Goal: Task Accomplishment & Management: Use online tool/utility

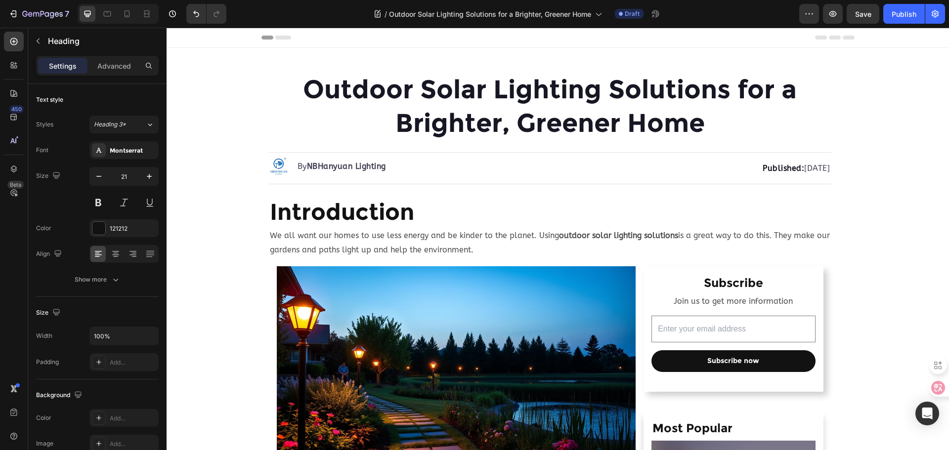
scroll to position [1761, 0]
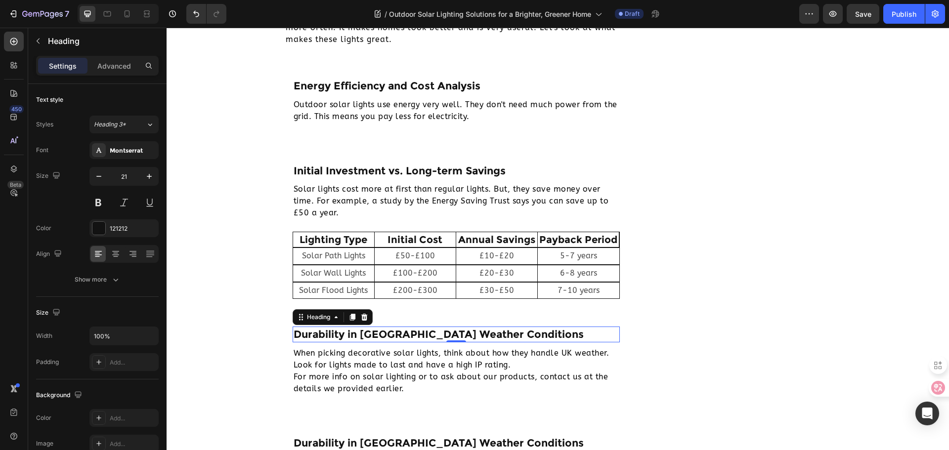
click at [395, 335] on h2 "Durability in UK Weather Conditions" at bounding box center [457, 334] width 328 height 15
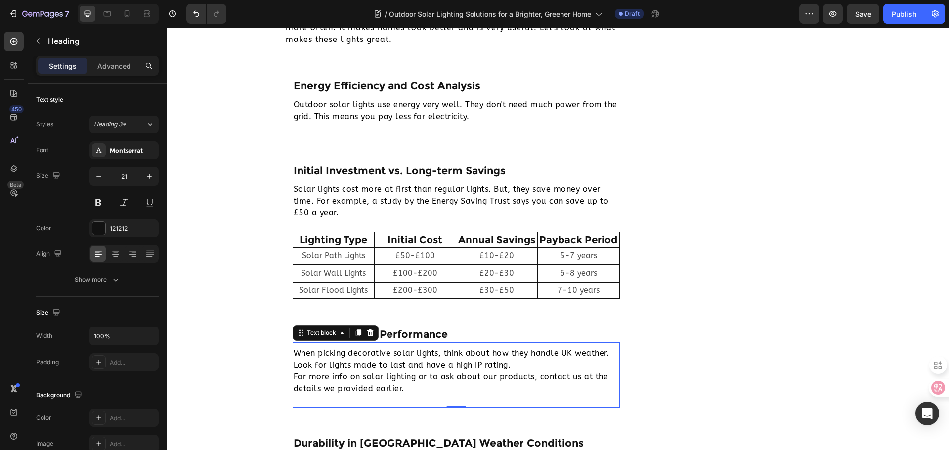
click at [378, 361] on p "When picking decorative solar lights, think about how they handle UK weather. L…" at bounding box center [457, 370] width 326 height 47
click at [351, 364] on p "When picking decorative solar lights, think about how they handle UK weather. L…" at bounding box center [457, 370] width 326 height 47
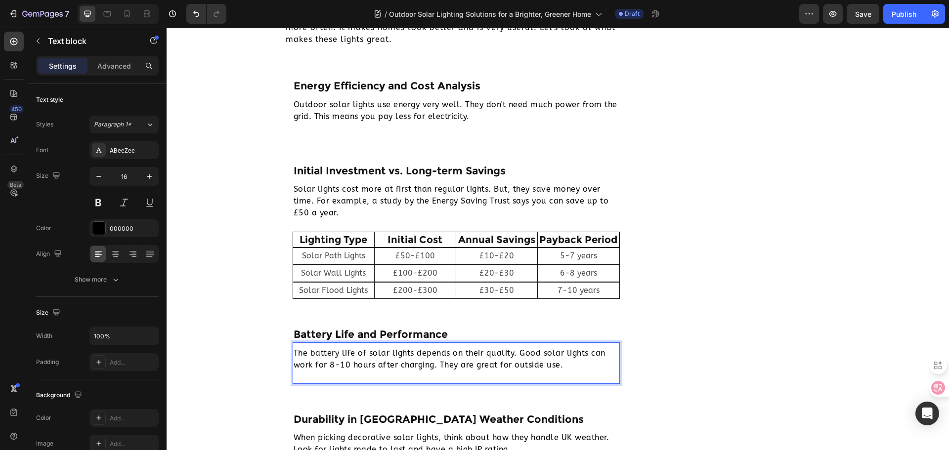
click at [294, 351] on p "The battery life of solar lights depends on their quality. Good solar lights ca…" at bounding box center [457, 359] width 326 height 24
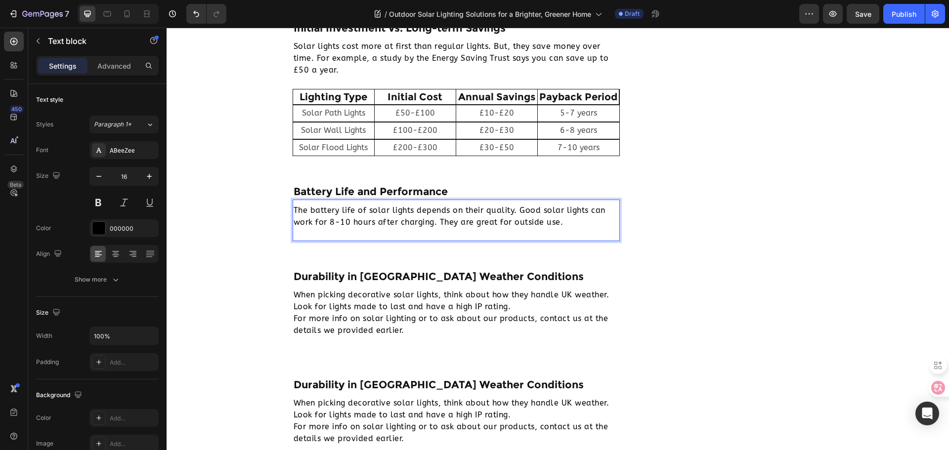
scroll to position [1909, 0]
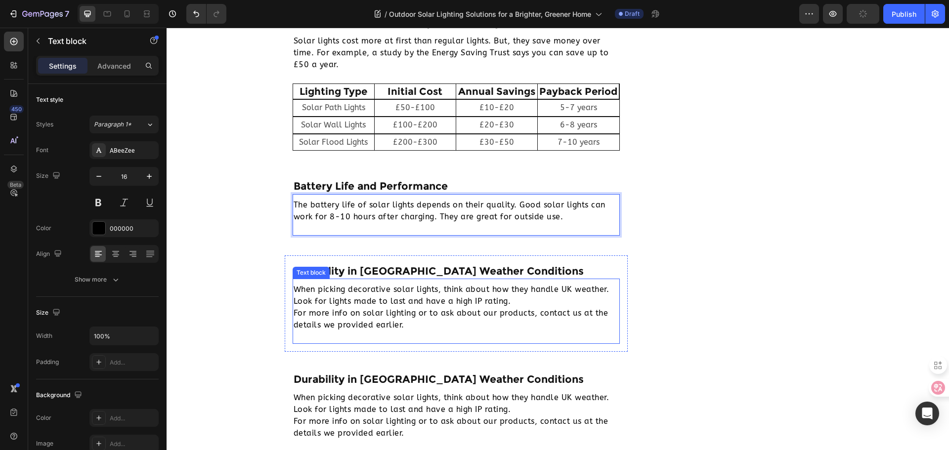
click at [352, 280] on div "When picking decorative solar lights, think about how they handle UK weather. L…" at bounding box center [457, 311] width 328 height 65
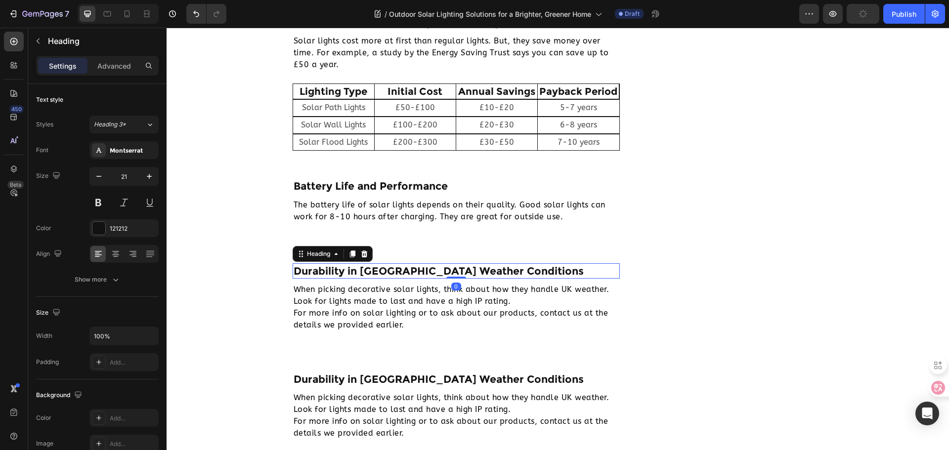
click at [429, 273] on h2 "Durability in UK Weather Conditions" at bounding box center [457, 270] width 328 height 15
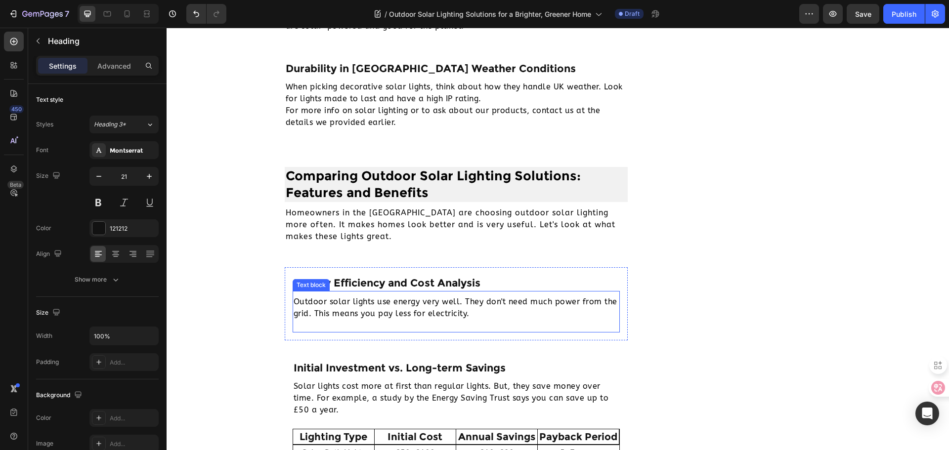
scroll to position [1563, 0]
click at [31, 42] on button "button" at bounding box center [38, 41] width 16 height 16
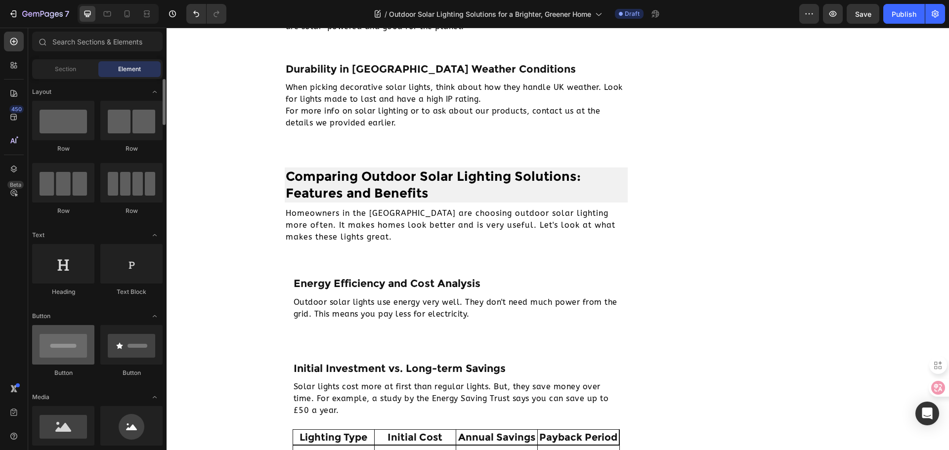
scroll to position [0, 0]
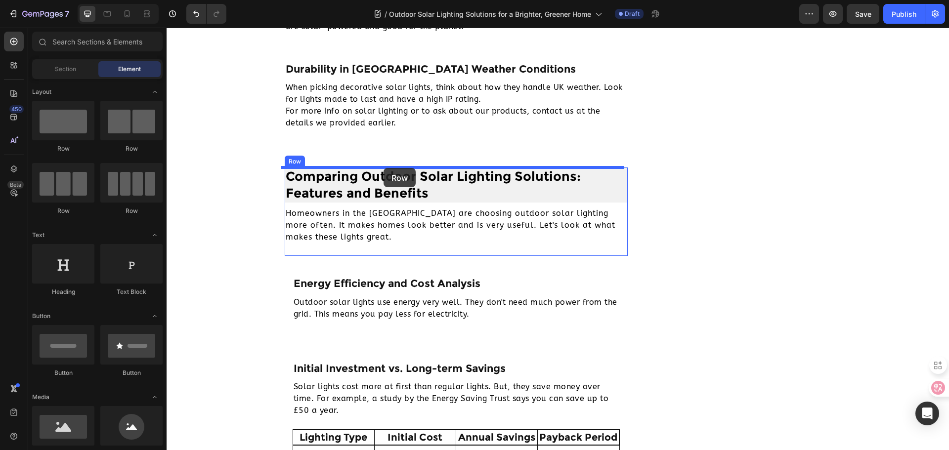
drag, startPoint x: 241, startPoint y: 145, endPoint x: 384, endPoint y: 168, distance: 144.2
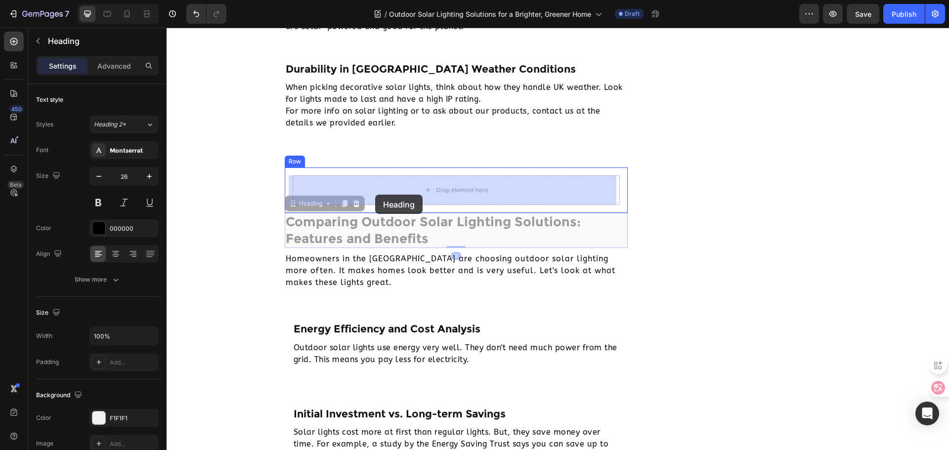
drag, startPoint x: 376, startPoint y: 235, endPoint x: 375, endPoint y: 195, distance: 40.0
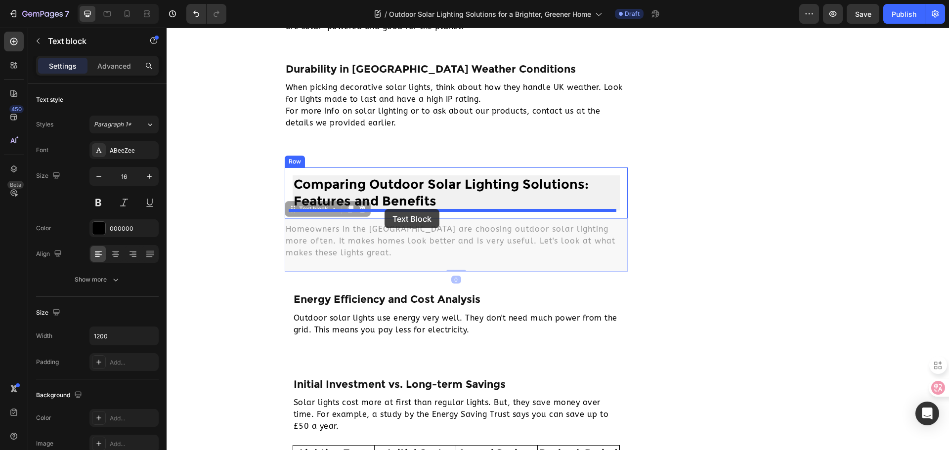
drag, startPoint x: 368, startPoint y: 238, endPoint x: 385, endPoint y: 209, distance: 33.4
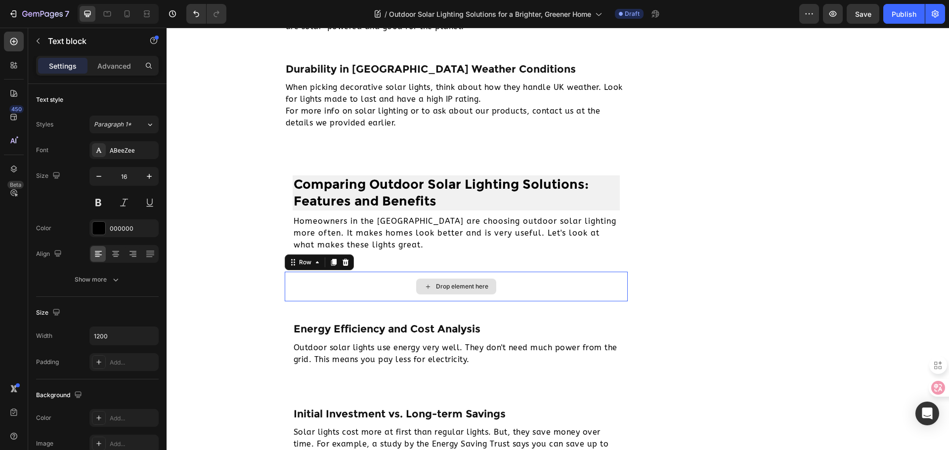
click at [594, 289] on div "Drop element here" at bounding box center [457, 287] width 344 height 30
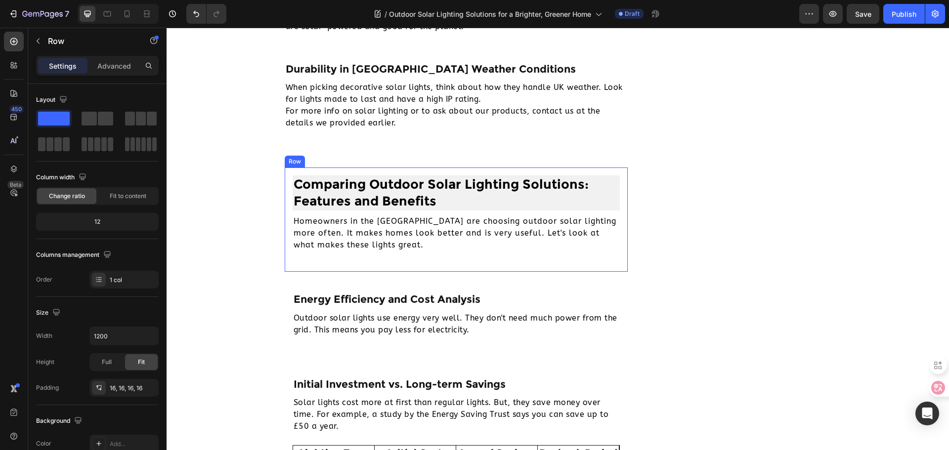
click at [469, 265] on div "Comparing Outdoor Solar Lighting Solutions: Features and Benefits Heading Homeo…" at bounding box center [457, 220] width 344 height 105
click at [332, 161] on icon at bounding box center [334, 158] width 8 height 8
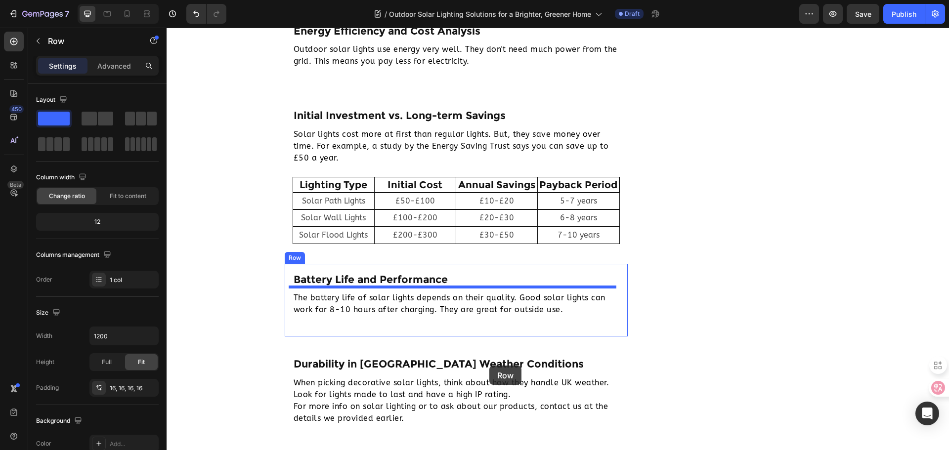
scroll to position [1959, 0]
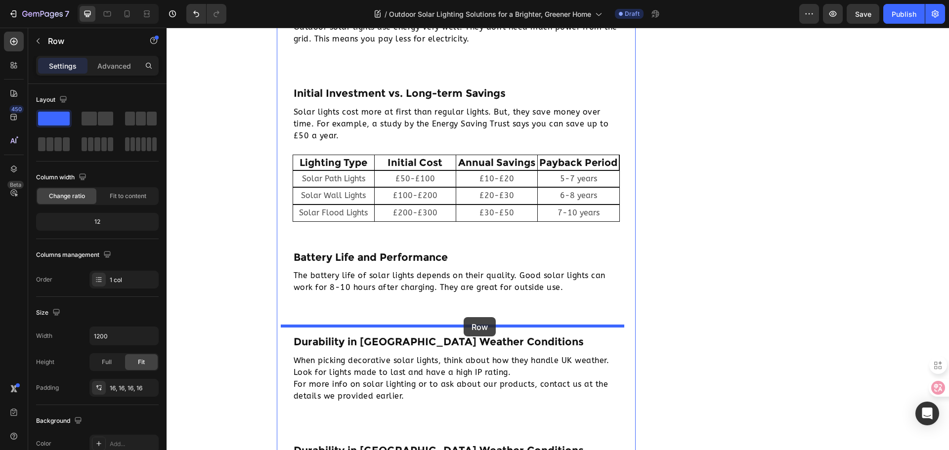
drag, startPoint x: 504, startPoint y: 370, endPoint x: 464, endPoint y: 317, distance: 66.6
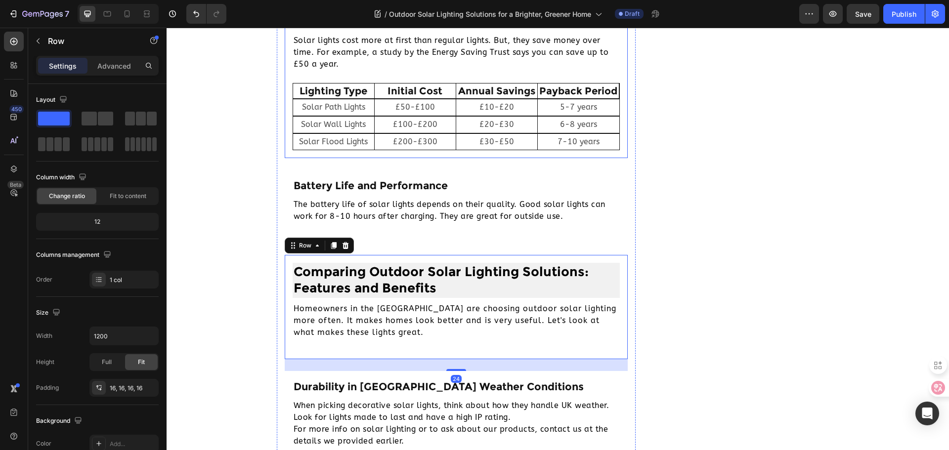
scroll to position [2003, 0]
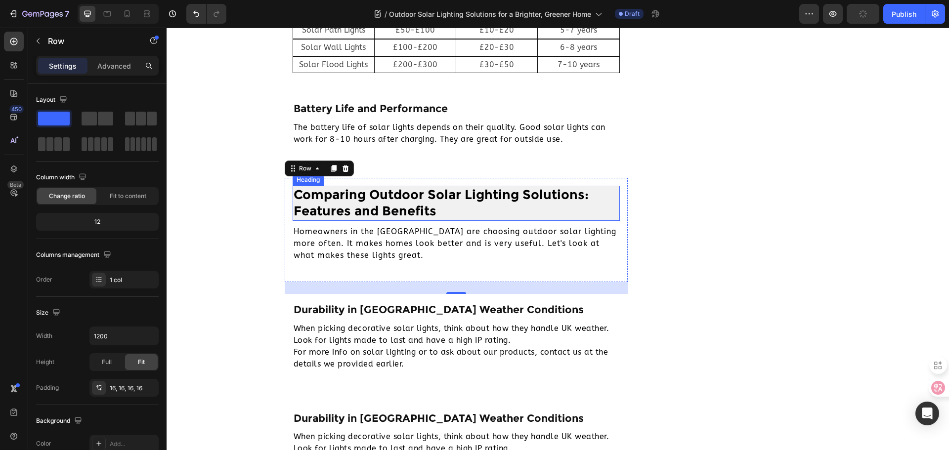
click at [357, 190] on h2 "Comparing Outdoor Solar Lighting Solutions: Features and Benefits" at bounding box center [457, 204] width 328 height 36
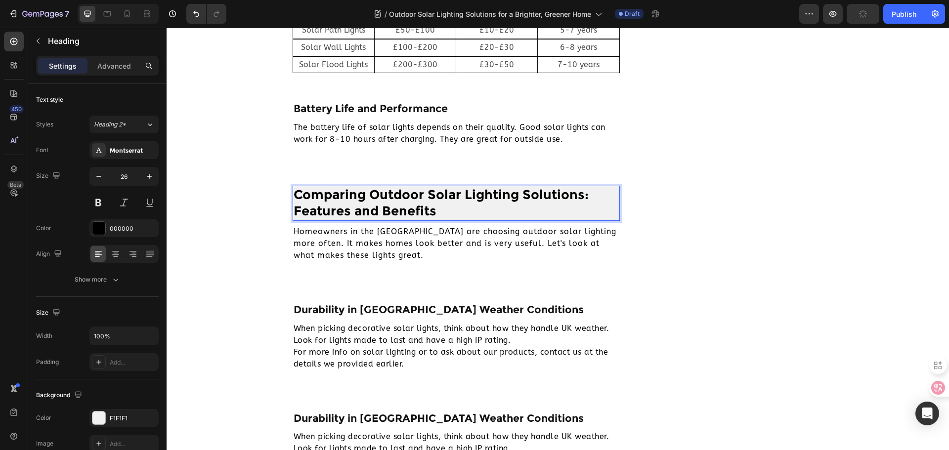
click at [360, 197] on h2 "Comparing Outdoor Solar Lighting Solutions: Features and Benefits" at bounding box center [457, 204] width 328 height 36
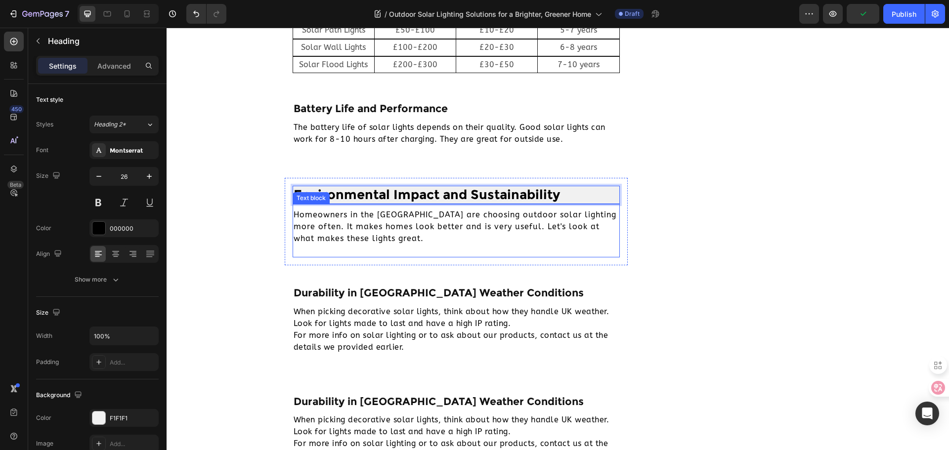
drag, startPoint x: 475, startPoint y: 215, endPoint x: 474, endPoint y: 206, distance: 8.6
click at [475, 215] on p "Homeowners in the UK are choosing outdoor solar lighting more often. It makes h…" at bounding box center [457, 227] width 326 height 36
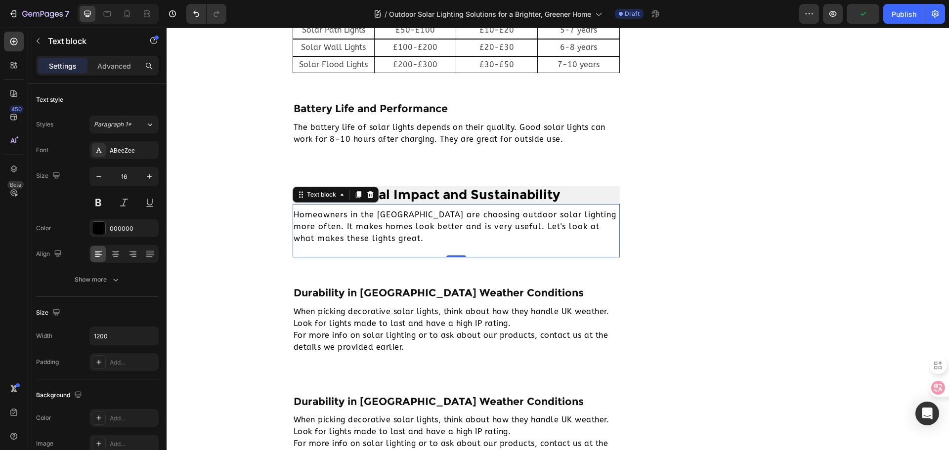
click at [352, 227] on p "Homeowners in the UK are choosing outdoor solar lighting more often. It makes h…" at bounding box center [457, 227] width 326 height 36
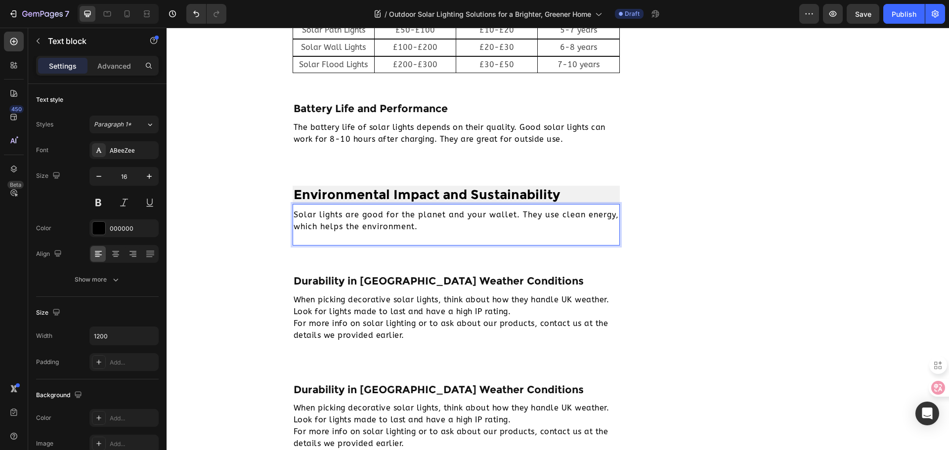
click at [293, 215] on div "Solar lights are good for the planet and your wallet. They use clean energy, wh…" at bounding box center [457, 221] width 328 height 26
click at [382, 284] on h2 "Durability in UK Weather Conditions" at bounding box center [457, 280] width 328 height 15
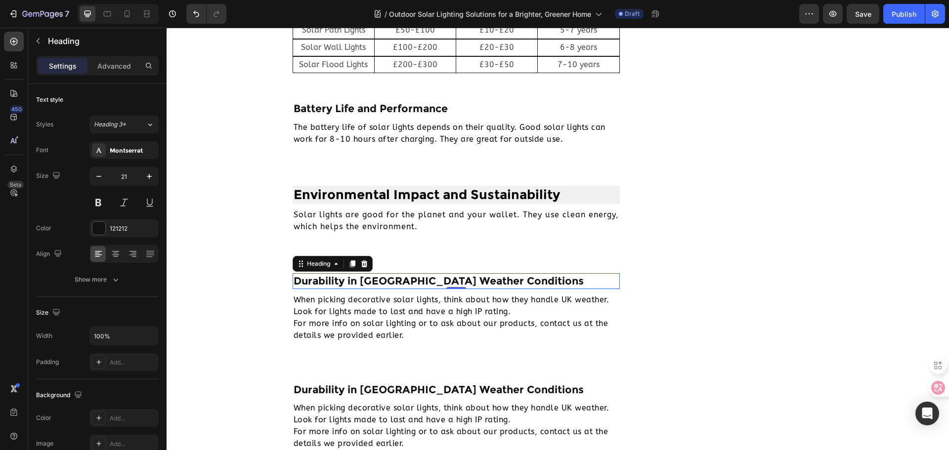
click at [362, 279] on h2 "Durability in UK Weather Conditions" at bounding box center [457, 280] width 328 height 15
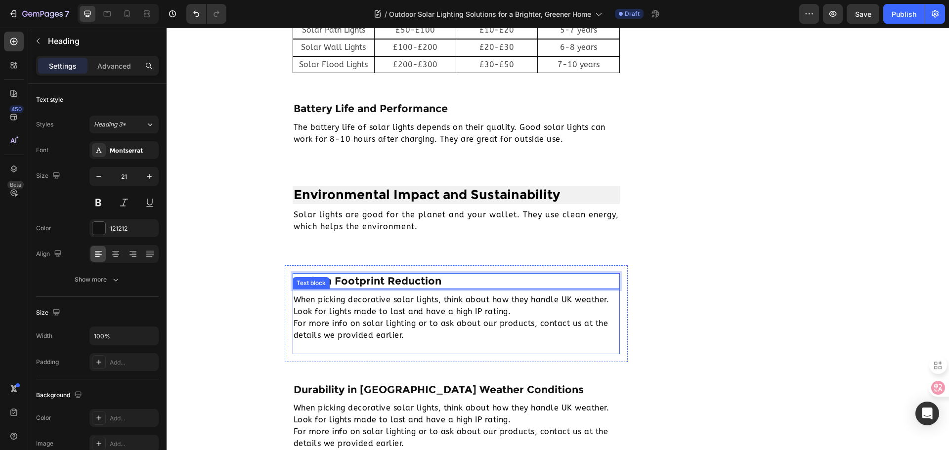
click at [366, 316] on p "When picking decorative solar lights, think about how they handle UK weather. L…" at bounding box center [457, 317] width 326 height 47
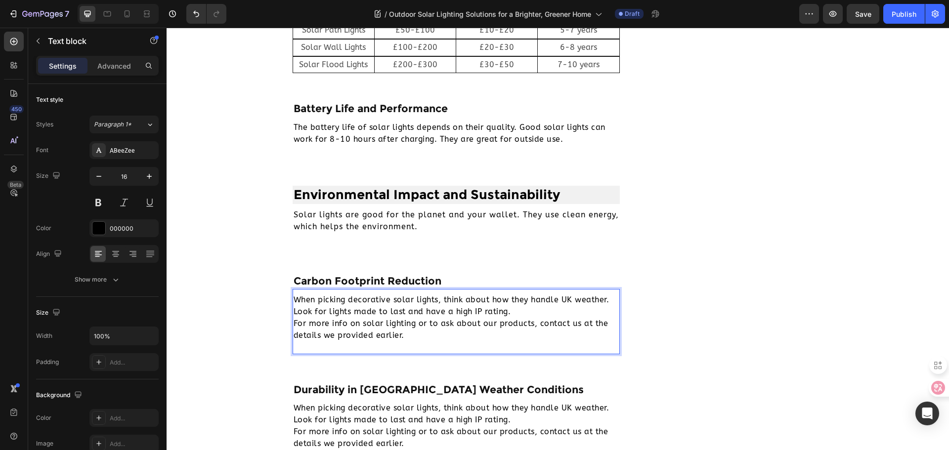
click at [393, 313] on p "When picking decorative solar lights, think about how they handle UK weather. L…" at bounding box center [457, 317] width 326 height 47
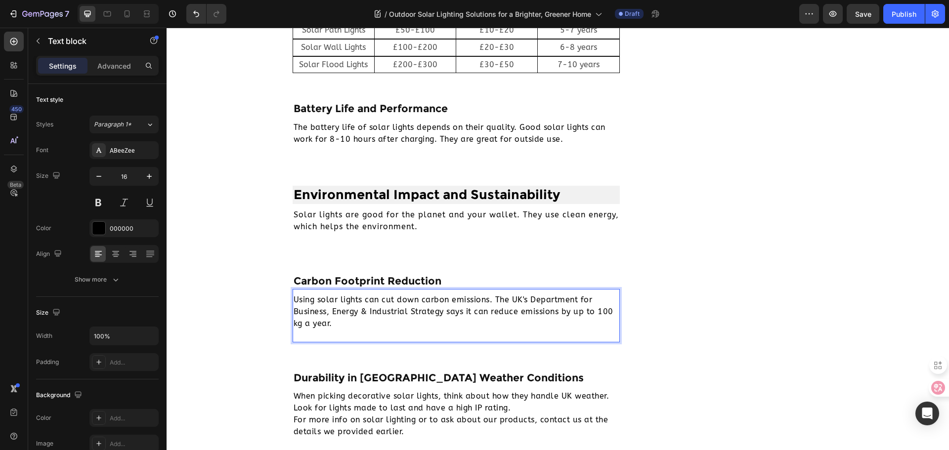
click at [294, 299] on p "Using solar lights can cut down carbon emissions. The UK's Department for Busin…" at bounding box center [457, 312] width 326 height 36
click at [294, 300] on p "Using solar lights can cut down carbon emissions. The UK's Department for Busin…" at bounding box center [457, 312] width 326 height 36
click at [335, 287] on p "Carbon Footprint Reduction" at bounding box center [457, 280] width 326 height 13
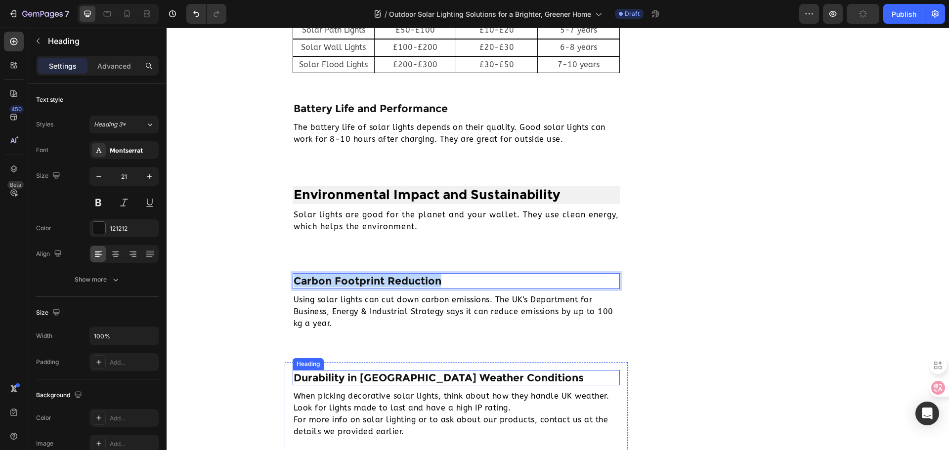
click at [343, 373] on h2 "Durability in UK Weather Conditions" at bounding box center [457, 377] width 328 height 15
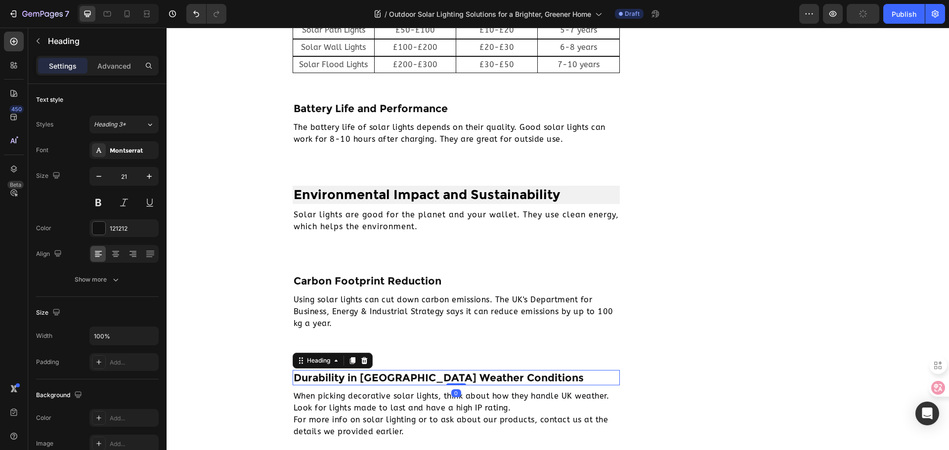
click at [340, 378] on h2 "Durability in UK Weather Conditions" at bounding box center [457, 377] width 328 height 15
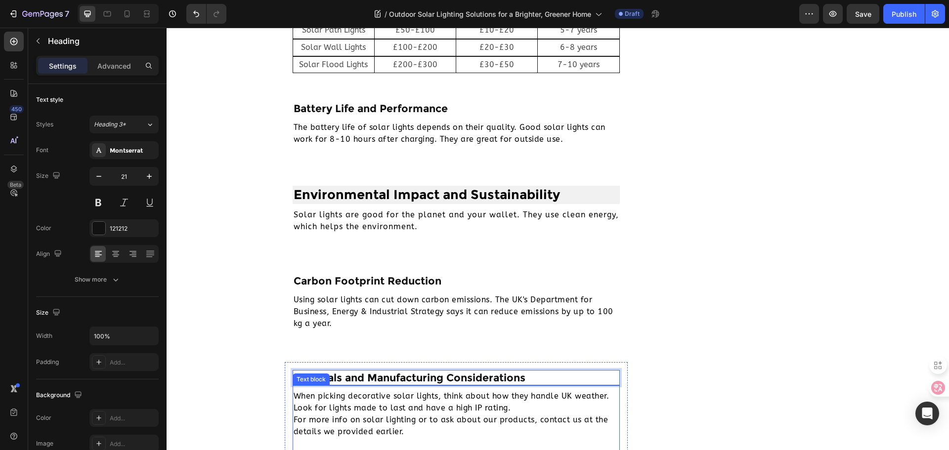
click at [349, 395] on p "When picking decorative solar lights, think about how they handle UK weather. L…" at bounding box center [457, 413] width 326 height 47
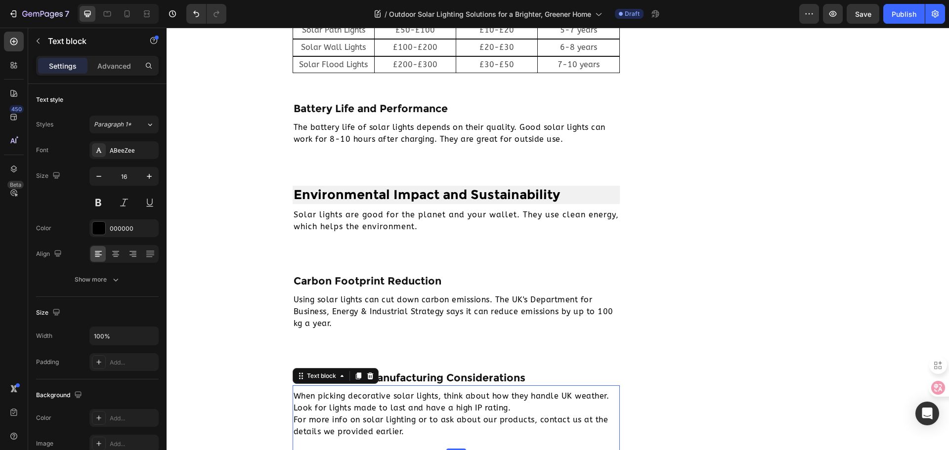
click at [381, 409] on p "When picking decorative solar lights, think about how they handle UK weather. L…" at bounding box center [457, 413] width 326 height 47
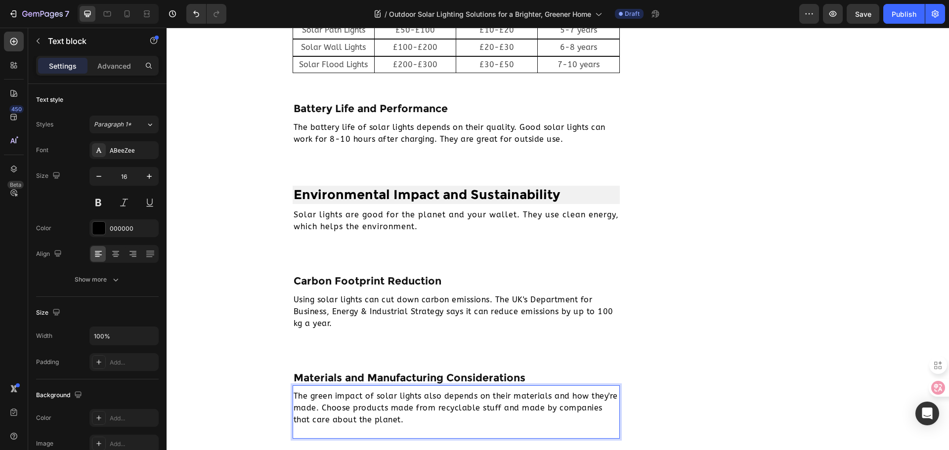
click at [294, 396] on p "The green impact of solar lights also depends on their materials and how they'r…" at bounding box center [457, 408] width 326 height 36
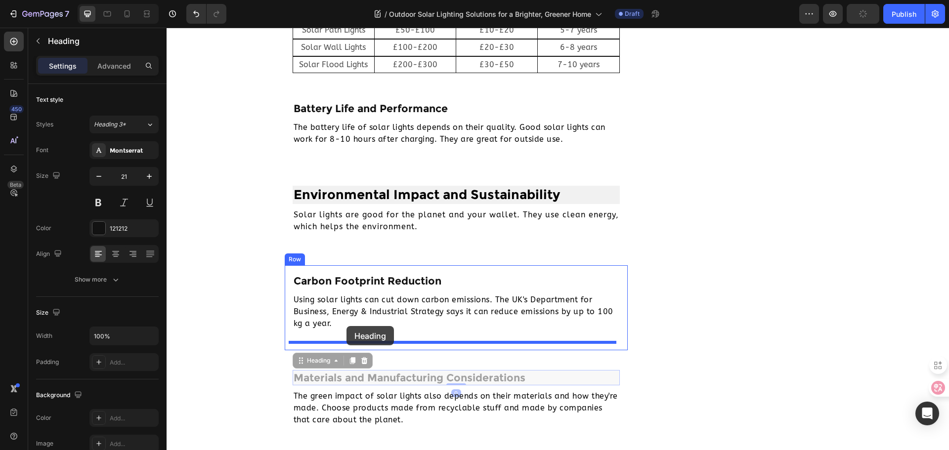
drag, startPoint x: 341, startPoint y: 375, endPoint x: 346, endPoint y: 326, distance: 48.8
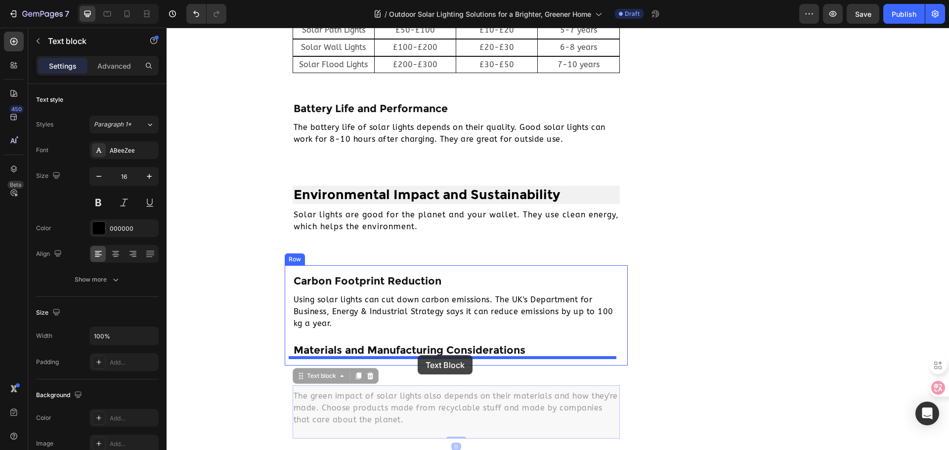
drag, startPoint x: 414, startPoint y: 399, endPoint x: 418, endPoint y: 355, distance: 44.2
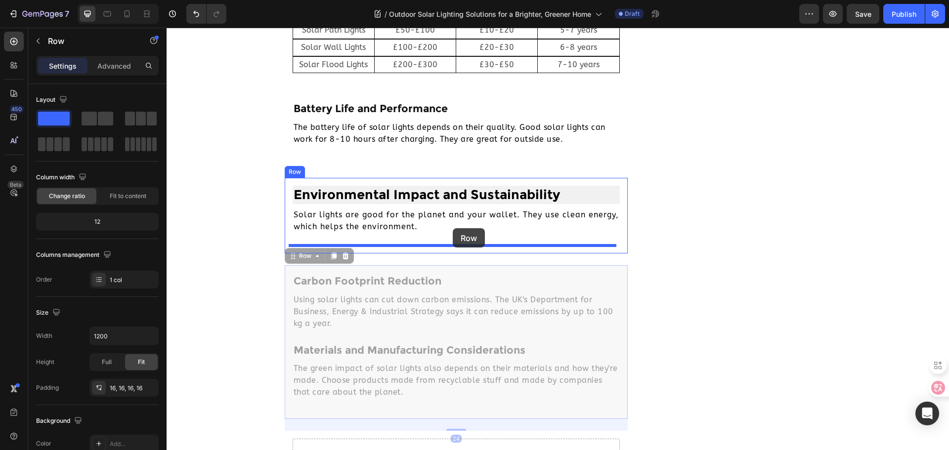
drag, startPoint x: 472, startPoint y: 271, endPoint x: 453, endPoint y: 228, distance: 46.9
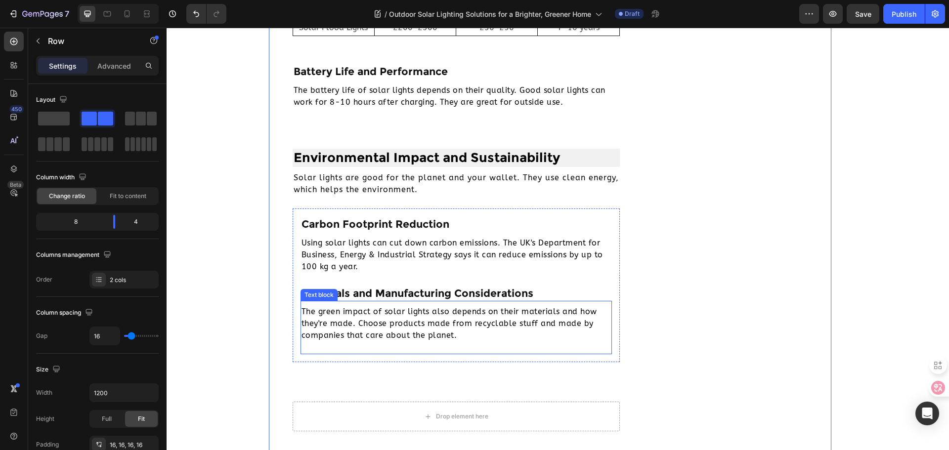
scroll to position [2102, 0]
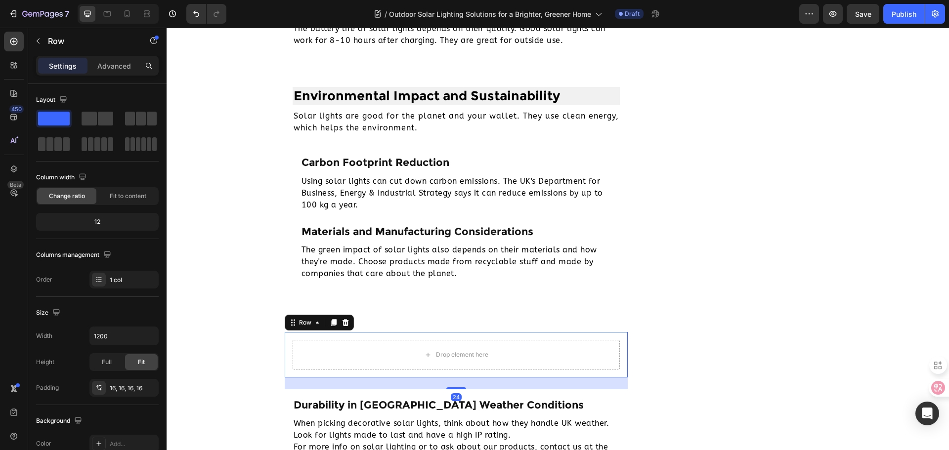
click at [529, 336] on div "Drop element here Row 24" at bounding box center [457, 354] width 344 height 45
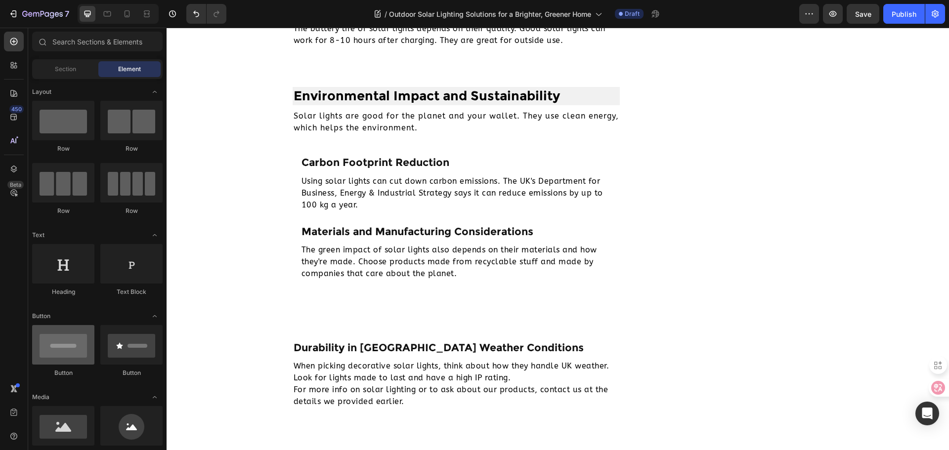
scroll to position [99, 0]
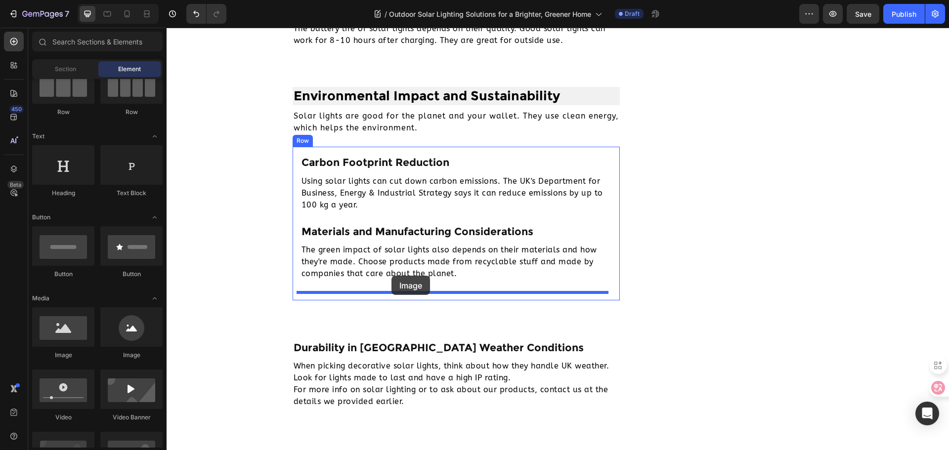
drag, startPoint x: 243, startPoint y: 359, endPoint x: 391, endPoint y: 276, distance: 170.2
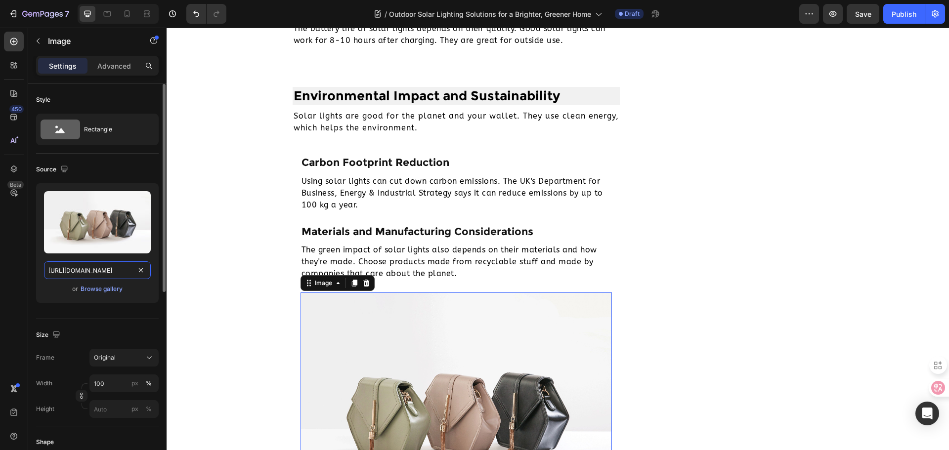
click at [105, 271] on input "https://cdn.shopify.com/s/files/1/2005/9307/files/image_demo.jpg" at bounding box center [97, 270] width 107 height 18
paste input "0251/3505/4922/files/cbf4af50-77dc-4ce6-a32d-3bed89689d74.jpg?v=1756261426"
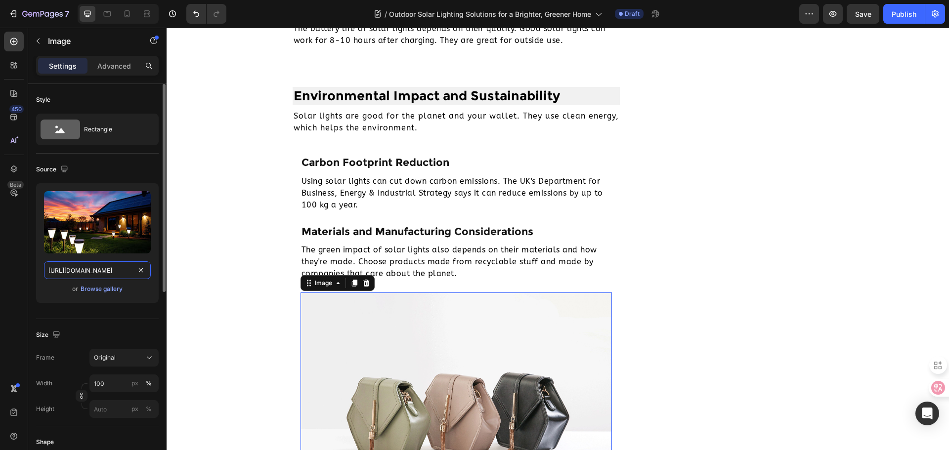
type input "https://cdn.shopify.com/s/files/1/0251/3505/4922/files/cbf4af50-77dc-4ce6-a32d-…"
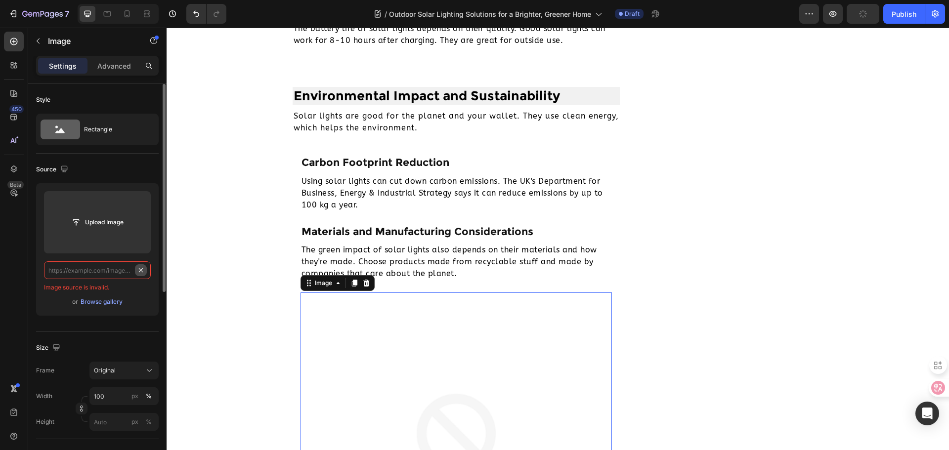
scroll to position [0, 0]
click at [108, 274] on input "text" at bounding box center [97, 270] width 107 height 18
paste input "https://cdn.shopify.com/s/files/1/0251/3505/4922/files/cbf4af50-77dc-4ce6-a32d-…"
type input "https://cdn.shopify.com/s/files/1/0251/3505/4922/files/cbf4af50-77dc-4ce6-a32d-…"
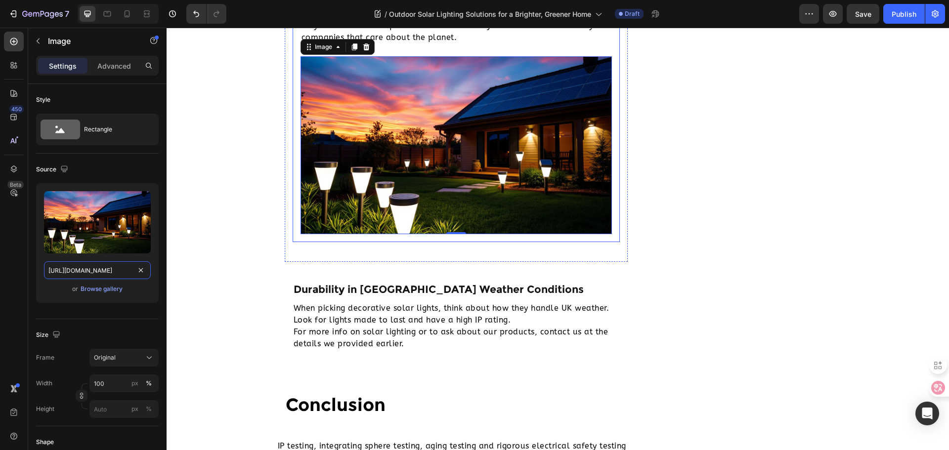
scroll to position [2349, 0]
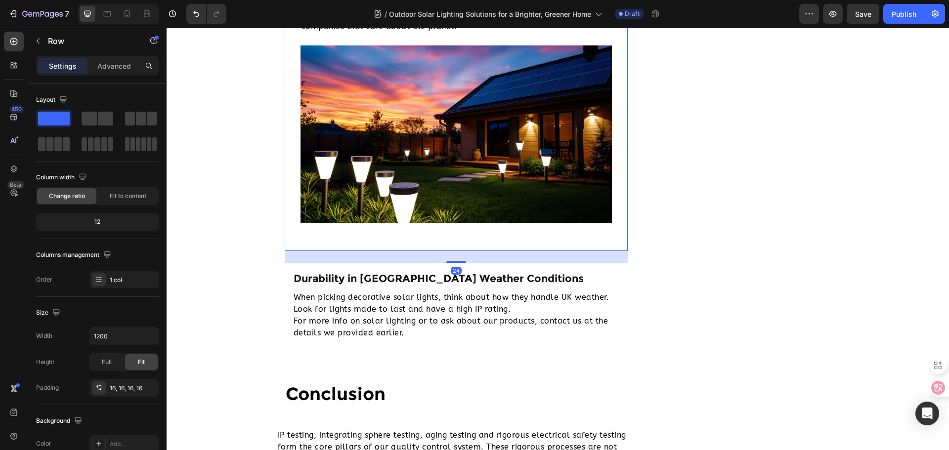
click at [543, 244] on div "Environmental Impact and Sustainability Heading Solar lights are good for the p…" at bounding box center [457, 42] width 344 height 420
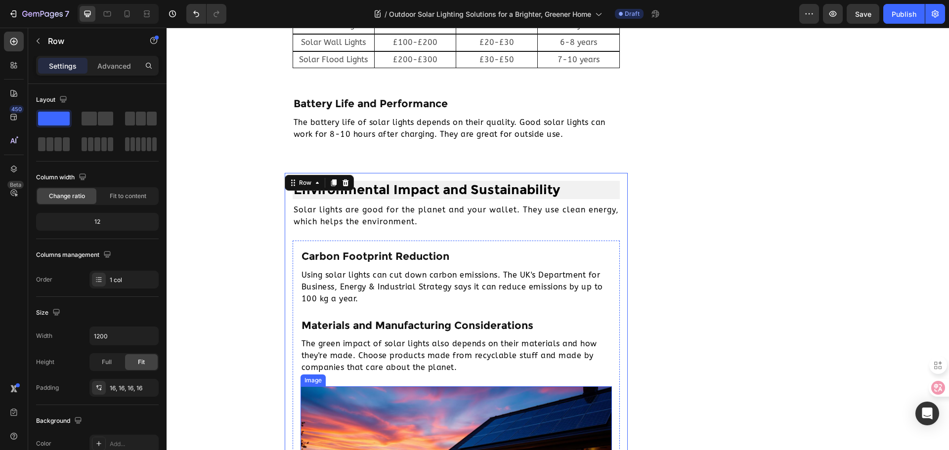
scroll to position [2003, 0]
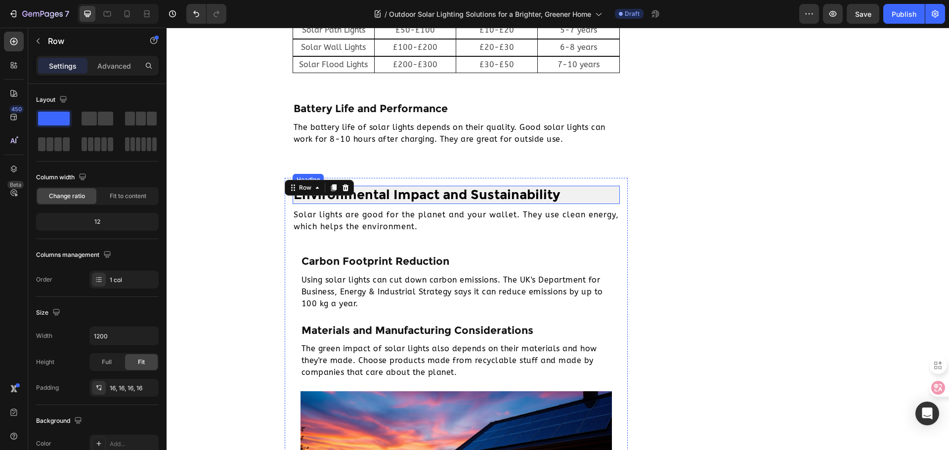
click at [591, 199] on p "Environmental Impact and Sustainability" at bounding box center [457, 195] width 326 height 17
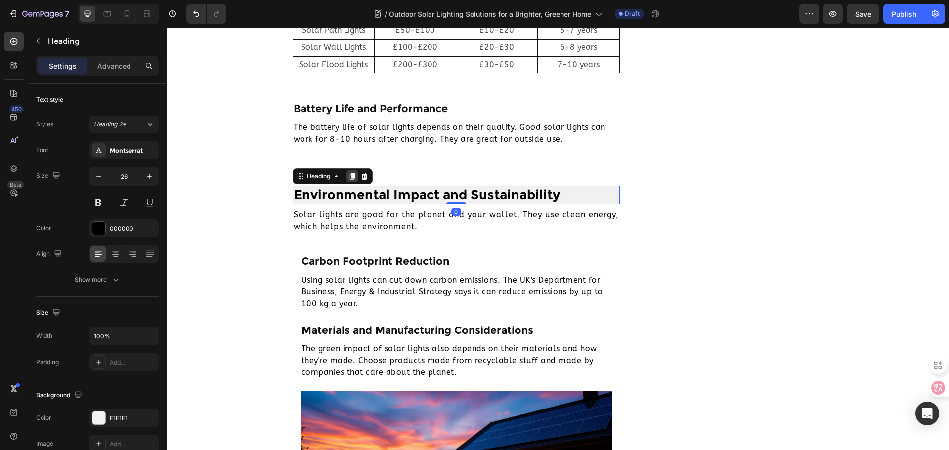
click at [349, 176] on icon at bounding box center [351, 176] width 5 height 7
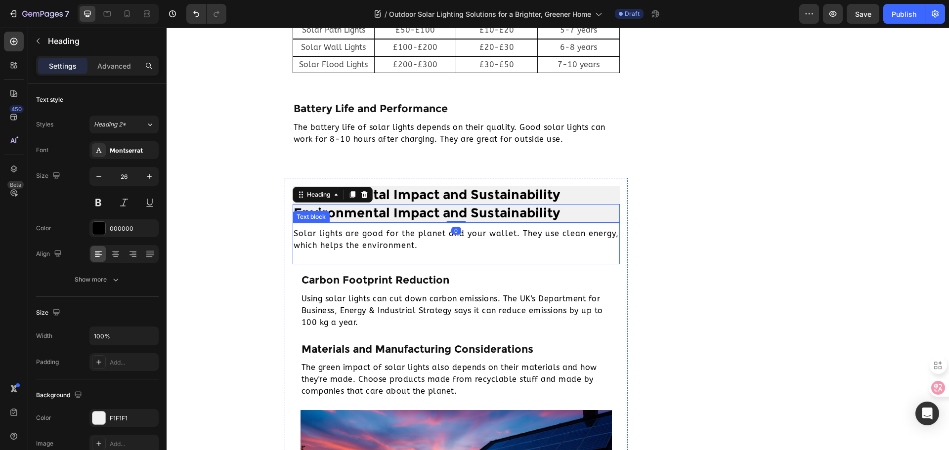
click at [412, 239] on p "Solar lights are good for the planet and your wallet. They use clean energy, wh…" at bounding box center [457, 240] width 326 height 24
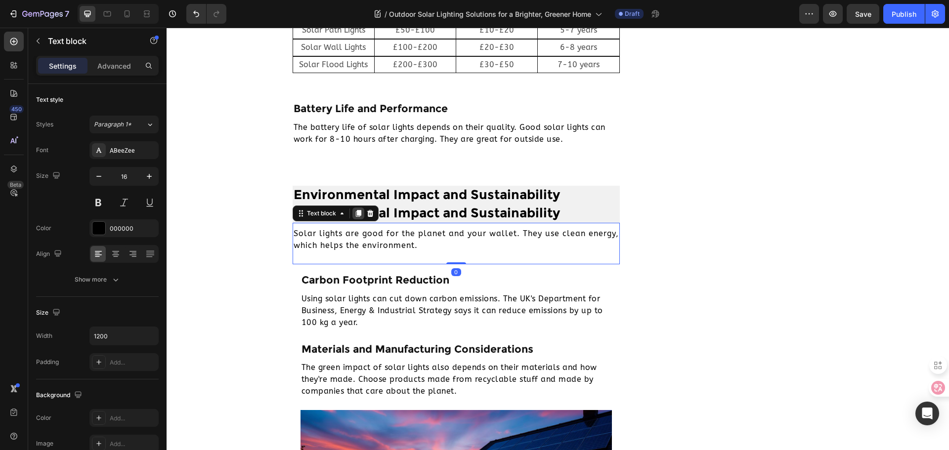
click at [355, 215] on icon at bounding box center [357, 213] width 5 height 7
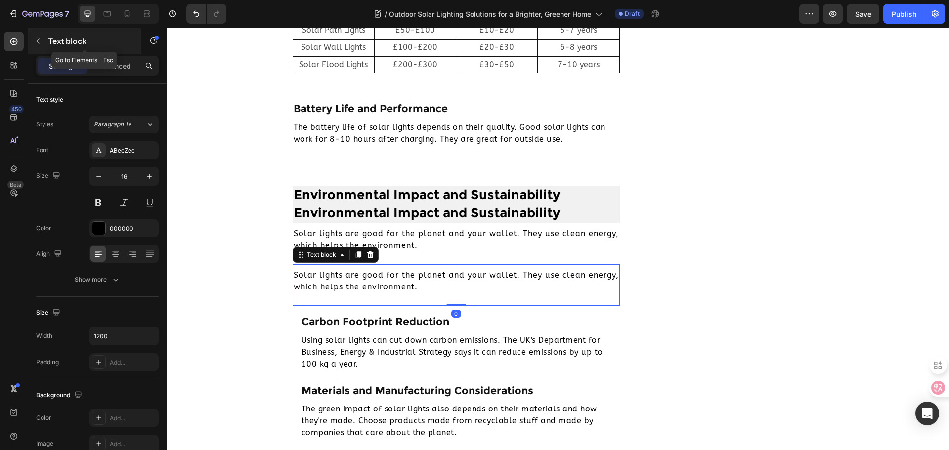
click at [38, 51] on div "Text block" at bounding box center [84, 41] width 113 height 26
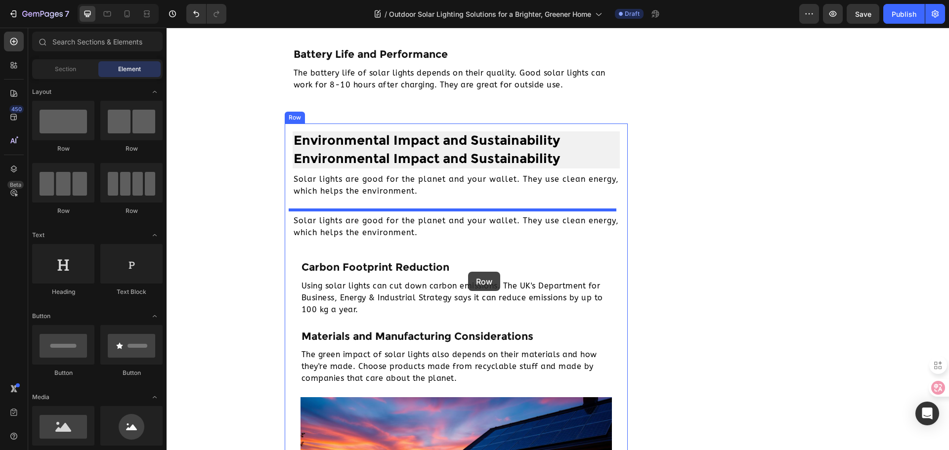
scroll to position [2250, 0]
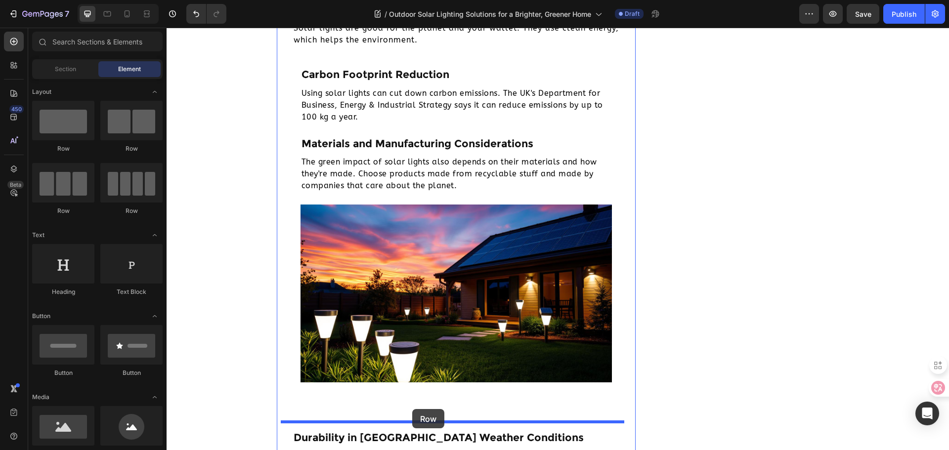
drag, startPoint x: 250, startPoint y: 161, endPoint x: 412, endPoint y: 409, distance: 297.1
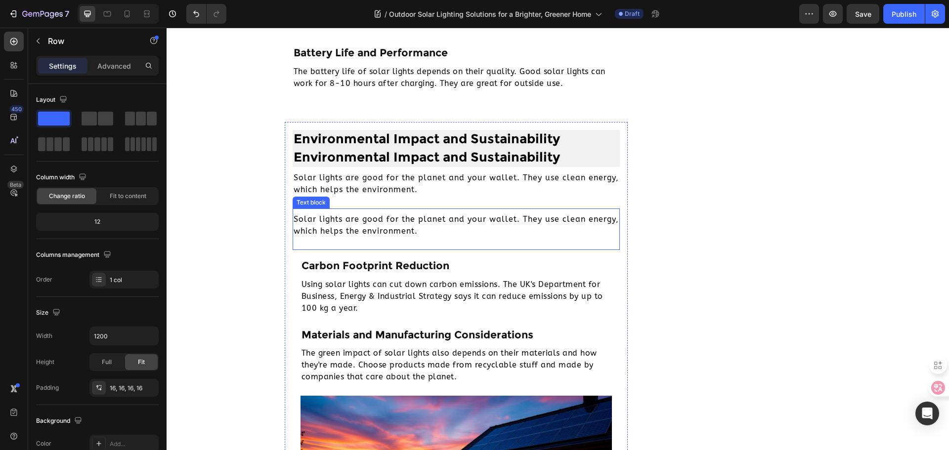
scroll to position [2052, 0]
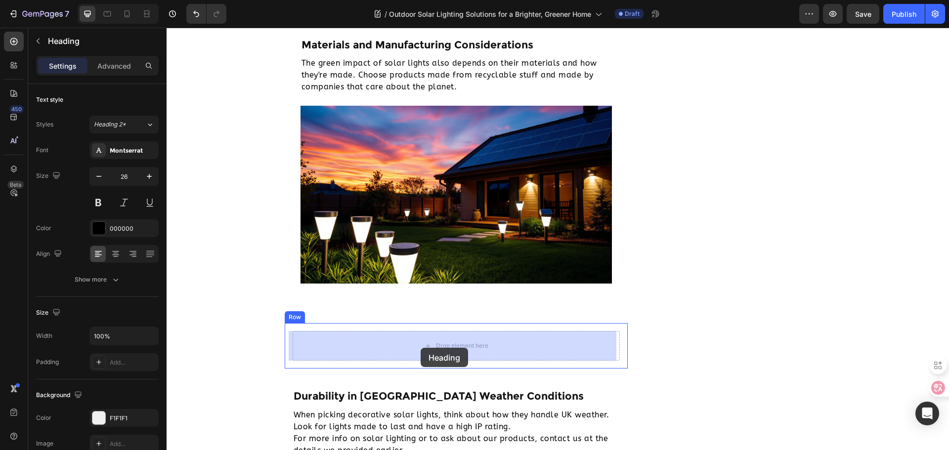
drag, startPoint x: 469, startPoint y: 162, endPoint x: 421, endPoint y: 348, distance: 192.1
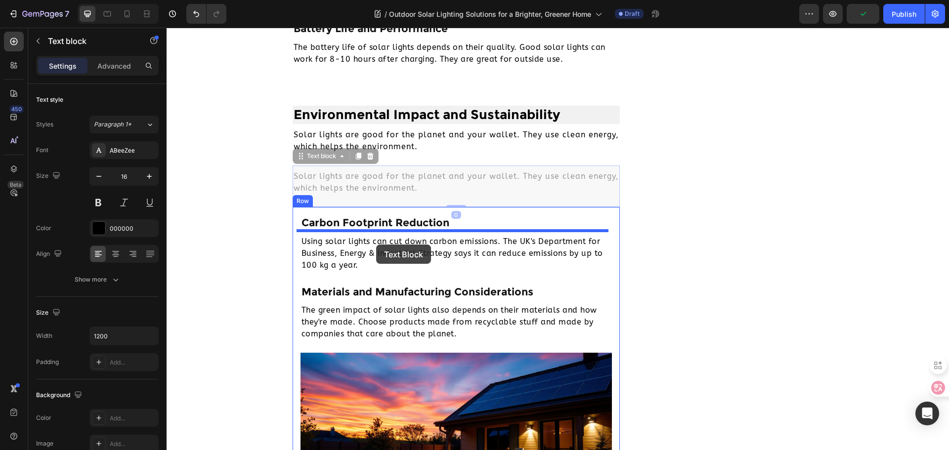
scroll to position [2379, 0]
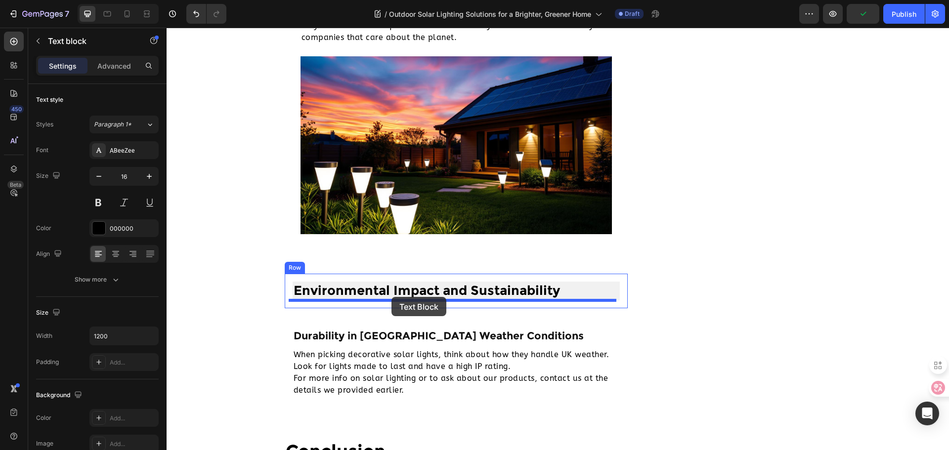
drag, startPoint x: 397, startPoint y: 177, endPoint x: 391, endPoint y: 297, distance: 120.2
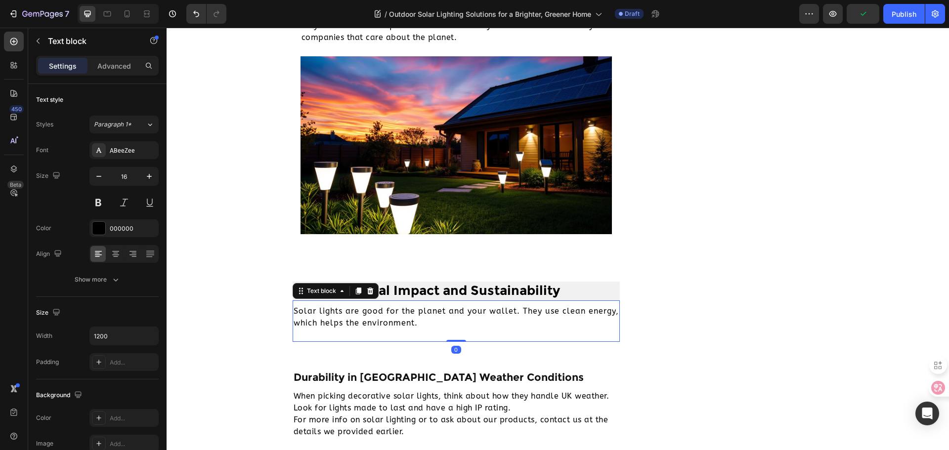
click at [381, 315] on p "Solar lights are good for the planet and your wallet. They use clean energy, wh…" at bounding box center [457, 317] width 326 height 24
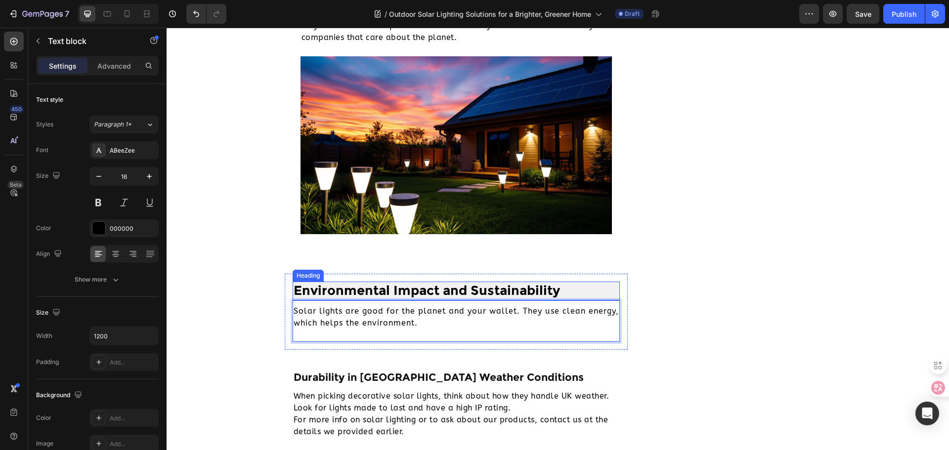
click at [384, 294] on h2 "Environmental Impact and Sustainability" at bounding box center [457, 291] width 328 height 19
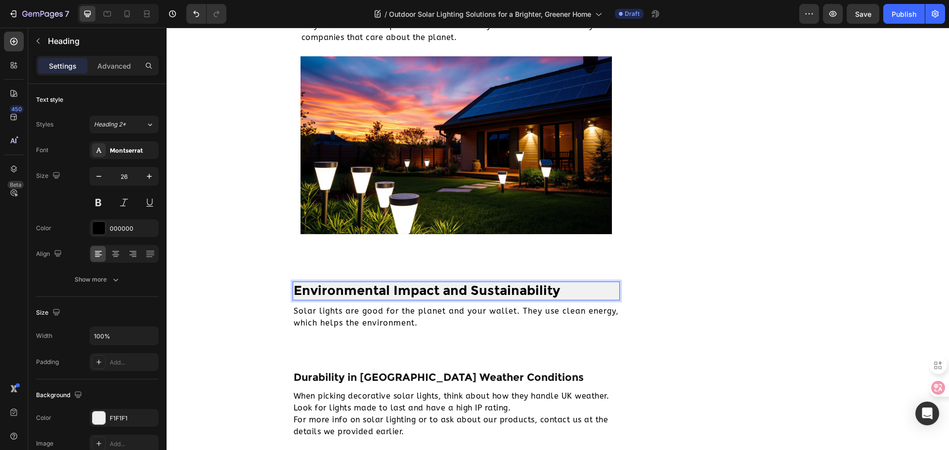
click at [382, 291] on h2 "Environmental Impact and Sustainability" at bounding box center [457, 291] width 328 height 19
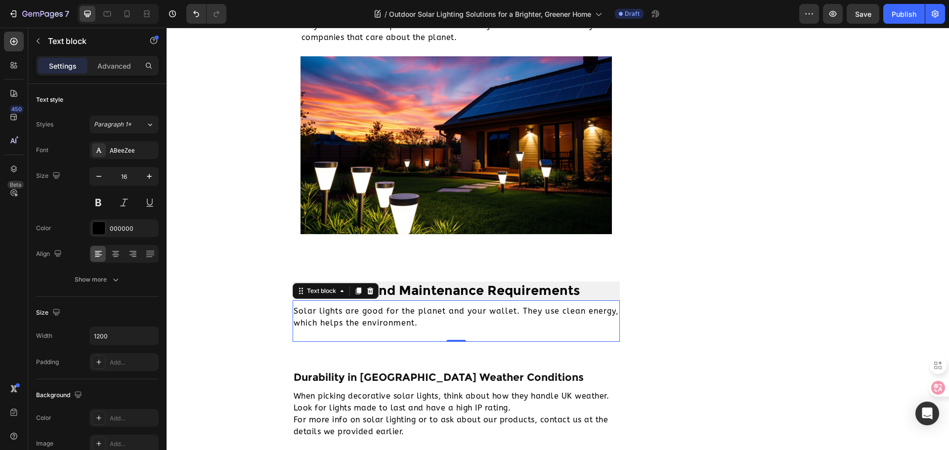
click at [381, 316] on p "Solar lights are good for the planet and your wallet. They use clean energy, wh…" at bounding box center [457, 317] width 326 height 24
click at [294, 312] on p "Setting up solar lights is easy. But, you might need help for some types. It de…" at bounding box center [457, 317] width 326 height 24
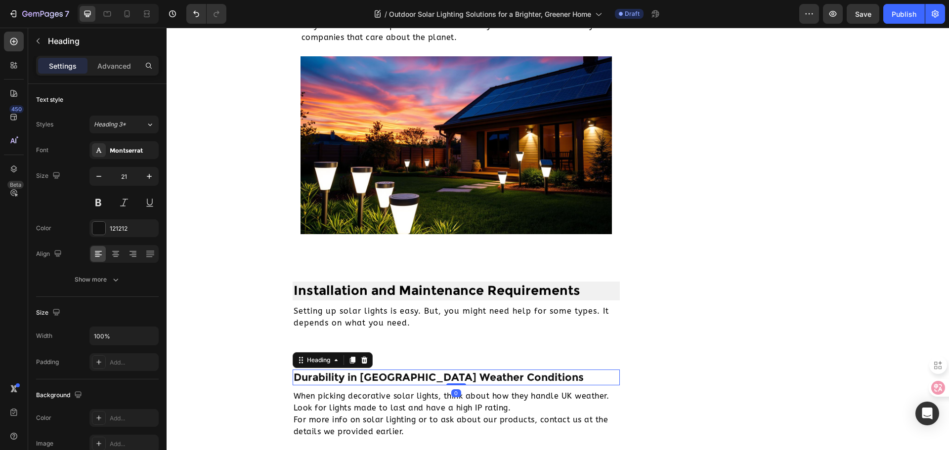
click at [311, 376] on h2 "Durability in UK Weather Conditions" at bounding box center [457, 377] width 328 height 15
click at [344, 378] on h2 "Durability in UK Weather Conditions" at bounding box center [457, 377] width 328 height 15
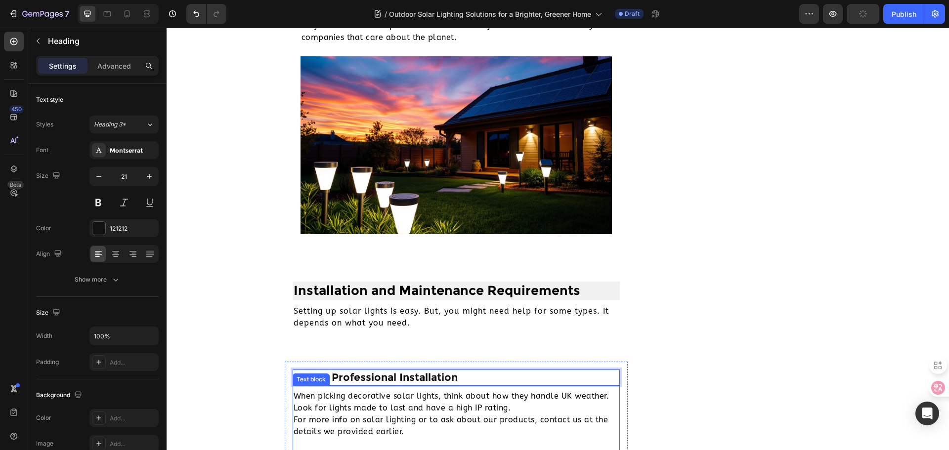
click at [416, 401] on p "When picking decorative solar lights, think about how they handle UK weather. L…" at bounding box center [457, 413] width 326 height 47
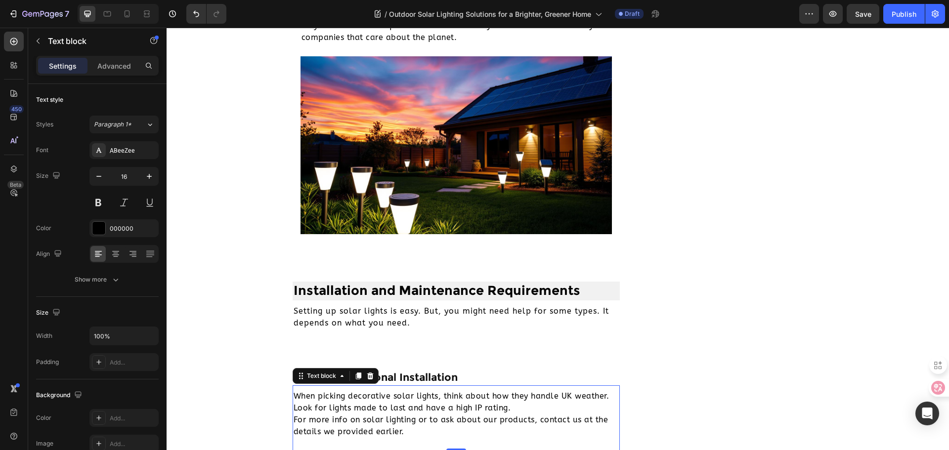
click at [359, 403] on p "When picking decorative solar lights, think about how they handle UK weather. L…" at bounding box center [457, 413] width 326 height 47
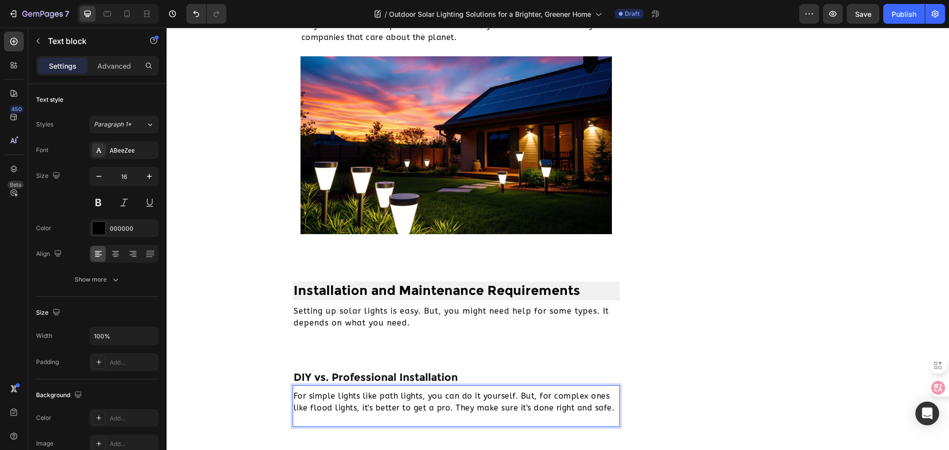
click at [294, 394] on p "For simple lights like path lights, you can do it yourself. But, for complex on…" at bounding box center [457, 402] width 326 height 24
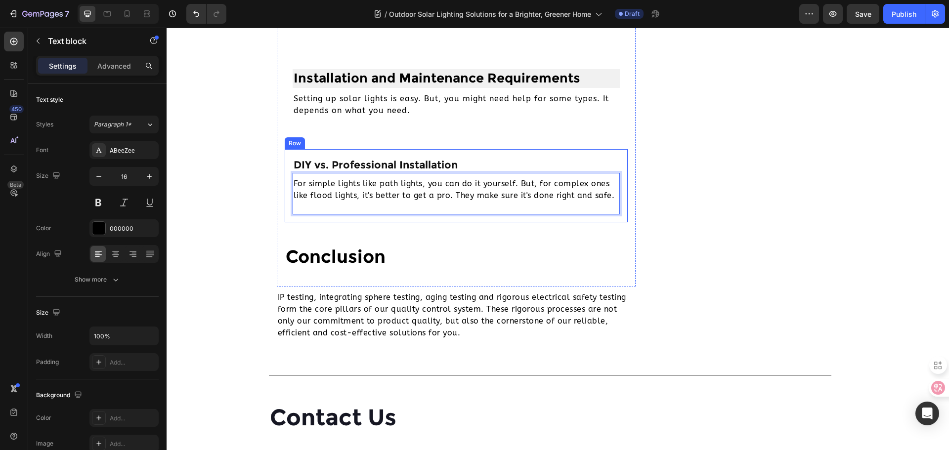
scroll to position [2585, 0]
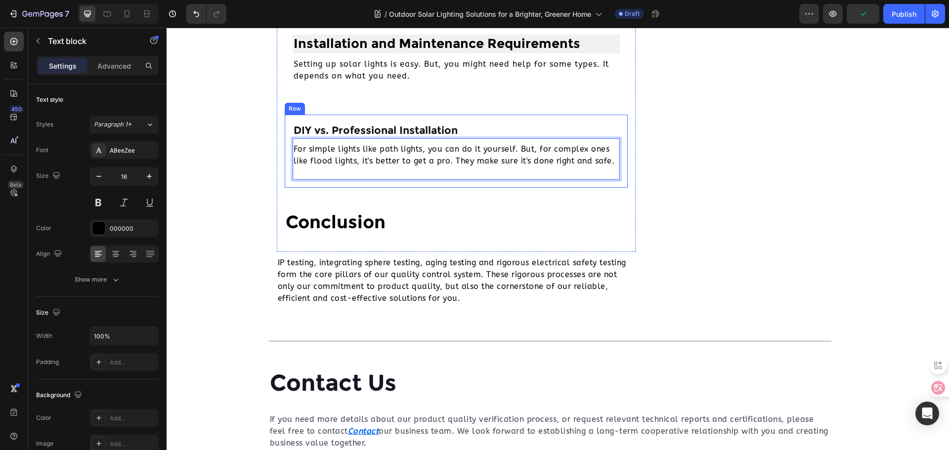
click at [542, 119] on div "DIY vs. Professional Installation Heading For simple lights like path lights, y…" at bounding box center [457, 151] width 344 height 73
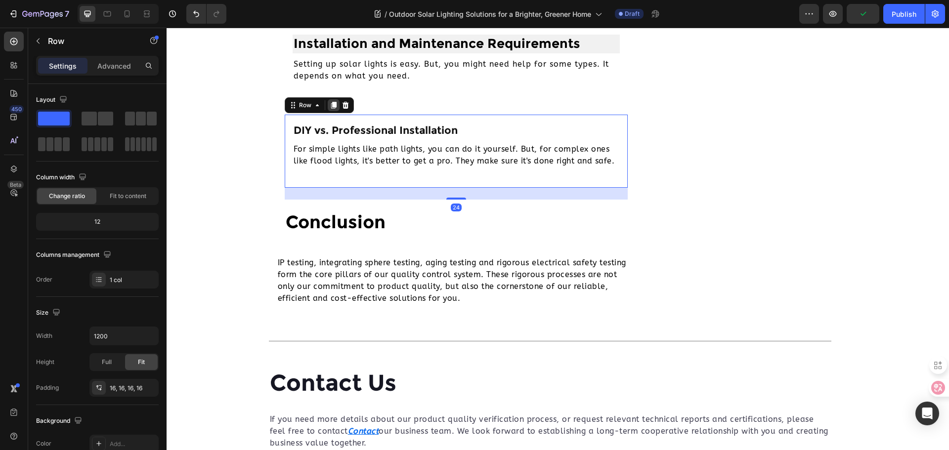
click at [330, 105] on icon at bounding box center [334, 105] width 8 height 8
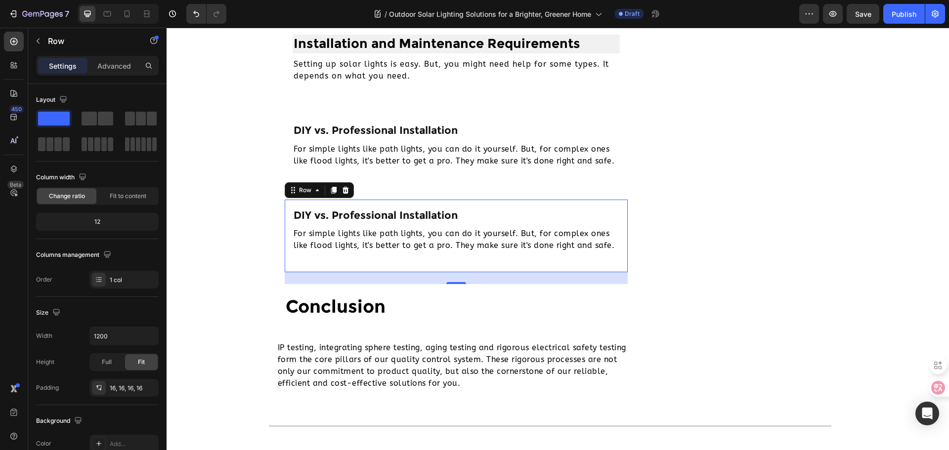
click at [374, 207] on div "DIY vs. Professional Installation Heading For simple lights like path lights, y…" at bounding box center [457, 236] width 344 height 73
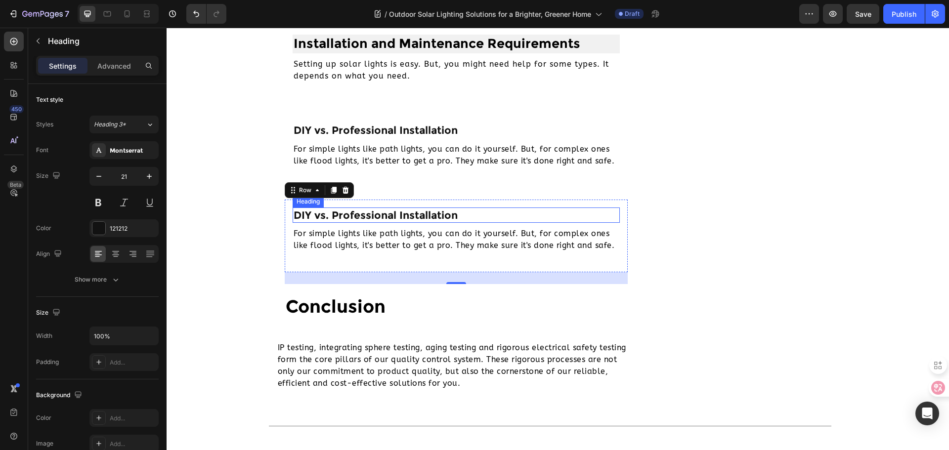
click at [372, 211] on h2 "DIY vs. Professional Installation" at bounding box center [457, 215] width 328 height 15
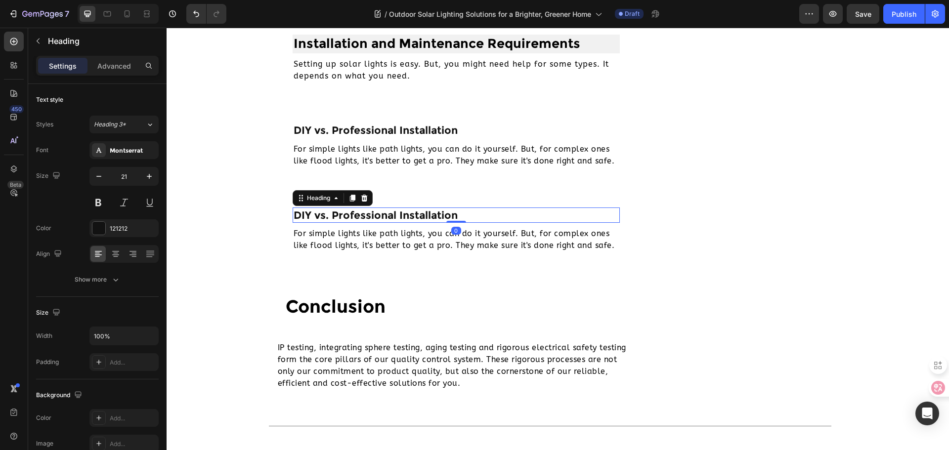
click at [369, 214] on h2 "DIY vs. Professional Installation" at bounding box center [457, 215] width 328 height 15
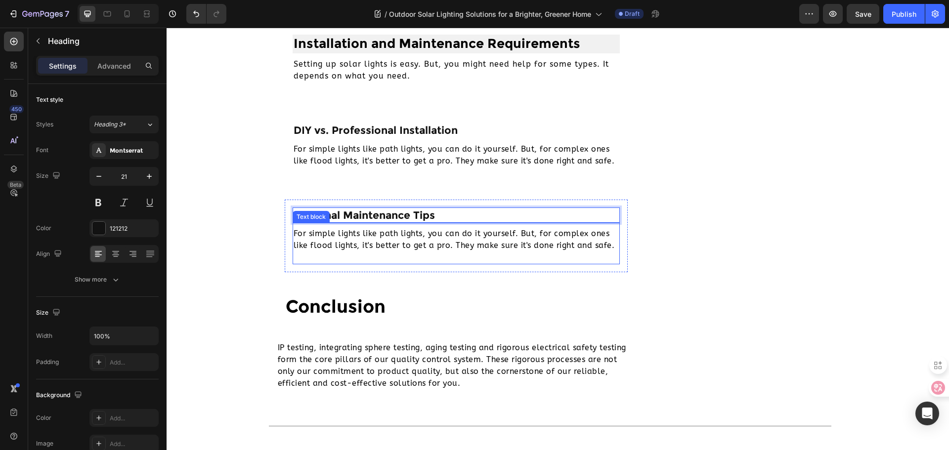
click at [388, 239] on p "For simple lights like path lights, you can do it yourself. But, for complex on…" at bounding box center [457, 240] width 326 height 24
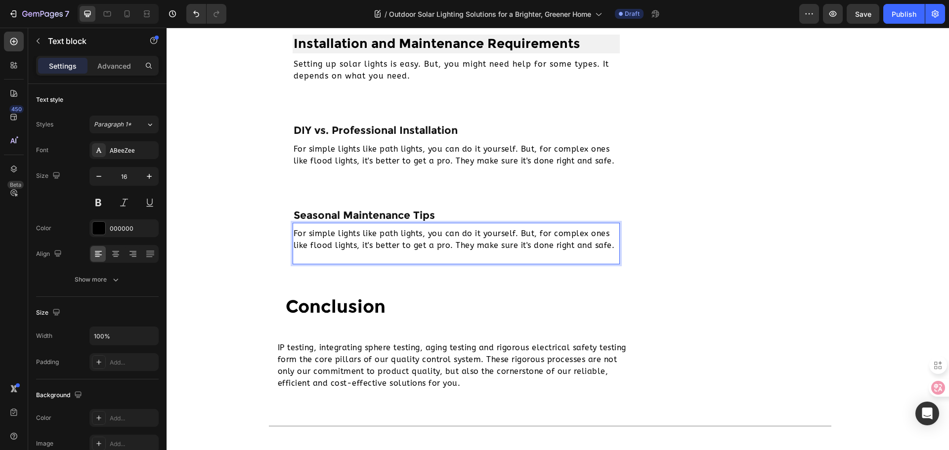
click at [343, 233] on p "For simple lights like path lights, you can do it yourself. But, for complex on…" at bounding box center [457, 240] width 326 height 24
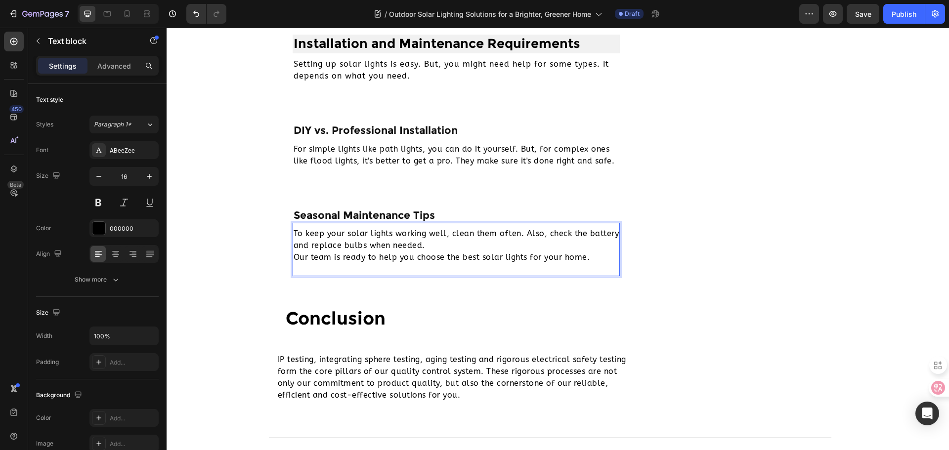
click at [294, 231] on p "To keep your solar lights working well, clean them often. Also, check the batte…" at bounding box center [457, 246] width 326 height 36
click at [294, 253] on p "To keep your solar lights working well, clean them often. Also, check the batte…" at bounding box center [457, 246] width 326 height 36
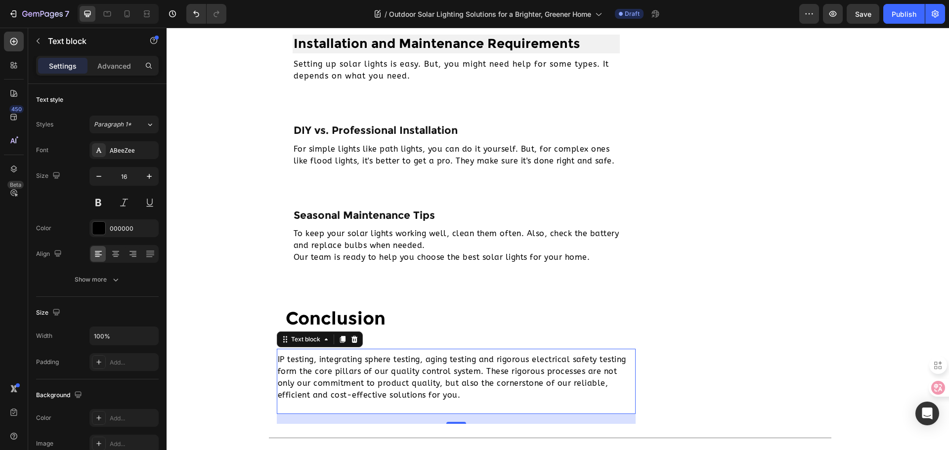
click at [298, 369] on p "IP testing, integrating sphere testing, aging testing and rigorous electrical s…" at bounding box center [456, 377] width 357 height 47
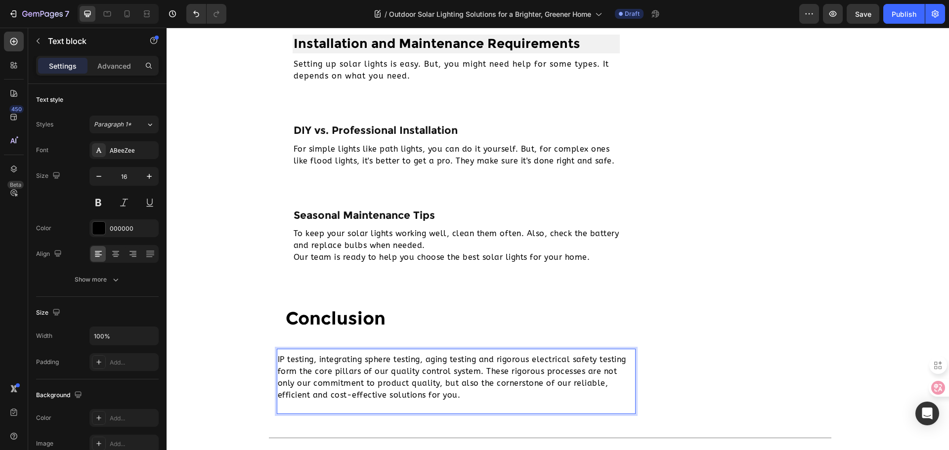
click at [287, 358] on p "IP testing, integrating sphere testing, aging testing and rigorous electrical s…" at bounding box center [456, 377] width 357 height 47
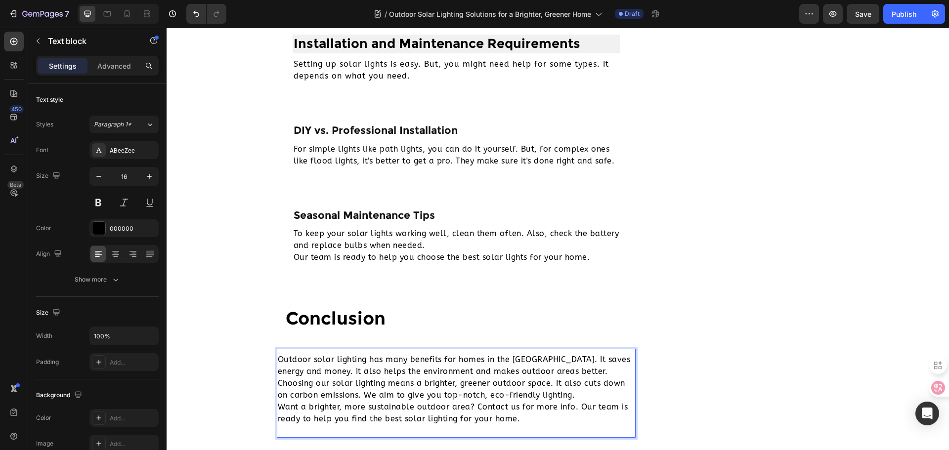
click at [278, 358] on p "Outdoor solar lighting has many benefits for homes in the UK. It saves energy a…" at bounding box center [456, 389] width 357 height 71
click at [278, 359] on p "Outdoor solar lighting has many benefits for homes in the UK. It saves energy a…" at bounding box center [456, 389] width 357 height 71
click at [278, 379] on p "Outdoor solar lighting has many benefits for homes in the UK. It saves energy a…" at bounding box center [456, 389] width 357 height 71
click at [278, 407] on p "Outdoor solar lighting has many benefits for homes in the UK. It saves energy a…" at bounding box center [456, 389] width 357 height 71
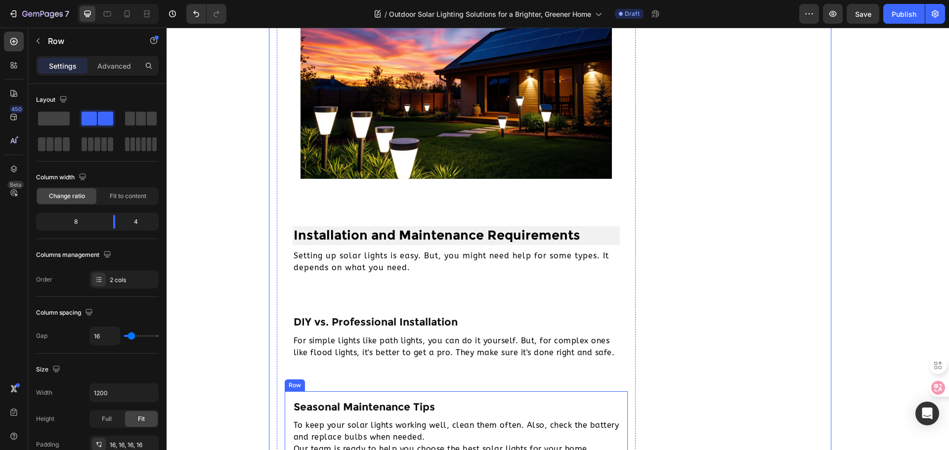
scroll to position [2387, 0]
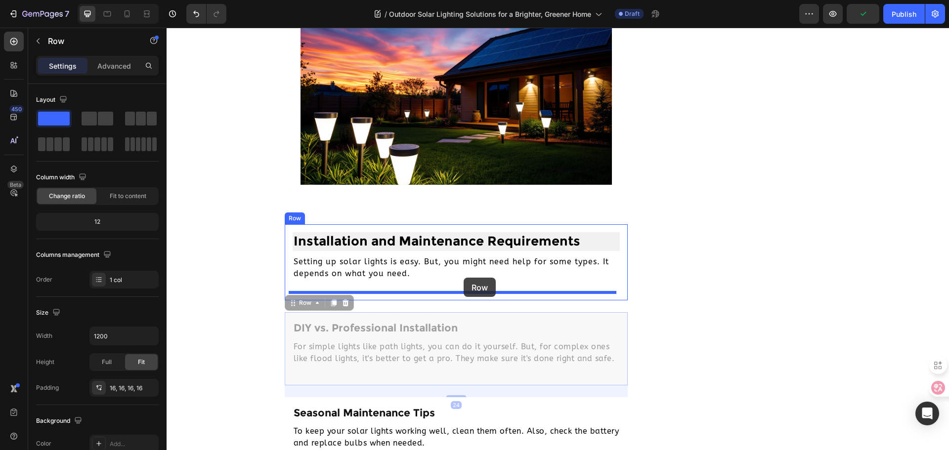
drag, startPoint x: 473, startPoint y: 316, endPoint x: 464, endPoint y: 278, distance: 39.6
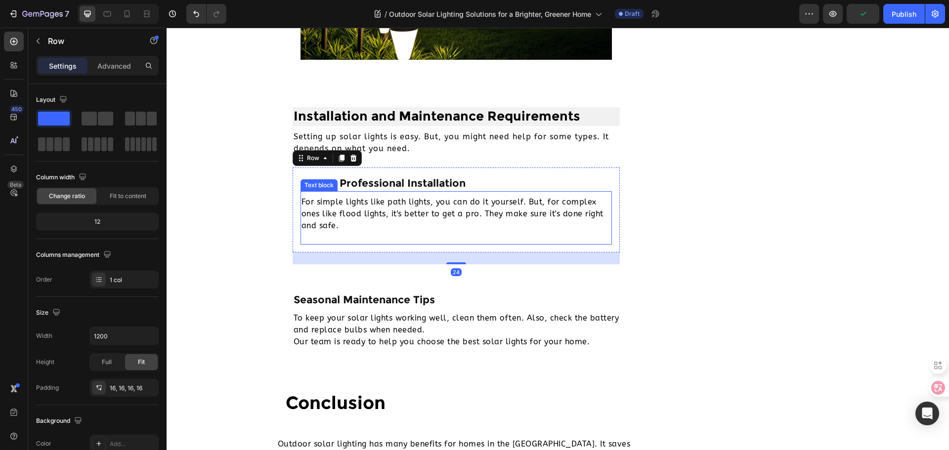
scroll to position [2536, 0]
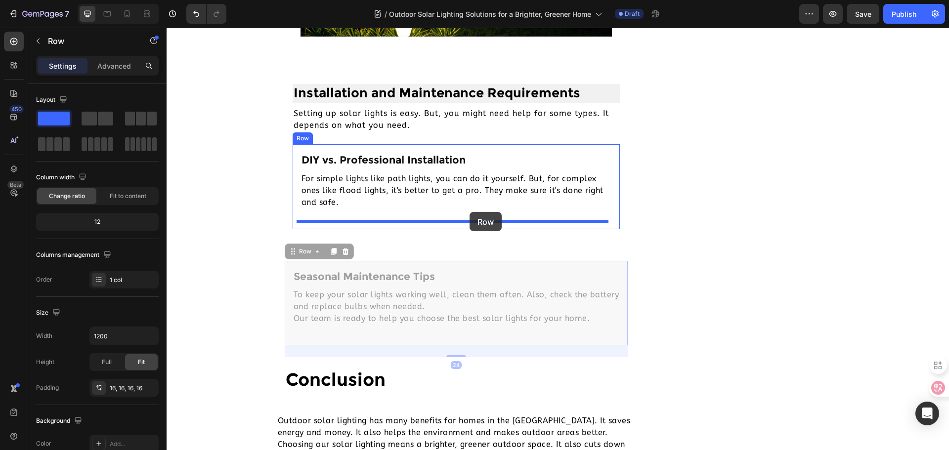
drag, startPoint x: 481, startPoint y: 266, endPoint x: 470, endPoint y: 212, distance: 55.1
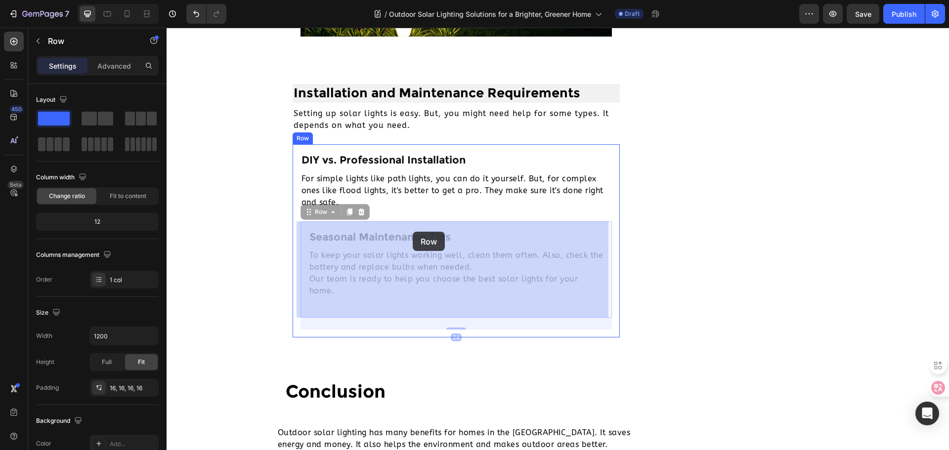
drag, startPoint x: 437, startPoint y: 228, endPoint x: 413, endPoint y: 232, distance: 25.0
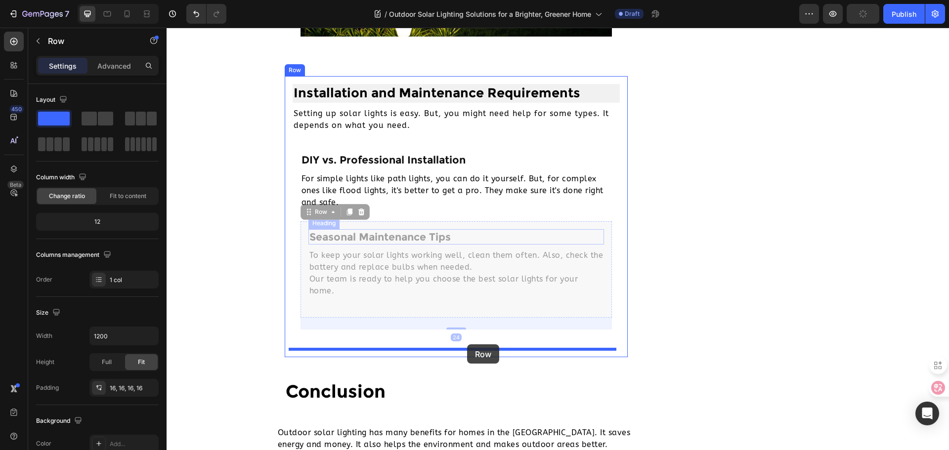
drag, startPoint x: 497, startPoint y: 226, endPoint x: 467, endPoint y: 344, distance: 122.3
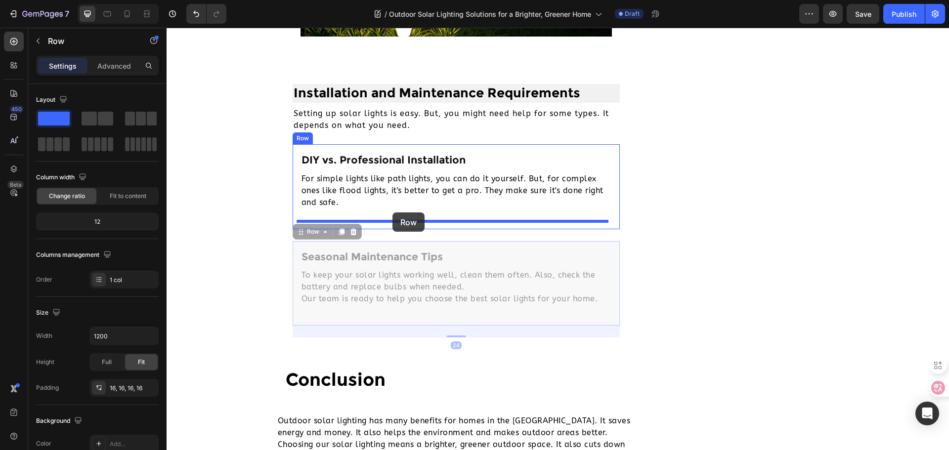
drag, startPoint x: 453, startPoint y: 246, endPoint x: 392, endPoint y: 213, distance: 69.0
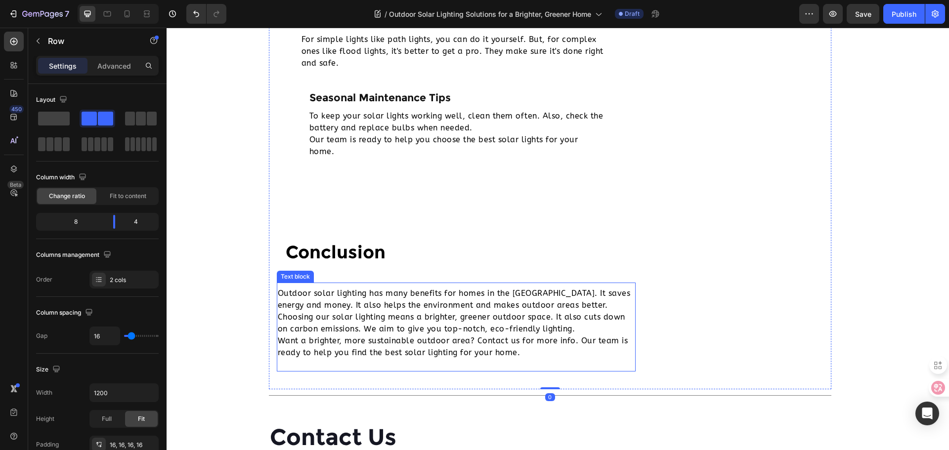
scroll to position [2733, 0]
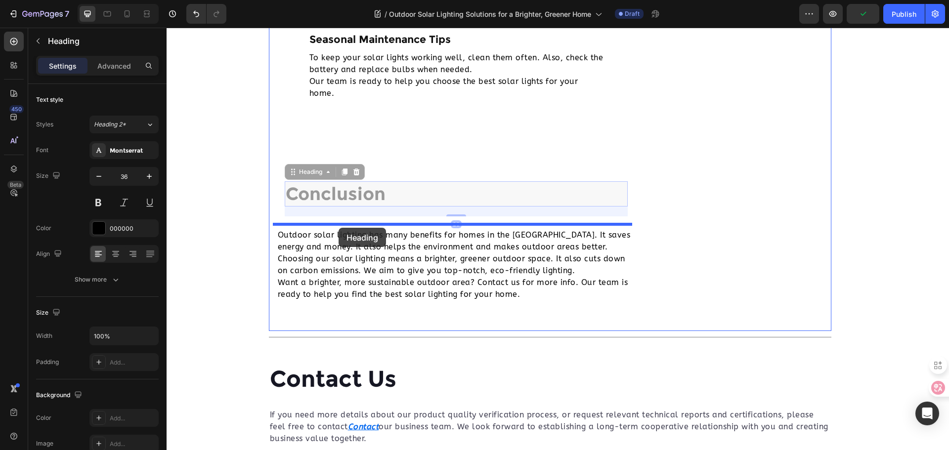
drag, startPoint x: 357, startPoint y: 188, endPoint x: 339, endPoint y: 228, distance: 44.0
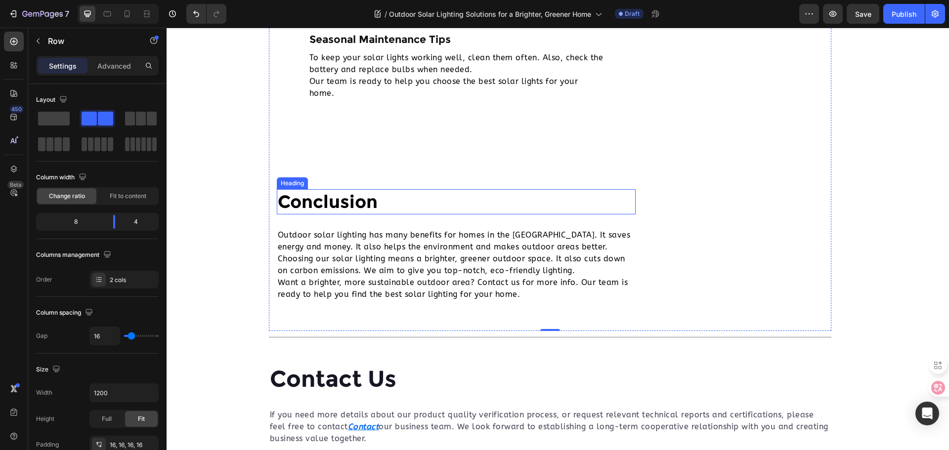
drag, startPoint x: 223, startPoint y: 143, endPoint x: 362, endPoint y: 190, distance: 146.8
click at [33, 41] on button "button" at bounding box center [38, 41] width 16 height 16
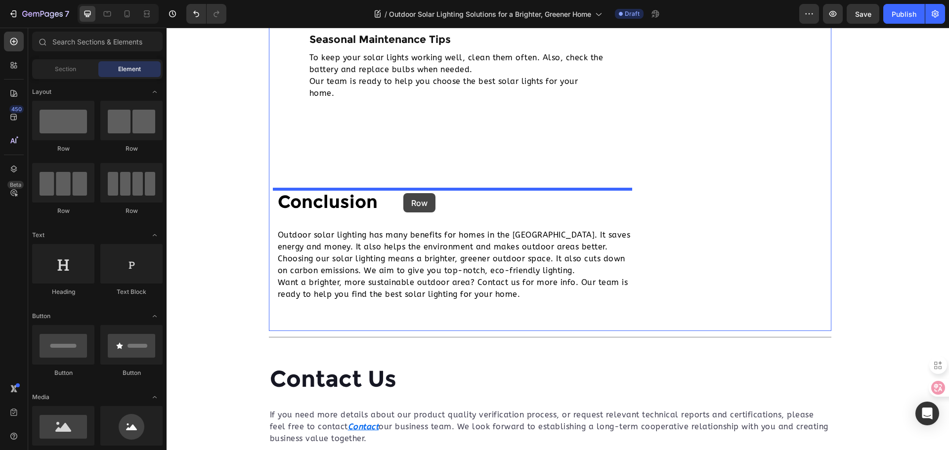
drag, startPoint x: 245, startPoint y: 154, endPoint x: 403, endPoint y: 193, distance: 162.9
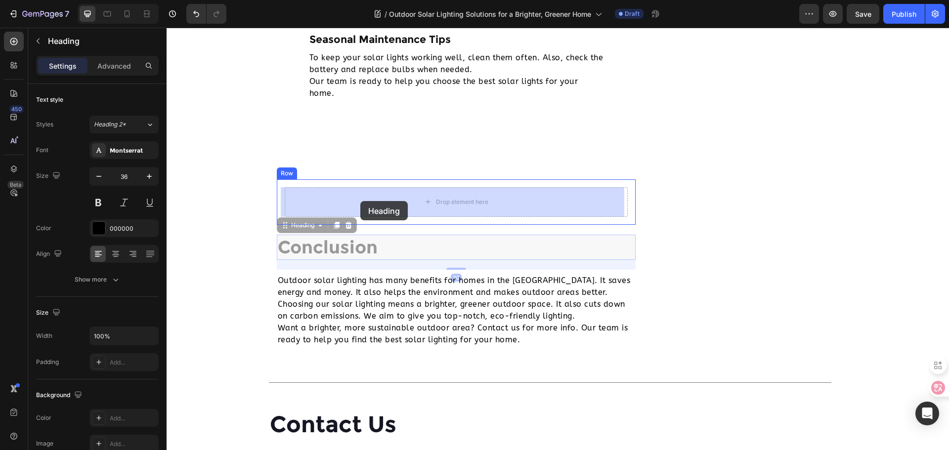
drag, startPoint x: 345, startPoint y: 243, endPoint x: 360, endPoint y: 201, distance: 44.6
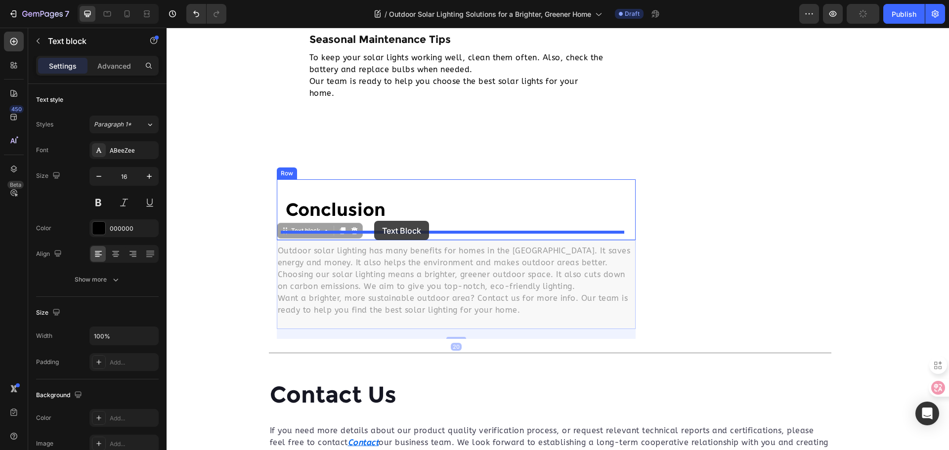
drag, startPoint x: 407, startPoint y: 282, endPoint x: 374, endPoint y: 221, distance: 69.0
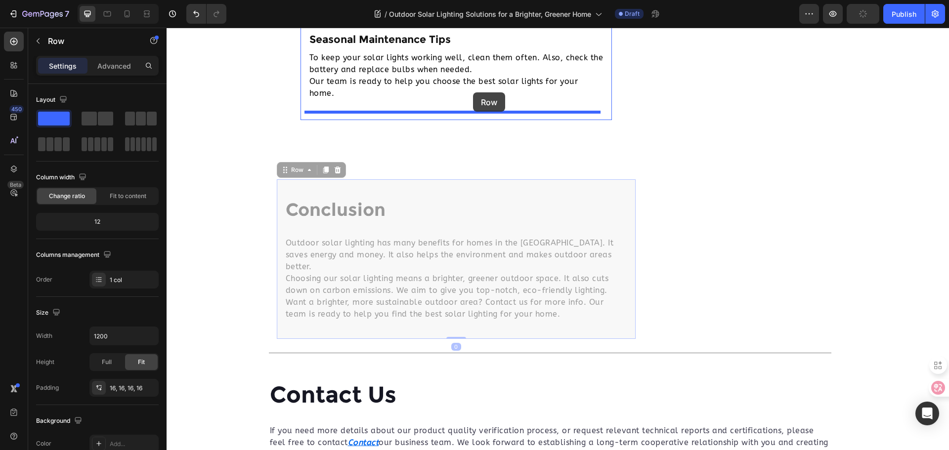
drag, startPoint x: 520, startPoint y: 190, endPoint x: 473, endPoint y: 92, distance: 108.3
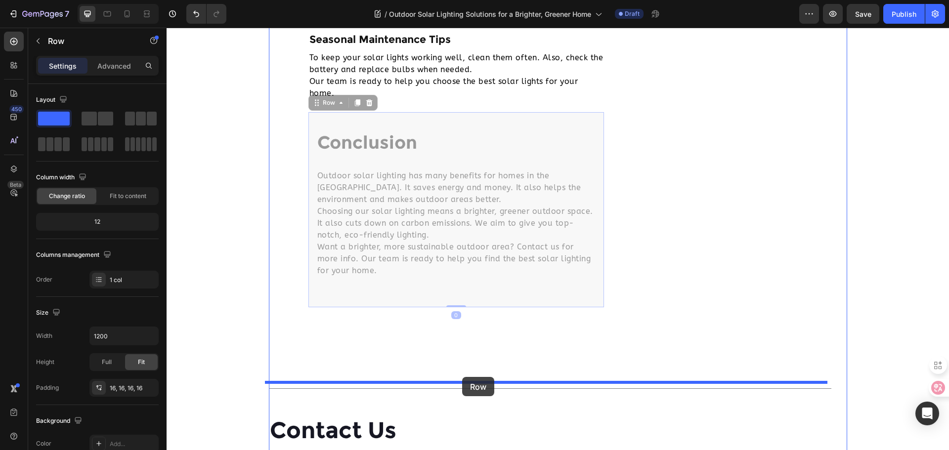
drag, startPoint x: 469, startPoint y: 120, endPoint x: 462, endPoint y: 377, distance: 257.6
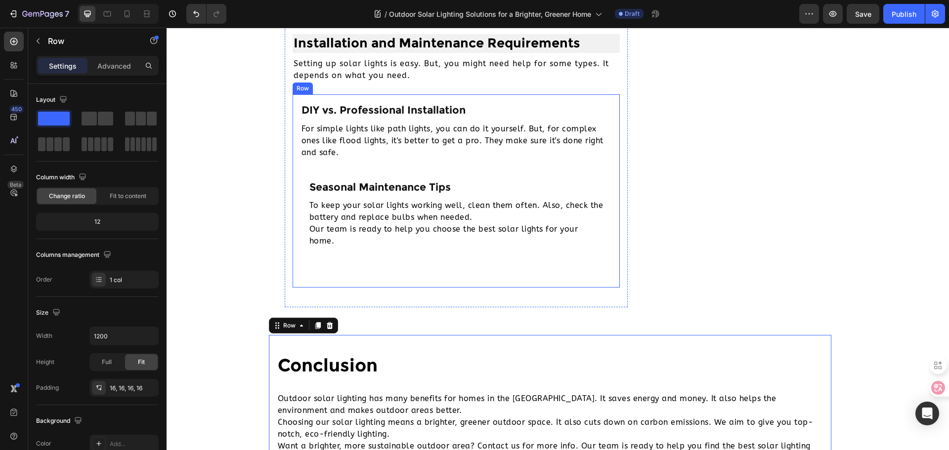
scroll to position [2585, 0]
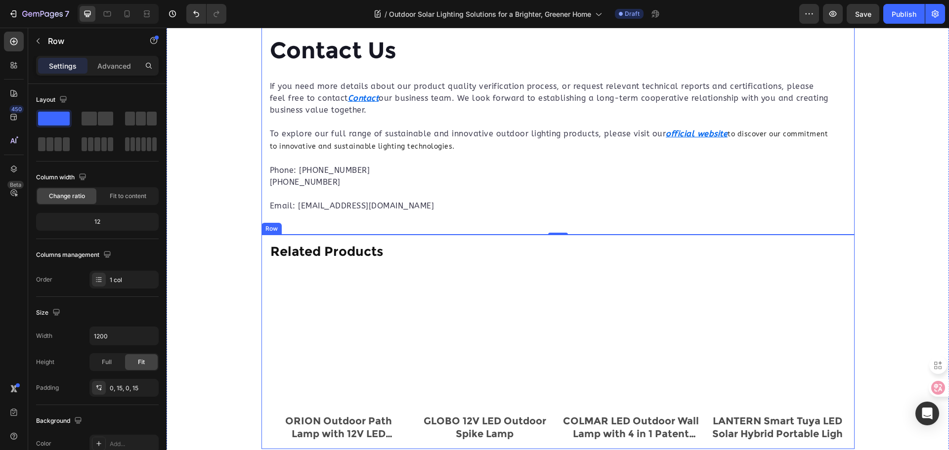
scroll to position [3079, 0]
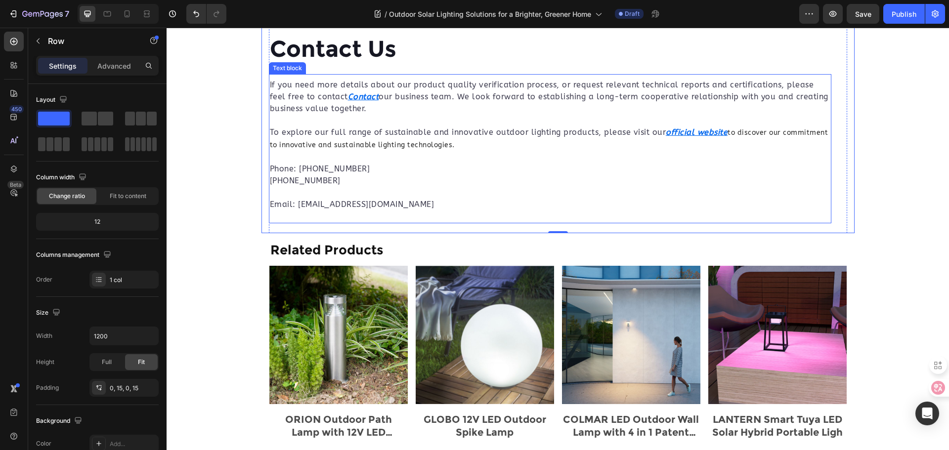
click at [372, 110] on p "If you need more details about our product quality verification process, or req…" at bounding box center [550, 97] width 560 height 36
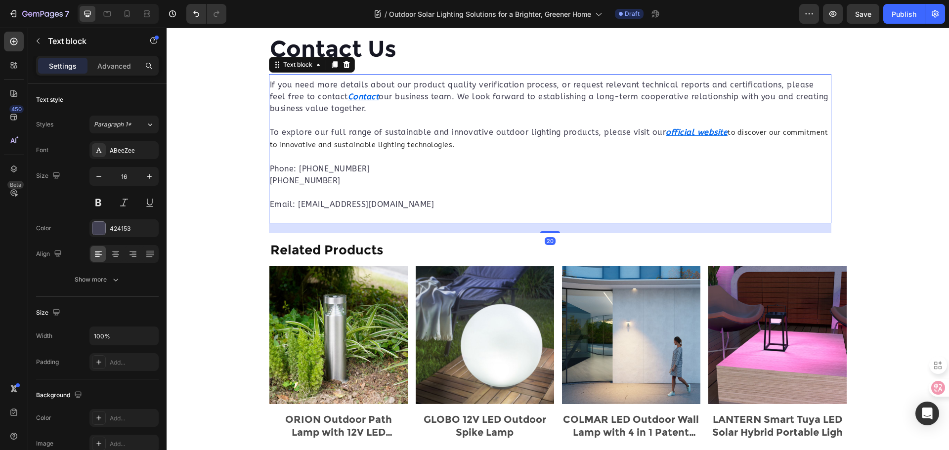
click at [271, 126] on p at bounding box center [550, 121] width 560 height 12
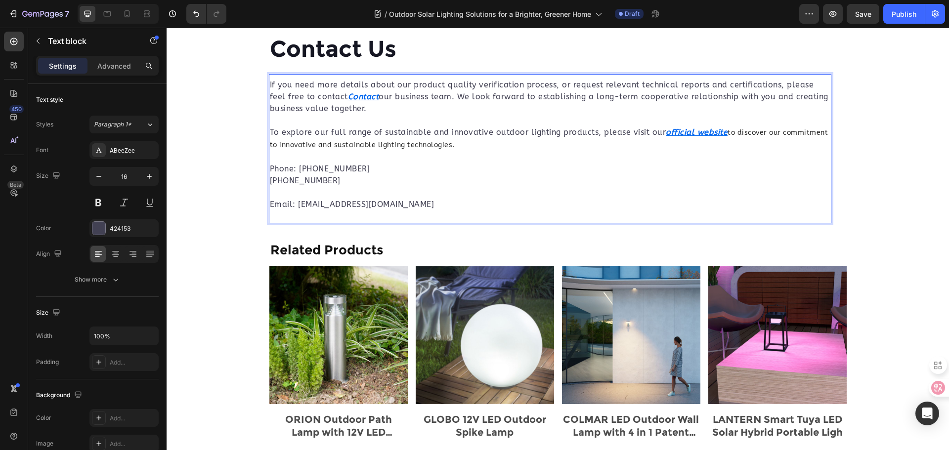
click at [276, 128] on p "To explore our full range of sustainable and innovative outdoor lighting produc…" at bounding box center [550, 139] width 560 height 25
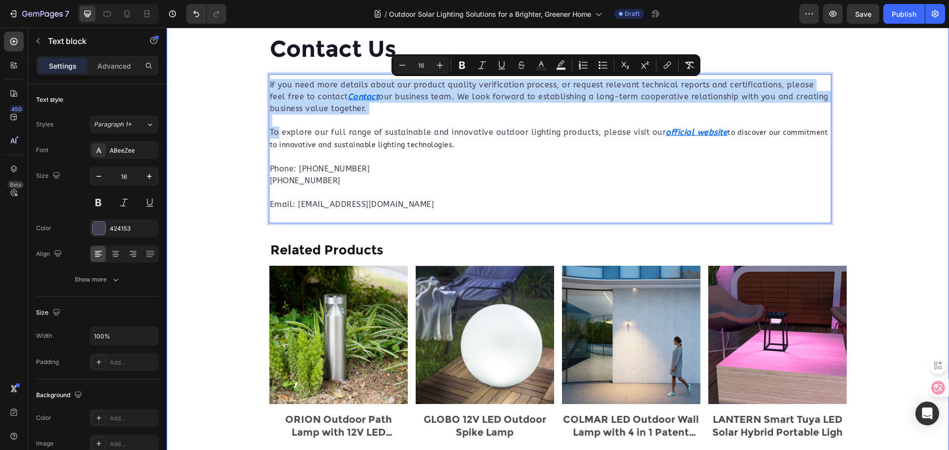
drag, startPoint x: 272, startPoint y: 132, endPoint x: 245, endPoint y: 69, distance: 69.1
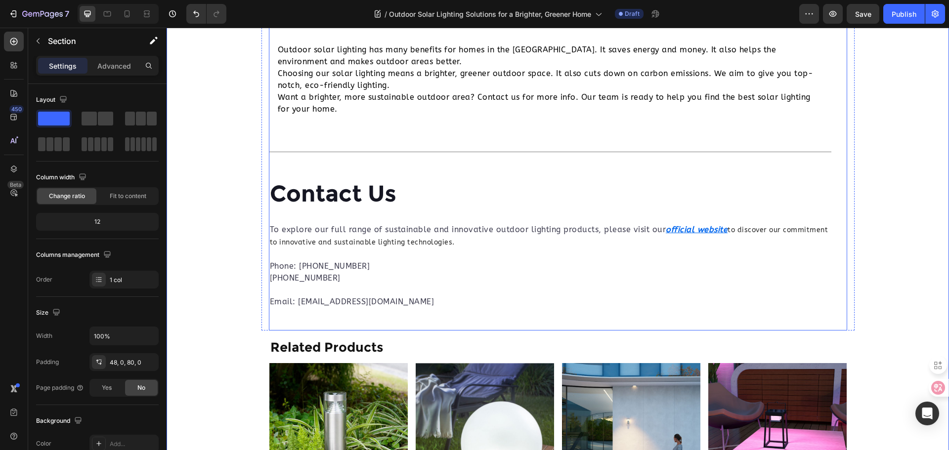
scroll to position [2882, 0]
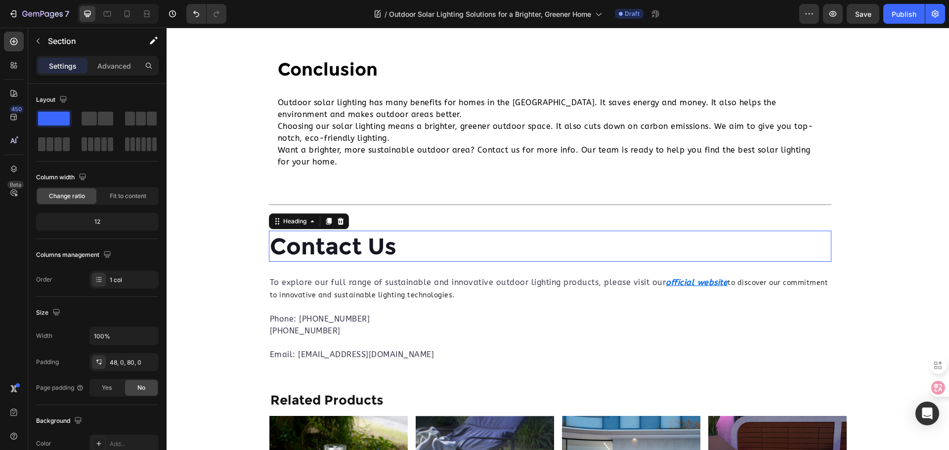
click at [410, 250] on h2 "Contact Us" at bounding box center [550, 247] width 562 height 32
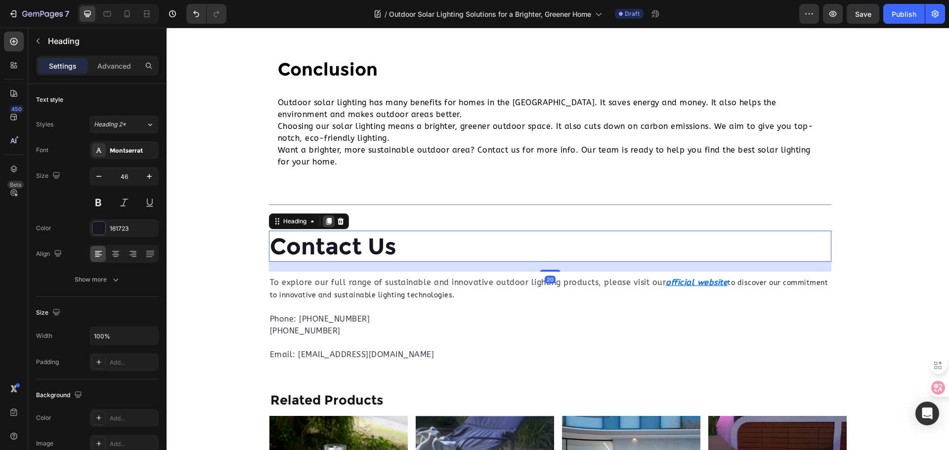
click at [326, 221] on icon at bounding box center [328, 221] width 5 height 7
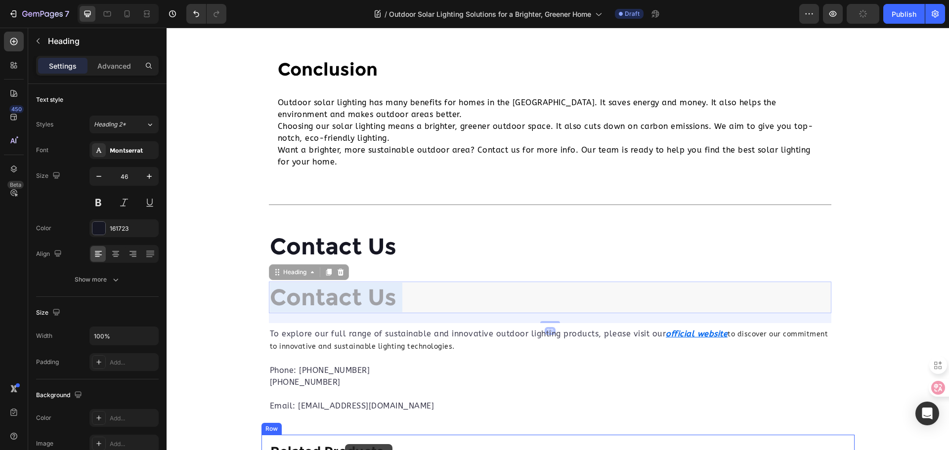
scroll to position [2936, 0]
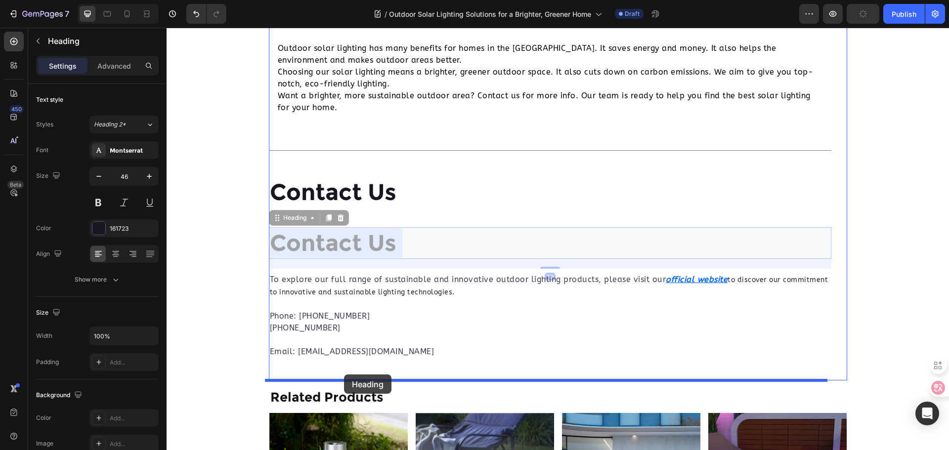
drag, startPoint x: 362, startPoint y: 291, endPoint x: 344, endPoint y: 375, distance: 86.0
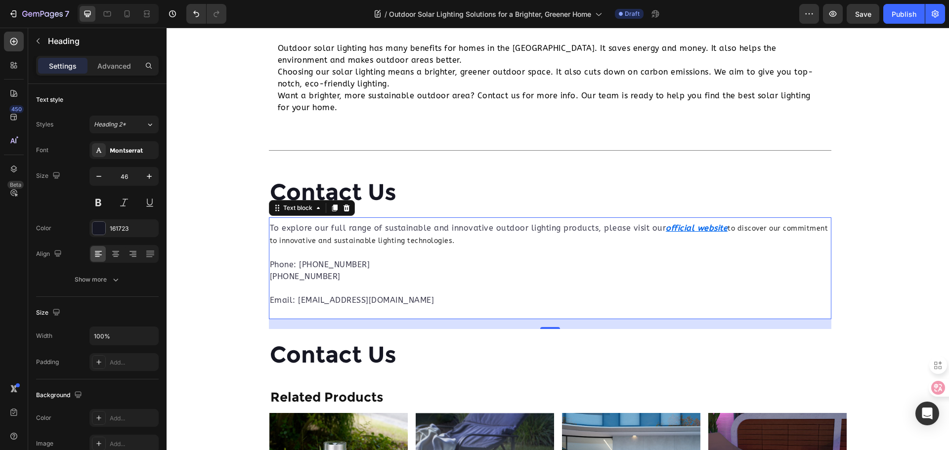
click at [342, 226] on p "To explore our full range of sustainable and innovative outdoor lighting produc…" at bounding box center [550, 234] width 560 height 25
click at [331, 211] on icon at bounding box center [335, 208] width 8 height 8
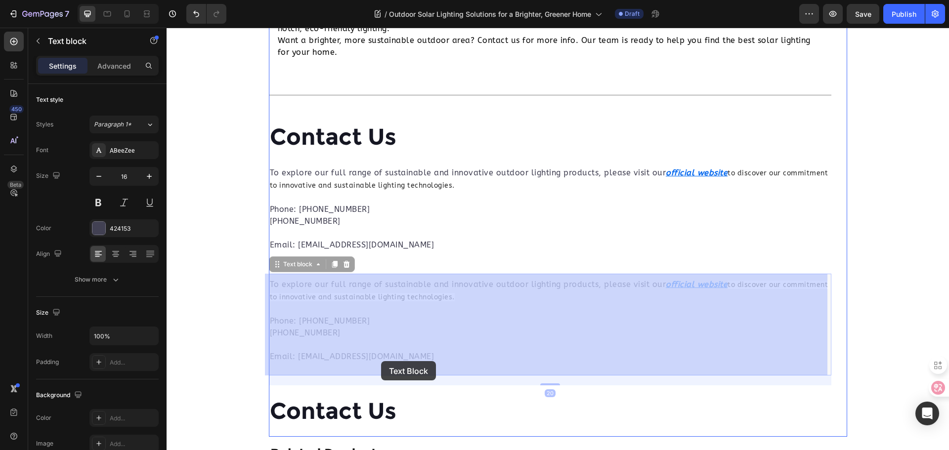
scroll to position [3183, 0]
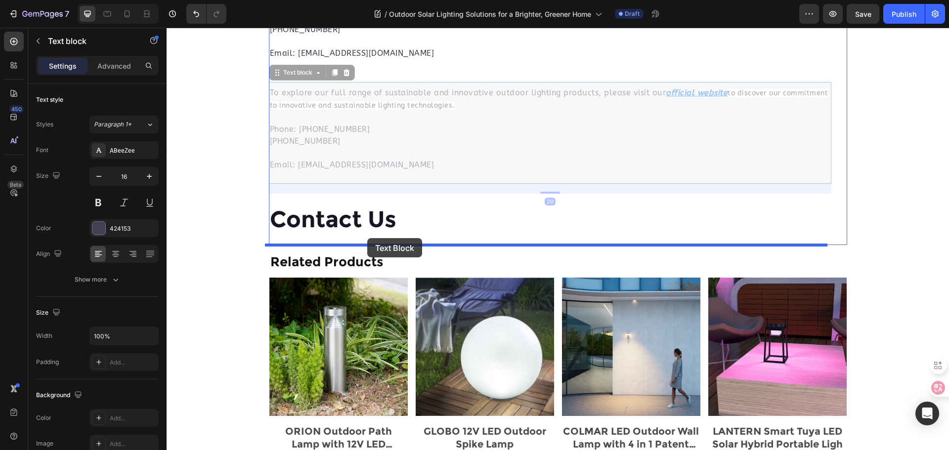
drag, startPoint x: 375, startPoint y: 333, endPoint x: 367, endPoint y: 238, distance: 94.7
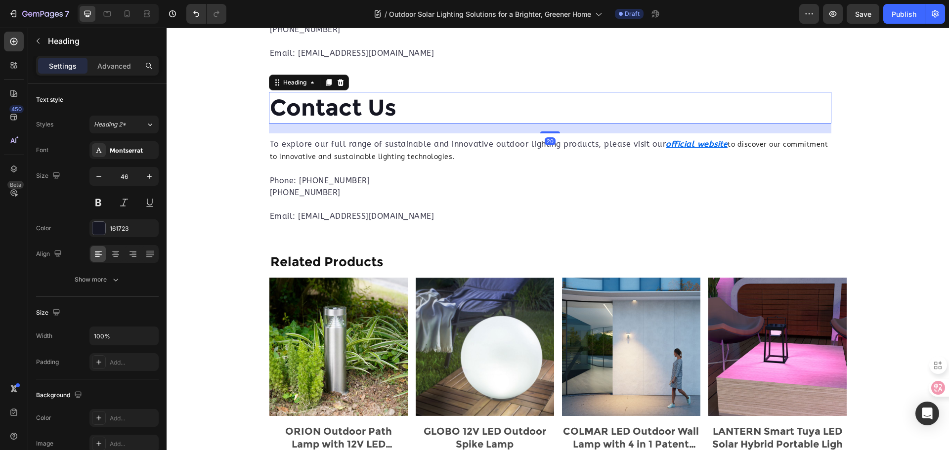
click at [357, 101] on p "Contact Us" at bounding box center [550, 108] width 560 height 30
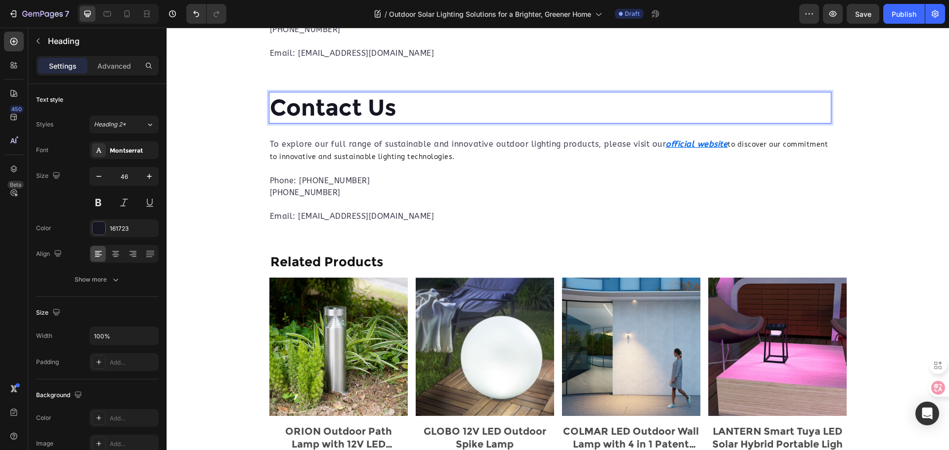
click at [320, 104] on p "Contact Us" at bounding box center [550, 108] width 560 height 30
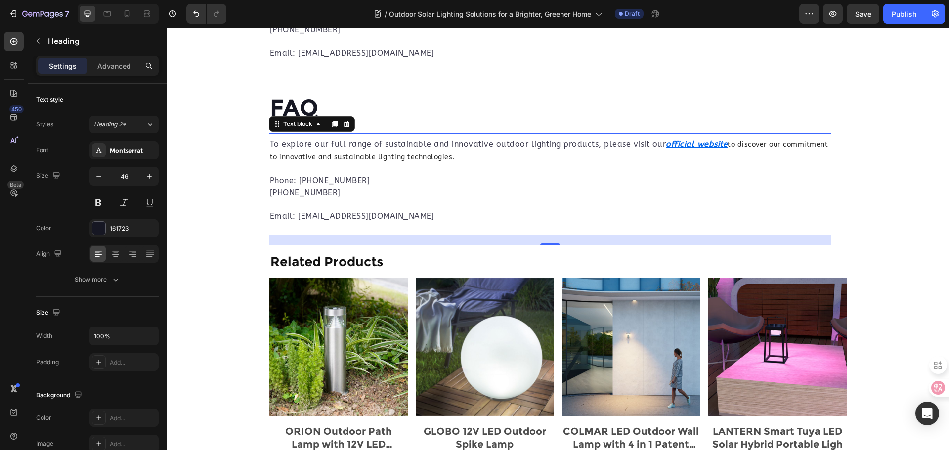
click at [345, 161] on p "To explore our full range of sustainable and innovative outdoor lighting produc…" at bounding box center [550, 150] width 560 height 25
click at [320, 149] on p "To explore our full range of sustainable and innovative outdoor lighting produc…" at bounding box center [550, 150] width 560 height 25
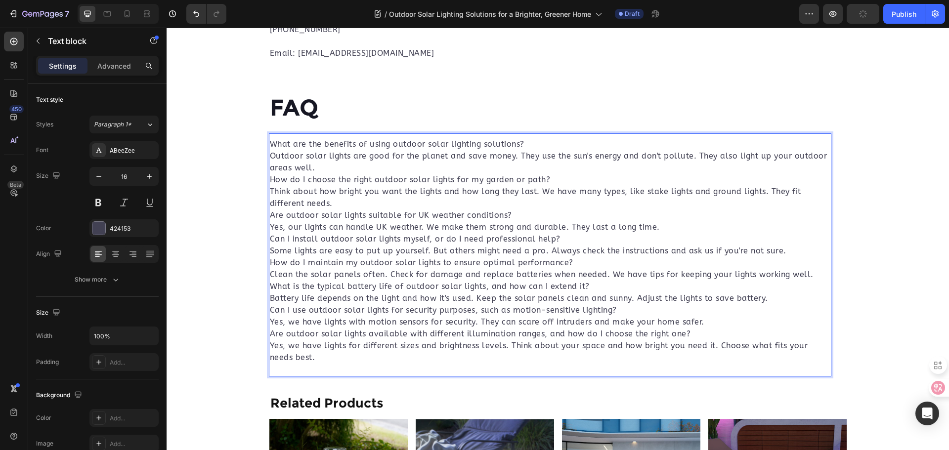
click at [270, 145] on p "What are the benefits of using outdoor solar lighting solutions? Outdoor solar …" at bounding box center [550, 250] width 560 height 225
click at [272, 146] on p "What are the benefits of using outdoor solar lighting solutions? Outdoor solar …" at bounding box center [550, 250] width 560 height 225
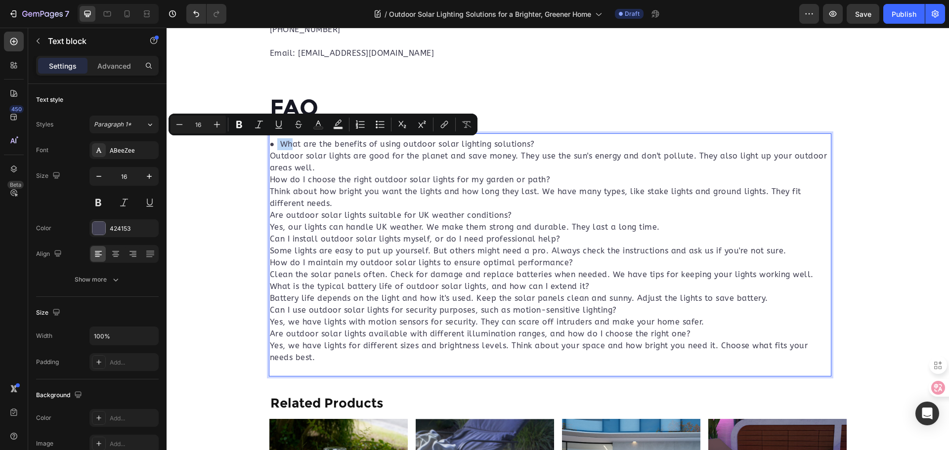
drag, startPoint x: 282, startPoint y: 144, endPoint x: 272, endPoint y: 144, distance: 9.9
click at [272, 144] on p "● What are the benefits of using outdoor solar lighting solutions? Outdoor sola…" at bounding box center [550, 250] width 560 height 225
copy p "●"
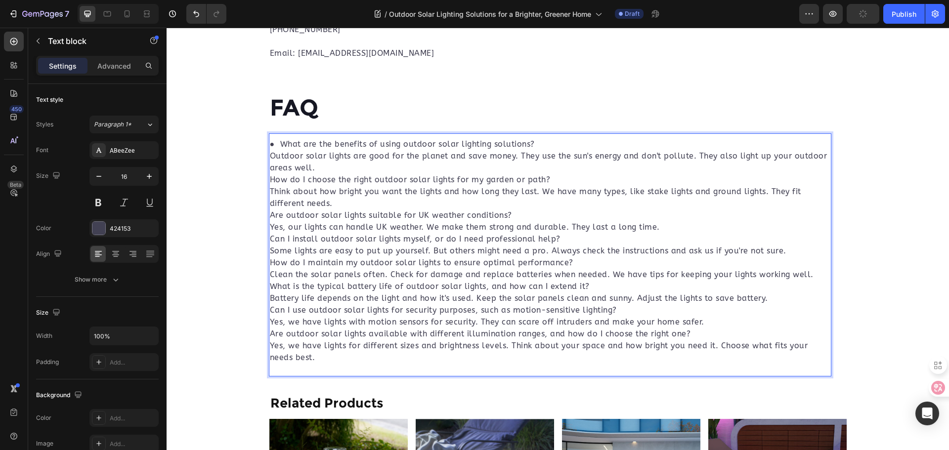
click at [270, 179] on p "● What are the benefits of using outdoor solar lighting solutions? Outdoor sola…" at bounding box center [550, 250] width 560 height 225
click at [270, 181] on p "● What are the benefits of using outdoor solar lighting solutions? Outdoor sola…" at bounding box center [550, 250] width 560 height 225
click at [269, 217] on div "● What are the benefits of using outdoor solar lighting solutions? Outdoor sola…" at bounding box center [550, 250] width 562 height 227
click at [270, 240] on p "● What are the benefits of using outdoor solar lighting solutions? Outdoor sola…" at bounding box center [550, 250] width 560 height 225
click at [269, 237] on div "● What are the benefits of using outdoor solar lighting solutions? Outdoor sola…" at bounding box center [550, 250] width 562 height 227
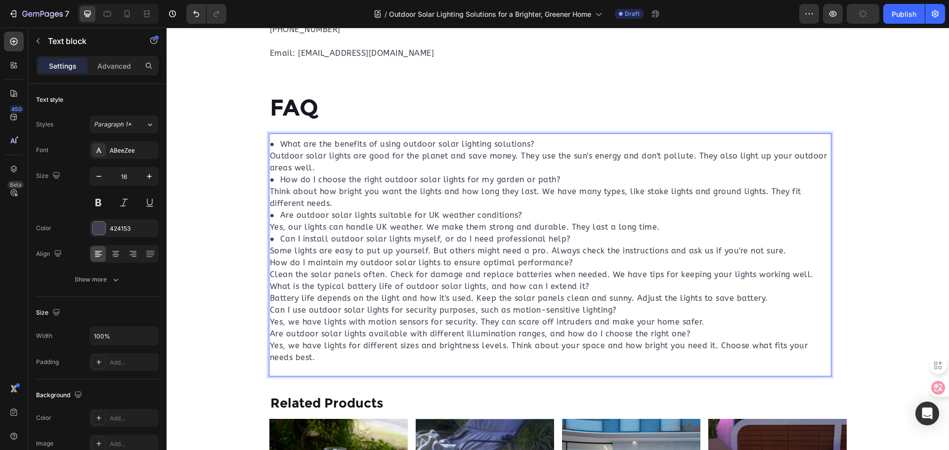
click at [270, 263] on p "● What are the benefits of using outdoor solar lighting solutions? Outdoor sola…" at bounding box center [550, 250] width 560 height 225
drag, startPoint x: 278, startPoint y: 279, endPoint x: 283, endPoint y: 249, distance: 30.6
click at [277, 279] on p "● What are the benefits of using outdoor solar lighting solutions? Outdoor sola…" at bounding box center [550, 250] width 560 height 225
click at [270, 158] on p "● What are the benefits of using outdoor solar lighting solutions? Outdoor sola…" at bounding box center [550, 250] width 560 height 225
click at [270, 191] on p "● What are the benefits of using outdoor solar lighting solutions? Outdoor sola…" at bounding box center [550, 250] width 560 height 225
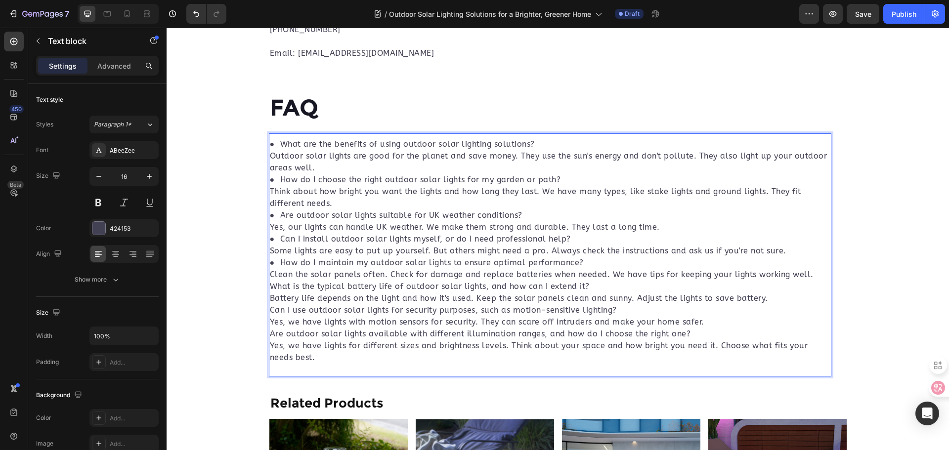
click at [270, 229] on p "● What are the benefits of using outdoor solar lighting solutions? Outdoor sola…" at bounding box center [550, 250] width 560 height 225
click at [270, 252] on p "● What are the benefits of using outdoor solar lighting solutions? Outdoor sola…" at bounding box center [550, 250] width 560 height 225
click at [270, 278] on p "● What are the benefits of using outdoor solar lighting solutions? Outdoor sola…" at bounding box center [550, 250] width 560 height 225
click at [270, 277] on p "● What are the benefits of using outdoor solar lighting solutions? Outdoor sola…" at bounding box center [550, 250] width 560 height 225
click at [270, 288] on p "● What are the benefits of using outdoor solar lighting solutions? Outdoor sola…" at bounding box center [550, 250] width 560 height 225
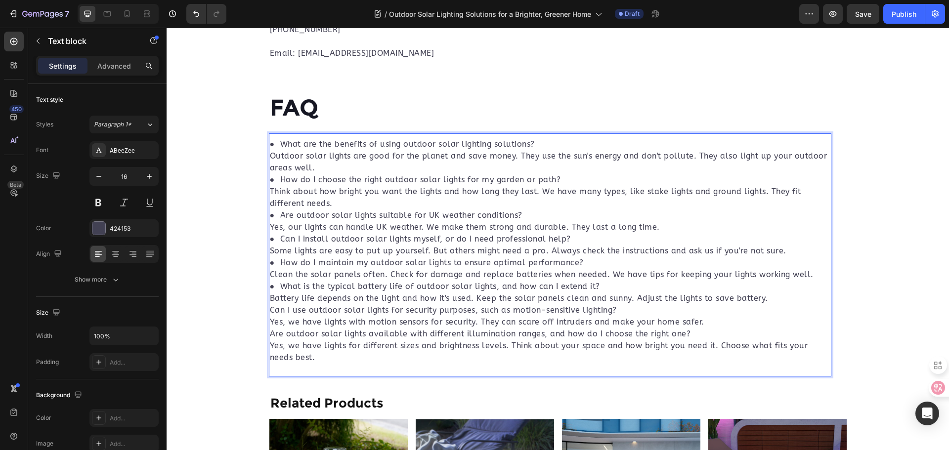
click at [270, 300] on p "● What are the benefits of using outdoor solar lighting solutions? Outdoor sola…" at bounding box center [550, 250] width 560 height 225
click at [270, 309] on p "● What are the benefits of using outdoor solar lighting solutions? Outdoor sola…" at bounding box center [550, 250] width 560 height 225
click at [270, 320] on p "● What are the benefits of using outdoor solar lighting solutions? Outdoor sola…" at bounding box center [550, 250] width 560 height 225
click at [270, 334] on p "● What are the benefits of using outdoor solar lighting solutions? Outdoor sola…" at bounding box center [550, 250] width 560 height 225
click at [270, 346] on p "● What are the benefits of using outdoor solar lighting solutions? Outdoor sola…" at bounding box center [550, 250] width 560 height 225
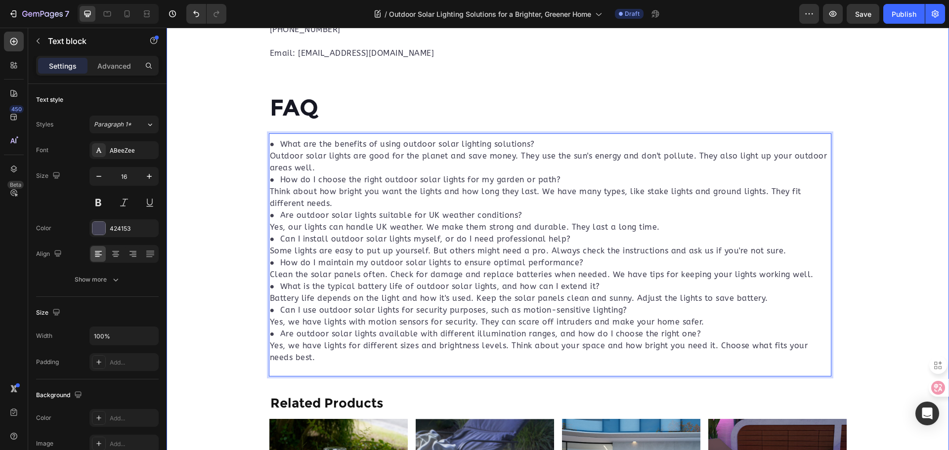
click at [289, 146] on p "● What are the benefits of using outdoor solar lighting solutions? Outdoor sola…" at bounding box center [550, 250] width 560 height 225
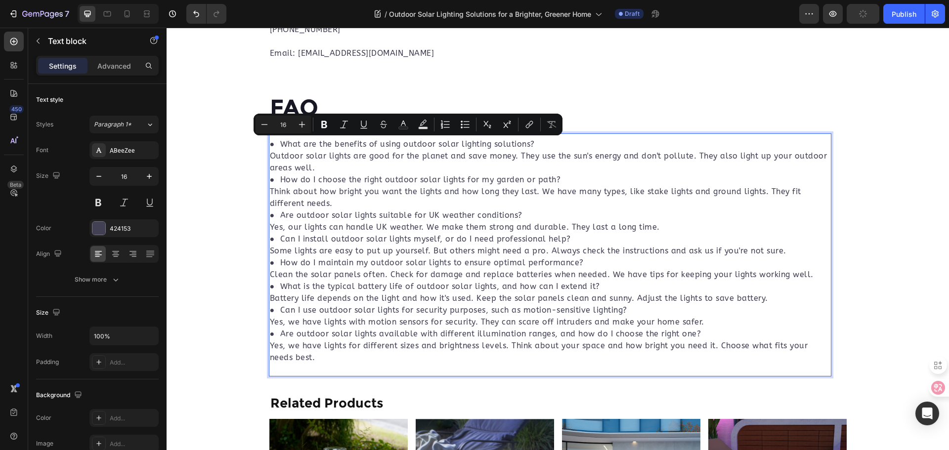
drag, startPoint x: 283, startPoint y: 144, endPoint x: 563, endPoint y: 147, distance: 279.8
click at [563, 147] on p "● What are the benefits of using outdoor solar lighting solutions? Outdoor sola…" at bounding box center [550, 250] width 560 height 225
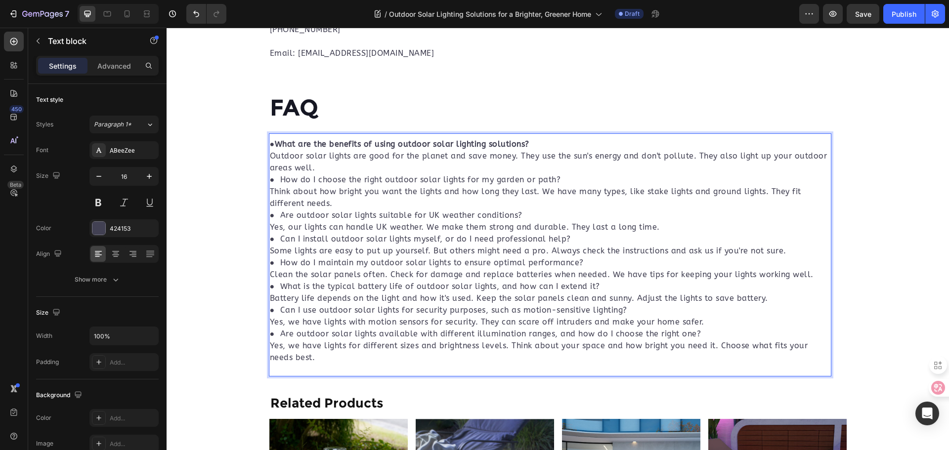
click at [280, 179] on p "● What are the benefits of using outdoor solar lighting solutions? Outdoor sola…" at bounding box center [550, 250] width 560 height 225
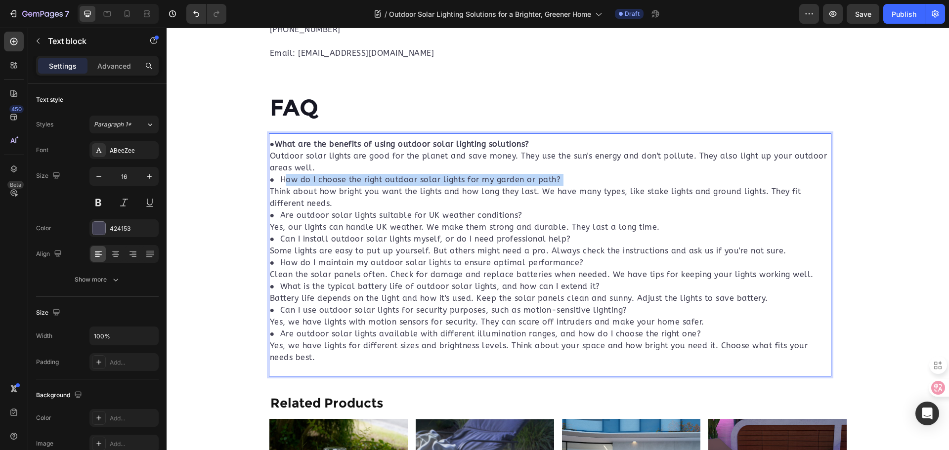
drag, startPoint x: 280, startPoint y: 179, endPoint x: 592, endPoint y: 177, distance: 312.4
click at [592, 177] on p "● What are the benefits of using outdoor solar lighting solutions? Outdoor sola…" at bounding box center [550, 250] width 560 height 225
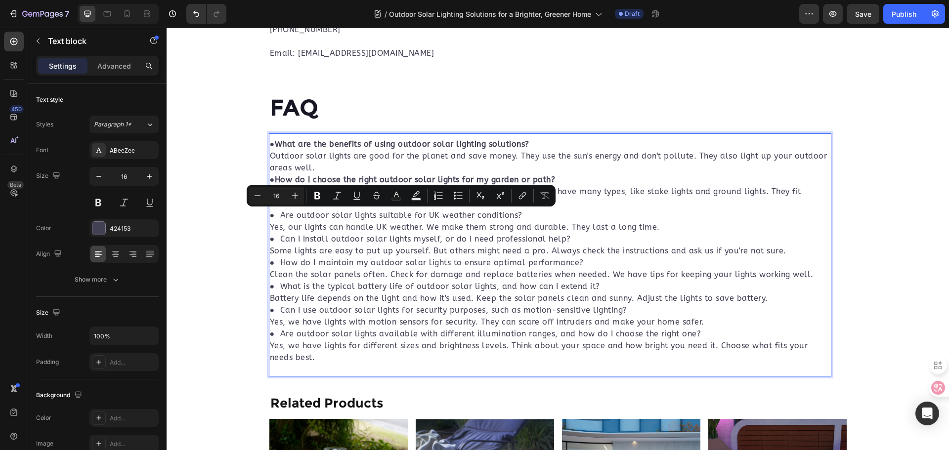
drag, startPoint x: 283, startPoint y: 213, endPoint x: 558, endPoint y: 215, distance: 275.3
click at [558, 215] on p "● What are the benefits of using outdoor solar lighting solutions? Outdoor sola…" at bounding box center [550, 250] width 560 height 225
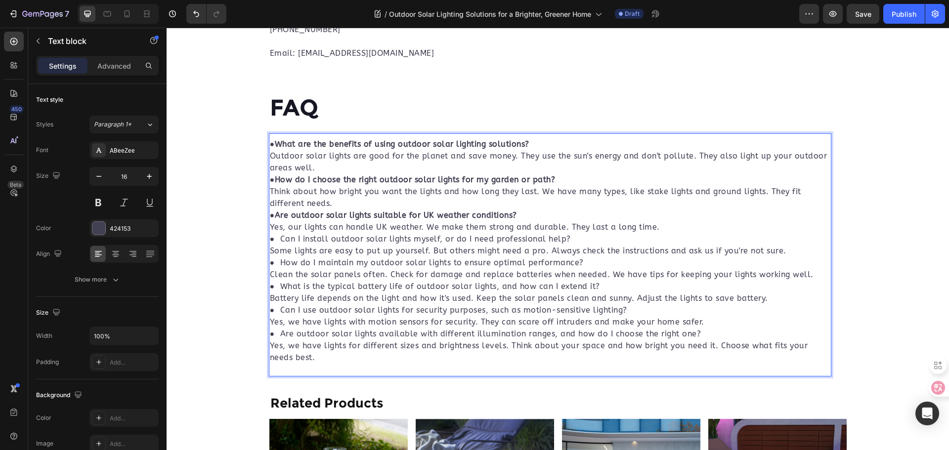
drag, startPoint x: 280, startPoint y: 240, endPoint x: 604, endPoint y: 235, distance: 324.3
click at [604, 235] on p "● What are the benefits of using outdoor solar lighting solutions? Outdoor sola…" at bounding box center [550, 250] width 560 height 225
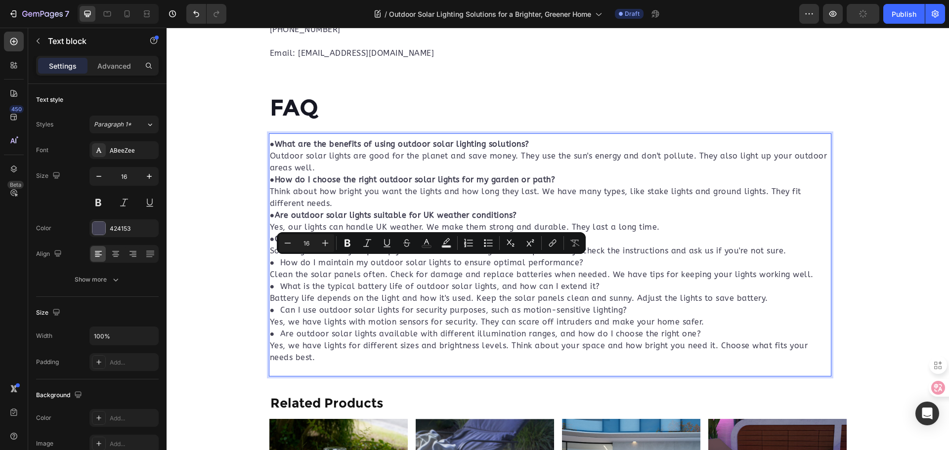
drag, startPoint x: 283, startPoint y: 261, endPoint x: 592, endPoint y: 261, distance: 309.4
click at [592, 261] on p "● What are the benefits of using outdoor solar lighting solutions? Outdoor sola…" at bounding box center [550, 250] width 560 height 225
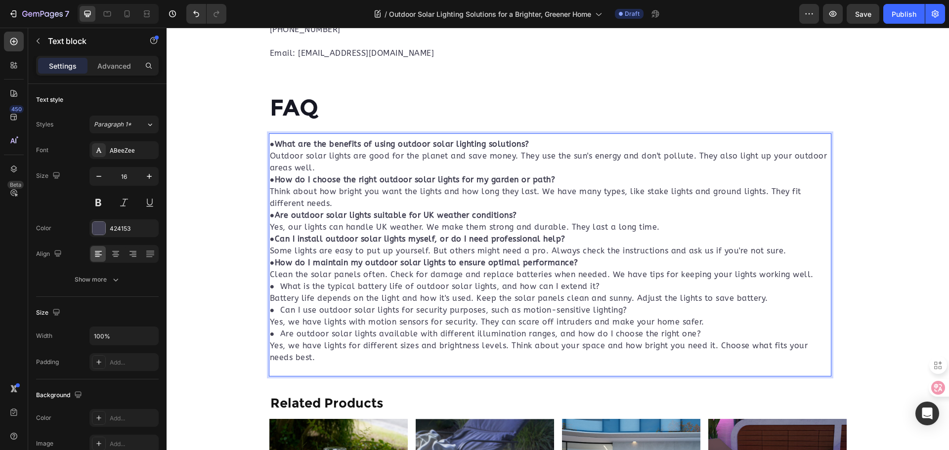
drag, startPoint x: 281, startPoint y: 287, endPoint x: 609, endPoint y: 284, distance: 327.7
click at [609, 284] on p "● What are the benefits of using outdoor solar lighting solutions? Outdoor sola…" at bounding box center [550, 250] width 560 height 225
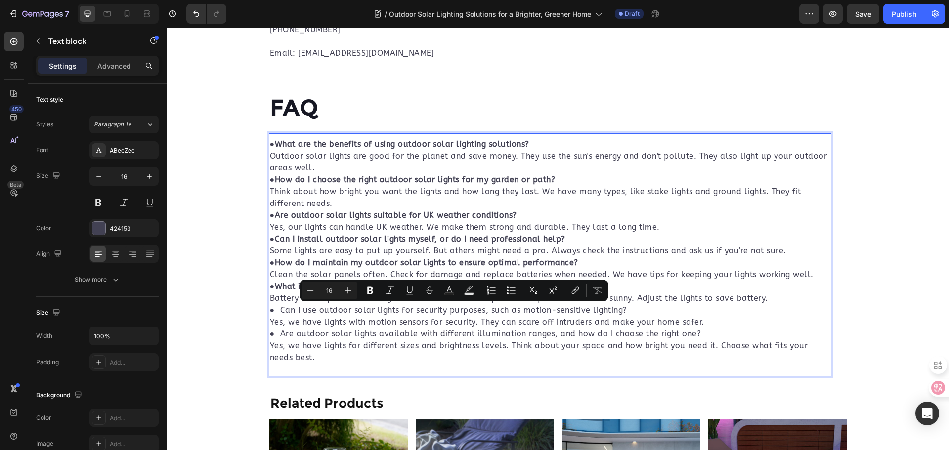
drag, startPoint x: 282, startPoint y: 311, endPoint x: 643, endPoint y: 307, distance: 360.8
click at [643, 307] on p "● What are the benefits of using outdoor solar lighting solutions? Outdoor sola…" at bounding box center [550, 250] width 560 height 225
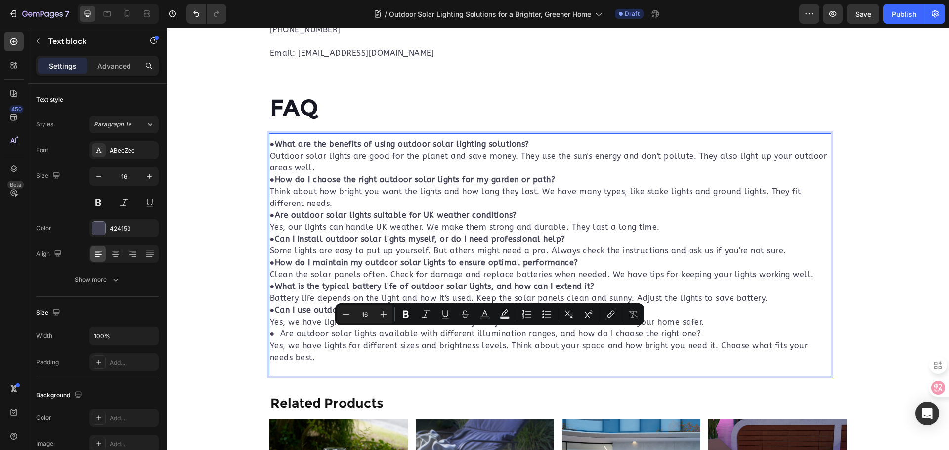
drag, startPoint x: 281, startPoint y: 332, endPoint x: 725, endPoint y: 336, distance: 443.9
click at [725, 336] on p "● What are the benefits of using outdoor solar lighting solutions? Outdoor sola…" at bounding box center [550, 250] width 560 height 225
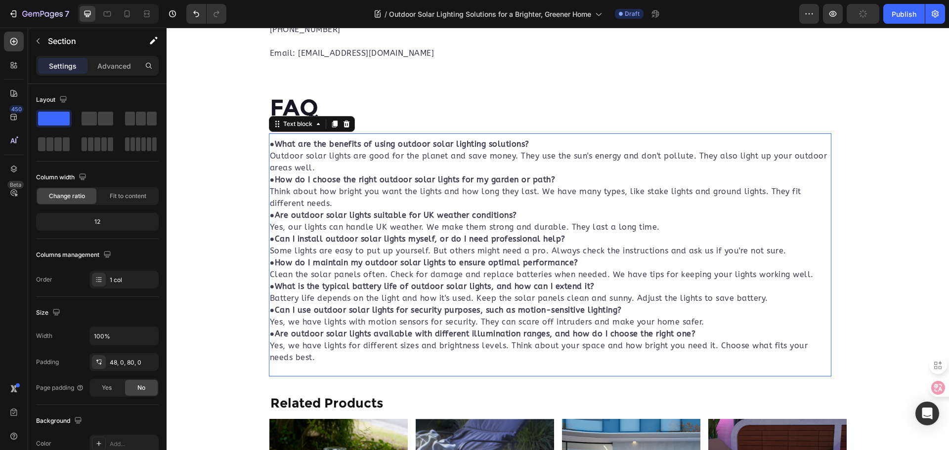
click at [432, 168] on p "● What are the benefits of using outdoor solar lighting solutions? Outdoor sola…" at bounding box center [550, 250] width 560 height 225
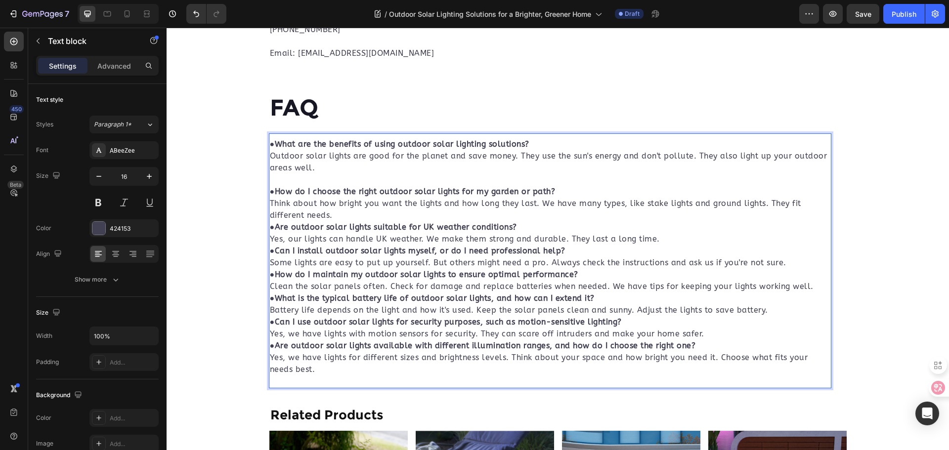
click at [369, 216] on p "⁠⁠⁠⁠⁠⁠⁠ ● How do I choose the right outdoor solar lights for my garden or path?…" at bounding box center [550, 275] width 560 height 202
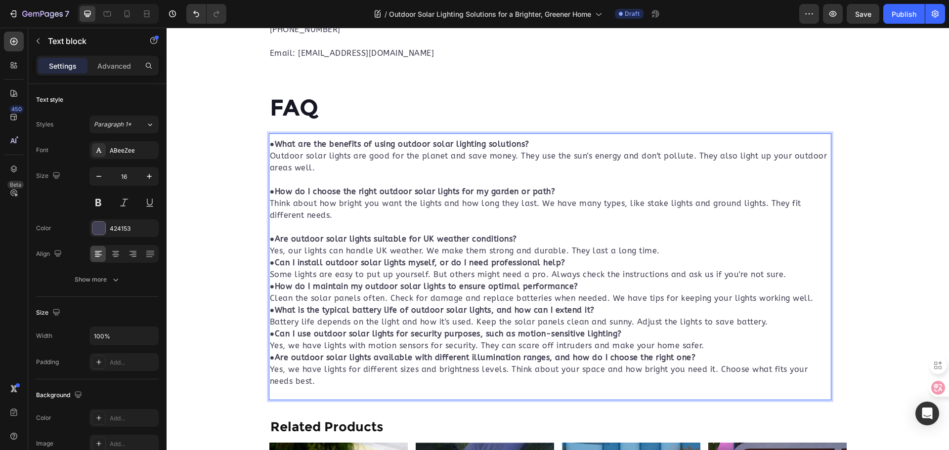
click at [683, 248] on p "⁠⁠⁠⁠⁠⁠⁠ ● Are outdoor solar lights suitable for UK weather conditions? Yes, our…" at bounding box center [550, 304] width 560 height 166
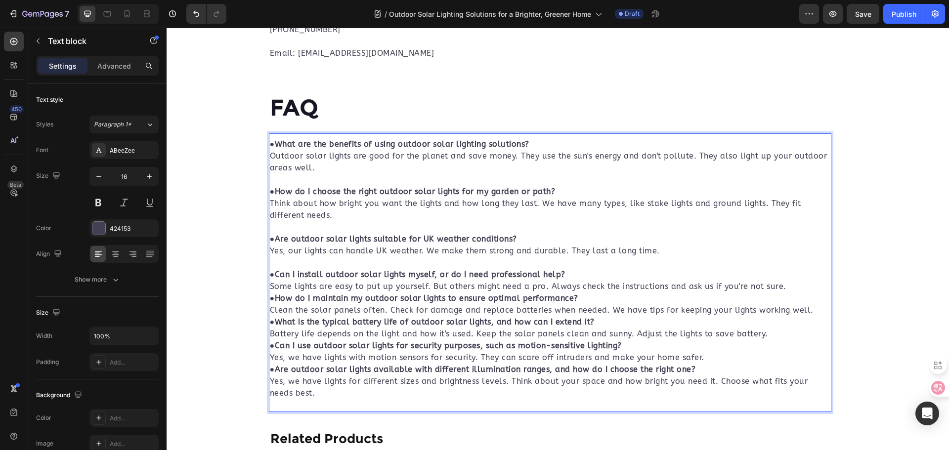
click at [792, 289] on p "⁠⁠⁠⁠⁠⁠⁠ ● Can I install outdoor solar lights myself, or do I need professional …" at bounding box center [550, 328] width 560 height 142
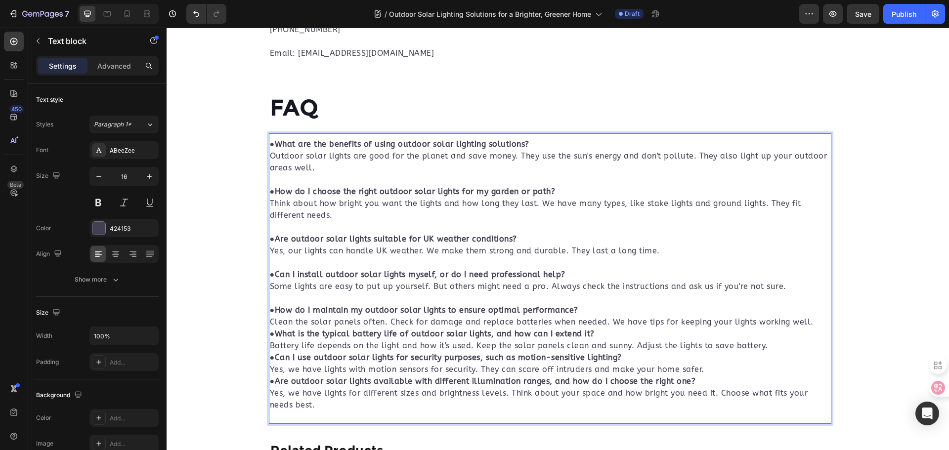
click at [818, 323] on p "⁠⁠⁠⁠⁠⁠⁠ ● How do I maintain my outdoor solar lights to ensure optimal performan…" at bounding box center [550, 352] width 560 height 119
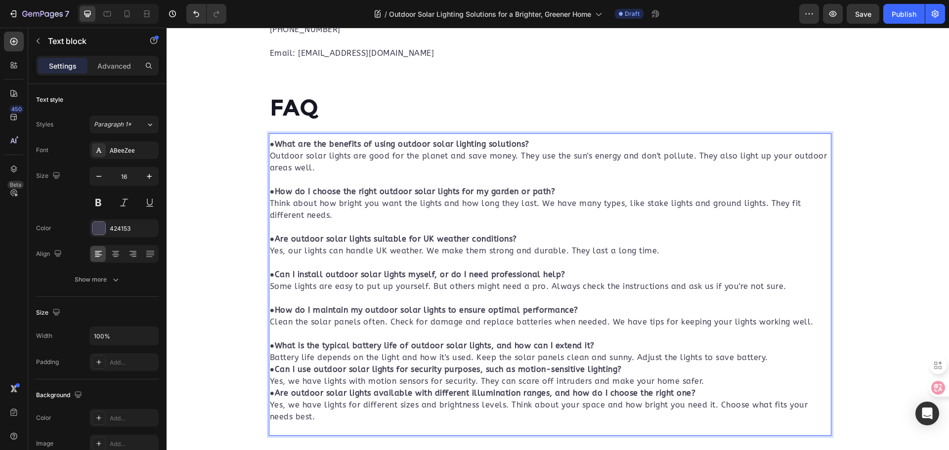
click at [780, 359] on p "⁠⁠⁠⁠⁠⁠⁠ ● What is the typical battery life of outdoor solar lights, and how can…" at bounding box center [550, 375] width 560 height 95
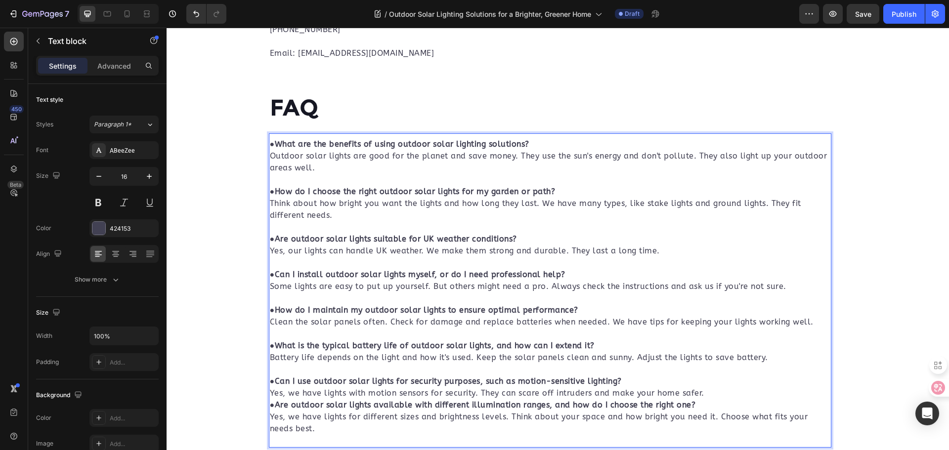
click at [720, 394] on p "⁠⁠⁠⁠⁠⁠⁠ ● Can I use outdoor solar lights for security purposes, such as motion-…" at bounding box center [550, 399] width 560 height 71
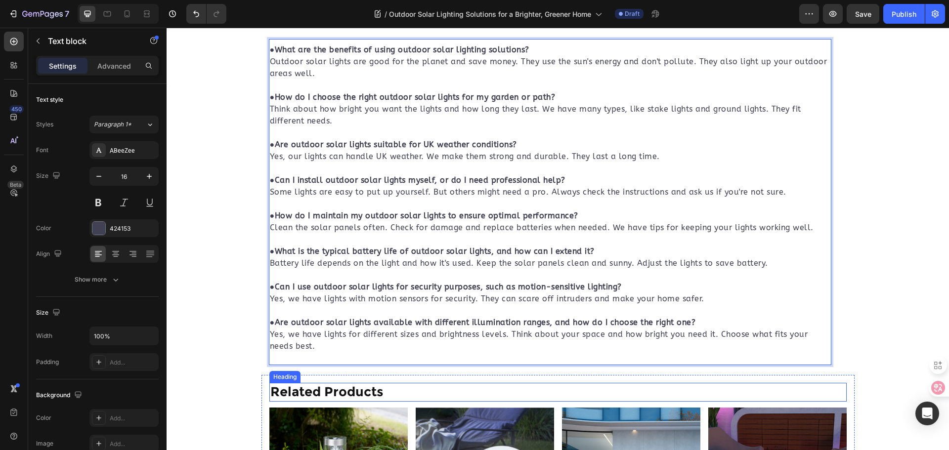
scroll to position [3282, 0]
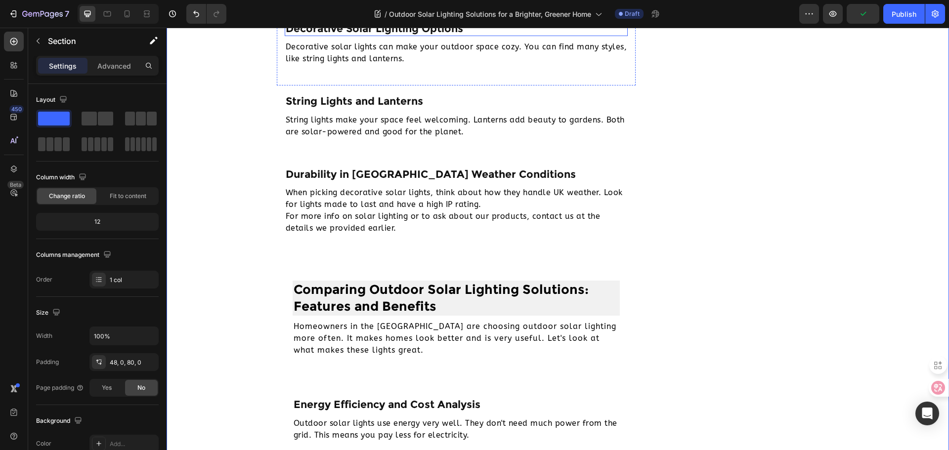
scroll to position [1305, 0]
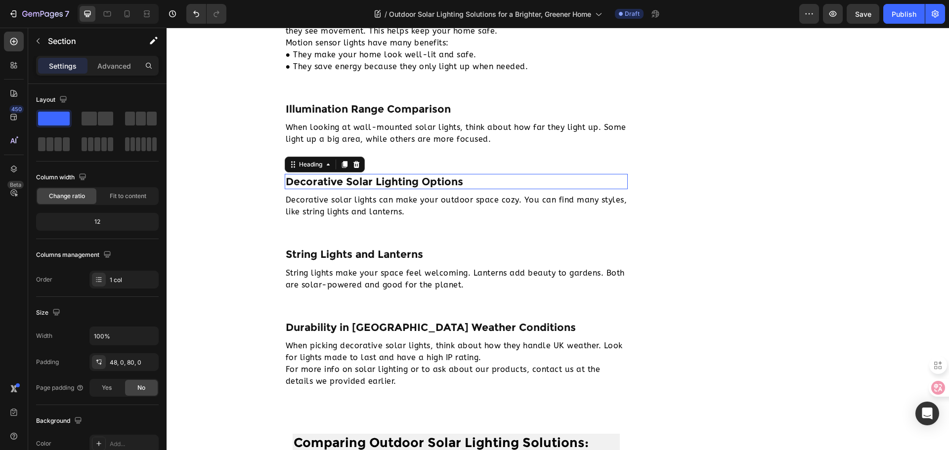
click at [382, 186] on p "Decorative Solar Lighting Options" at bounding box center [457, 181] width 342 height 13
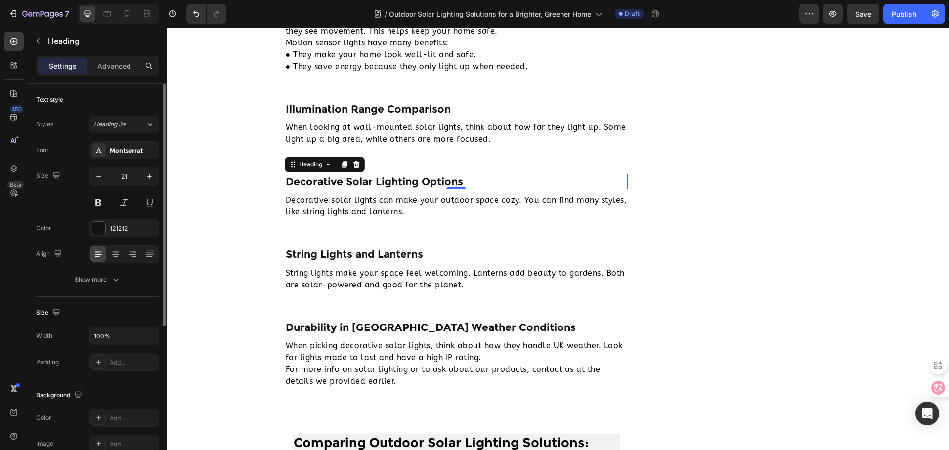
scroll to position [148, 0]
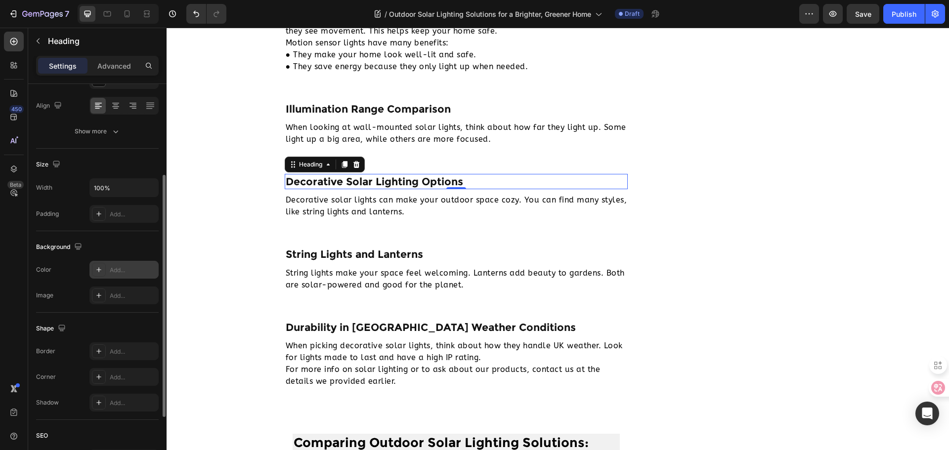
click at [136, 273] on div "Add..." at bounding box center [133, 270] width 46 height 9
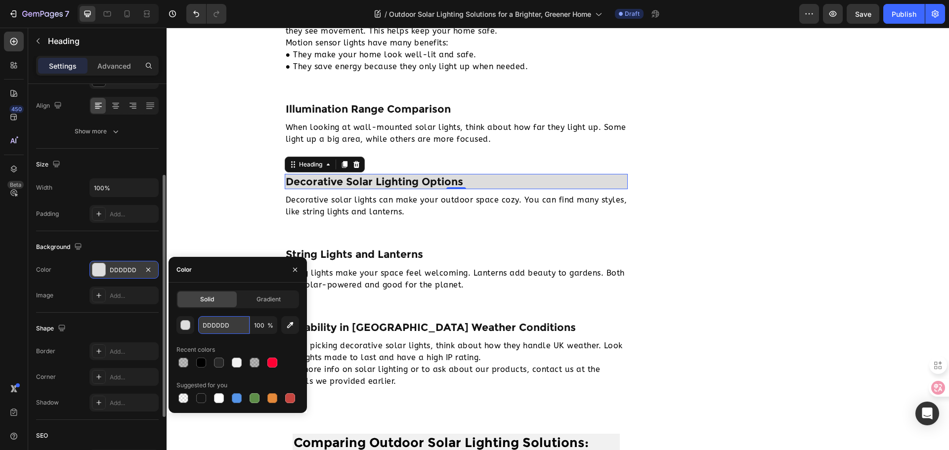
click at [225, 326] on input "DDDDDD" at bounding box center [223, 325] width 51 height 18
type input "发"
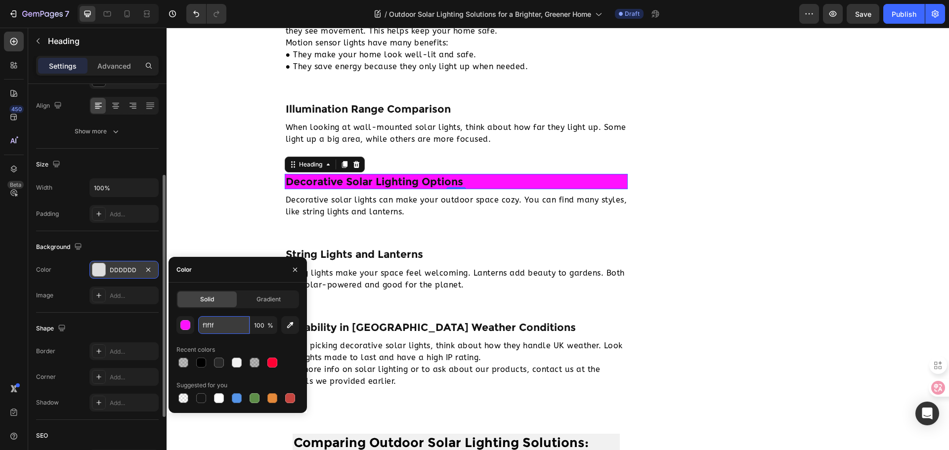
type input "f1f1f1"
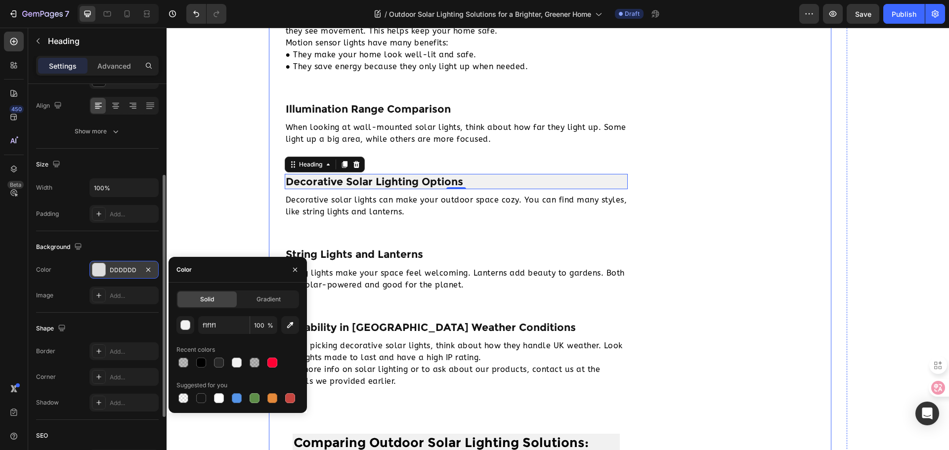
click at [645, 244] on div "Subscribe Heading Join us to get more information Text Block Email Field Row Su…" at bounding box center [733, 285] width 179 height 2646
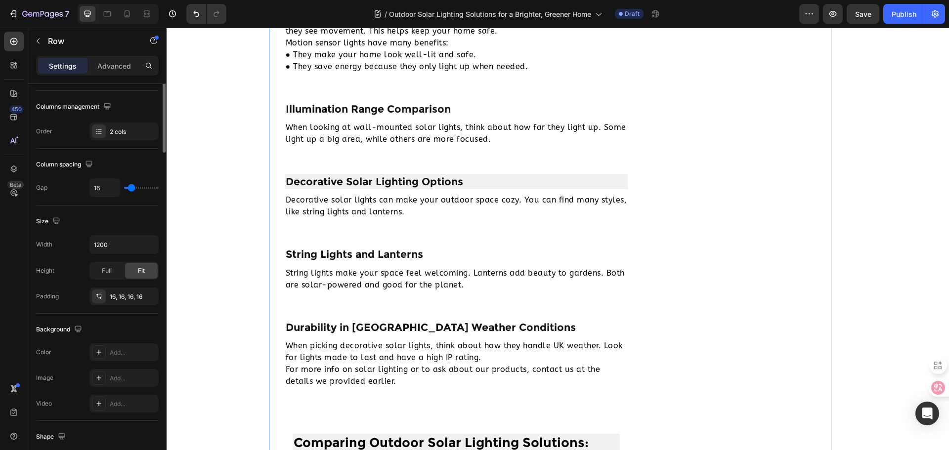
scroll to position [0, 0]
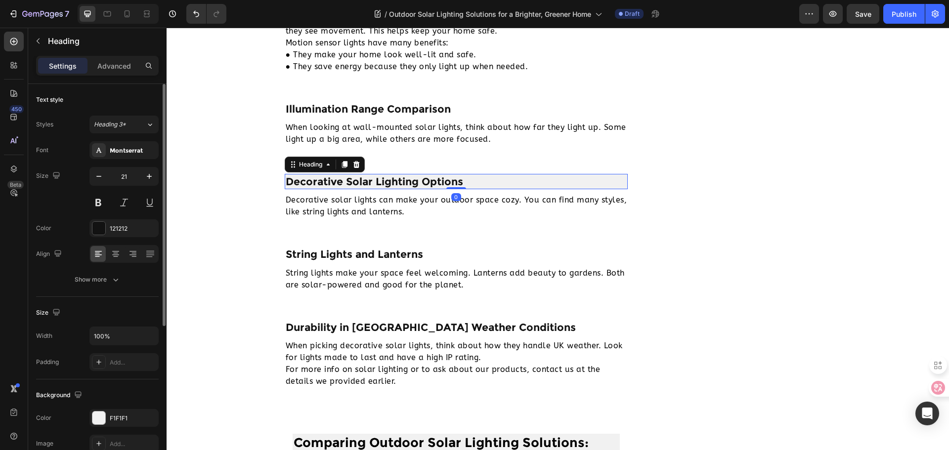
click at [449, 175] on p "Decorative Solar Lighting Options" at bounding box center [457, 181] width 342 height 13
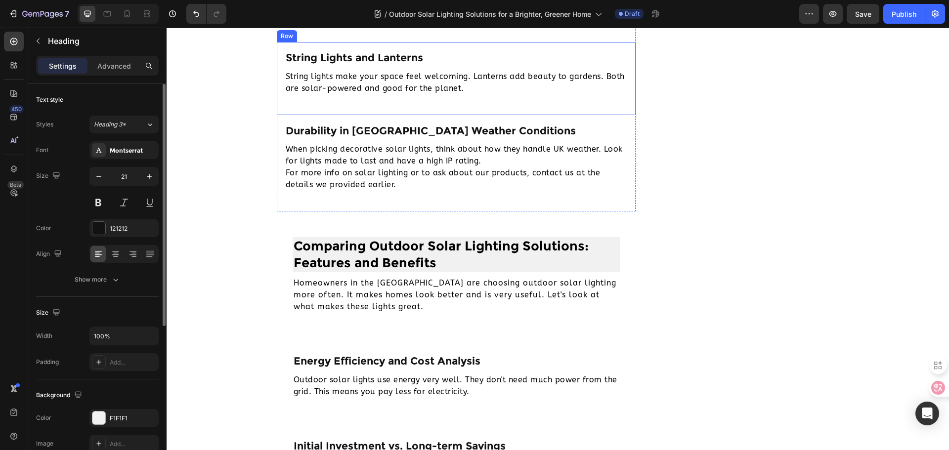
scroll to position [1503, 0]
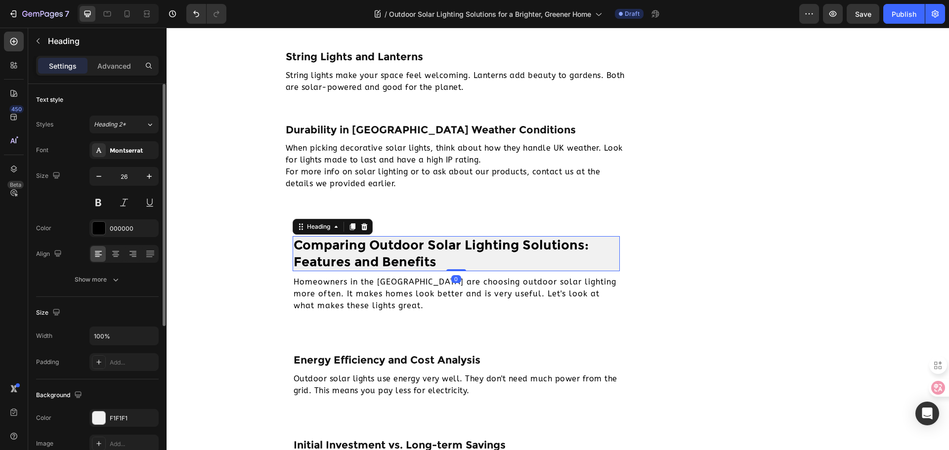
click at [393, 256] on h2 "Comparing Outdoor Solar Lighting Solutions: Features and Benefits" at bounding box center [457, 254] width 328 height 36
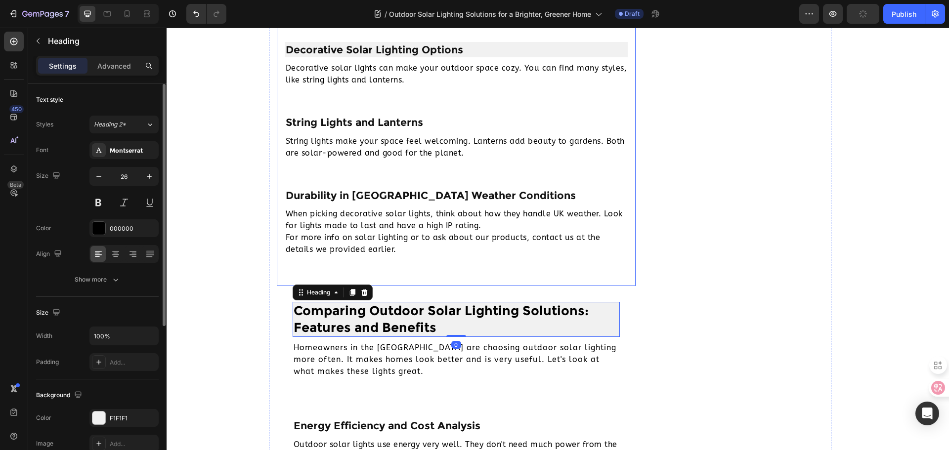
scroll to position [1255, 0]
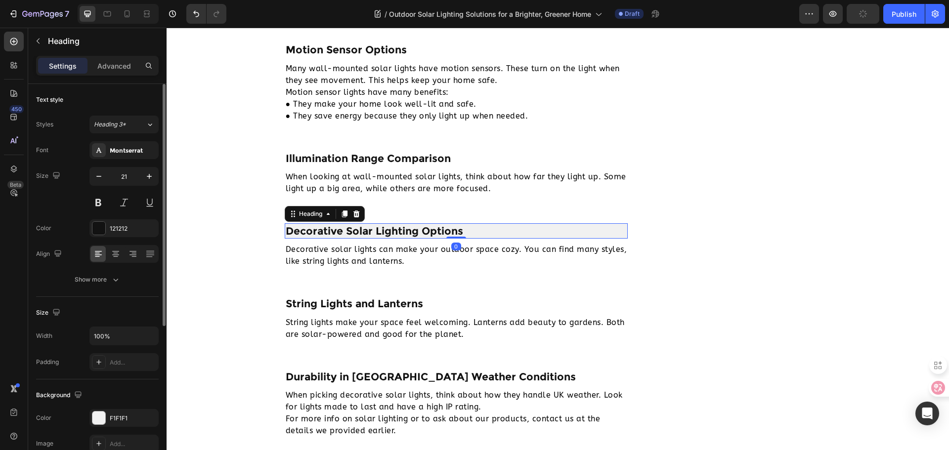
click at [430, 224] on p "Decorative Solar Lighting Options" at bounding box center [457, 230] width 342 height 13
click at [127, 123] on div "Heading 3*" at bounding box center [114, 124] width 40 height 9
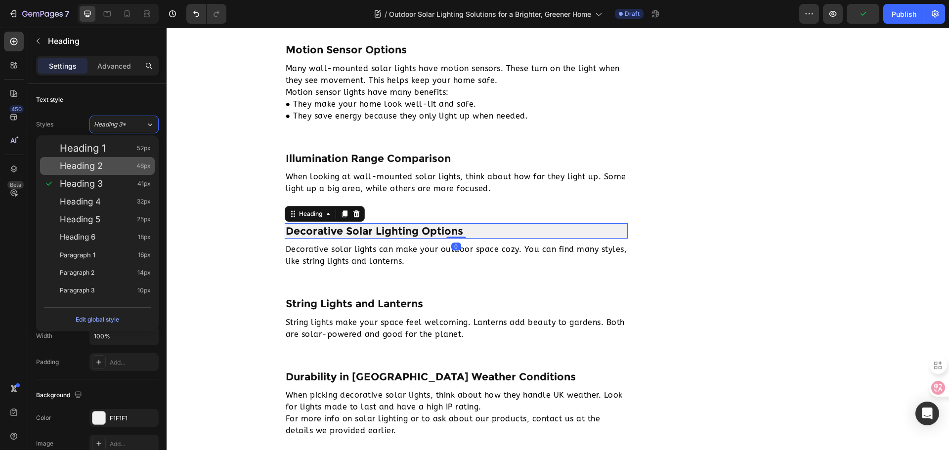
click at [129, 168] on div "Heading 2 46px" at bounding box center [105, 166] width 91 height 10
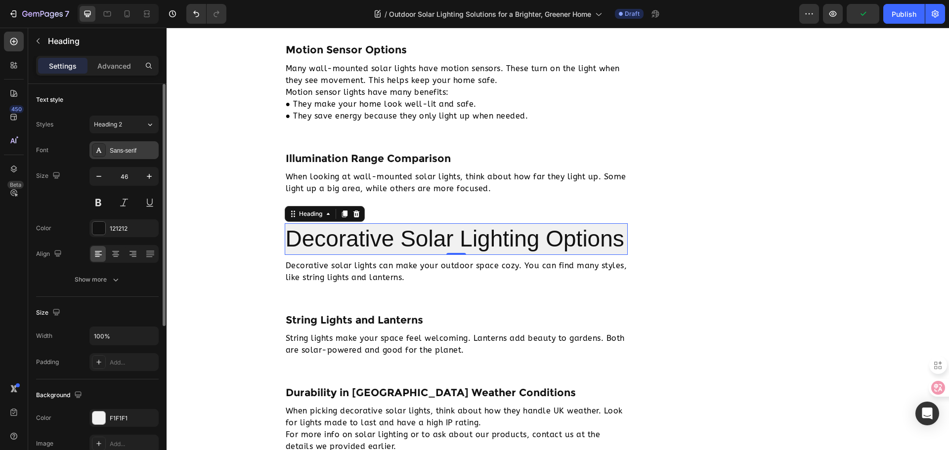
click at [152, 154] on div "Sans-serif" at bounding box center [133, 150] width 46 height 9
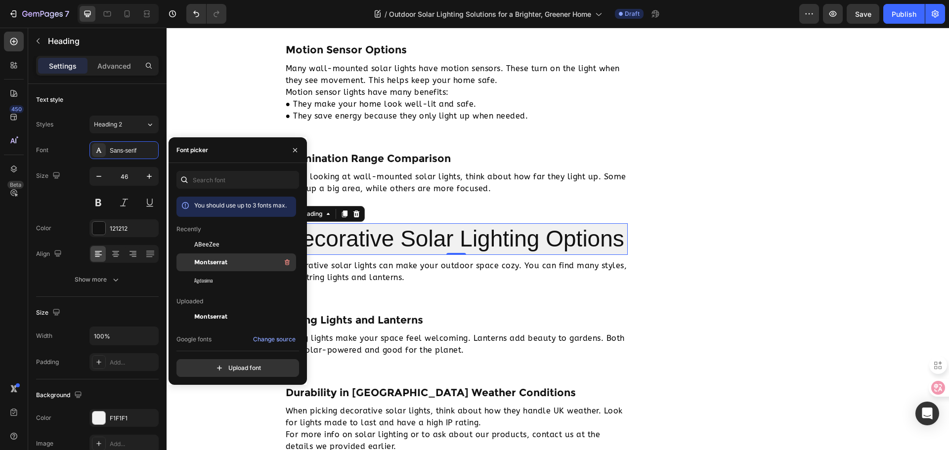
click at [214, 259] on span "Montserrat" at bounding box center [210, 262] width 33 height 9
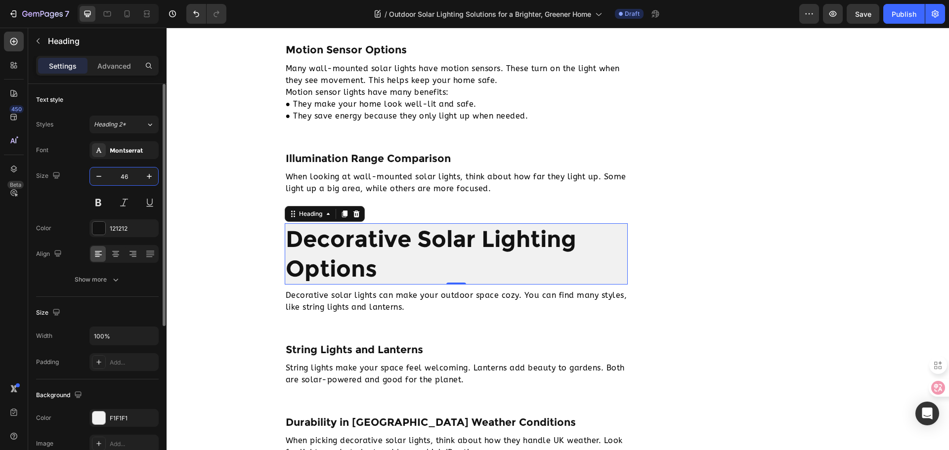
click at [138, 180] on input "46" at bounding box center [124, 177] width 33 height 18
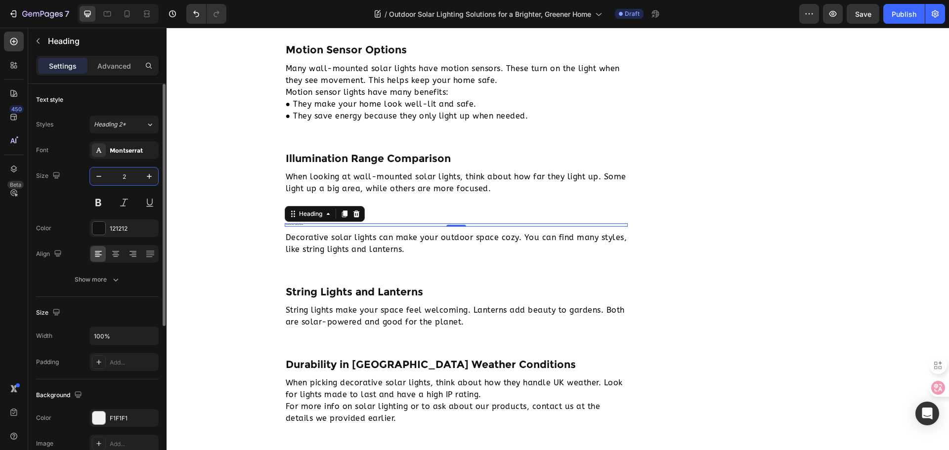
type input "26"
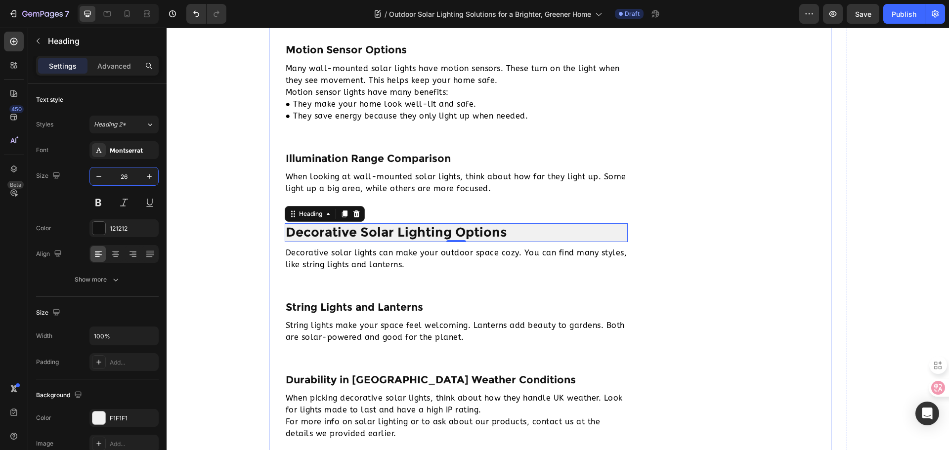
click at [771, 260] on div "Subscribe Heading Join us to get more information Text Block Email Field Row Su…" at bounding box center [733, 336] width 179 height 2650
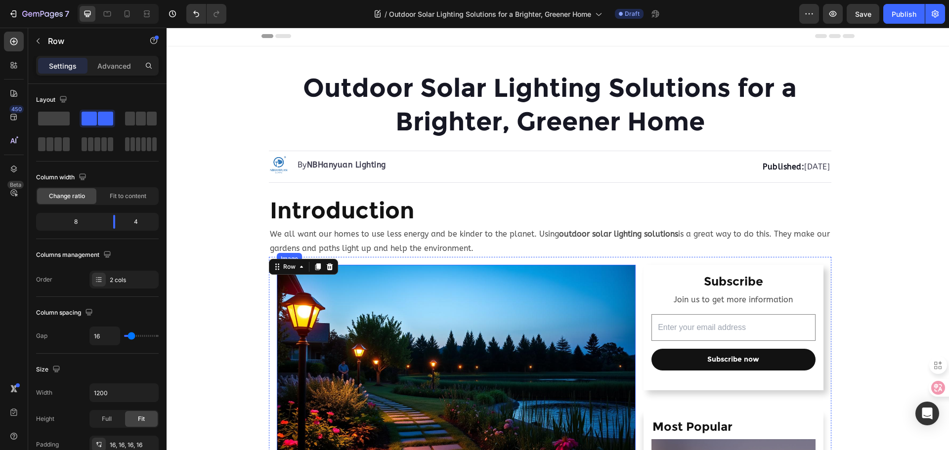
scroll to position [0, 0]
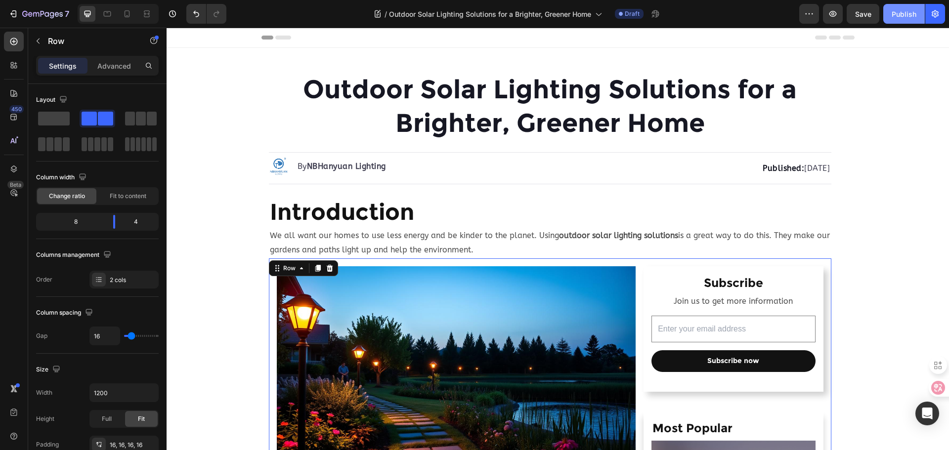
click at [902, 11] on div "Publish" at bounding box center [904, 14] width 25 height 10
click at [745, 166] on p "Published: Monday, Aug 4, 2025" at bounding box center [671, 169] width 317 height 12
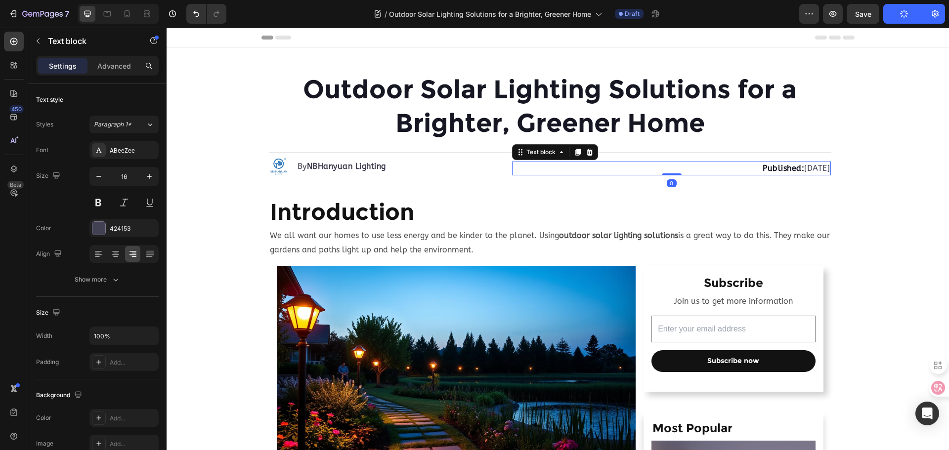
click at [785, 165] on p "Published: Monday, Aug 4, 2025" at bounding box center [671, 169] width 317 height 12
click at [795, 169] on p "Published: Monday, Aug 4, 2025" at bounding box center [671, 169] width 317 height 12
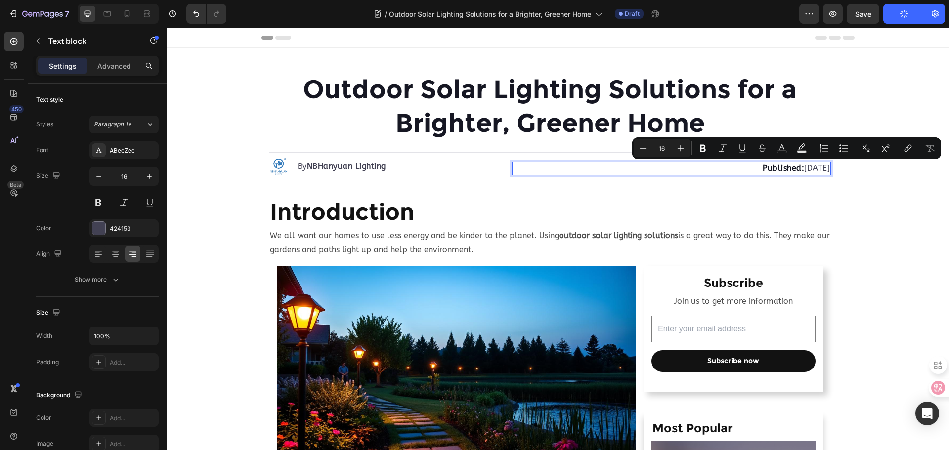
click at [797, 169] on p "Published: Monday, Aug 4, 2025" at bounding box center [671, 169] width 317 height 12
click at [800, 169] on p "Published: Monday, Aug 4, 2025" at bounding box center [671, 169] width 317 height 12
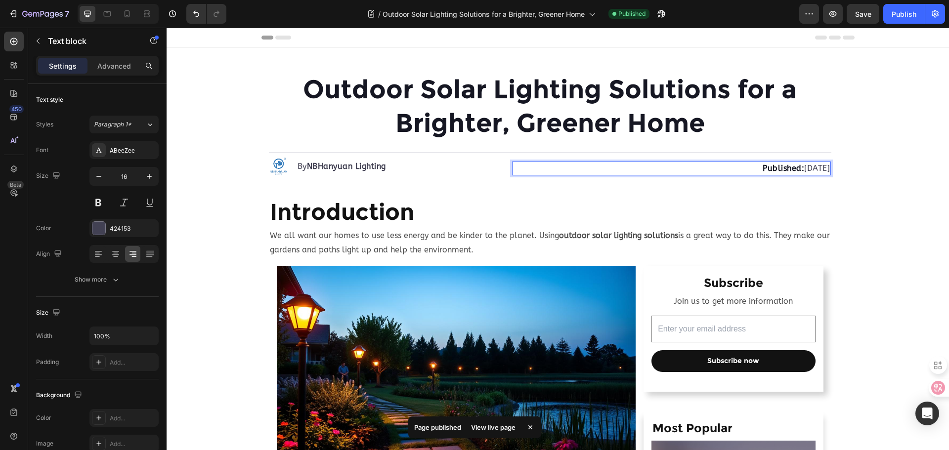
click at [751, 167] on p "Published: Monday, Aug 27, 2025" at bounding box center [671, 169] width 317 height 12
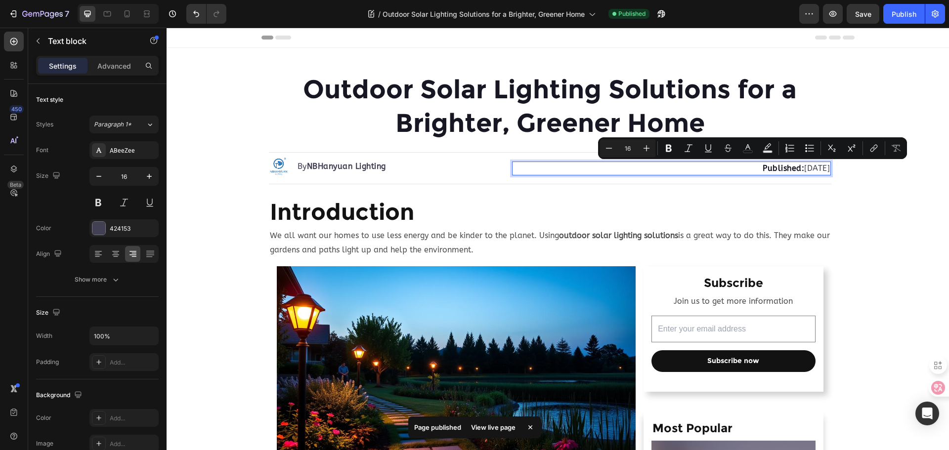
drag, startPoint x: 739, startPoint y: 170, endPoint x: 768, endPoint y: 168, distance: 29.2
click at [768, 168] on p "Published: Monday, Aug 27, 2025" at bounding box center [671, 169] width 317 height 12
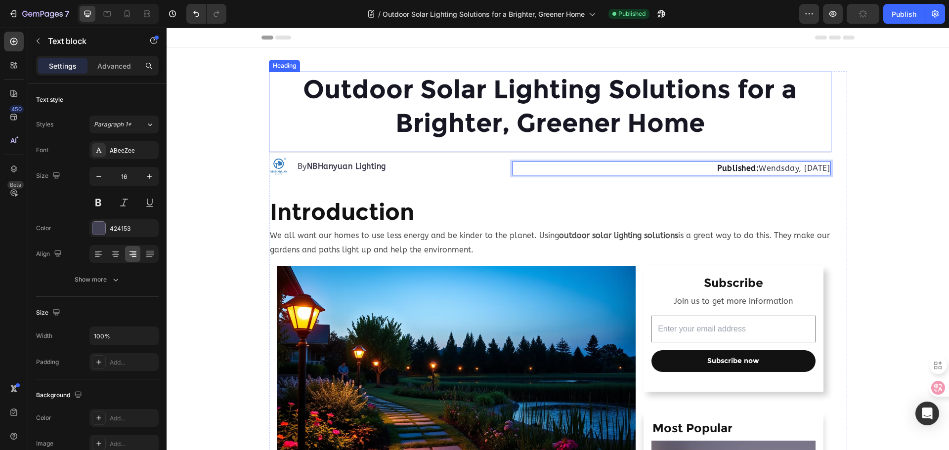
click at [826, 137] on p "Outdoor Solar Lighting Solutions for a Brighter, Greener Home" at bounding box center [550, 106] width 560 height 67
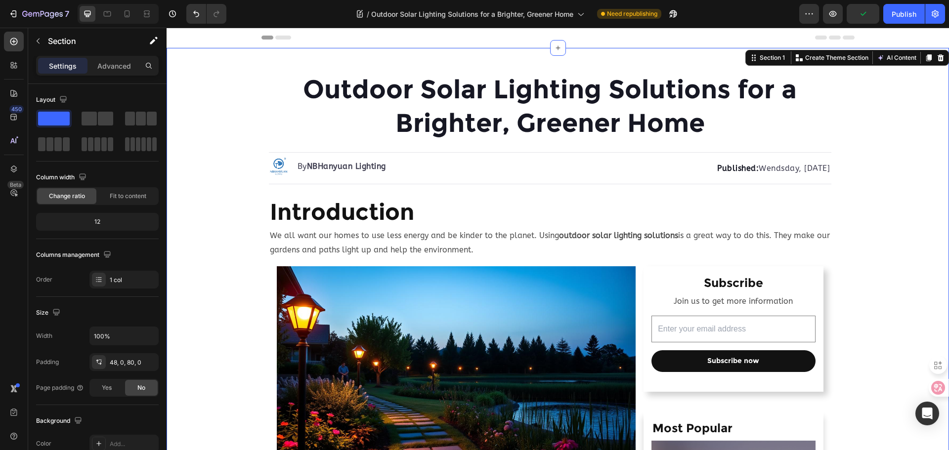
click at [927, 381] on div at bounding box center [934, 388] width 27 height 18
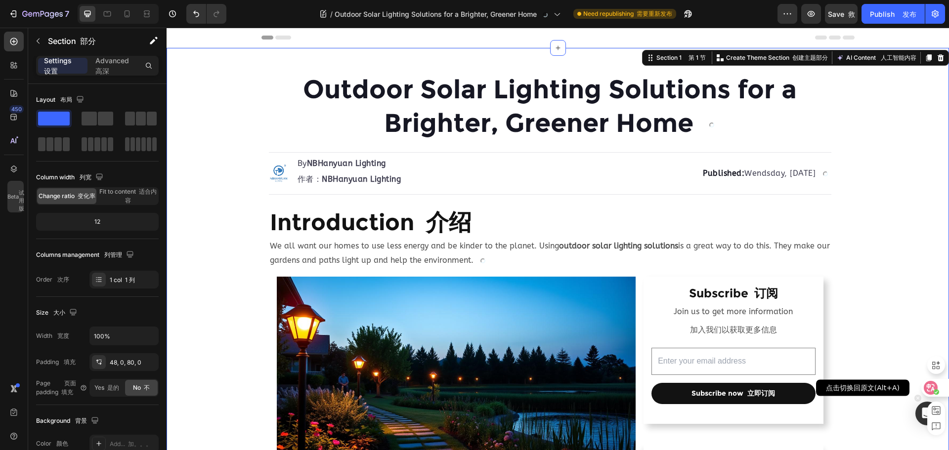
click at [933, 384] on icon at bounding box center [931, 388] width 10 height 10
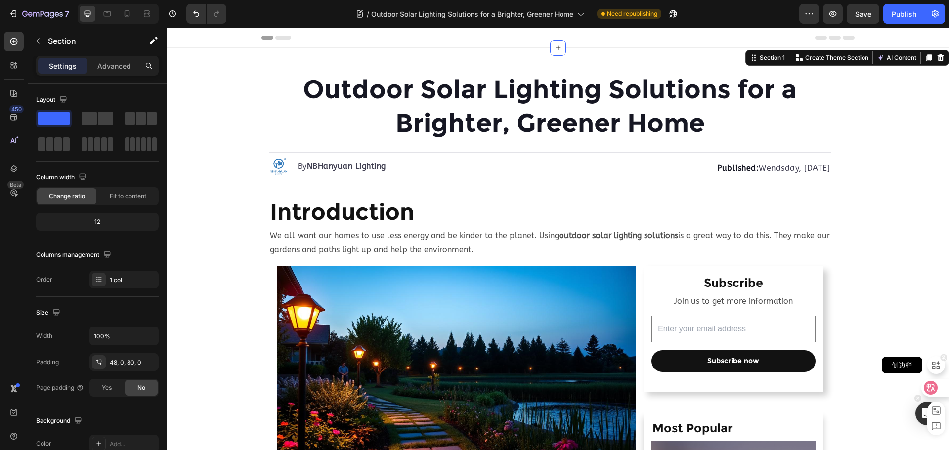
click at [933, 365] on icon at bounding box center [936, 365] width 8 height 8
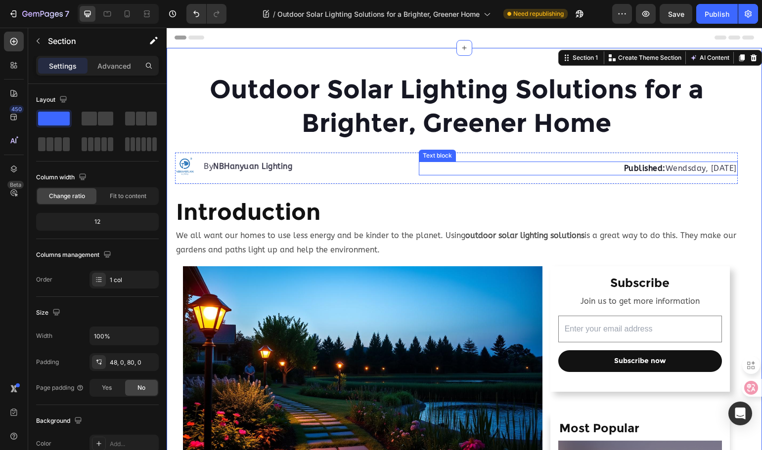
click at [657, 171] on p "Published: Wendsday, Aug 27, 2025" at bounding box center [578, 169] width 317 height 12
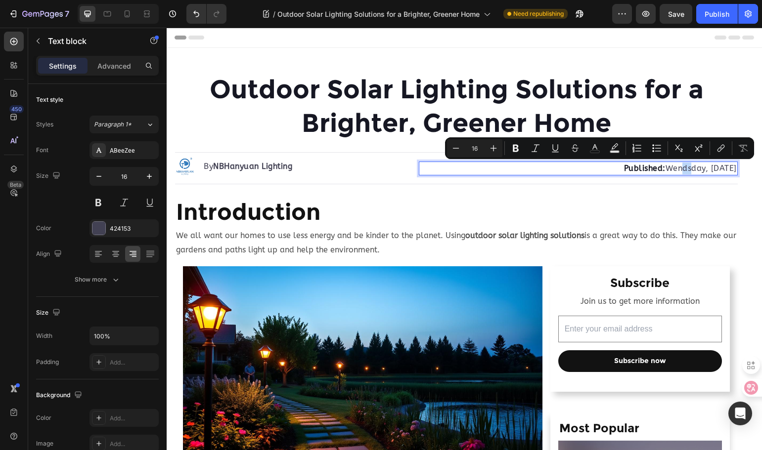
drag, startPoint x: 645, startPoint y: 170, endPoint x: 651, endPoint y: 170, distance: 6.4
click at [651, 170] on p "Published: Wendsday, Aug 27, 2025" at bounding box center [578, 169] width 317 height 12
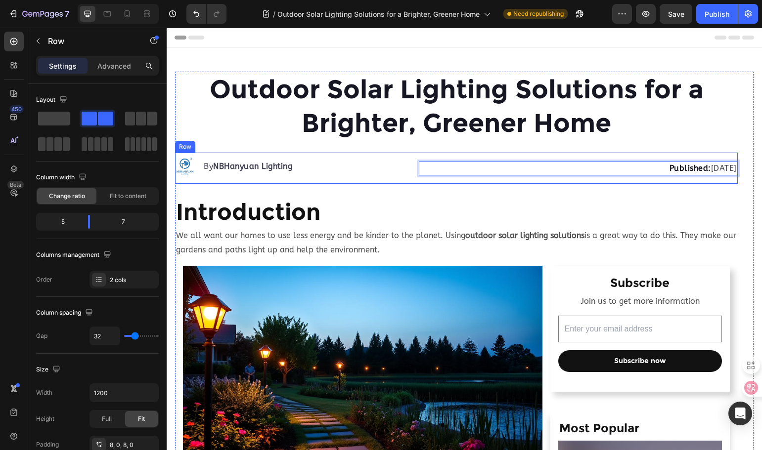
click at [658, 184] on div "Image By NBHanyuan Lighting Text block Advanced list Published: Wednesday, Aug …" at bounding box center [456, 168] width 562 height 32
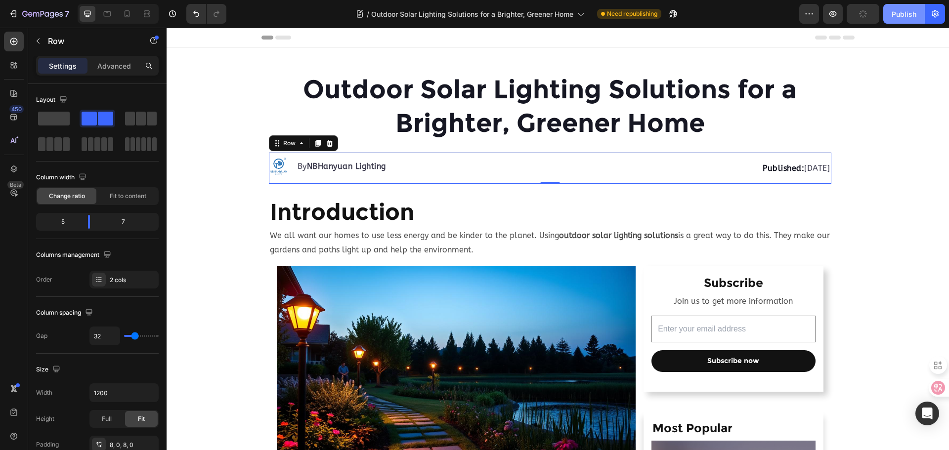
click at [892, 19] on button "Publish" at bounding box center [904, 14] width 42 height 20
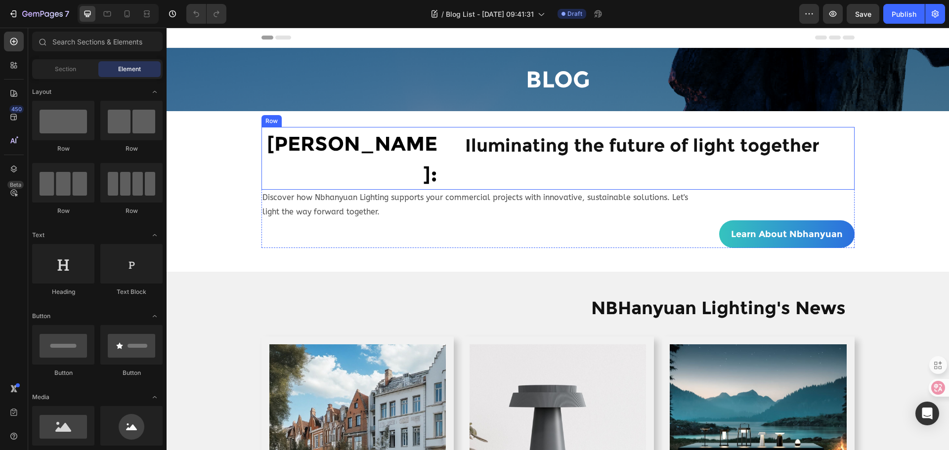
click at [454, 149] on div "[PERSON_NAME] : Heading Iluminating the future of light together Heading Row" at bounding box center [557, 158] width 593 height 63
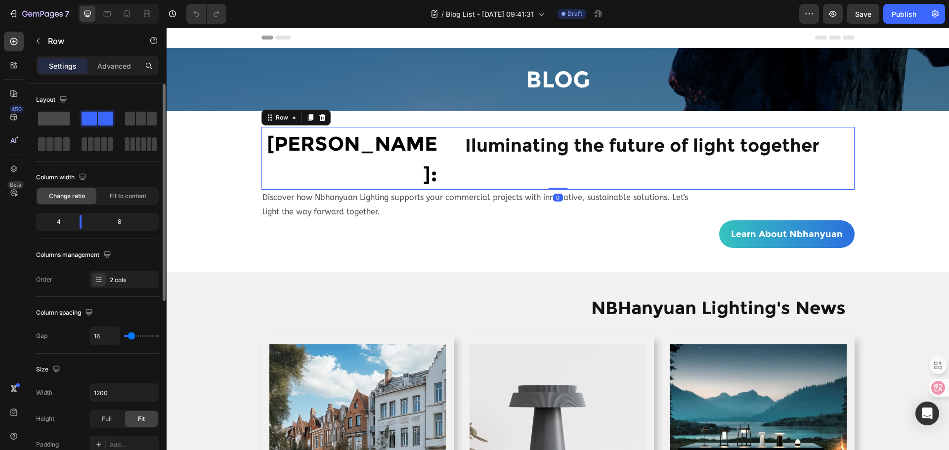
click at [80, 127] on div at bounding box center [98, 119] width 36 height 18
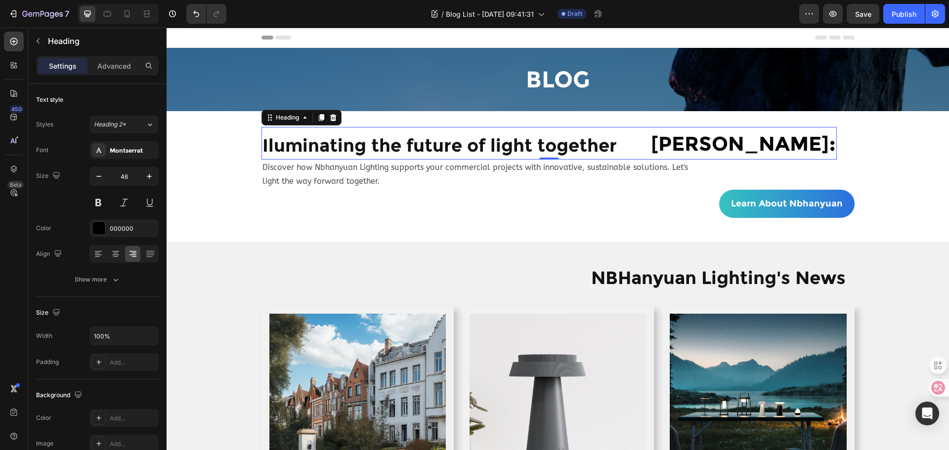
click at [798, 146] on strong "Join Nbhanyuan" at bounding box center [740, 143] width 178 height 24
click at [639, 143] on h2 "Join Nbhanyuan :" at bounding box center [548, 143] width 575 height 33
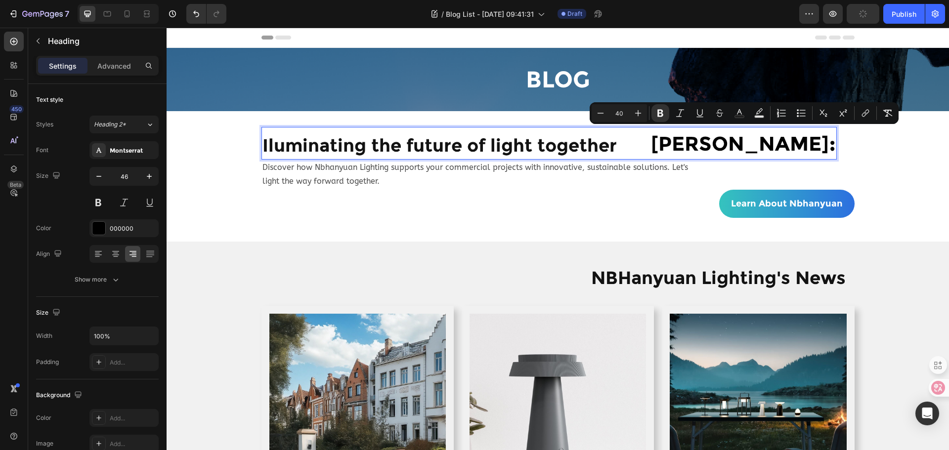
drag, startPoint x: 656, startPoint y: 145, endPoint x: 831, endPoint y: 138, distance: 175.6
click at [831, 138] on p "Join Nbhanyuan :" at bounding box center [548, 143] width 573 height 31
copy p "Join Nbhanyuan :"
click at [261, 144] on h2 "Iluminating the future of light together" at bounding box center [439, 145] width 356 height 25
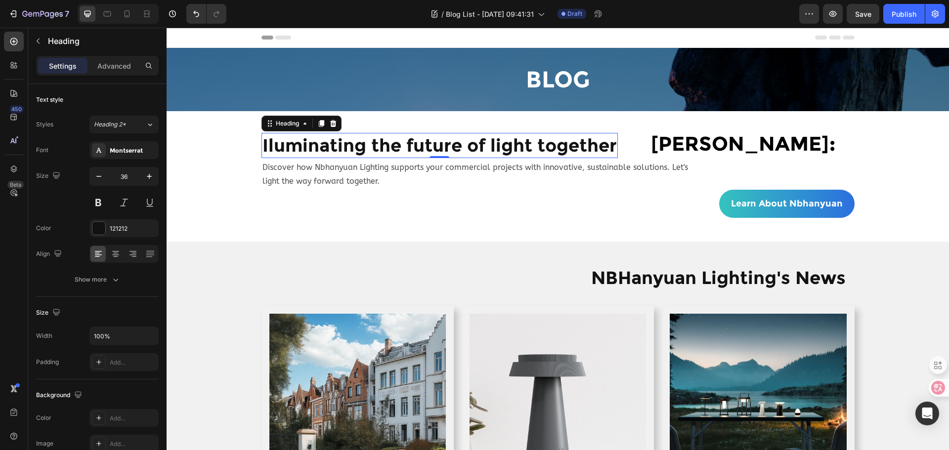
click at [261, 144] on h2 "Iluminating the future of light together" at bounding box center [439, 145] width 356 height 25
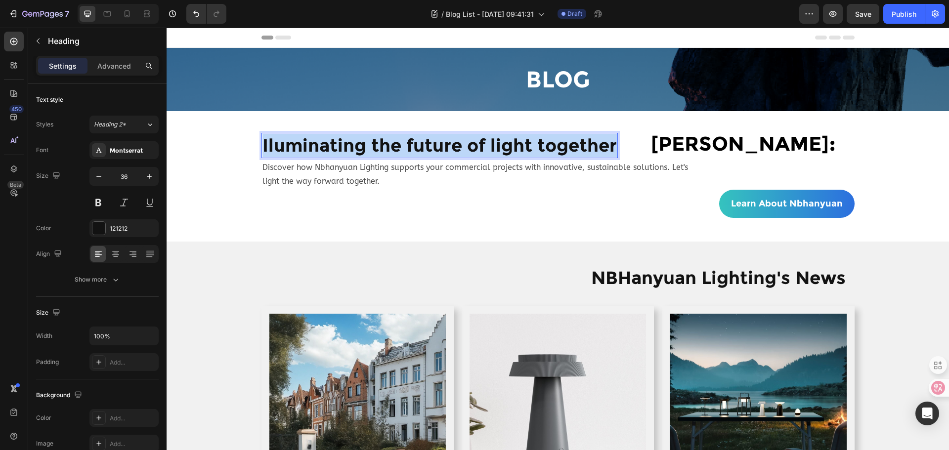
click at [262, 144] on p "Iluminating the future of light together" at bounding box center [439, 145] width 354 height 23
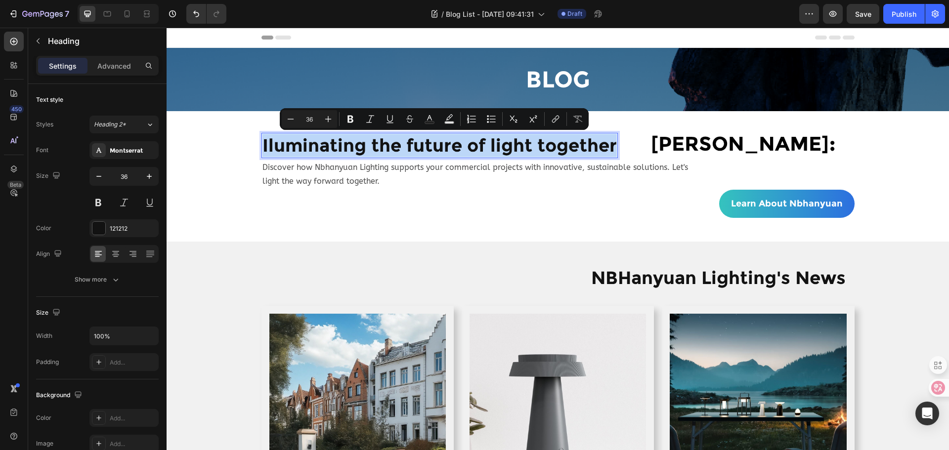
click at [262, 144] on p "Iluminating the future of light together" at bounding box center [439, 145] width 354 height 23
click at [262, 142] on p "Iluminating the future of light together" at bounding box center [439, 145] width 354 height 23
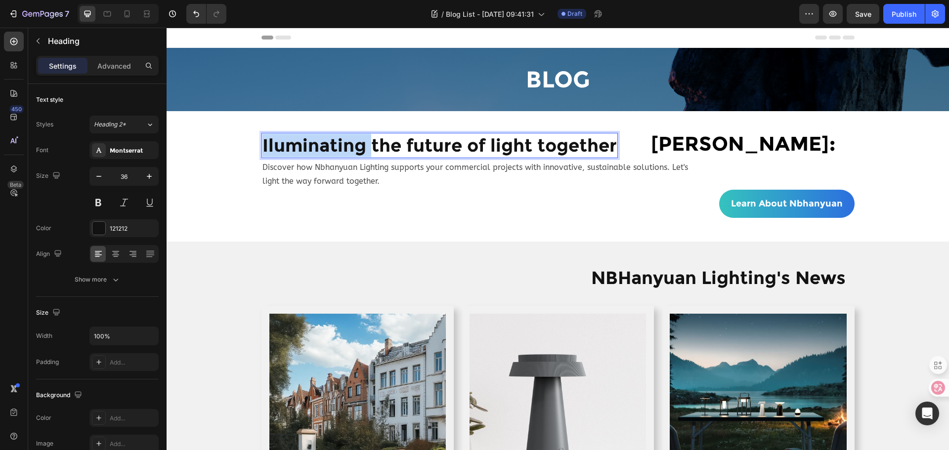
click at [262, 142] on p "Iluminating the future of light together" at bounding box center [439, 145] width 354 height 23
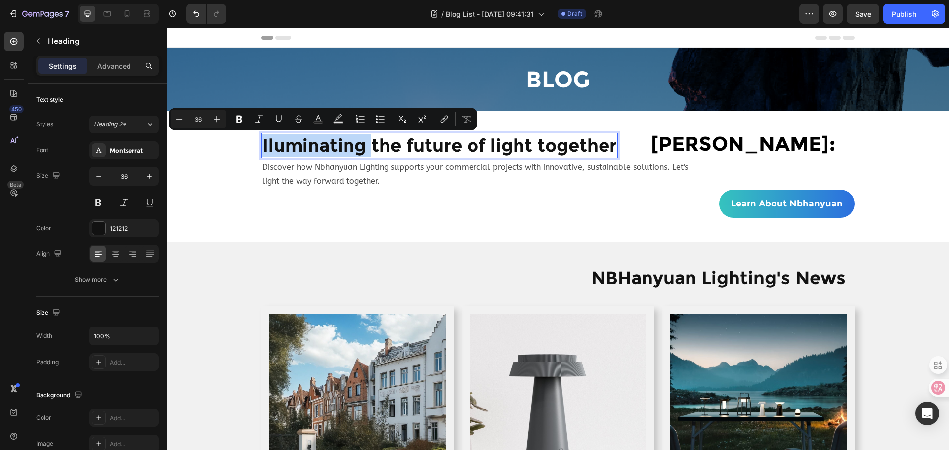
click at [262, 142] on p "Iluminating the future of light together" at bounding box center [439, 145] width 354 height 23
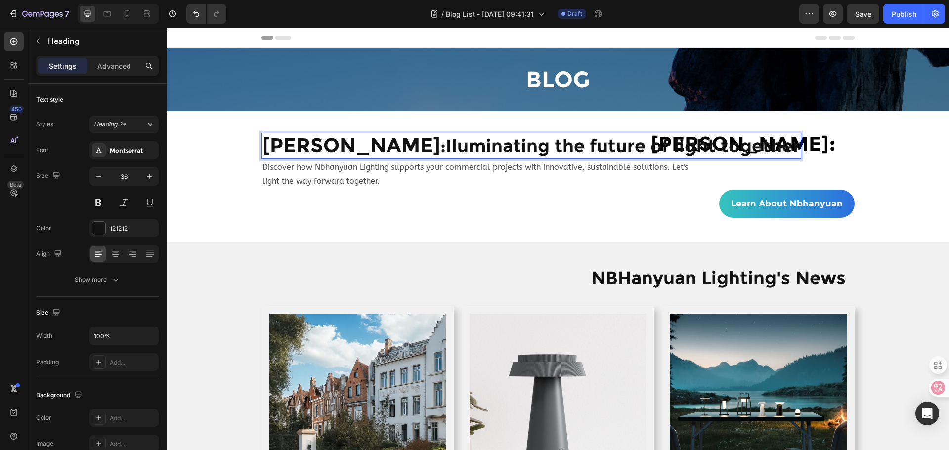
click at [709, 144] on p "Join Nbhanyuan : Iluminating the future of light together" at bounding box center [531, 146] width 538 height 24
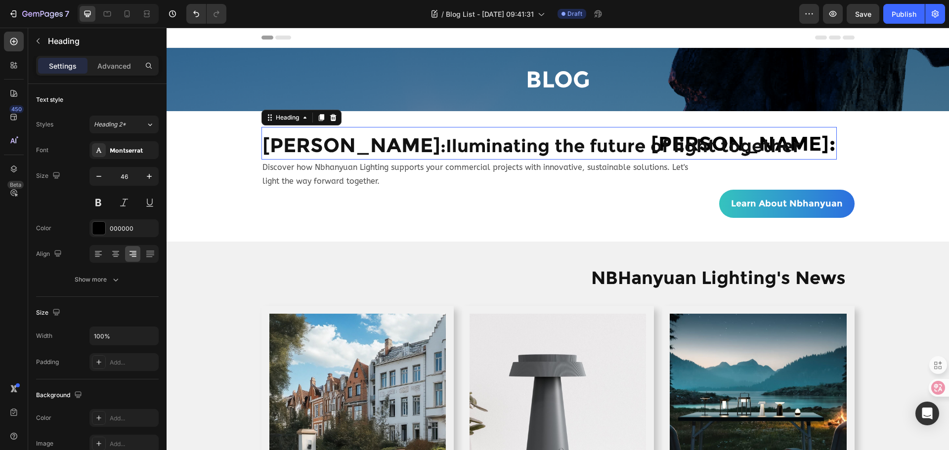
click at [805, 143] on strong "Join Nbhanyuan" at bounding box center [740, 143] width 178 height 24
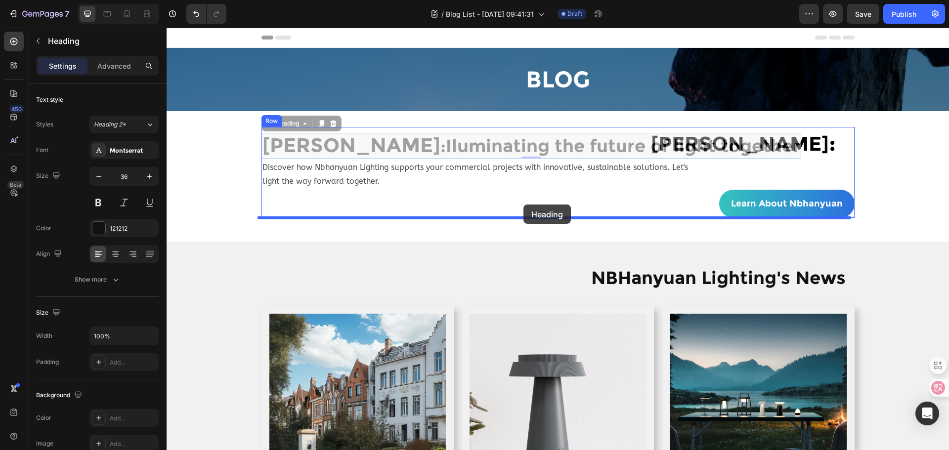
drag, startPoint x: 522, startPoint y: 143, endPoint x: 523, endPoint y: 205, distance: 61.8
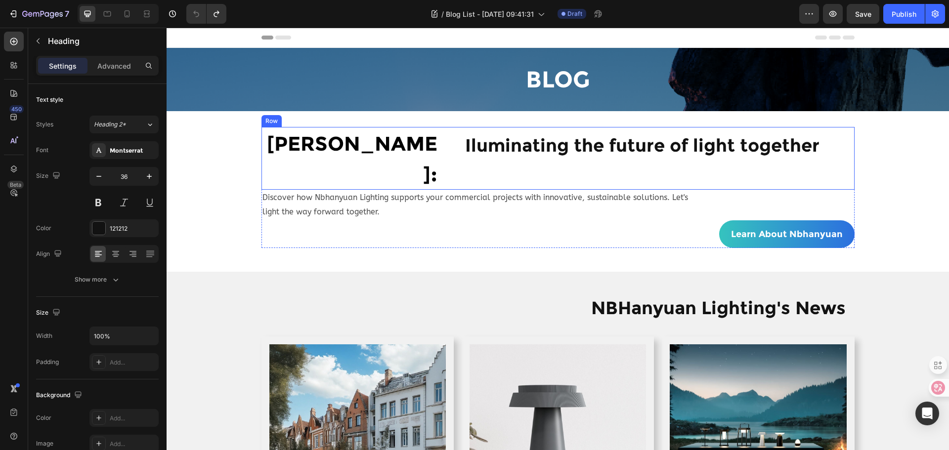
click at [454, 138] on div "⁠⁠⁠⁠⁠⁠⁠ Join Nbhanyuan : Heading Iluminating the future of light together Headi…" at bounding box center [557, 158] width 593 height 63
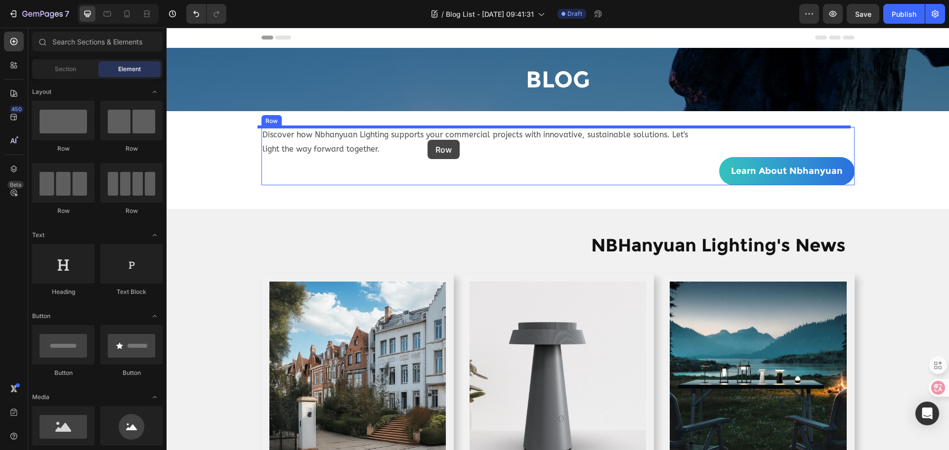
drag, startPoint x: 255, startPoint y: 149, endPoint x: 428, endPoint y: 140, distance: 172.7
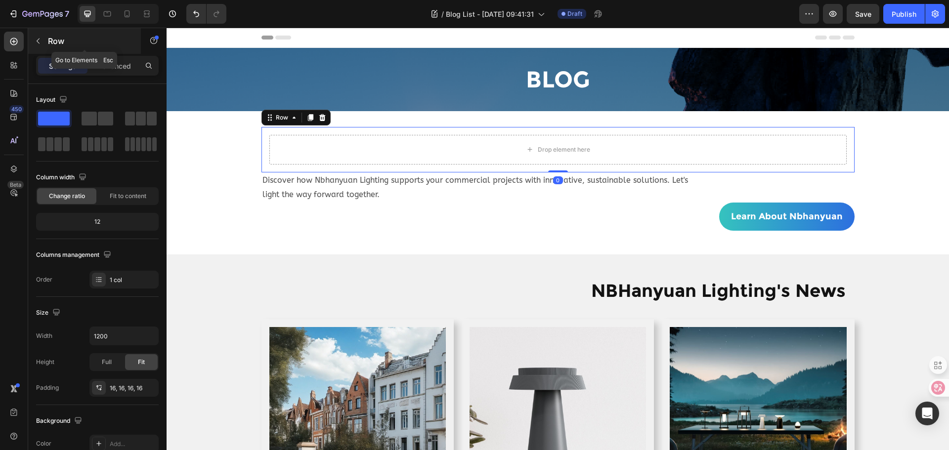
click at [38, 43] on icon "button" at bounding box center [38, 41] width 8 height 8
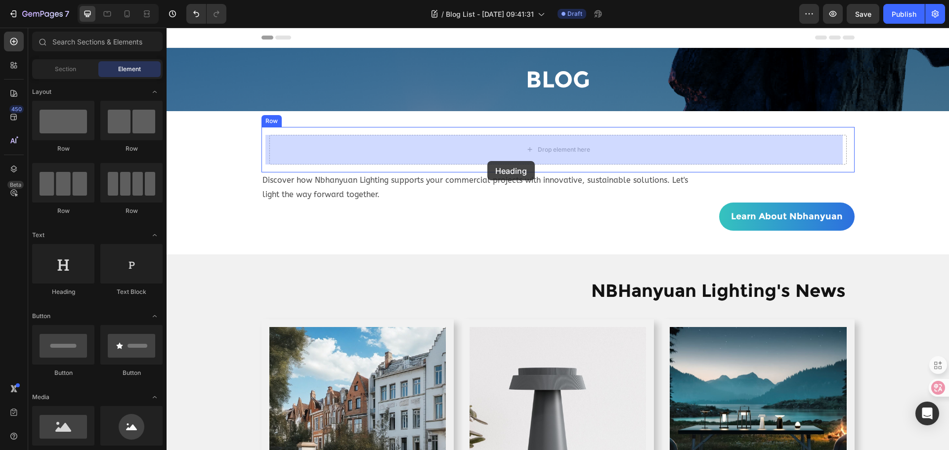
drag, startPoint x: 241, startPoint y: 286, endPoint x: 487, endPoint y: 161, distance: 276.1
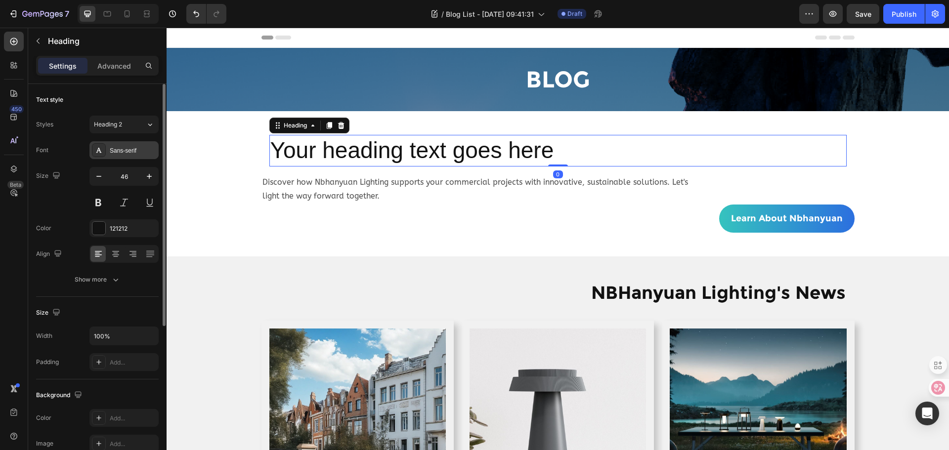
click at [127, 147] on div "Sans-serif" at bounding box center [133, 150] width 46 height 9
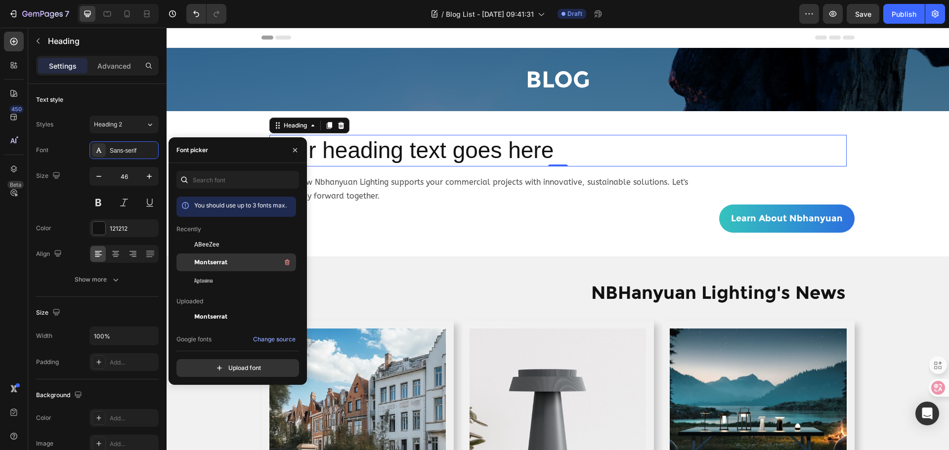
click at [213, 259] on span "Montserrat" at bounding box center [210, 262] width 33 height 9
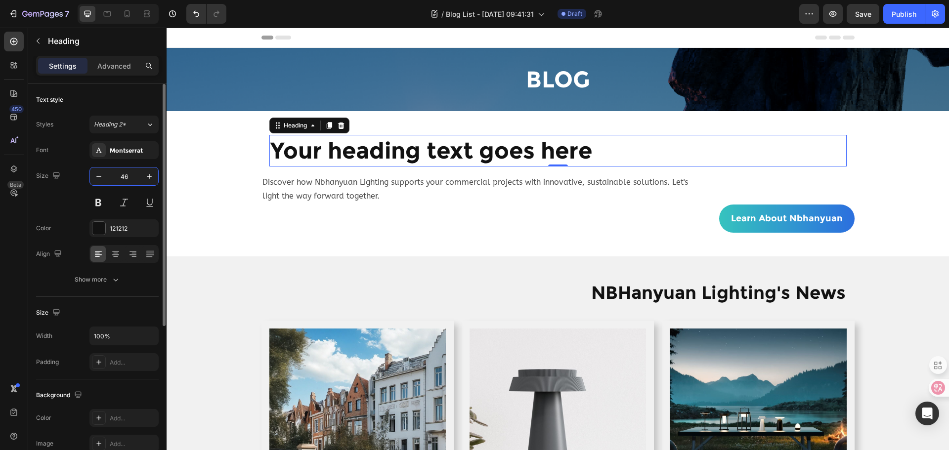
click at [135, 176] on input "46" at bounding box center [124, 177] width 33 height 18
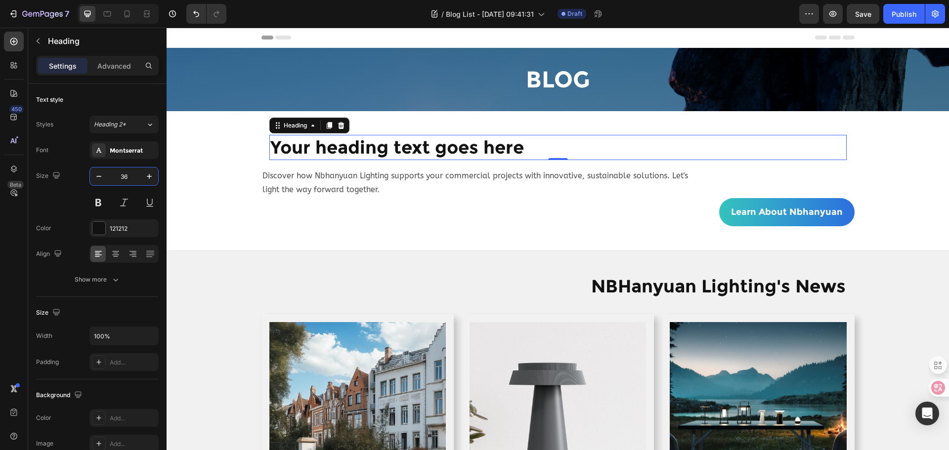
type input "36"
click at [346, 153] on h2 "Your heading text goes here" at bounding box center [557, 147] width 577 height 25
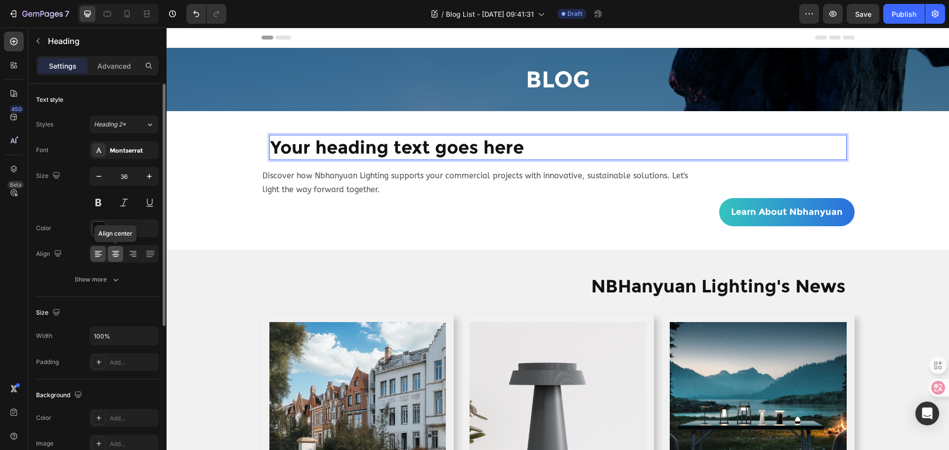
click at [113, 258] on icon at bounding box center [116, 254] width 10 height 10
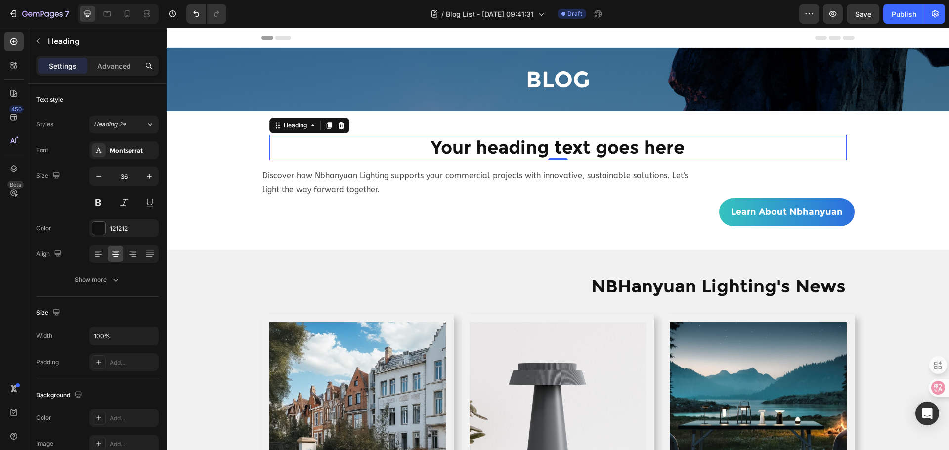
click at [480, 153] on p "Your heading text goes here" at bounding box center [557, 147] width 575 height 23
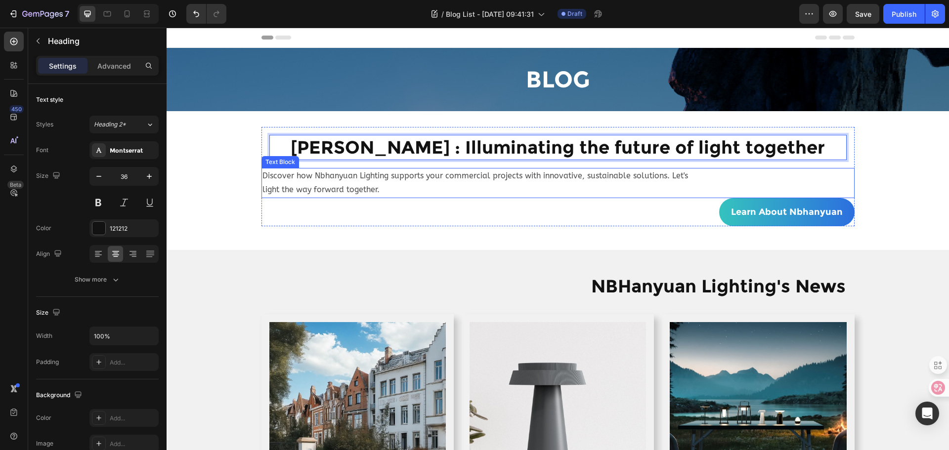
click at [507, 193] on p "light the way forward together." at bounding box center [557, 190] width 591 height 14
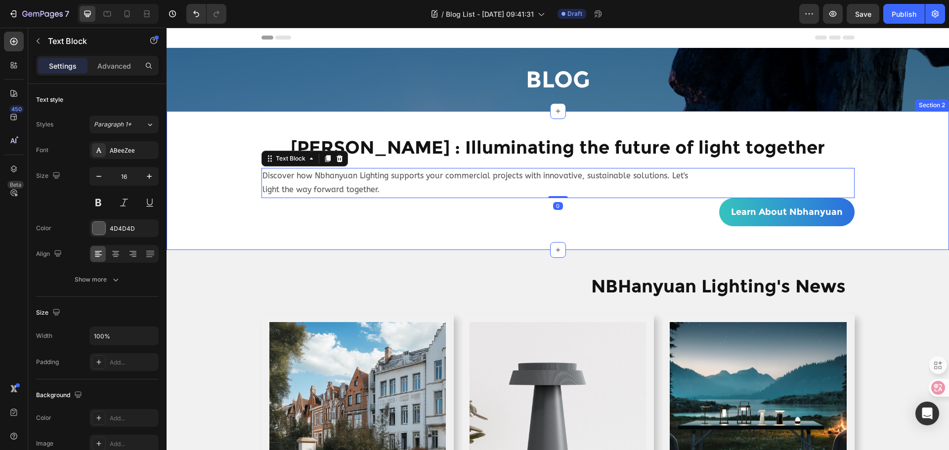
click at [884, 204] on div "Join Nbhanyuan : Illuminating the future of light together Heading Row Discover…" at bounding box center [558, 180] width 782 height 107
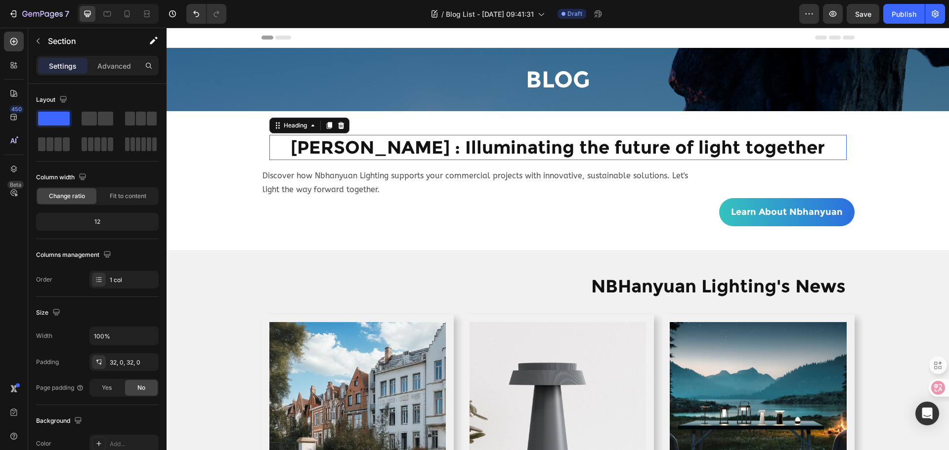
click at [308, 153] on p "Join Nbhanyuan : Illuminating the future of light together" at bounding box center [557, 147] width 575 height 23
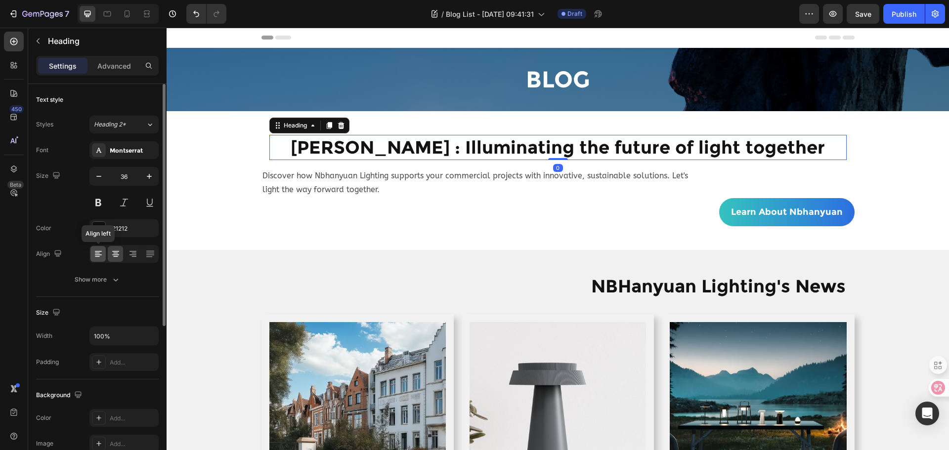
click at [95, 256] on icon at bounding box center [98, 254] width 10 height 10
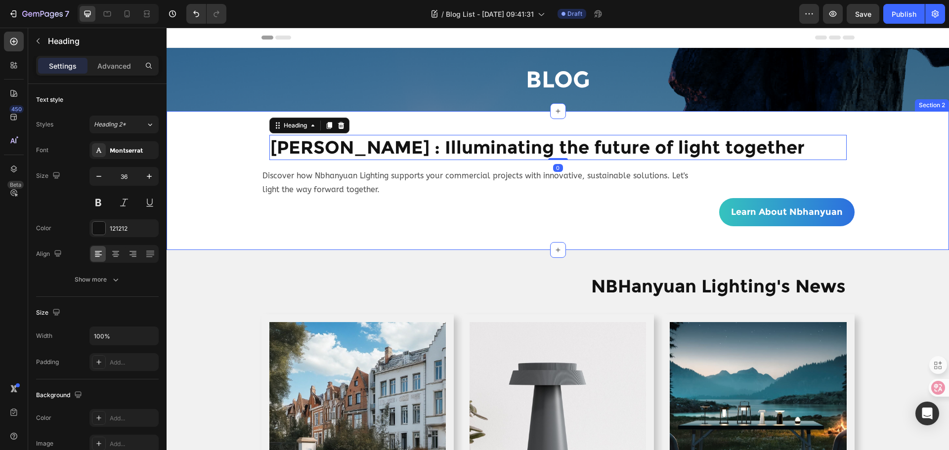
click at [886, 243] on div "Join Nbhanyuan : Illuminating the future of light together Heading 0 Row Discov…" at bounding box center [558, 180] width 782 height 139
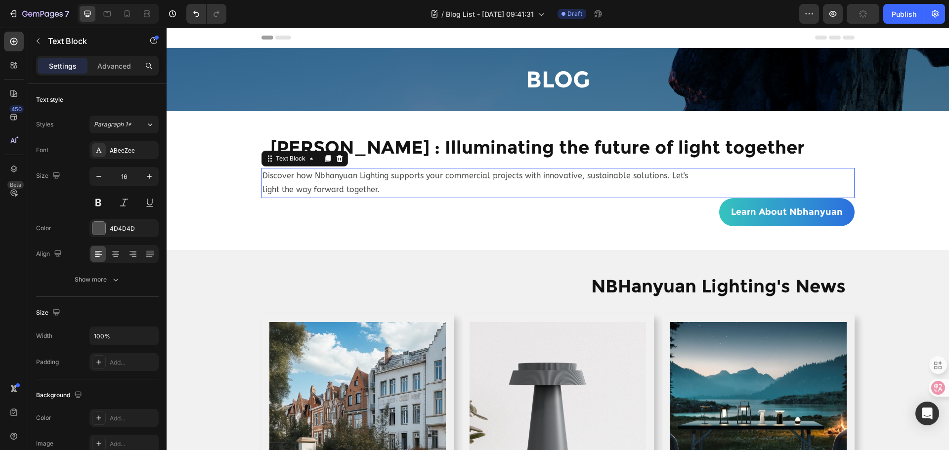
click at [314, 187] on p "light the way forward together." at bounding box center [557, 190] width 591 height 14
click at [99, 254] on icon at bounding box center [98, 254] width 10 height 10
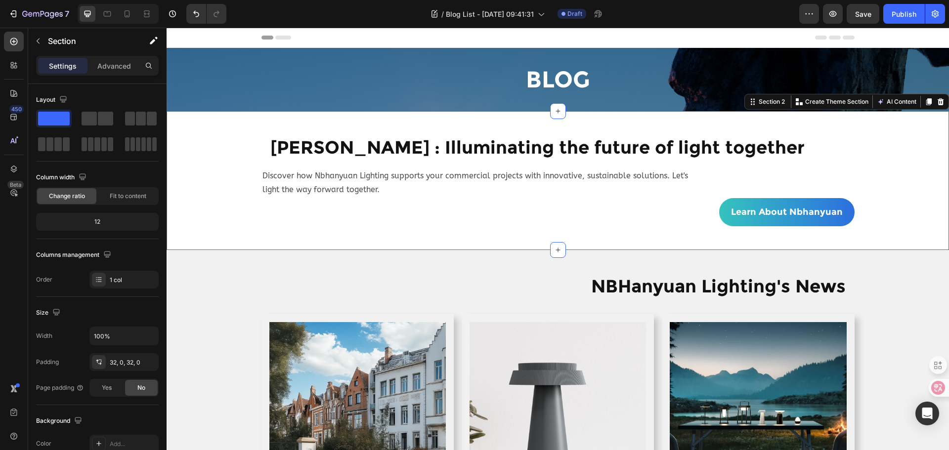
click at [514, 231] on div "Join Nbhanyuan : Illuminating the future of light together Heading Row Discover…" at bounding box center [558, 180] width 782 height 107
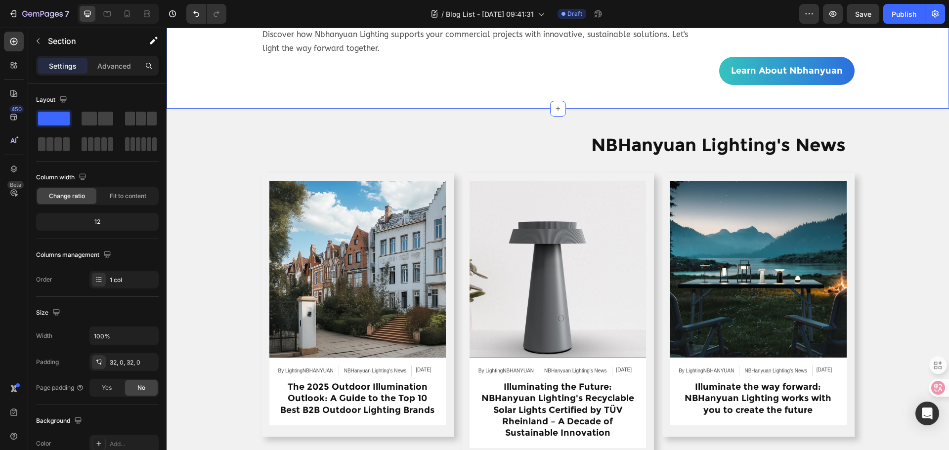
scroll to position [148, 0]
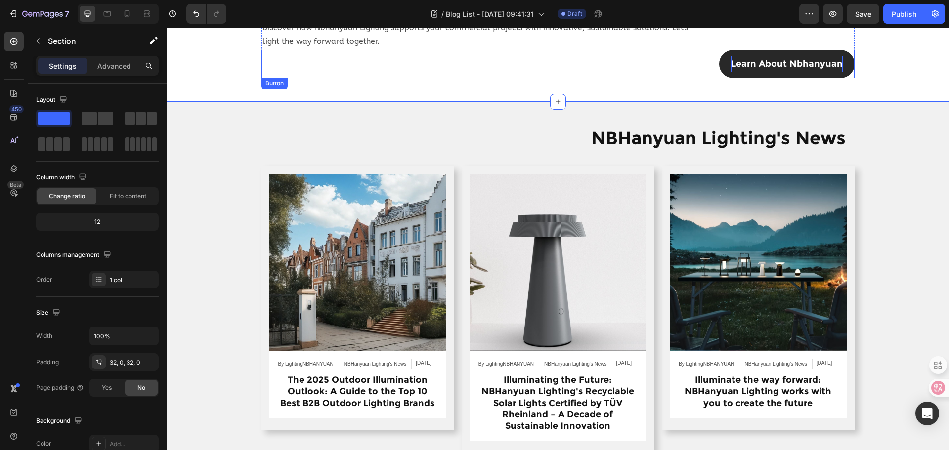
click at [790, 63] on p "Learn About Nbhanyuan" at bounding box center [787, 64] width 112 height 16
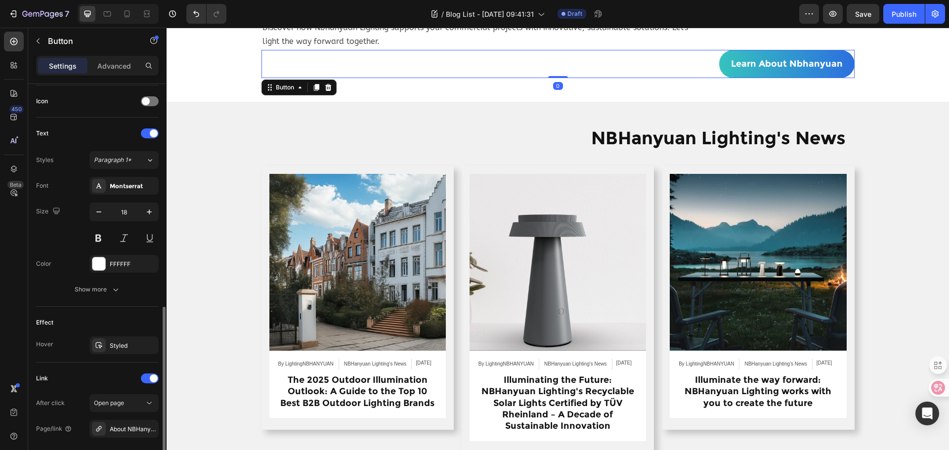
scroll to position [391, 0]
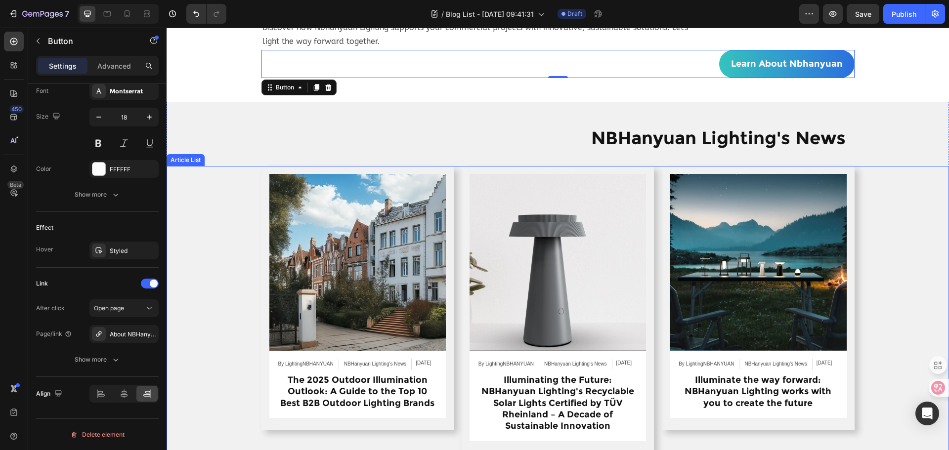
click at [206, 310] on div "Article Image By LightingNBHANYUAN Article Author NBHanyuan Lighting's News Art…" at bounding box center [558, 309] width 782 height 287
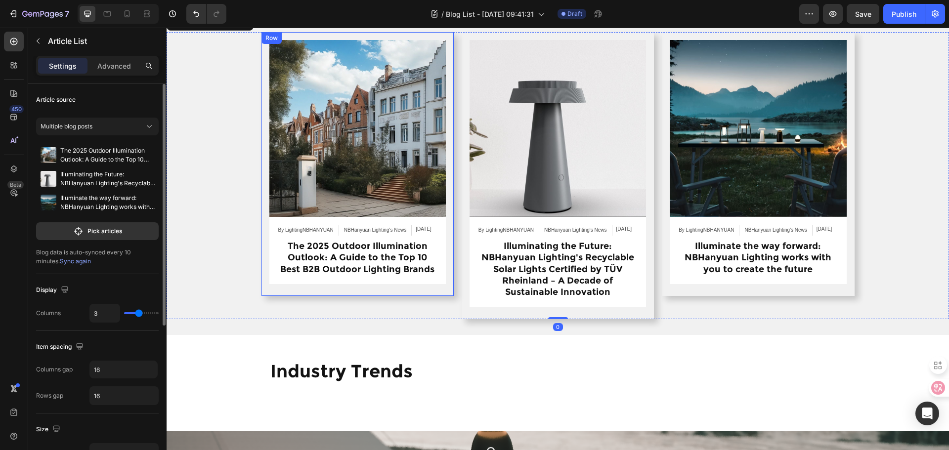
scroll to position [297, 0]
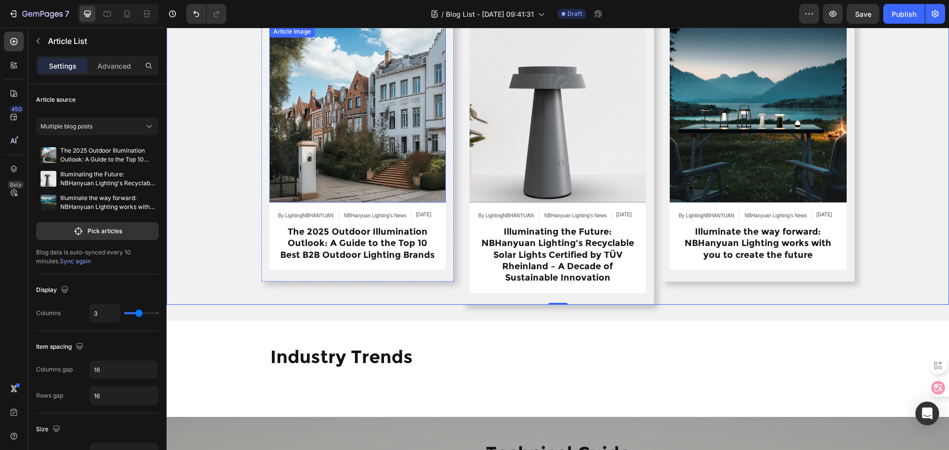
click at [387, 186] on img at bounding box center [357, 114] width 176 height 176
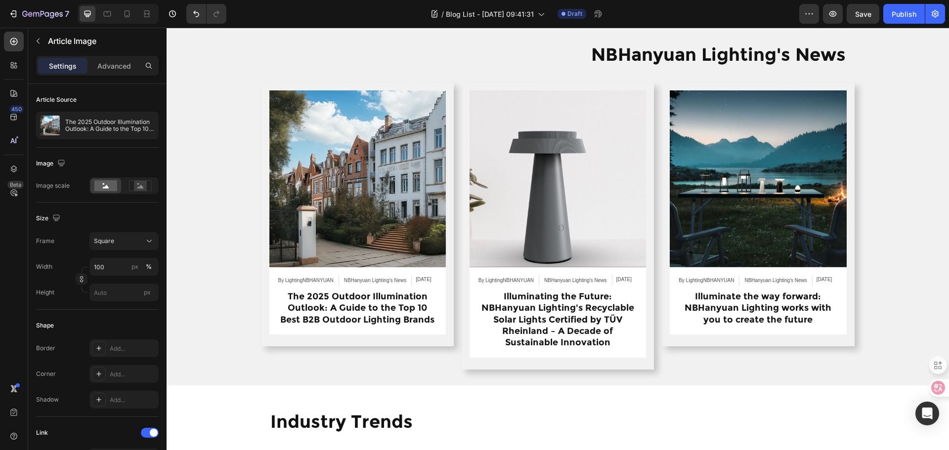
scroll to position [331, 0]
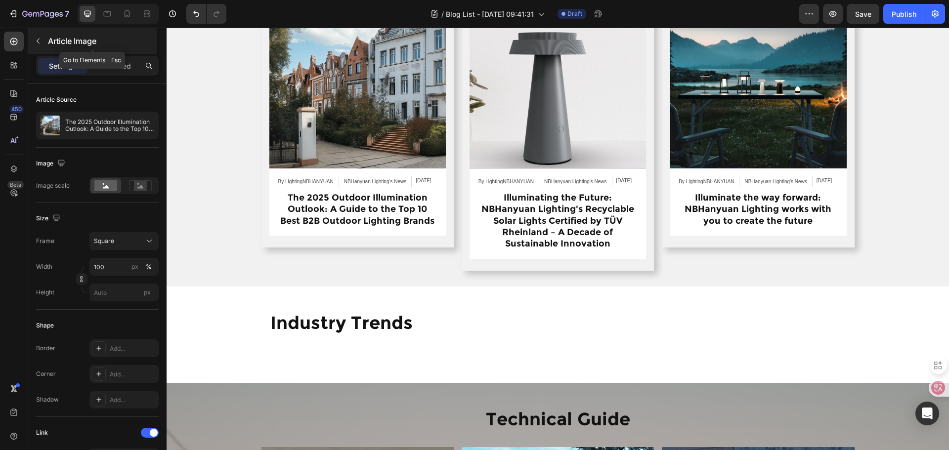
click at [45, 37] on button "button" at bounding box center [38, 41] width 16 height 16
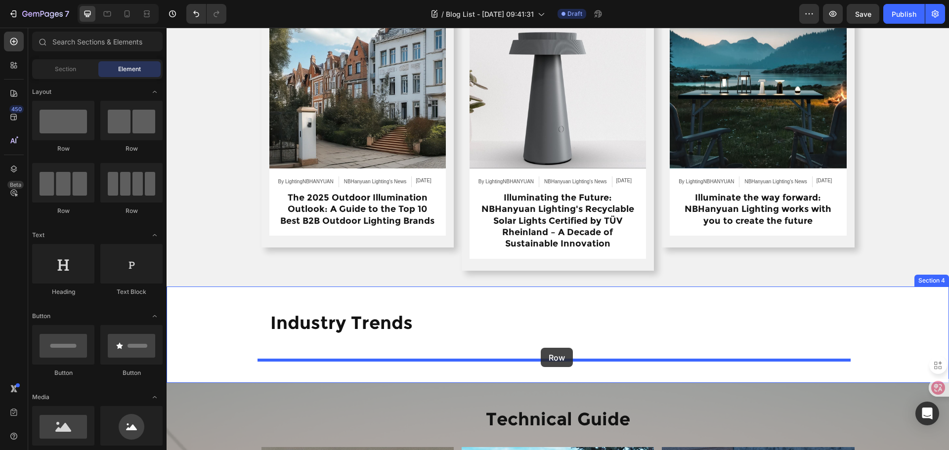
drag, startPoint x: 301, startPoint y: 151, endPoint x: 541, endPoint y: 348, distance: 310.1
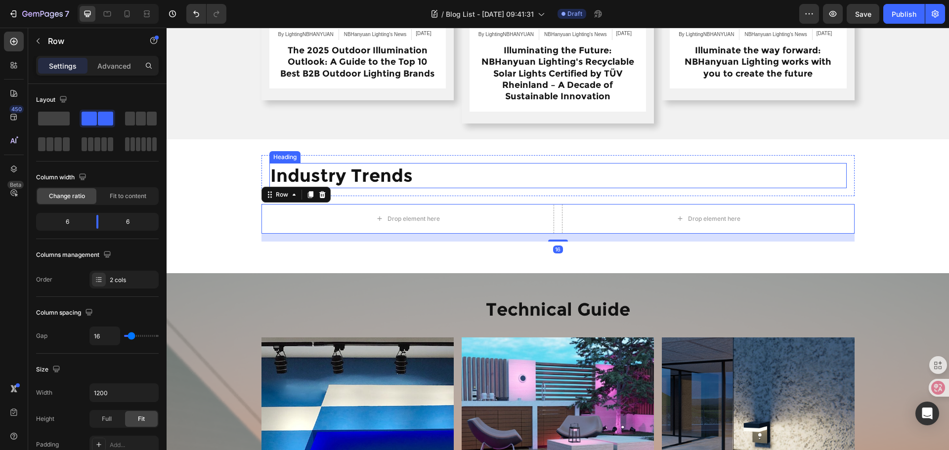
scroll to position [479, 0]
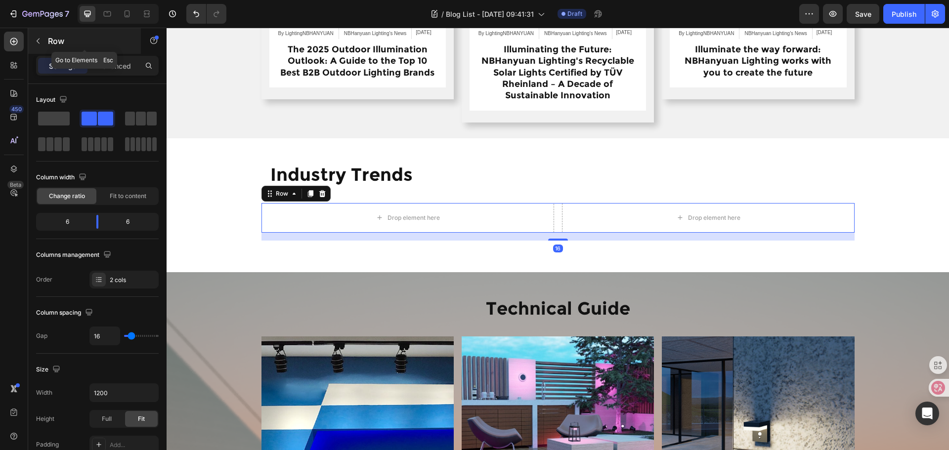
click at [40, 43] on icon "button" at bounding box center [38, 41] width 8 height 8
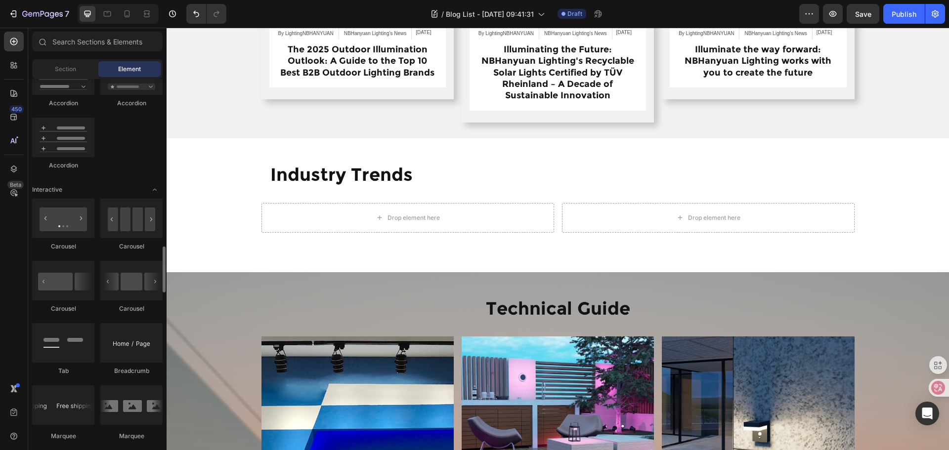
scroll to position [1137, 0]
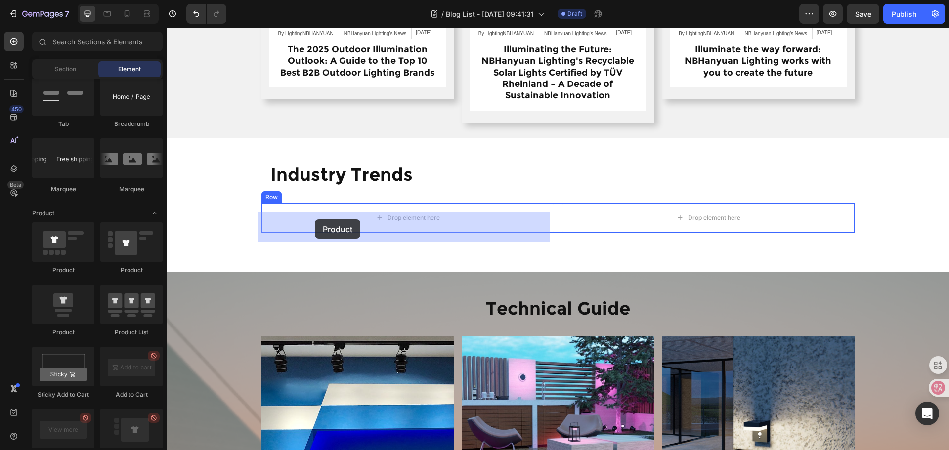
drag, startPoint x: 234, startPoint y: 340, endPoint x: 315, endPoint y: 219, distance: 144.9
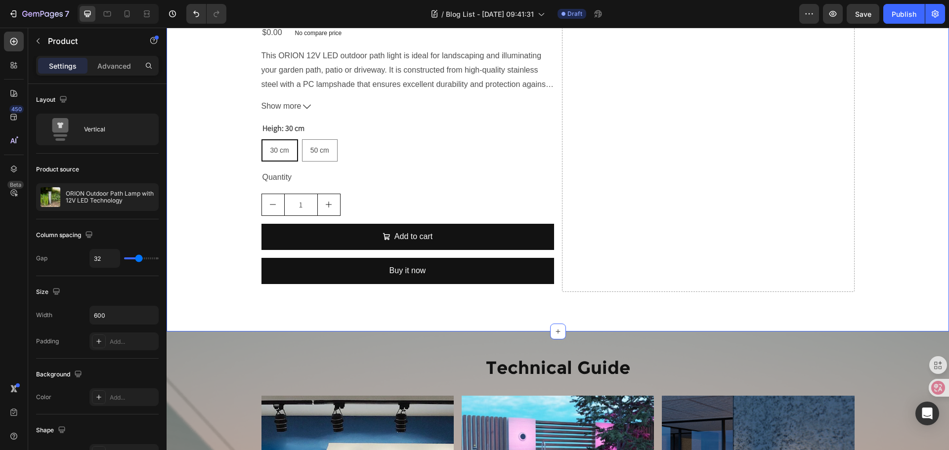
scroll to position [947, 0]
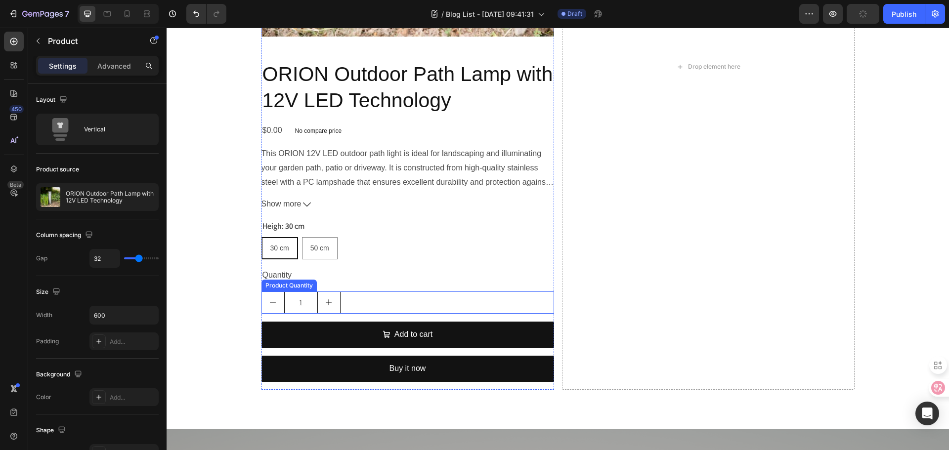
click at [393, 304] on div "1" at bounding box center [407, 303] width 293 height 22
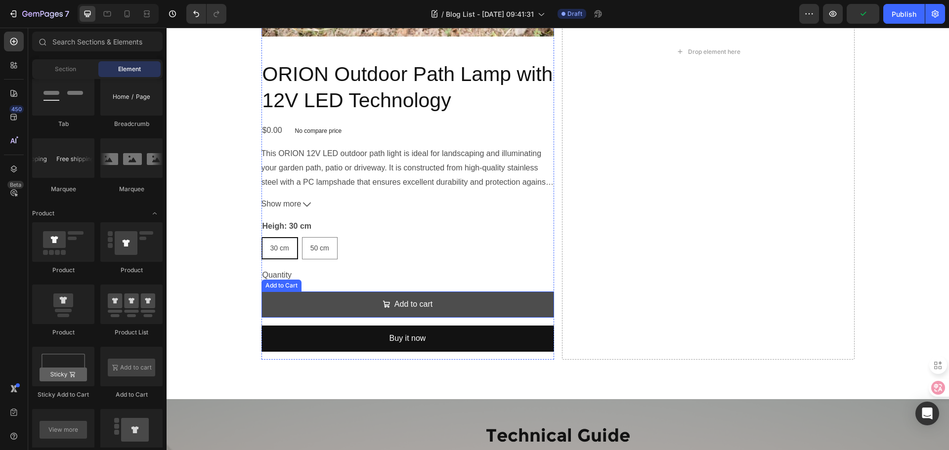
click at [400, 297] on button "Add to cart" at bounding box center [407, 305] width 293 height 26
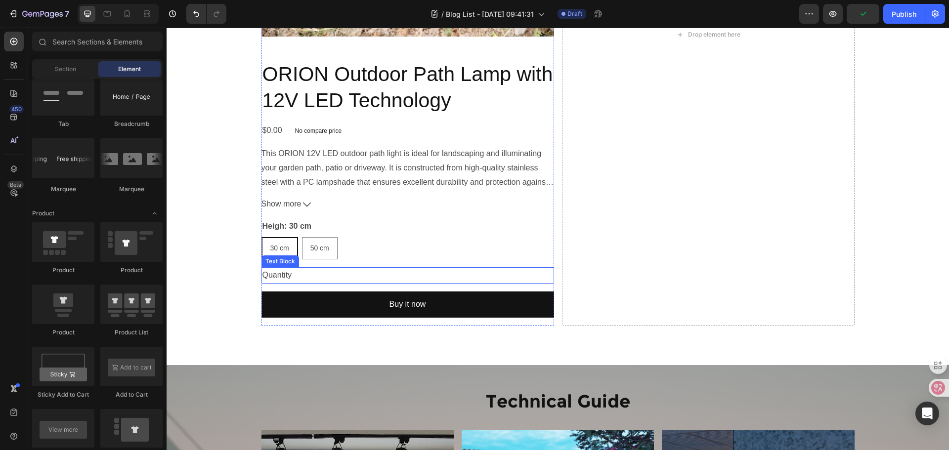
click at [411, 275] on div "Quantity" at bounding box center [407, 275] width 293 height 16
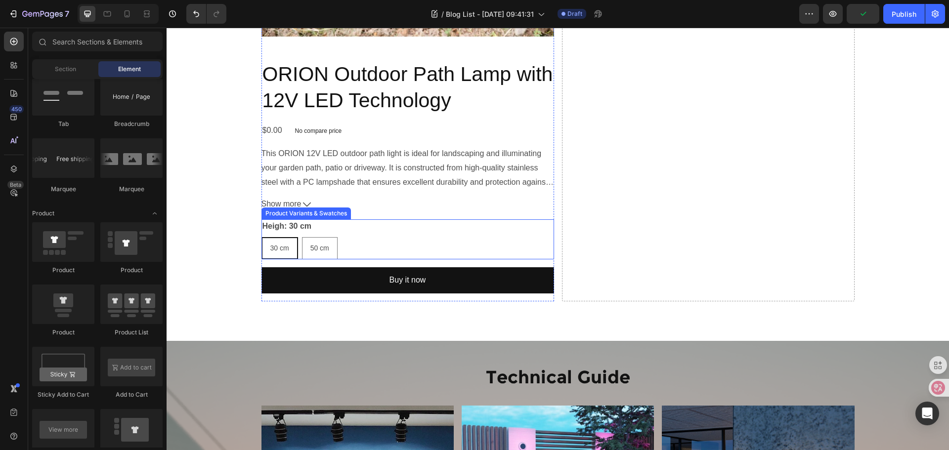
click at [410, 246] on div "30 cm 30 cm 30 cm 50 cm 50 cm 50 cm" at bounding box center [407, 248] width 293 height 22
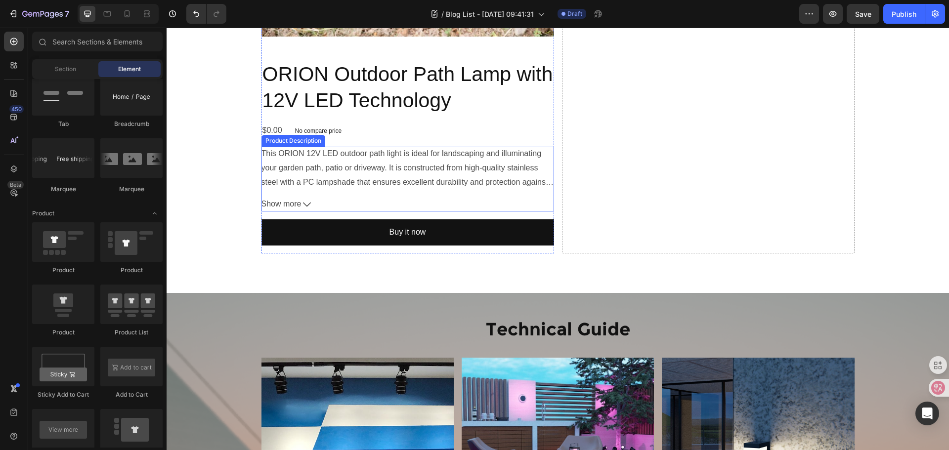
click at [413, 205] on button "Show more" at bounding box center [407, 204] width 293 height 14
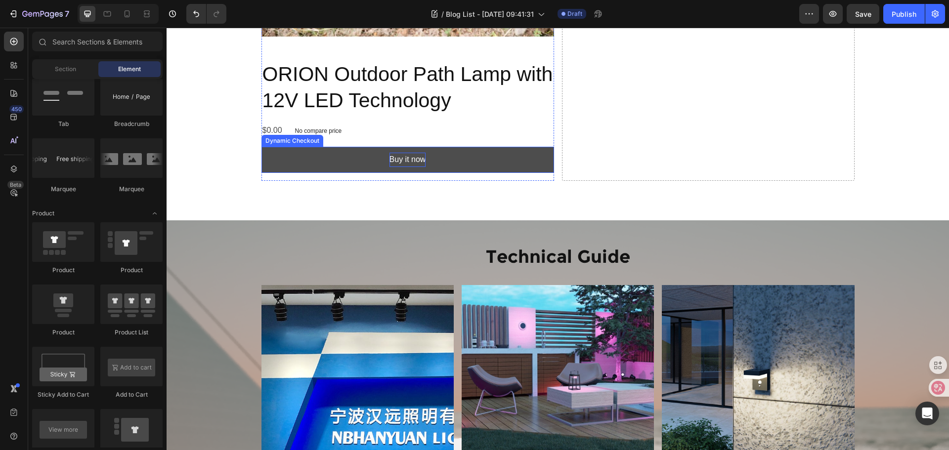
click at [418, 160] on div "Buy it now" at bounding box center [407, 160] width 37 height 14
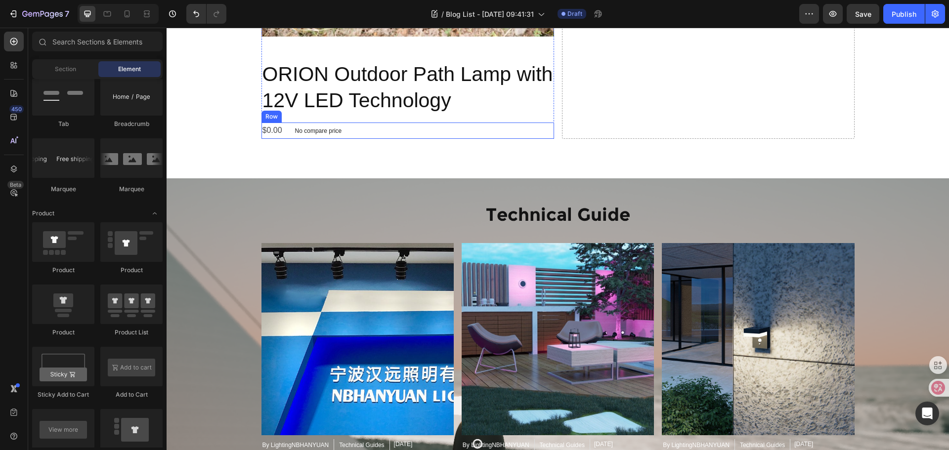
click at [405, 133] on div "$0.00 Product Price Product Price No compare price Product Price Row" at bounding box center [407, 131] width 293 height 16
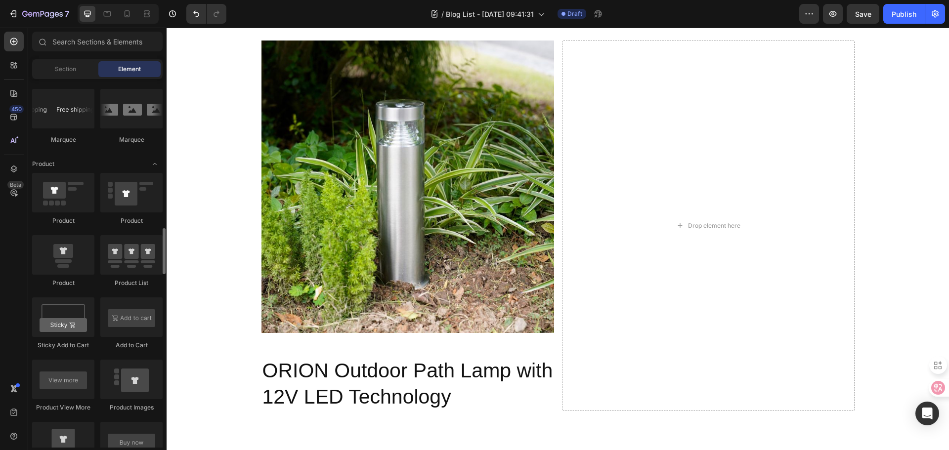
scroll to position [1137, 0]
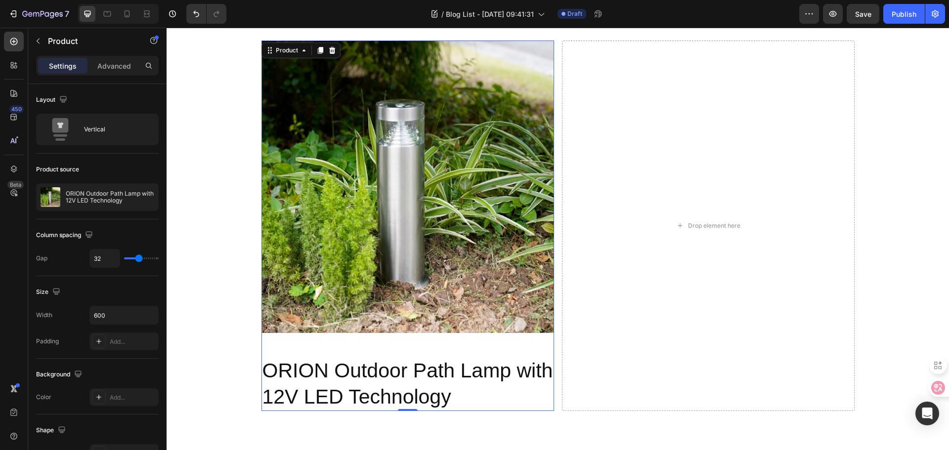
click at [354, 338] on div "Product Images" at bounding box center [407, 191] width 293 height 301
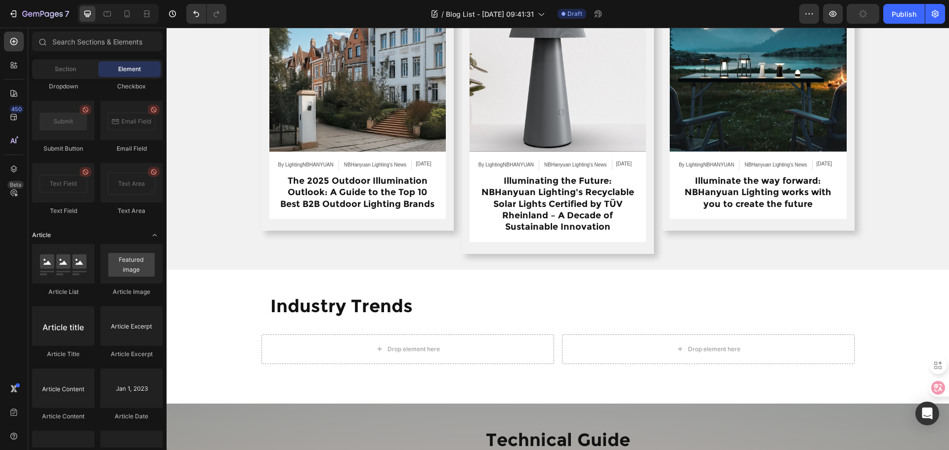
scroll to position [2471, 0]
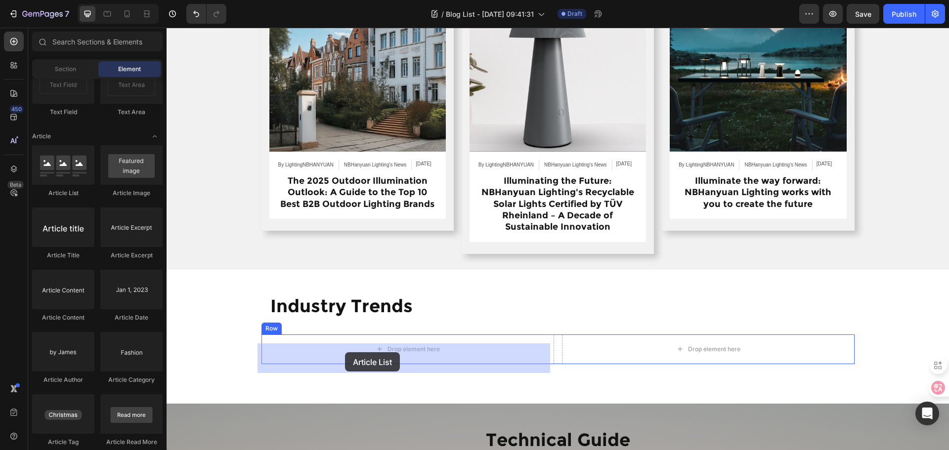
drag, startPoint x: 221, startPoint y: 200, endPoint x: 345, endPoint y: 352, distance: 196.5
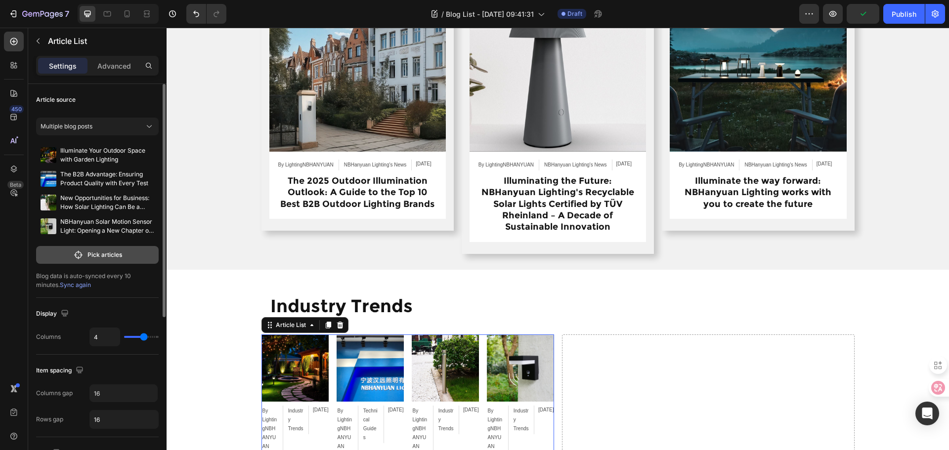
click at [109, 258] on p "Pick articles" at bounding box center [104, 255] width 35 height 9
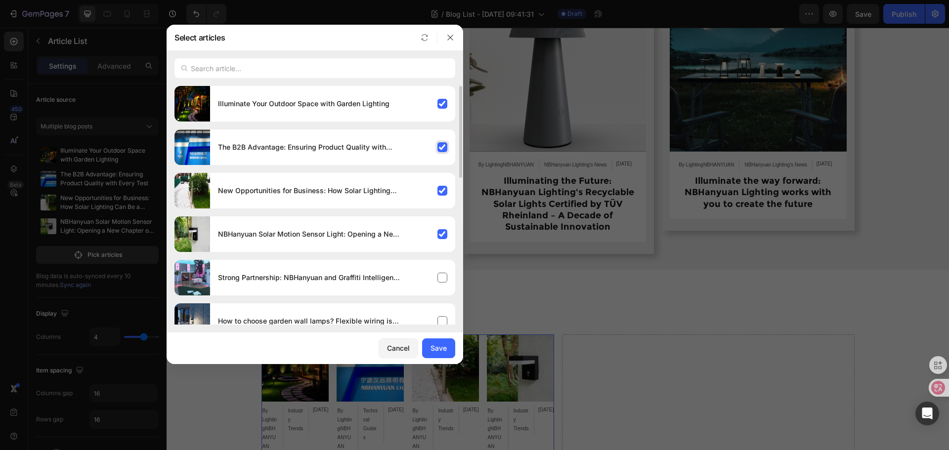
click at [441, 154] on div "The B2B Advantage: Ensuring Product Quality with Every Test" at bounding box center [332, 147] width 245 height 28
click at [440, 194] on div "New Opportunities for Business: How Solar Lighting Can Be a Disruptive Force fo…" at bounding box center [332, 191] width 245 height 28
click at [445, 235] on div "NBHanyuan Solar Motion Sensor Light: Opening a New Chapter of Intelligent Light…" at bounding box center [332, 234] width 245 height 28
click at [436, 345] on div "Save" at bounding box center [439, 348] width 16 height 10
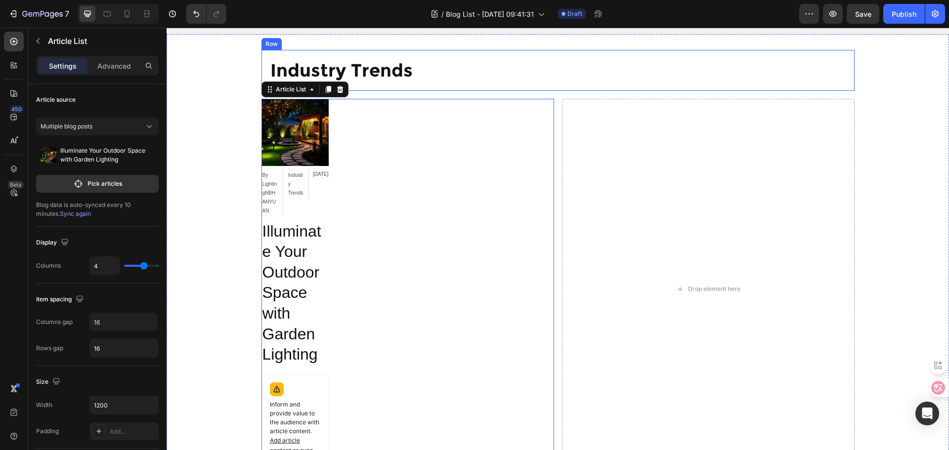
scroll to position [595, 0]
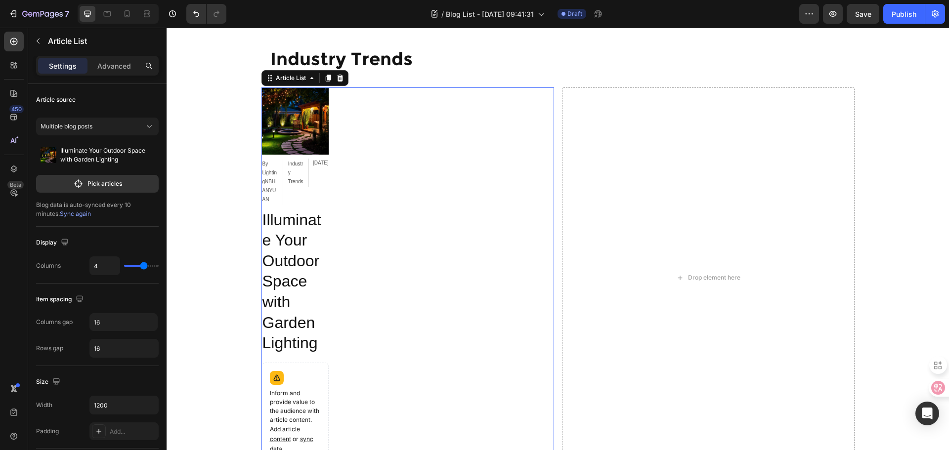
click at [441, 224] on div "Article Image By LightingNBHANYUAN Article Author Industry Trends Article Categ…" at bounding box center [407, 277] width 293 height 381
type input "3"
type input "2"
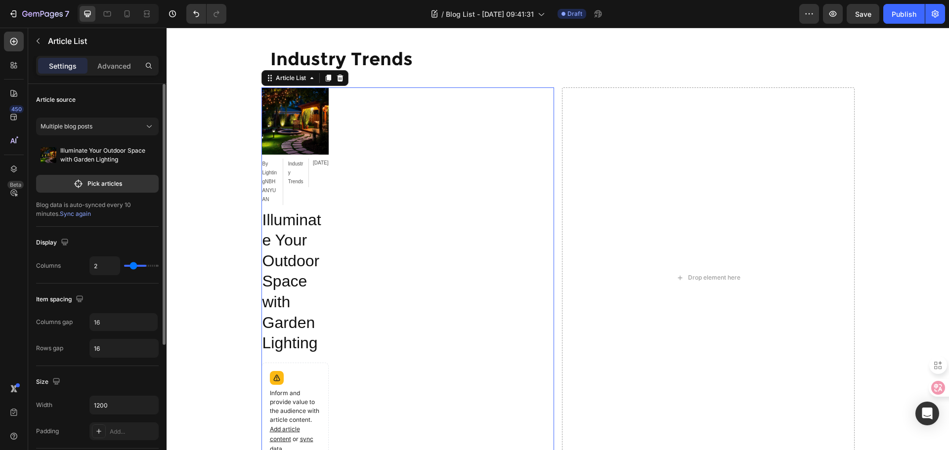
type input "1"
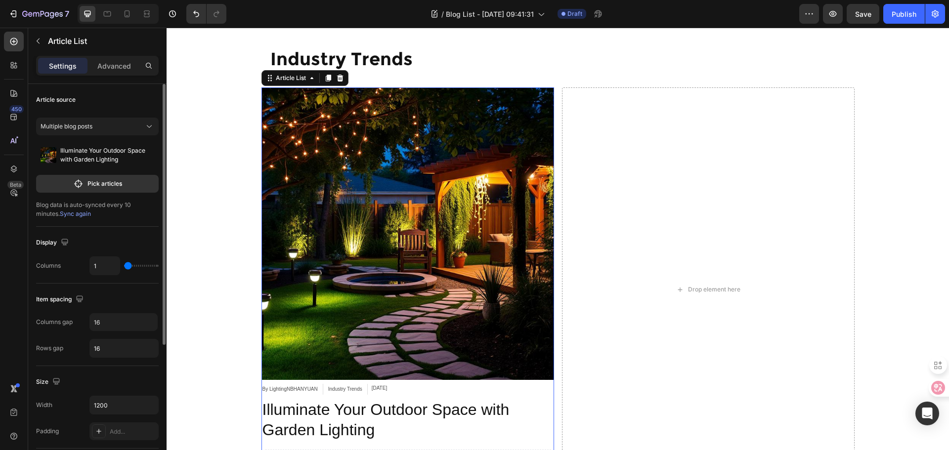
drag, startPoint x: 141, startPoint y: 263, endPoint x: 122, endPoint y: 265, distance: 18.8
type input "1"
click at [124, 265] on input "range" at bounding box center [141, 266] width 35 height 2
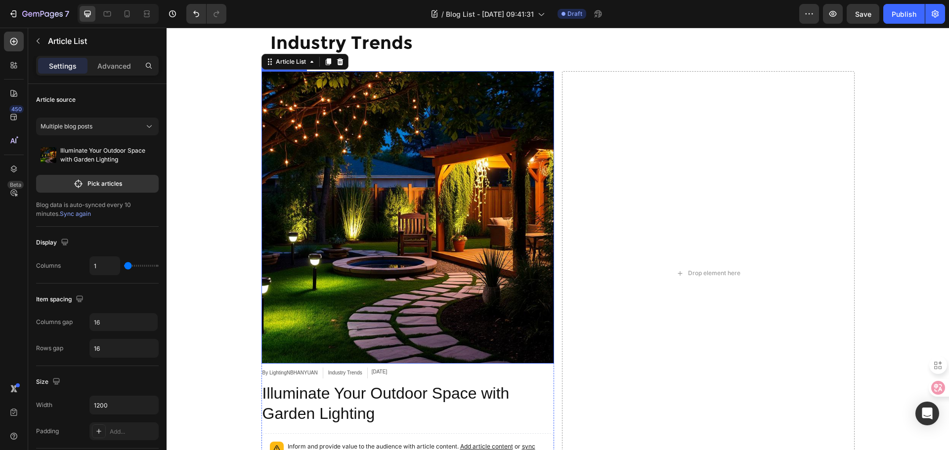
scroll to position [743, 0]
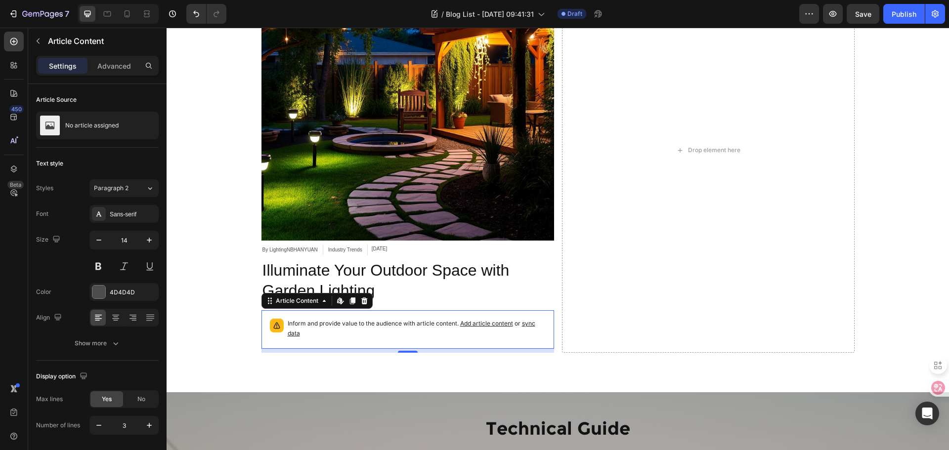
click at [356, 335] on p "Inform and provide value to the audience with article content. Add article cont…" at bounding box center [417, 329] width 258 height 20
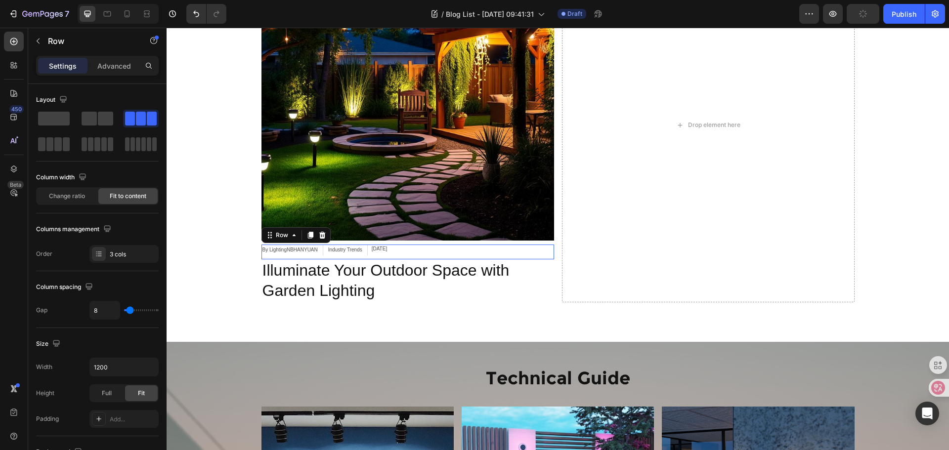
click at [410, 249] on div "By LightingNBHANYUAN Article Author Industry Trends Article Category Aug 21, 20…" at bounding box center [407, 252] width 293 height 15
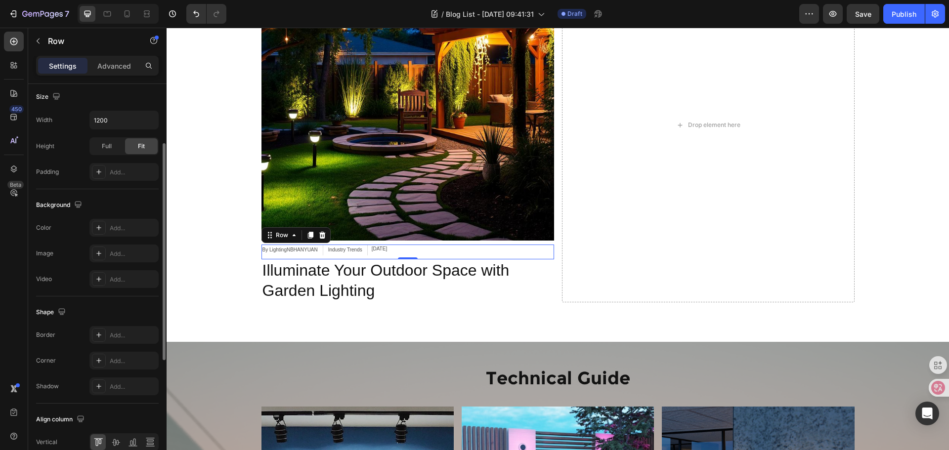
scroll to position [297, 0]
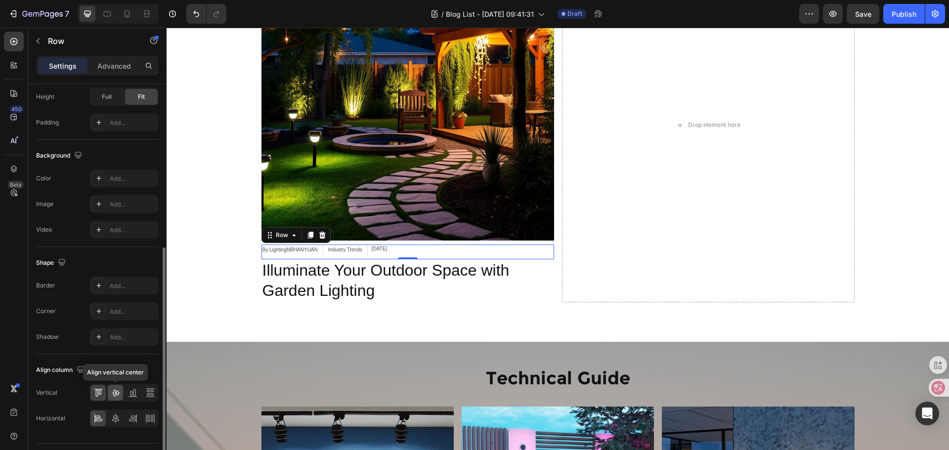
click at [113, 395] on icon at bounding box center [116, 393] width 10 height 10
click at [120, 416] on icon at bounding box center [116, 419] width 10 height 10
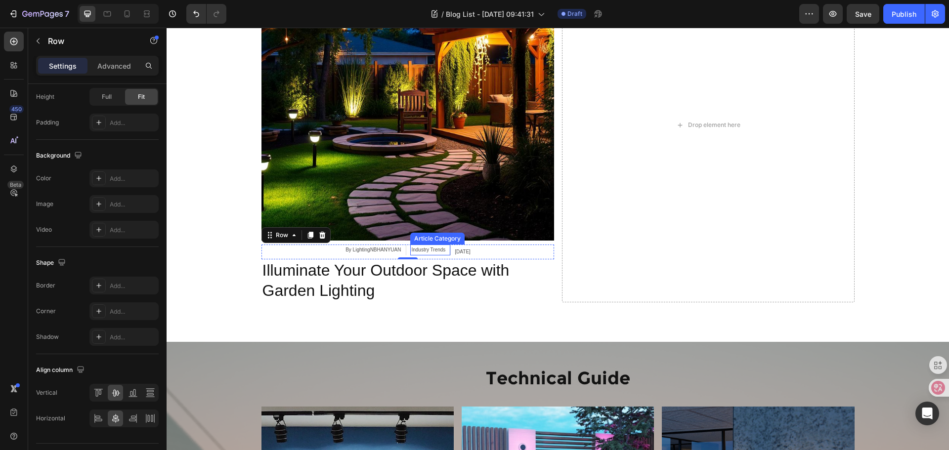
click at [422, 253] on div "Industry Trends" at bounding box center [428, 250] width 36 height 11
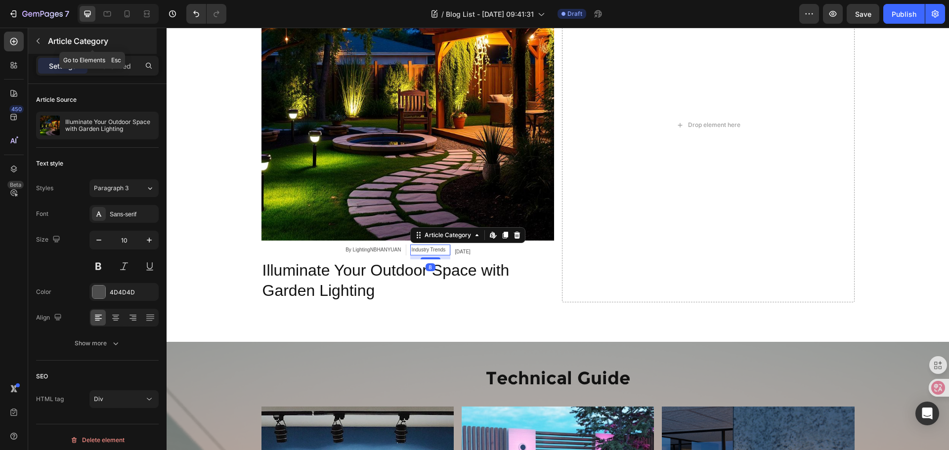
click at [39, 46] on button "button" at bounding box center [38, 41] width 16 height 16
click at [411, 247] on div "Industry Trends" at bounding box center [428, 250] width 36 height 11
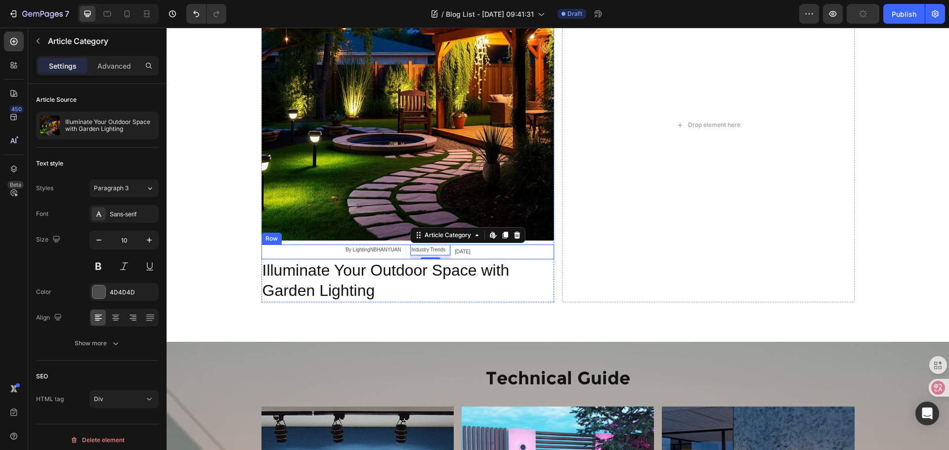
click at [313, 250] on div "By LightingNBHANYUAN Article Author Industry Trends Article Category Edit conte…" at bounding box center [407, 252] width 293 height 15
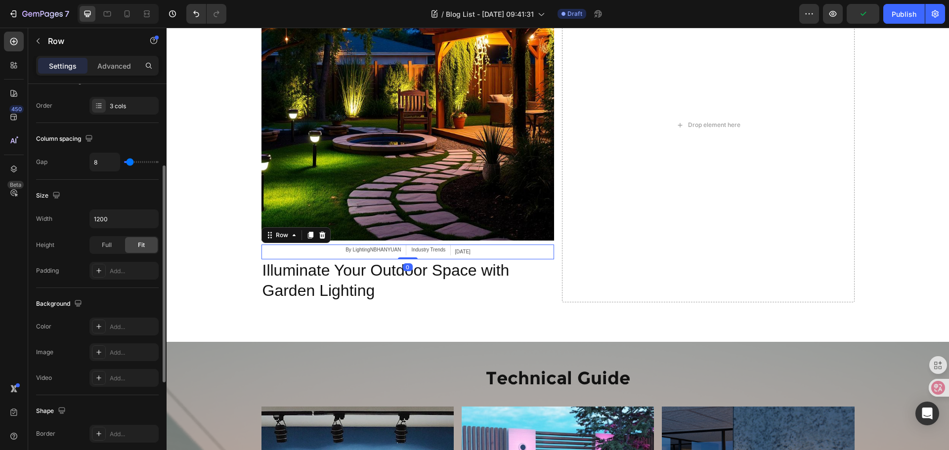
scroll to position [321, 0]
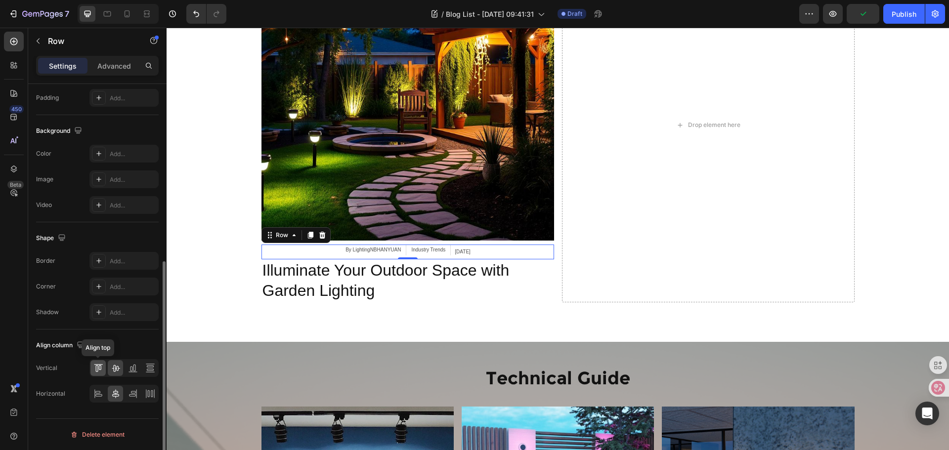
click at [100, 371] on icon at bounding box center [98, 368] width 10 height 10
click at [349, 251] on div "By LightingNBHANYUAN" at bounding box center [372, 250] width 57 height 11
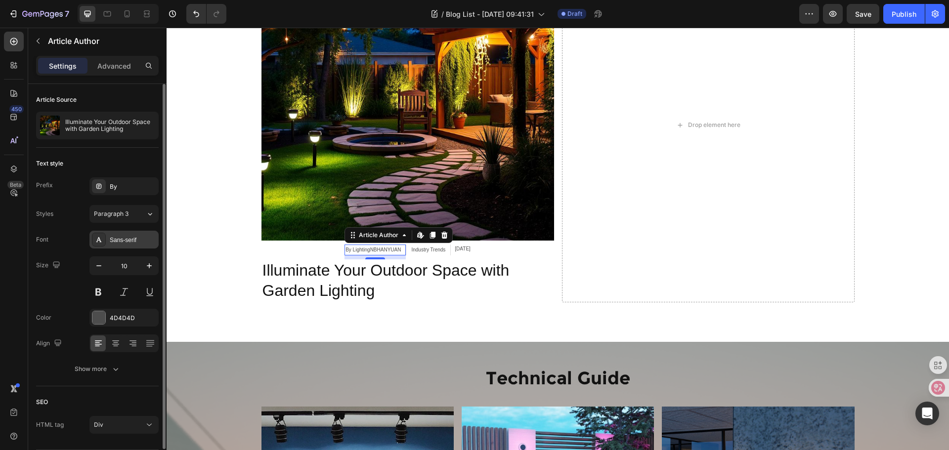
click at [138, 239] on div "Sans-serif" at bounding box center [133, 240] width 46 height 9
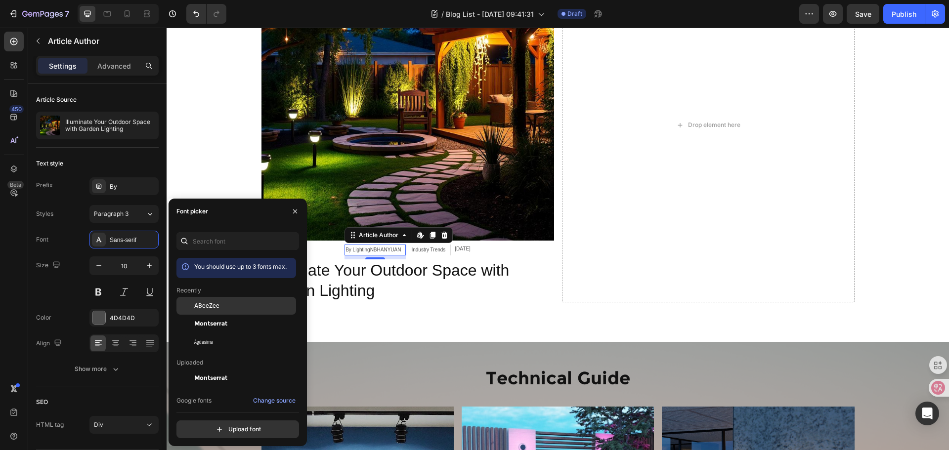
click at [214, 305] on span "ABeeZee" at bounding box center [206, 305] width 25 height 9
click at [411, 248] on div "Industry Trends" at bounding box center [429, 250] width 36 height 11
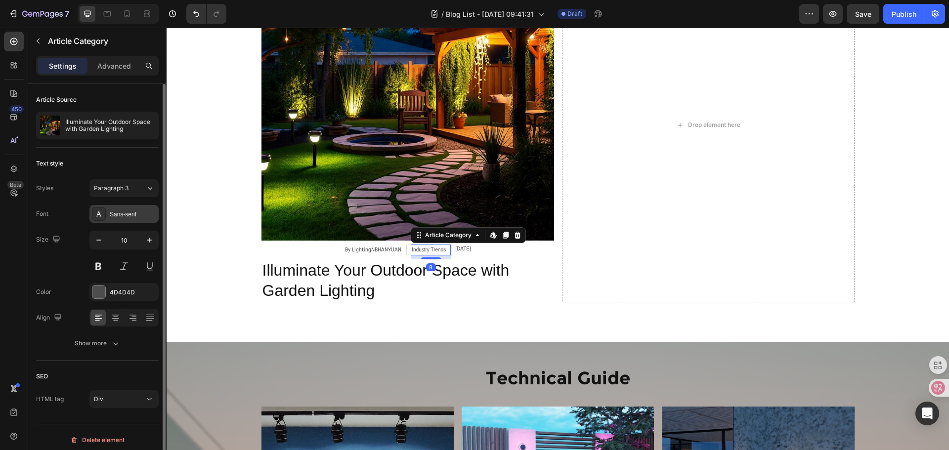
click at [131, 219] on div "Sans-serif" at bounding box center [123, 214] width 69 height 18
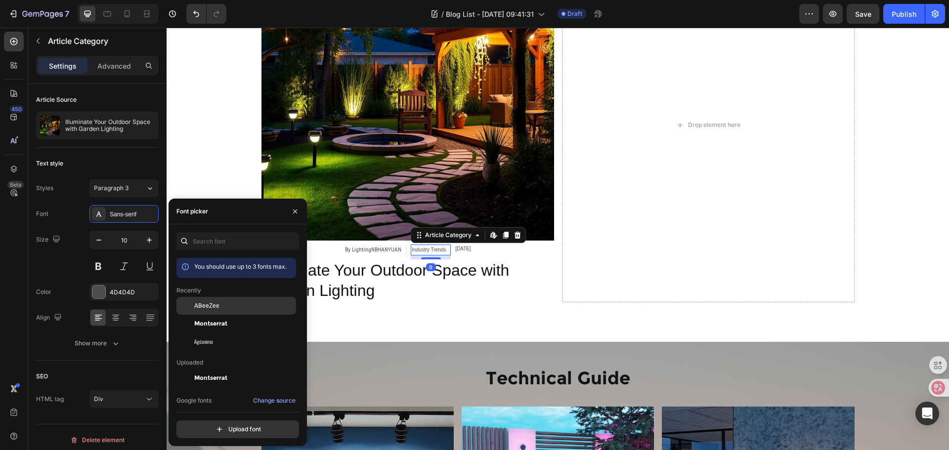
click at [214, 306] on span "ABeeZee" at bounding box center [206, 305] width 25 height 9
click at [457, 247] on div "Aug 21, 2025" at bounding box center [463, 249] width 15 height 9
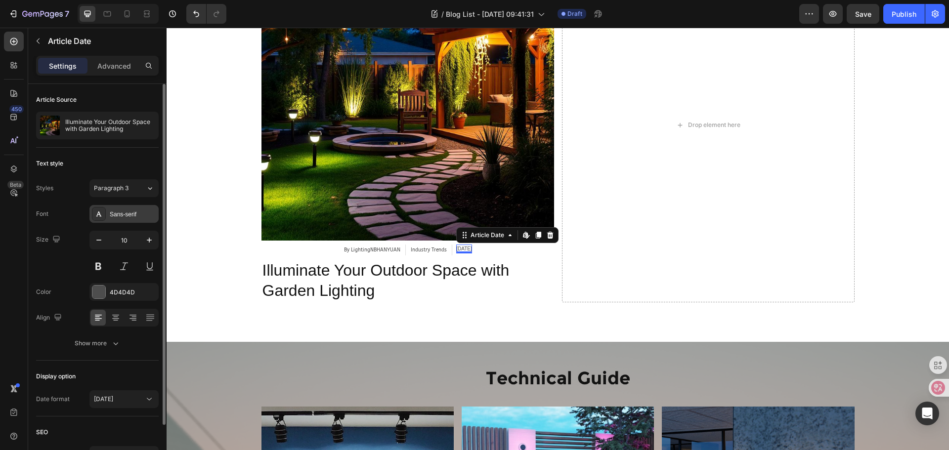
click at [152, 220] on div "Sans-serif" at bounding box center [123, 214] width 69 height 18
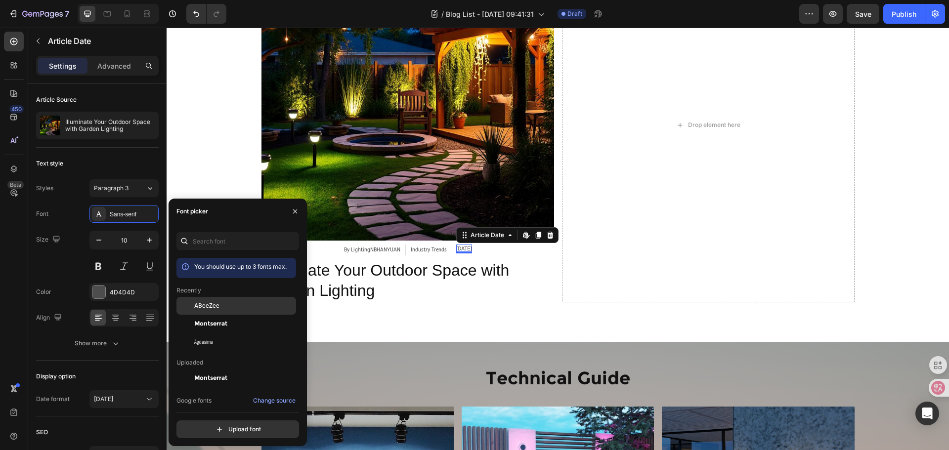
click at [221, 369] on div "ABeeZee" at bounding box center [236, 378] width 120 height 18
click at [361, 248] on div "By LightingNBHANYUAN" at bounding box center [373, 250] width 58 height 11
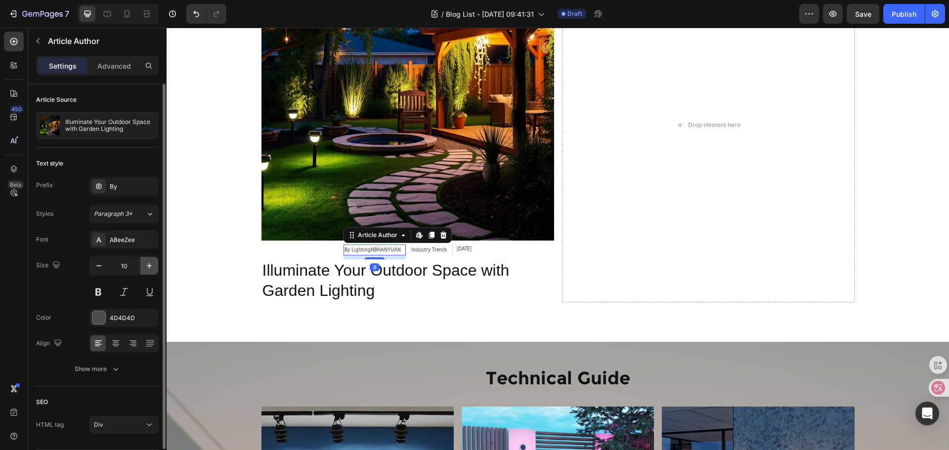
click at [149, 266] on icon "button" at bounding box center [149, 265] width 5 height 5
type input "12"
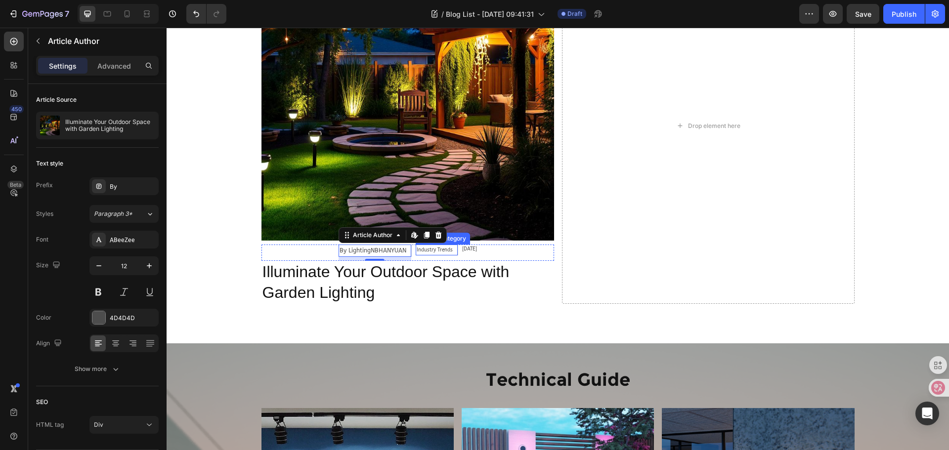
click at [431, 253] on div "Industry Trends" at bounding box center [435, 250] width 38 height 11
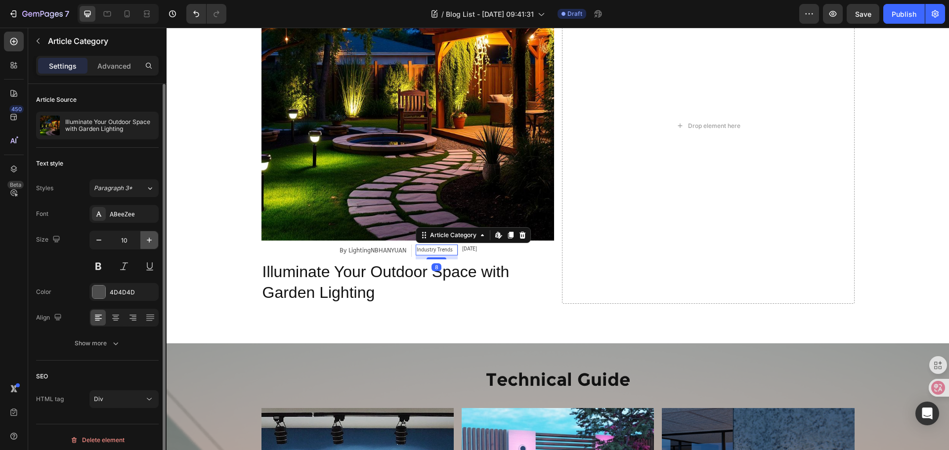
click at [148, 243] on icon "button" at bounding box center [149, 240] width 10 height 10
type input "12"
click at [466, 251] on div "Aug 21, 2025 Article Date" at bounding box center [473, 249] width 15 height 9
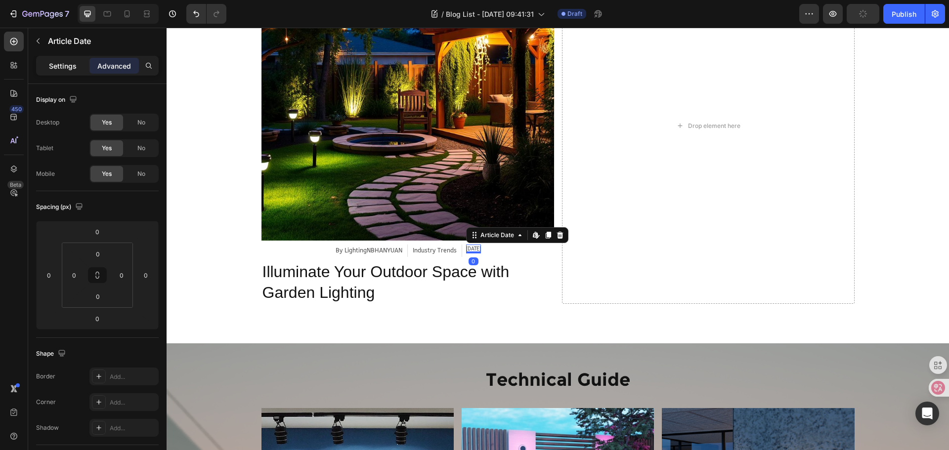
click at [59, 65] on p "Settings" at bounding box center [63, 66] width 28 height 10
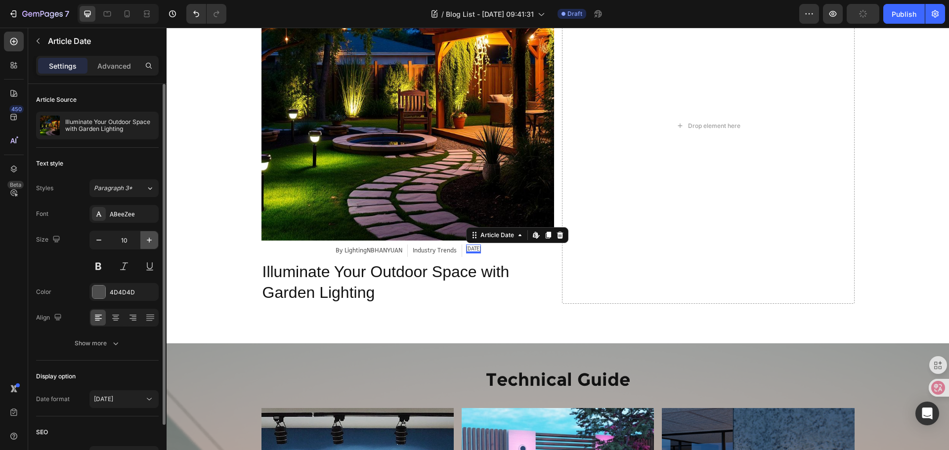
click at [148, 241] on icon "button" at bounding box center [149, 240] width 10 height 10
type input "12"
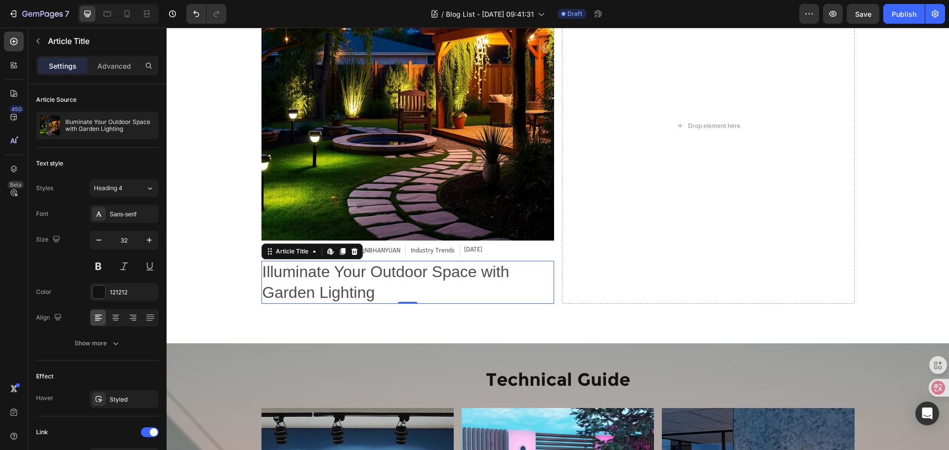
click at [426, 280] on h2 "Illuminate Your Outdoor Space with Garden Lighting" at bounding box center [407, 282] width 293 height 43
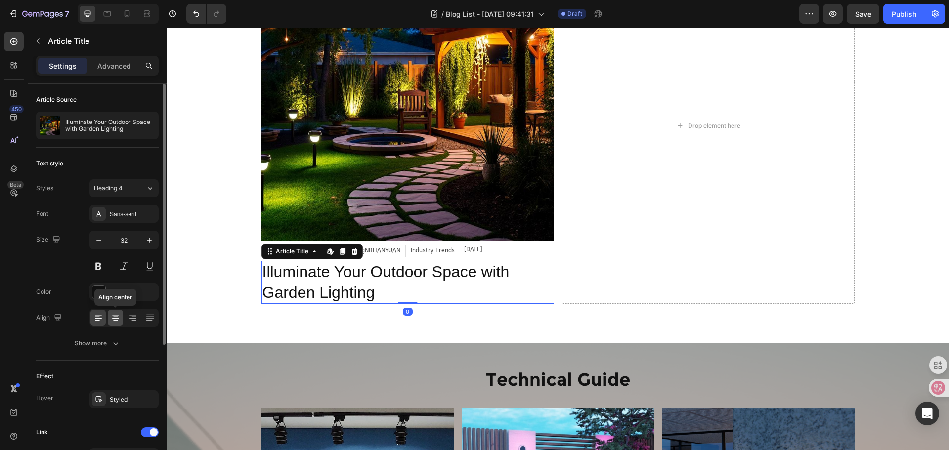
click at [117, 314] on icon at bounding box center [116, 318] width 10 height 10
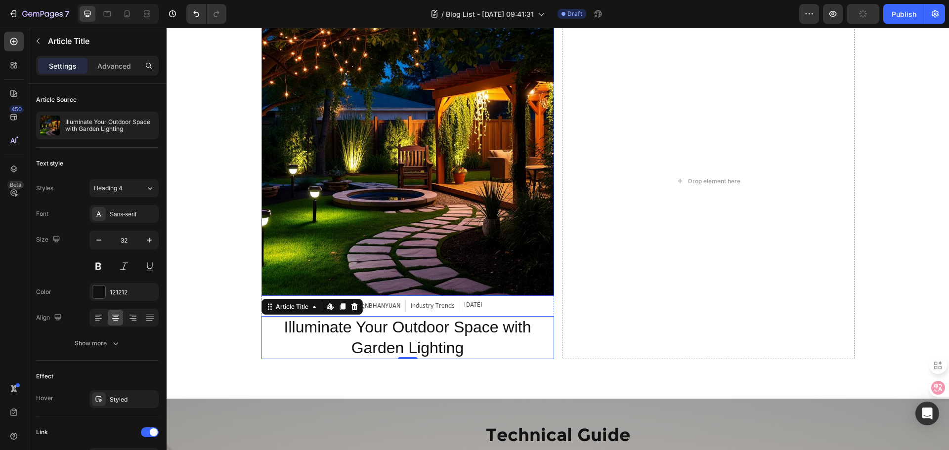
scroll to position [644, 0]
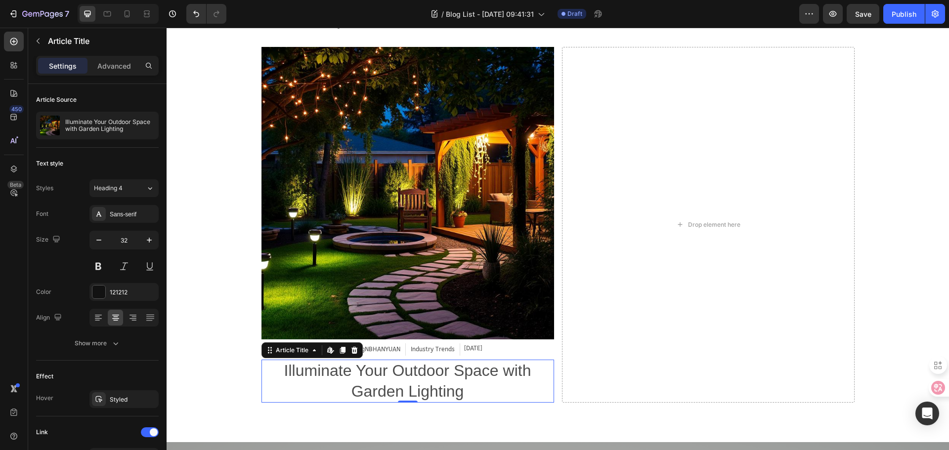
click at [381, 367] on h2 "Illuminate Your Outdoor Space with Garden Lighting" at bounding box center [407, 381] width 293 height 43
click at [389, 372] on h2 "Illuminate Your Outdoor Space with Garden Lighting" at bounding box center [407, 381] width 293 height 43
click at [399, 370] on h2 "Illuminate Your Outdoor Space with Garden Lighting" at bounding box center [407, 381] width 293 height 43
click at [378, 371] on h2 "Illuminate Your Outdoor Space with Garden Lighting" at bounding box center [407, 381] width 293 height 43
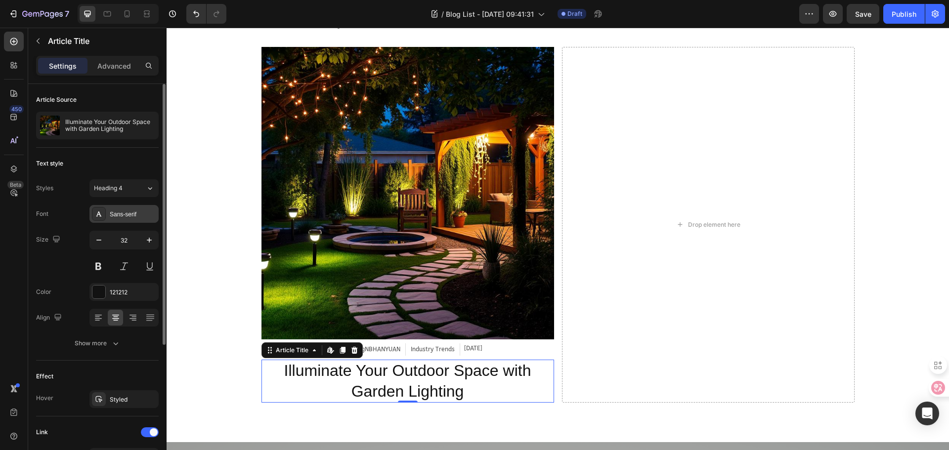
click at [117, 211] on div "Sans-serif" at bounding box center [133, 214] width 46 height 9
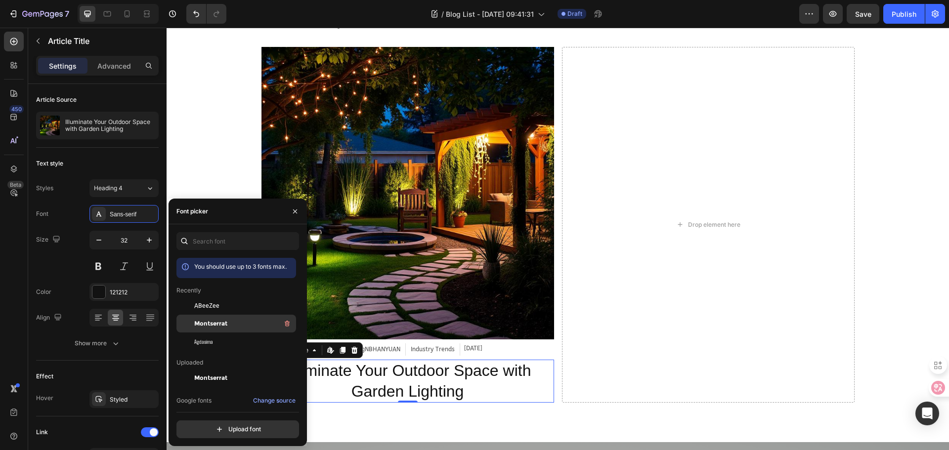
click at [207, 319] on div "Montserrat" at bounding box center [244, 324] width 100 height 12
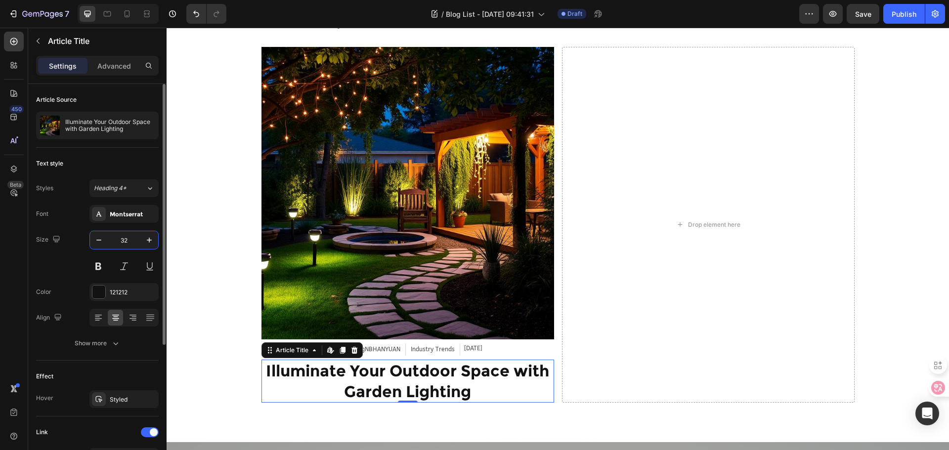
click at [129, 241] on input "32" at bounding box center [124, 240] width 33 height 18
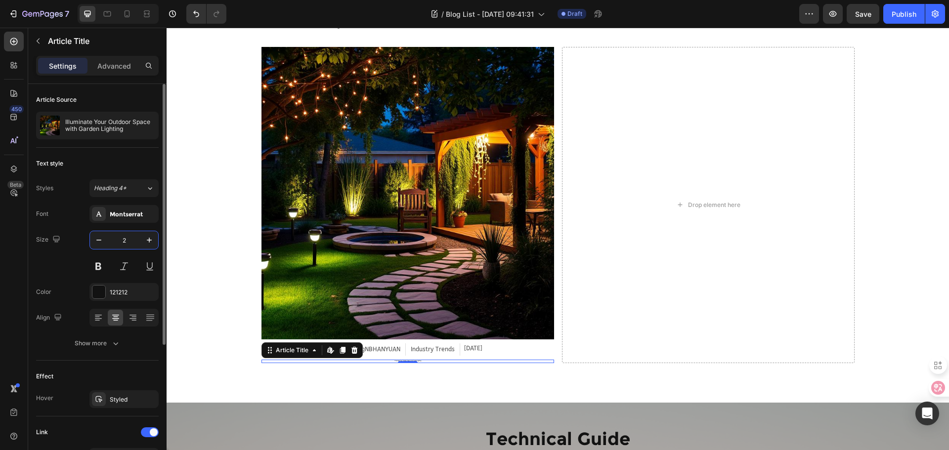
type input "22"
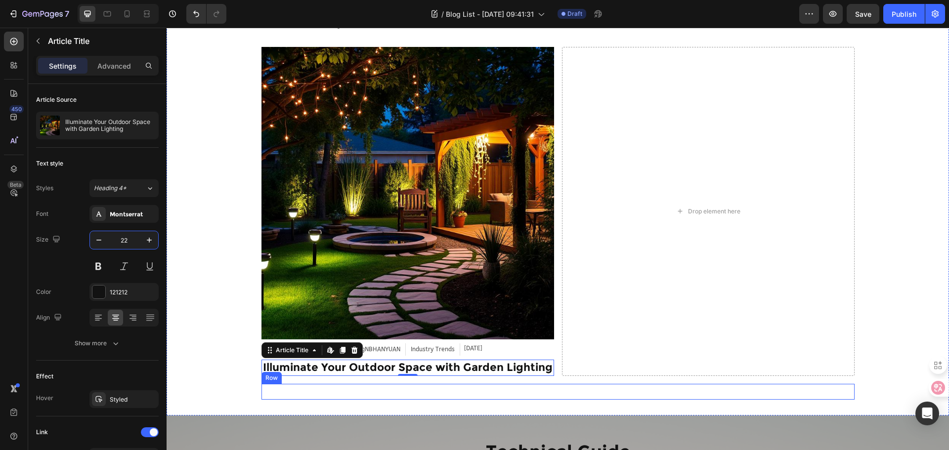
click at [474, 386] on div "By Lighting NBHANYUAN Text Block Jan 01. 2025 Text Block Row Icon New Opportuni…" at bounding box center [407, 392] width 293 height 16
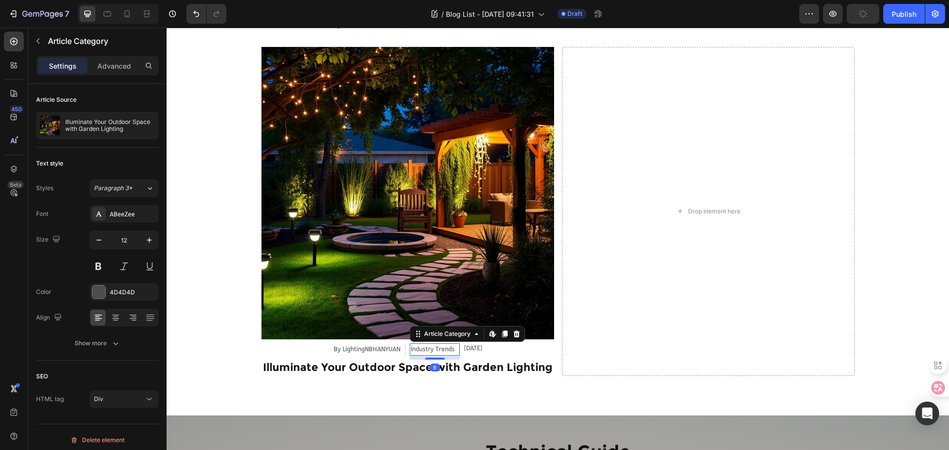
click at [421, 350] on div "Industry Trends" at bounding box center [433, 350] width 46 height 13
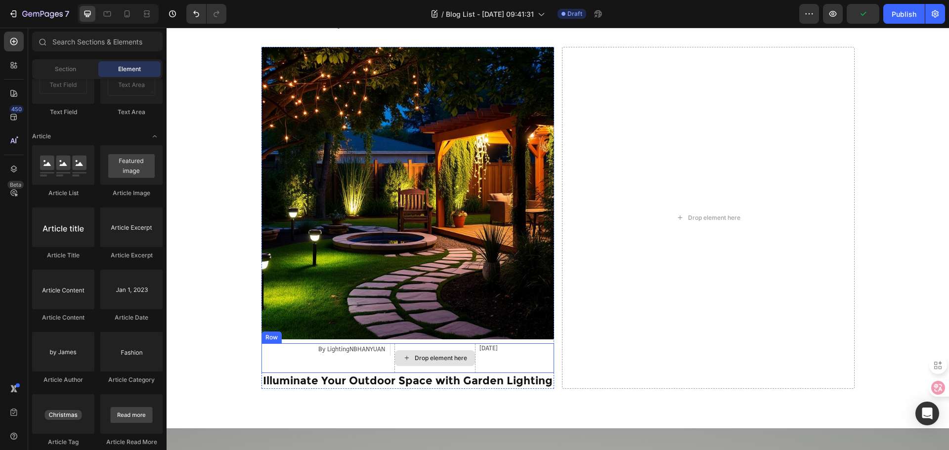
click at [418, 345] on div "Drop element here" at bounding box center [434, 359] width 81 height 30
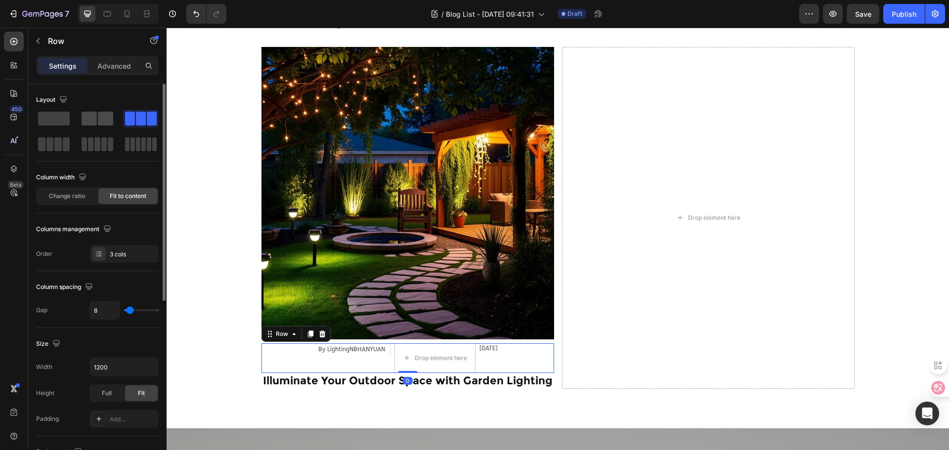
click at [96, 115] on span at bounding box center [89, 119] width 15 height 14
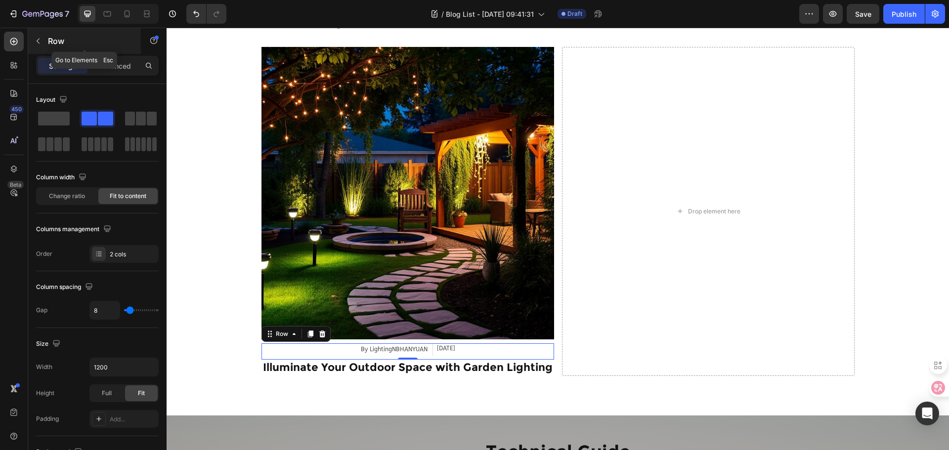
click at [36, 36] on button "button" at bounding box center [38, 41] width 16 height 16
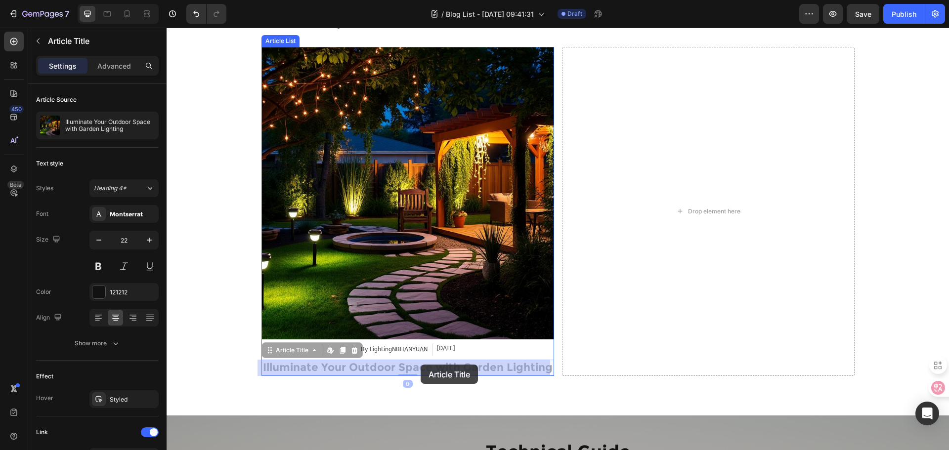
drag, startPoint x: 409, startPoint y: 373, endPoint x: 421, endPoint y: 365, distance: 13.8
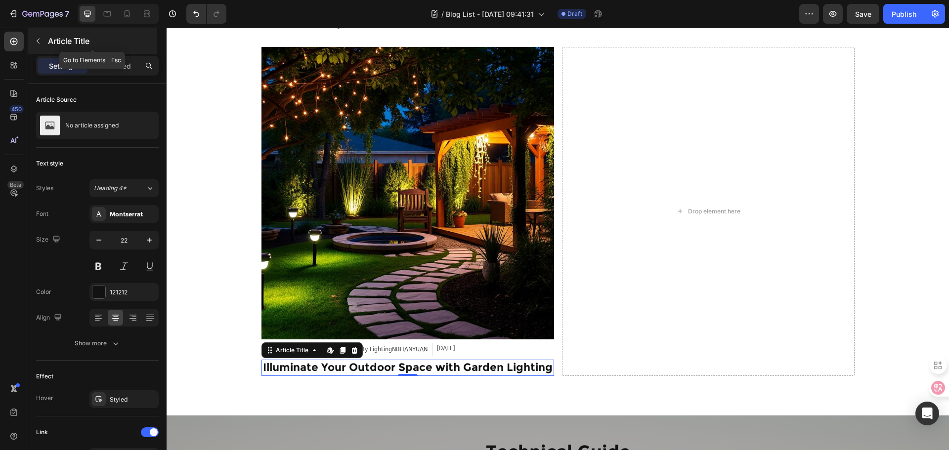
click at [43, 45] on button "button" at bounding box center [38, 41] width 16 height 16
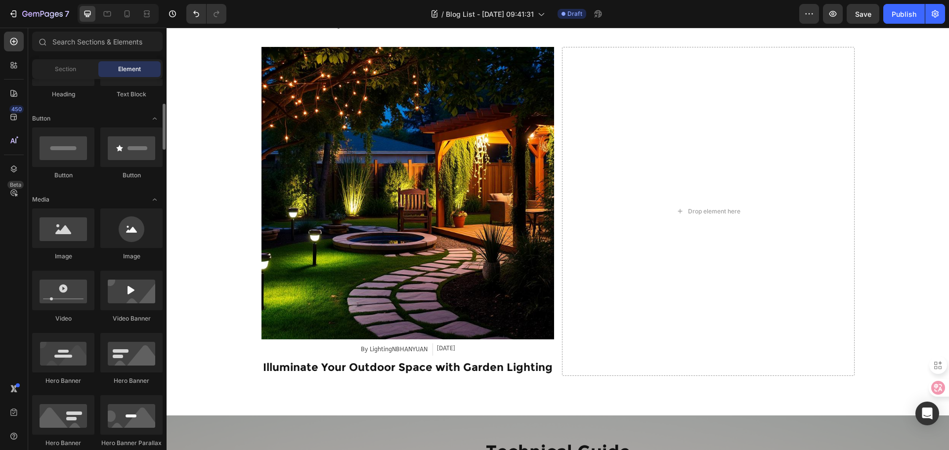
scroll to position [0, 0]
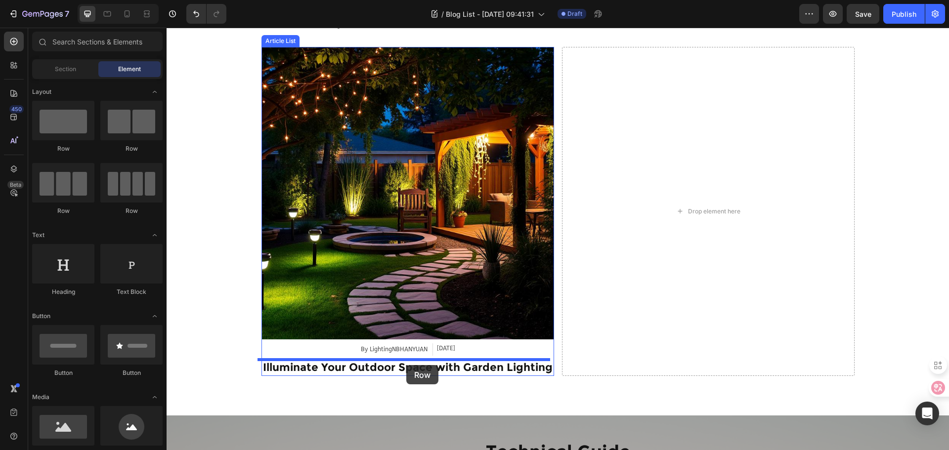
drag, startPoint x: 239, startPoint y: 161, endPoint x: 406, endPoint y: 365, distance: 264.2
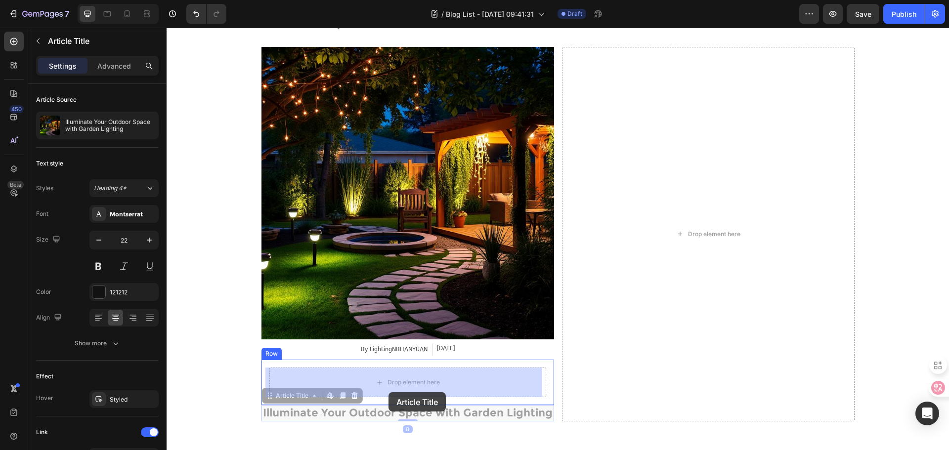
drag, startPoint x: 385, startPoint y: 413, endPoint x: 388, endPoint y: 392, distance: 20.6
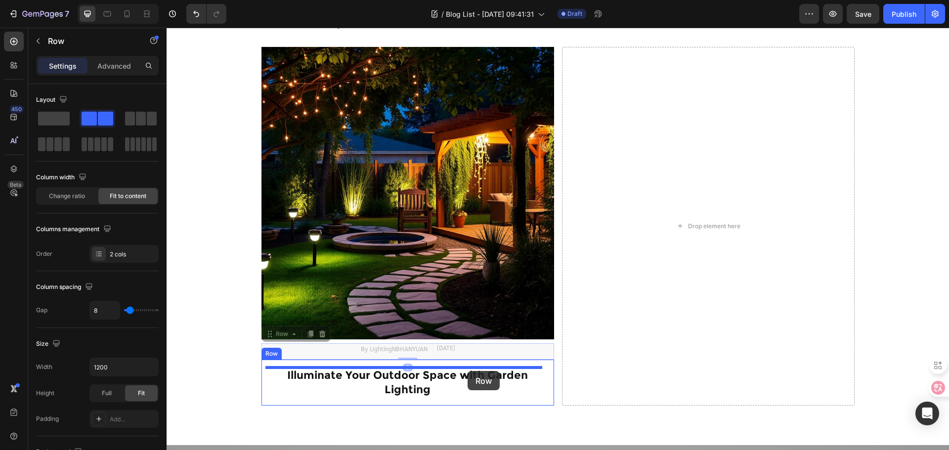
drag, startPoint x: 483, startPoint y: 349, endPoint x: 468, endPoint y: 371, distance: 27.0
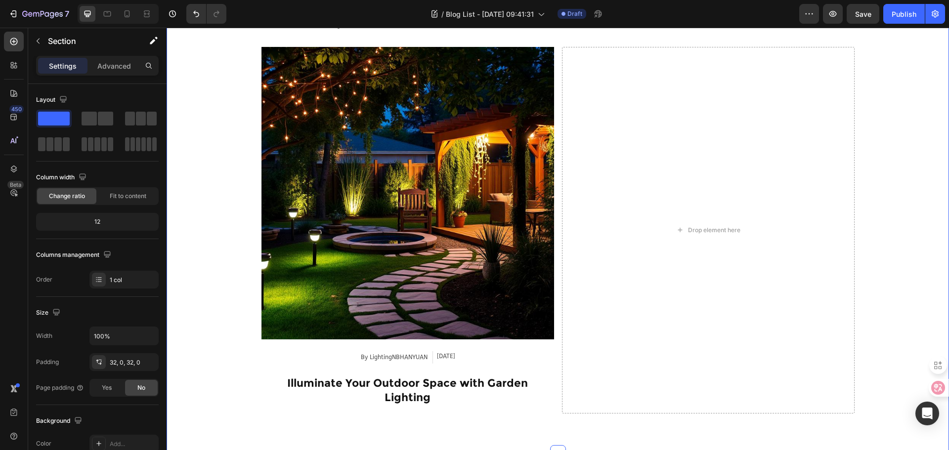
click at [517, 421] on div "Industry Trends Heading Row Article Image By LightingNBHANYUAN Article Author A…" at bounding box center [558, 218] width 782 height 440
click at [519, 349] on div "By LightingNBHANYUAN Article Author Aug 21, 2025 Article Date Row Illuminate Yo…" at bounding box center [407, 379] width 293 height 71
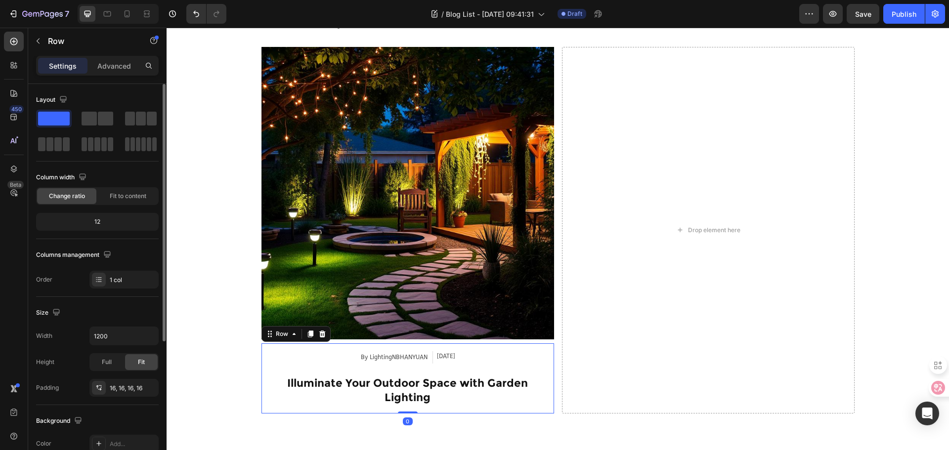
scroll to position [198, 0]
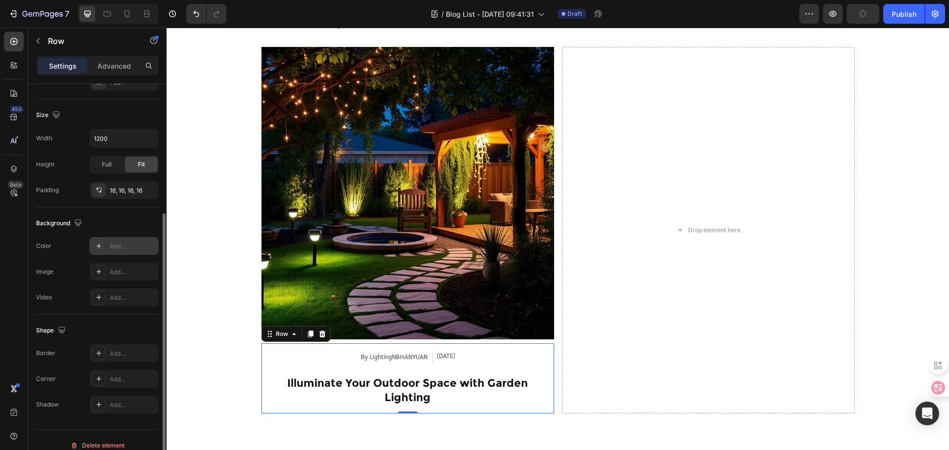
click at [117, 247] on div "Add..." at bounding box center [133, 246] width 46 height 9
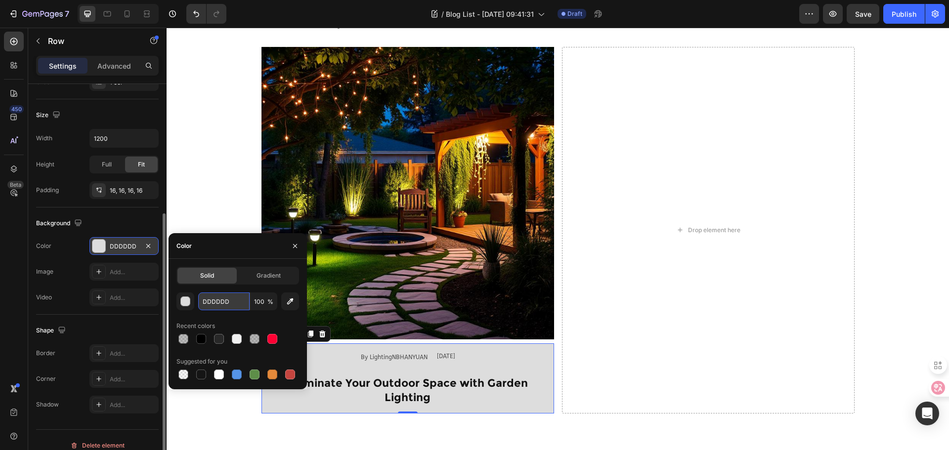
click at [226, 301] on input "DDDDDD" at bounding box center [223, 302] width 51 height 18
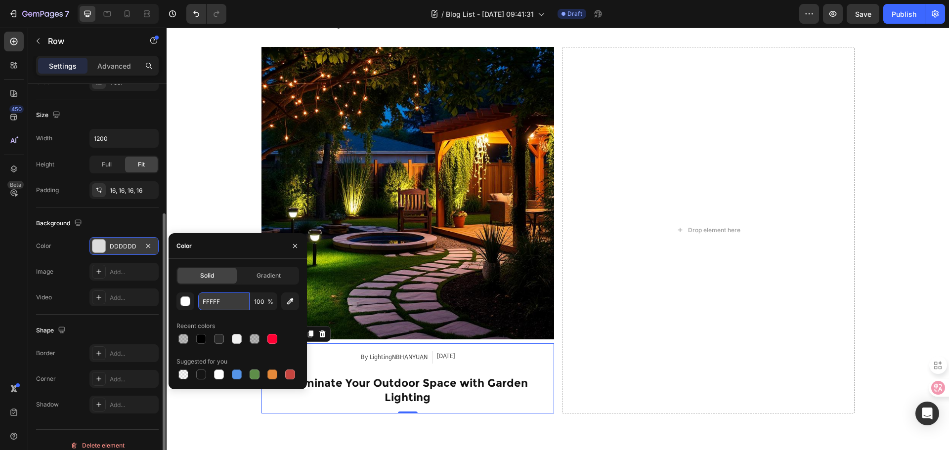
type input "FFFFFF"
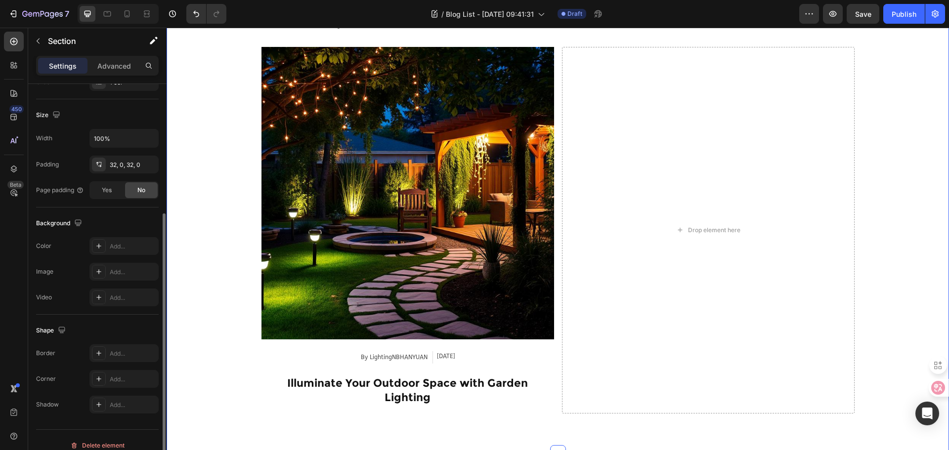
click at [219, 213] on div "Industry Trends Heading Row Article Image By LightingNBHANYUAN Article Author A…" at bounding box center [558, 218] width 782 height 440
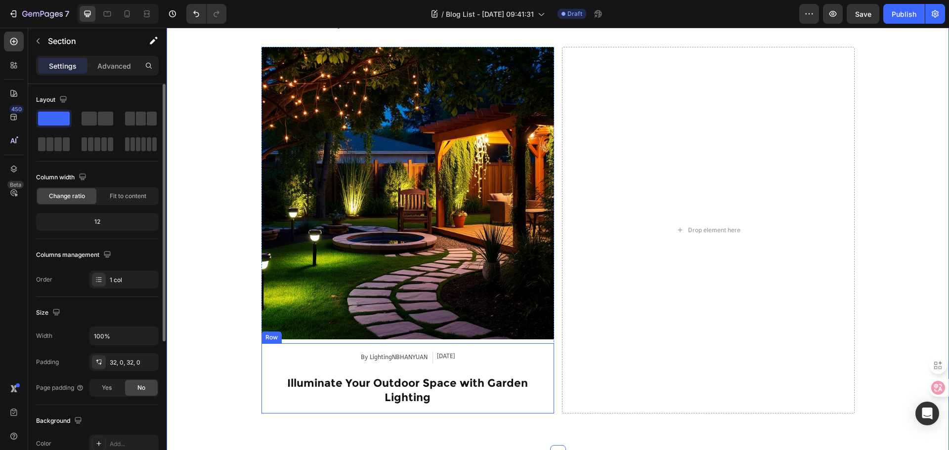
click at [529, 348] on div "By LightingNBHANYUAN Article Author Aug 21, 2025 Article Date Row Illuminate Yo…" at bounding box center [407, 379] width 293 height 71
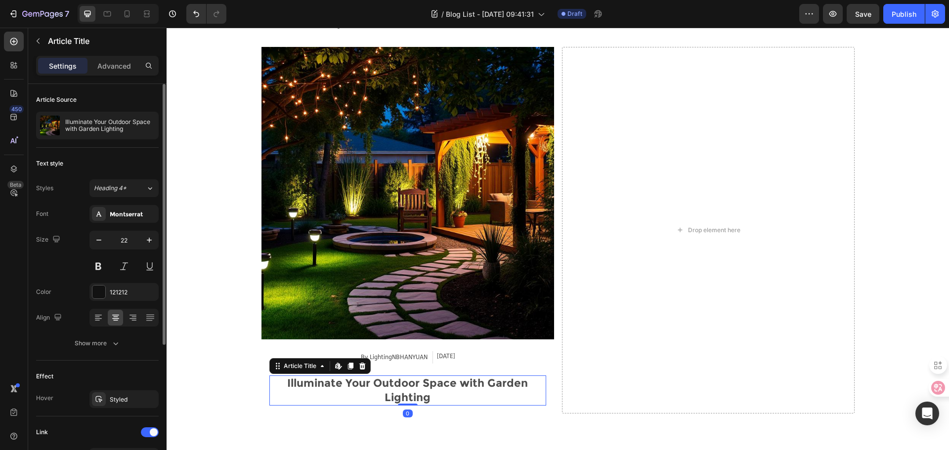
click at [399, 390] on h2 "Illuminate Your Outdoor Space with Garden Lighting" at bounding box center [407, 391] width 277 height 30
click at [104, 240] on button "button" at bounding box center [99, 240] width 18 height 18
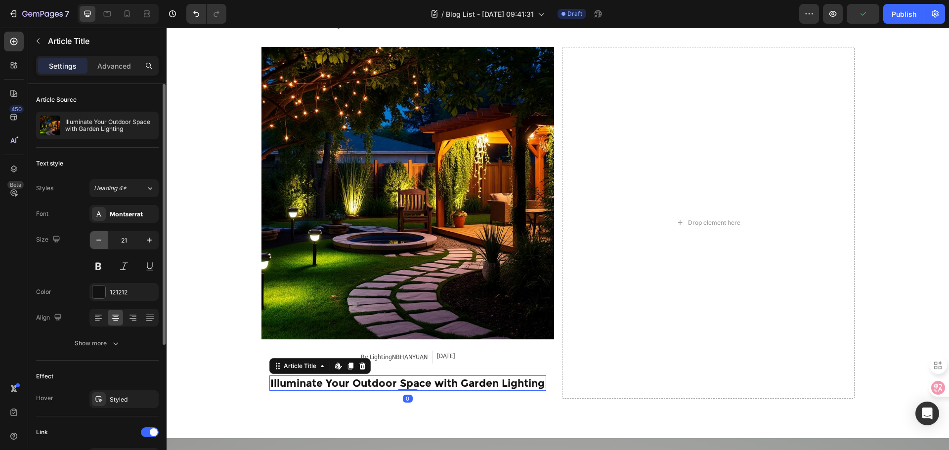
click at [104, 240] on button "button" at bounding box center [99, 240] width 18 height 18
type input "18"
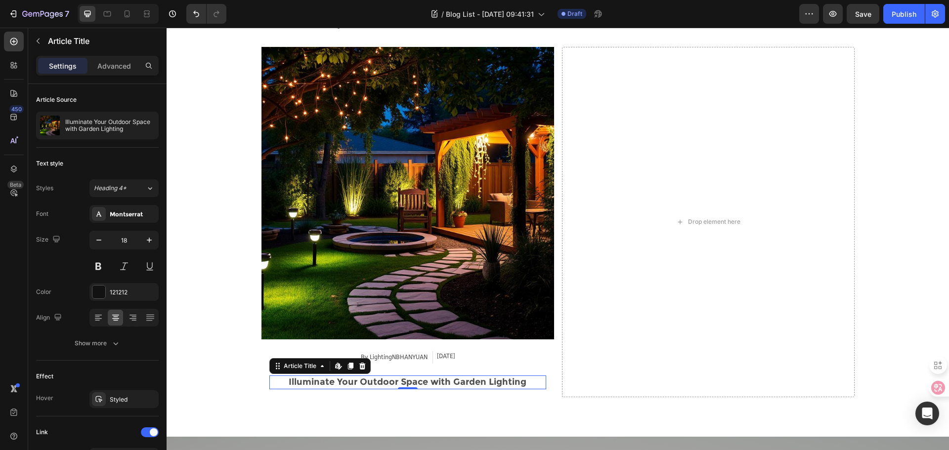
click at [428, 380] on h2 "Illuminate Your Outdoor Space with Garden Lighting" at bounding box center [407, 382] width 277 height 13
click at [429, 382] on h2 "Illuminate Your Outdoor Space with Garden Lighting" at bounding box center [407, 382] width 277 height 13
click at [484, 360] on div "By LightingNBHANYUAN Article Author Aug 21, 2025 Article Date Row" at bounding box center [407, 359] width 277 height 17
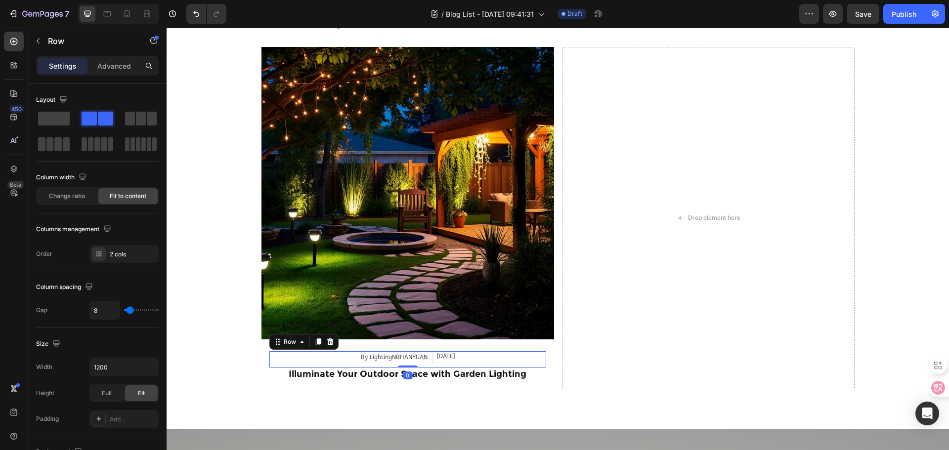
drag, startPoint x: 398, startPoint y: 373, endPoint x: 398, endPoint y: 344, distance: 29.7
click at [398, 344] on div "By LightingNBHANYUAN Article Author Aug 21, 2025 Article Date Row 0 Illuminate …" at bounding box center [407, 367] width 293 height 46
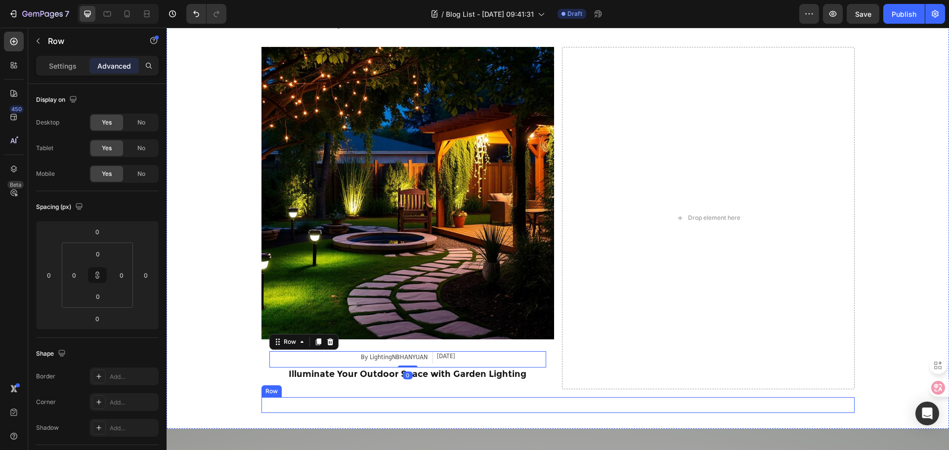
click at [520, 397] on div "By Lighting NBHANYUAN Text Block Jan 01. 2025 Text Block Row Icon New Opportuni…" at bounding box center [407, 405] width 293 height 16
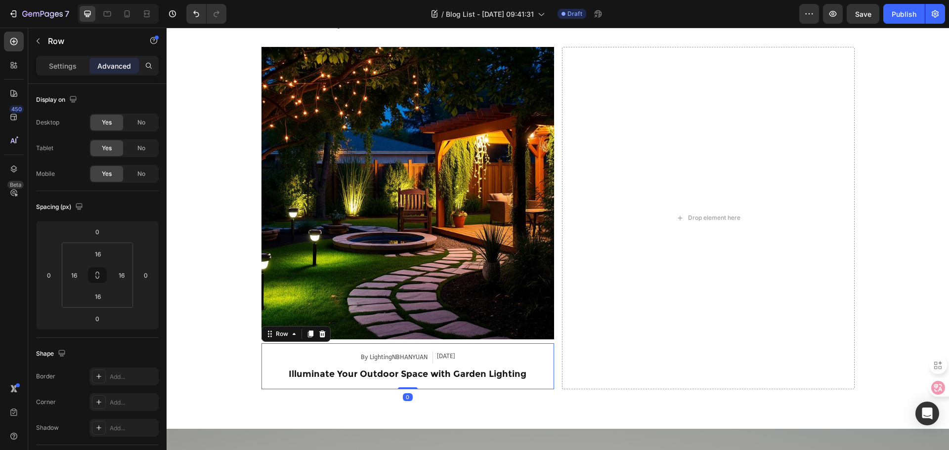
click at [480, 350] on div "By LightingNBHANYUAN Article Author Aug 21, 2025 Article Date Row Illuminate Yo…" at bounding box center [407, 367] width 293 height 46
click at [43, 49] on div "Row" at bounding box center [84, 41] width 113 height 26
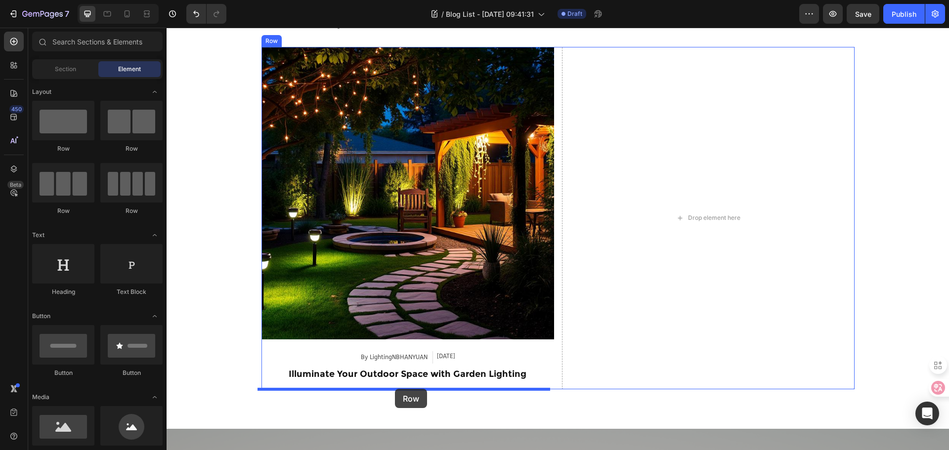
drag, startPoint x: 288, startPoint y: 157, endPoint x: 395, endPoint y: 389, distance: 255.7
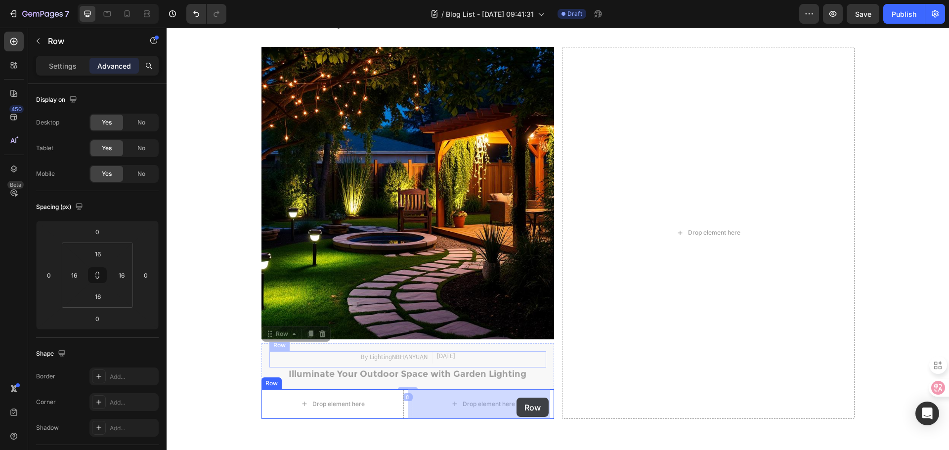
drag, startPoint x: 517, startPoint y: 349, endPoint x: 517, endPoint y: 397, distance: 47.9
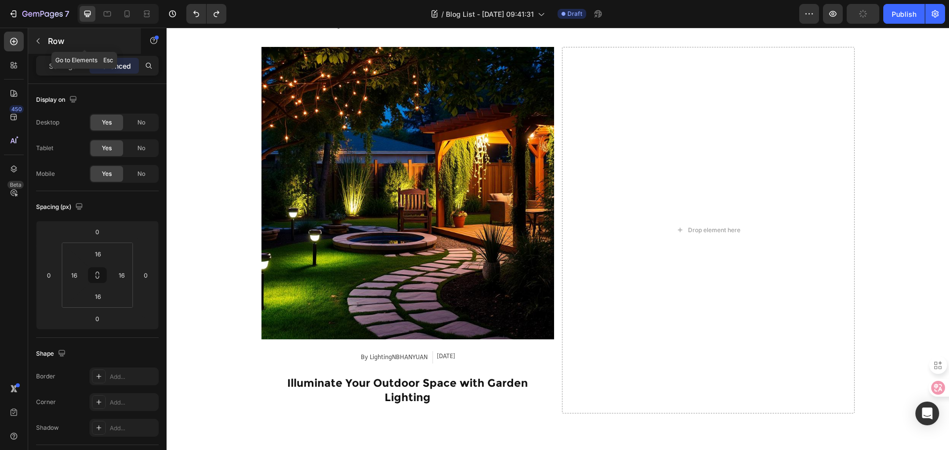
click at [51, 42] on p "Row" at bounding box center [90, 41] width 84 height 12
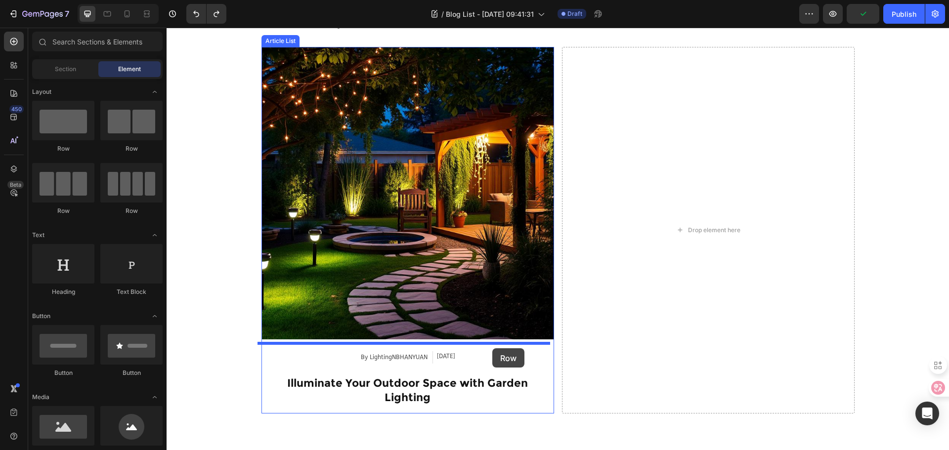
drag, startPoint x: 315, startPoint y: 152, endPoint x: 491, endPoint y: 349, distance: 264.6
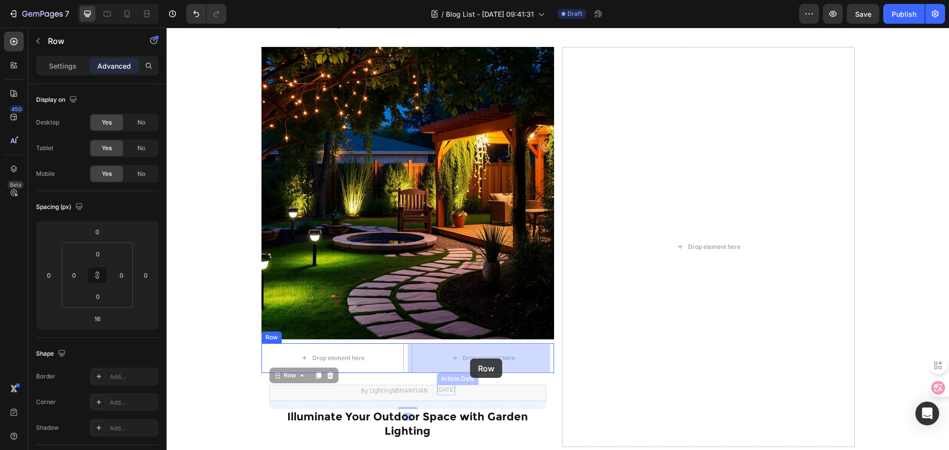
drag, startPoint x: 414, startPoint y: 398, endPoint x: 470, endPoint y: 359, distance: 68.4
type input "0"
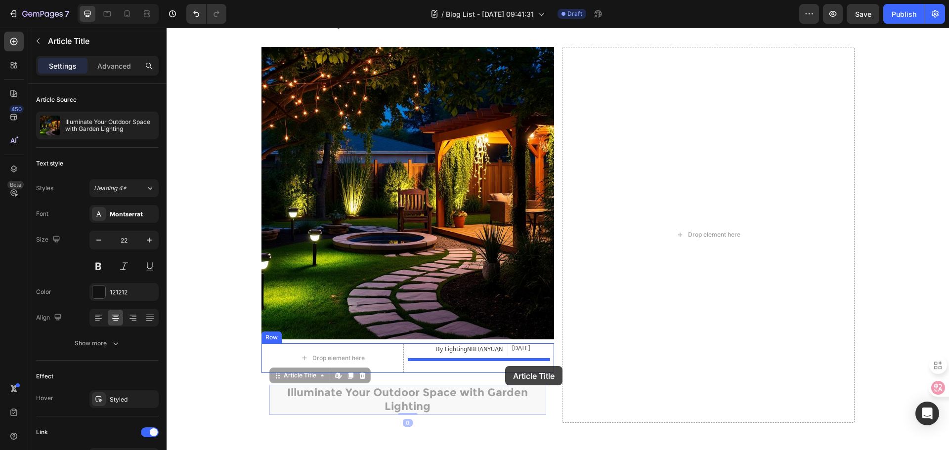
drag, startPoint x: 472, startPoint y: 414, endPoint x: 505, endPoint y: 366, distance: 57.9
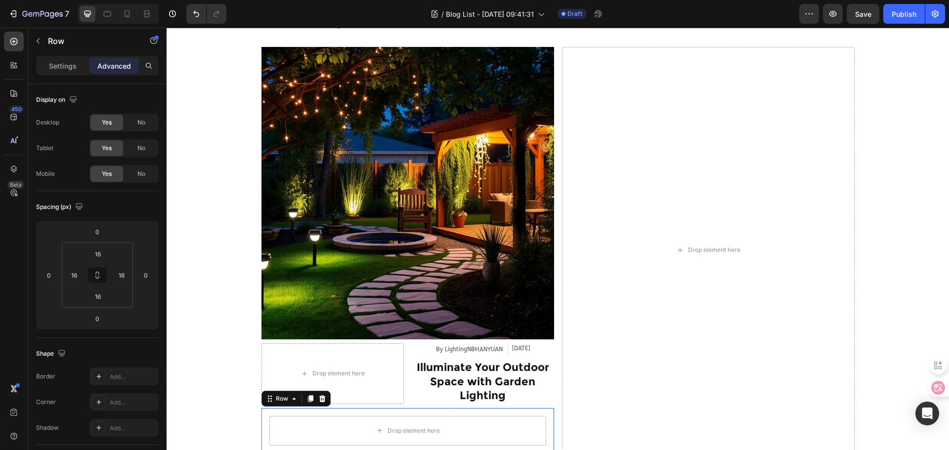
click at [411, 409] on div "Drop element here Row 0" at bounding box center [407, 430] width 293 height 45
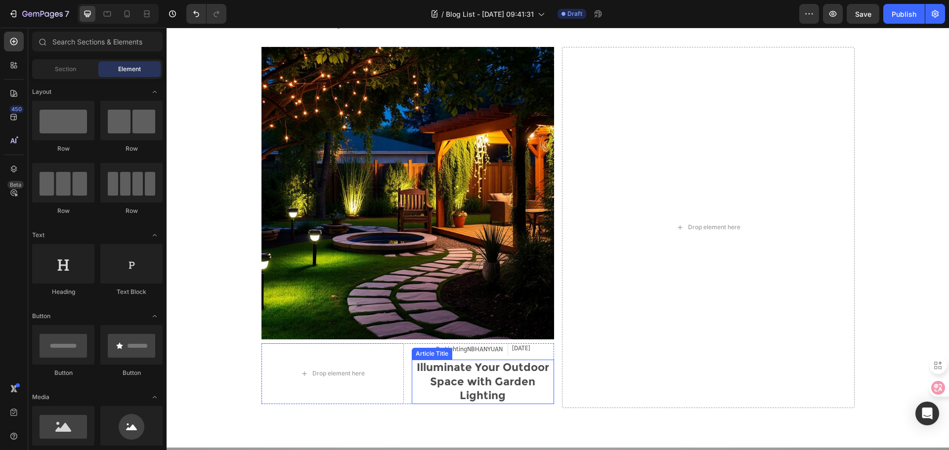
click at [478, 386] on h2 "Illuminate Your Outdoor Space with Garden Lighting" at bounding box center [483, 382] width 142 height 44
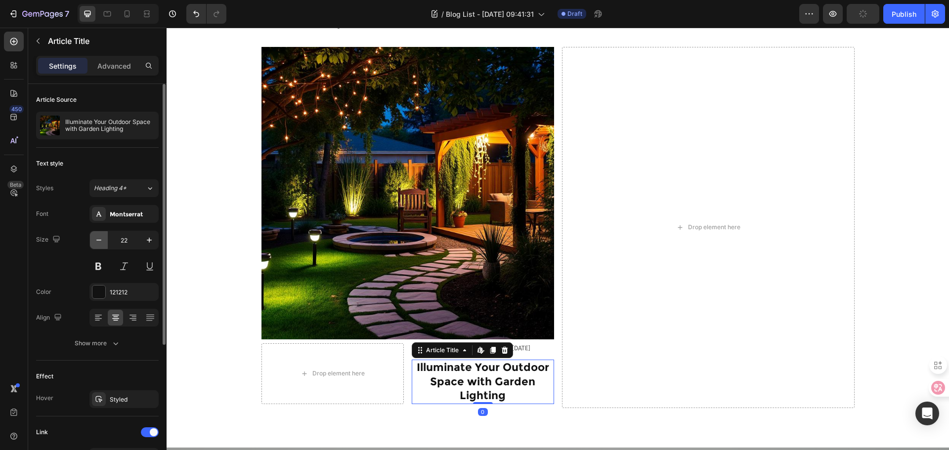
click at [102, 235] on button "button" at bounding box center [99, 240] width 18 height 18
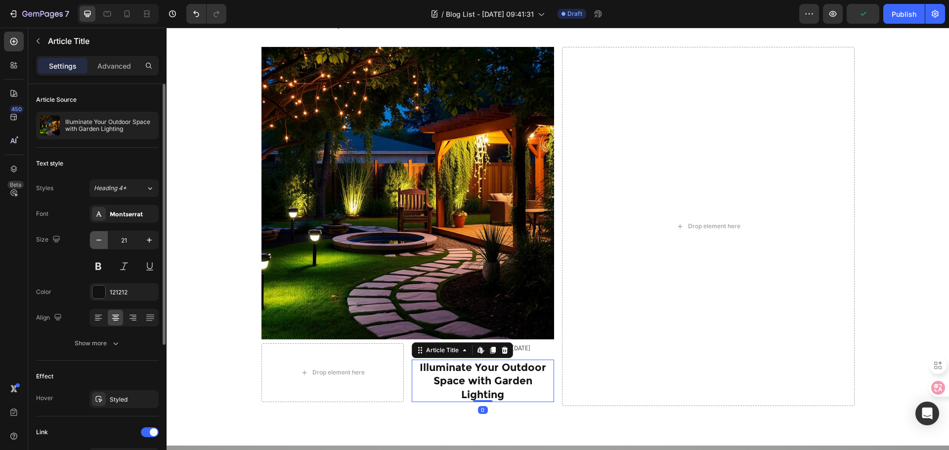
click at [102, 235] on button "button" at bounding box center [99, 240] width 18 height 18
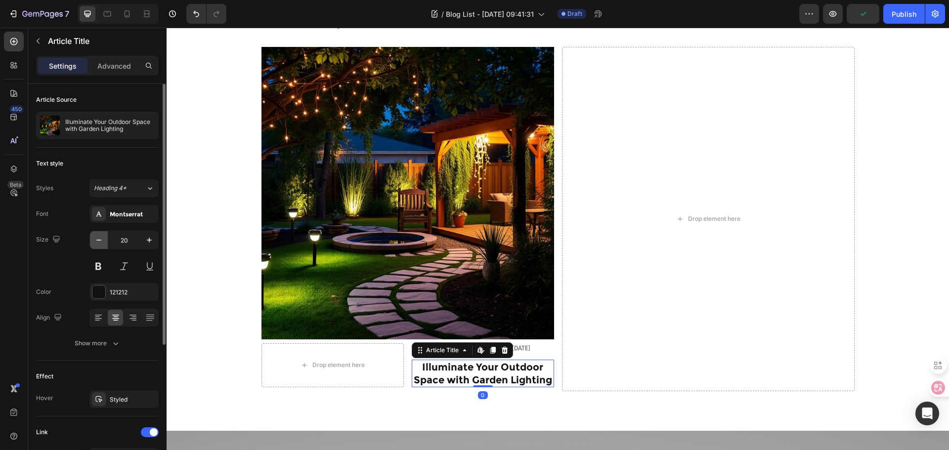
click at [102, 235] on button "button" at bounding box center [99, 240] width 18 height 18
type input "18"
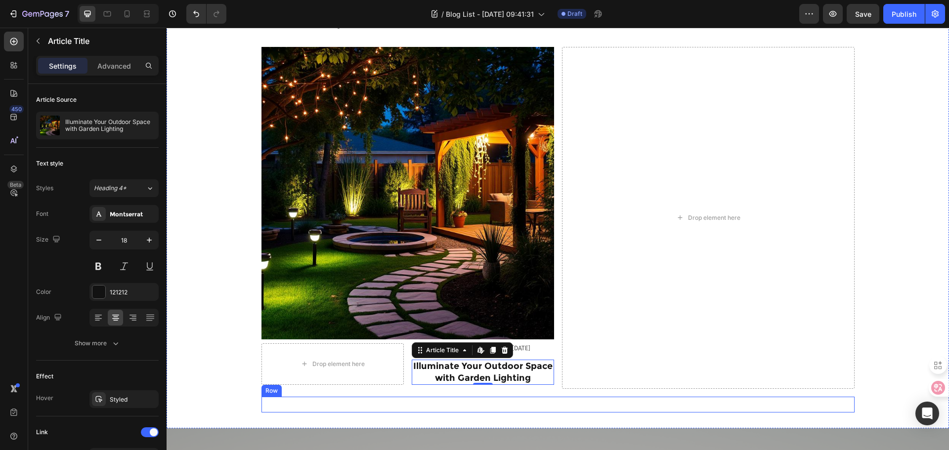
click at [436, 404] on div "By Lighting NBHANYUAN Text Block Jan 01. 2025 Text Block Row Icon New Opportuni…" at bounding box center [407, 405] width 293 height 16
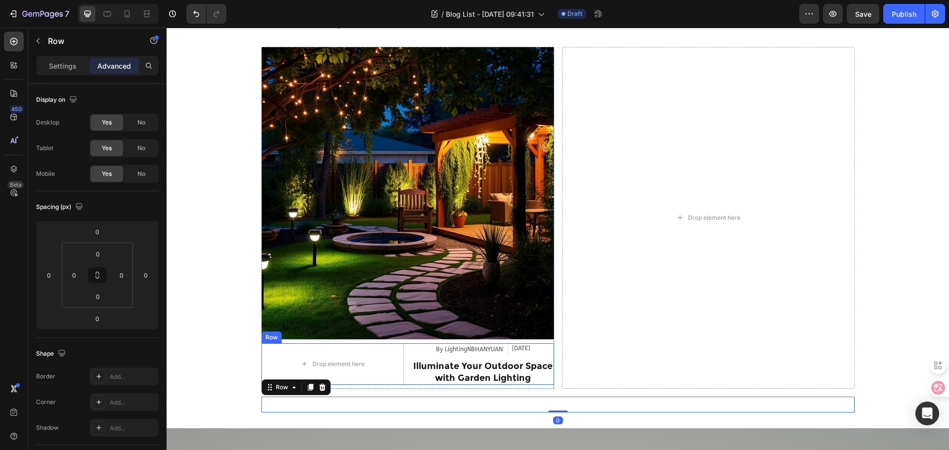
click at [407, 351] on div "Drop element here By LightingNBHANYUAN Article Author Aug 21, 2025 Article Date…" at bounding box center [407, 365] width 293 height 42
click at [406, 352] on div "Drop element here By LightingNBHANYUAN Article Author Aug 21, 2025 Article Date…" at bounding box center [407, 365] width 293 height 42
click at [68, 74] on div "Settings Advanced" at bounding box center [97, 66] width 123 height 20
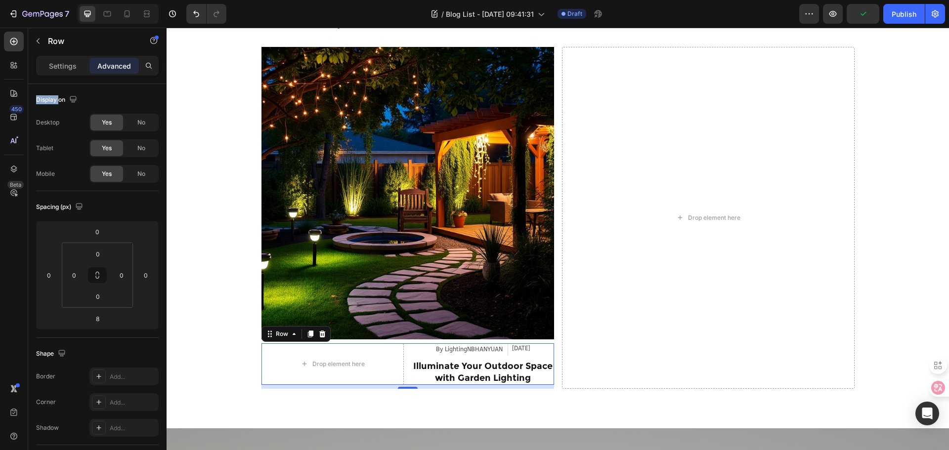
click at [68, 74] on div "Settings Advanced" at bounding box center [97, 66] width 123 height 20
click at [69, 69] on p "Settings" at bounding box center [63, 66] width 28 height 10
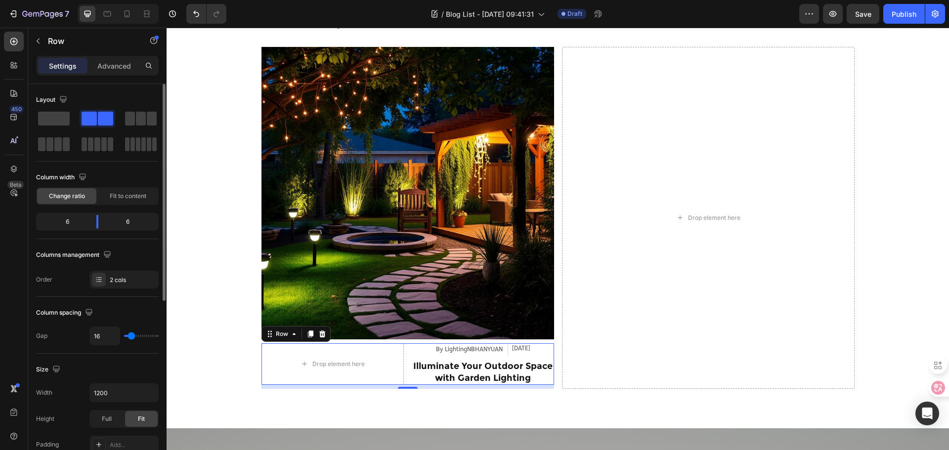
type input "13"
type input "16"
type input "18"
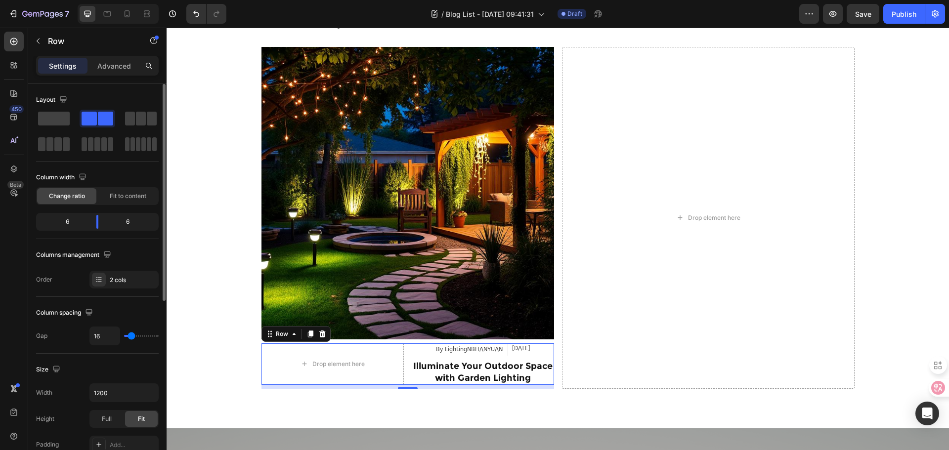
type input "18"
type input "22"
type input "24"
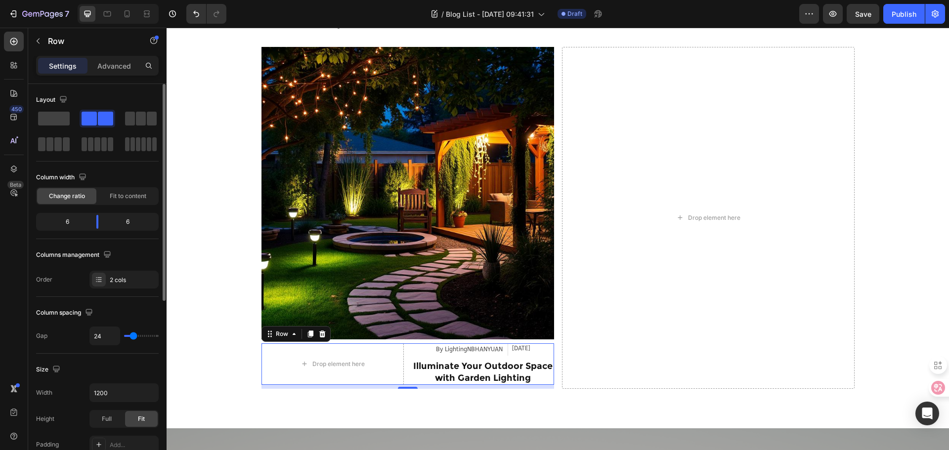
type input "27"
type input "31"
type input "36"
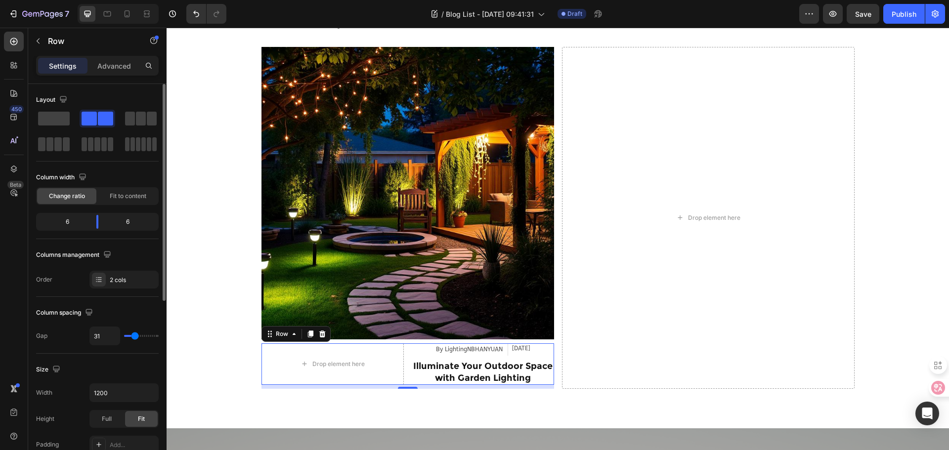
type input "36"
type input "40"
type input "42"
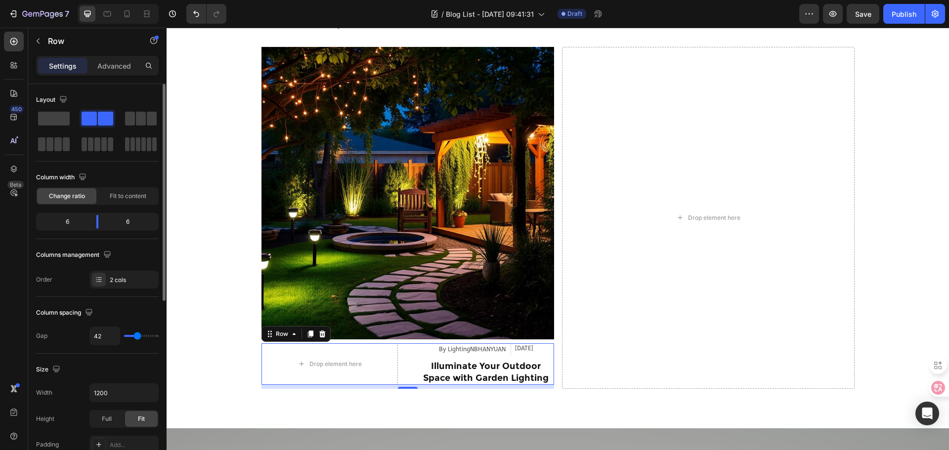
type input "44"
type input "47"
type input "49"
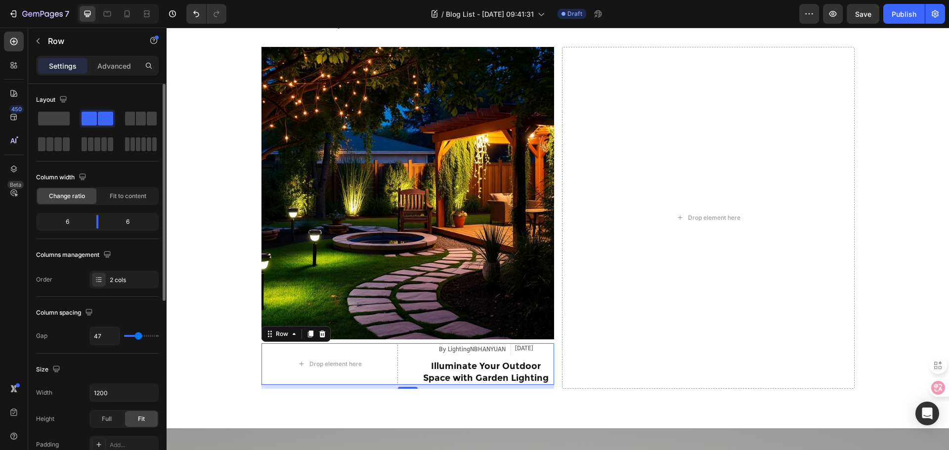
type input "49"
type input "53"
type input "56"
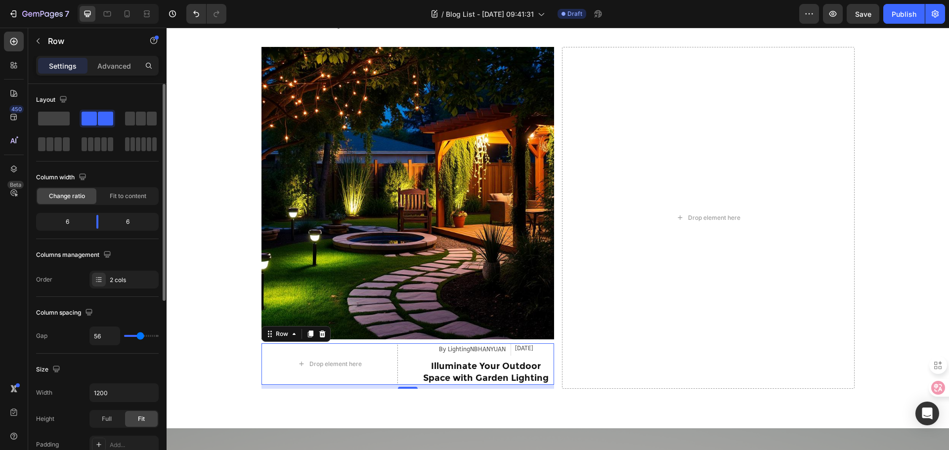
type input "58"
type input "60"
type input "62"
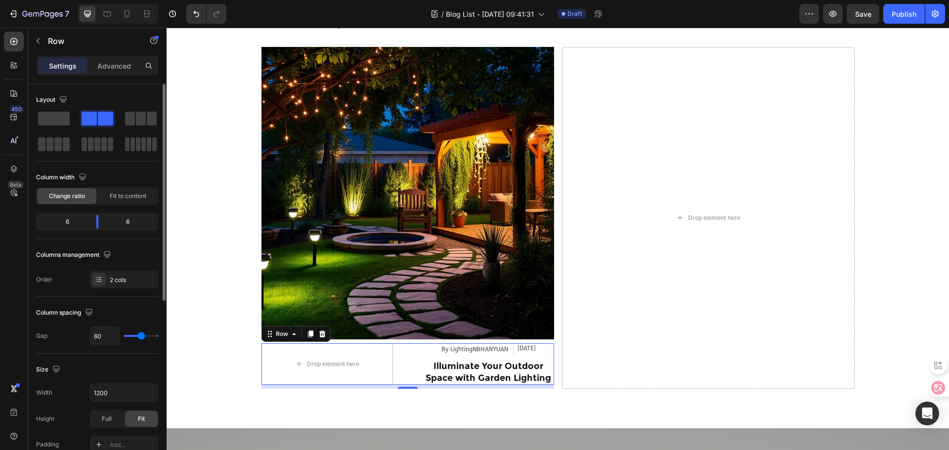
type input "62"
type input "64"
type input "67"
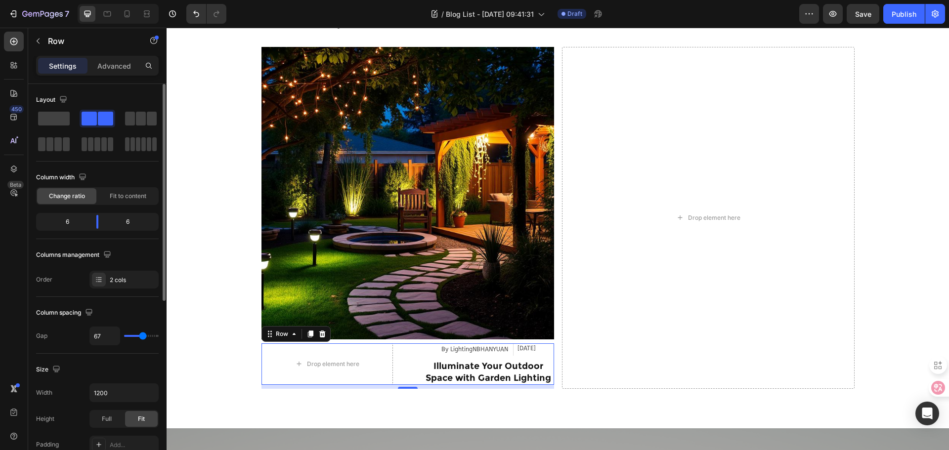
type input "71"
type input "73"
type input "76"
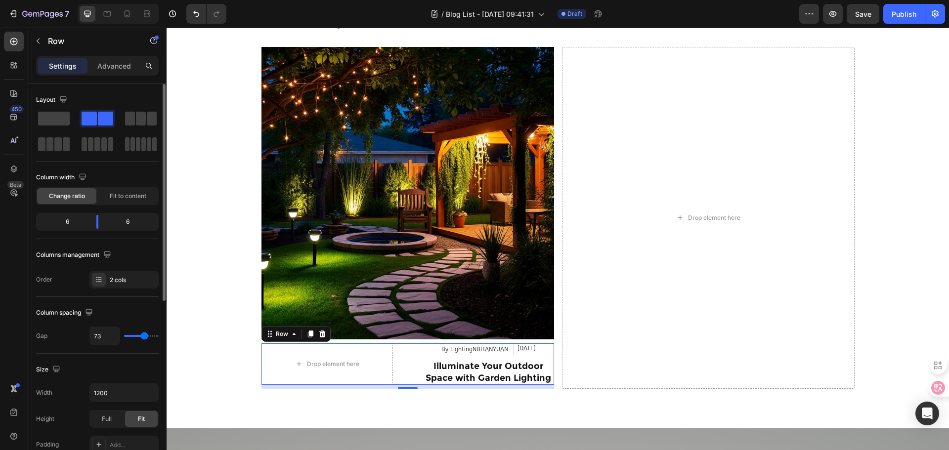
type input "76"
type input "78"
type input "80"
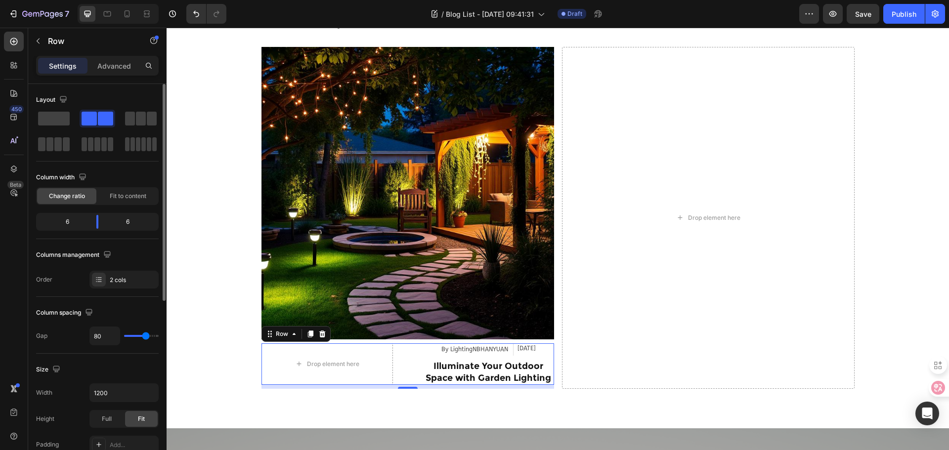
type input "82"
type input "87"
type input "89"
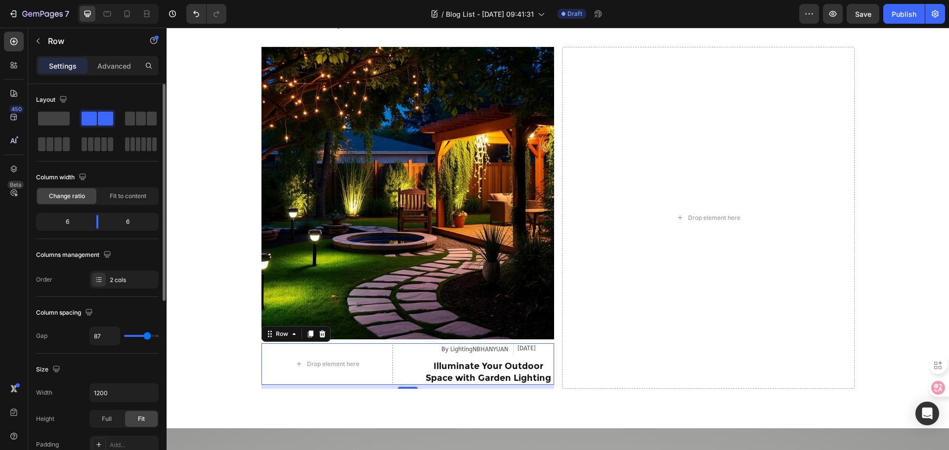
type input "89"
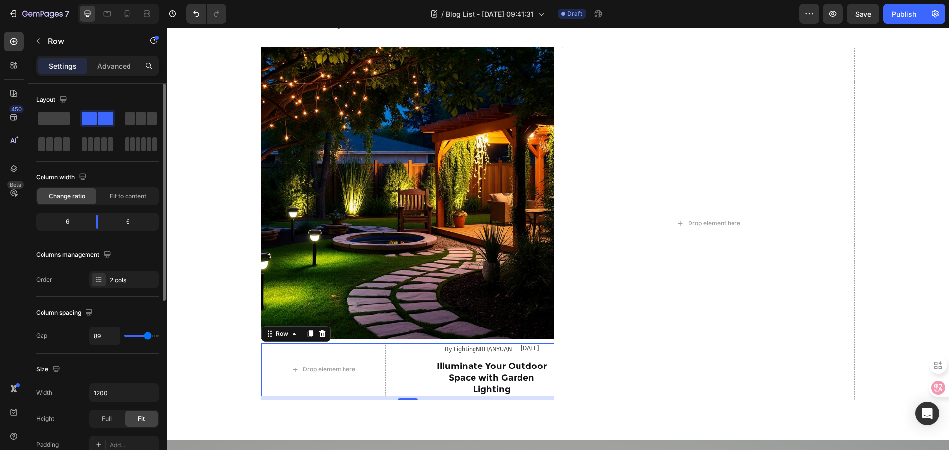
type input "93"
type input "98"
type input "100"
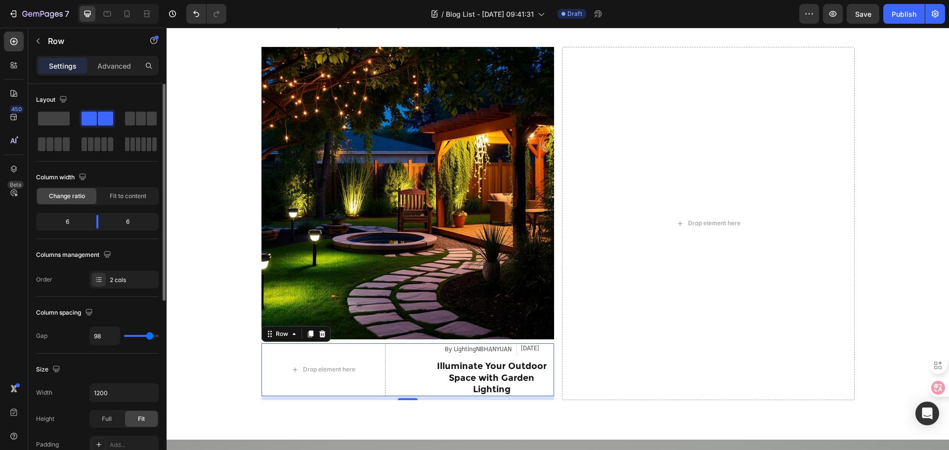
type input "100"
type input "93"
type input "87"
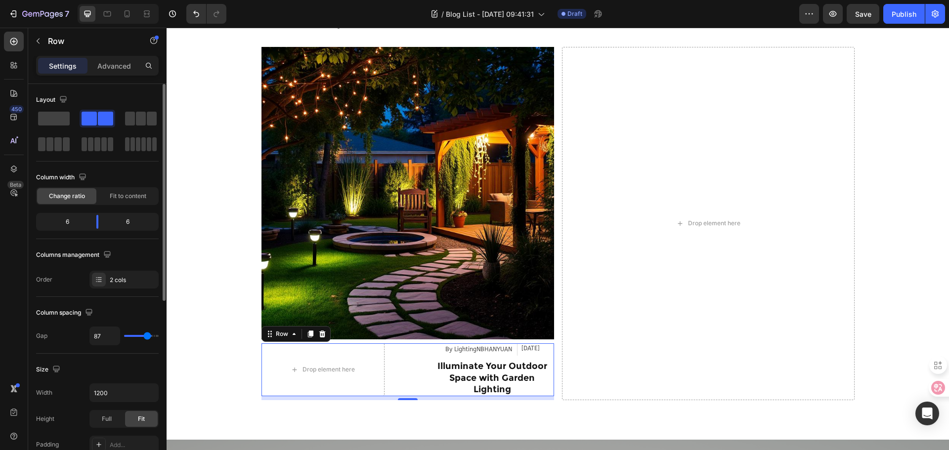
type input "84"
type input "80"
type input "78"
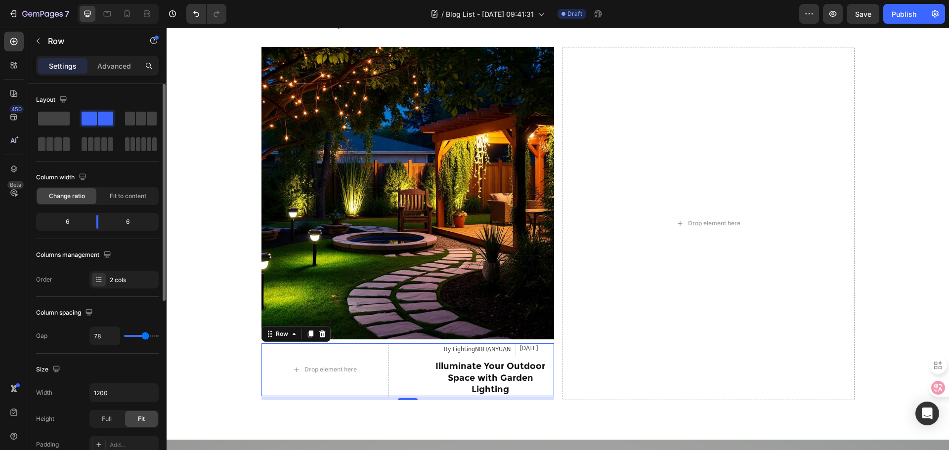
drag, startPoint x: 130, startPoint y: 340, endPoint x: 145, endPoint y: 340, distance: 14.8
type input "78"
click at [145, 337] on input "range" at bounding box center [141, 336] width 35 height 2
click at [417, 356] on div "Drop element here By LightingNBHANYUAN Article Author Aug 21, 2025 Article Date…" at bounding box center [407, 370] width 293 height 53
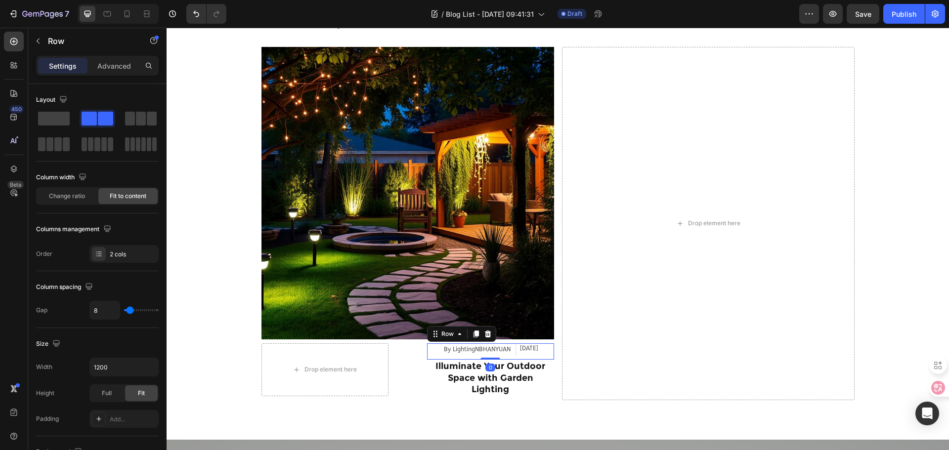
click at [471, 359] on div "By LightingNBHANYUAN Article Author" at bounding box center [479, 352] width 73 height 17
click at [467, 369] on h2 "Illuminate Your Outdoor Space with Garden Lighting" at bounding box center [490, 378] width 127 height 37
click at [427, 359] on div "By LightingNBHANYUAN Article Author Aug 21, 2025 Article Date Row 0" at bounding box center [490, 352] width 127 height 17
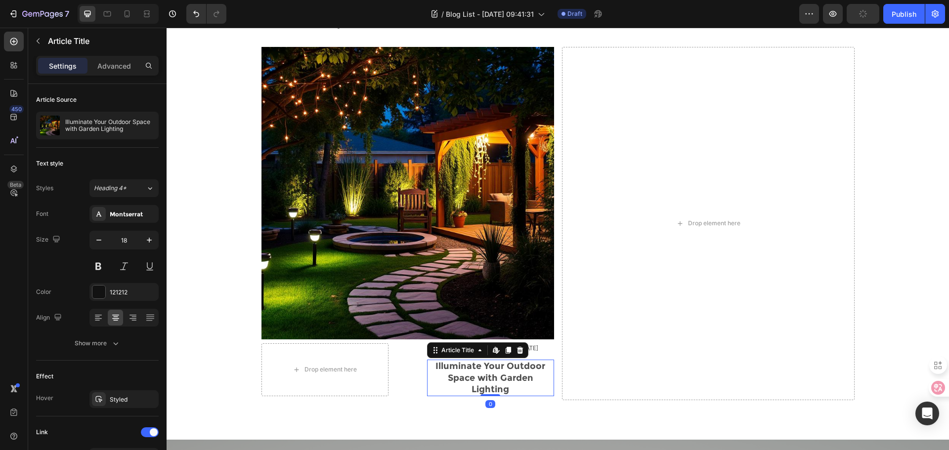
click at [446, 363] on h2 "Illuminate Your Outdoor Space with Garden Lighting" at bounding box center [490, 378] width 127 height 37
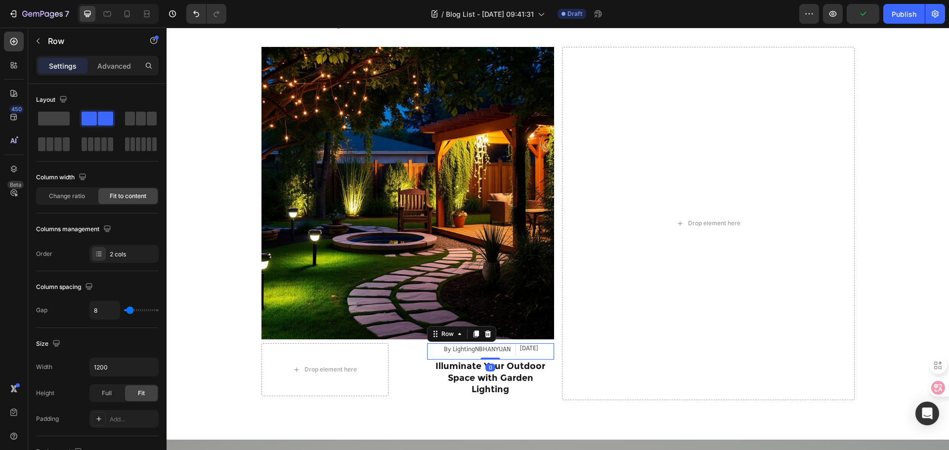
click at [548, 353] on div "By LightingNBHANYUAN Article Author Aug 21, 2025 Article Date Row 0" at bounding box center [490, 352] width 127 height 17
click at [42, 44] on button "button" at bounding box center [38, 41] width 16 height 16
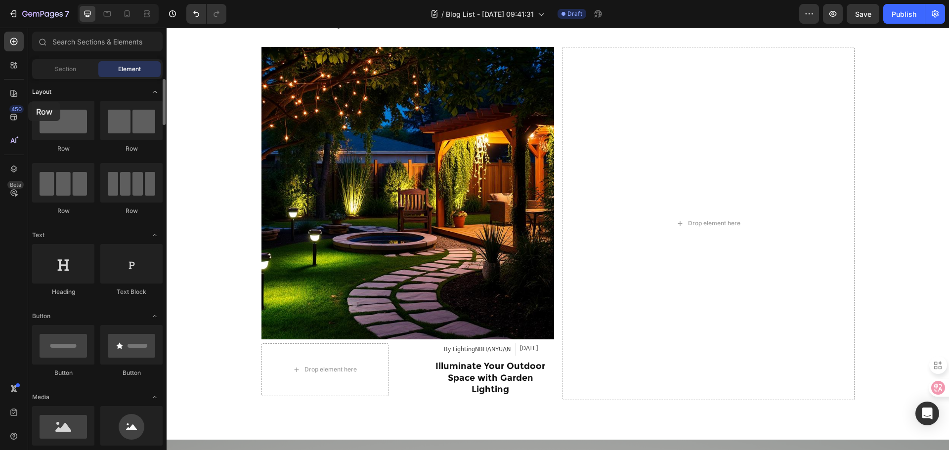
drag, startPoint x: 72, startPoint y: 125, endPoint x: 66, endPoint y: 90, distance: 35.6
click at [62, 72] on span "Section" at bounding box center [65, 69] width 21 height 9
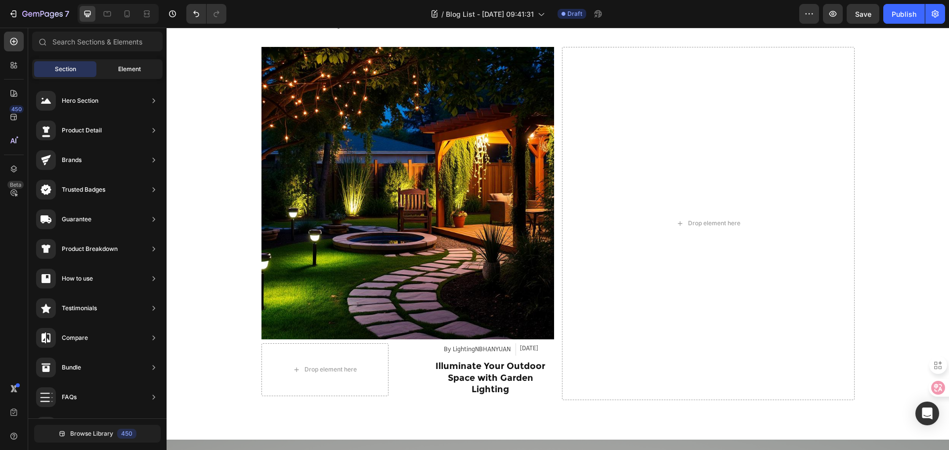
click at [112, 64] on div "Element" at bounding box center [129, 69] width 62 height 16
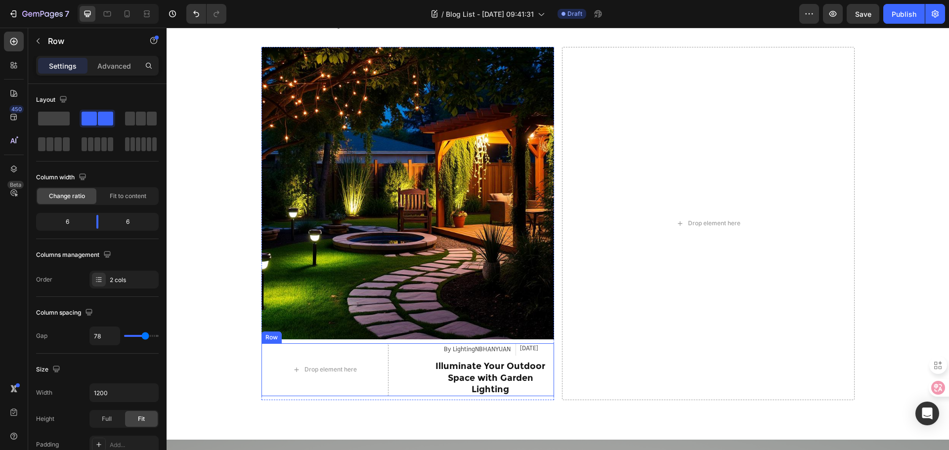
click at [413, 361] on div "Drop element here By LightingNBHANYUAN Article Author Aug 21, 2025 Article Date…" at bounding box center [407, 370] width 293 height 53
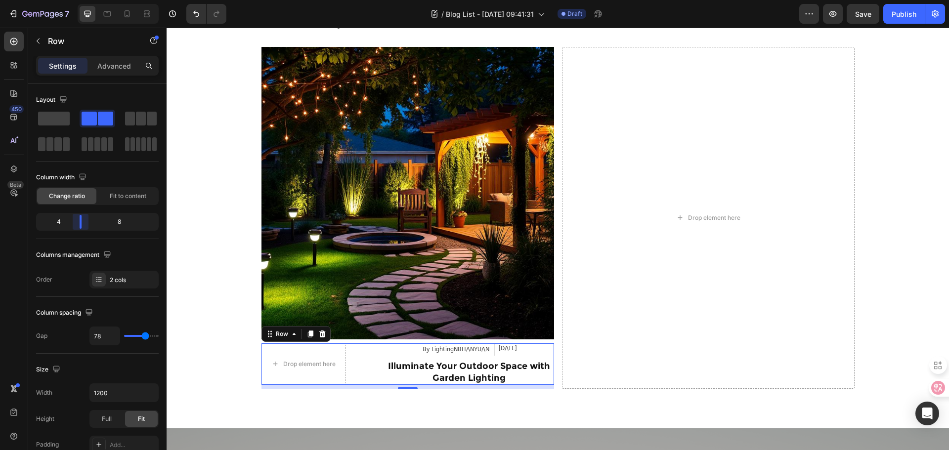
drag, startPoint x: 98, startPoint y: 225, endPoint x: 75, endPoint y: 225, distance: 23.7
click at [75, 0] on body "7 Version history / Blog List - Aug 21, 09:41:31 Draft Preview Save Publish 450…" at bounding box center [474, 0] width 949 height 0
type input "76"
type input "73"
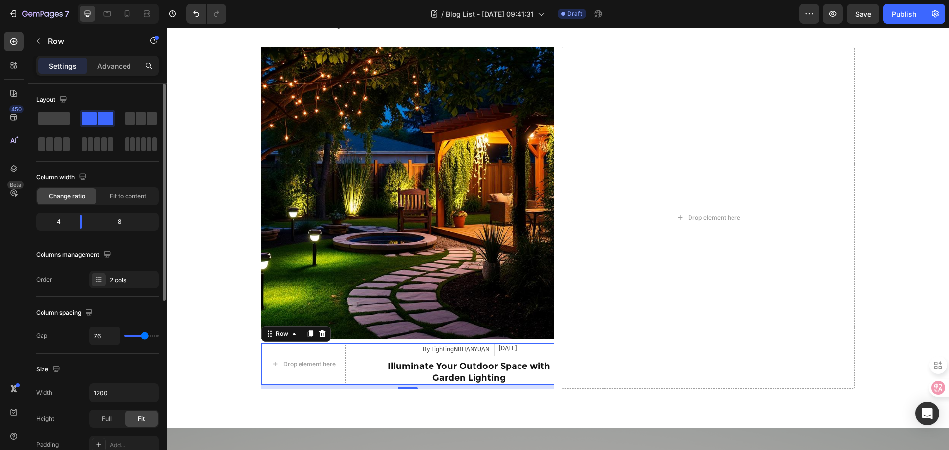
type input "73"
type input "69"
type input "67"
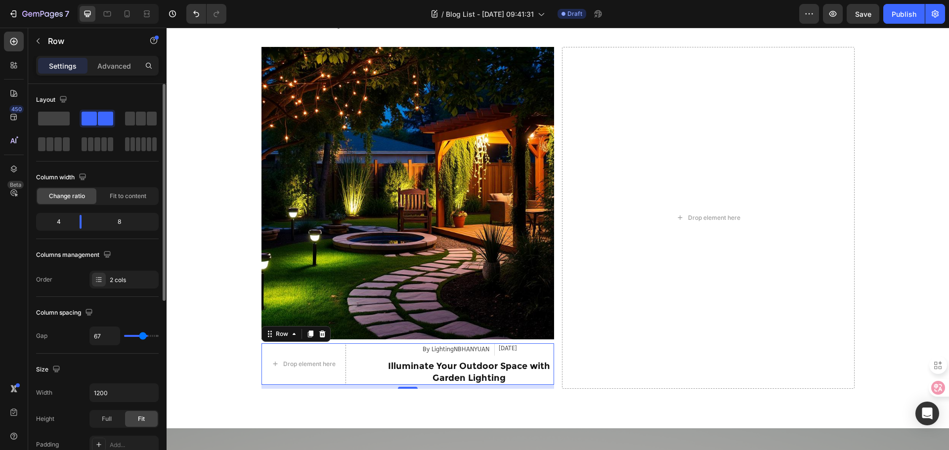
type input "60"
type input "56"
type input "44"
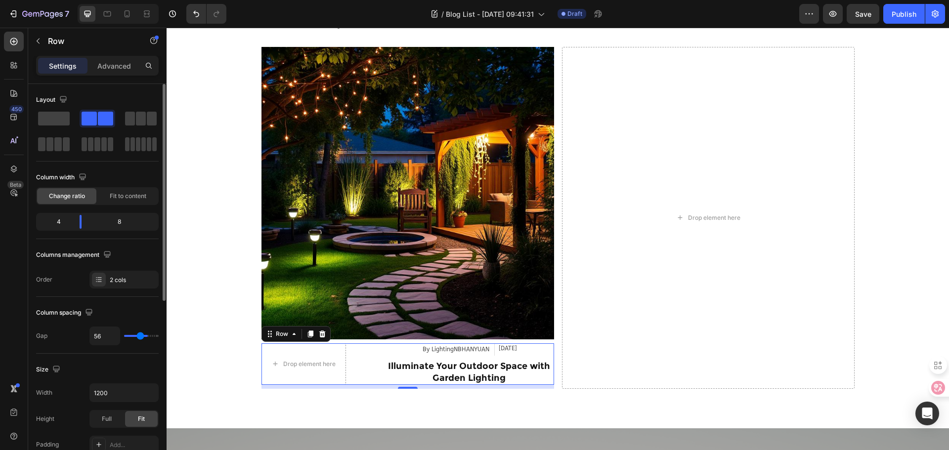
type input "44"
type input "36"
type input "31"
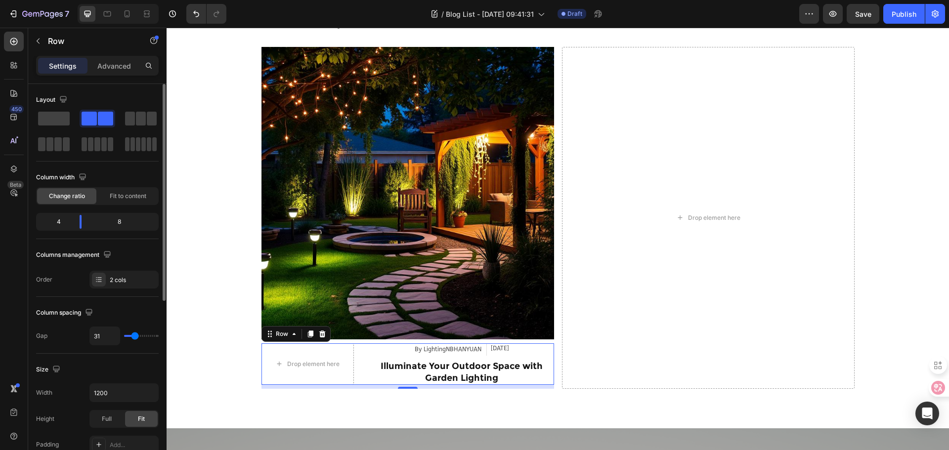
type input "29"
type input "24"
type input "22"
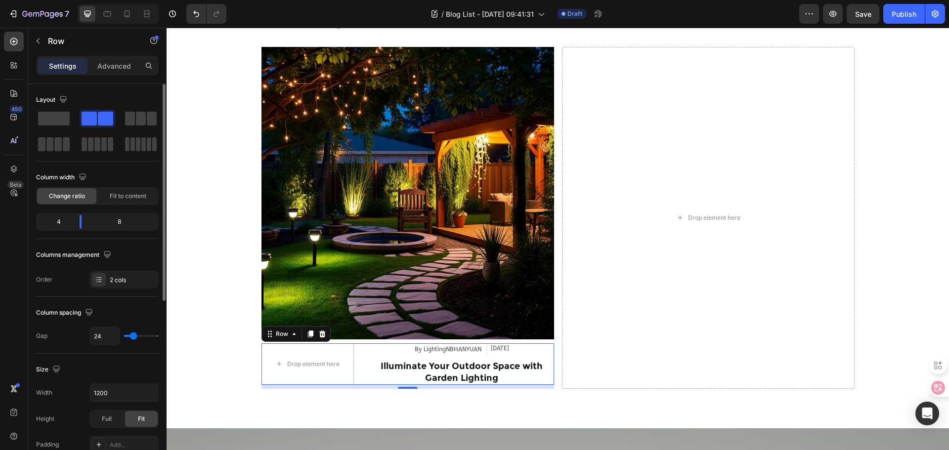
type input "22"
type input "18"
type input "13"
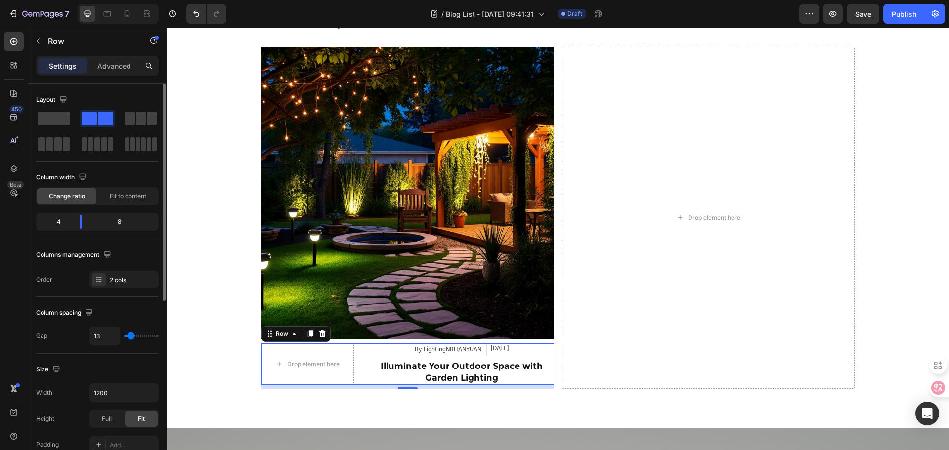
type input "11"
type input "7"
type input "4"
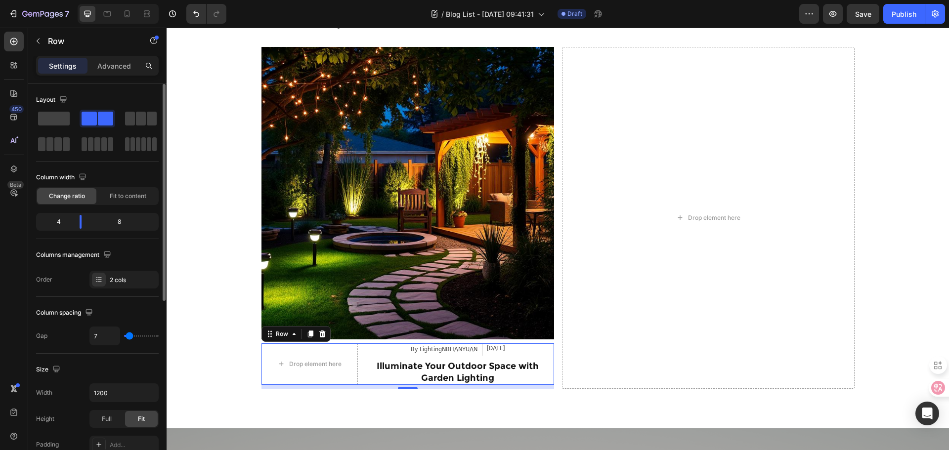
type input "4"
type input "2"
type input "0"
drag, startPoint x: 145, startPoint y: 336, endPoint x: 123, endPoint y: 335, distance: 22.8
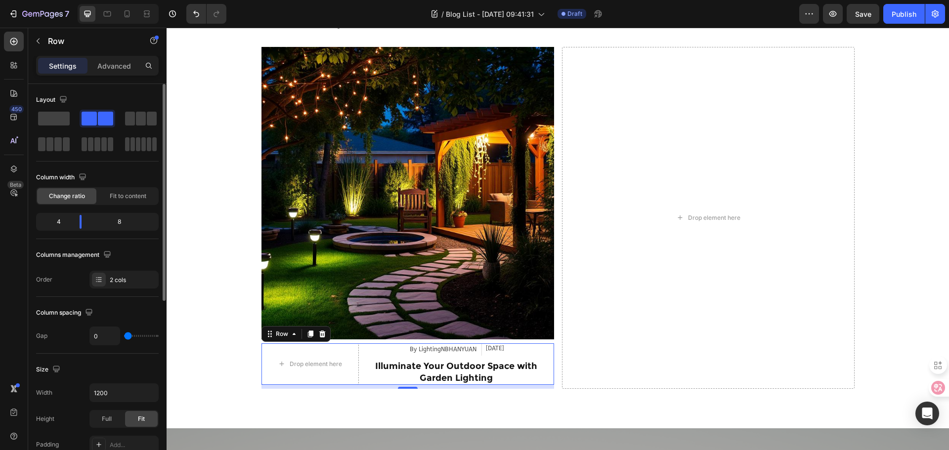
type input "0"
click at [124, 335] on input "range" at bounding box center [141, 336] width 35 height 2
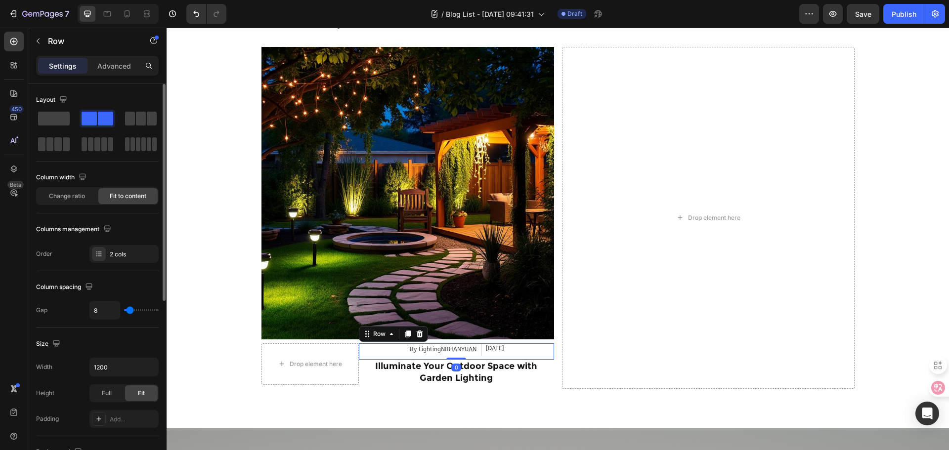
click at [385, 352] on div "By LightingNBHANYUAN Article Author Aug 21, 2025 Article Date Row 0" at bounding box center [456, 352] width 195 height 17
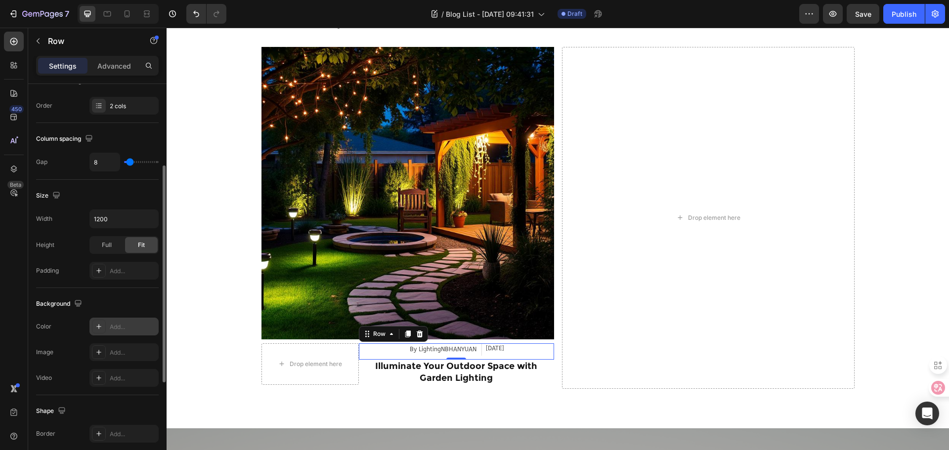
click at [130, 328] on div "Add..." at bounding box center [133, 327] width 46 height 9
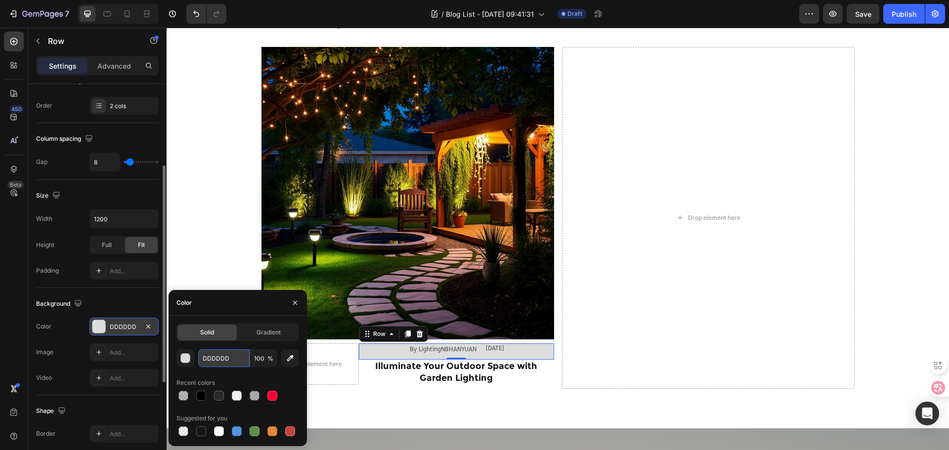
click at [241, 364] on input "DDDDDD" at bounding box center [223, 358] width 51 height 18
type input "FFFFFF"
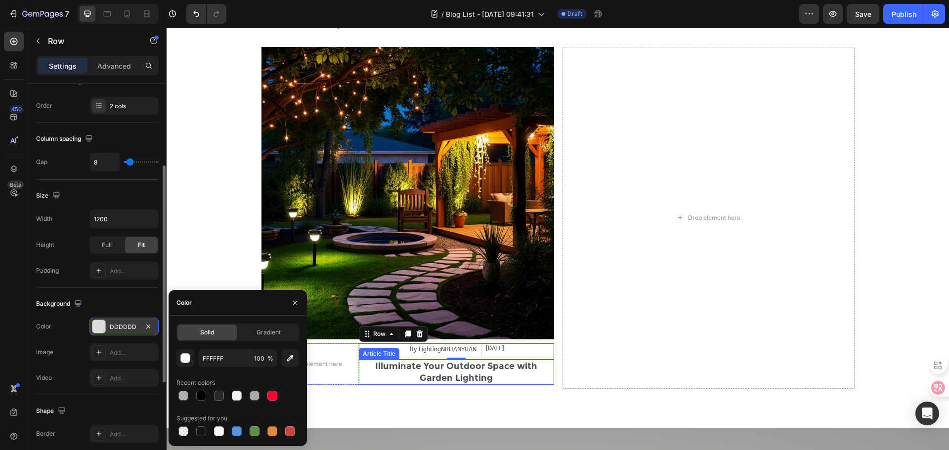
click at [389, 371] on h2 "Illuminate Your Outdoor Space with Garden Lighting" at bounding box center [456, 372] width 195 height 25
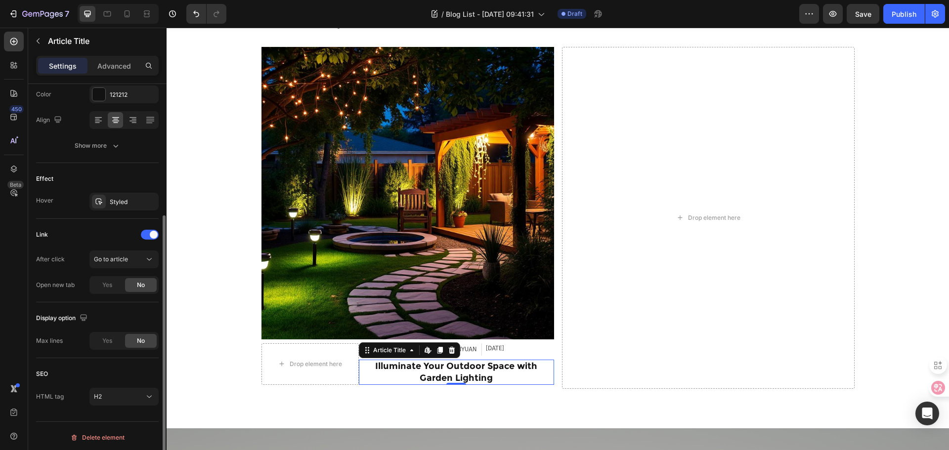
scroll to position [201, 0]
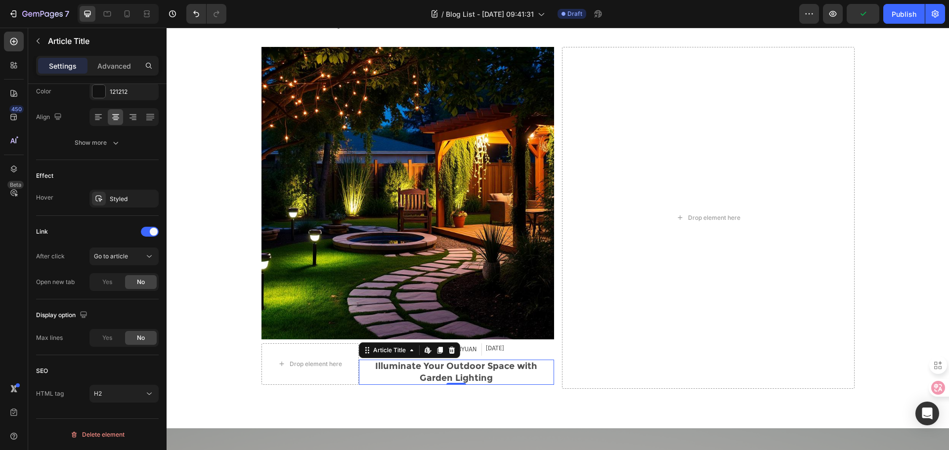
click at [432, 373] on h2 "Illuminate Your Outdoor Space with Garden Lighting" at bounding box center [456, 372] width 195 height 25
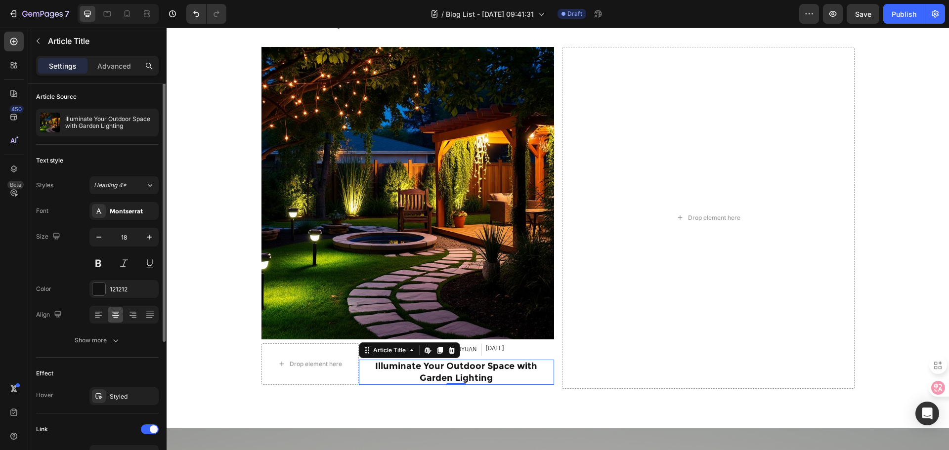
scroll to position [0, 0]
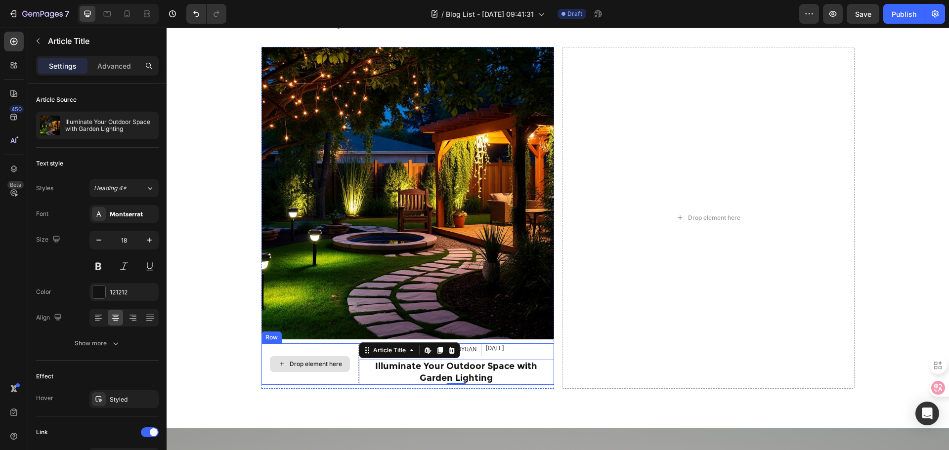
click at [261, 382] on div "Drop element here" at bounding box center [309, 365] width 97 height 42
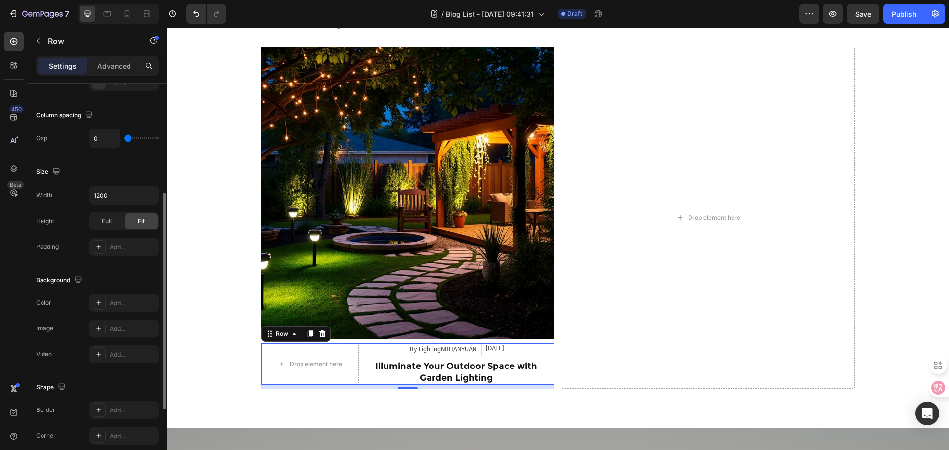
scroll to position [247, 0]
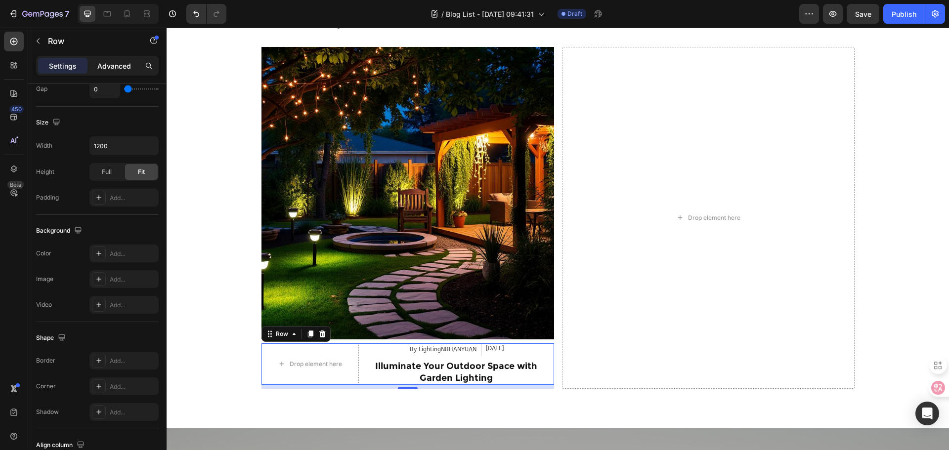
click at [129, 60] on div "Advanced" at bounding box center [113, 66] width 49 height 16
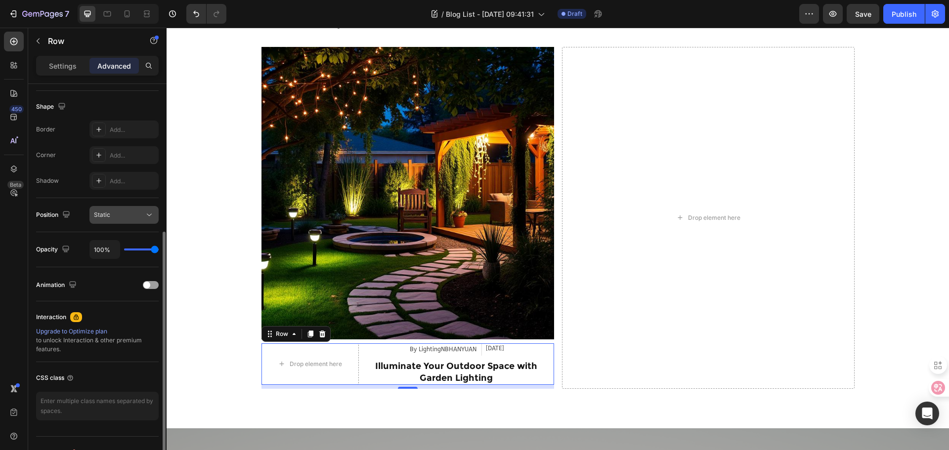
click at [140, 210] on div "Static" at bounding box center [124, 215] width 60 height 10
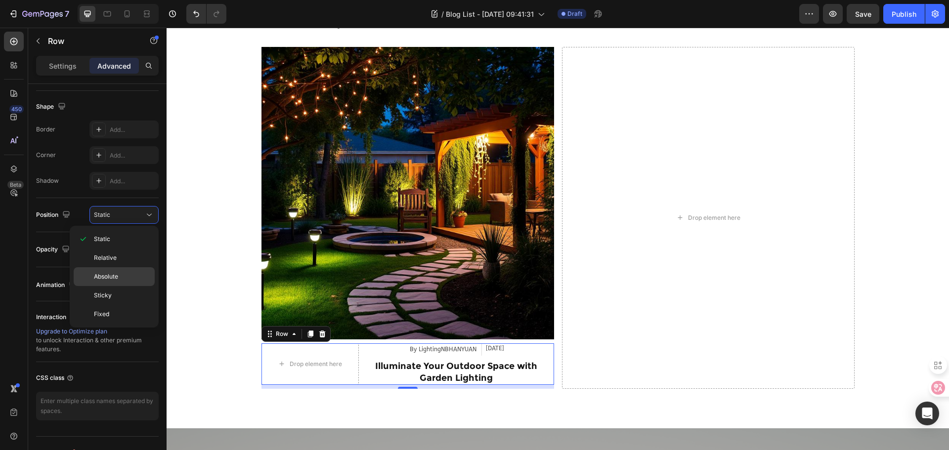
click at [126, 279] on p "Absolute" at bounding box center [122, 276] width 56 height 9
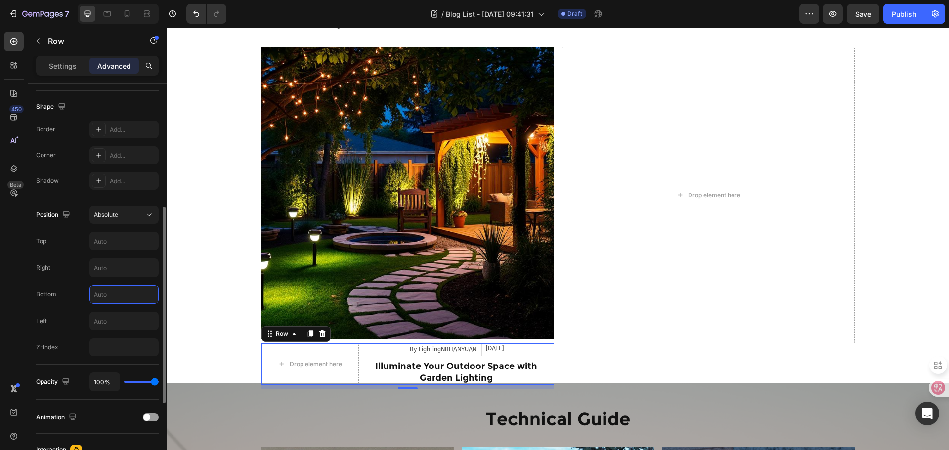
click at [108, 291] on input "text" at bounding box center [124, 295] width 68 height 18
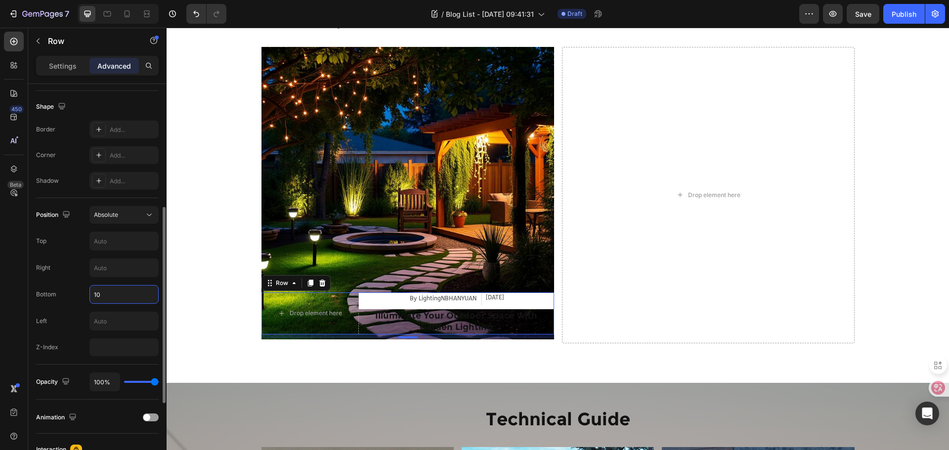
type input "1"
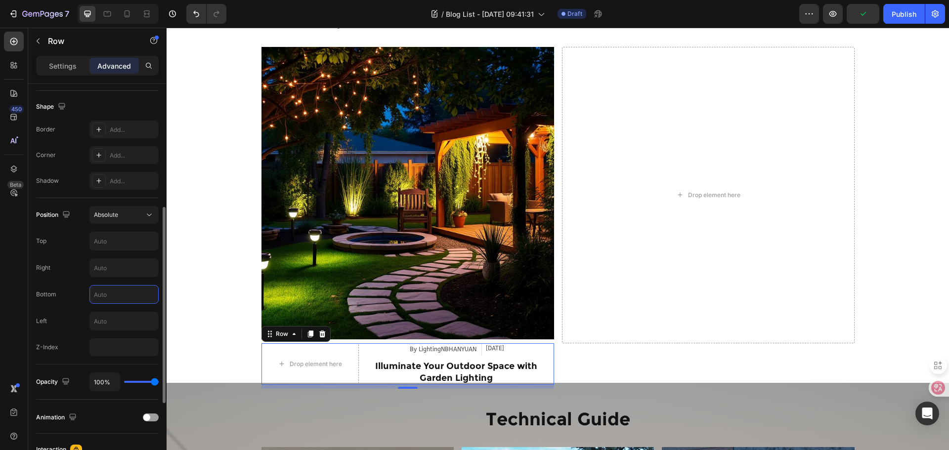
type input "5"
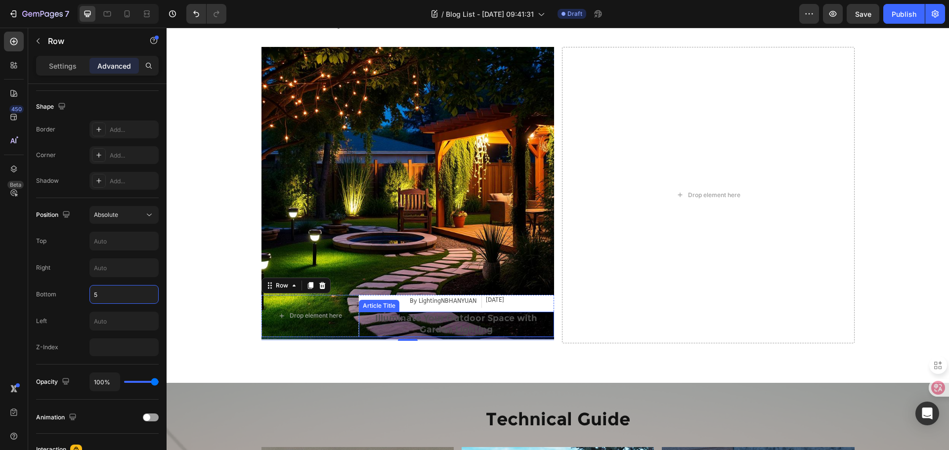
click at [359, 324] on h2 "Illuminate Your Outdoor Space with Garden Lighting" at bounding box center [456, 324] width 195 height 25
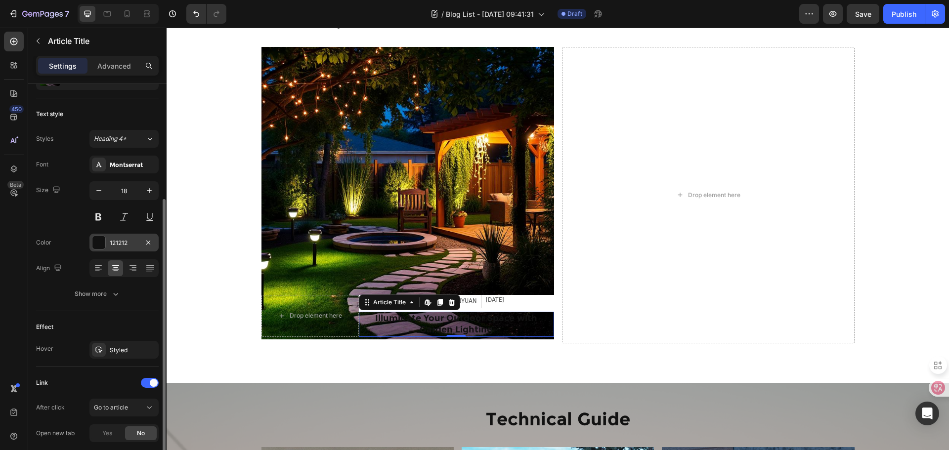
scroll to position [99, 0]
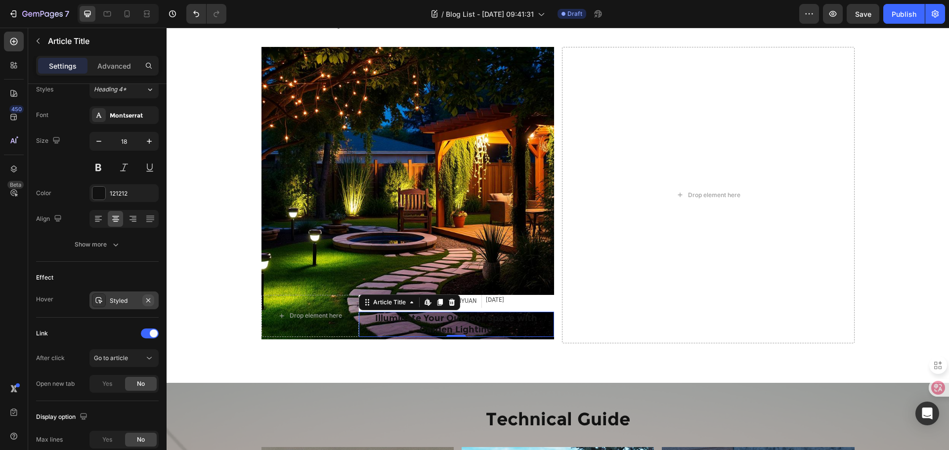
click at [146, 299] on icon "button" at bounding box center [148, 301] width 8 height 8
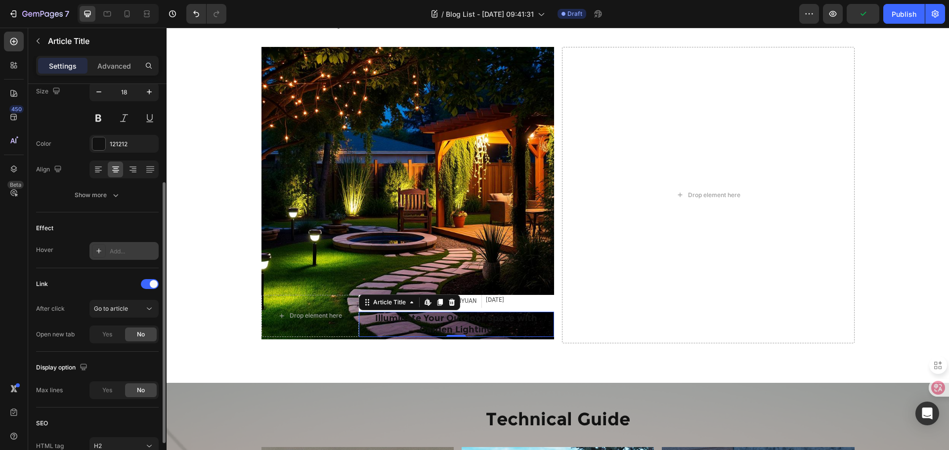
scroll to position [201, 0]
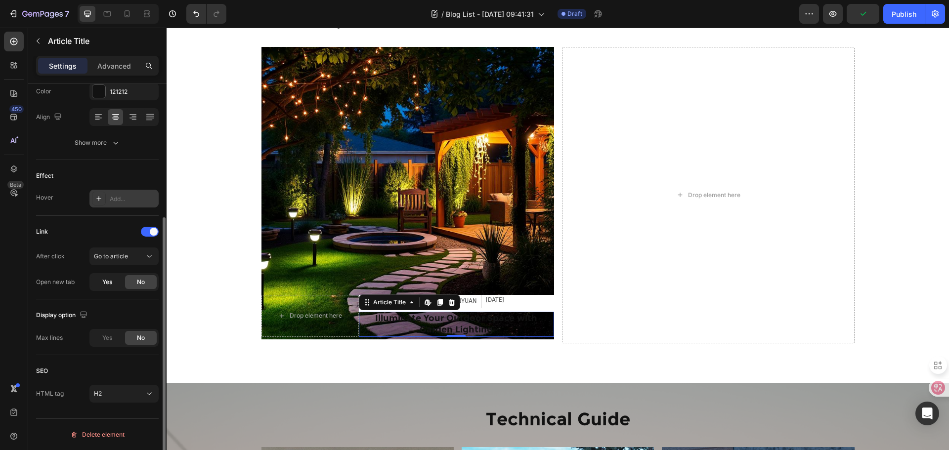
click at [110, 283] on span "Yes" at bounding box center [107, 282] width 10 height 9
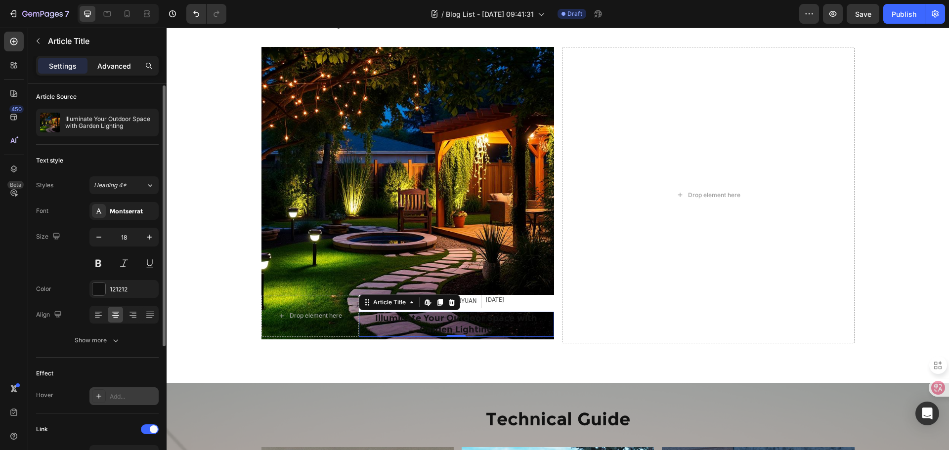
click at [98, 64] on p "Advanced" at bounding box center [114, 66] width 34 height 10
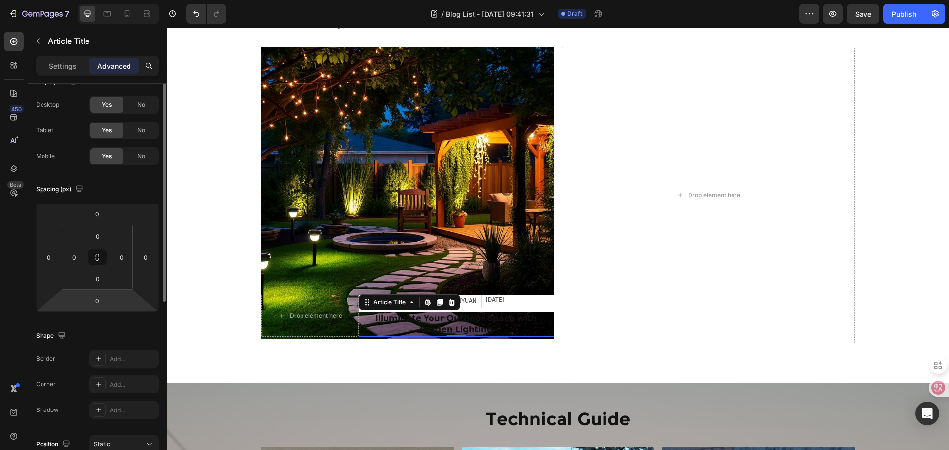
scroll to position [0, 0]
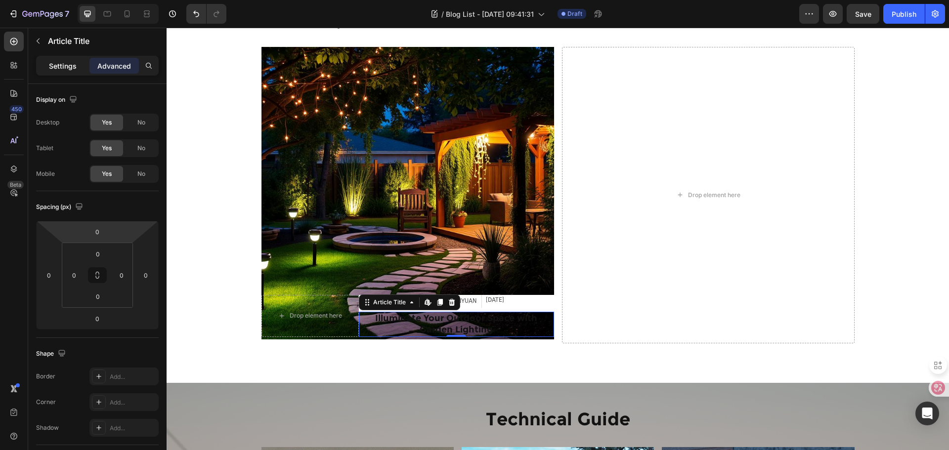
click at [60, 73] on div "Settings" at bounding box center [62, 66] width 49 height 16
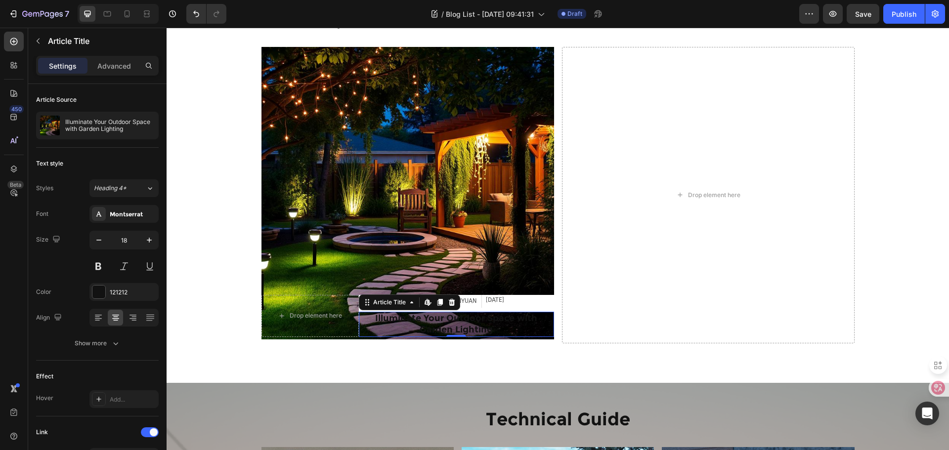
click at [539, 317] on h2 "Illuminate Your Outdoor Space with Garden Lighting" at bounding box center [456, 324] width 195 height 25
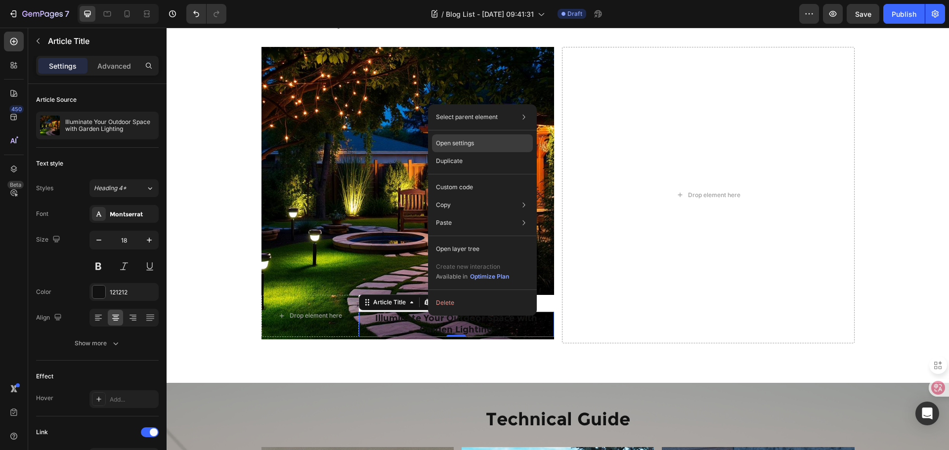
click at [476, 142] on div "Open settings" at bounding box center [482, 143] width 101 height 18
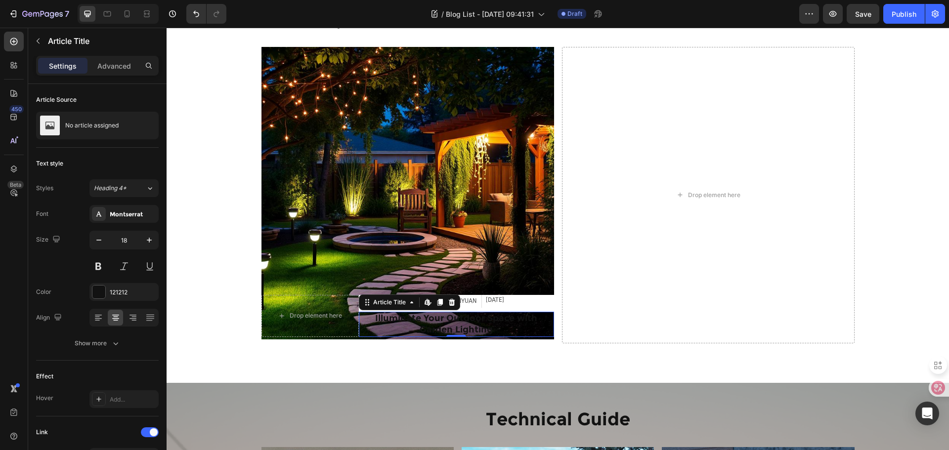
click at [365, 330] on h2 "Illuminate Your Outdoor Space with Garden Lighting" at bounding box center [456, 324] width 195 height 25
click at [45, 37] on button "button" at bounding box center [38, 41] width 16 height 16
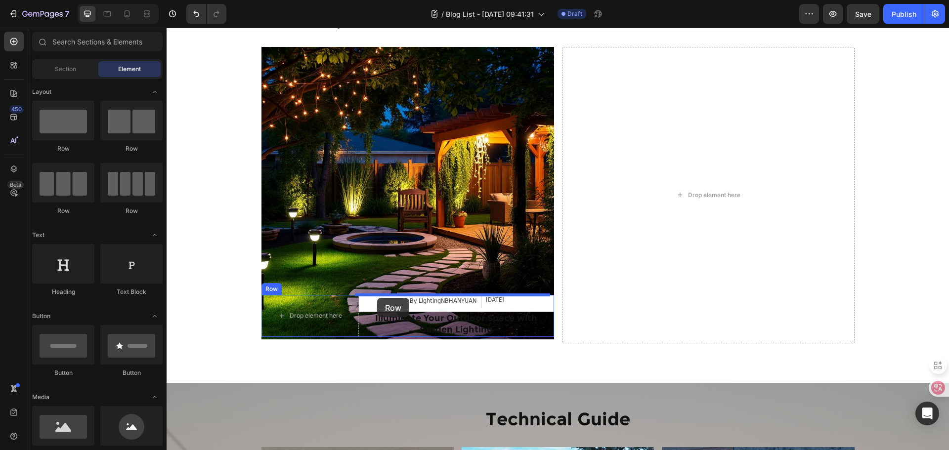
drag, startPoint x: 245, startPoint y: 156, endPoint x: 377, endPoint y: 298, distance: 194.1
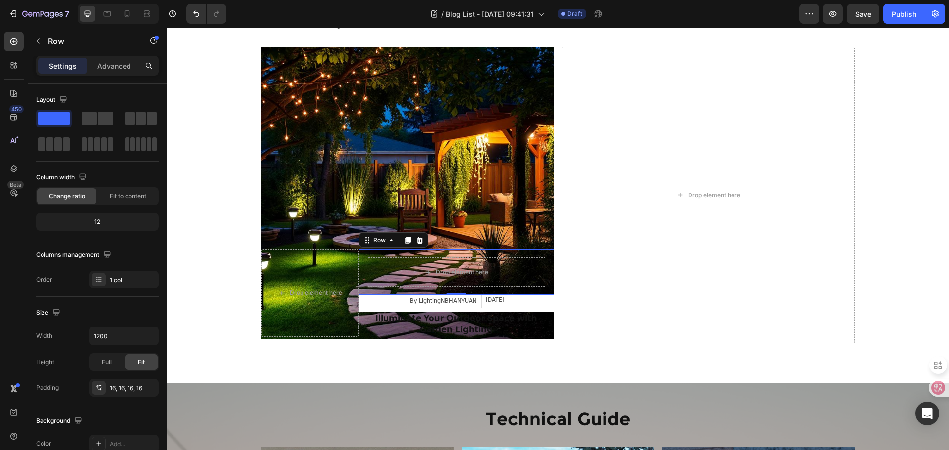
click at [457, 300] on div "0" at bounding box center [456, 303] width 10 height 8
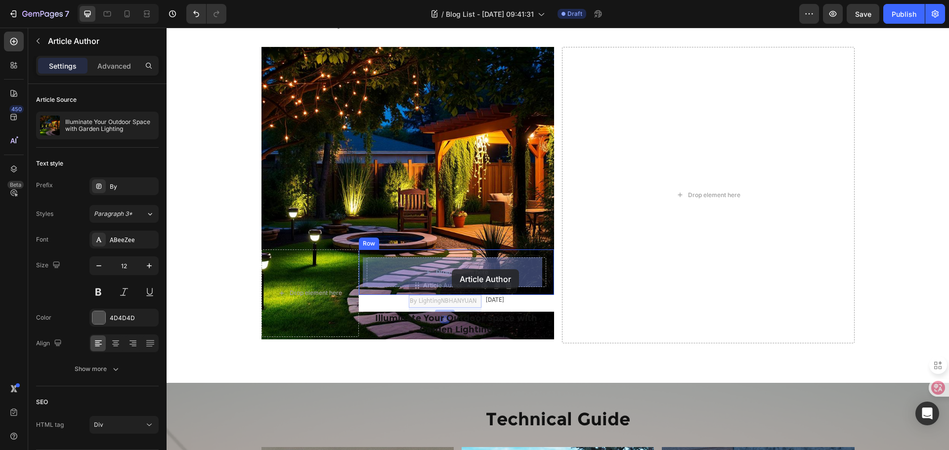
drag, startPoint x: 466, startPoint y: 301, endPoint x: 452, endPoint y: 269, distance: 34.1
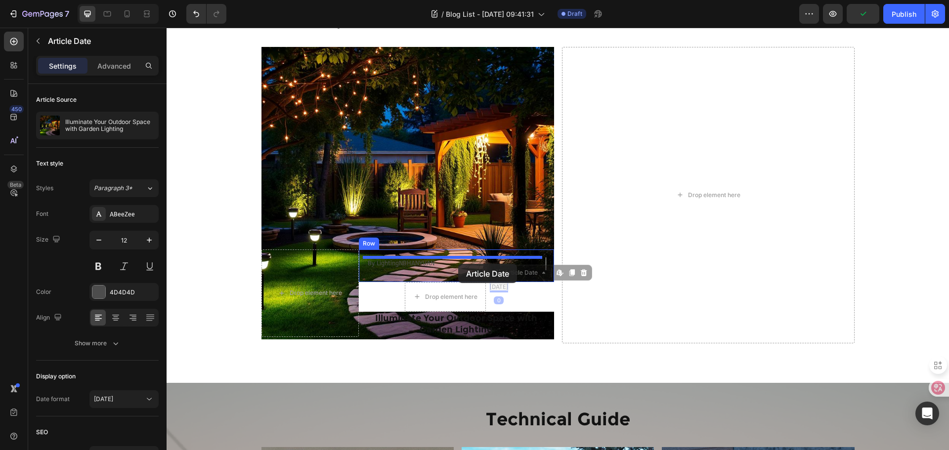
drag, startPoint x: 486, startPoint y: 290, endPoint x: 458, endPoint y: 264, distance: 38.5
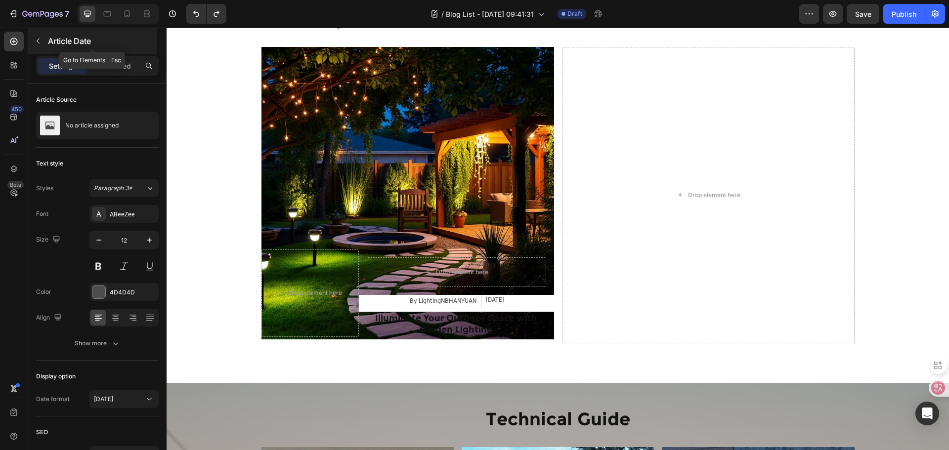
click at [35, 45] on button "button" at bounding box center [38, 41] width 16 height 16
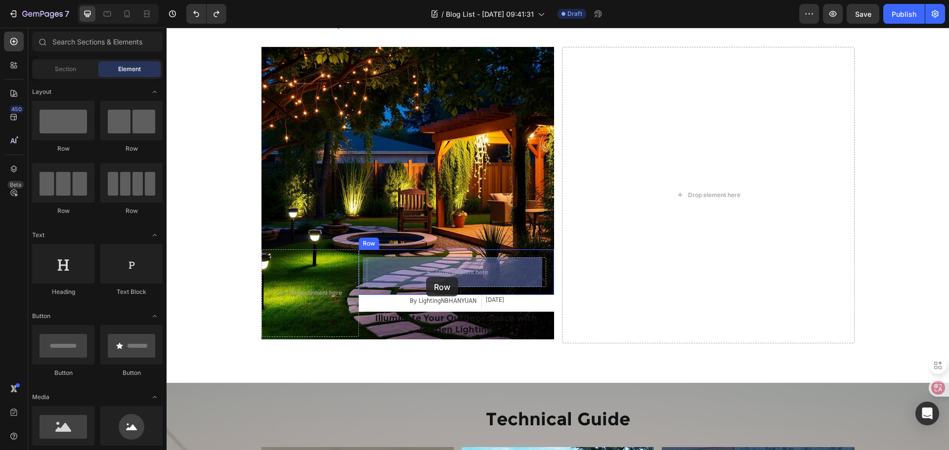
drag, startPoint x: 282, startPoint y: 150, endPoint x: 426, endPoint y: 276, distance: 191.6
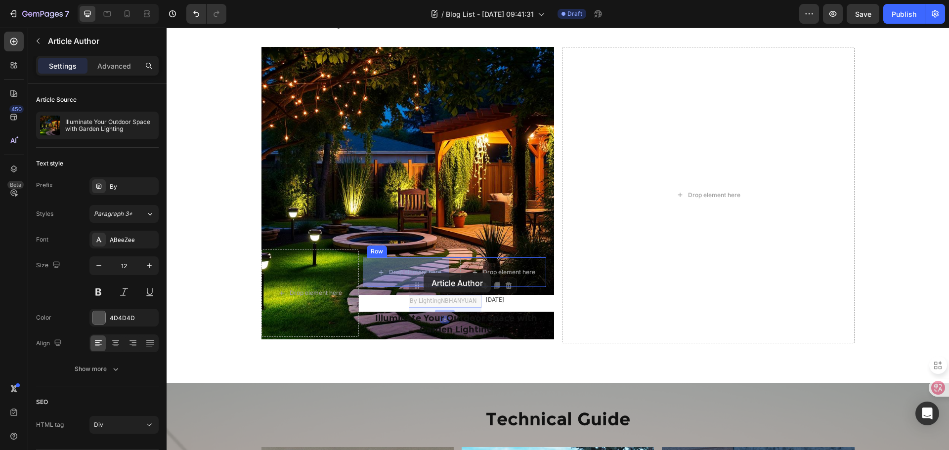
drag, startPoint x: 436, startPoint y: 302, endPoint x: 424, endPoint y: 273, distance: 31.9
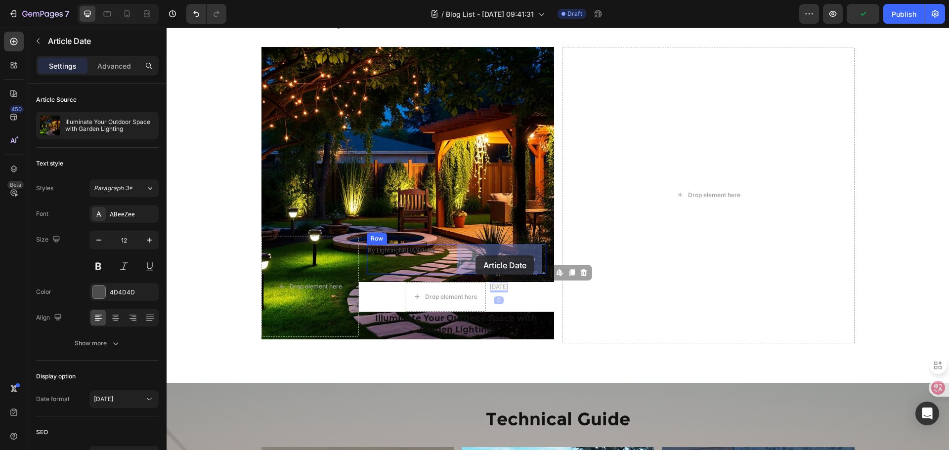
drag, startPoint x: 485, startPoint y: 286, endPoint x: 475, endPoint y: 256, distance: 32.1
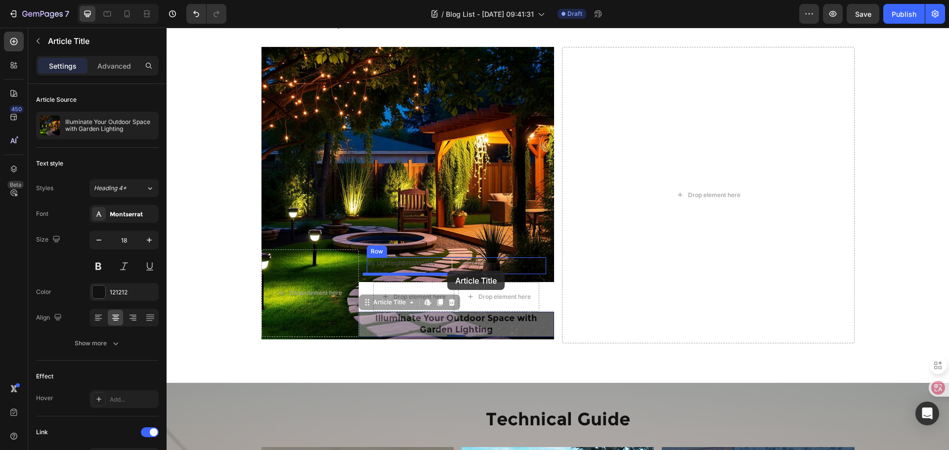
drag, startPoint x: 442, startPoint y: 317, endPoint x: 447, endPoint y: 271, distance: 46.3
drag, startPoint x: 404, startPoint y: 325, endPoint x: 450, endPoint y: 273, distance: 69.0
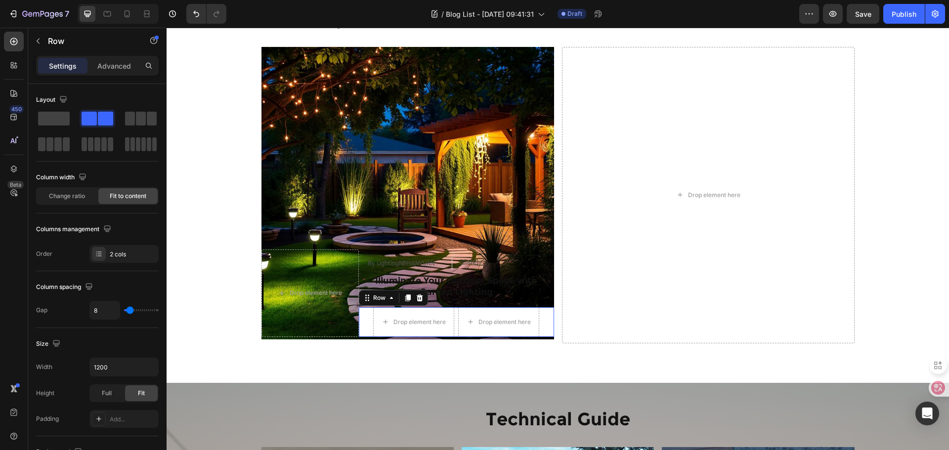
click at [453, 325] on div "Drop element here Drop element here Row 0" at bounding box center [456, 322] width 195 height 30
click at [417, 297] on icon at bounding box center [420, 298] width 8 height 8
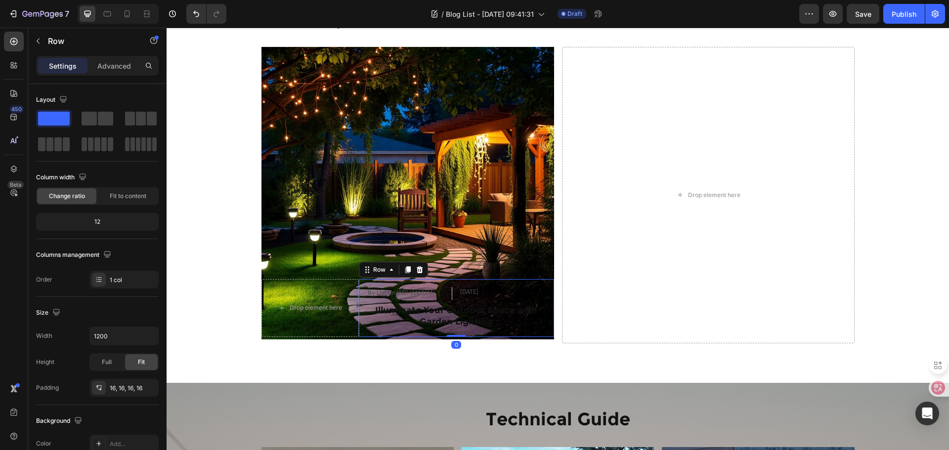
click at [540, 286] on div "By LightingNBHANYUAN Article Author Aug 21, 2025 Article Date Row Illuminate Yo…" at bounding box center [456, 307] width 195 height 57
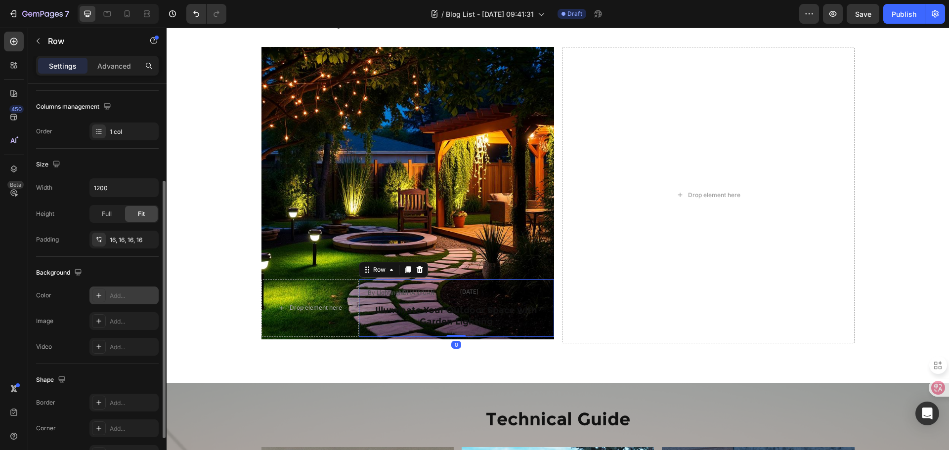
scroll to position [99, 0]
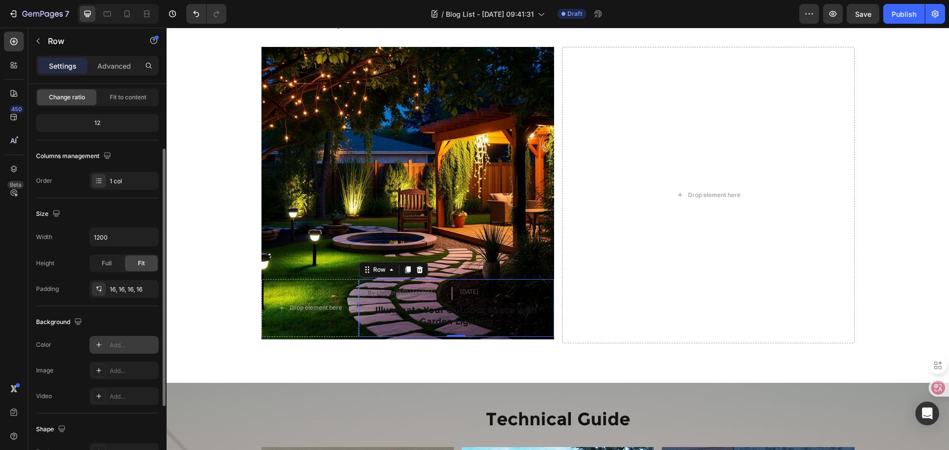
click at [111, 338] on div "Add..." at bounding box center [123, 345] width 69 height 18
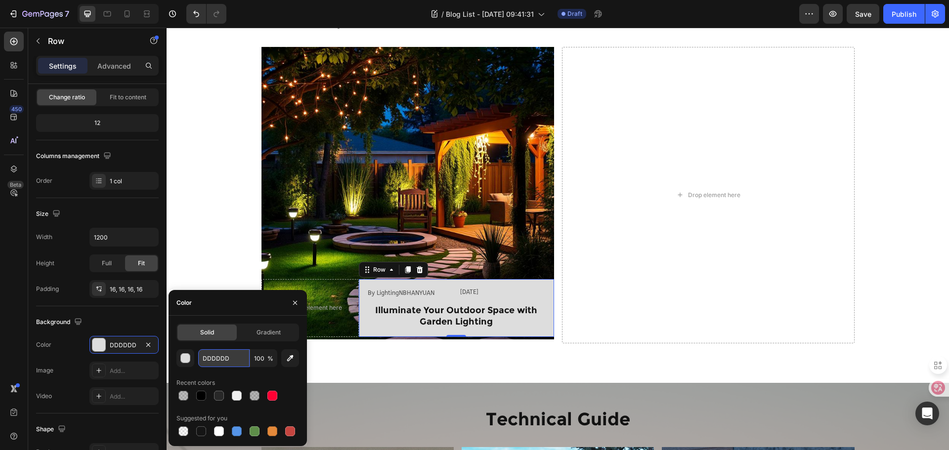
click at [211, 351] on input "DDDDDD" at bounding box center [223, 358] width 51 height 18
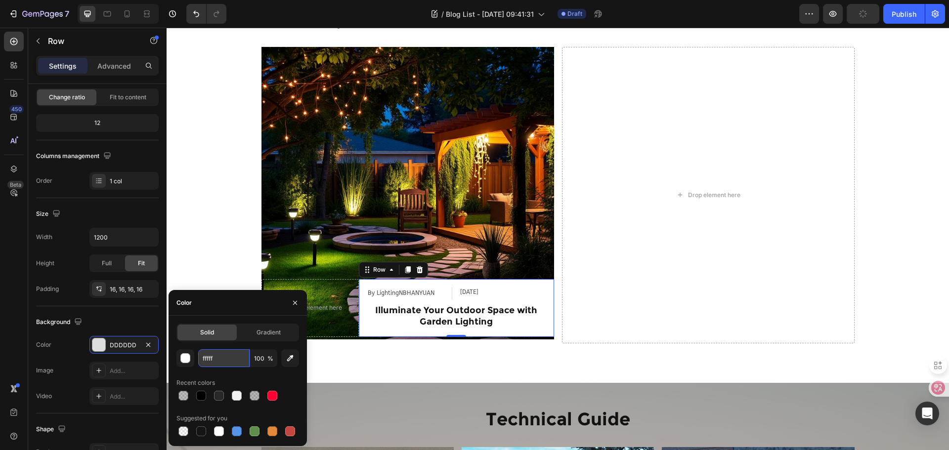
type input "ffffff"
click at [439, 366] on div "By Lighting NBHANYUAN Text Block Jan 01. 2025 Text Block Row Icon New Opportuni…" at bounding box center [407, 359] width 293 height 16
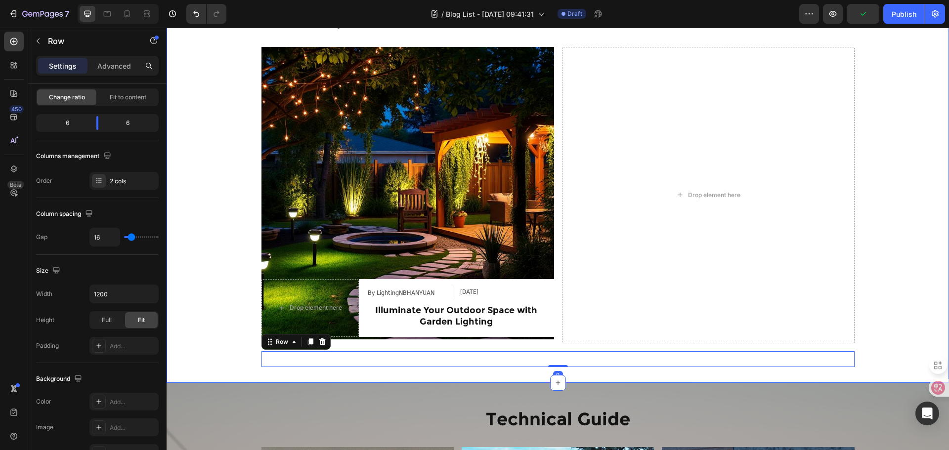
click at [187, 309] on div "Industry Trends Heading Row Article Image Drop element here By LightingNBHANYUA…" at bounding box center [558, 182] width 782 height 369
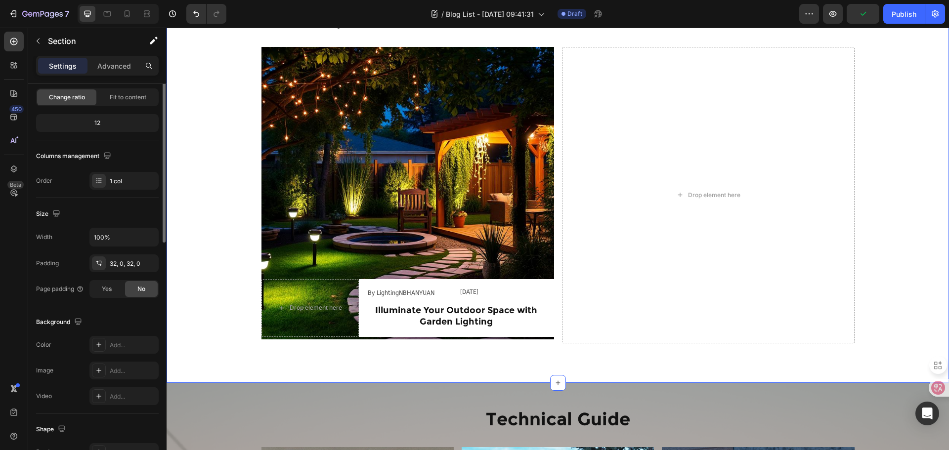
scroll to position [0, 0]
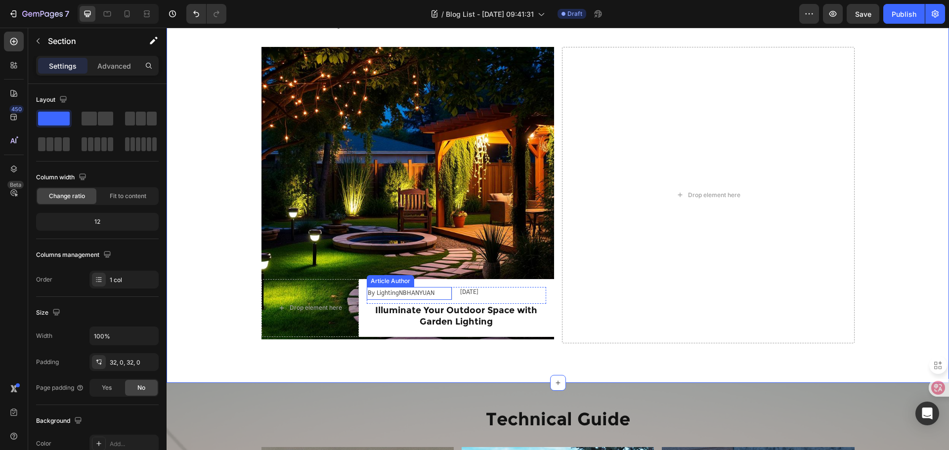
click at [448, 297] on div "By LightingNBHANYUAN Article Author" at bounding box center [410, 293] width 86 height 13
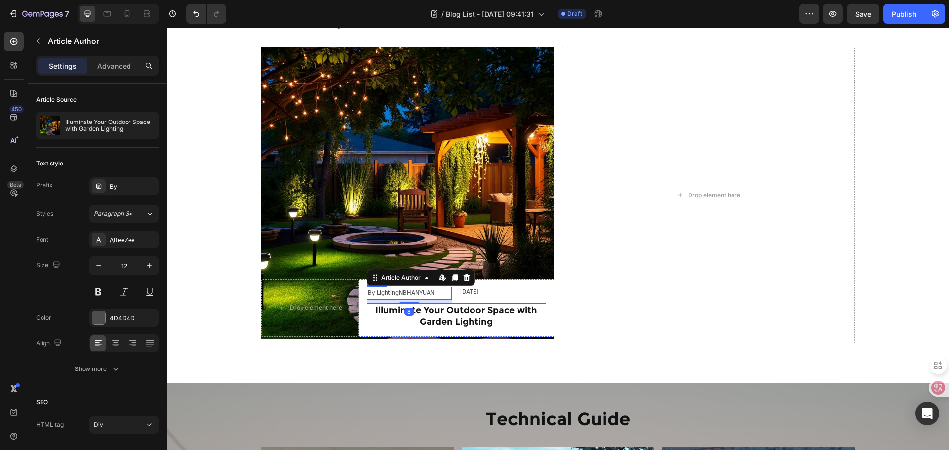
drag, startPoint x: 464, startPoint y: 298, endPoint x: 450, endPoint y: 304, distance: 15.3
click at [464, 298] on div "Aug 21, 2025 Article Date" at bounding box center [503, 295] width 86 height 17
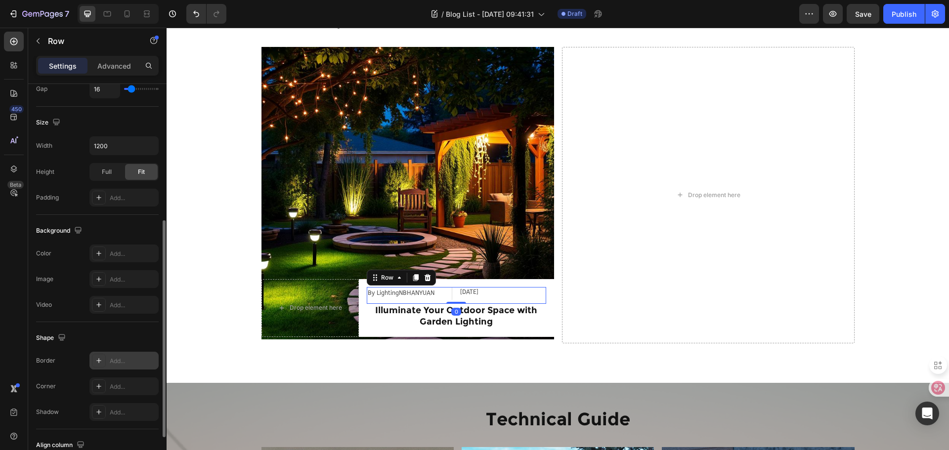
scroll to position [321, 0]
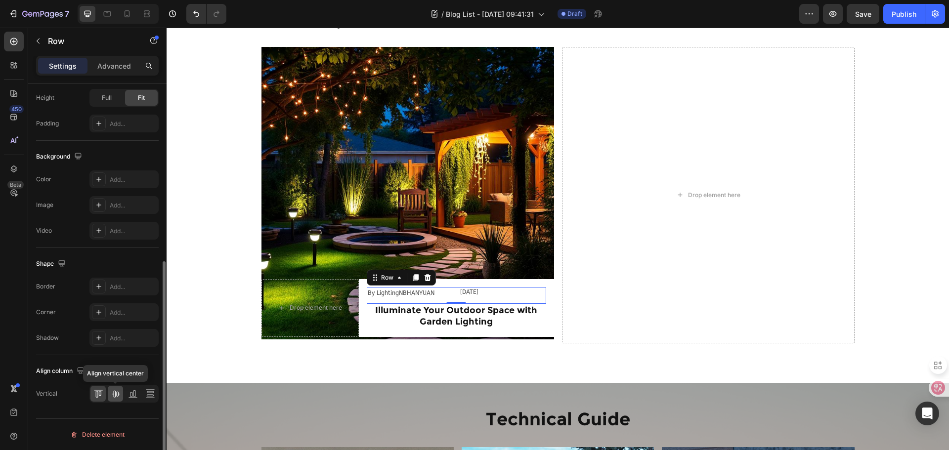
click at [109, 392] on div at bounding box center [115, 394] width 15 height 16
click at [111, 392] on icon at bounding box center [116, 394] width 10 height 10
click at [95, 392] on icon at bounding box center [98, 394] width 10 height 10
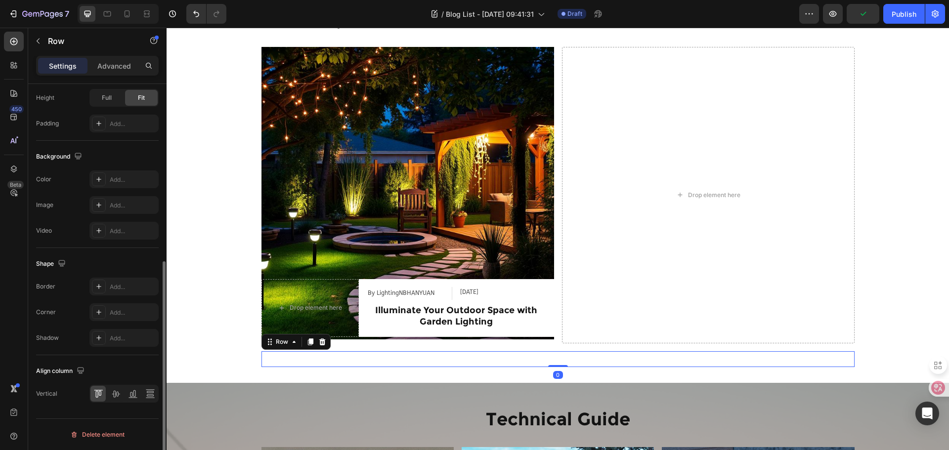
click at [496, 365] on div "By Lighting NBHANYUAN Text Block Jan 01. 2025 Text Block Row Icon New Opportuni…" at bounding box center [407, 359] width 293 height 16
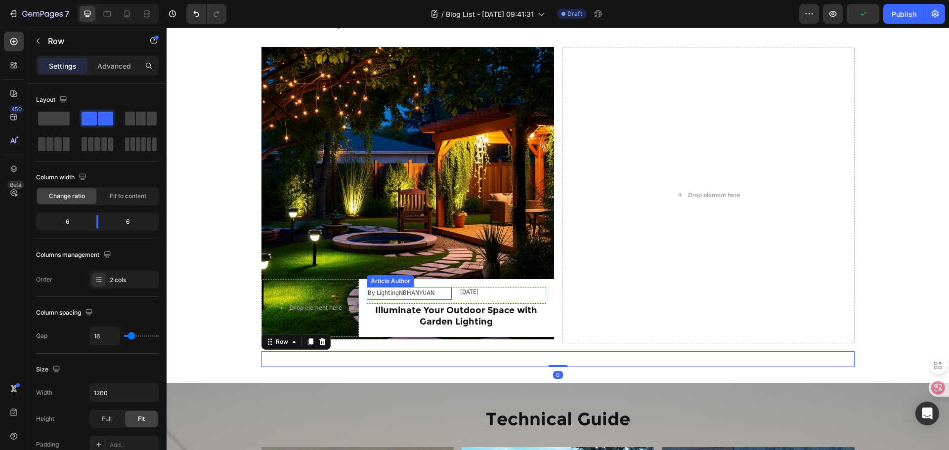
click at [407, 298] on div "By LightingNBHANYUAN" at bounding box center [407, 293] width 81 height 13
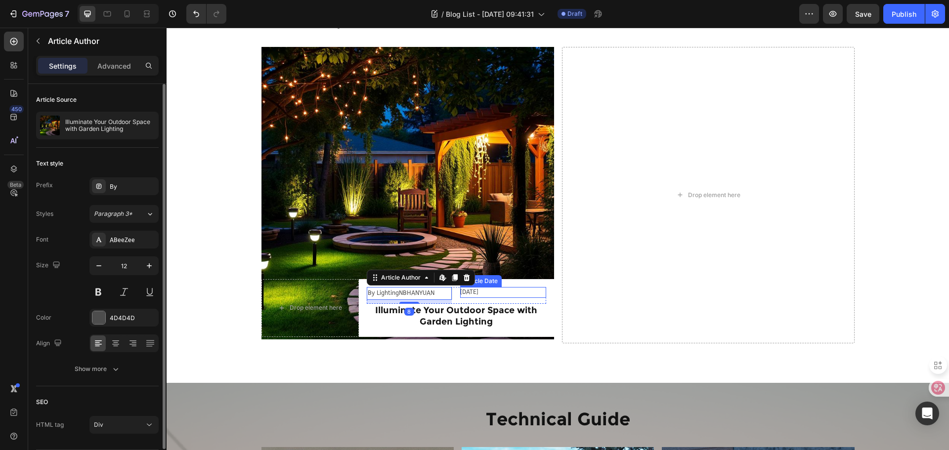
click at [494, 296] on div "Aug 21, 2025 Article Date" at bounding box center [503, 292] width 86 height 11
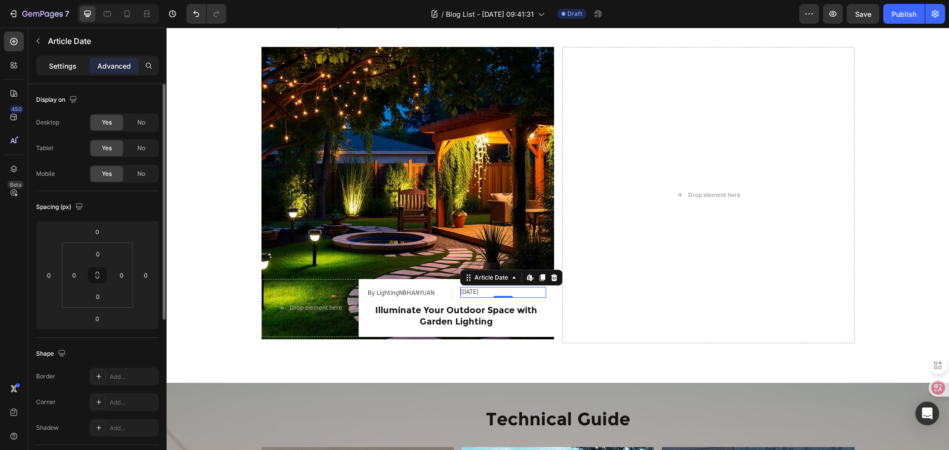
click at [69, 70] on p "Settings" at bounding box center [63, 66] width 28 height 10
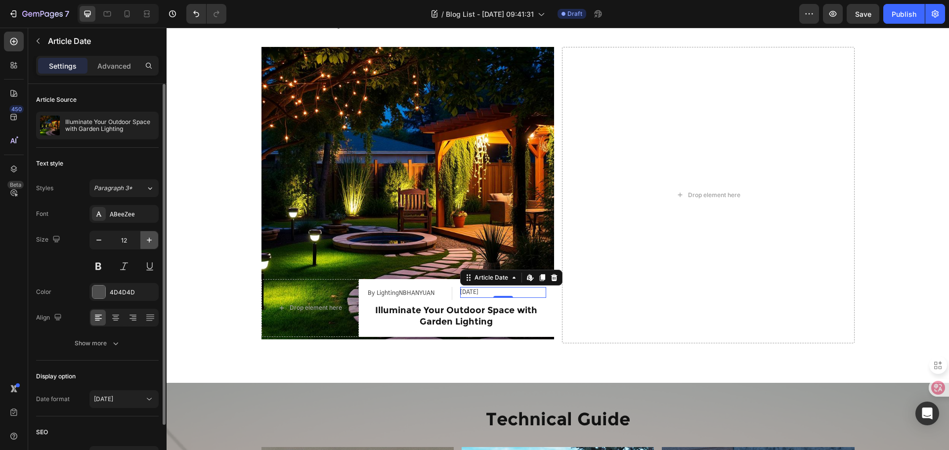
click at [149, 235] on icon "button" at bounding box center [149, 240] width 10 height 10
type input "14"
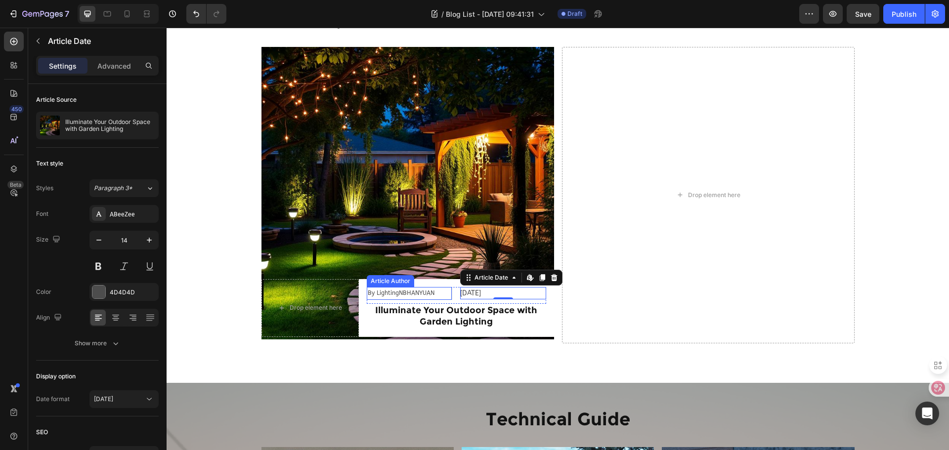
click at [408, 297] on div "By LightingNBHANYUAN" at bounding box center [407, 293] width 81 height 13
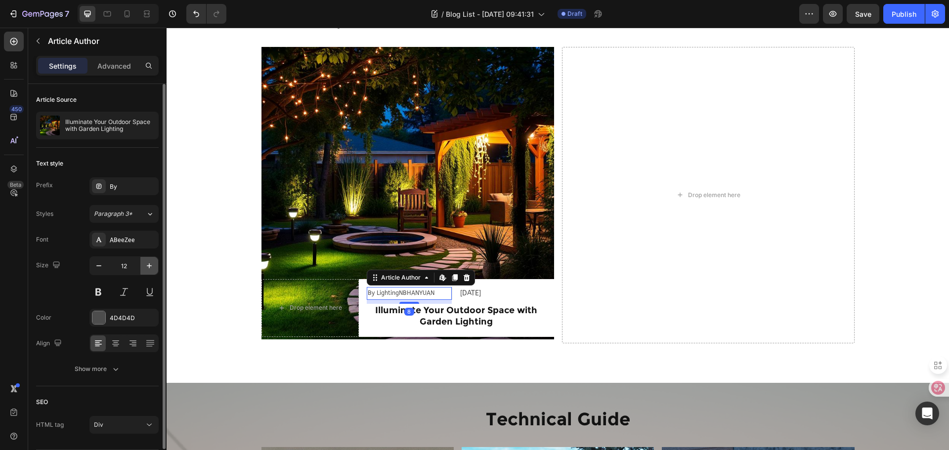
click at [147, 265] on icon "button" at bounding box center [149, 266] width 10 height 10
type input "14"
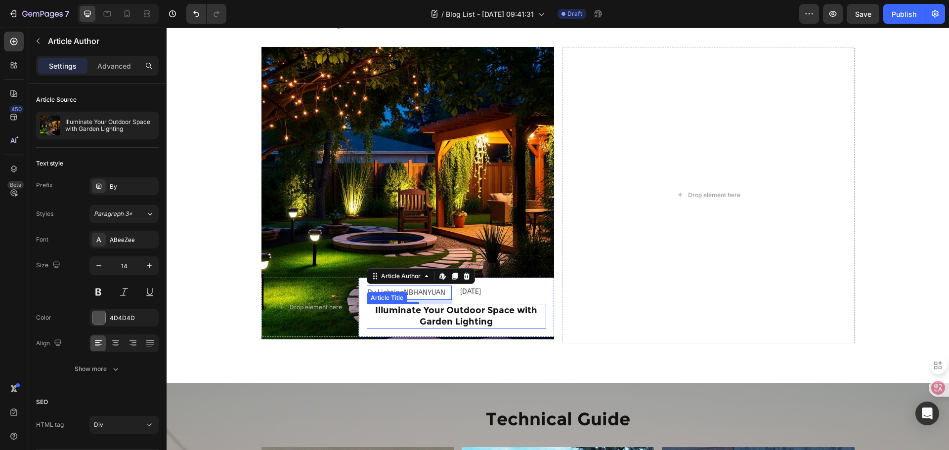
click at [485, 314] on h2 "Illuminate Your Outdoor Space with Garden Lighting" at bounding box center [456, 316] width 179 height 25
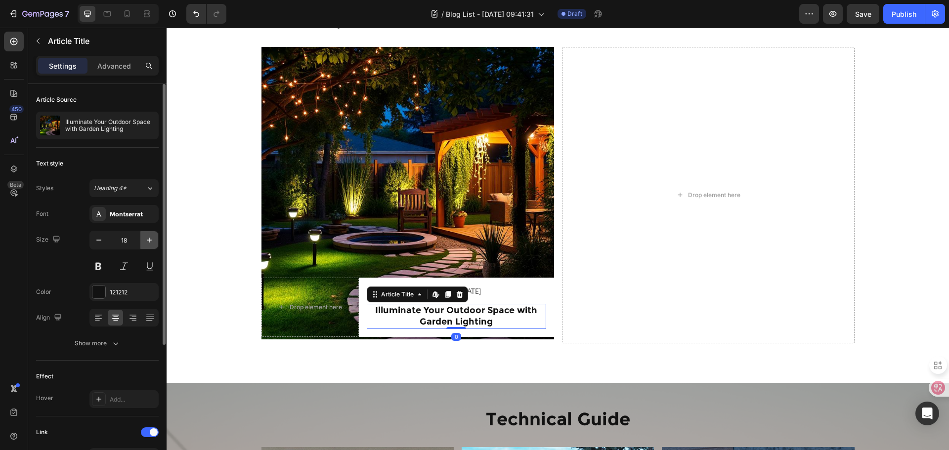
click at [146, 238] on icon "button" at bounding box center [149, 240] width 10 height 10
type input "19"
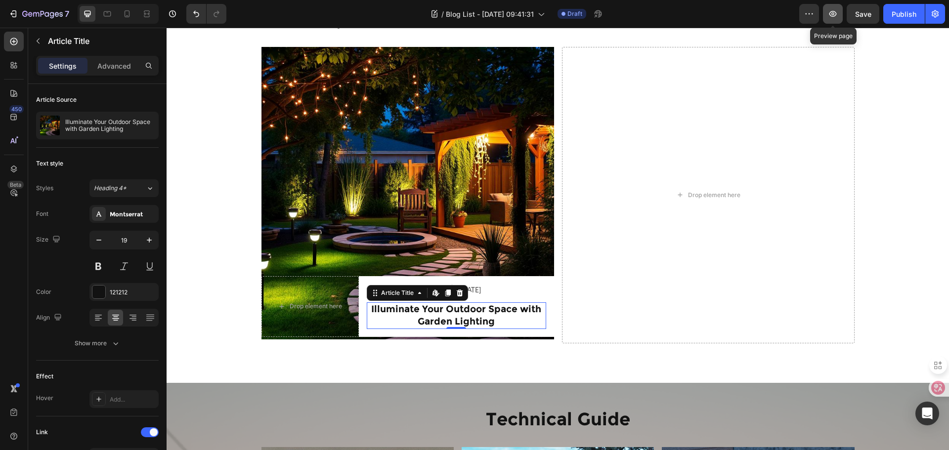
click at [825, 21] on button "button" at bounding box center [833, 14] width 20 height 20
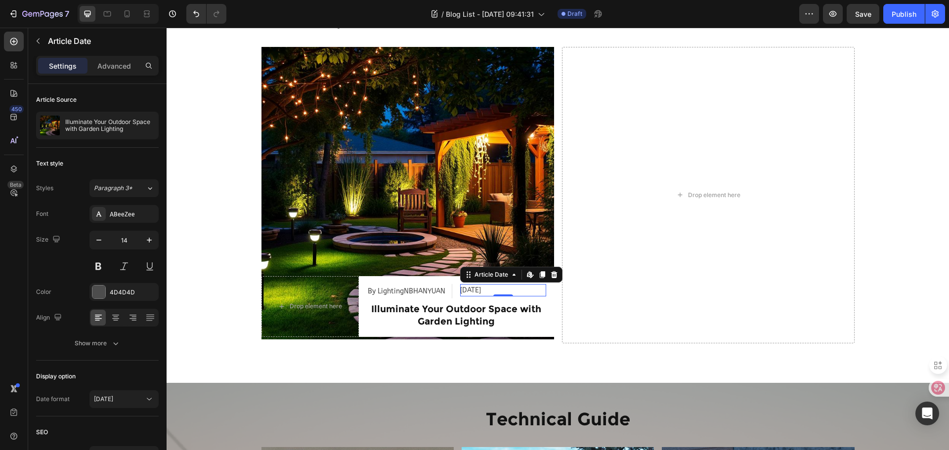
click at [489, 289] on div "Aug 21, 2025" at bounding box center [503, 290] width 86 height 12
click at [104, 238] on button "button" at bounding box center [99, 240] width 18 height 18
type input "12"
click at [419, 289] on div "By LightingNBHANYUAN" at bounding box center [407, 291] width 81 height 14
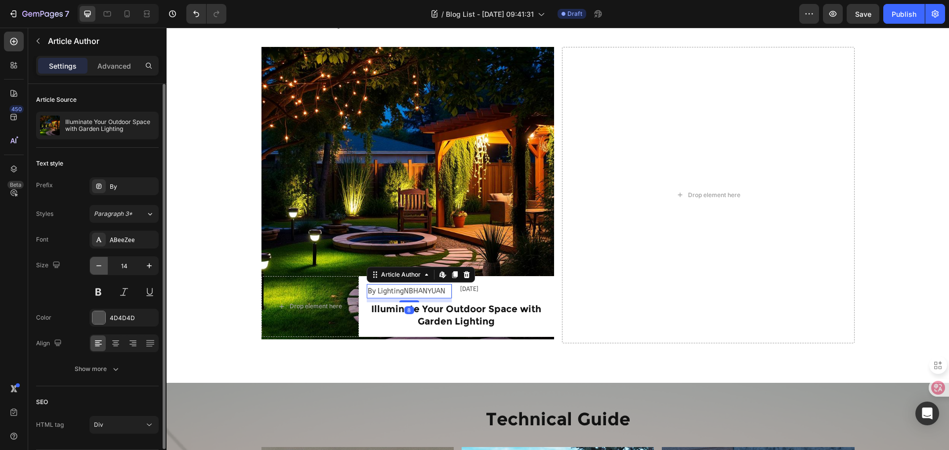
click at [100, 262] on icon "button" at bounding box center [99, 266] width 10 height 10
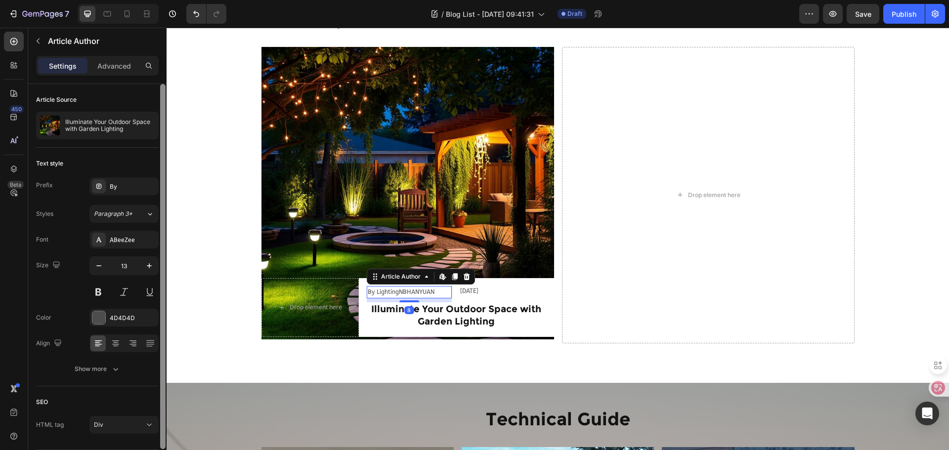
type input "12"
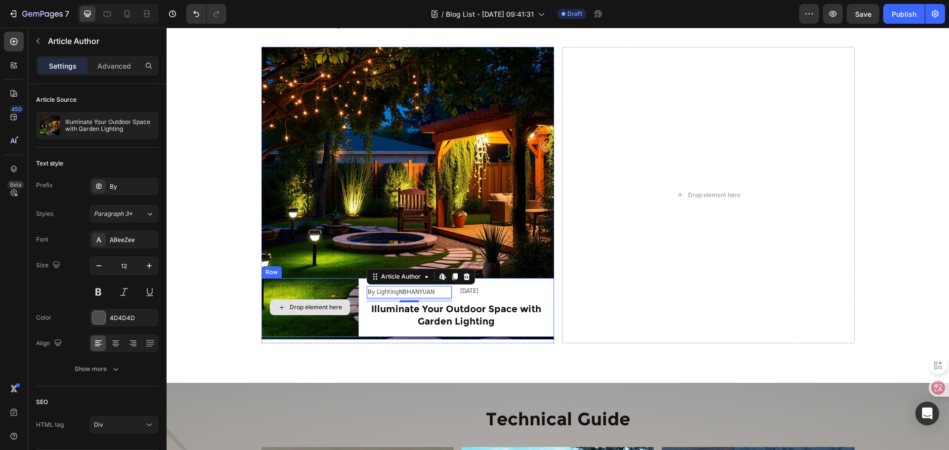
click at [354, 331] on div "Drop element here" at bounding box center [309, 307] width 97 height 59
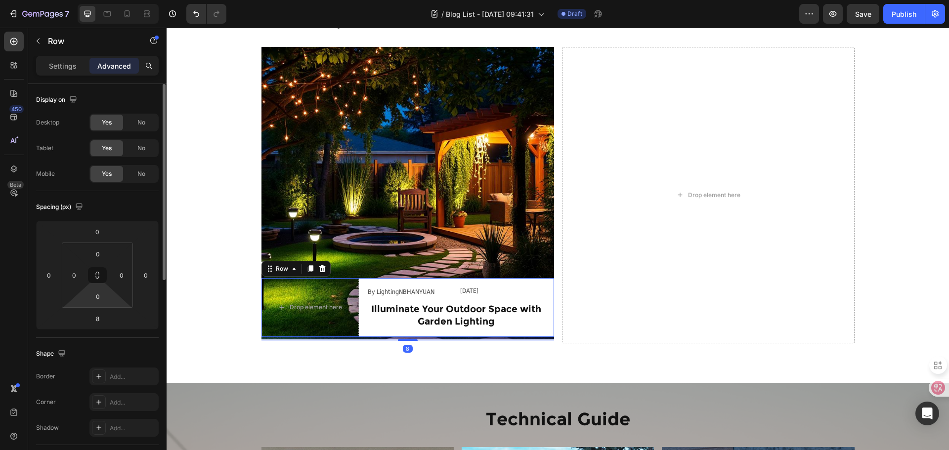
scroll to position [247, 0]
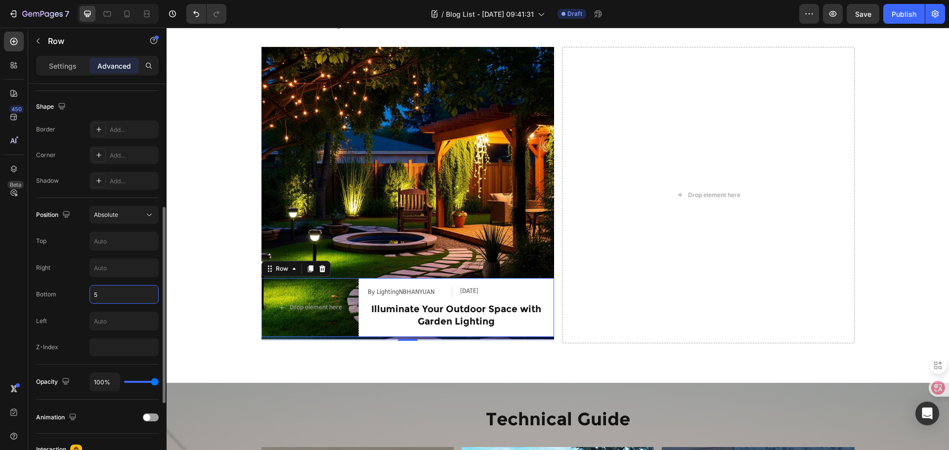
click at [112, 300] on input "5" at bounding box center [124, 295] width 68 height 18
type input "7"
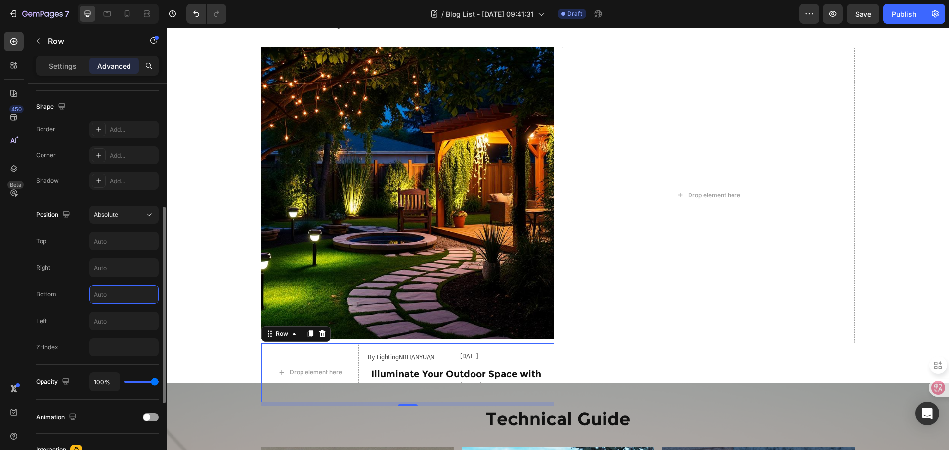
type input "4"
type input "3"
type input "2"
type input "1"
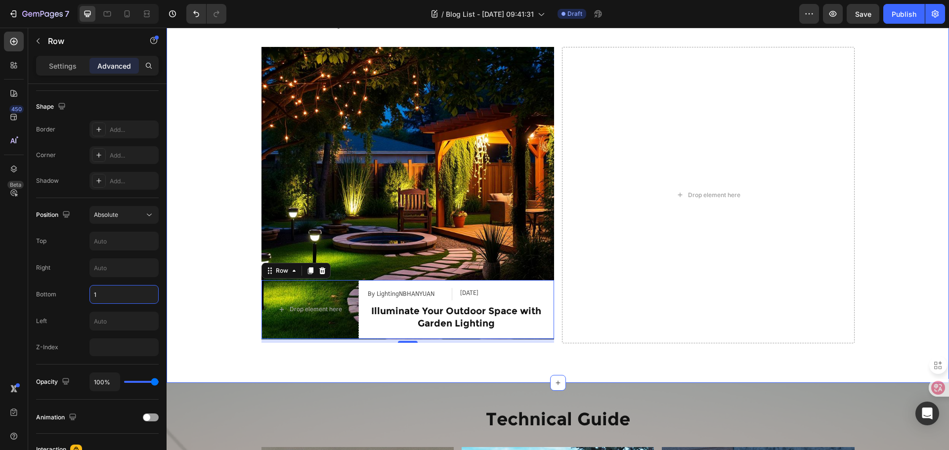
click at [200, 270] on div "Industry Trends Heading Row Article Image Drop element here By LightingNBHANYUA…" at bounding box center [558, 182] width 782 height 369
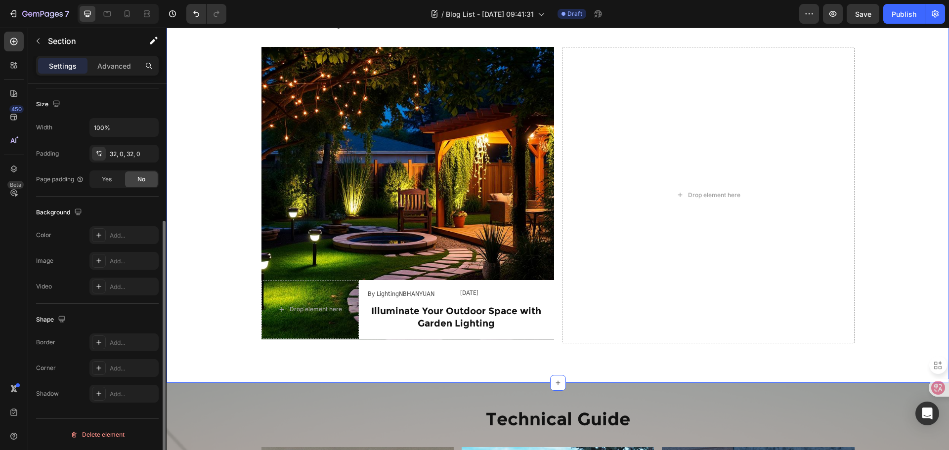
scroll to position [0, 0]
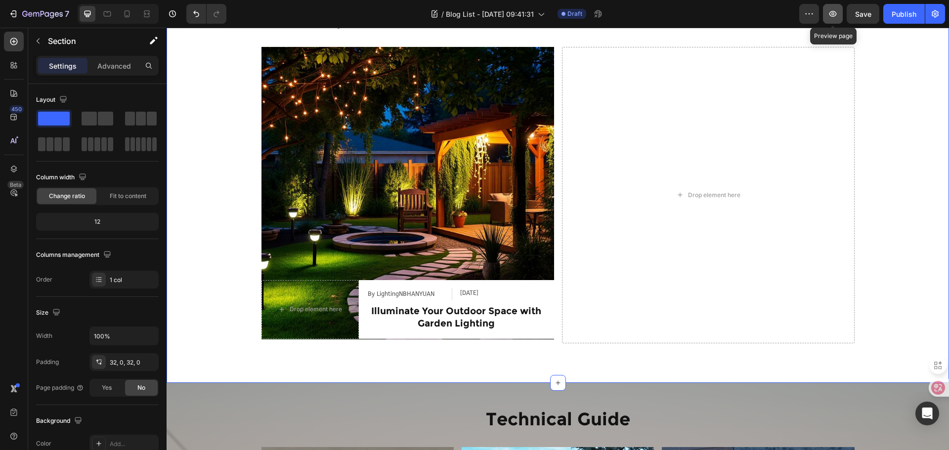
click at [839, 12] on button "button" at bounding box center [833, 14] width 20 height 20
click at [112, 68] on p "Advanced" at bounding box center [114, 66] width 34 height 10
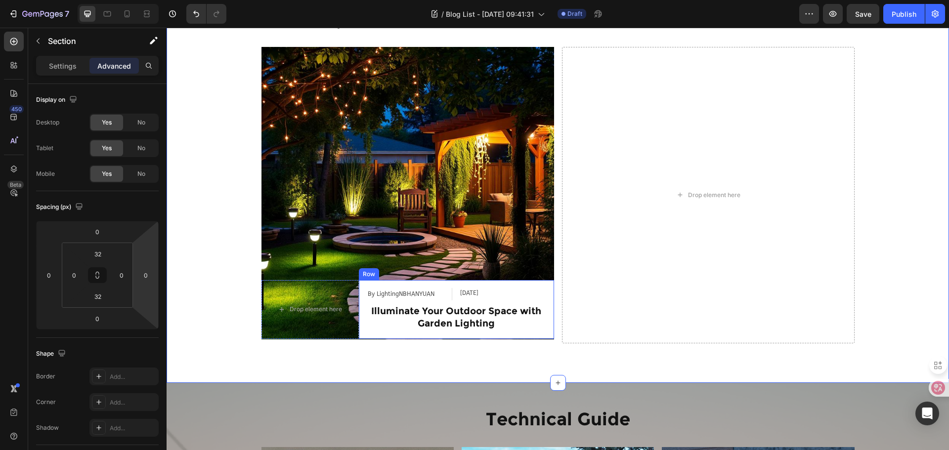
click at [544, 326] on div "By LightingNBHANYUAN Article Author Aug 21, 2025 Article Date Row Illuminate Yo…" at bounding box center [456, 309] width 195 height 59
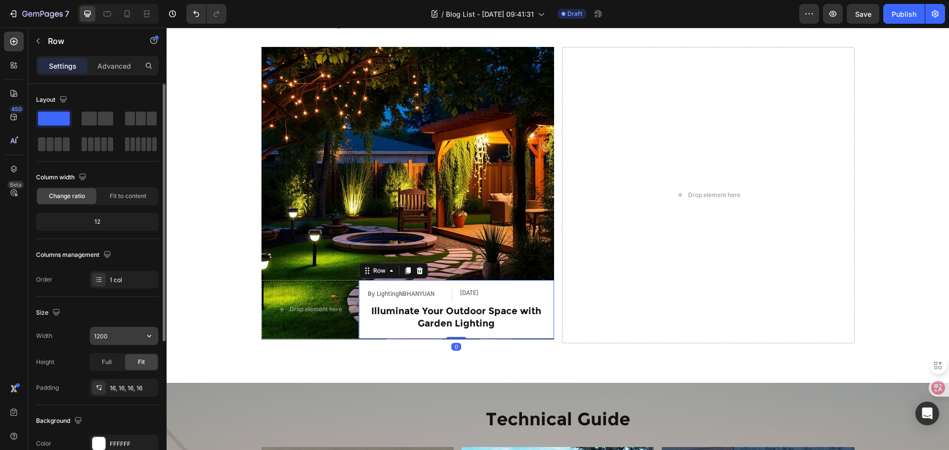
scroll to position [148, 0]
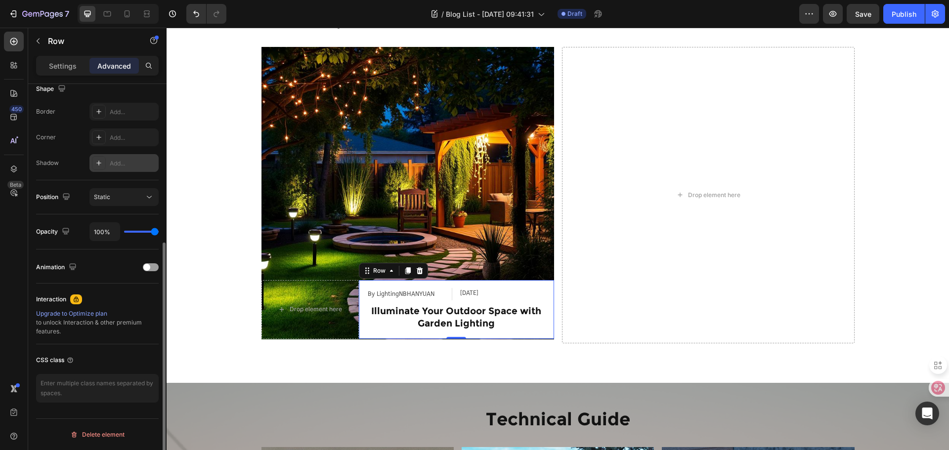
scroll to position [18, 0]
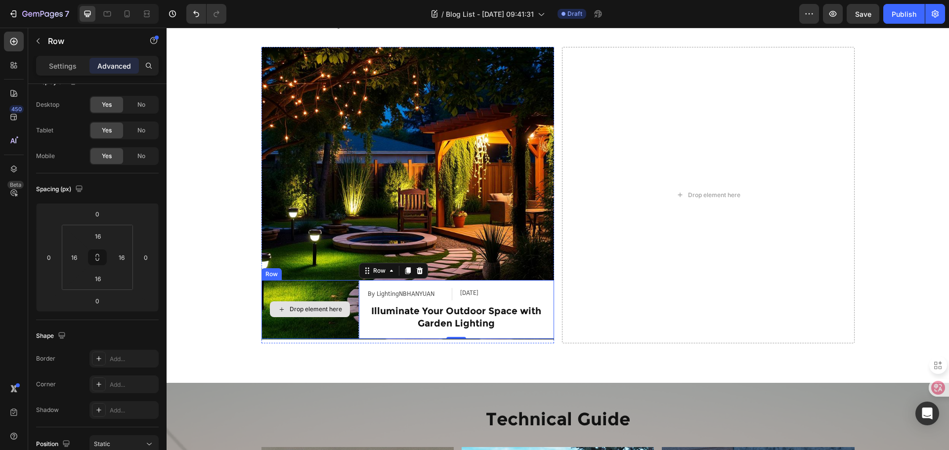
click at [353, 315] on div "Drop element here" at bounding box center [309, 309] width 97 height 59
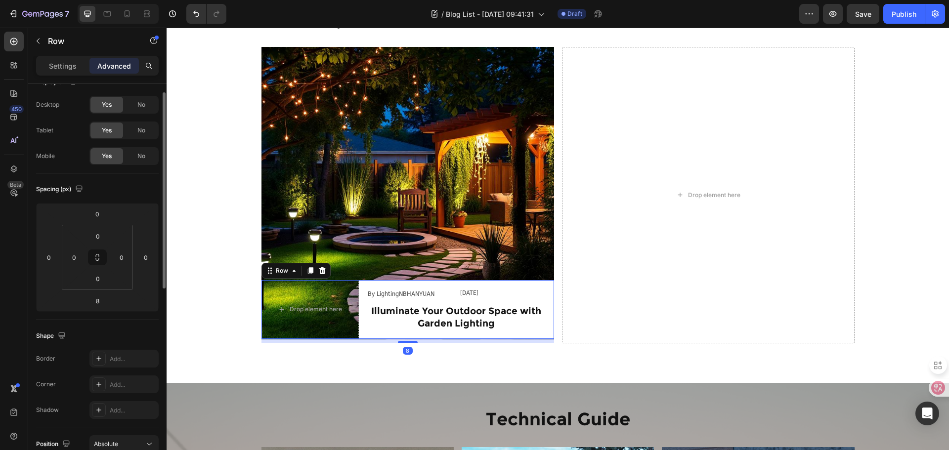
scroll to position [215, 0]
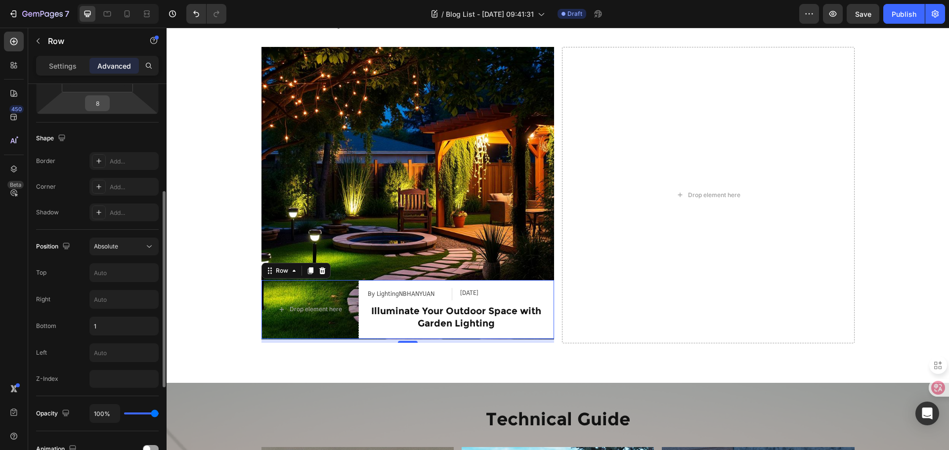
click at [103, 106] on input "8" at bounding box center [97, 103] width 20 height 15
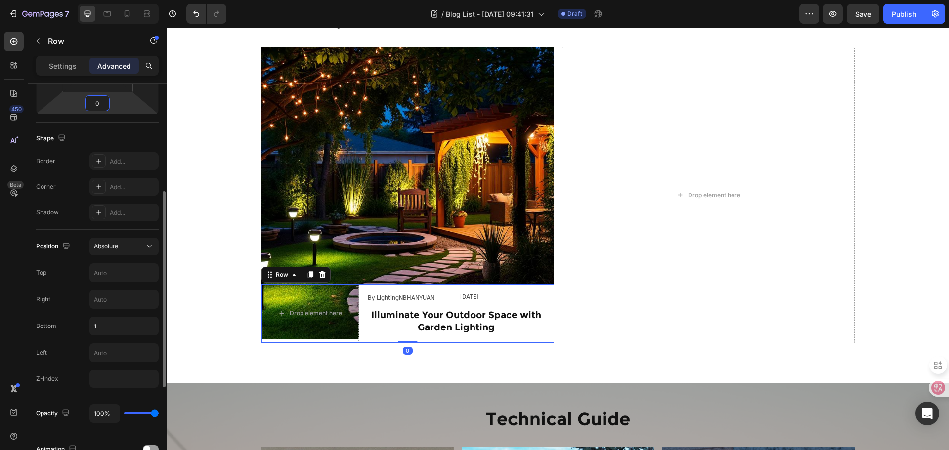
type input "0"
click at [134, 125] on div "Shape Border Add... Corner Add... Shadow Add..." at bounding box center [97, 176] width 123 height 107
click at [118, 325] on input "1" at bounding box center [124, 326] width 68 height 18
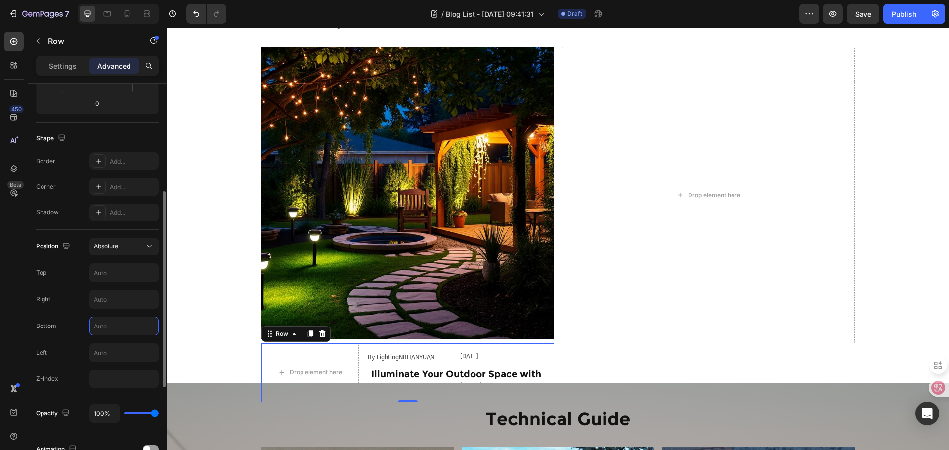
type input "8"
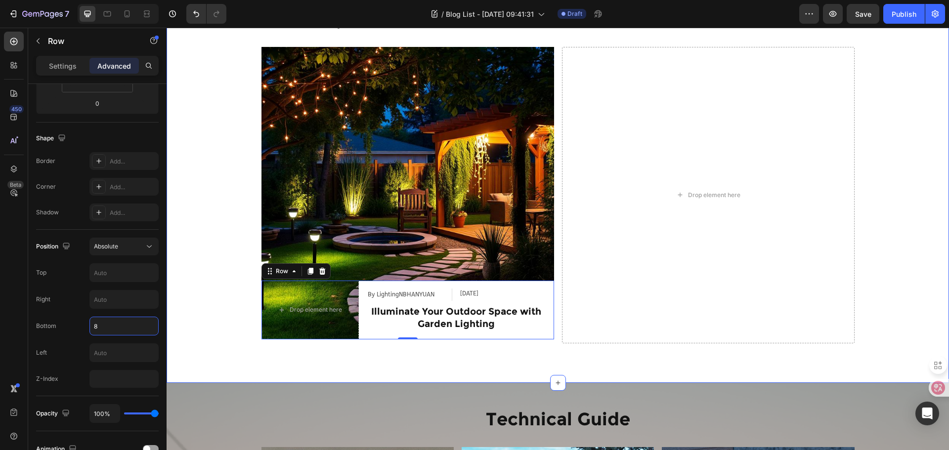
click at [241, 312] on div "Industry Trends Heading Row Article Image Drop element here By LightingNBHANYUA…" at bounding box center [558, 182] width 782 height 369
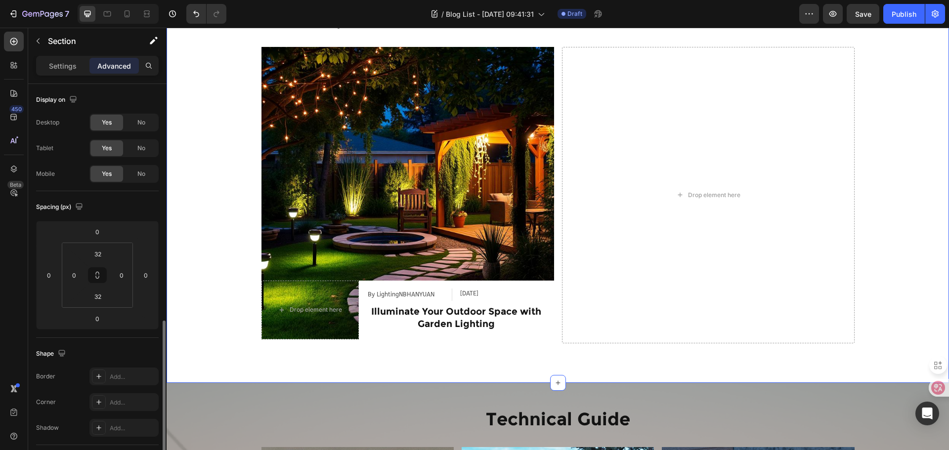
scroll to position [265, 0]
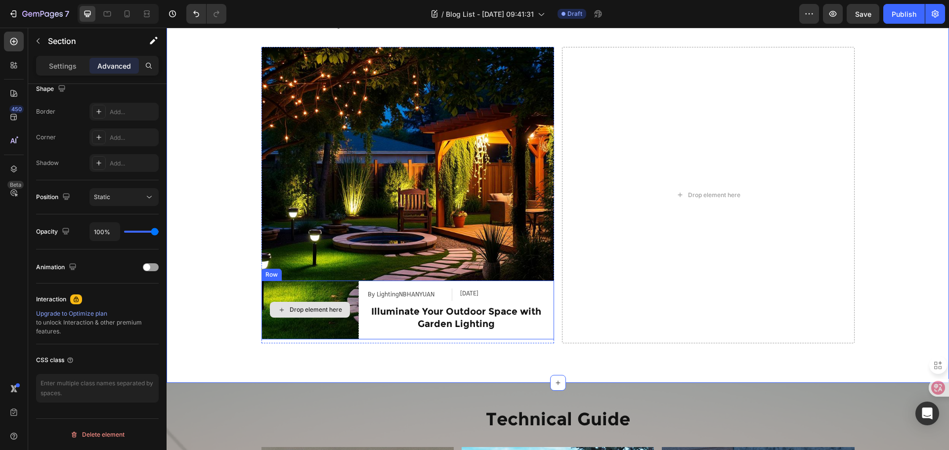
click at [354, 309] on div "Drop element here" at bounding box center [309, 310] width 97 height 59
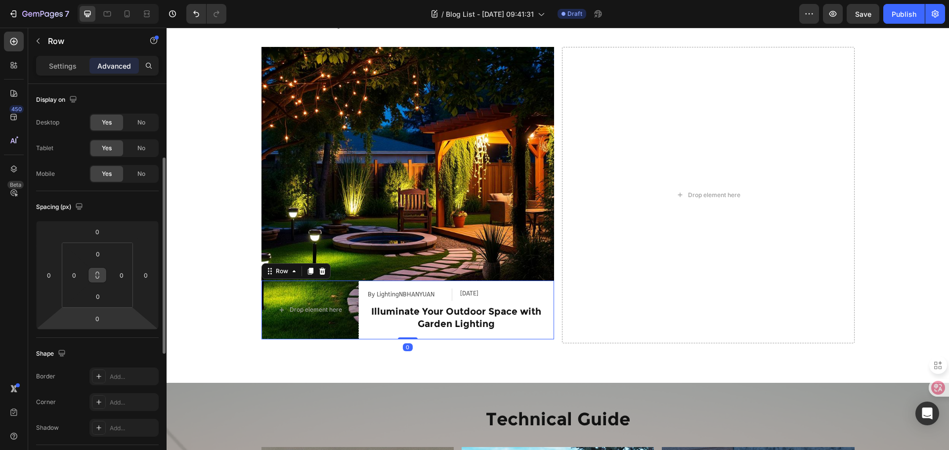
scroll to position [247, 0]
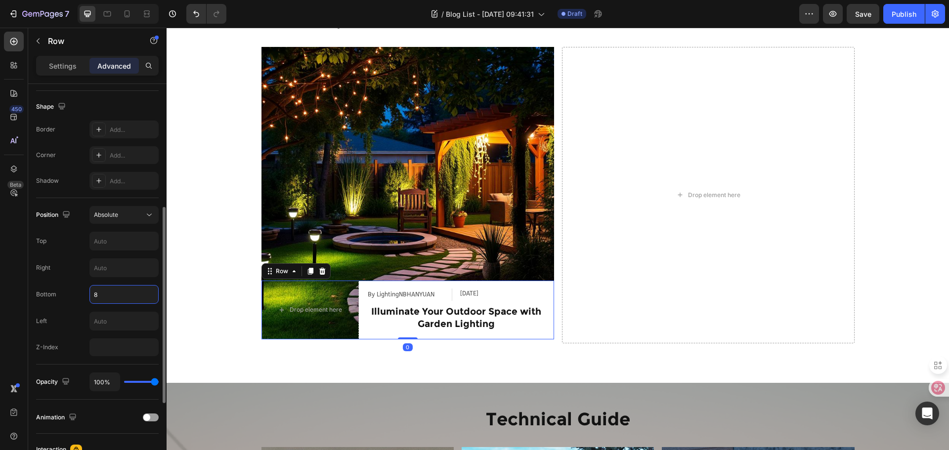
click at [122, 300] on input "8" at bounding box center [124, 295] width 68 height 18
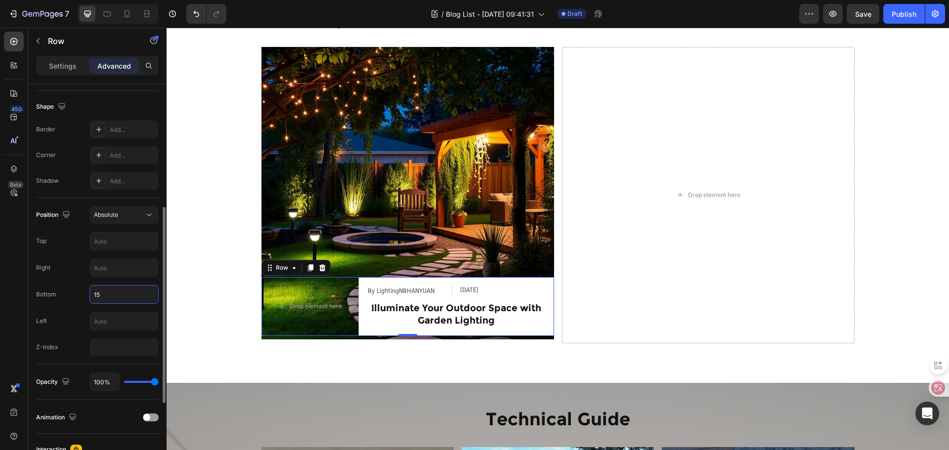
type input "1"
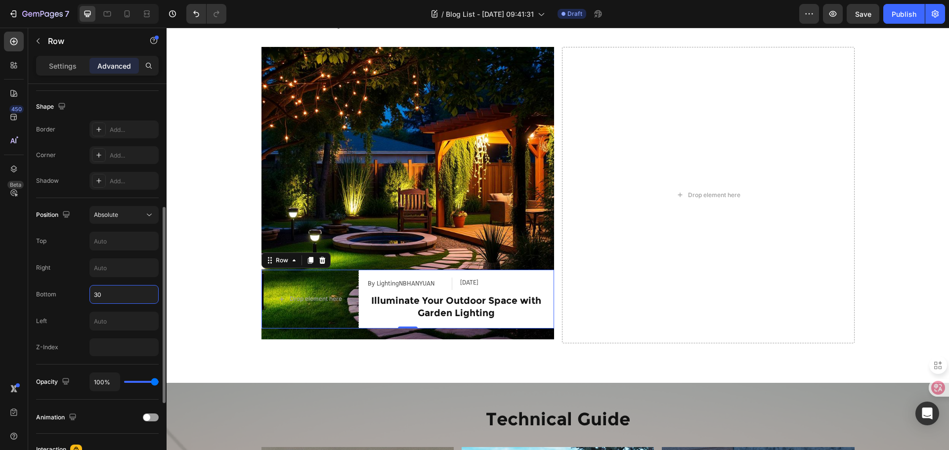
type input "3"
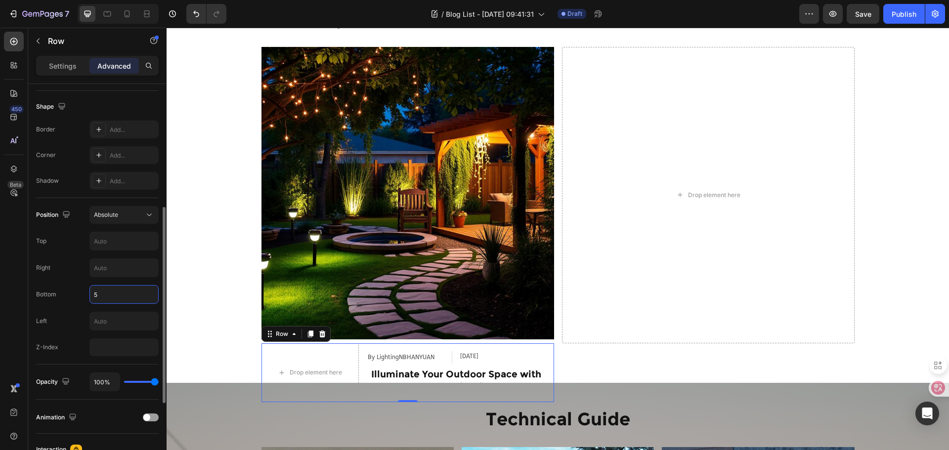
type input "50"
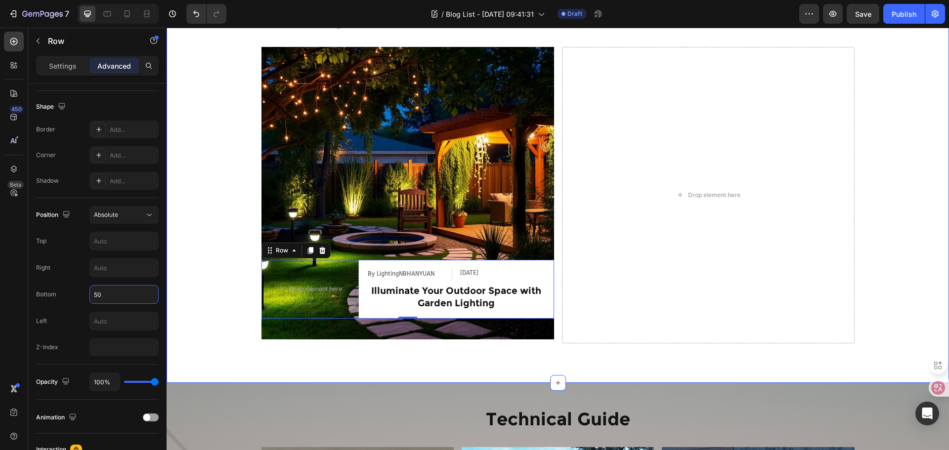
click at [241, 338] on div "Industry Trends Heading Row Article Image Drop element here By LightingNBHANYUA…" at bounding box center [558, 182] width 782 height 369
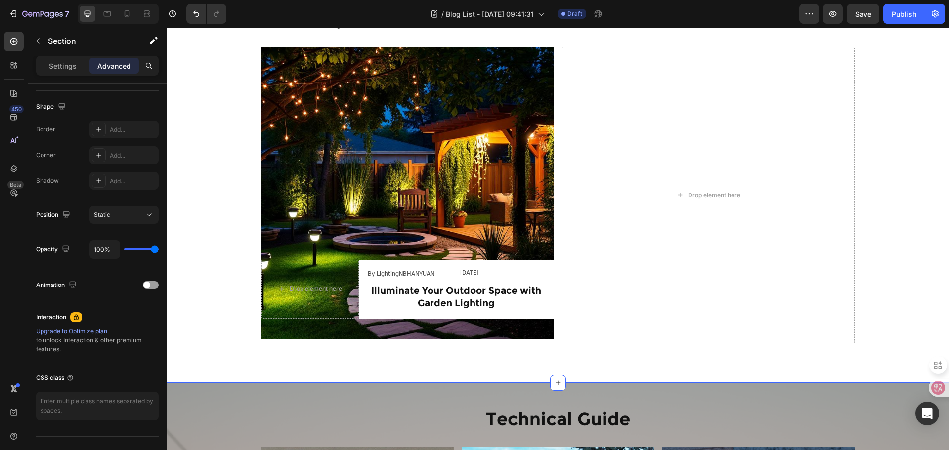
scroll to position [0, 0]
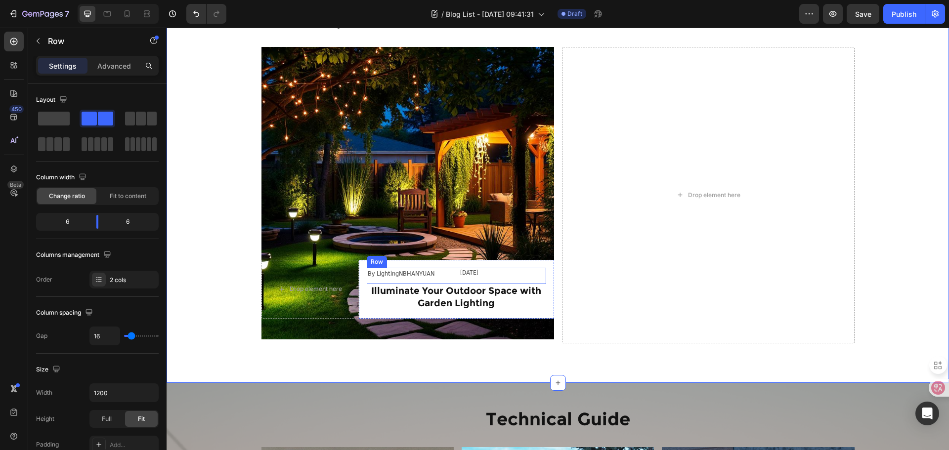
click at [453, 273] on div "By LightingNBHANYUAN Article Author Aug 21, 2025 Article Date Row" at bounding box center [456, 276] width 179 height 17
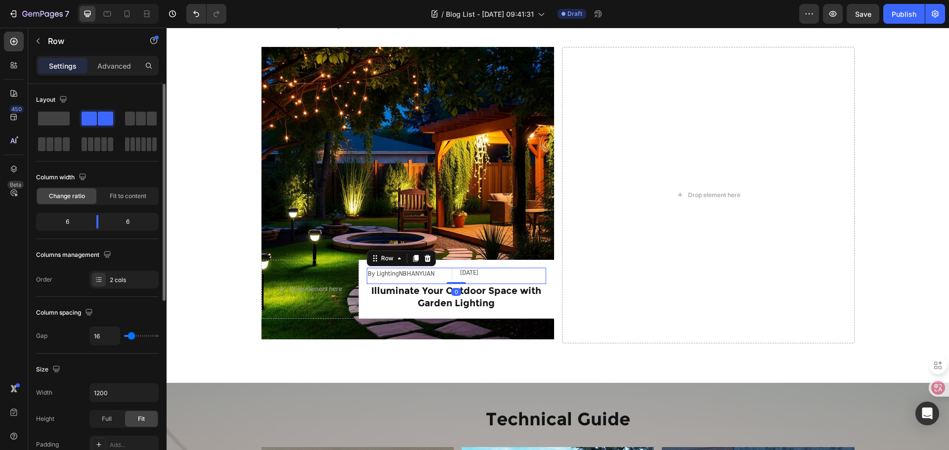
type input "22"
type input "20"
type input "11"
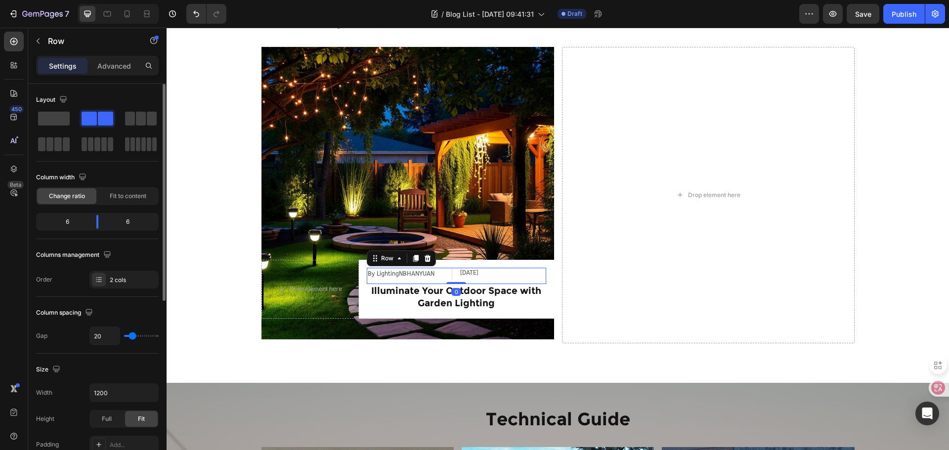
type input "11"
type input "7"
type input "0"
drag, startPoint x: 133, startPoint y: 338, endPoint x: 117, endPoint y: 339, distance: 16.4
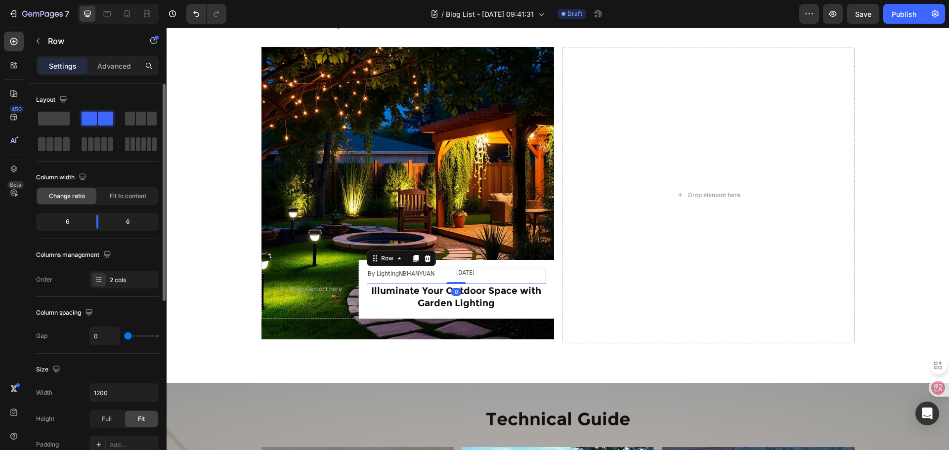
type input "0"
click at [124, 337] on input "range" at bounding box center [141, 336] width 35 height 2
type input "2"
type input "4"
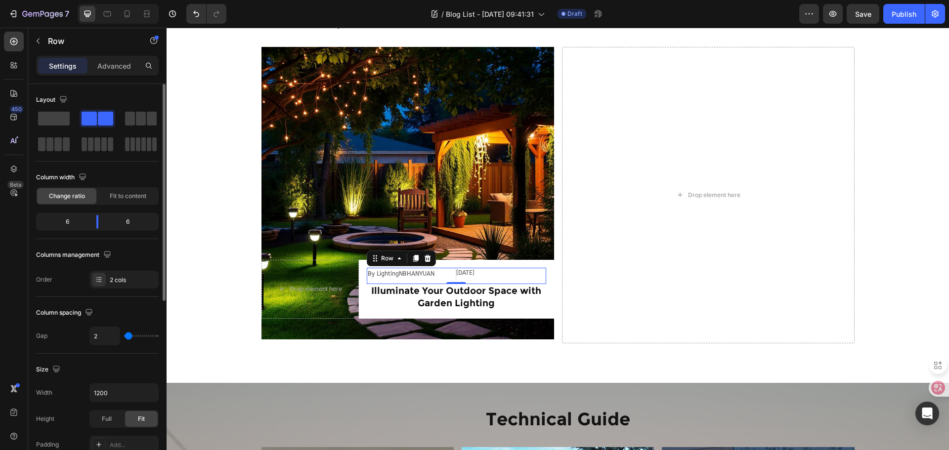
type input "4"
type input "7"
type input "9"
drag, startPoint x: 125, startPoint y: 338, endPoint x: 130, endPoint y: 338, distance: 5.5
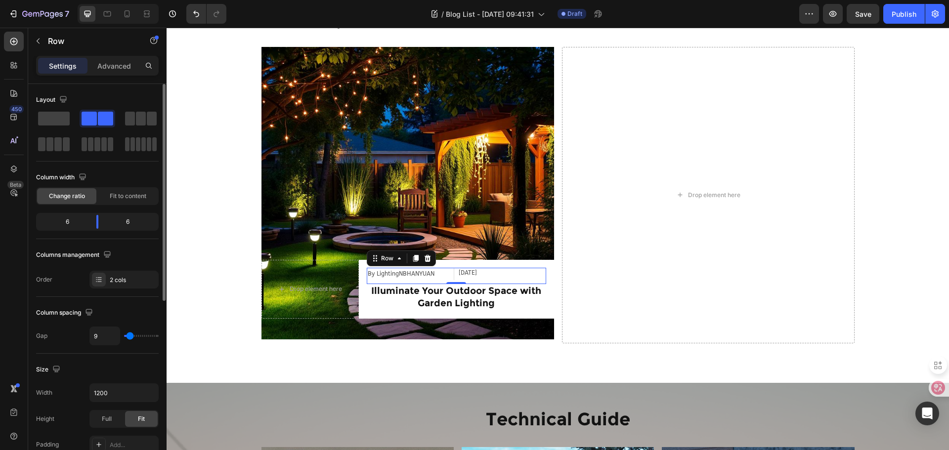
type input "9"
click at [130, 337] on input "range" at bounding box center [141, 336] width 35 height 2
click at [96, 0] on body "7 Version history / Blog List - Aug 21, 09:41:31 Draft Preview Save Publish 450…" at bounding box center [474, 0] width 949 height 0
click at [414, 274] on div "By LightingNBHANYUAN" at bounding box center [408, 274] width 83 height 13
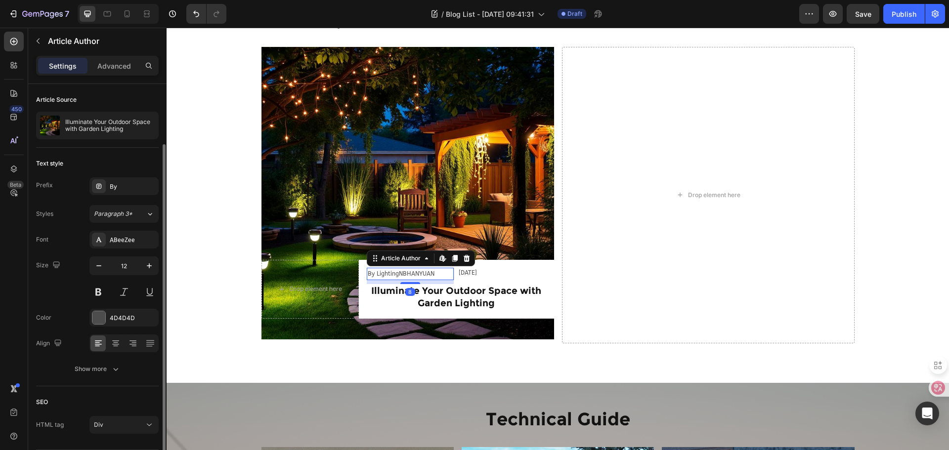
scroll to position [31, 0]
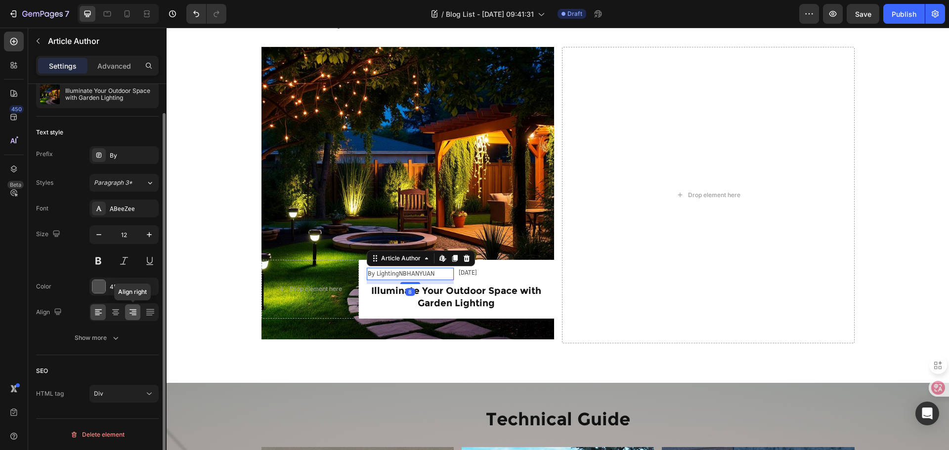
click at [129, 314] on icon at bounding box center [133, 312] width 10 height 10
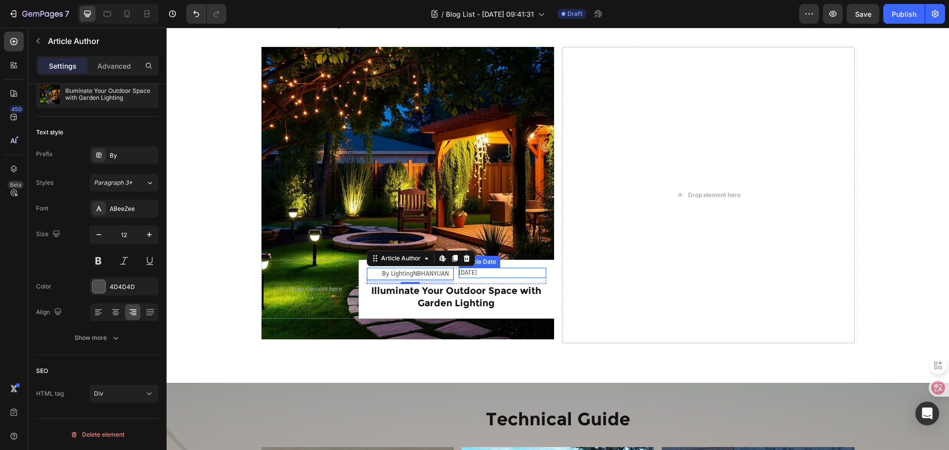
click at [475, 277] on div "Aug 21, 2025" at bounding box center [502, 273] width 87 height 11
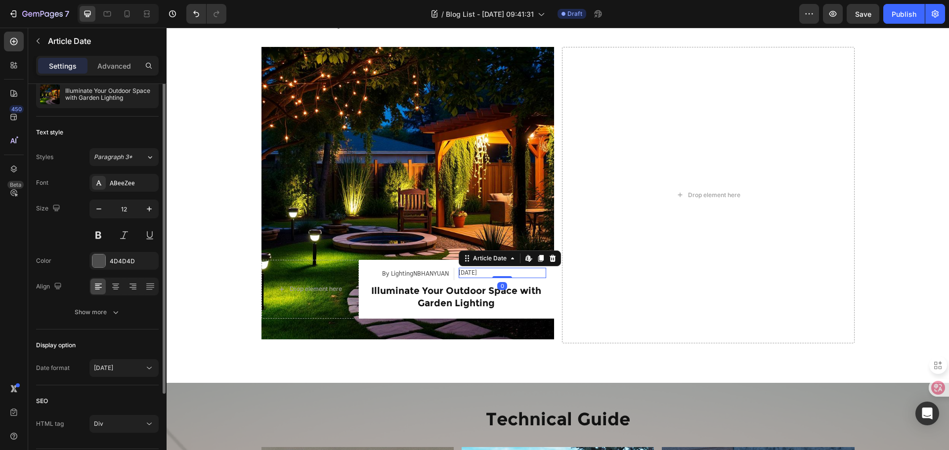
scroll to position [0, 0]
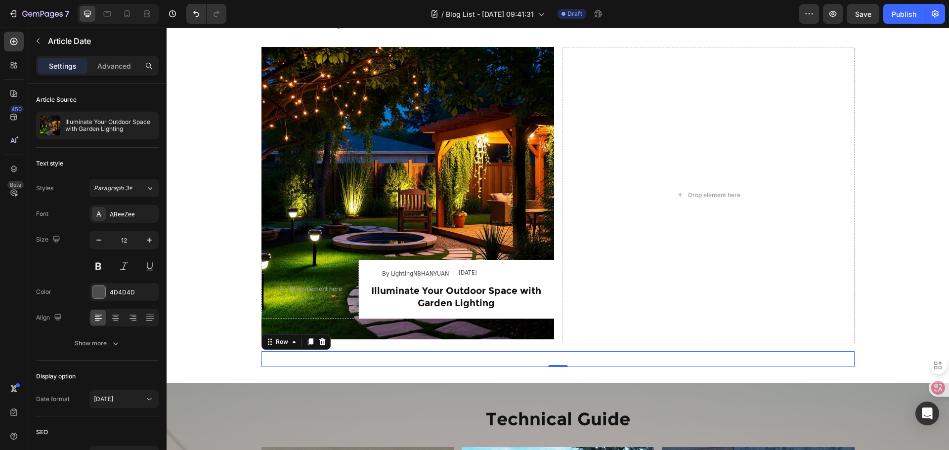
click at [481, 364] on div "By Lighting NBHANYUAN Text Block Jan 01. 2025 Text Block Row Icon New Opportuni…" at bounding box center [407, 359] width 293 height 16
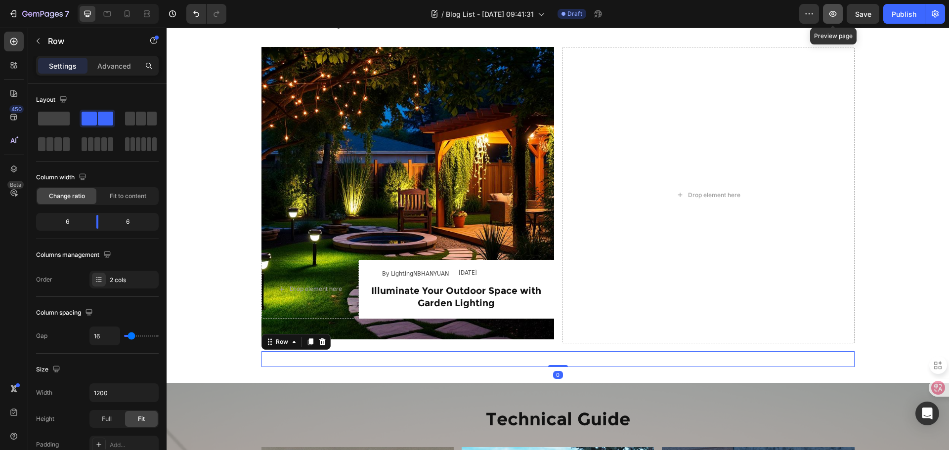
click at [838, 11] on button "button" at bounding box center [833, 14] width 20 height 20
click at [48, 48] on div "Row" at bounding box center [84, 41] width 113 height 26
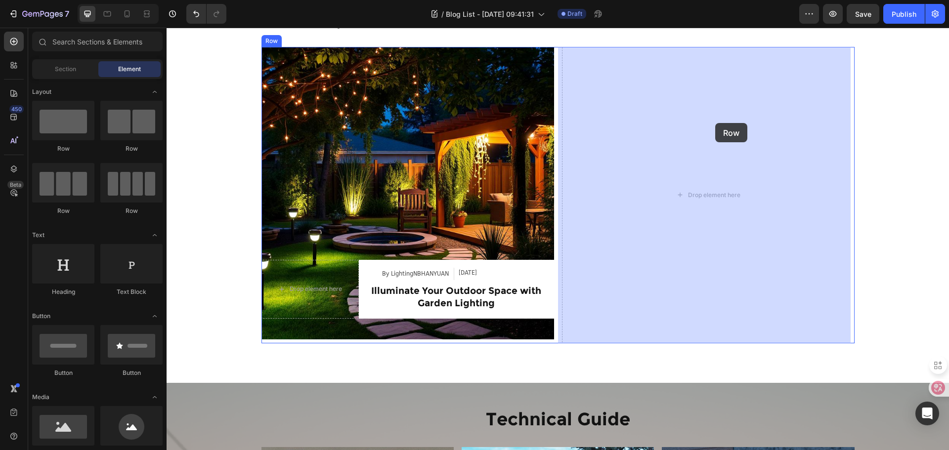
drag, startPoint x: 289, startPoint y: 146, endPoint x: 715, endPoint y: 123, distance: 427.2
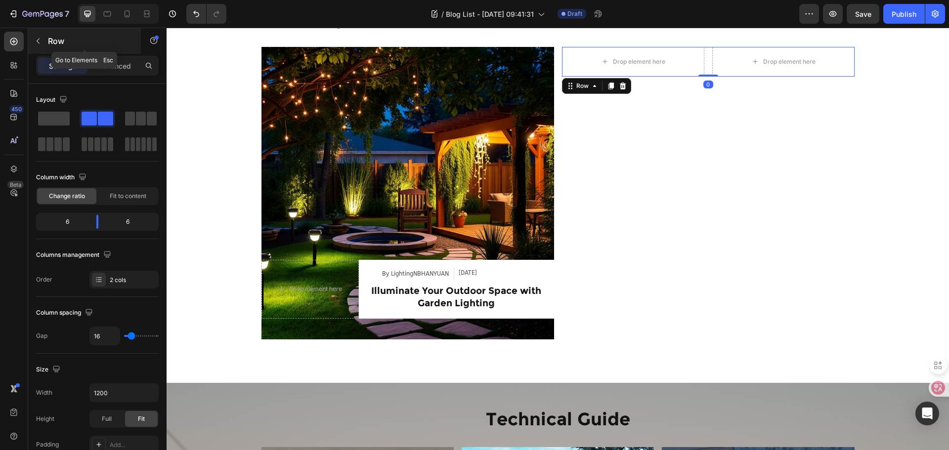
click at [44, 40] on button "button" at bounding box center [38, 41] width 16 height 16
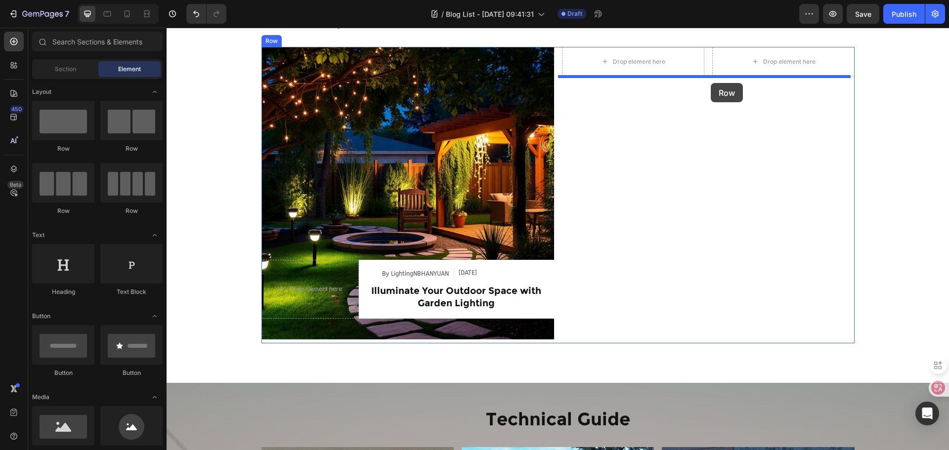
drag, startPoint x: 217, startPoint y: 153, endPoint x: 711, endPoint y: 83, distance: 498.2
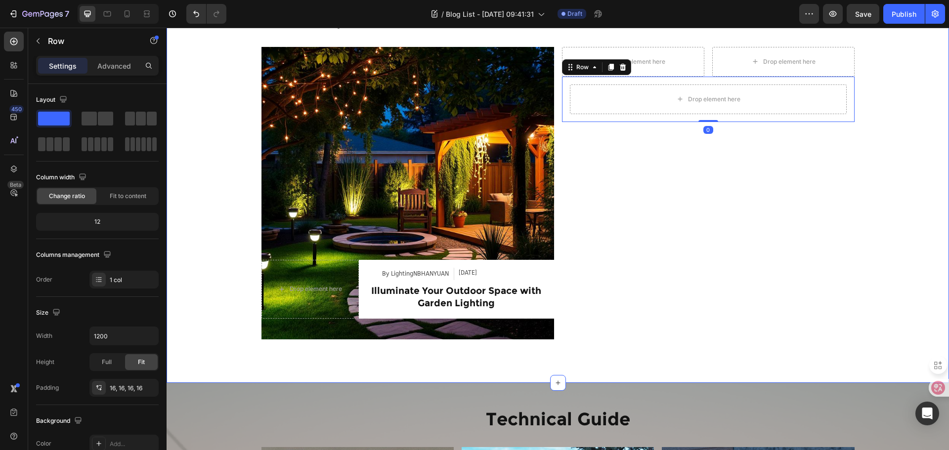
click at [898, 168] on div "Industry Trends Heading Row Article Image Drop element here By LightingNBHANYUA…" at bounding box center [558, 182] width 782 height 369
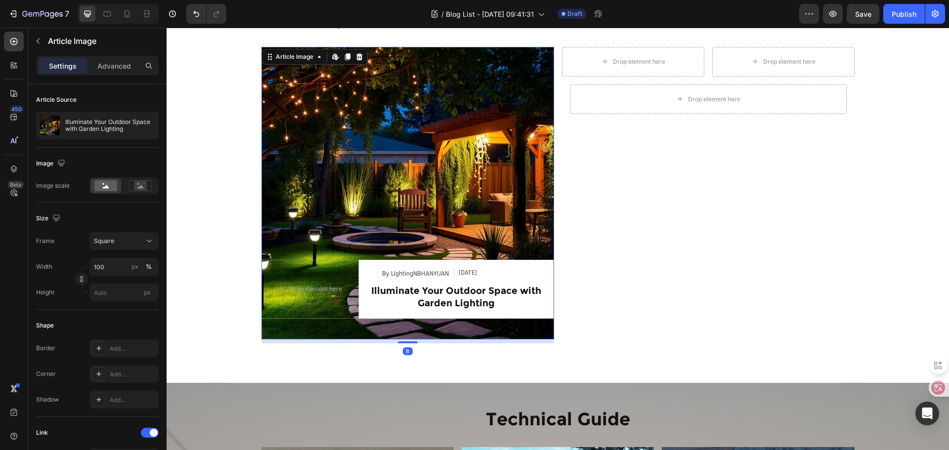
click at [537, 195] on img at bounding box center [407, 193] width 293 height 293
click at [344, 57] on icon at bounding box center [346, 56] width 5 height 7
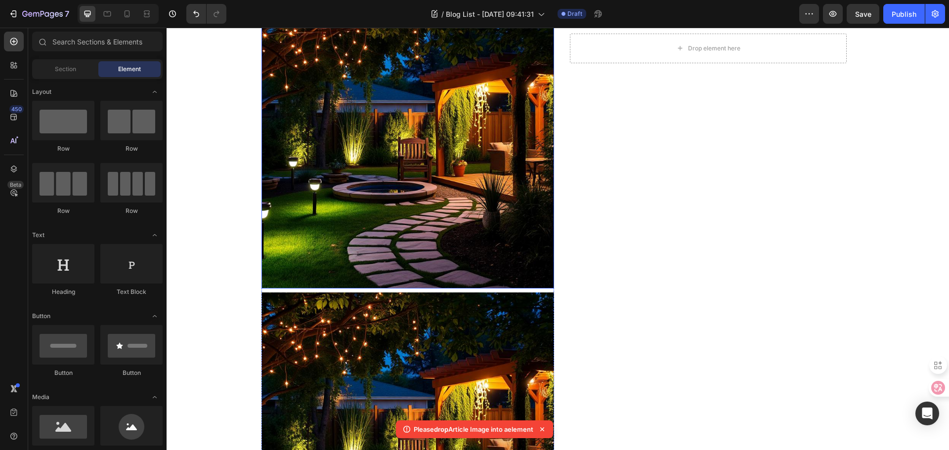
scroll to position [696, 0]
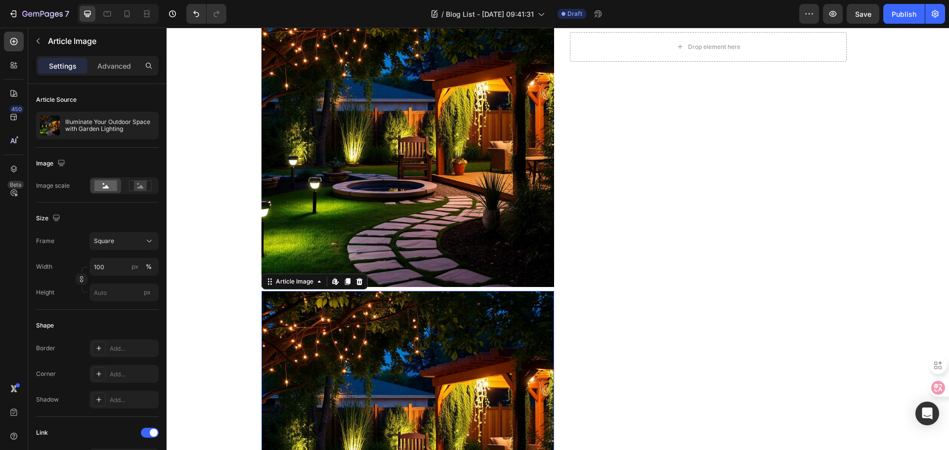
click at [523, 345] on img at bounding box center [407, 437] width 293 height 293
click at [355, 281] on icon at bounding box center [359, 282] width 8 height 8
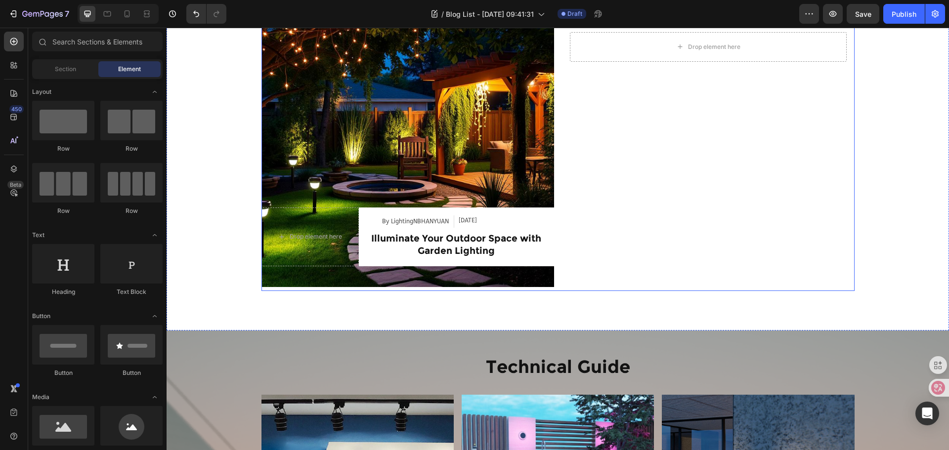
scroll to position [548, 0]
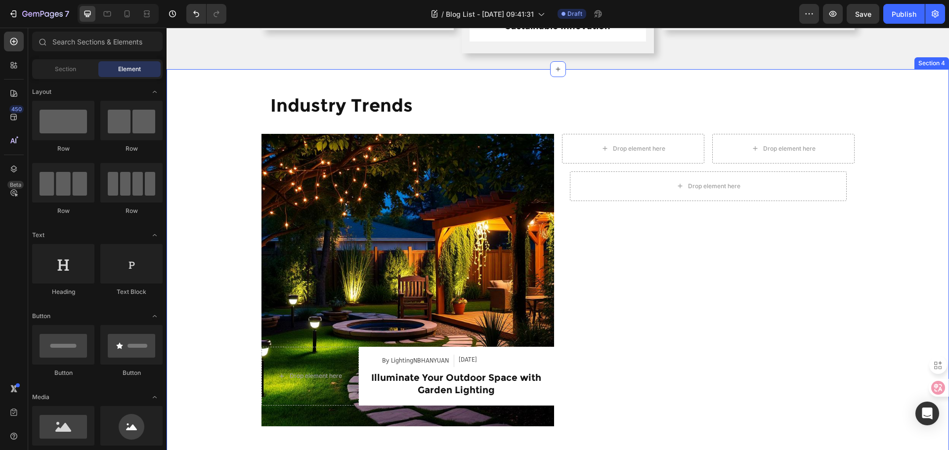
click at [899, 266] on div "Industry Trends Heading Row Article Image Drop element here By LightingNBHANYUA…" at bounding box center [558, 269] width 782 height 369
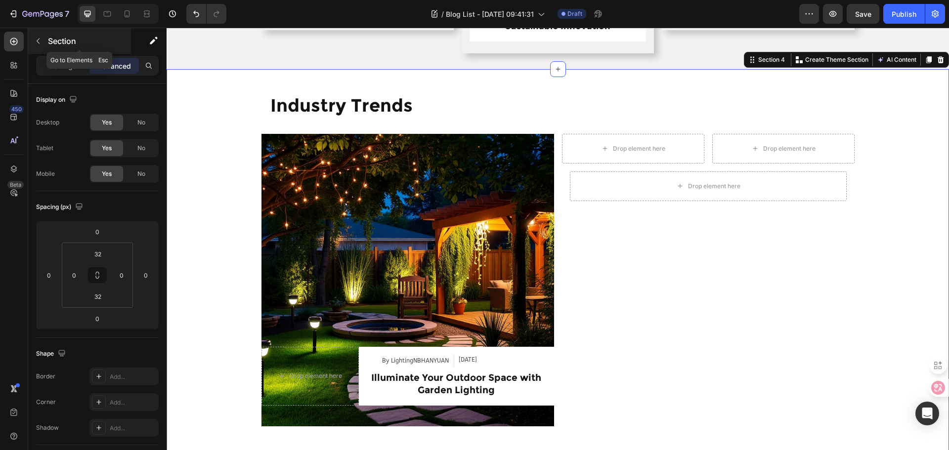
click at [39, 40] on icon "button" at bounding box center [38, 41] width 3 height 5
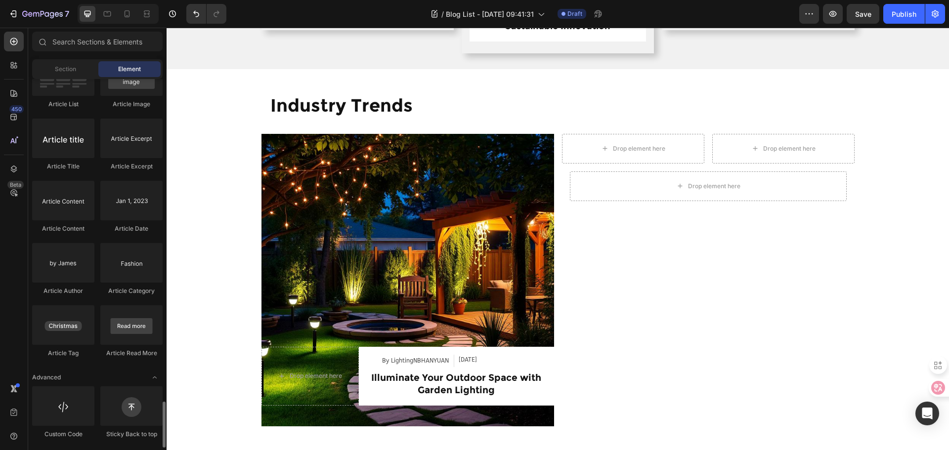
scroll to position [2511, 0]
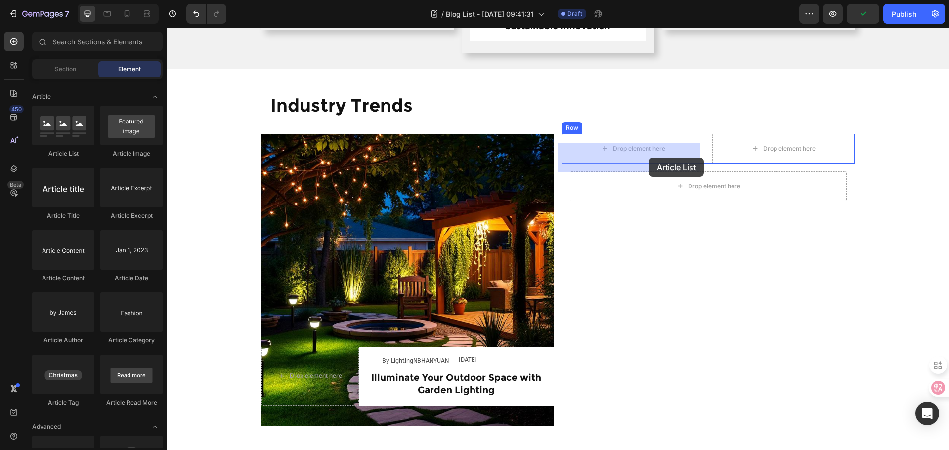
drag, startPoint x: 235, startPoint y: 166, endPoint x: 649, endPoint y: 158, distance: 413.8
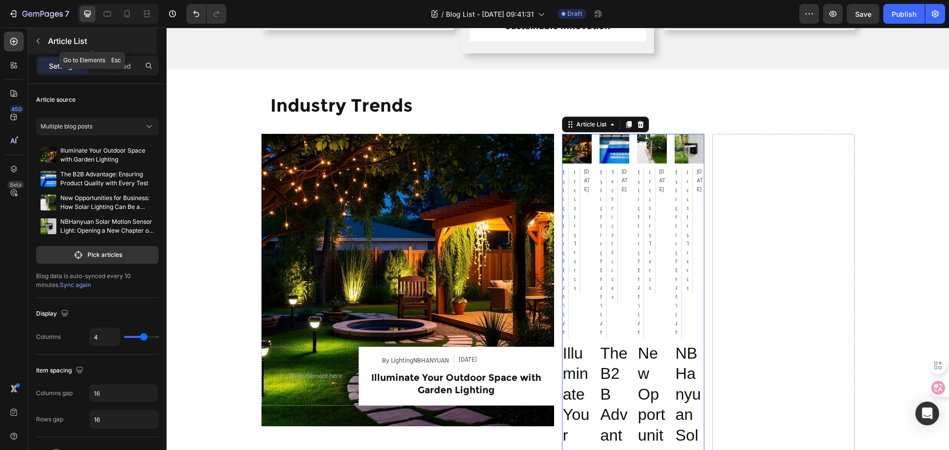
click at [39, 41] on icon "button" at bounding box center [38, 41] width 8 height 8
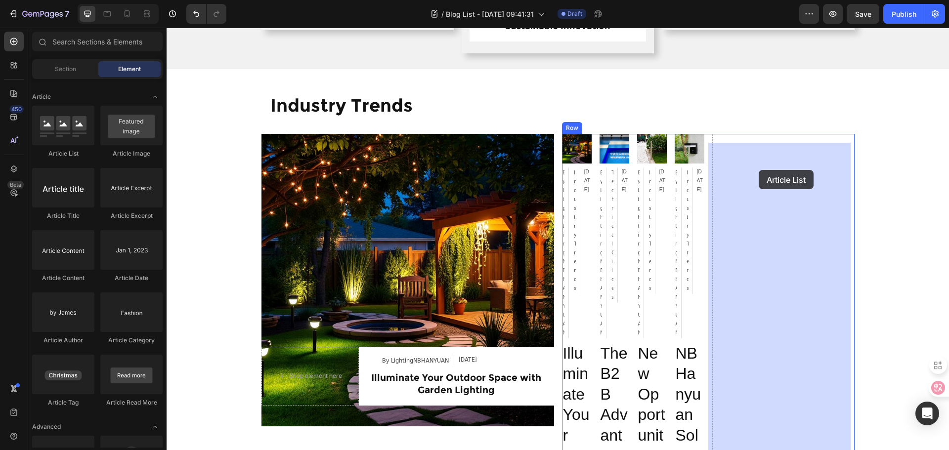
drag, startPoint x: 232, startPoint y: 155, endPoint x: 759, endPoint y: 170, distance: 526.6
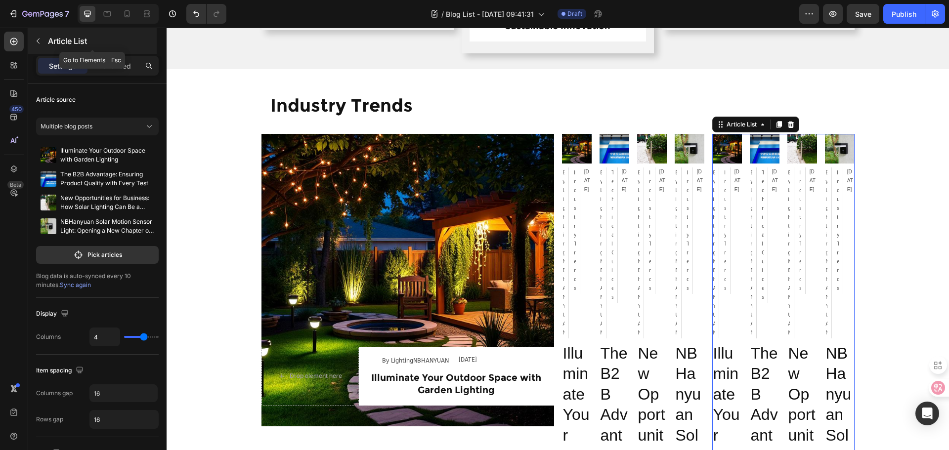
click at [39, 43] on icon "button" at bounding box center [38, 41] width 8 height 8
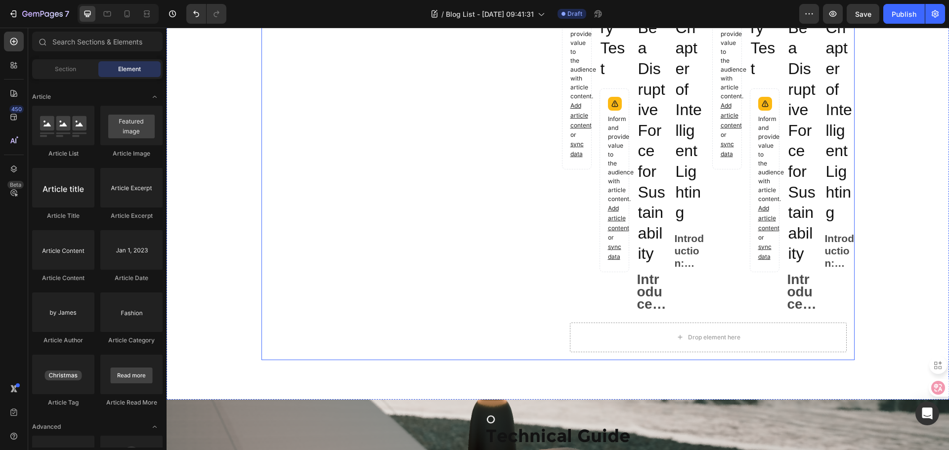
scroll to position [1438, 0]
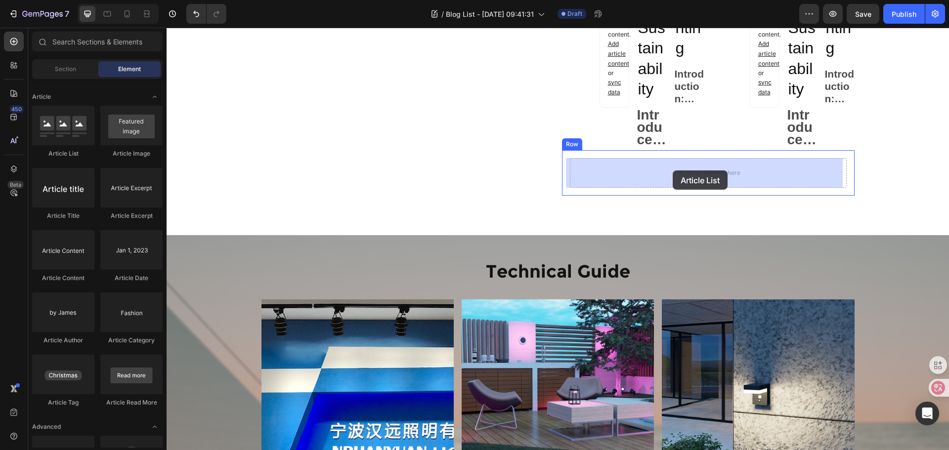
drag, startPoint x: 281, startPoint y: 150, endPoint x: 673, endPoint y: 171, distance: 392.5
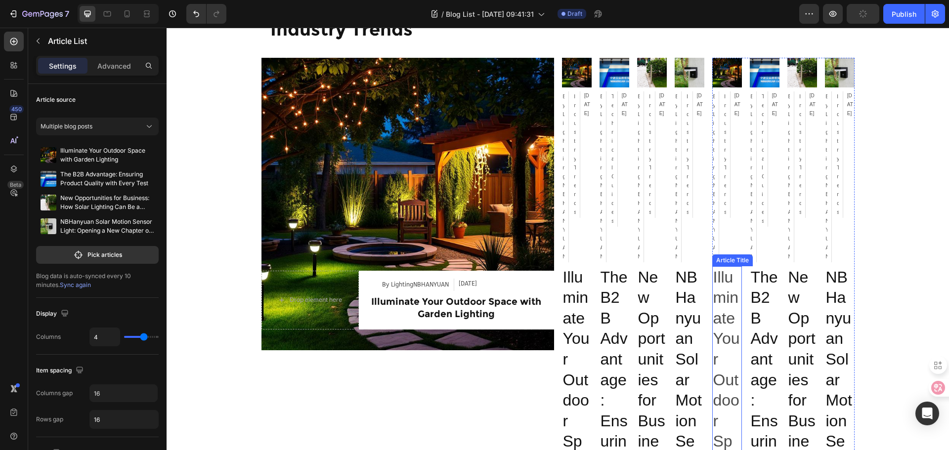
scroll to position [499, 0]
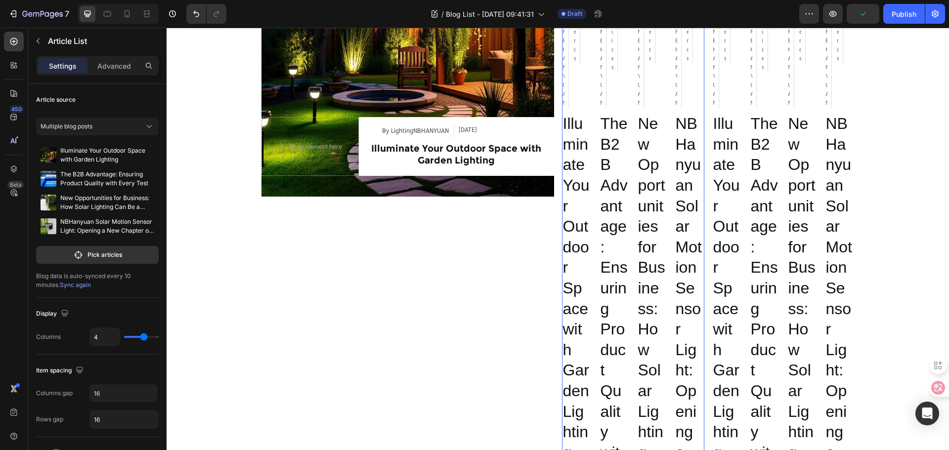
click at [631, 171] on div "Article Image By LightingNBHANYUAN Article Author Industry Trends Article Categ…" at bounding box center [633, 352] width 142 height 897
click at [139, 333] on div "4" at bounding box center [123, 337] width 69 height 19
type input "3"
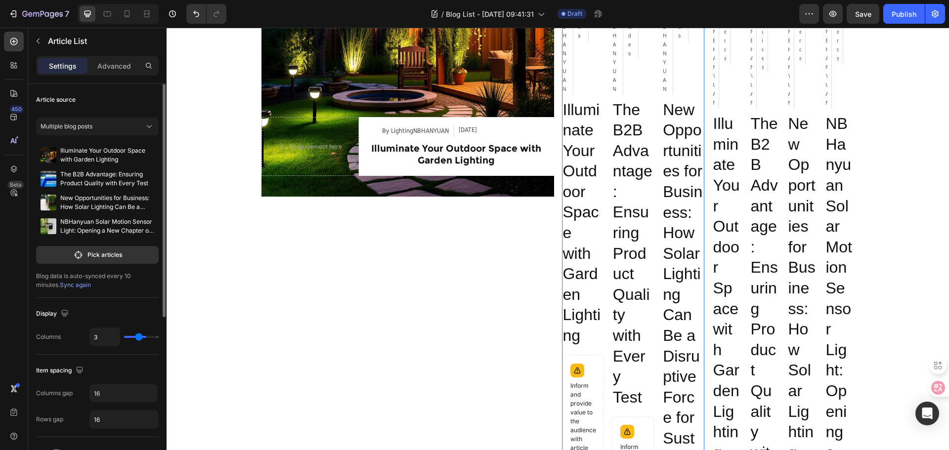
type input "2"
type input "1"
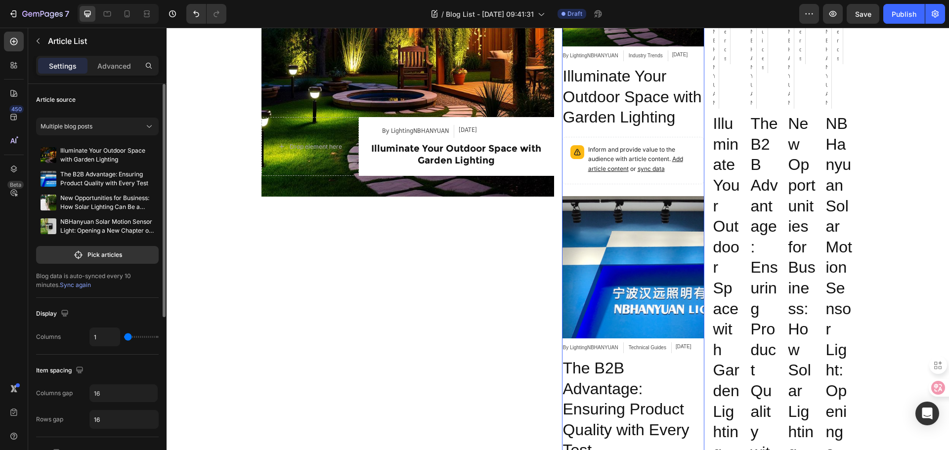
drag, startPoint x: 143, startPoint y: 338, endPoint x: 129, endPoint y: 340, distance: 14.5
type input "1"
click at [129, 338] on input "range" at bounding box center [141, 337] width 35 height 2
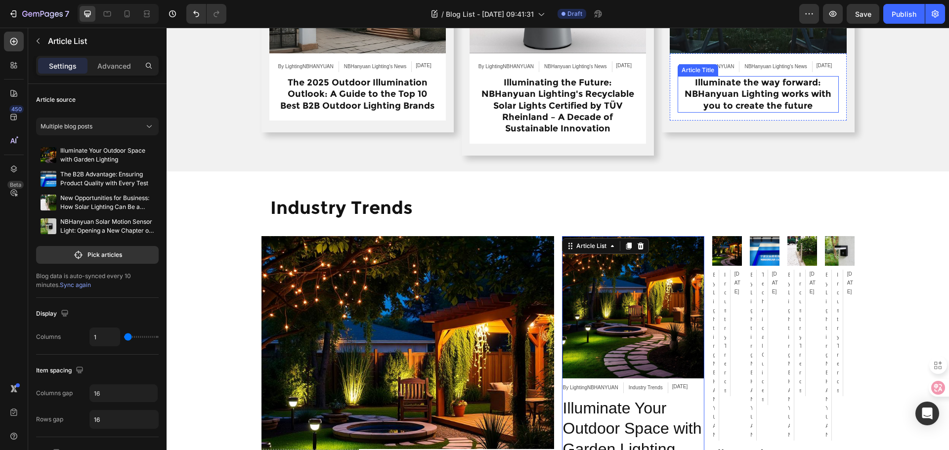
scroll to position [449, 0]
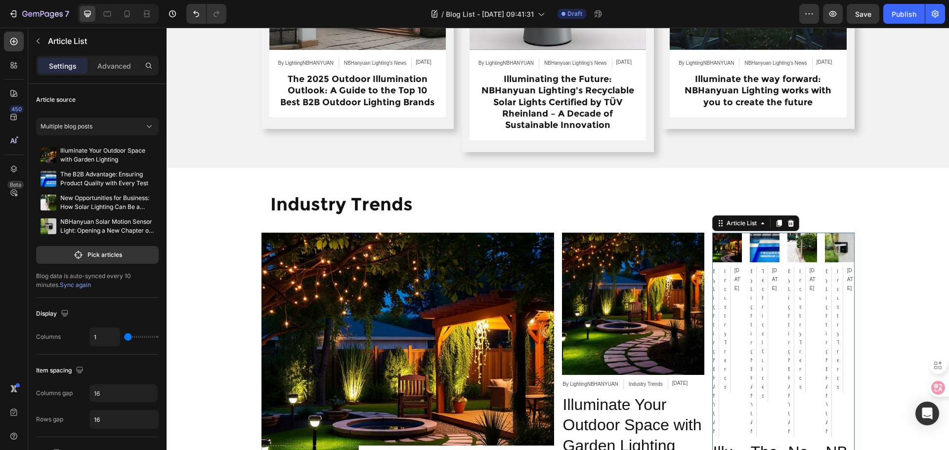
type input "3"
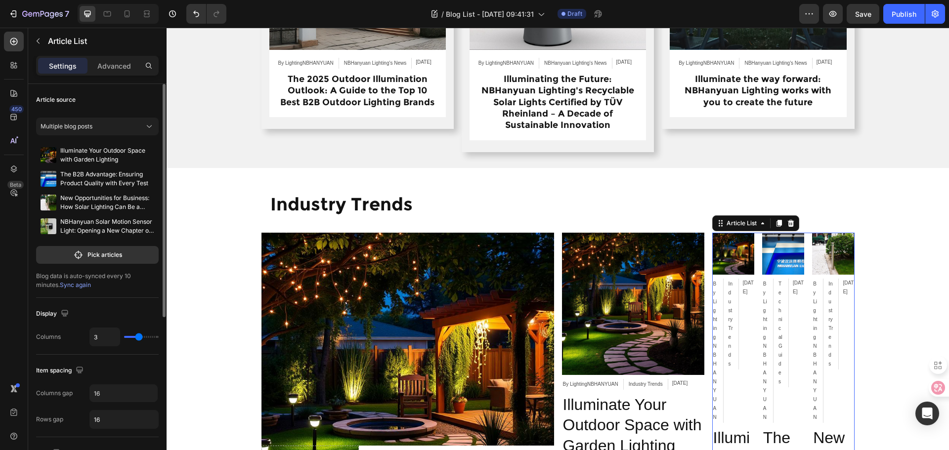
type input "2"
drag, startPoint x: 138, startPoint y: 336, endPoint x: 131, endPoint y: 339, distance: 7.3
type input "2"
click at [132, 338] on input "range" at bounding box center [141, 337] width 35 height 2
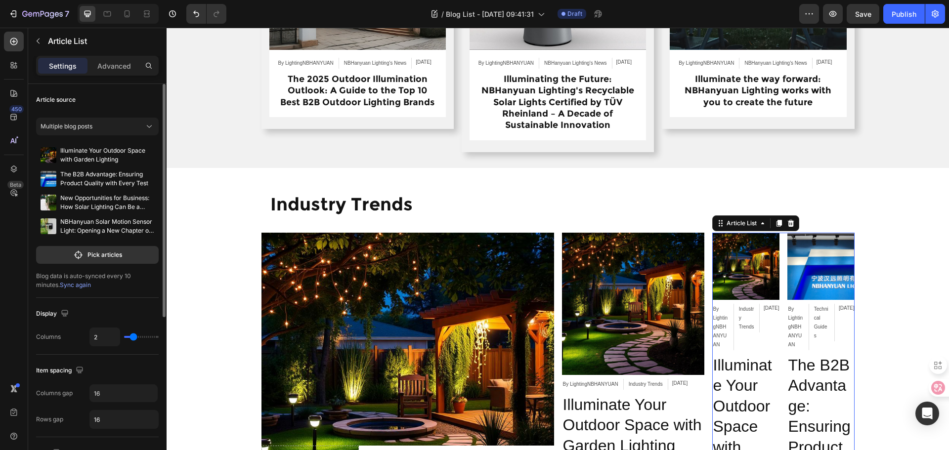
type input "1"
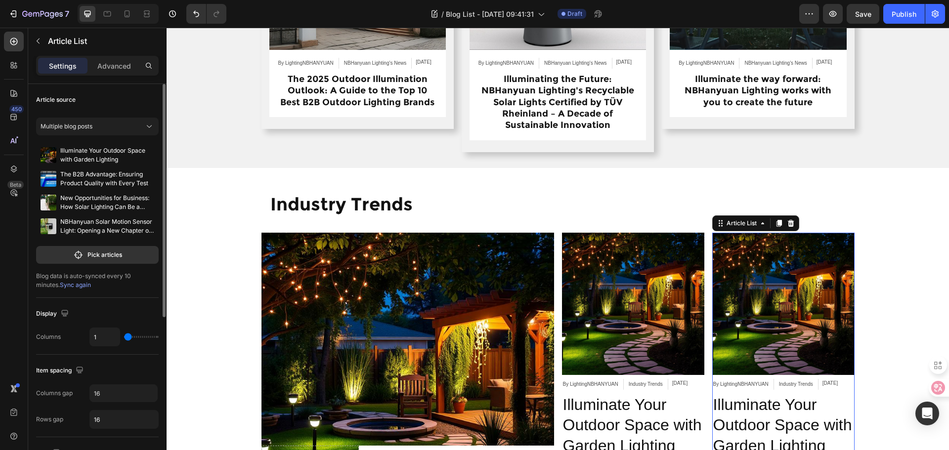
type input "1"
click at [129, 338] on input "range" at bounding box center [141, 337] width 35 height 2
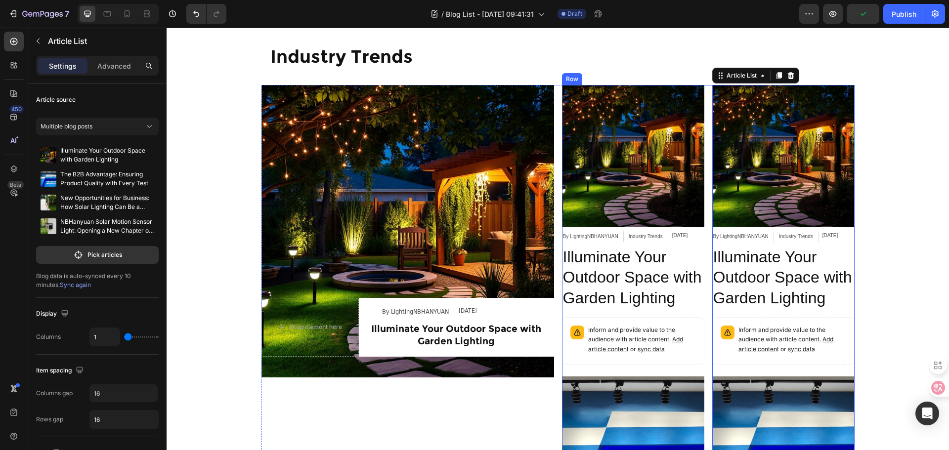
scroll to position [598, 0]
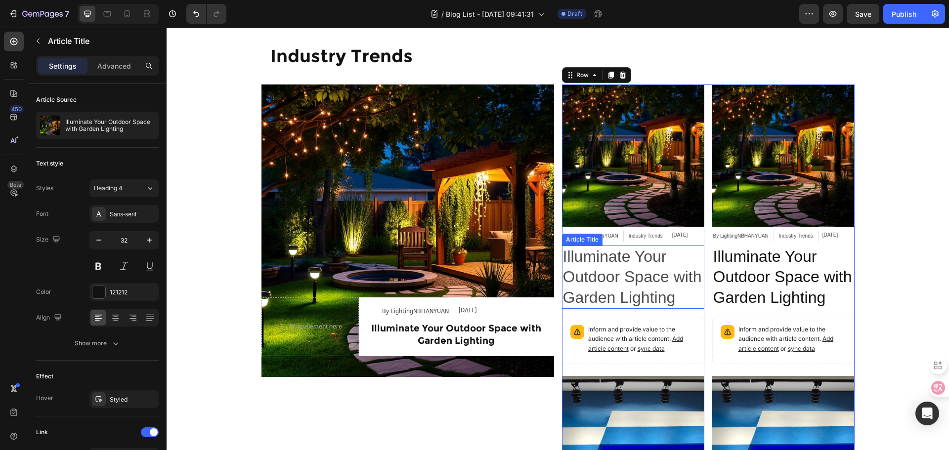
click at [607, 254] on h2 "Illuminate Your Outdoor Space with Garden Lighting" at bounding box center [633, 278] width 142 height 64
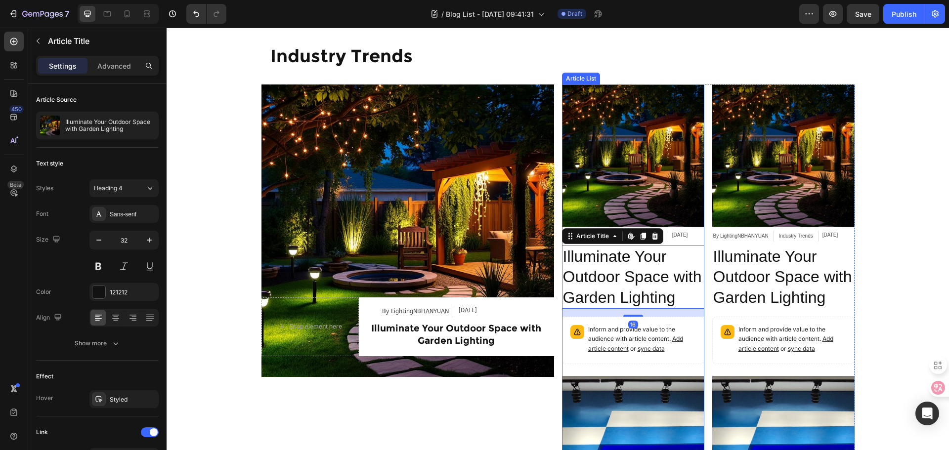
click at [688, 369] on div "Article Image By LightingNBHANYUAN Article Author Industry Trends Article Categ…" at bounding box center [633, 227] width 142 height 284
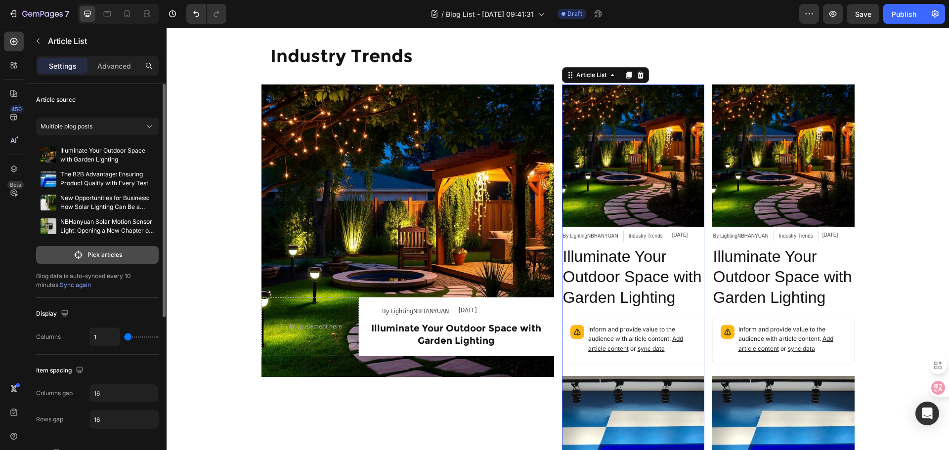
click at [118, 252] on p "Pick articles" at bounding box center [104, 255] width 35 height 9
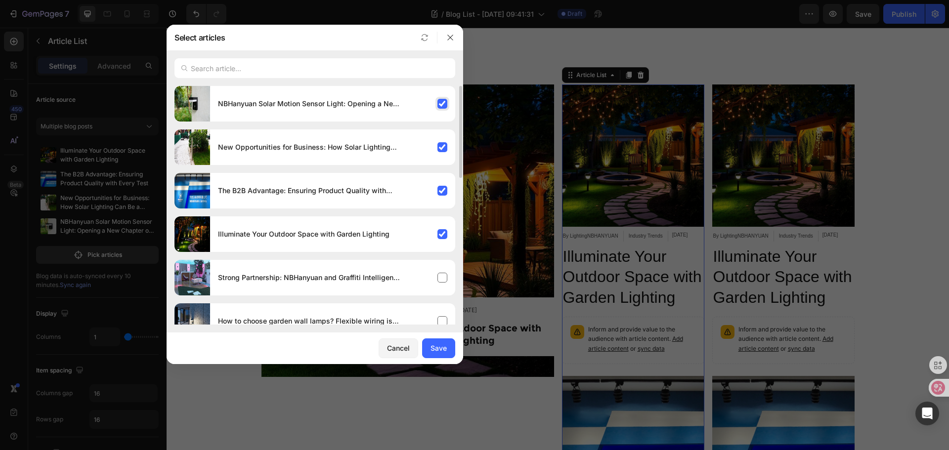
click at [440, 105] on div "NBHanyuan Solar Motion Sensor Light: Opening a New Chapter of Intelligent Light…" at bounding box center [332, 104] width 245 height 28
click at [440, 186] on div "The B2B Advantage: Ensuring Product Quality with Every Test" at bounding box center [332, 191] width 245 height 28
click at [444, 244] on div "Illuminate Your Outdoor Space with Garden Lighting" at bounding box center [332, 234] width 245 height 28
click at [438, 349] on div "Save" at bounding box center [439, 348] width 16 height 10
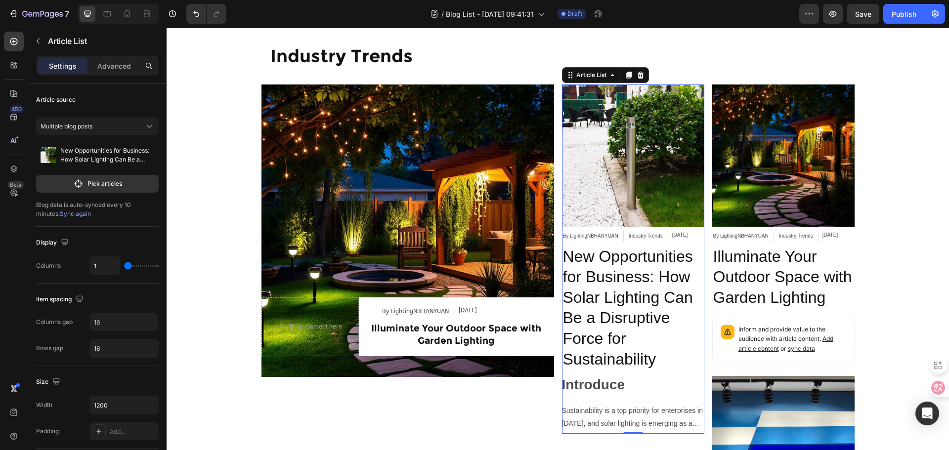
click at [697, 238] on div "Article Image By LightingNBHANYUAN Article Author Industry Trends Article Categ…" at bounding box center [633, 259] width 142 height 349
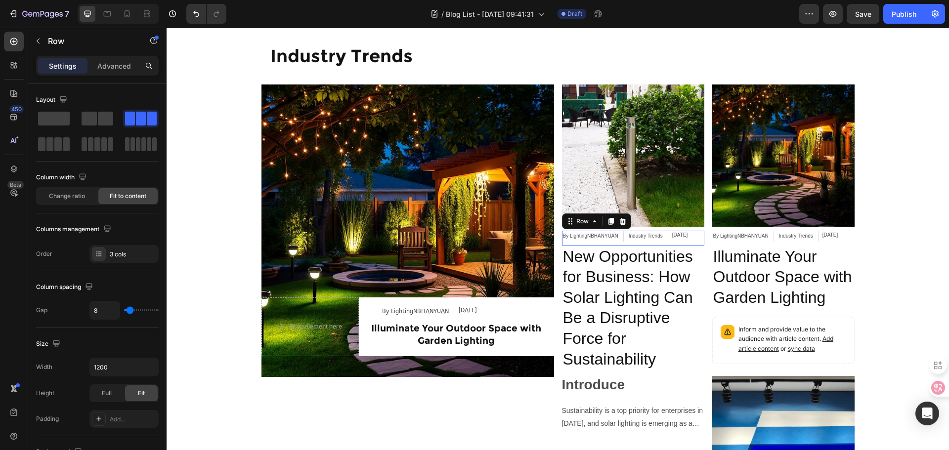
click at [686, 246] on div "Feb 28, 2024 Article Date" at bounding box center [679, 238] width 15 height 15
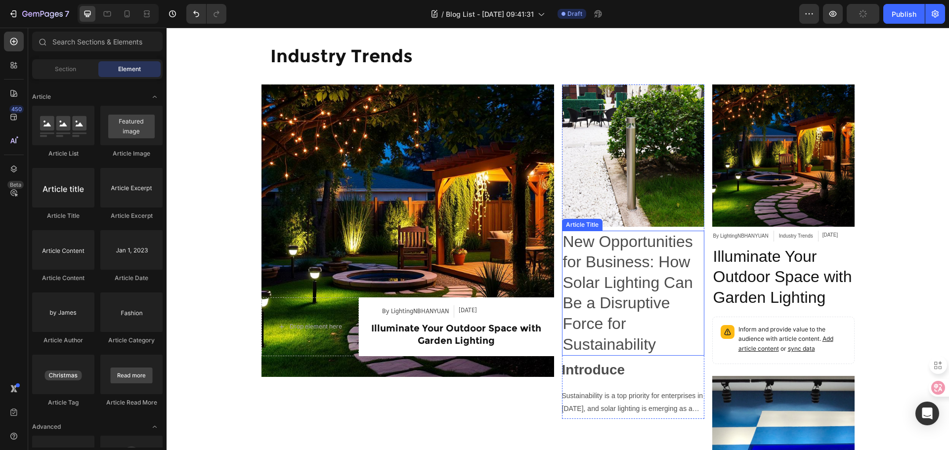
click at [687, 292] on h2 "New Opportunities for Business: How Solar Lighting Can Be a Disruptive Force fo…" at bounding box center [633, 294] width 142 height 126
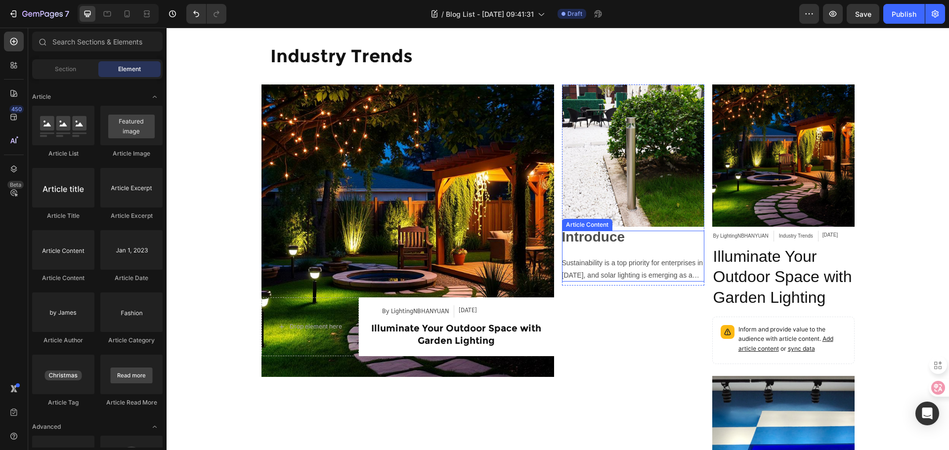
click at [679, 264] on div "Introduce Sustainability is a top priority for enterprises in 2025, and solar l…" at bounding box center [633, 256] width 142 height 51
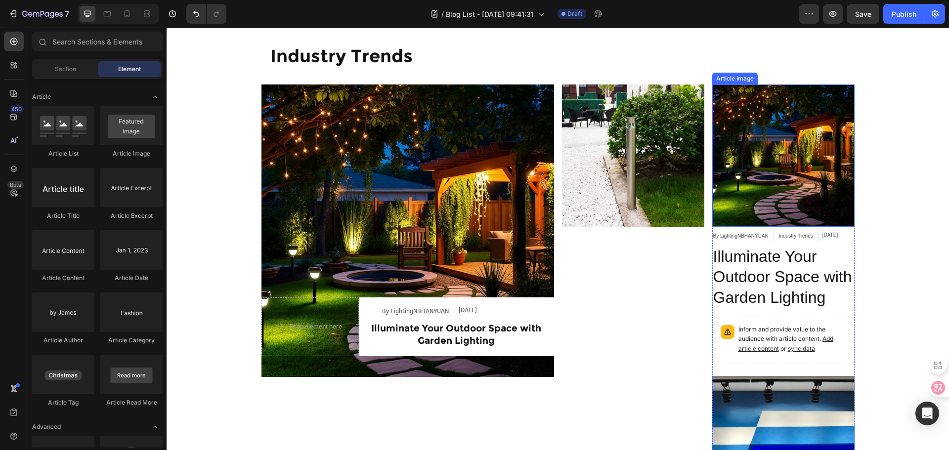
click at [788, 185] on img at bounding box center [783, 156] width 142 height 142
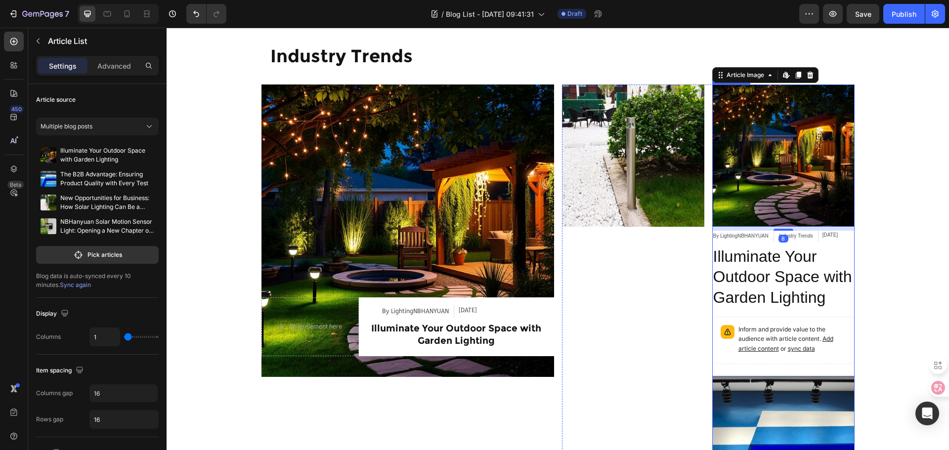
click at [739, 369] on div "Article Image Edit content in Shopify 8 By LightingNBHANYUAN Article Author Ind…" at bounding box center [783, 227] width 142 height 284
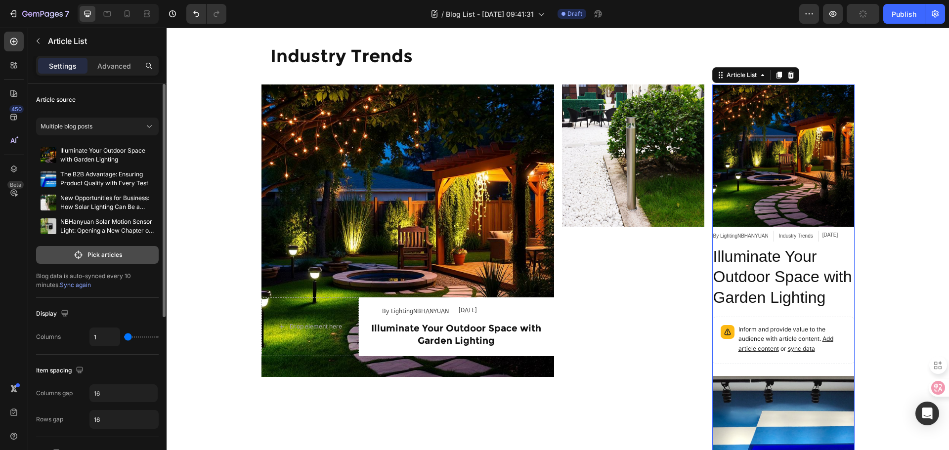
click at [103, 254] on p "Pick articles" at bounding box center [104, 255] width 35 height 9
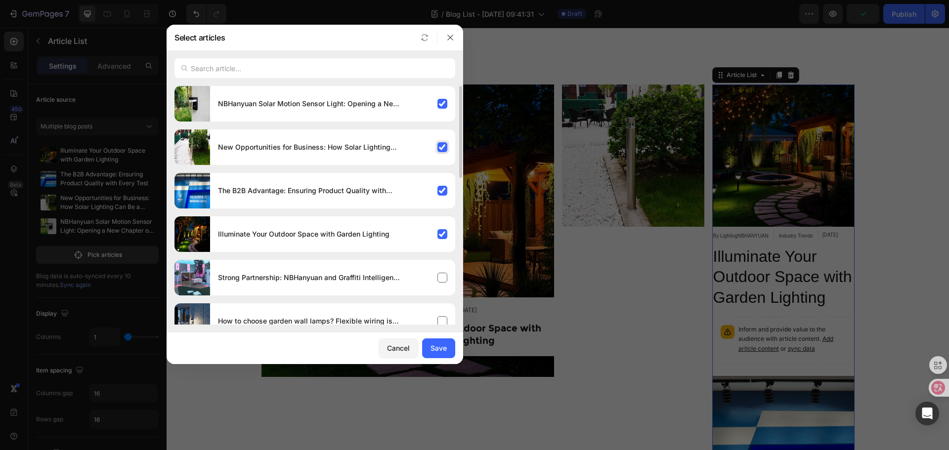
click at [433, 145] on div "New Opportunities for Business: How Solar Lighting Can Be a Disruptive Force fo…" at bounding box center [332, 147] width 245 height 28
click at [443, 197] on div "The B2B Advantage: Ensuring Product Quality with Every Test" at bounding box center [332, 191] width 245 height 28
click at [443, 225] on div "Illuminate Your Outdoor Space with Garden Lighting" at bounding box center [332, 234] width 245 height 28
click at [443, 340] on button "Save" at bounding box center [438, 349] width 33 height 20
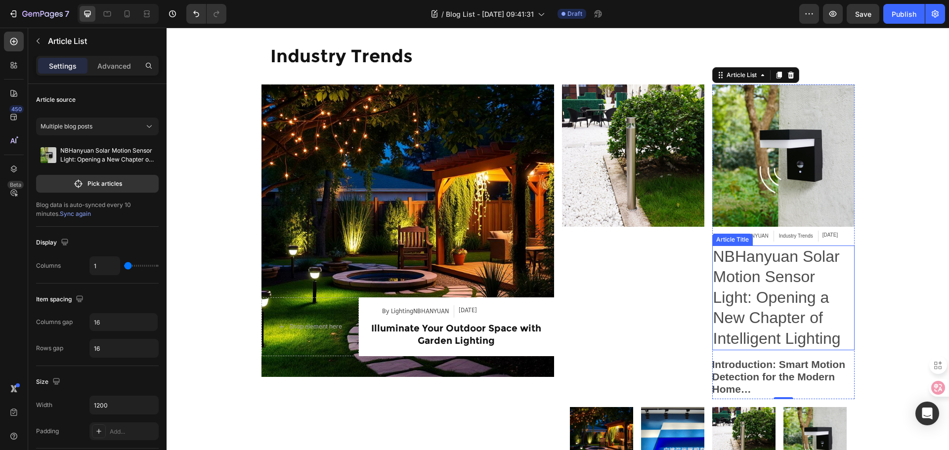
click at [841, 275] on h2 "NBHanyuan Solar Motion Sensor Light: Opening a New Chapter of Intelligent Light…" at bounding box center [783, 298] width 142 height 105
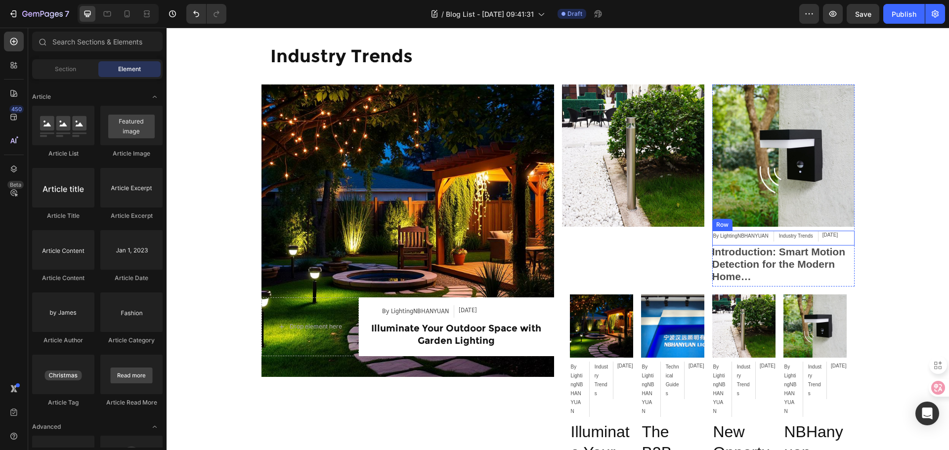
click at [838, 246] on div "Apr 10, 2025 Article Date" at bounding box center [829, 238] width 15 height 15
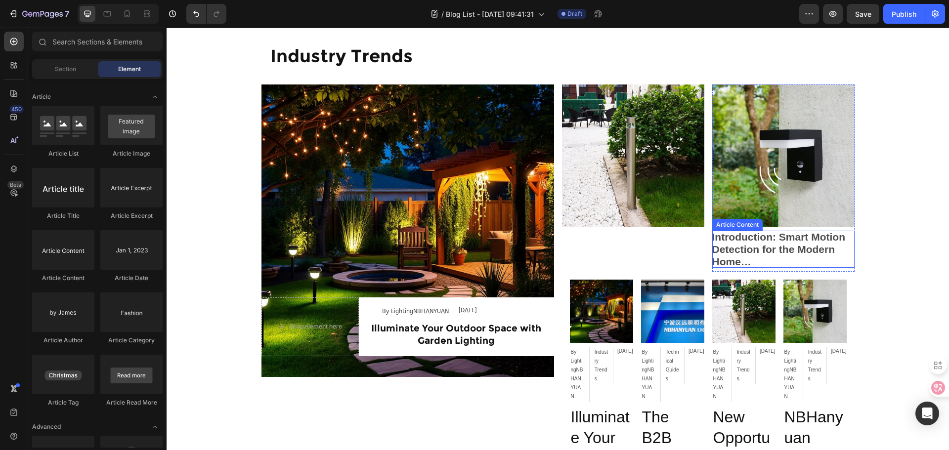
click at [840, 264] on h2 "Introduction: Smart Motion Detection for the Modern Home" at bounding box center [783, 250] width 142 height 38
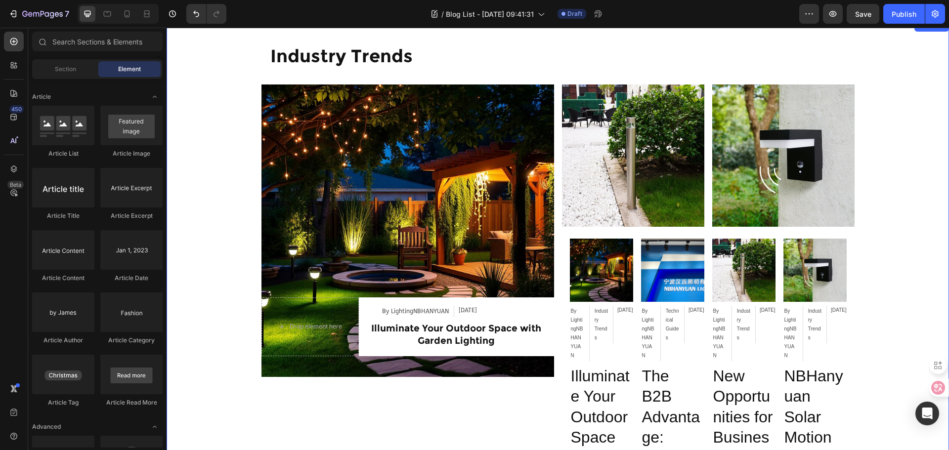
click at [904, 286] on div "Industry Trends Heading Row Article Image Drop element here By LightingNBHANYUA…" at bounding box center [558, 403] width 782 height 734
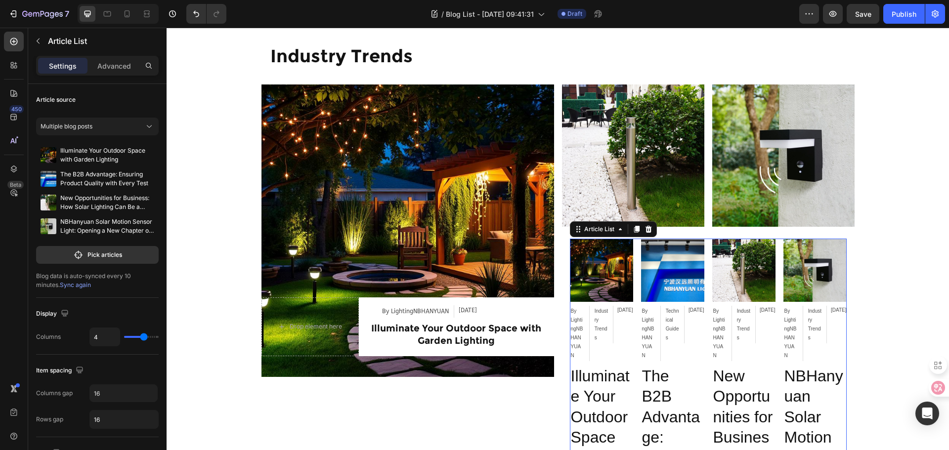
click at [133, 254] on button "Pick articles" at bounding box center [97, 255] width 123 height 18
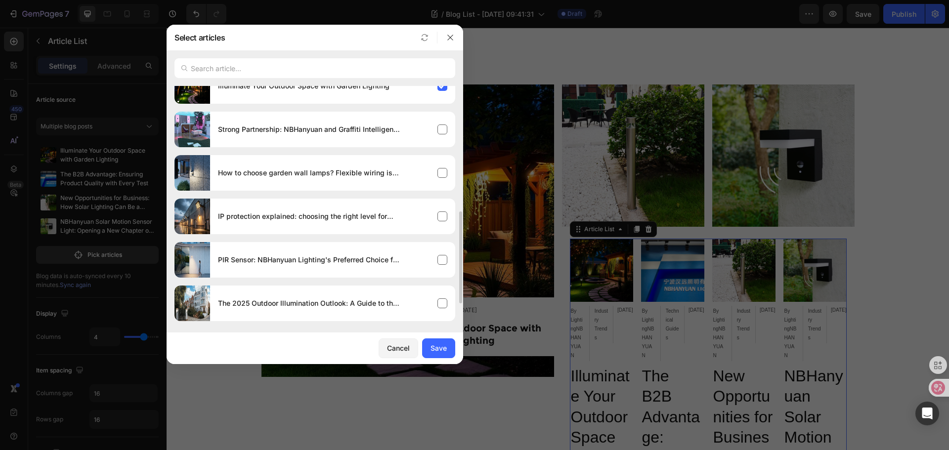
scroll to position [198, 0]
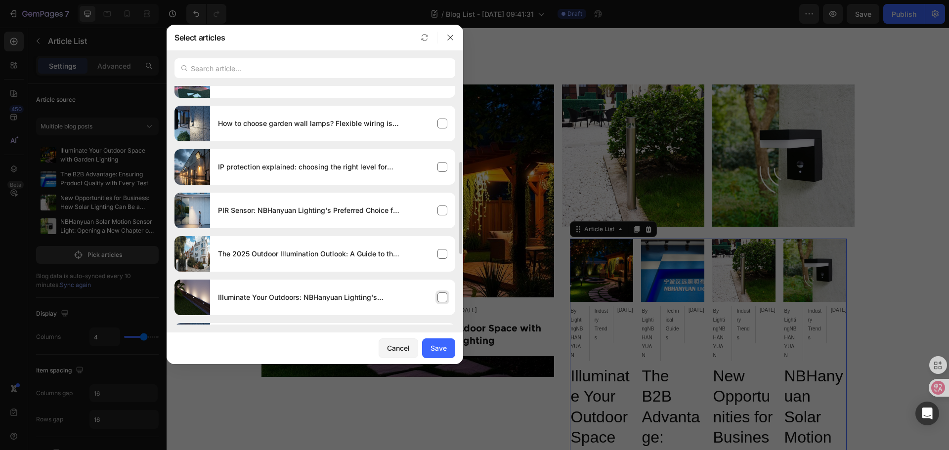
click at [430, 296] on div "Illuminate Your Outdoors: NBHanyuan Lighting's Innovative 12V + Solar Hybrid Li…" at bounding box center [332, 298] width 245 height 28
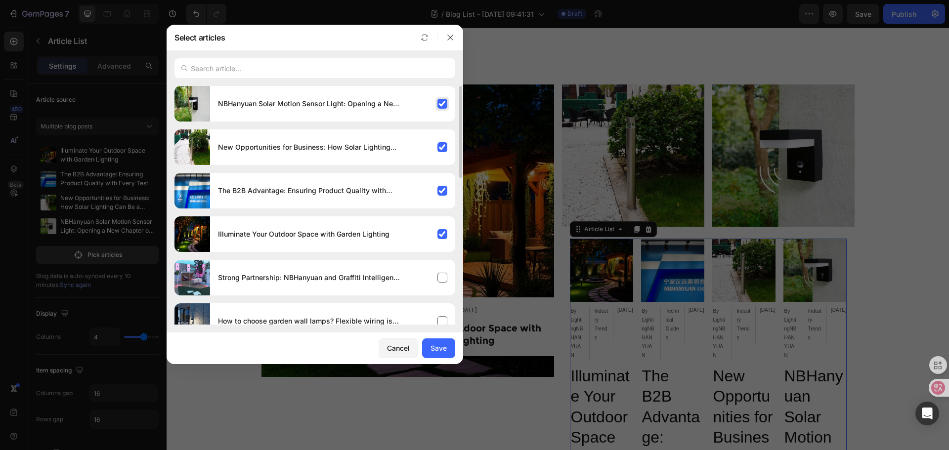
click at [449, 104] on div "NBHanyuan Solar Motion Sensor Light: Opening a New Chapter of Intelligent Light…" at bounding box center [332, 104] width 245 height 28
click at [440, 144] on div "New Opportunities for Business: How Solar Lighting Can Be a Disruptive Force fo…" at bounding box center [332, 147] width 245 height 28
click at [438, 187] on div "The B2B Advantage: Ensuring Product Quality with Every Test" at bounding box center [332, 191] width 245 height 28
click at [441, 231] on div "Illuminate Your Outdoor Space with Garden Lighting" at bounding box center [332, 234] width 245 height 28
click at [431, 353] on div "Save" at bounding box center [439, 348] width 16 height 10
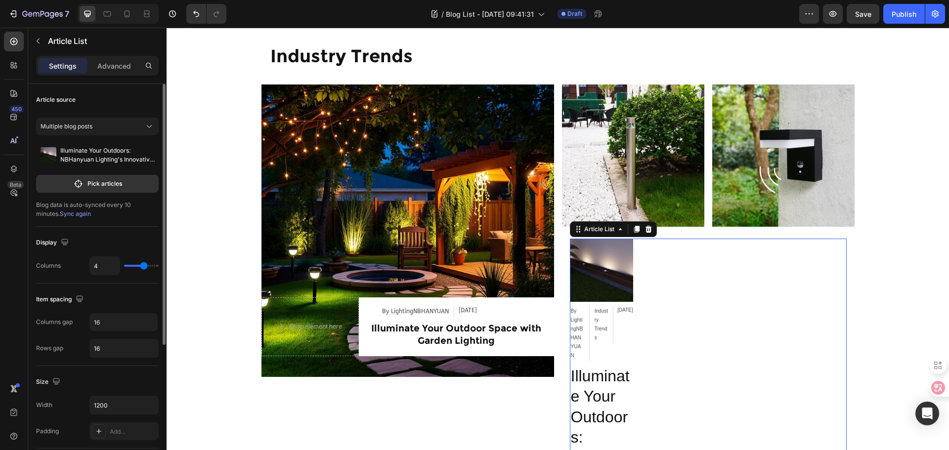
type input "1"
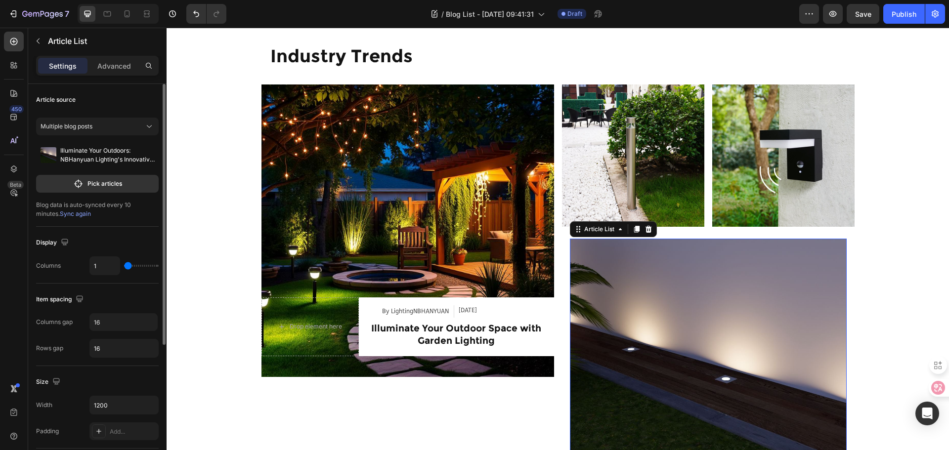
drag, startPoint x: 142, startPoint y: 265, endPoint x: 91, endPoint y: 264, distance: 50.9
type input "1"
click at [124, 265] on input "range" at bounding box center [141, 266] width 35 height 2
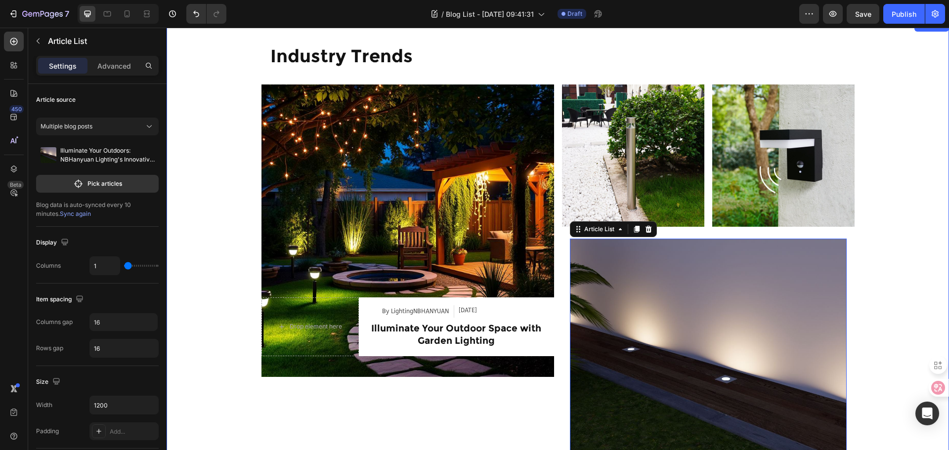
click at [897, 227] on div "Industry Trends Heading Row Article Image Drop element here By LightingNBHANYUA…" at bounding box center [558, 368] width 782 height 665
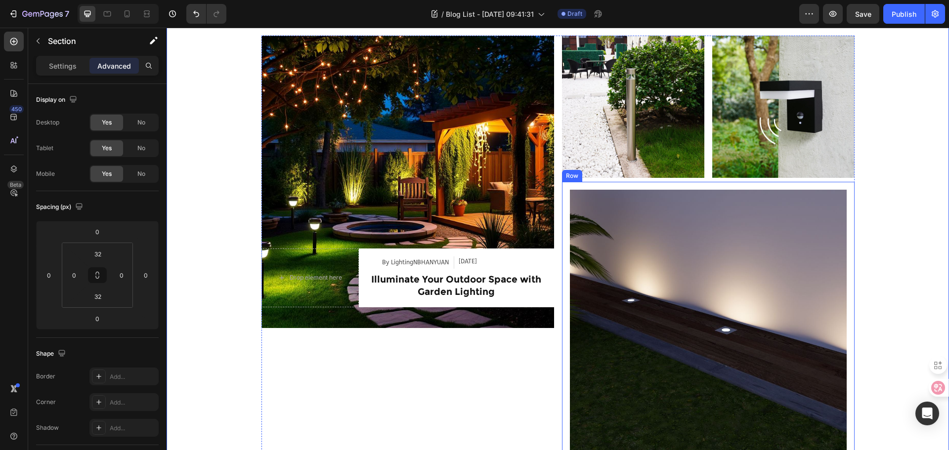
scroll to position [795, 0]
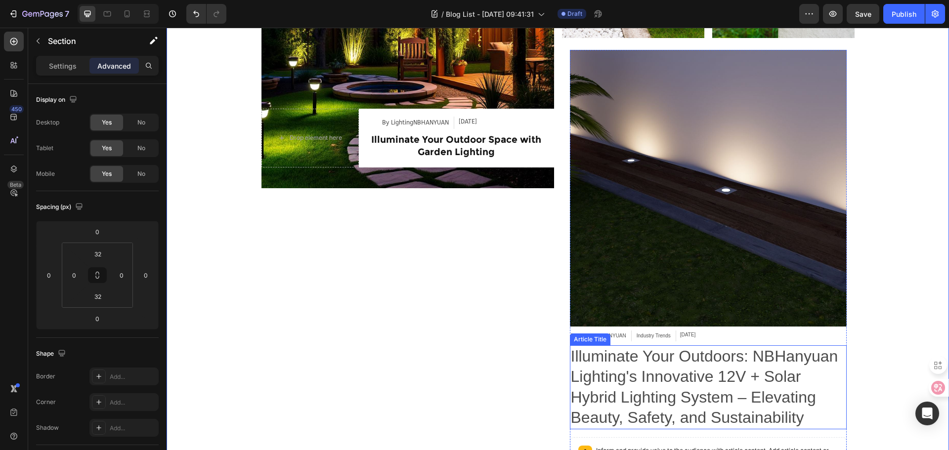
click at [830, 406] on h2 "Illuminate Your Outdoors: NBHanyuan Lighting's Innovative 12V + Solar Hybrid Li…" at bounding box center [708, 387] width 277 height 84
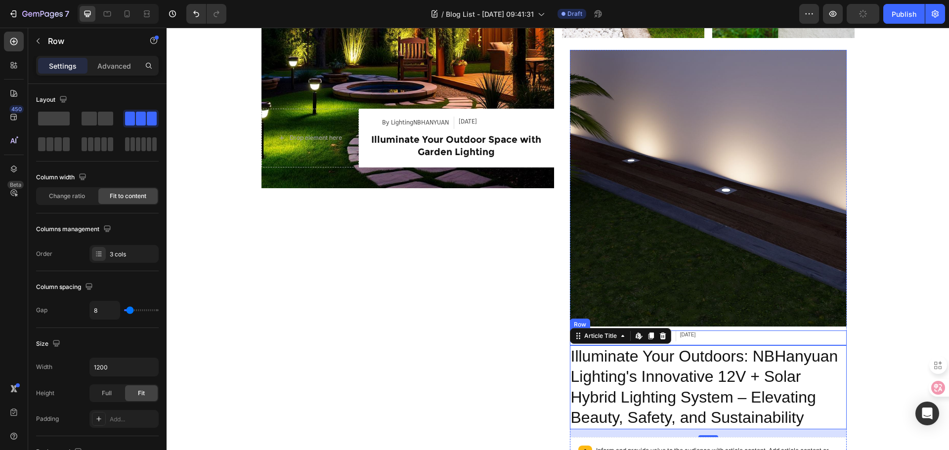
click at [745, 333] on div "By LightingNBHANYUAN Article Author Industry Trends Article Category Sep 01, 20…" at bounding box center [708, 338] width 277 height 15
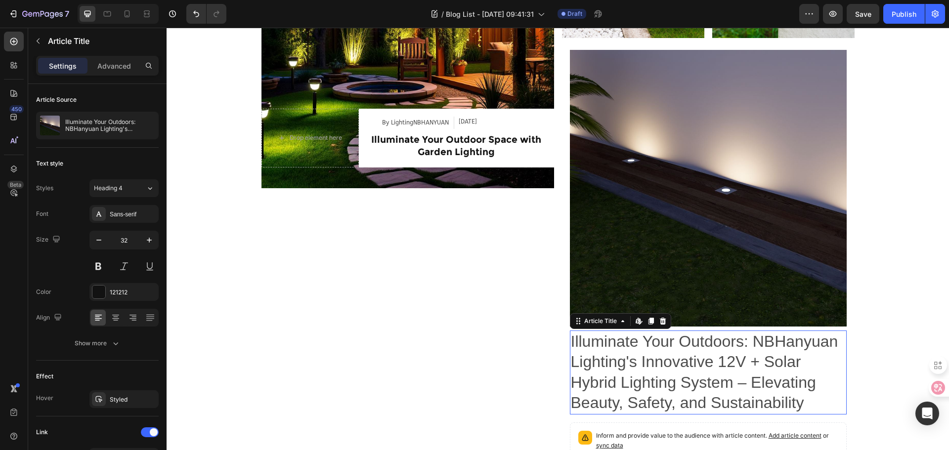
click at [819, 354] on h2 "Illuminate Your Outdoors: NBHanyuan Lighting's Innovative 12V + Solar Hybrid Li…" at bounding box center [708, 373] width 277 height 84
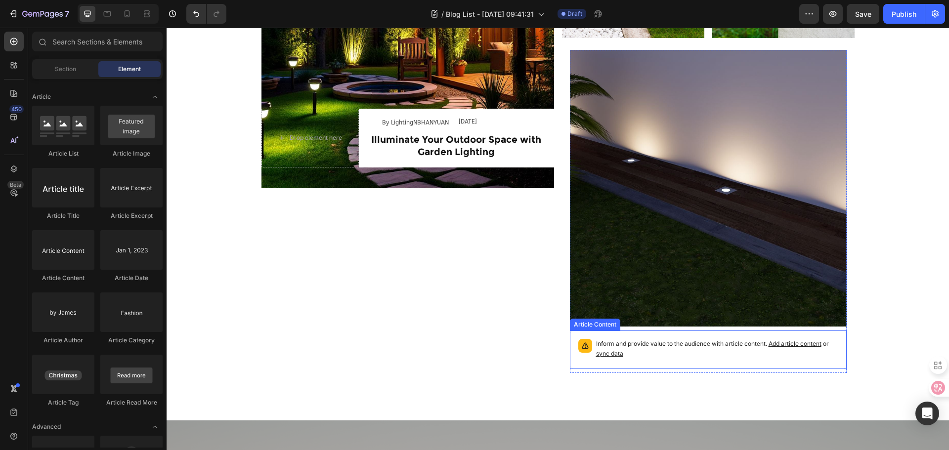
click at [833, 351] on p "Inform and provide value to the audience with article content. Add article cont…" at bounding box center [717, 349] width 242 height 20
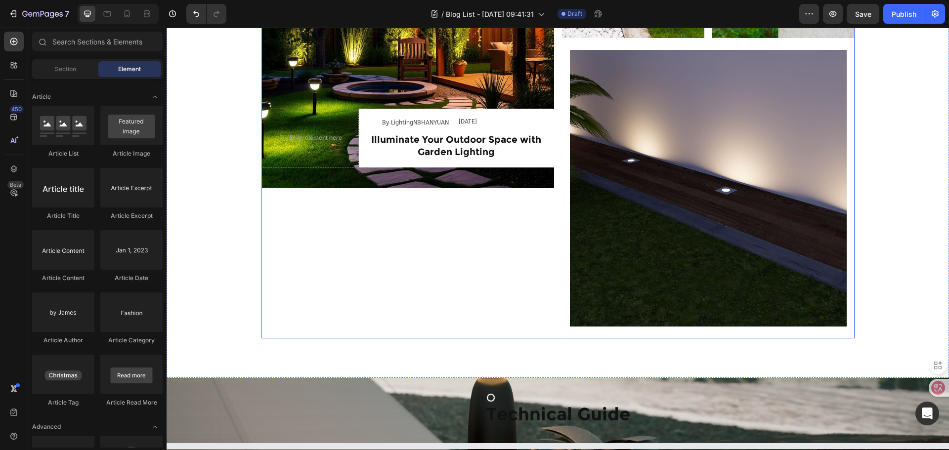
scroll to position [647, 0]
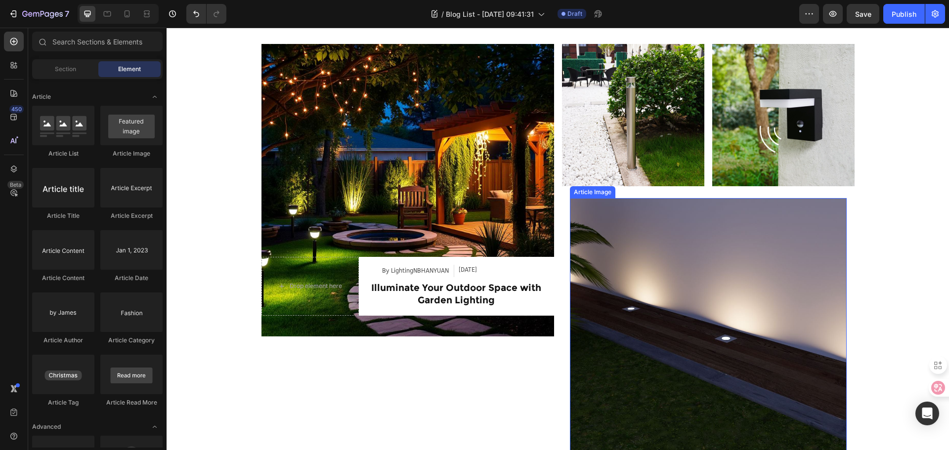
click at [712, 259] on img at bounding box center [708, 336] width 277 height 277
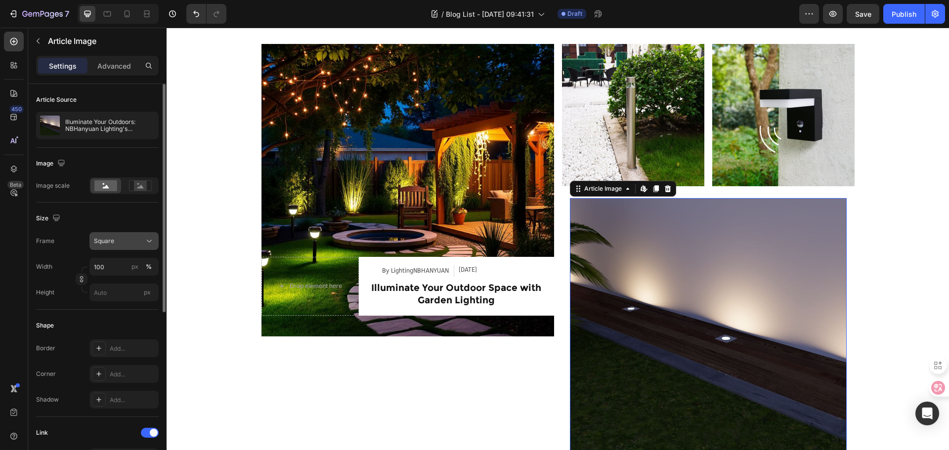
click at [123, 239] on div "Square" at bounding box center [118, 241] width 48 height 9
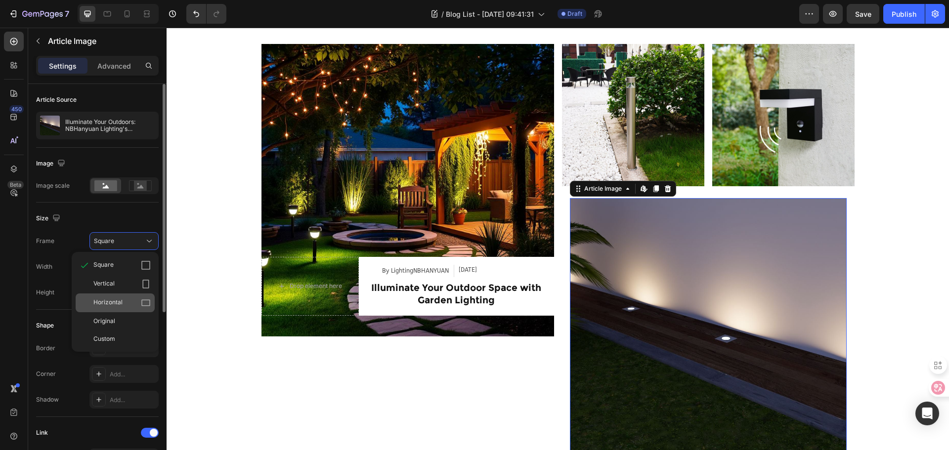
click at [143, 302] on icon at bounding box center [146, 303] width 10 height 10
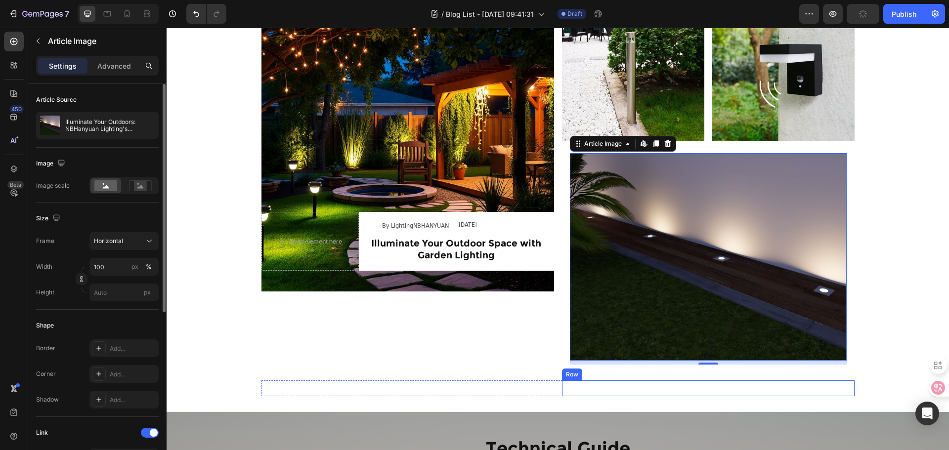
scroll to position [400, 0]
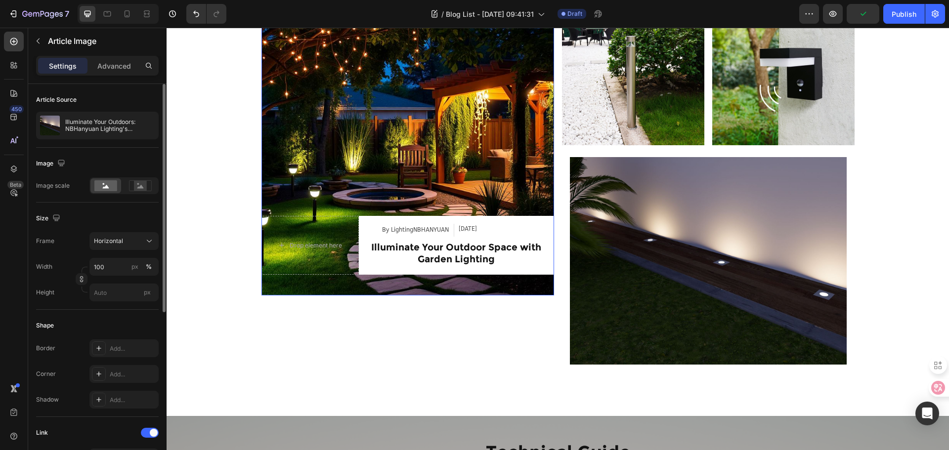
click img
click p "Advanced"
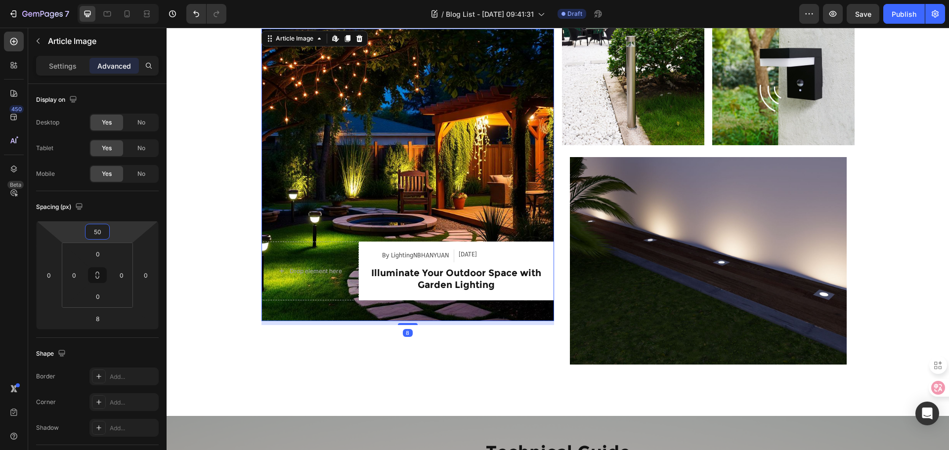
type input "52"
drag, startPoint x: 115, startPoint y: 233, endPoint x: 117, endPoint y: 220, distance: 12.9
click html "7 Version history / Blog List - Aug 21, 09:41:31 Draft Preview Save Publish 450…"
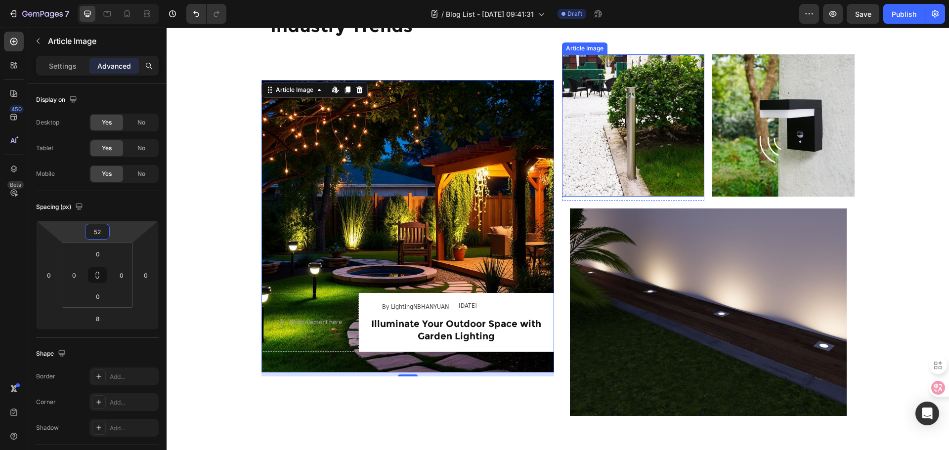
scroll to position [647, 0]
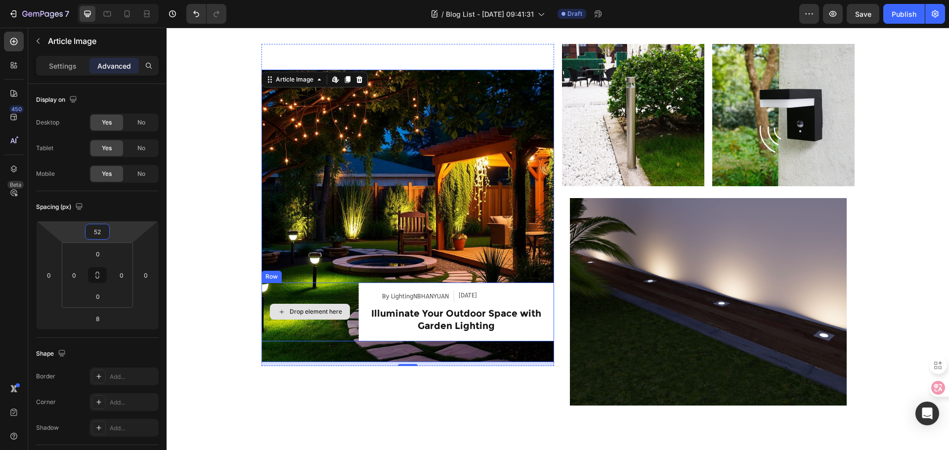
click div "Drop element here"
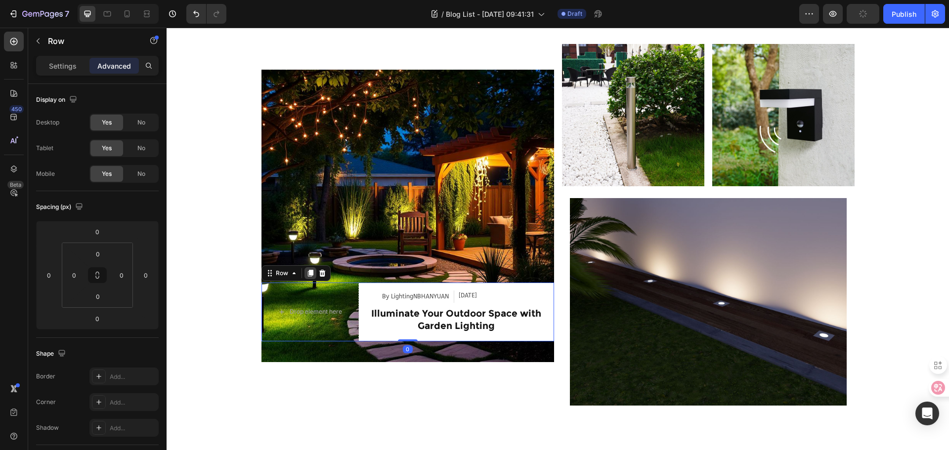
click icon
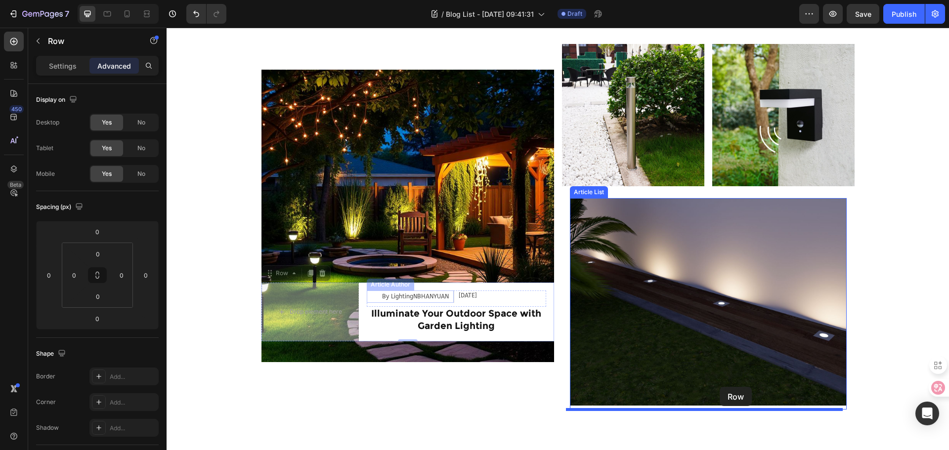
drag, startPoint x: 188, startPoint y: 267, endPoint x: 553, endPoint y: 359, distance: 376.8
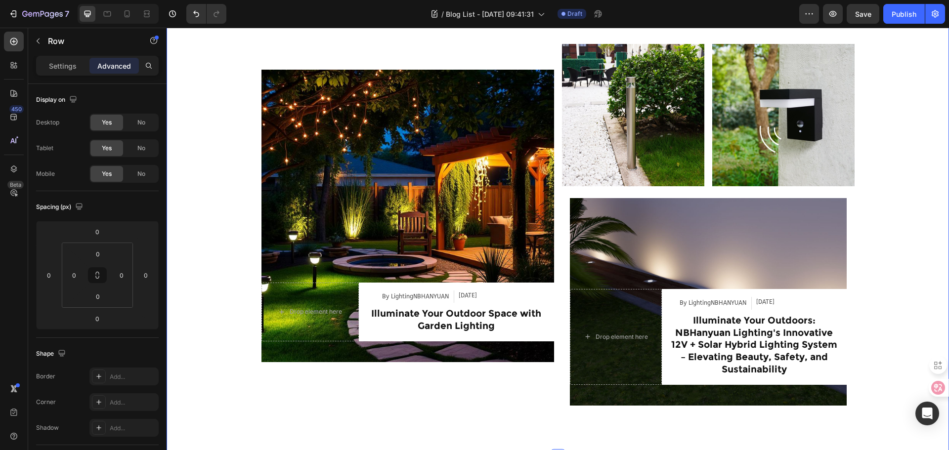
click div "Industry Trends Heading Row Article Image Drop element here By LightingNBHANYUA…"
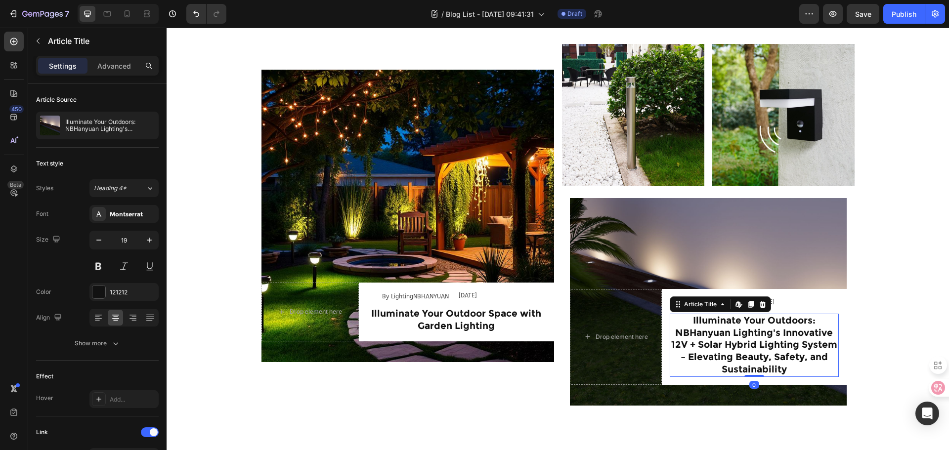
click h2 "Illuminate Your Outdoors: NBHanyuan Lighting's Innovative 12V + Solar Hybrid Li…"
click icon "button"
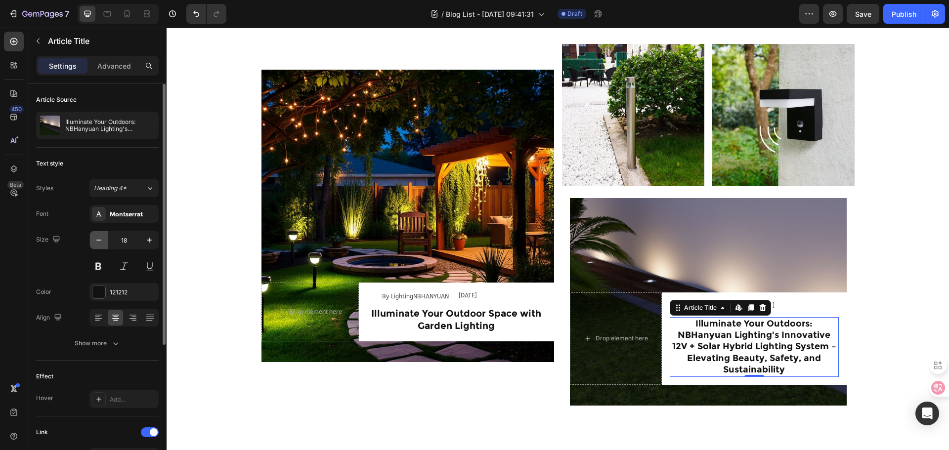
click icon "button"
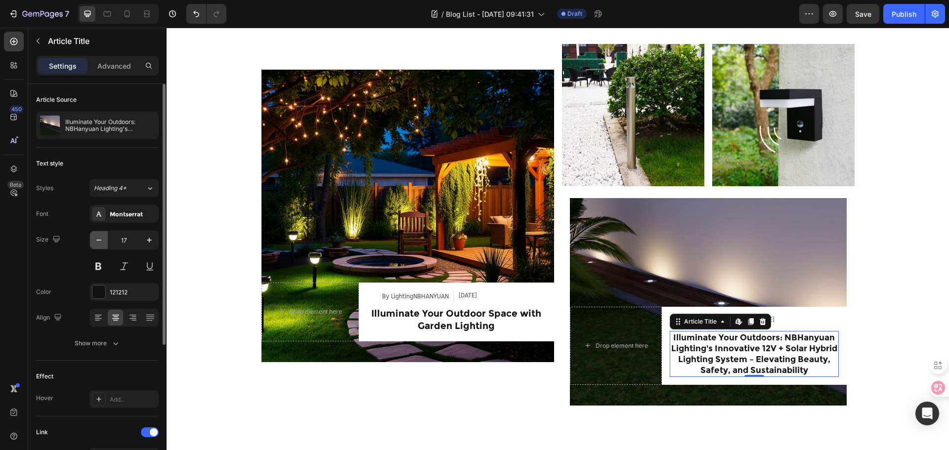
click icon "button"
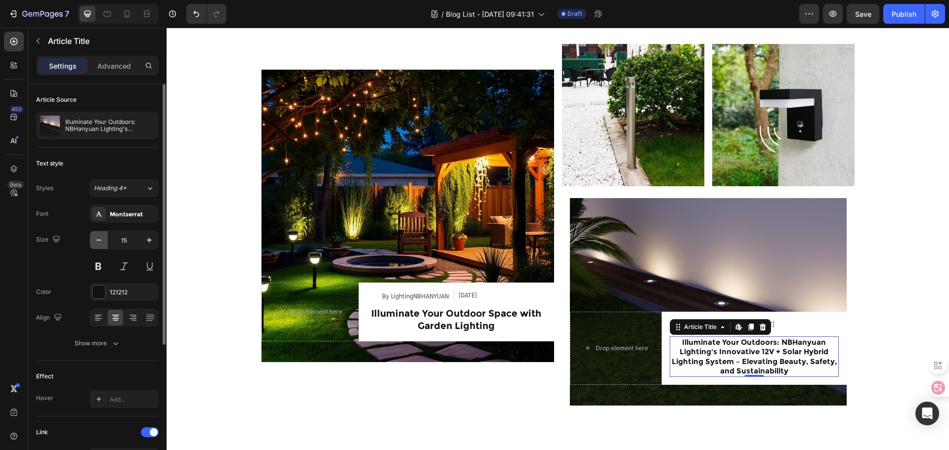
click icon "button"
type input "14"
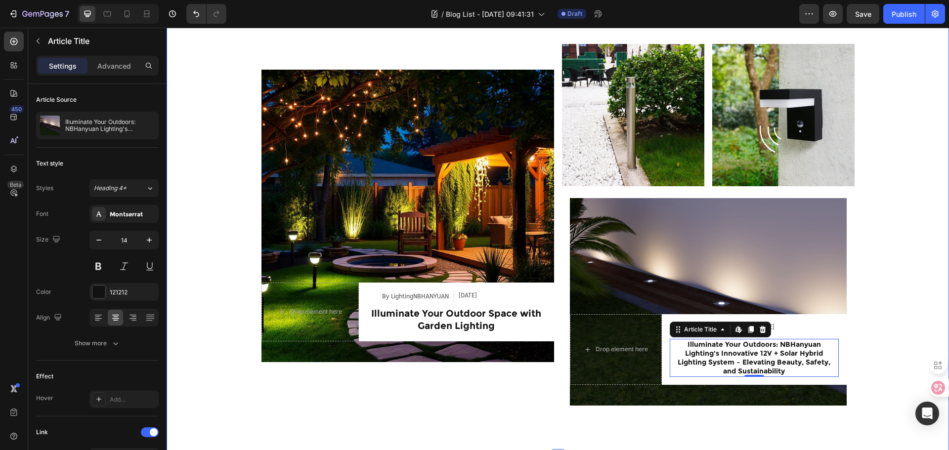
click div "Industry Trends Heading Row Article Image Drop element here By LightingNBHANYUA…"
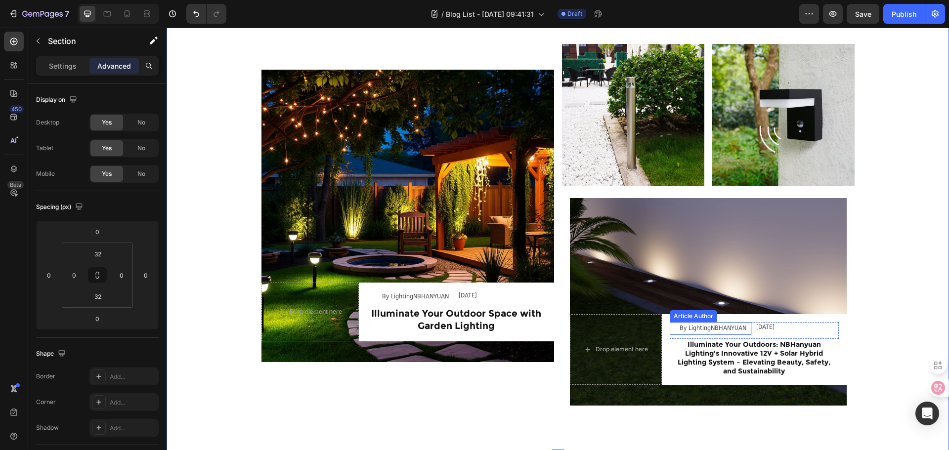
click div "By LightingNBHANYUAN"
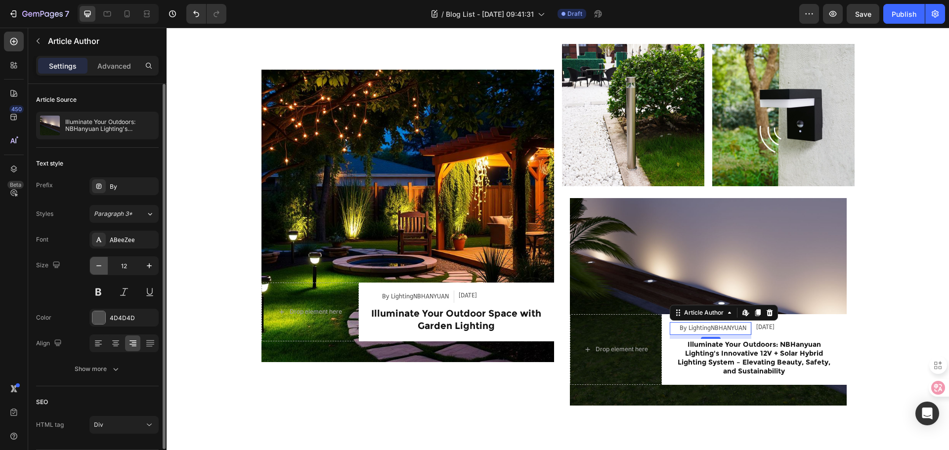
click button "button"
type input "10"
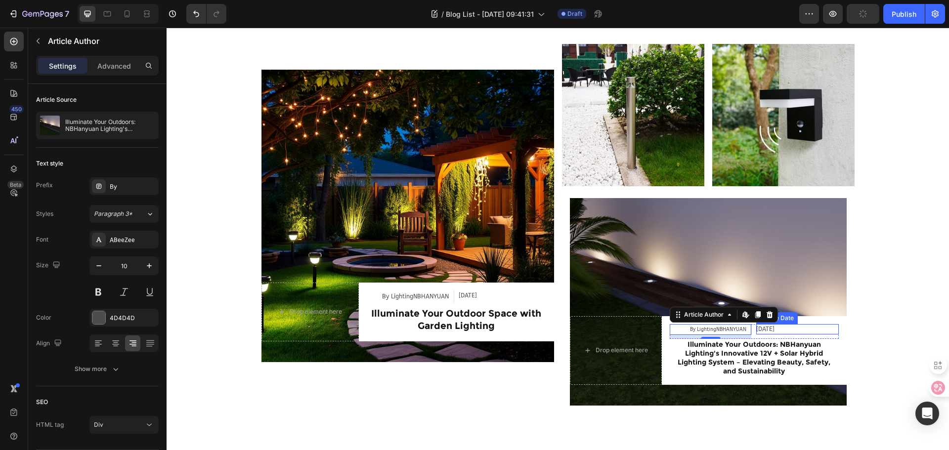
click div "Sep 01, 2024"
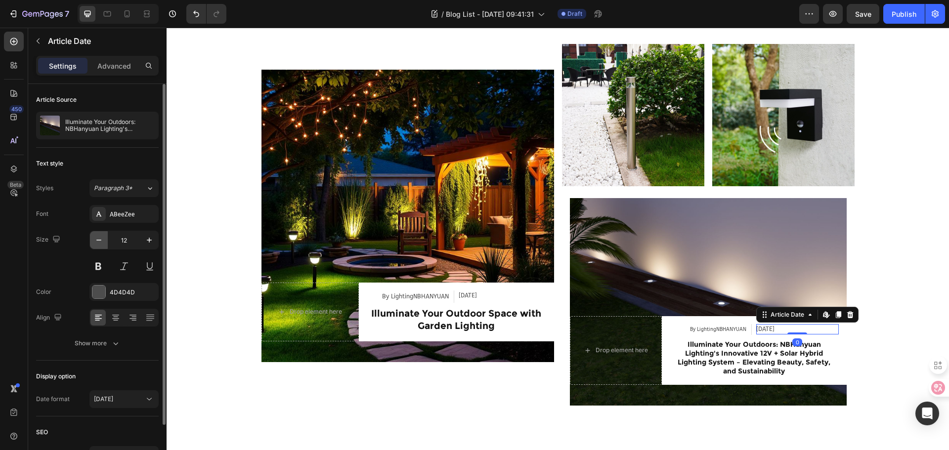
click icon "button"
type input "10"
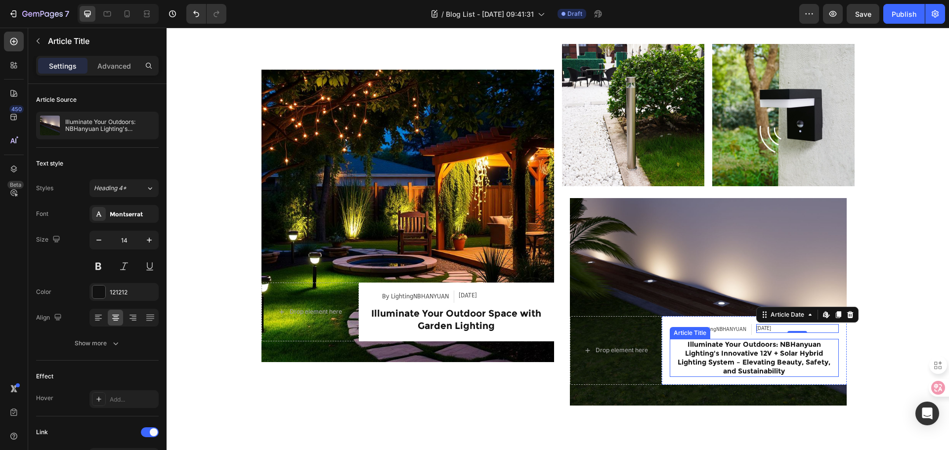
click h2 "Illuminate Your Outdoors: NBHanyuan Lighting's Innovative 12V + Solar Hybrid Li…"
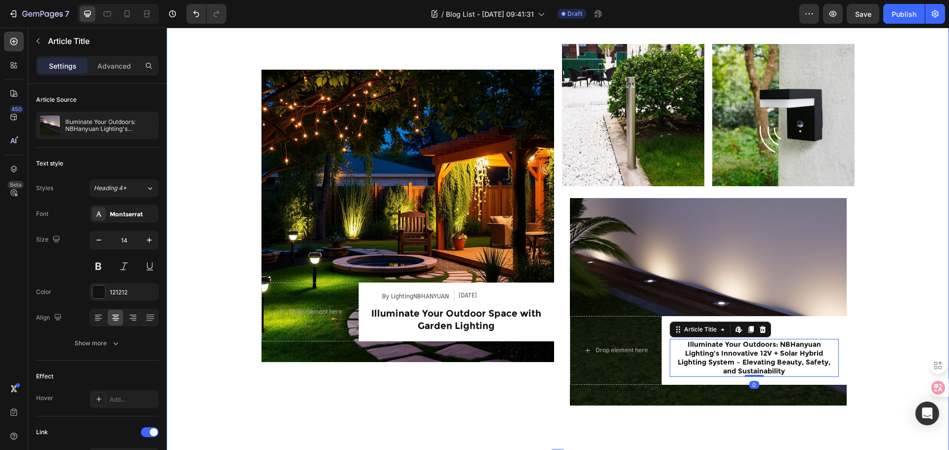
click div "Industry Trends Heading Row Article Image Drop element here By LightingNBHANYUA…"
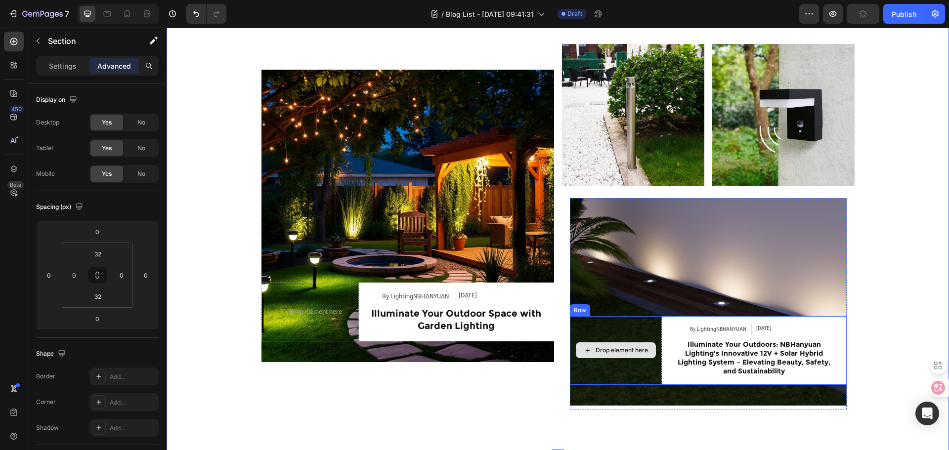
click div "Drop element here"
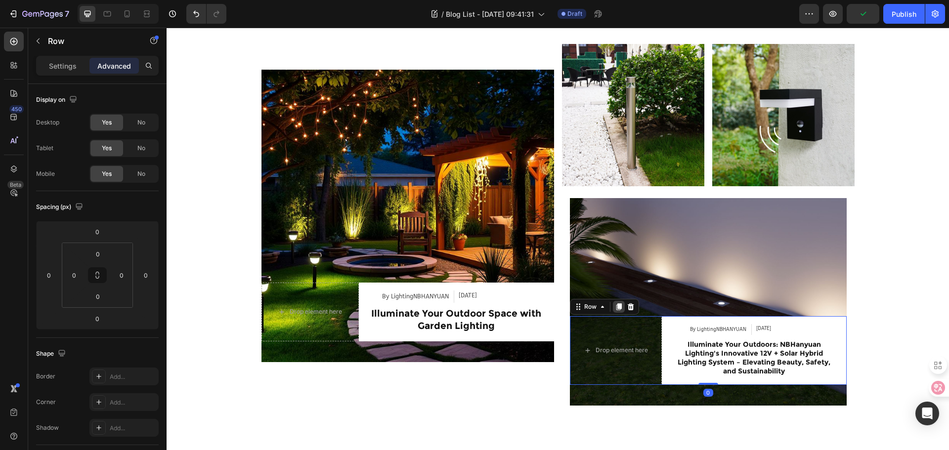
click icon
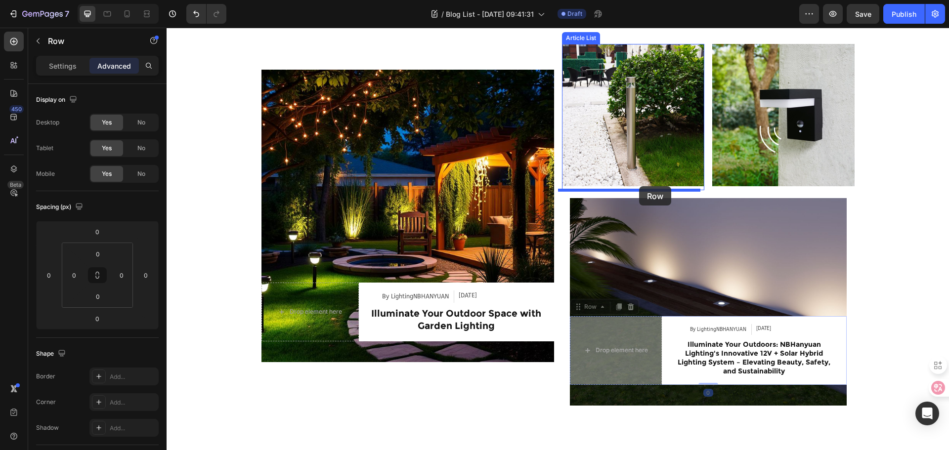
drag, startPoint x: 488, startPoint y: 314, endPoint x: 473, endPoint y: 159, distance: 156.4
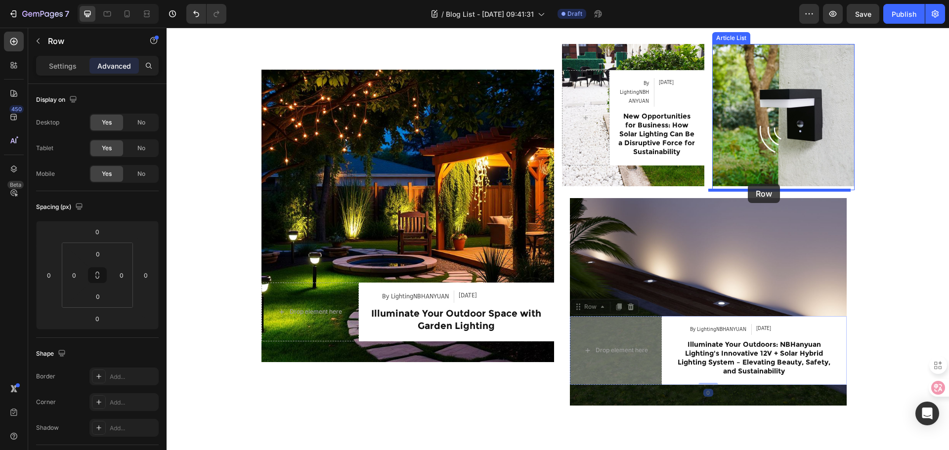
drag, startPoint x: 490, startPoint y: 328, endPoint x: 581, endPoint y: 156, distance: 194.1
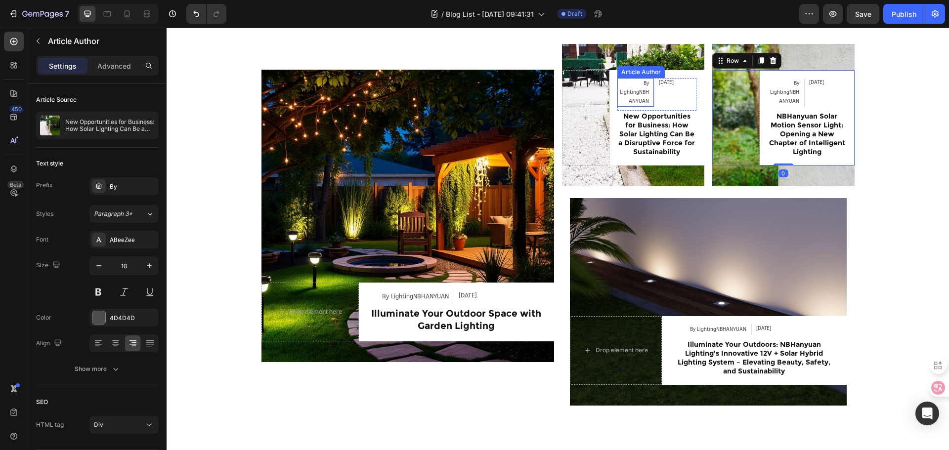
click div "By LightingNBHANYUAN"
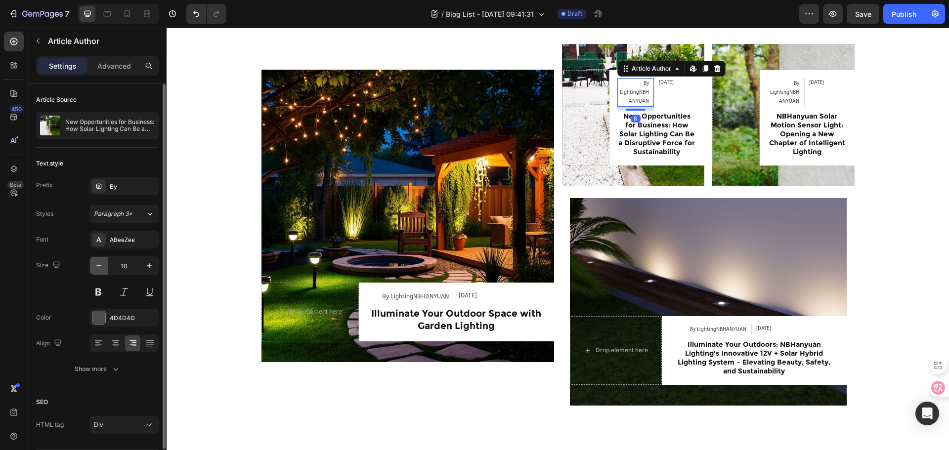
click button "button"
type input "6"
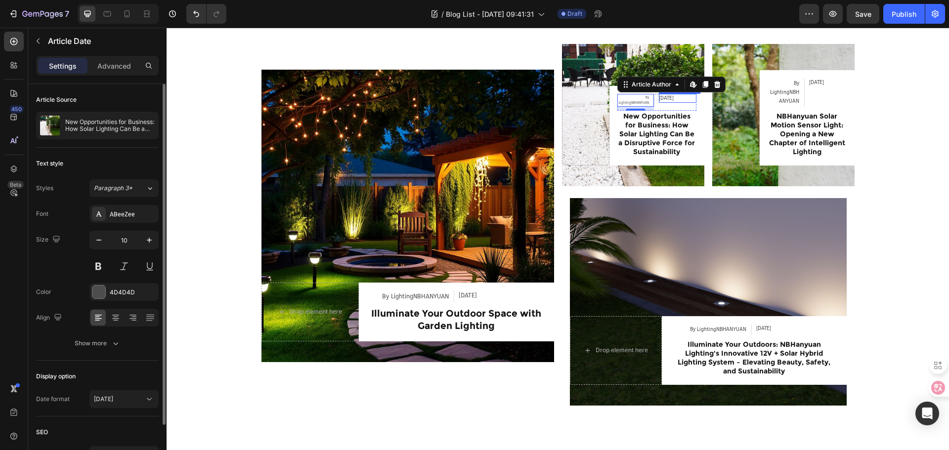
click div "Feb 28, 2024"
click icon "button"
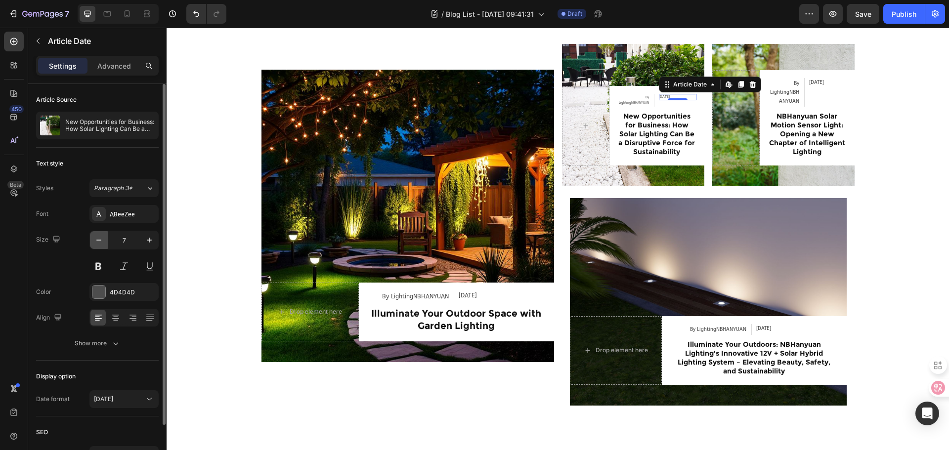
type input "6"
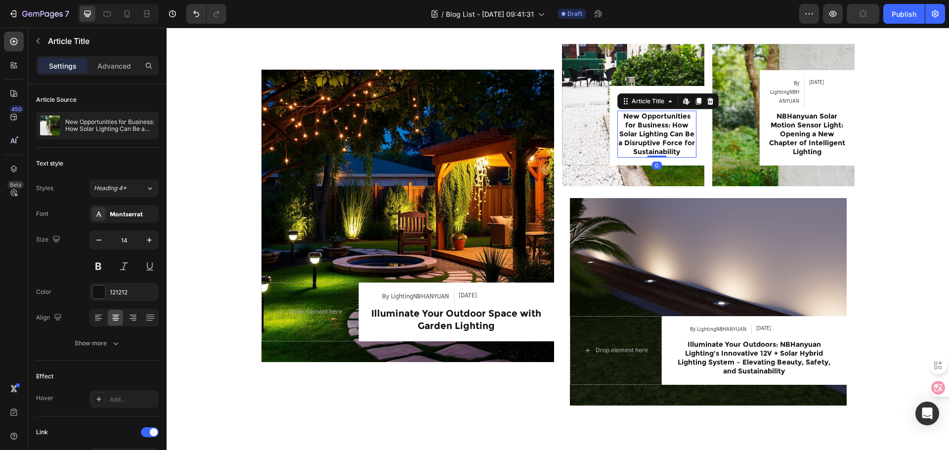
click h2 "New Opportunities for Business: How Solar Lighting Can Be a Disruptive Force fo…"
click button "button"
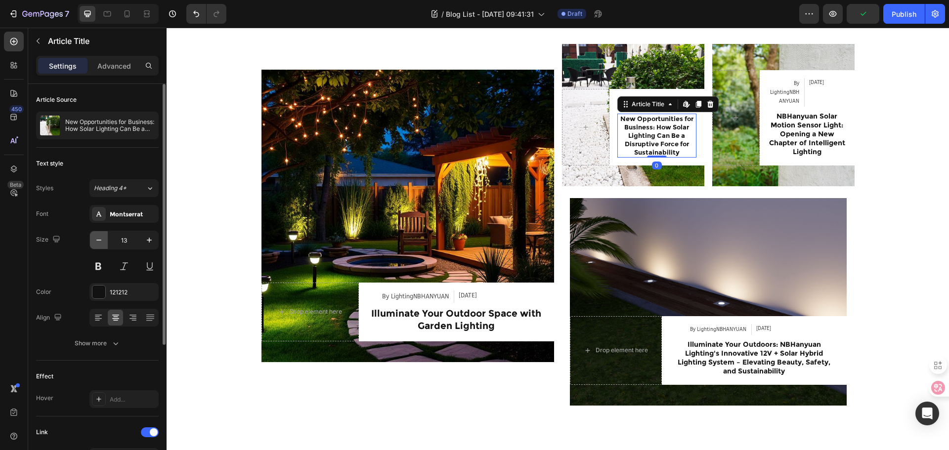
click button "button"
type input "10"
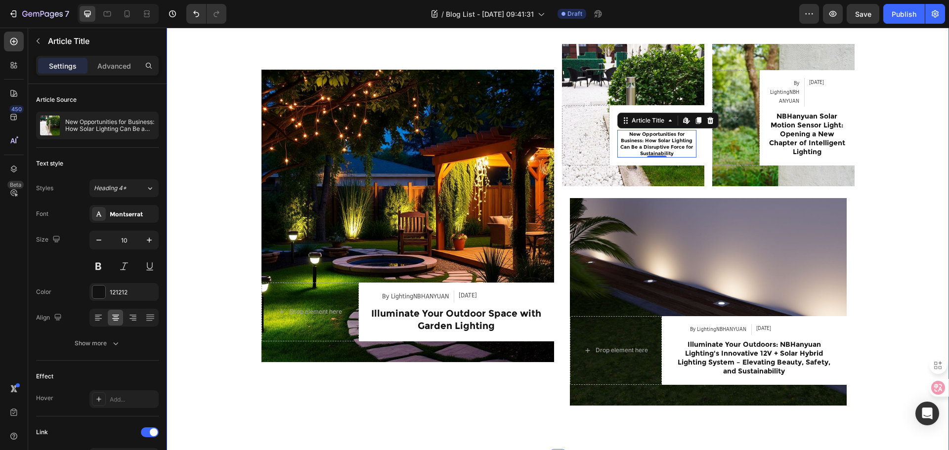
click div "Industry Trends Heading Row Article Image Drop element here By LightingNBHANYUA…"
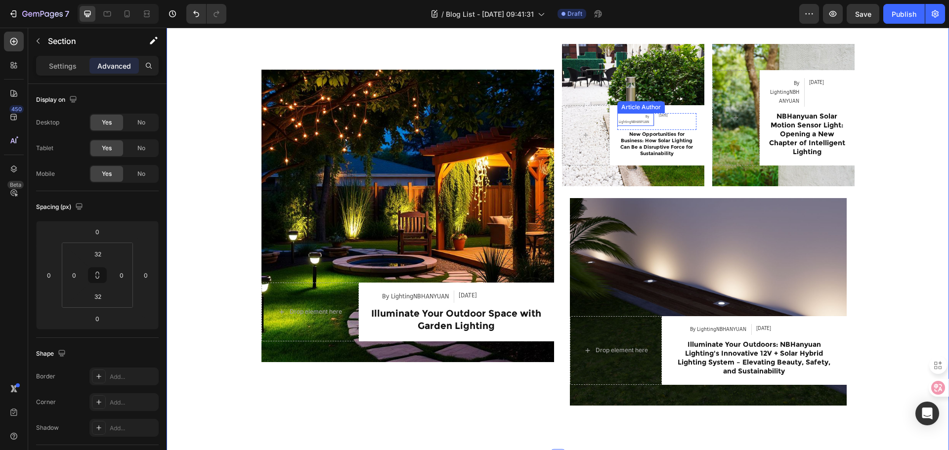
click div "By LightingNBHANYUAN"
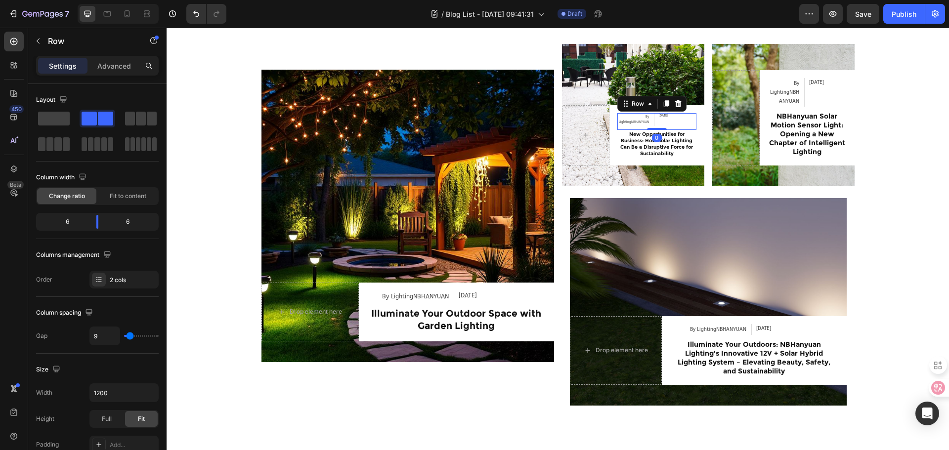
click div "By LightingNBHANYUAN Article Author Feb 28, 2024 Article Date Row 0"
drag, startPoint x: 97, startPoint y: 223, endPoint x: 28, endPoint y: 205, distance: 71.6
click div
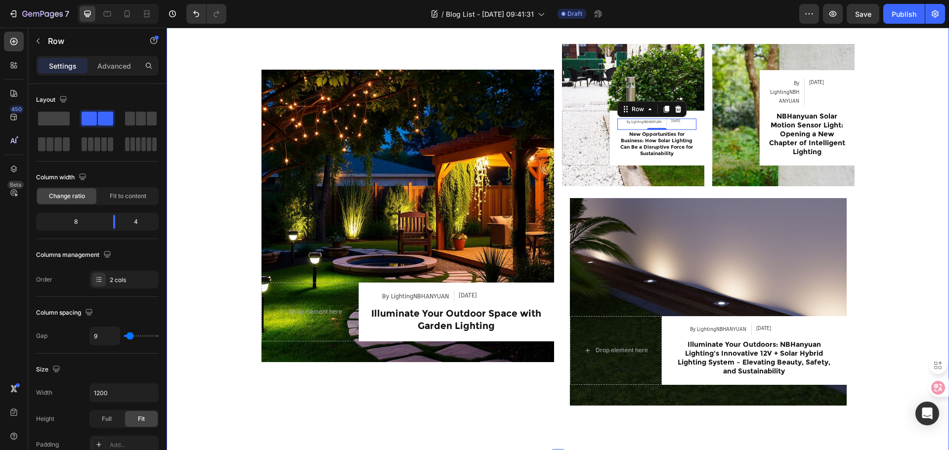
click div "Industry Trends Heading Row Article Image Drop element here By LightingNBHANYUA…"
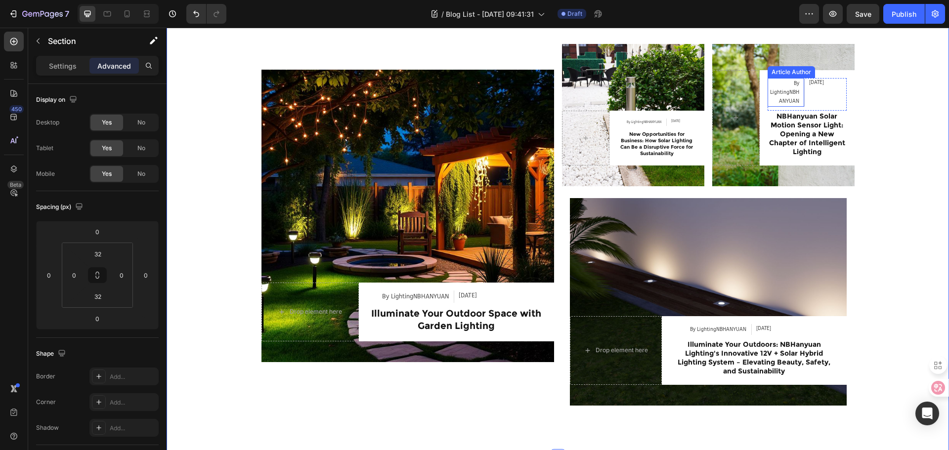
click div "By LightingNBHANYUAN"
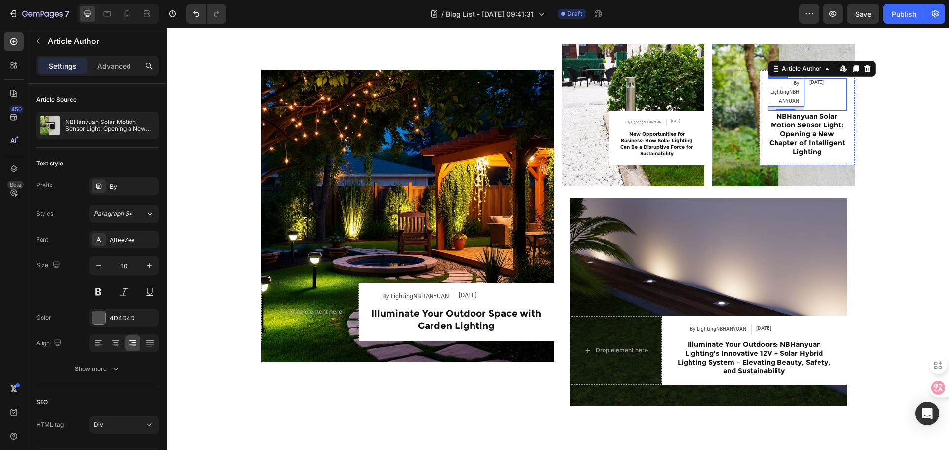
click div "By LightingNBHANYUAN Article Author Edit content in Shopify 8 Apr 10, 2025 Arti…"
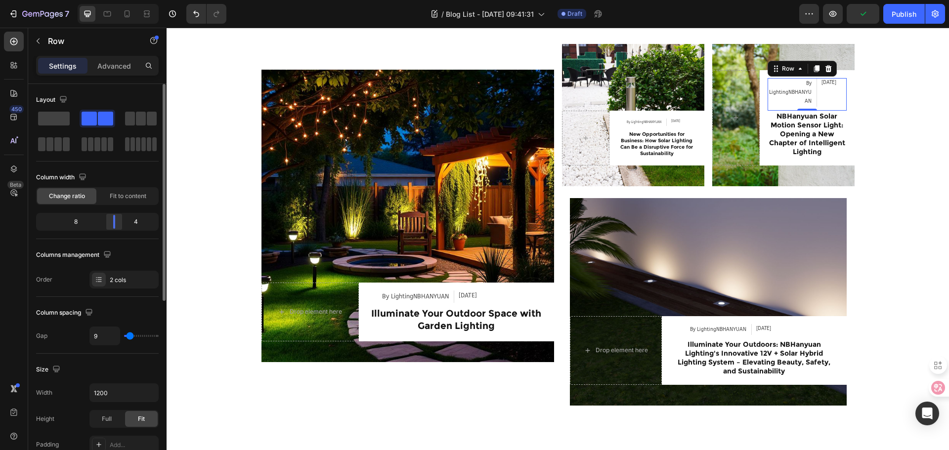
drag, startPoint x: 100, startPoint y: 222, endPoint x: 118, endPoint y: 221, distance: 17.8
click div
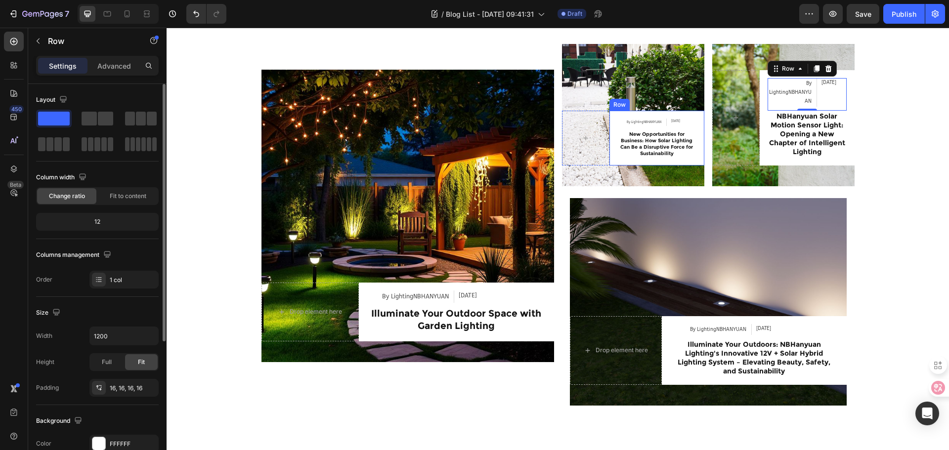
click div "By LightingNBHANYUAN Article Author Feb 28, 2024 Article Date Row New Opportuni…"
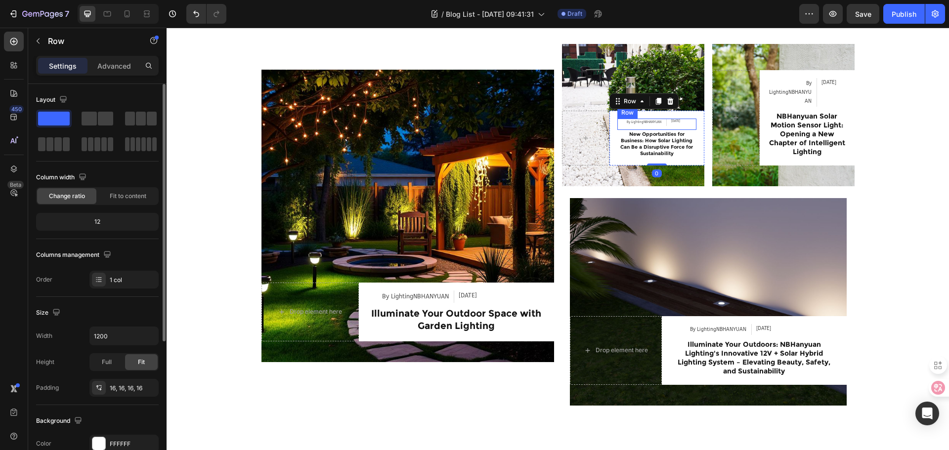
click div "Feb 28, 2024 Article Date"
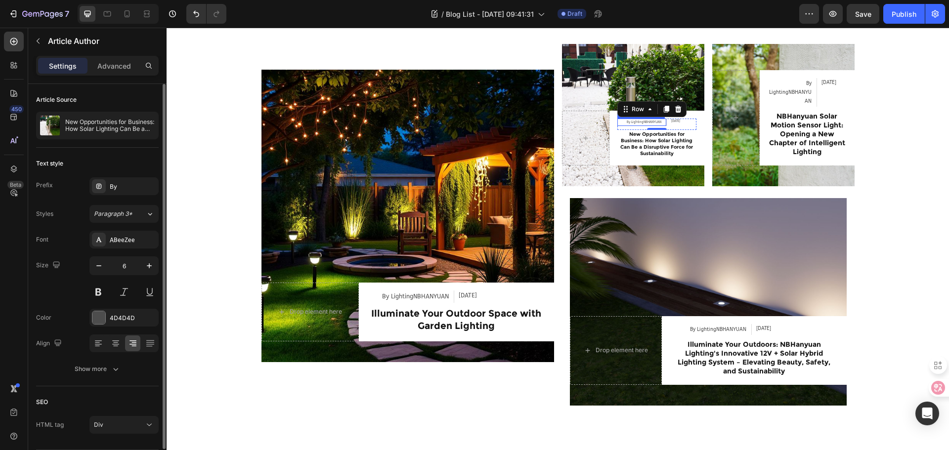
click div "By LightingNBHANYUAN"
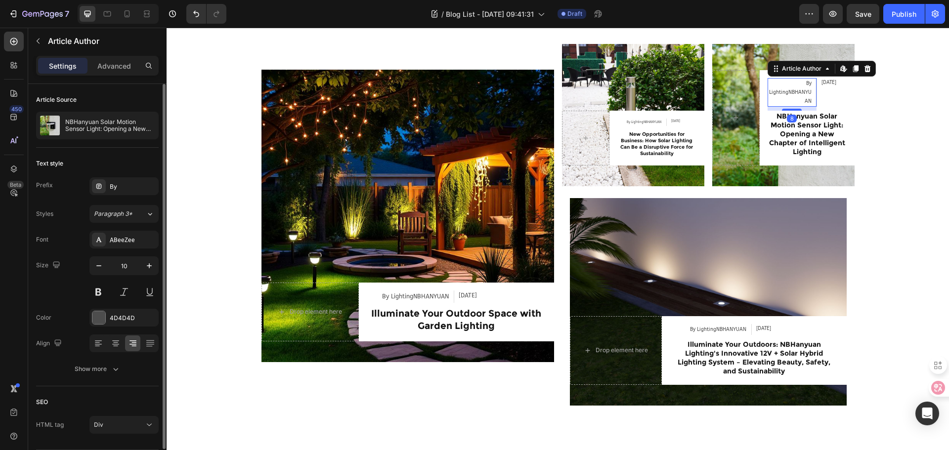
click div "By LightingNBHANYUAN"
click icon "button"
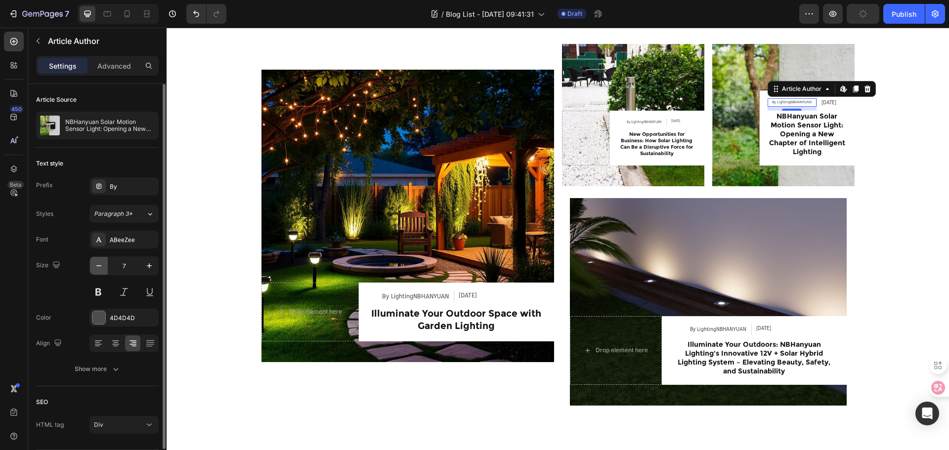
click icon "button"
type input "6"
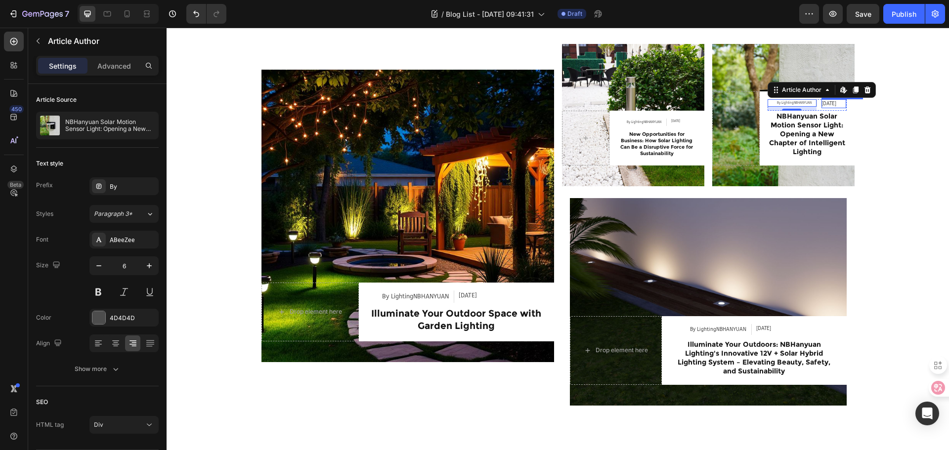
click div "Apr 10, 2025"
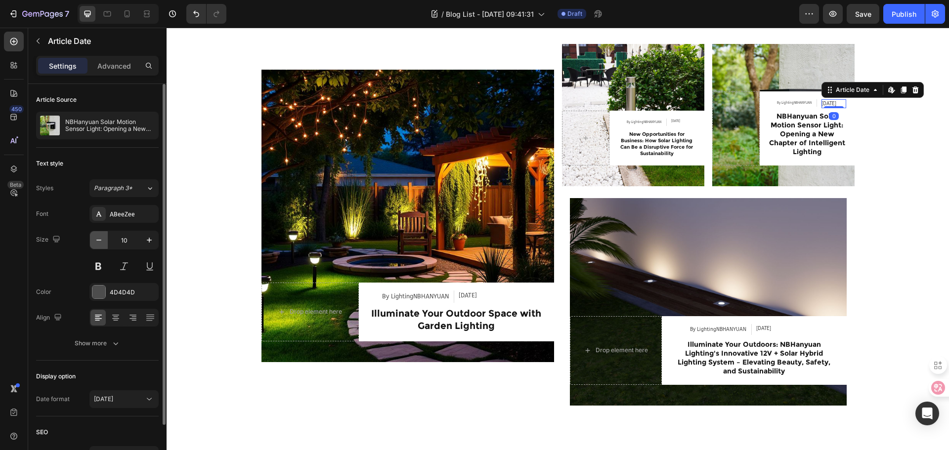
click button "button"
type input "6"
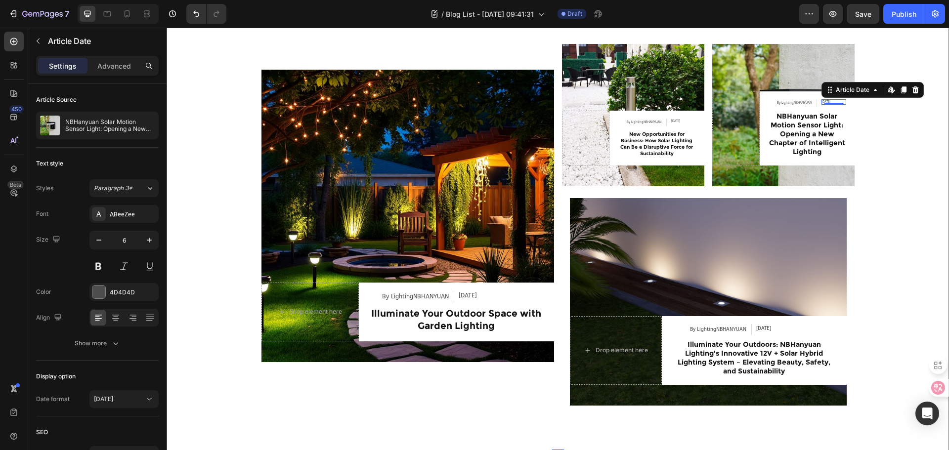
click div "Industry Trends Heading Row Article Image Drop element here By LightingNBHANYUA…"
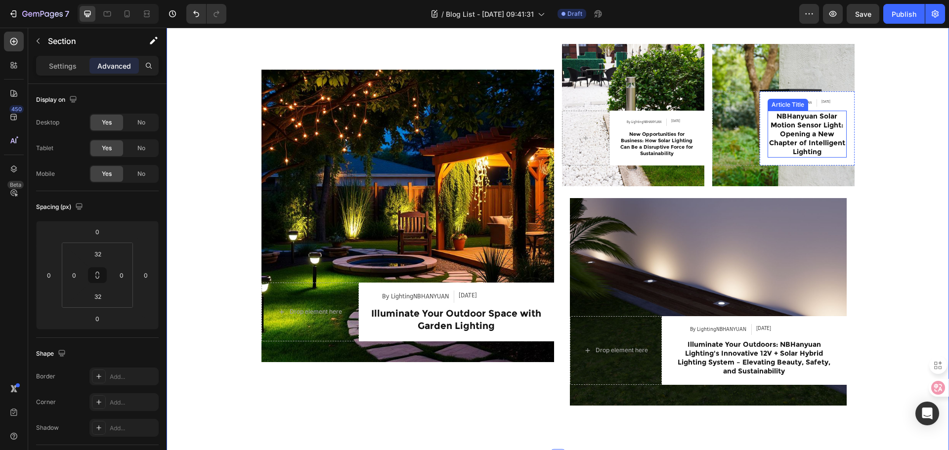
click h2 "NBHanyuan Solar Motion Sensor Light: Opening a New Chapter of Intelligent Light…"
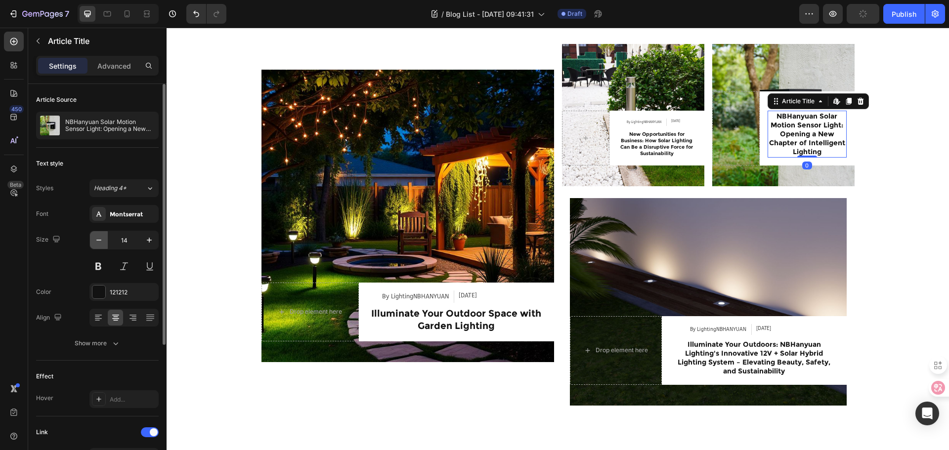
click button "button"
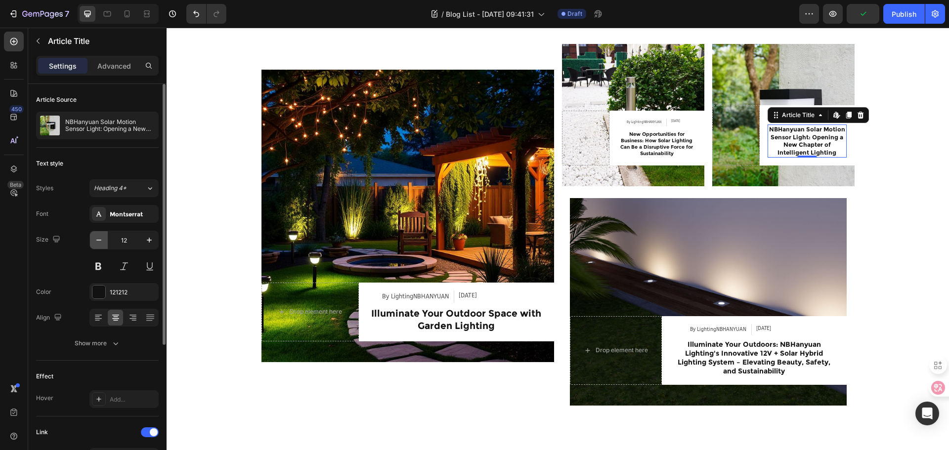
click button "button"
type input "10"
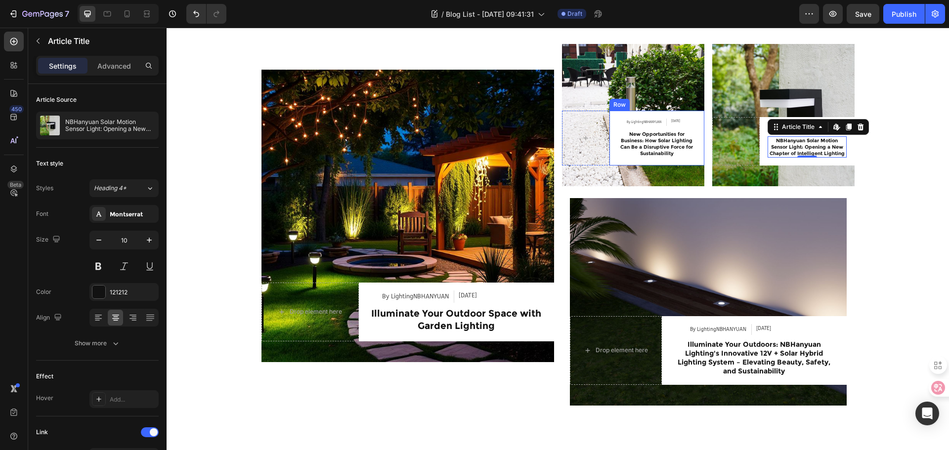
click div "By LightingNBHANYUAN Article Author Feb 28, 2024 Article Date Row New Opportuni…"
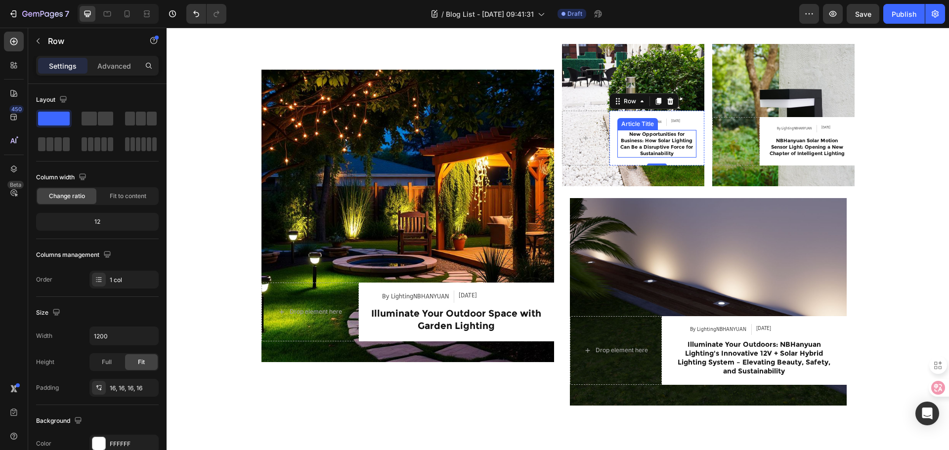
click h2 "New Opportunities for Business: How Solar Lighting Can Be a Disruptive Force fo…"
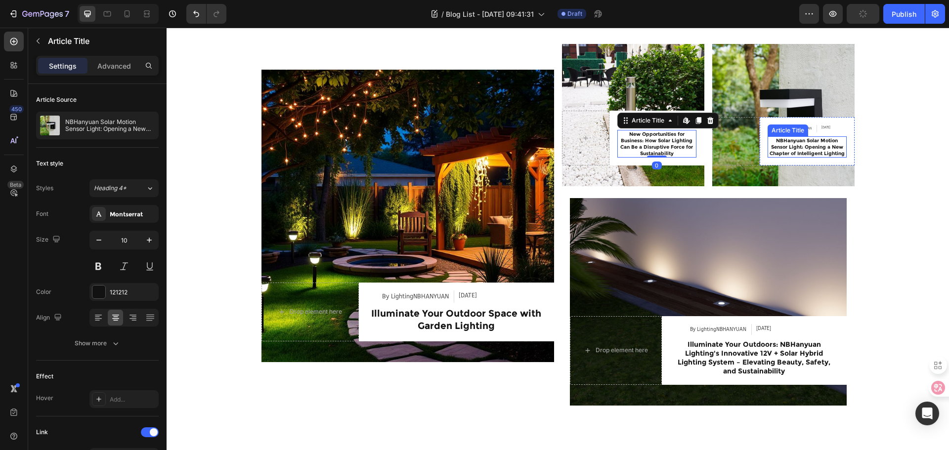
click h2 "NBHanyuan Solar Motion Sensor Light: Opening a New Chapter of Intelligent Light…"
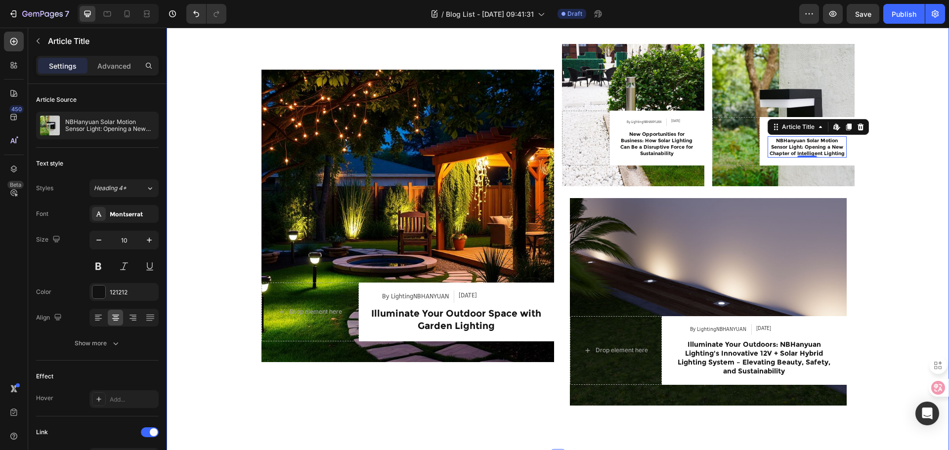
click div "Industry Trends Heading Row Article Image Drop element here By LightingNBHANYUA…"
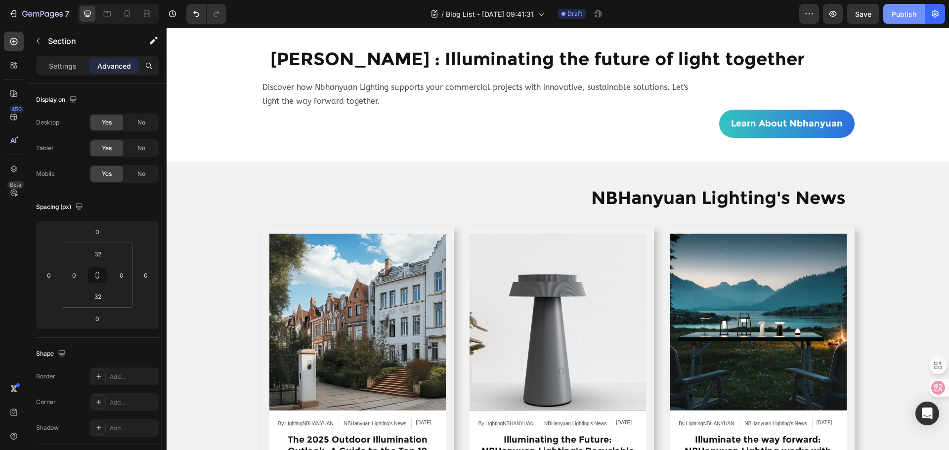
scroll to position [0, 0]
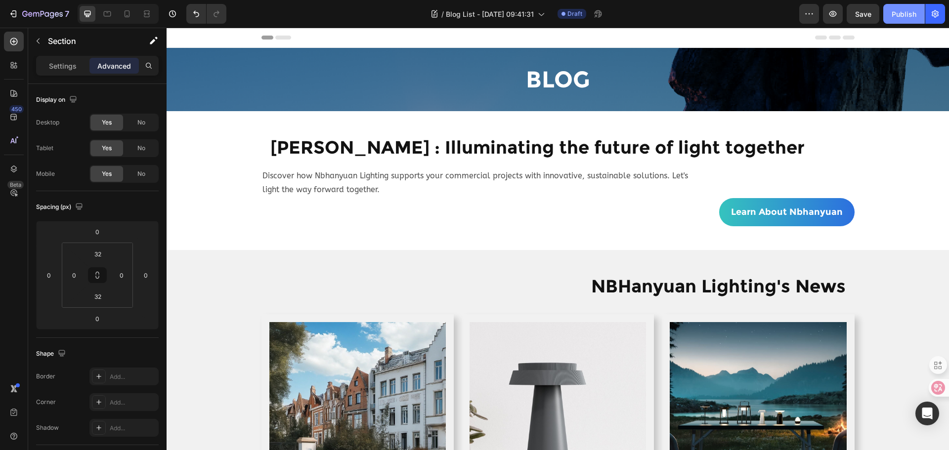
click div "Publish"
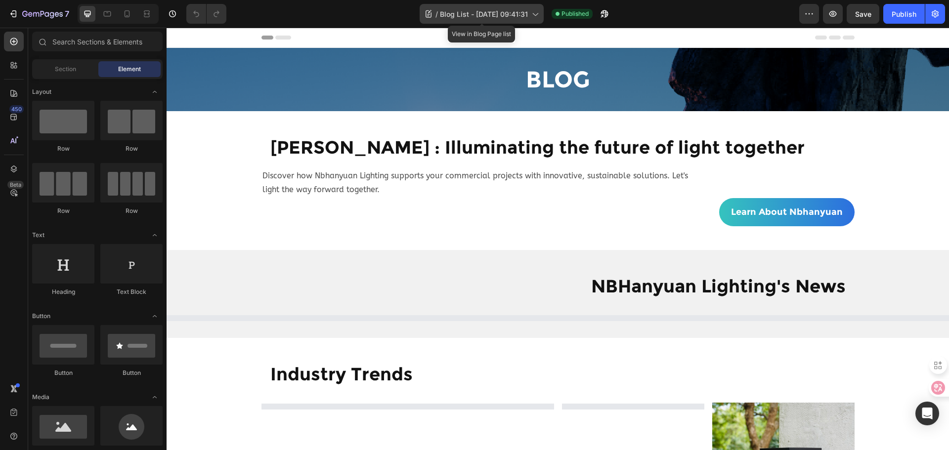
click at [474, 16] on span "Blog List - [DATE] 09:41:31" at bounding box center [484, 14] width 88 height 10
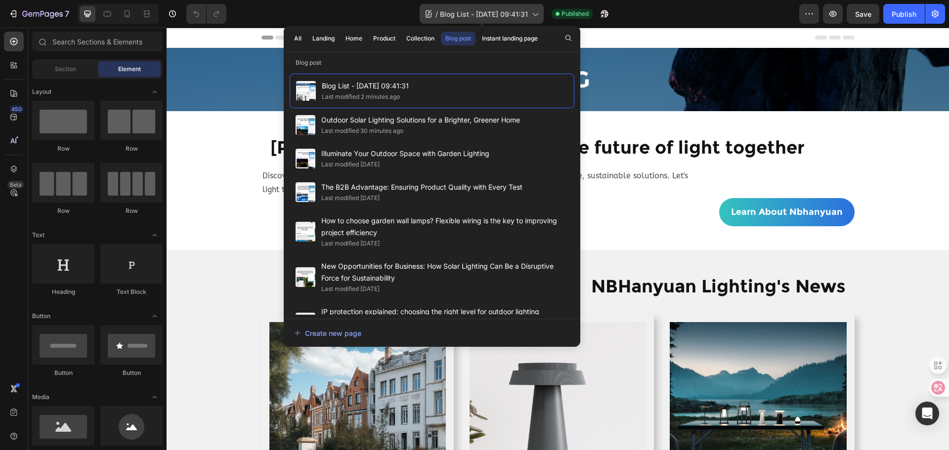
click at [484, 10] on span "Blog List - [DATE] 09:41:31" at bounding box center [484, 14] width 88 height 10
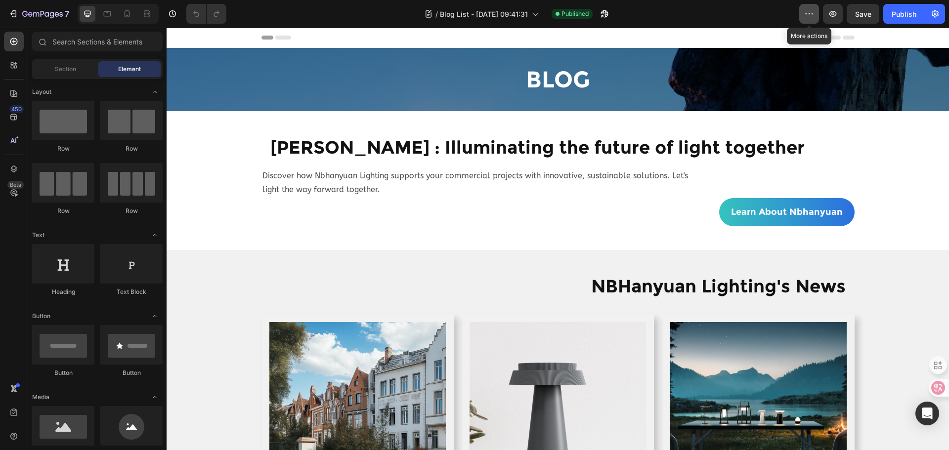
click at [805, 8] on button "button" at bounding box center [809, 14] width 20 height 20
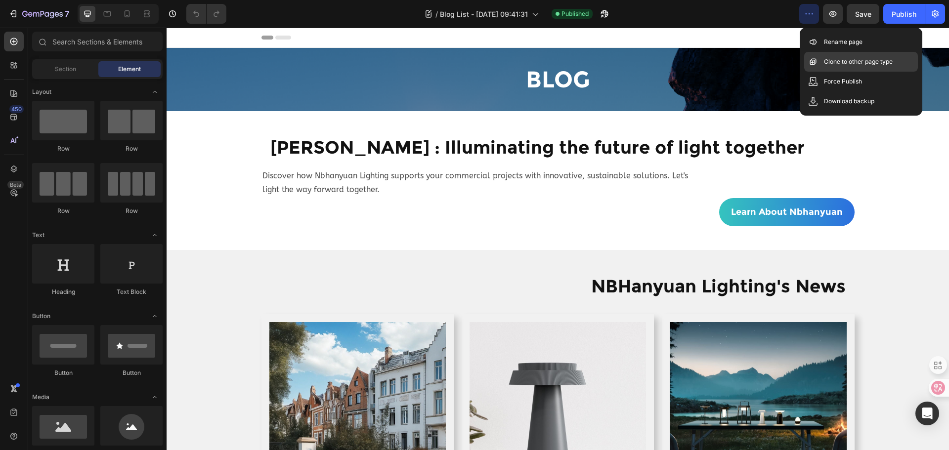
click at [861, 72] on div "Clone to other page type" at bounding box center [861, 82] width 114 height 20
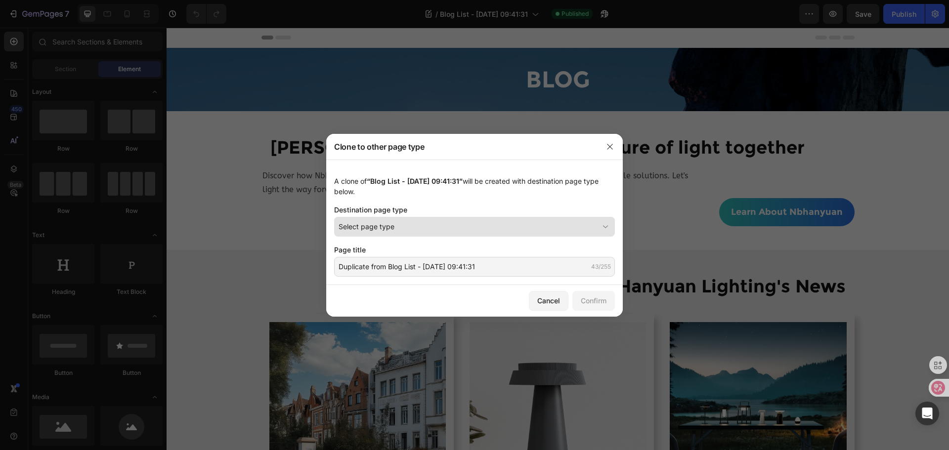
click at [499, 220] on button "Select page type" at bounding box center [474, 227] width 281 height 20
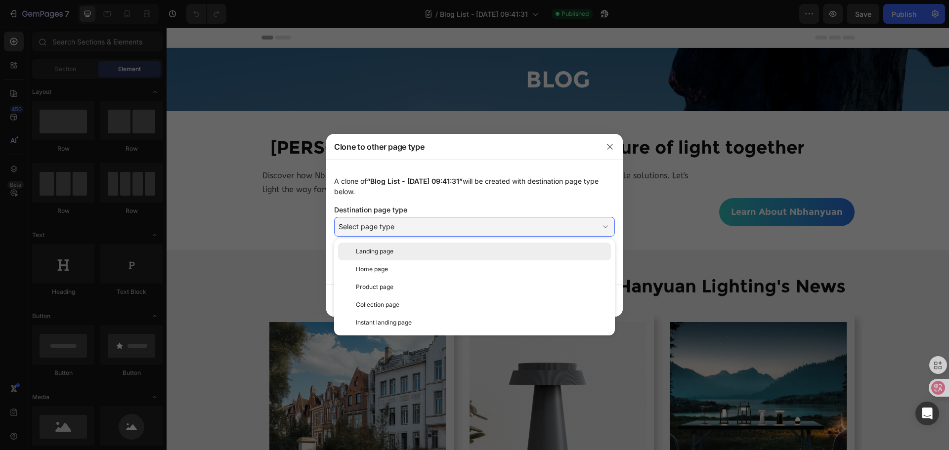
click at [416, 252] on div "Landing page" at bounding box center [481, 251] width 251 height 9
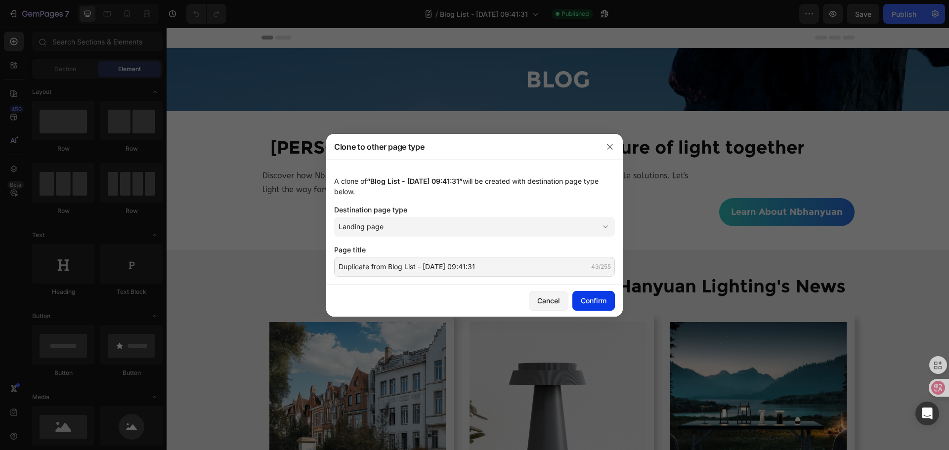
click at [598, 301] on div "Confirm" at bounding box center [594, 301] width 26 height 10
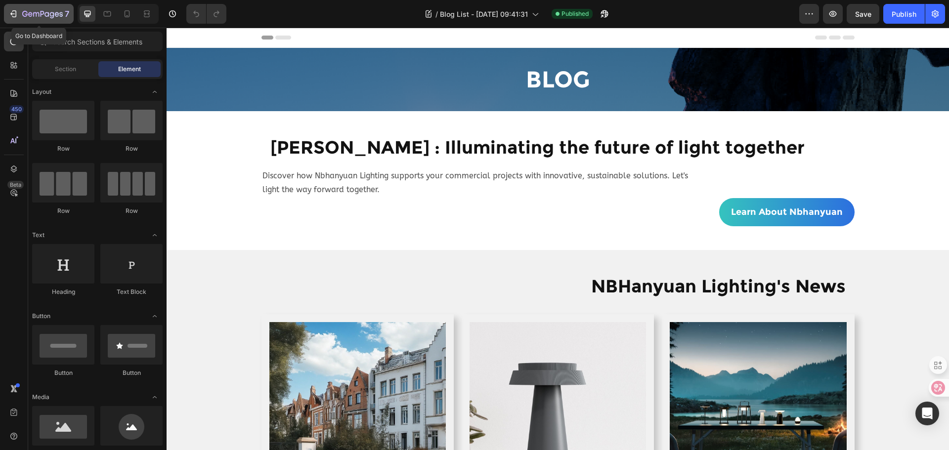
click at [22, 10] on div "7" at bounding box center [45, 14] width 47 height 12
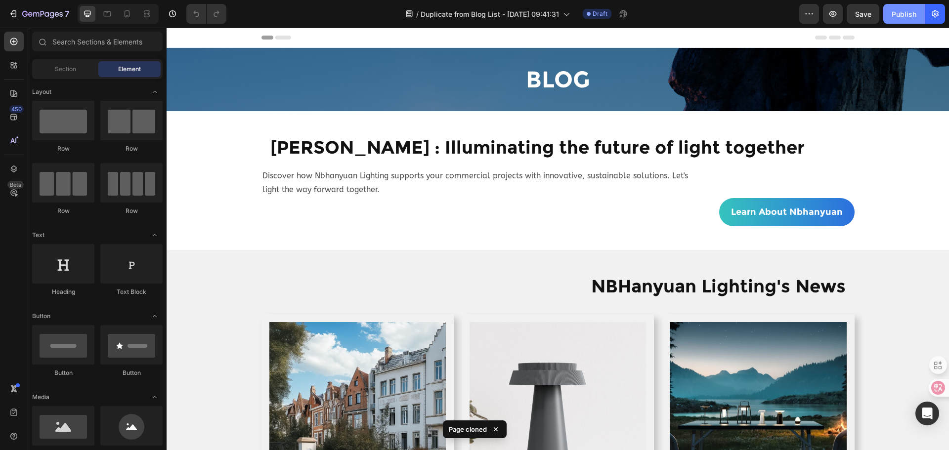
click at [909, 17] on div "Publish" at bounding box center [904, 14] width 25 height 10
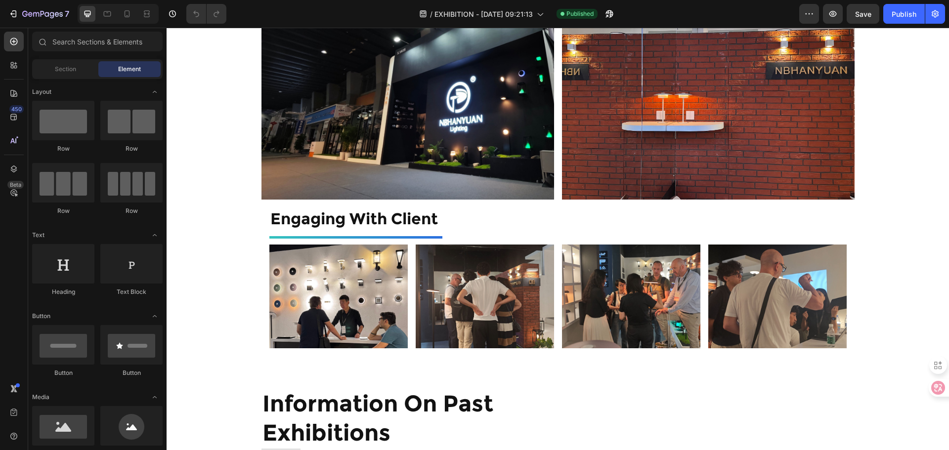
scroll to position [840, 0]
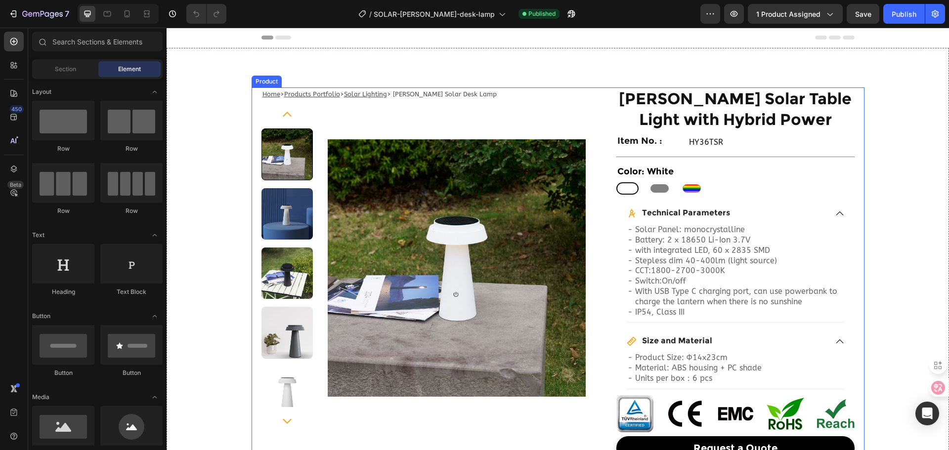
click at [255, 93] on div "Home > Products Portfolio > Solar Lighting > [PERSON_NAME] Solar Desk Lamp Text…" at bounding box center [558, 273] width 613 height 373
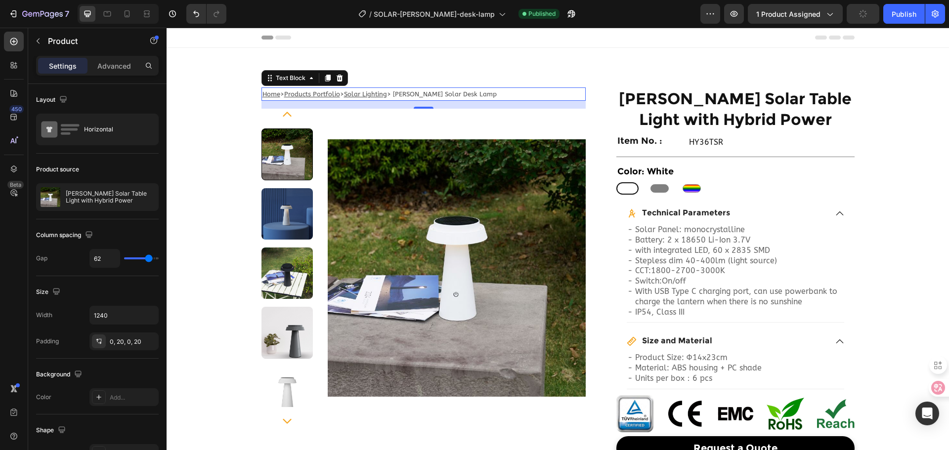
click at [277, 93] on p "Home > Products Portfolio > Solar Lighting > [PERSON_NAME] Solar Desk Lamp" at bounding box center [423, 93] width 322 height 11
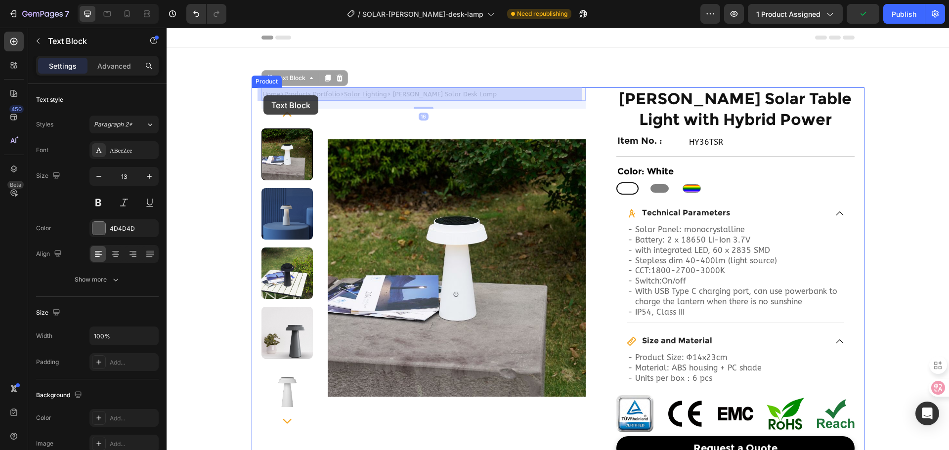
drag, startPoint x: 277, startPoint y: 93, endPoint x: 263, endPoint y: 95, distance: 14.1
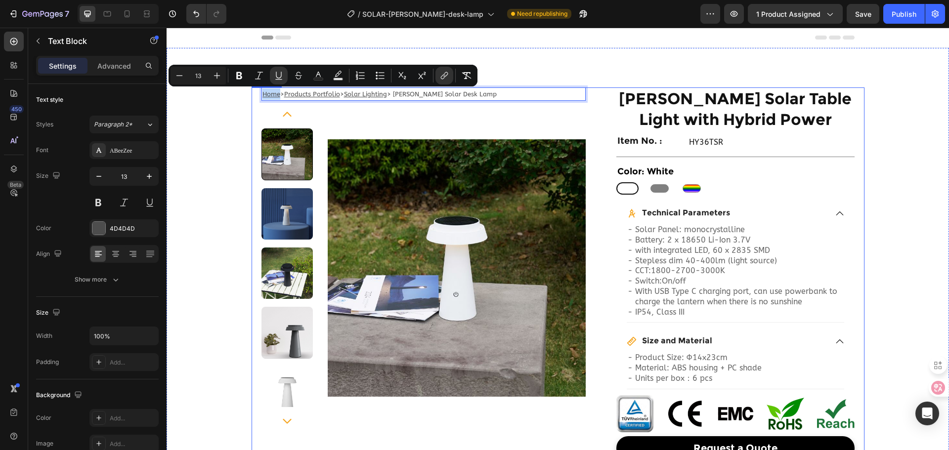
drag, startPoint x: 276, startPoint y: 94, endPoint x: 256, endPoint y: 94, distance: 20.3
click at [256, 94] on div "Home > Products Portfolio > Solar Lighting > [PERSON_NAME] Solar Desk Lamp Text…" at bounding box center [558, 273] width 613 height 373
click at [343, 79] on rect "Editor contextual toolbar" at bounding box center [338, 79] width 9 height 2
type input "000000"
type input "77"
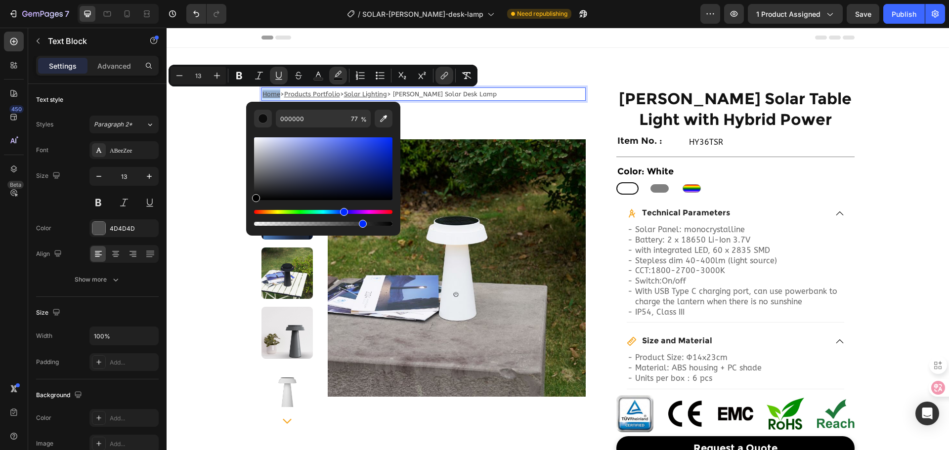
drag, startPoint x: 255, startPoint y: 212, endPoint x: 343, endPoint y: 210, distance: 87.5
click at [343, 210] on div "Hue" at bounding box center [344, 212] width 8 height 8
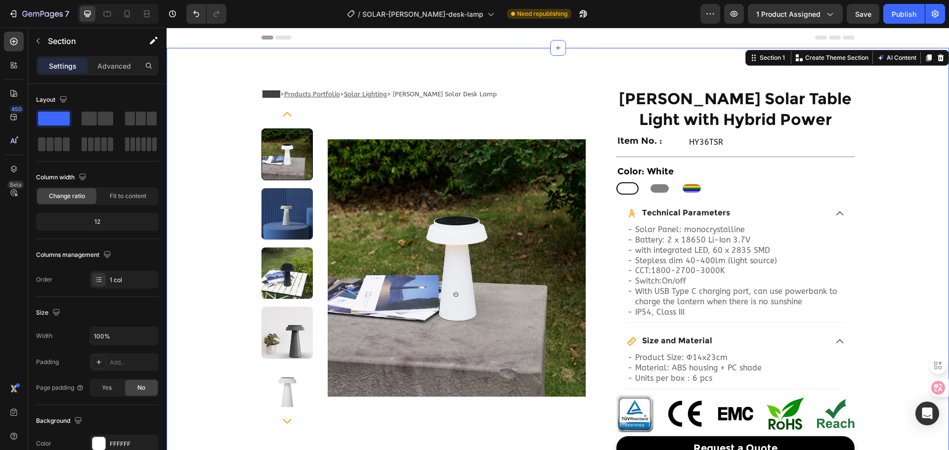
click at [474, 94] on p "Home > Products Portfolio > Solar Lighting > [PERSON_NAME] Solar Desk Lamp" at bounding box center [423, 93] width 322 height 11
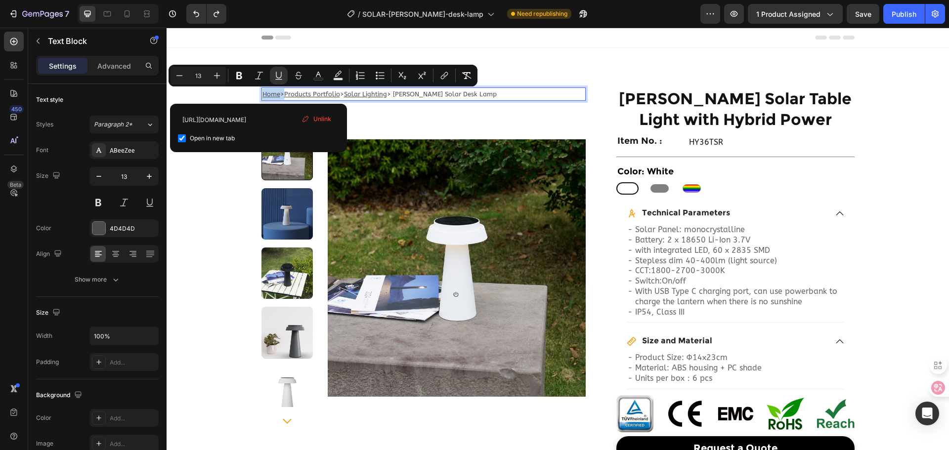
drag, startPoint x: 278, startPoint y: 95, endPoint x: 259, endPoint y: 95, distance: 18.8
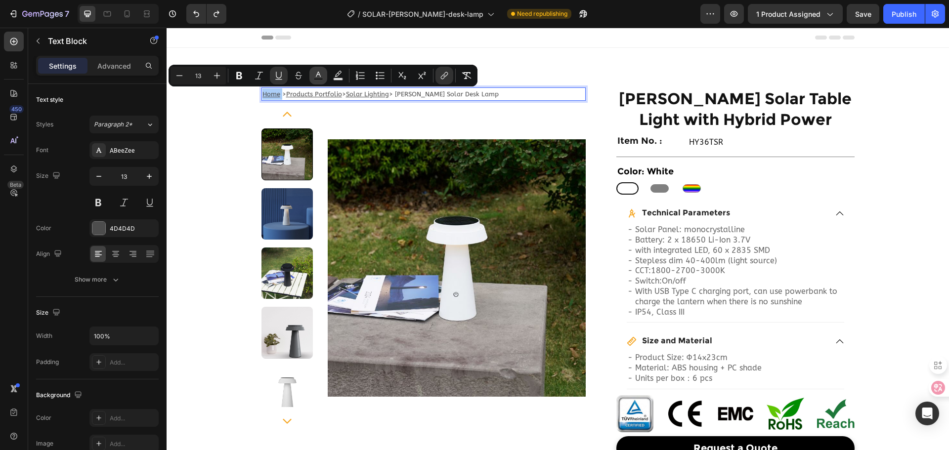
click at [321, 77] on icon "Editor contextual toolbar" at bounding box center [318, 76] width 10 height 10
type input "4D4D4D"
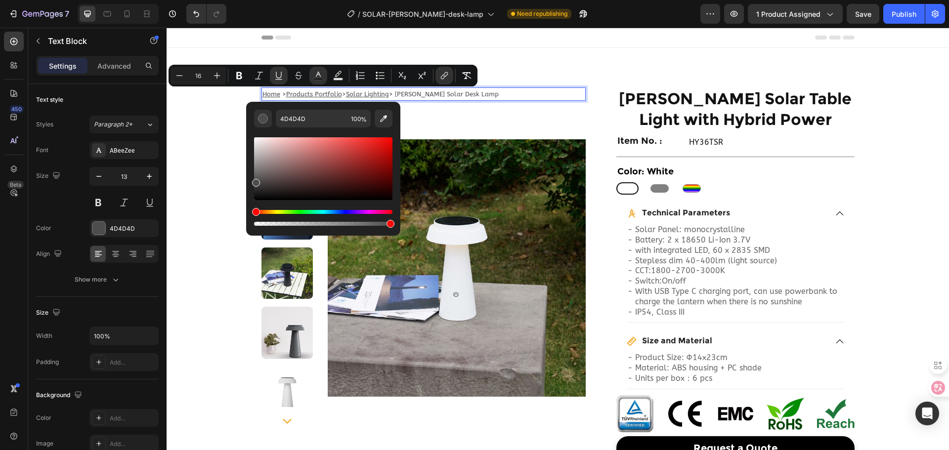
type input "13"
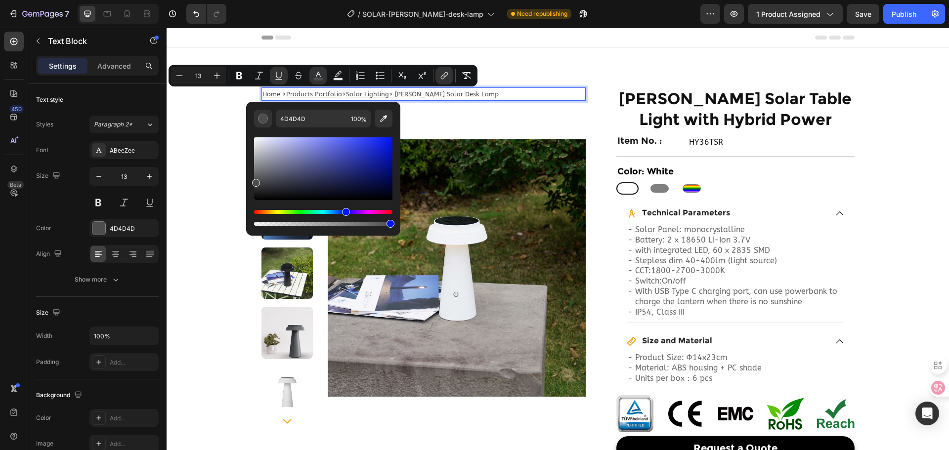
drag, startPoint x: 255, startPoint y: 212, endPoint x: 344, endPoint y: 209, distance: 90.0
click at [344, 209] on div "Hue" at bounding box center [346, 212] width 8 height 8
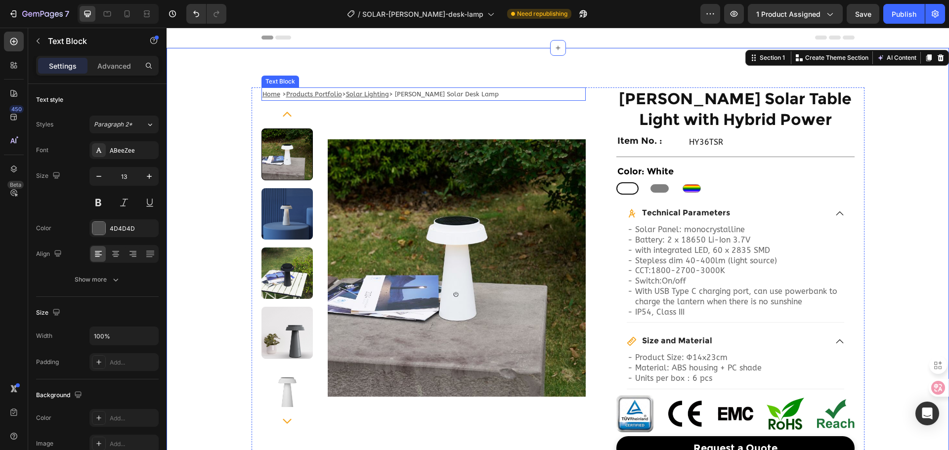
click at [272, 92] on u "Home" at bounding box center [271, 93] width 18 height 7
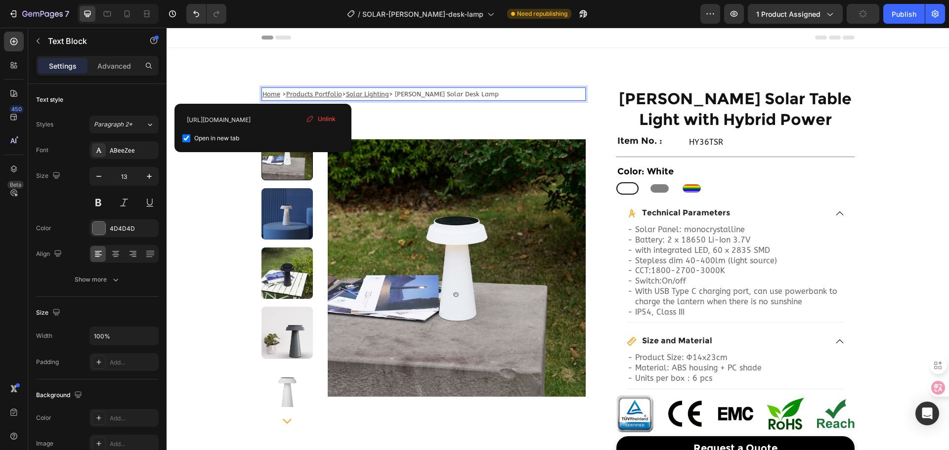
drag, startPoint x: 276, startPoint y: 94, endPoint x: 261, endPoint y: 96, distance: 15.0
drag, startPoint x: 276, startPoint y: 95, endPoint x: 250, endPoint y: 97, distance: 26.7
click at [252, 97] on div "Home > Products Portfolio > Solar Lighting > [PERSON_NAME] Solar Desk Lamp Text…" at bounding box center [558, 273] width 613 height 373
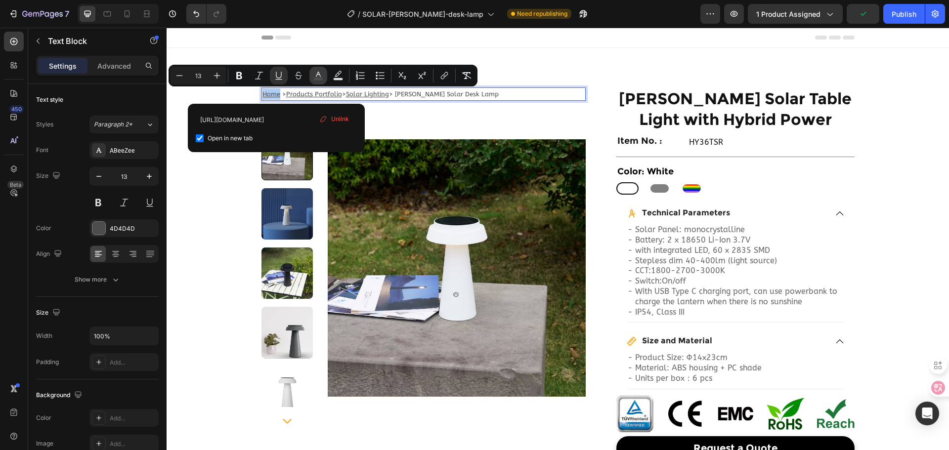
click at [312, 70] on button "color" at bounding box center [318, 76] width 18 height 18
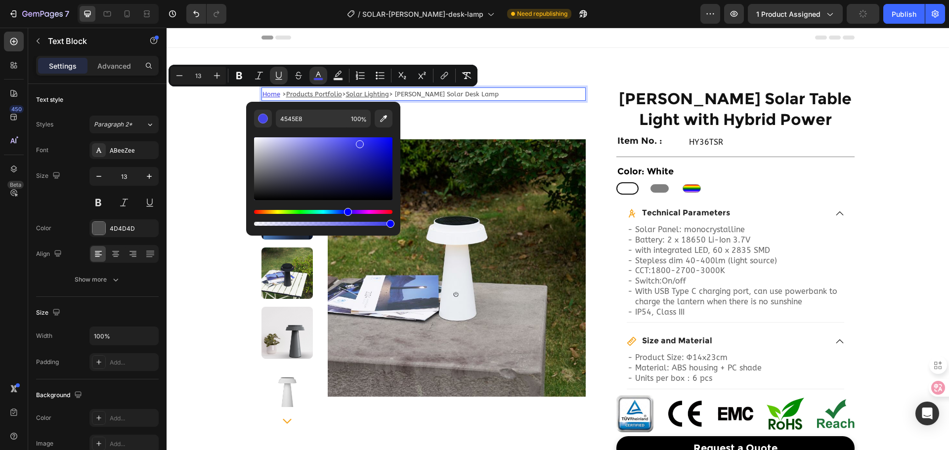
type input "3A3AEA"
drag, startPoint x: 257, startPoint y: 181, endPoint x: 358, endPoint y: 142, distance: 108.6
click at [358, 142] on div "Editor contextual toolbar" at bounding box center [360, 144] width 8 height 8
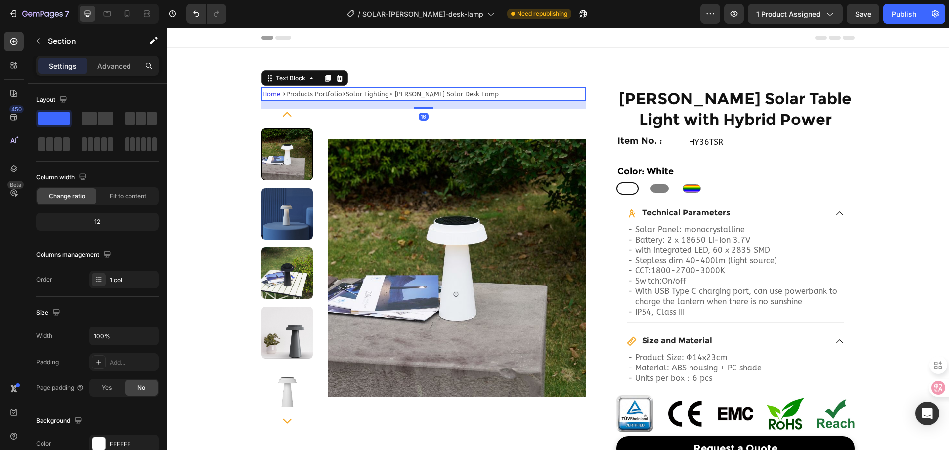
click at [286, 94] on u "Products Portfolio" at bounding box center [314, 93] width 56 height 7
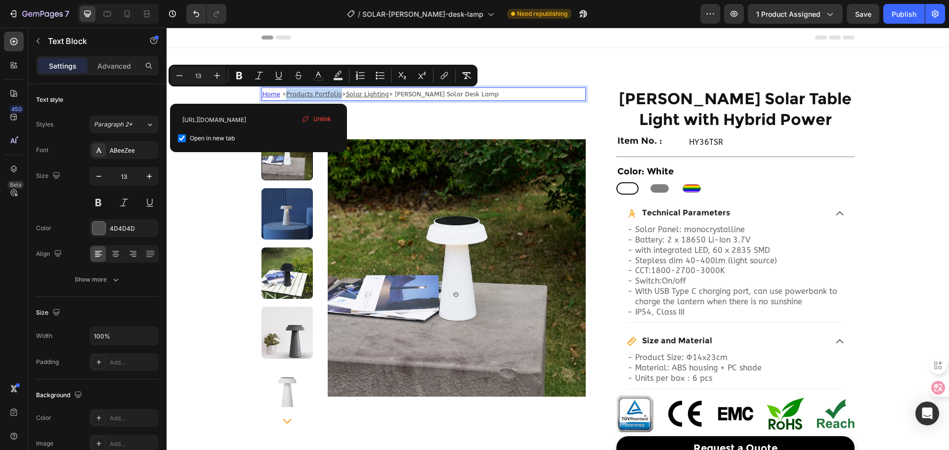
drag, startPoint x: 283, startPoint y: 95, endPoint x: 339, endPoint y: 95, distance: 55.9
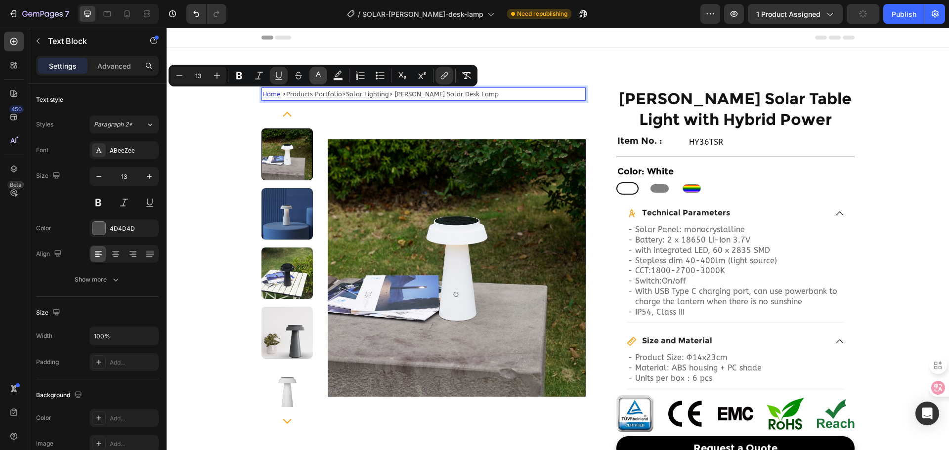
click at [311, 77] on button "color" at bounding box center [318, 76] width 18 height 18
type input "16"
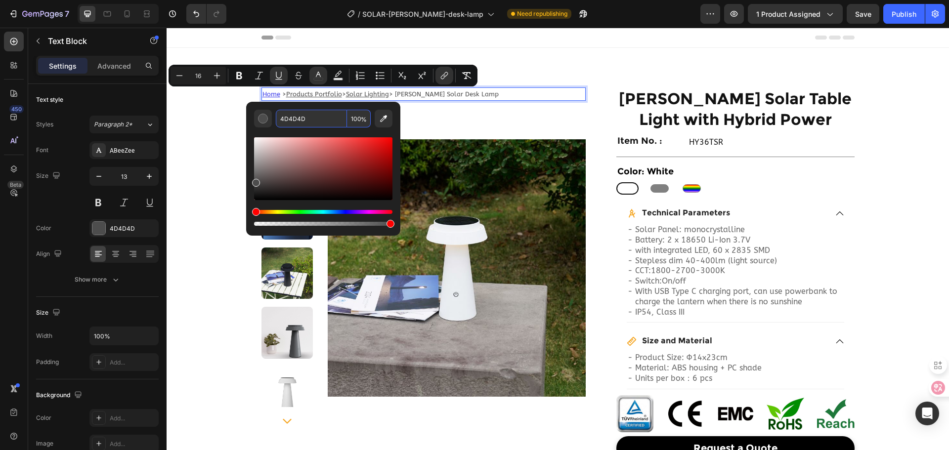
click at [305, 121] on input "4D4D4D" at bounding box center [311, 119] width 71 height 18
paste input "3A3AEA"
type input "3A3AEA"
type input "13"
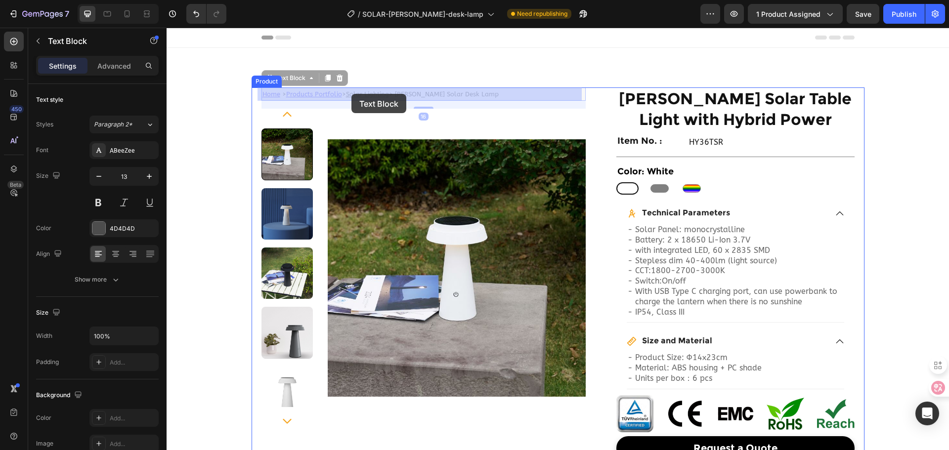
drag, startPoint x: 345, startPoint y: 94, endPoint x: 351, endPoint y: 94, distance: 6.4
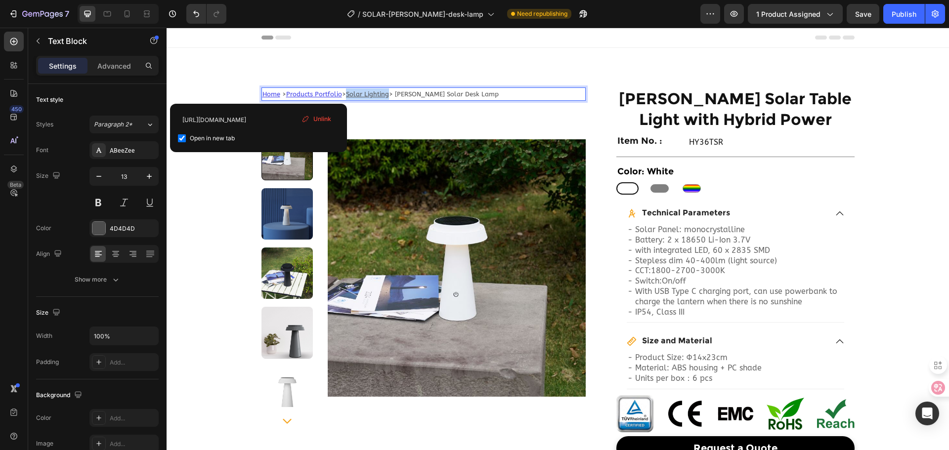
drag, startPoint x: 346, startPoint y: 93, endPoint x: 389, endPoint y: 94, distance: 42.5
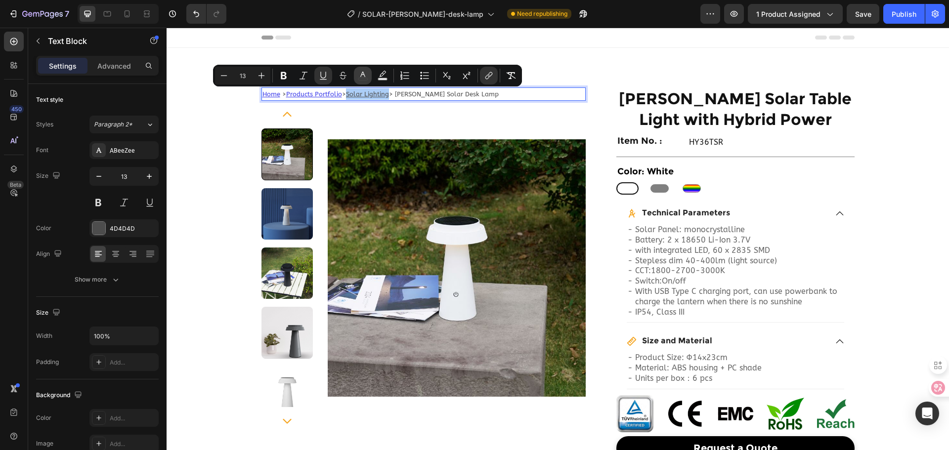
click at [360, 77] on icon "Editor contextual toolbar" at bounding box center [363, 76] width 10 height 10
type input "16"
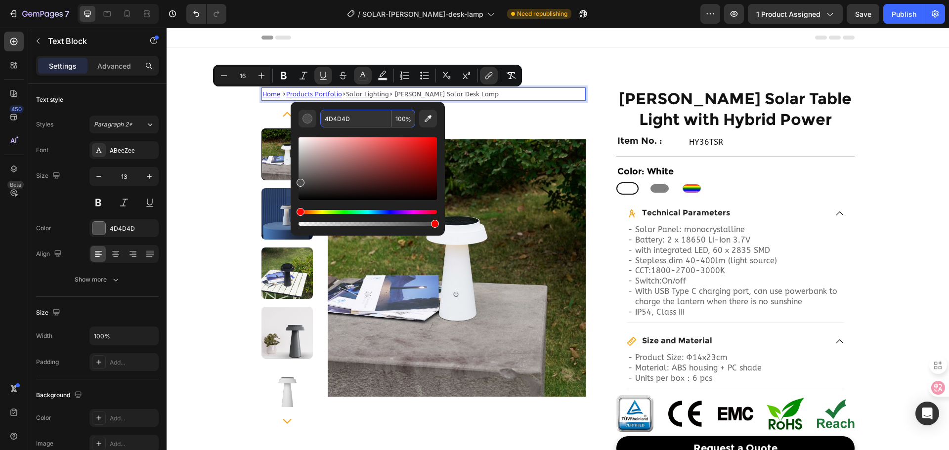
click at [372, 118] on input "4D4D4D" at bounding box center [355, 119] width 71 height 18
paste input "3A3AEA"
type input "3A3AEA"
type input "13"
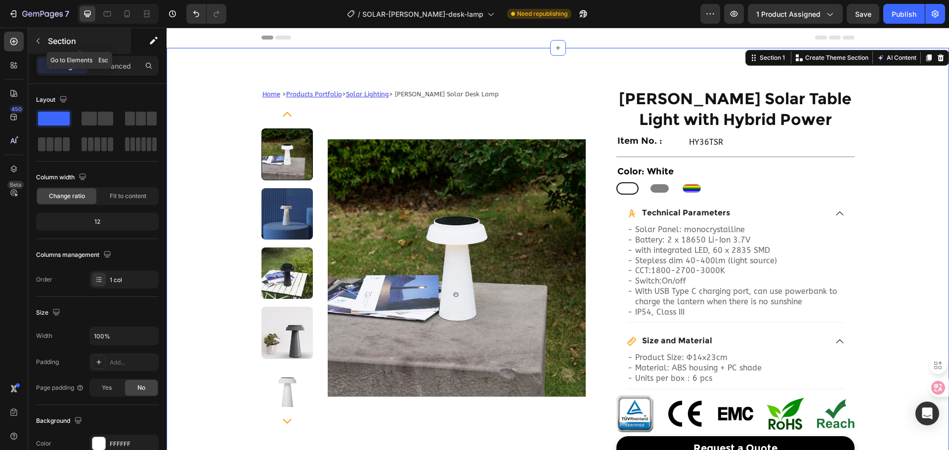
click at [39, 42] on icon "button" at bounding box center [38, 41] width 8 height 8
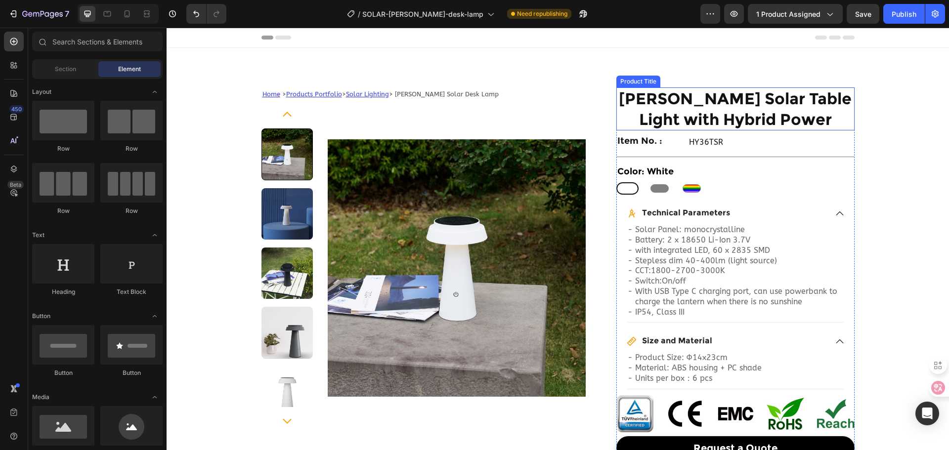
click at [693, 98] on h1 "[PERSON_NAME] Solar Table Light with Hybrid Power" at bounding box center [735, 108] width 238 height 43
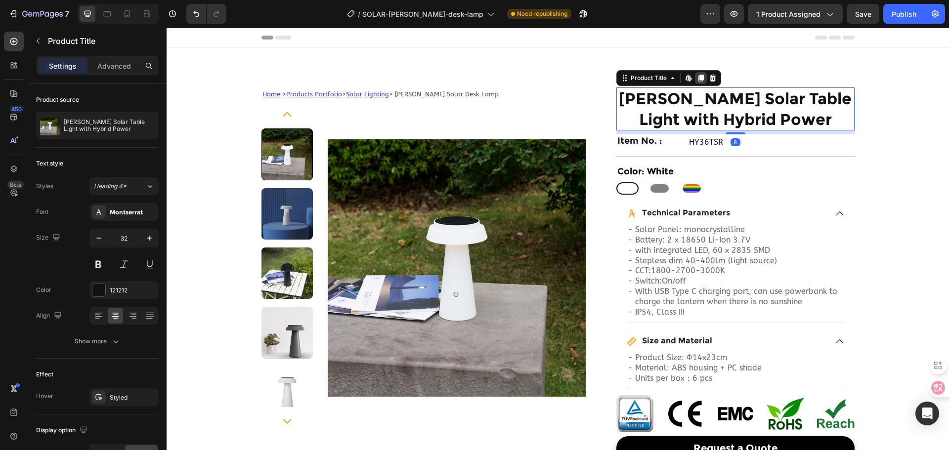
click at [698, 75] on icon at bounding box center [701, 78] width 8 height 8
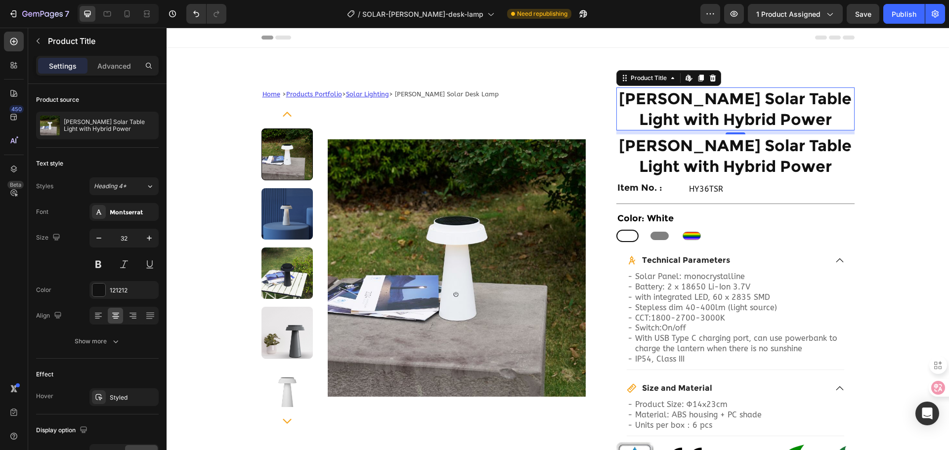
click at [734, 99] on h1 "[PERSON_NAME] Solar Table Light with Hybrid Power" at bounding box center [735, 108] width 238 height 43
click at [746, 108] on h1 "[PERSON_NAME] Solar Table Light with Hybrid Power" at bounding box center [735, 108] width 238 height 43
click at [746, 107] on h1 "[PERSON_NAME] Solar Table Light with Hybrid Power" at bounding box center [735, 108] width 238 height 43
click at [743, 107] on h1 "[PERSON_NAME] Solar Table Light with Hybrid Power" at bounding box center [735, 108] width 238 height 43
click at [743, 103] on h1 "[PERSON_NAME] Solar Table Light with Hybrid Power" at bounding box center [735, 108] width 238 height 43
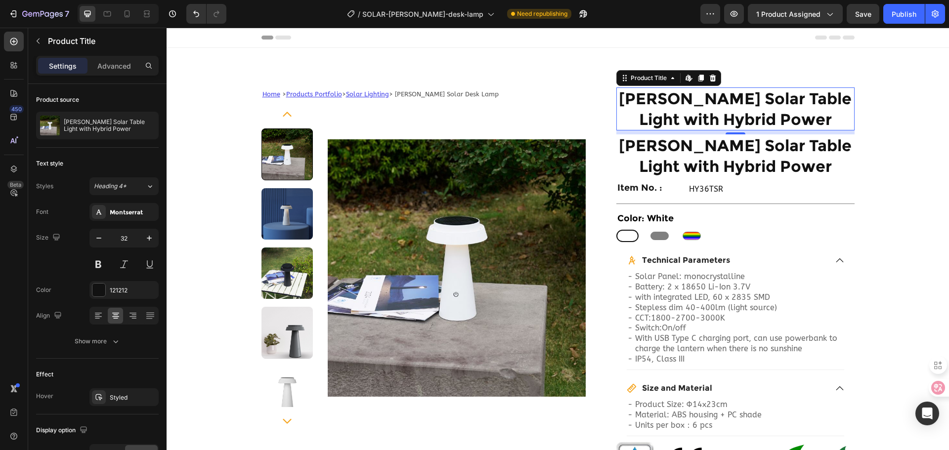
click at [743, 103] on h1 "[PERSON_NAME] Solar Table Light with Hybrid Power" at bounding box center [735, 108] width 238 height 43
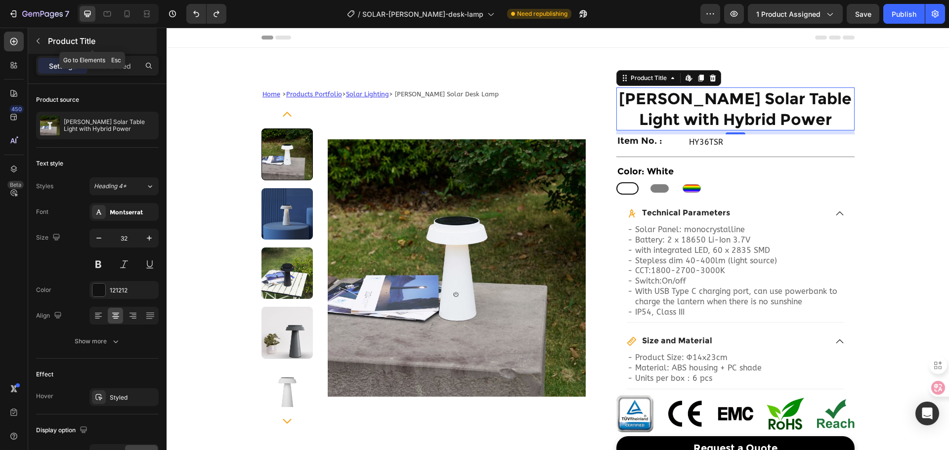
click at [39, 40] on icon "button" at bounding box center [38, 41] width 8 height 8
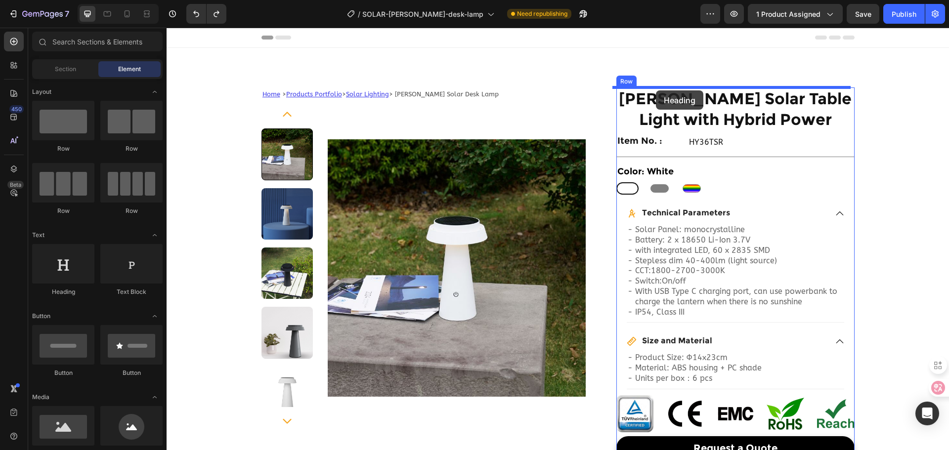
drag, startPoint x: 235, startPoint y: 294, endPoint x: 656, endPoint y: 90, distance: 467.8
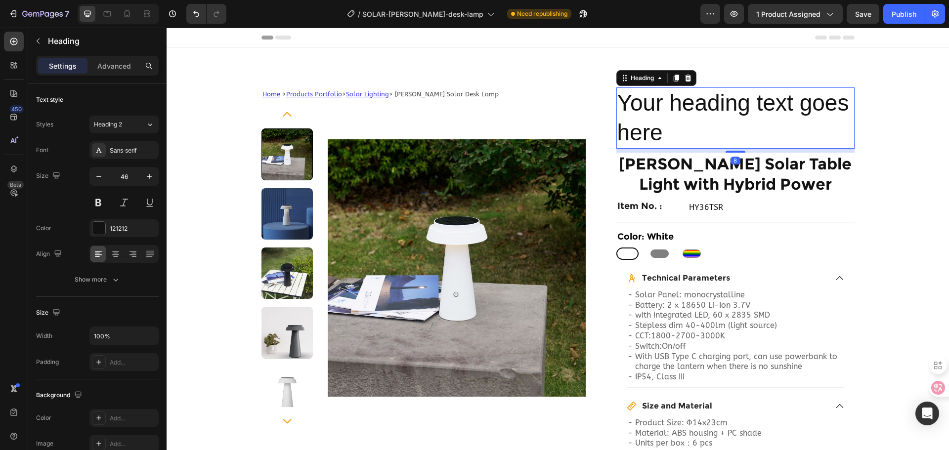
click at [651, 112] on h2 "Your heading text goes here" at bounding box center [735, 117] width 238 height 61
click at [651, 112] on p "Your heading text goes here" at bounding box center [735, 117] width 236 height 59
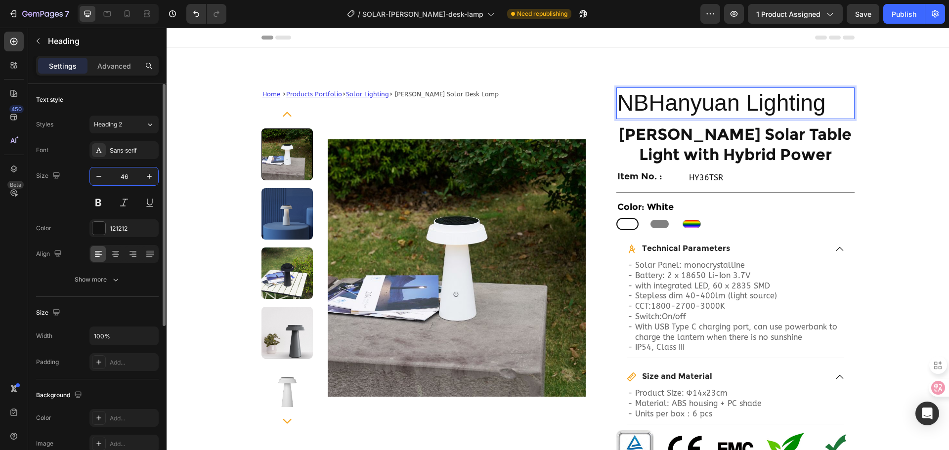
click at [123, 182] on input "46" at bounding box center [124, 177] width 33 height 18
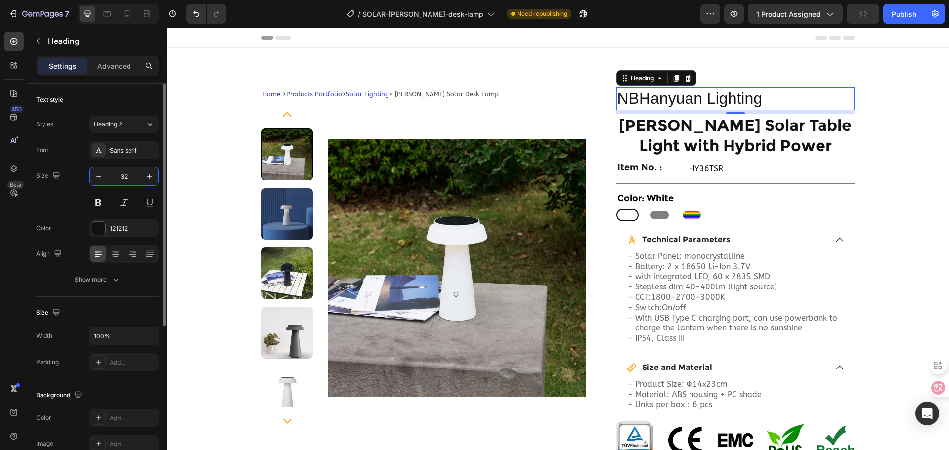
type input "3"
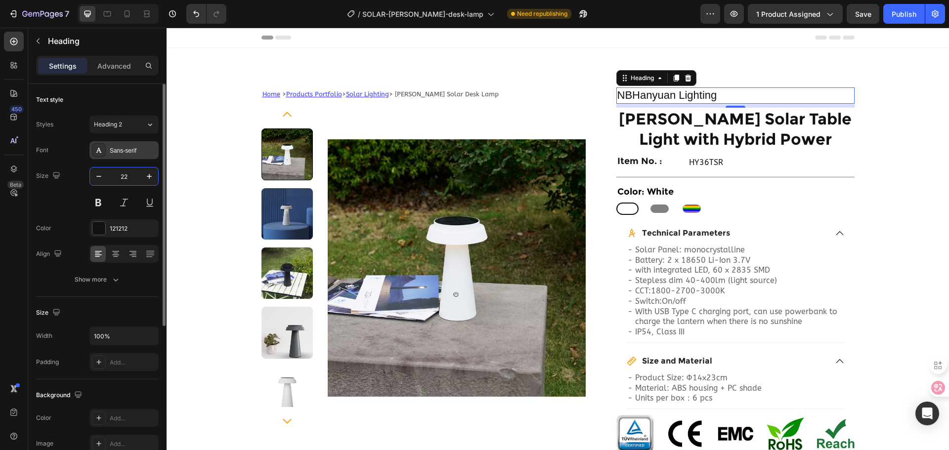
type input "22"
click at [137, 141] on div "Sans-serif" at bounding box center [123, 150] width 69 height 18
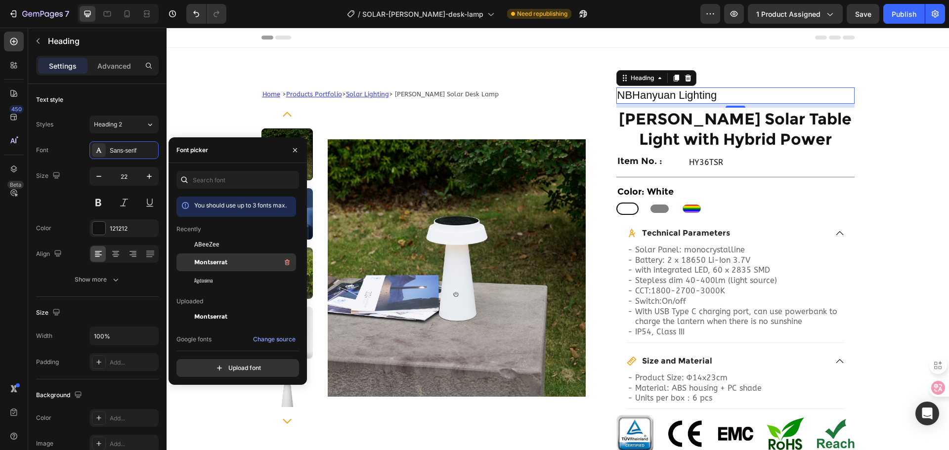
click at [216, 365] on div "Montserrat" at bounding box center [236, 374] width 120 height 18
click at [766, 127] on h1 "[PERSON_NAME] Solar Table Light with Hybrid Power" at bounding box center [735, 129] width 238 height 43
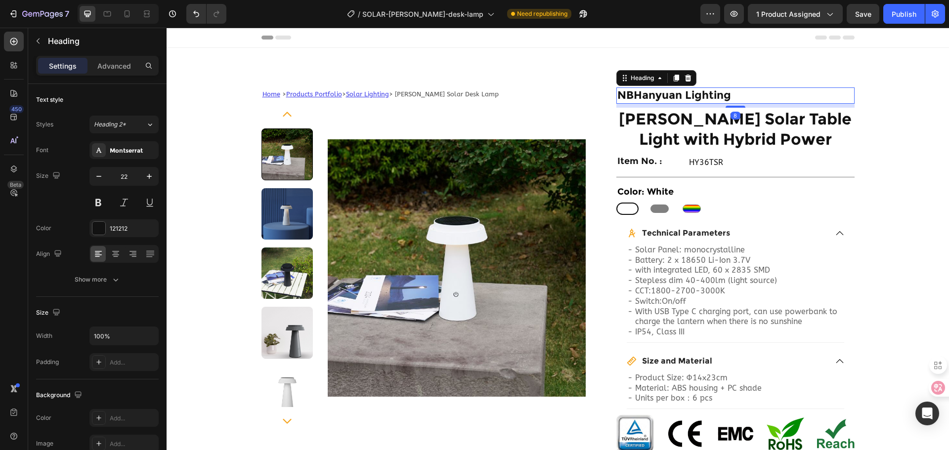
click at [735, 97] on p "NBHanyuan Lighting" at bounding box center [735, 95] width 236 height 14
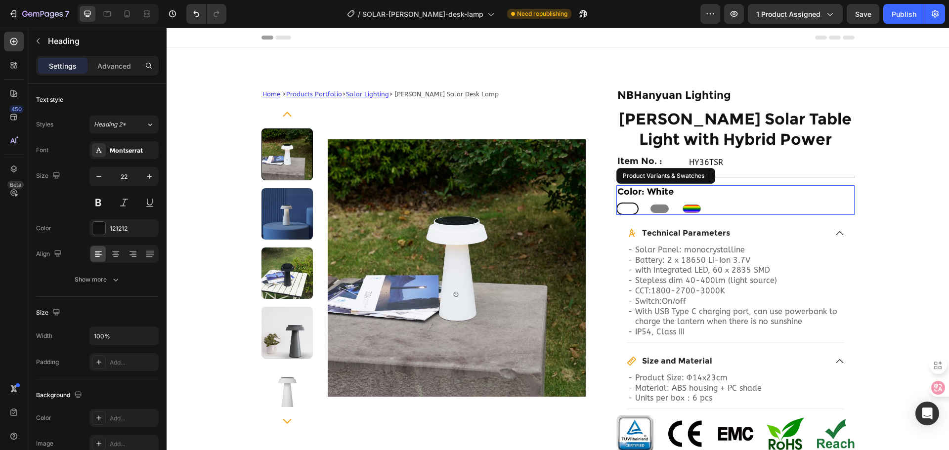
drag, startPoint x: 717, startPoint y: 96, endPoint x: 691, endPoint y: 199, distance: 106.0
click at [691, 199] on div "Color: White White White Grey Grey Custom Colors Custom Colors" at bounding box center [735, 200] width 238 height 30
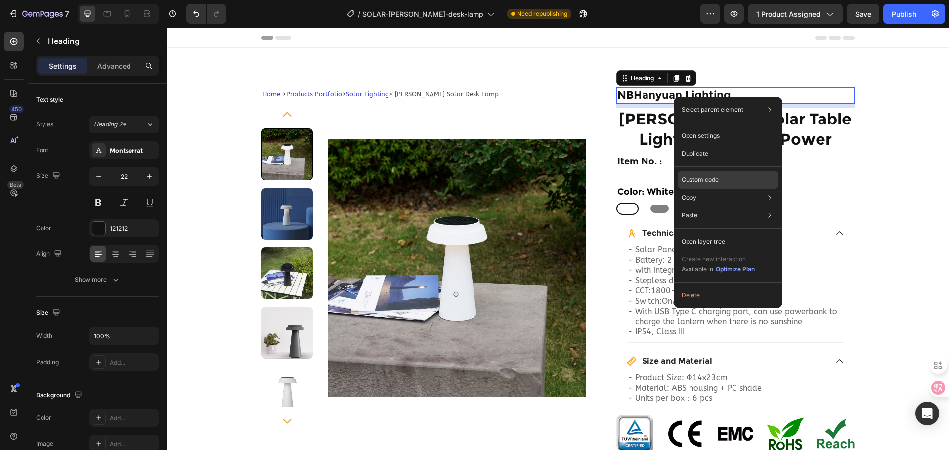
click at [716, 182] on p "Custom code" at bounding box center [700, 179] width 37 height 9
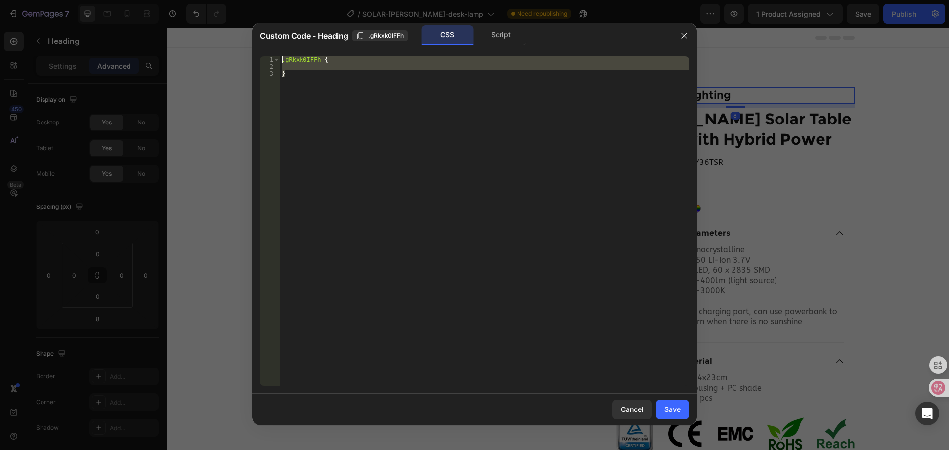
drag, startPoint x: 306, startPoint y: 82, endPoint x: 267, endPoint y: 53, distance: 48.4
click at [267, 53] on div "} 1 2 3 .gRkxk0IFFh { } ההההההההההההההההההההההההההההההההההההההההההההההההההההההה…" at bounding box center [474, 220] width 445 height 345
paste textarea "}"
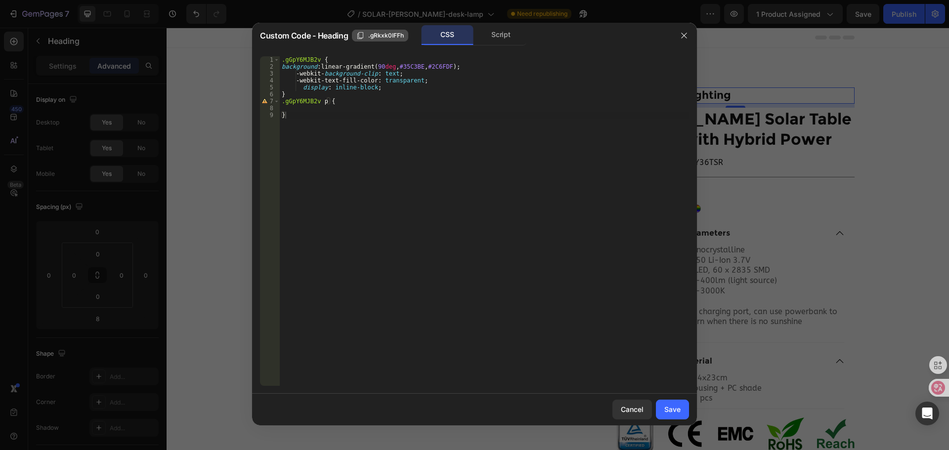
click at [354, 36] on button ".gRkxk0IFFh" at bounding box center [380, 36] width 56 height 12
drag, startPoint x: 318, startPoint y: 60, endPoint x: 257, endPoint y: 58, distance: 61.3
click at [257, 58] on div ".gGpY6MJB2v { 1 2 3 4 5 6 7 8 9 .gGpY6MJB2v { background : linear-gradient( 90 …" at bounding box center [474, 220] width 445 height 345
paste textarea "Rkxk0IFFh"
drag, startPoint x: 317, startPoint y: 101, endPoint x: 267, endPoint y: 104, distance: 49.5
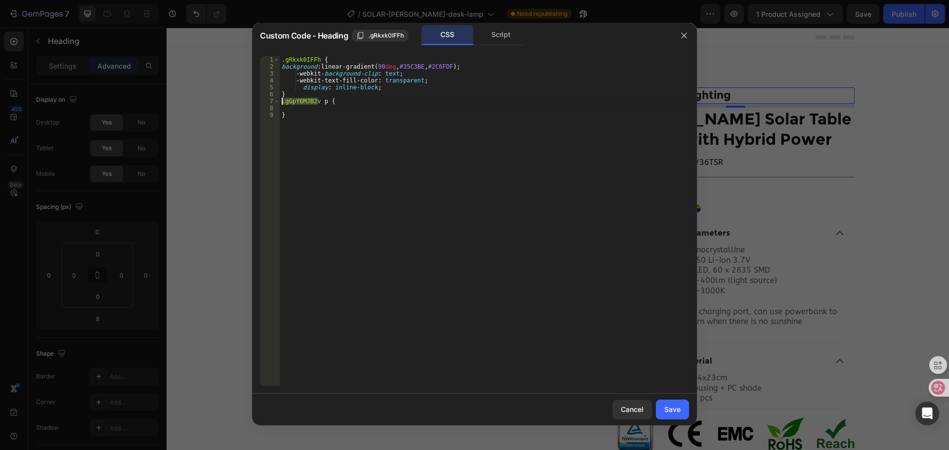
click at [267, 104] on div ".gRkxk0IFFh { 1 2 3 4 5 6 7 8 9 .gRkxk0IFFh { background : linear-gradient( 90 …" at bounding box center [474, 221] width 429 height 330
paste textarea "Rkxk0IFFh"
type textarea ".gRkxk0IFFh p {"
click at [672, 411] on div "Save" at bounding box center [672, 409] width 16 height 10
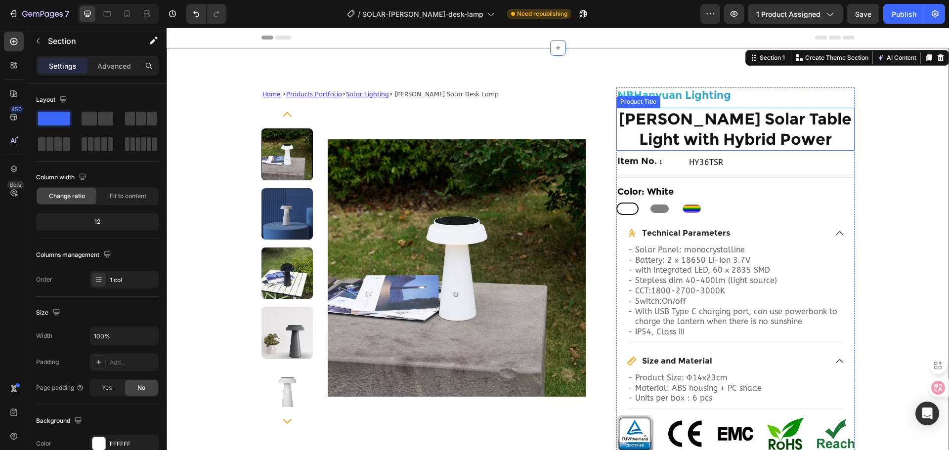
click at [762, 131] on h1 "[PERSON_NAME] Solar Table Light with Hybrid Power" at bounding box center [735, 129] width 238 height 43
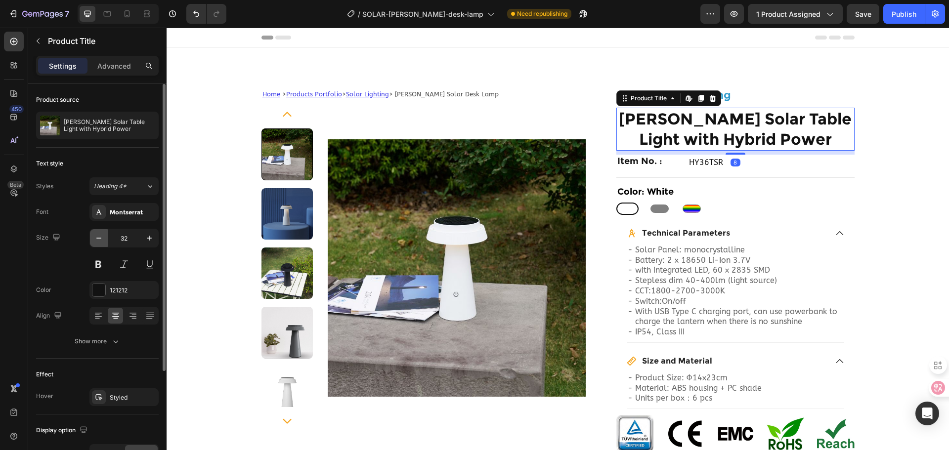
click at [104, 239] on button "button" at bounding box center [99, 238] width 18 height 18
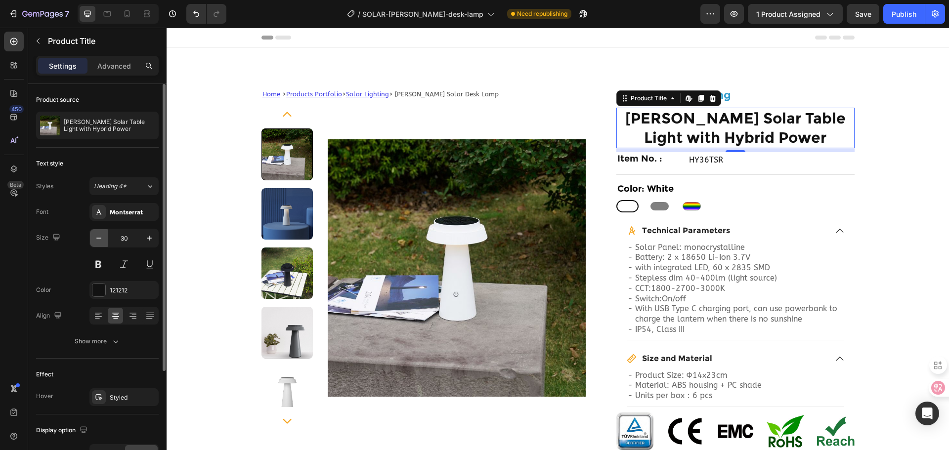
click at [100, 237] on icon "button" at bounding box center [99, 238] width 10 height 10
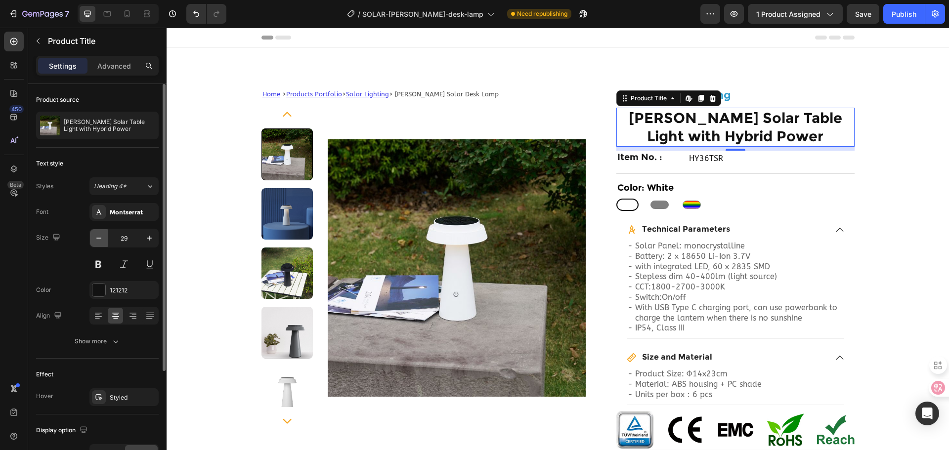
click at [100, 237] on icon "button" at bounding box center [99, 238] width 10 height 10
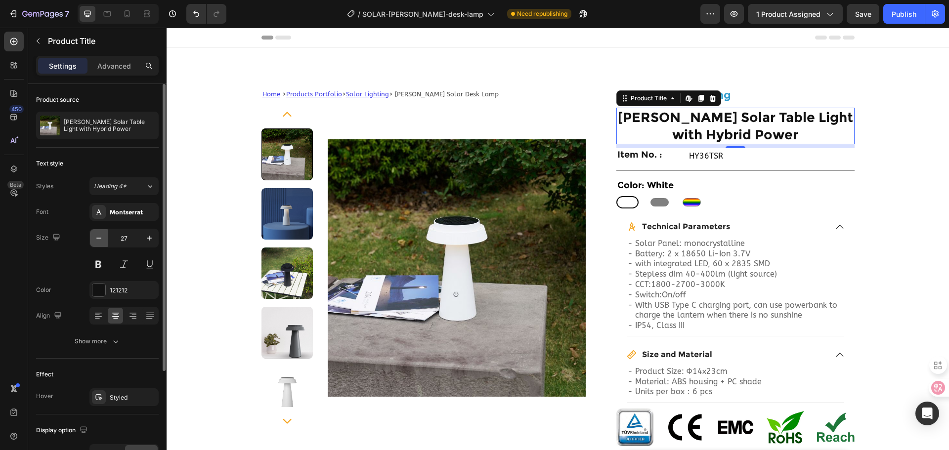
click at [100, 237] on icon "button" at bounding box center [99, 238] width 10 height 10
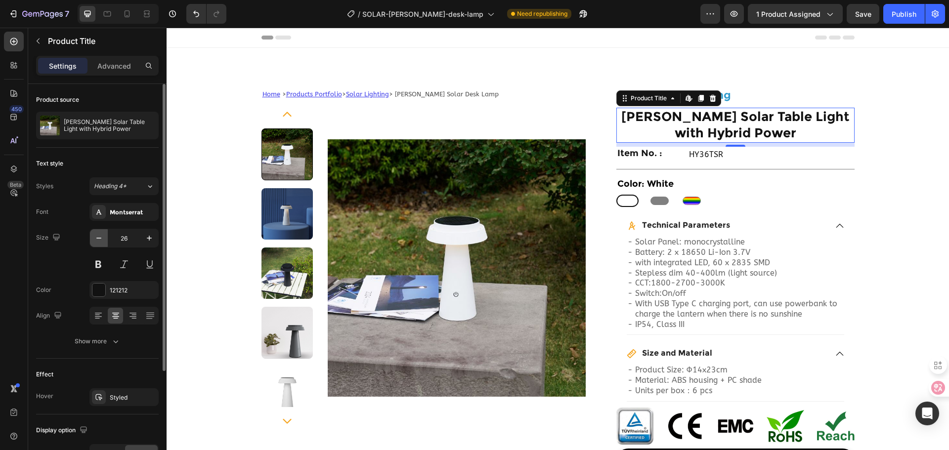
click at [100, 237] on icon "button" at bounding box center [99, 238] width 10 height 10
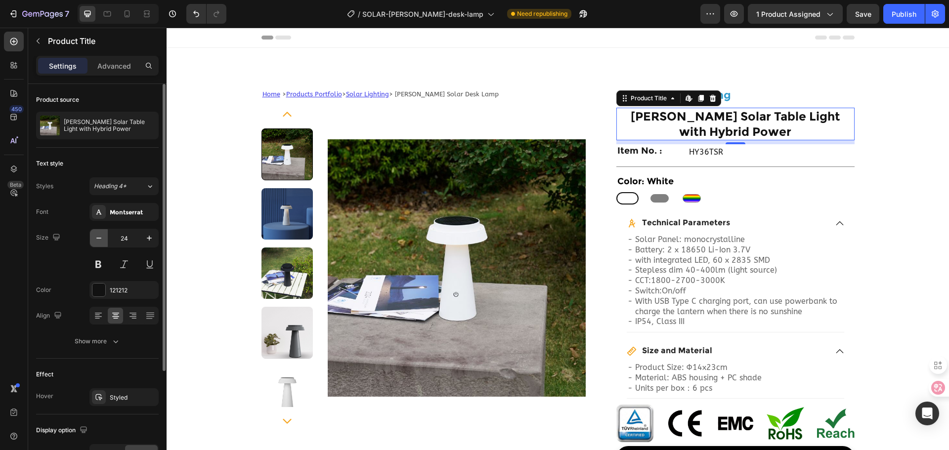
click at [100, 237] on icon "button" at bounding box center [99, 238] width 10 height 10
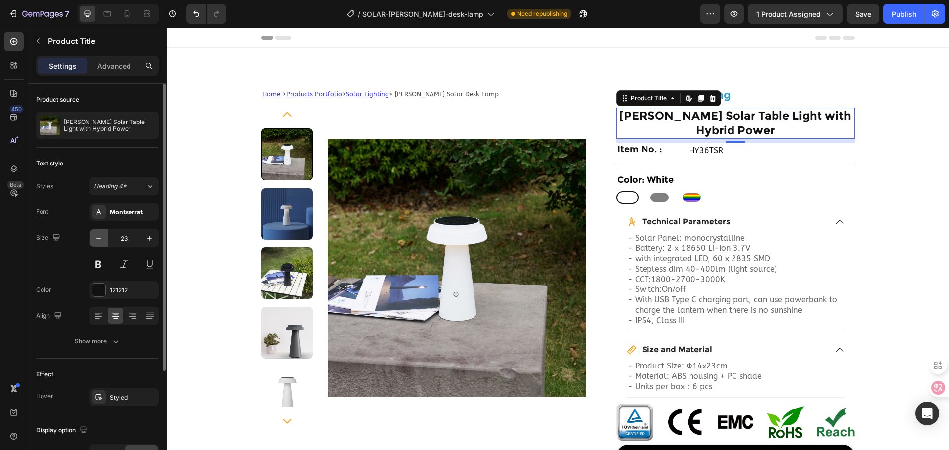
click at [100, 237] on icon "button" at bounding box center [99, 238] width 10 height 10
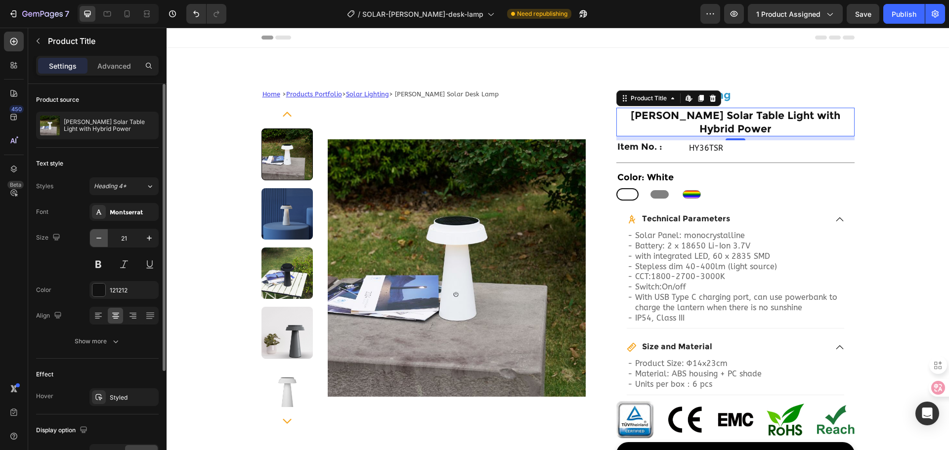
click at [100, 237] on icon "button" at bounding box center [99, 238] width 10 height 10
type input "20"
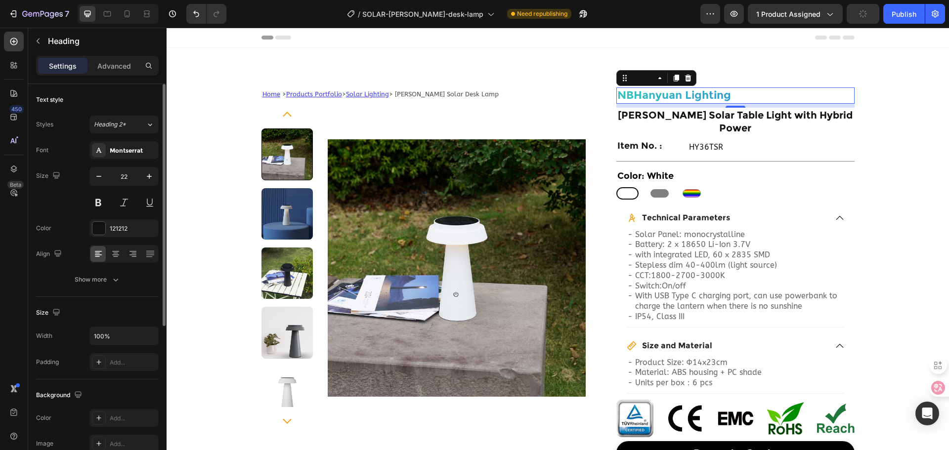
click at [745, 100] on p "NBHanyuan Lighting" at bounding box center [735, 95] width 236 height 14
click at [104, 175] on button "button" at bounding box center [99, 177] width 18 height 18
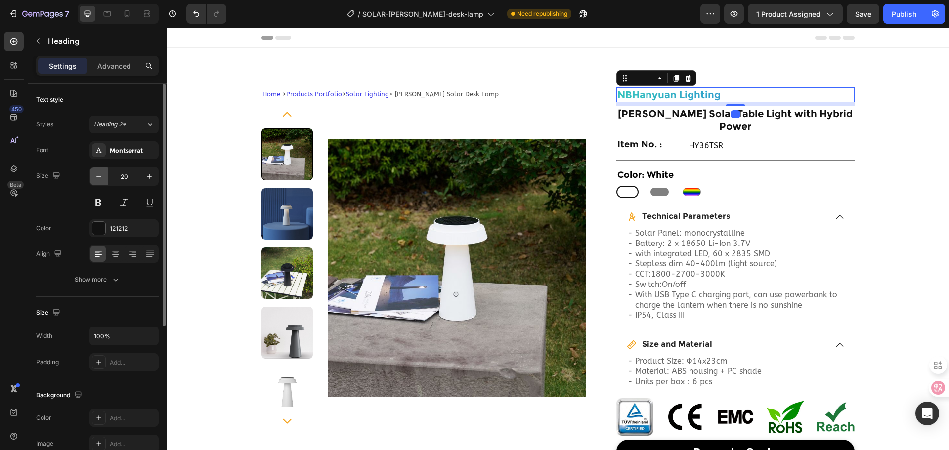
click at [104, 175] on button "button" at bounding box center [99, 177] width 18 height 18
type input "18"
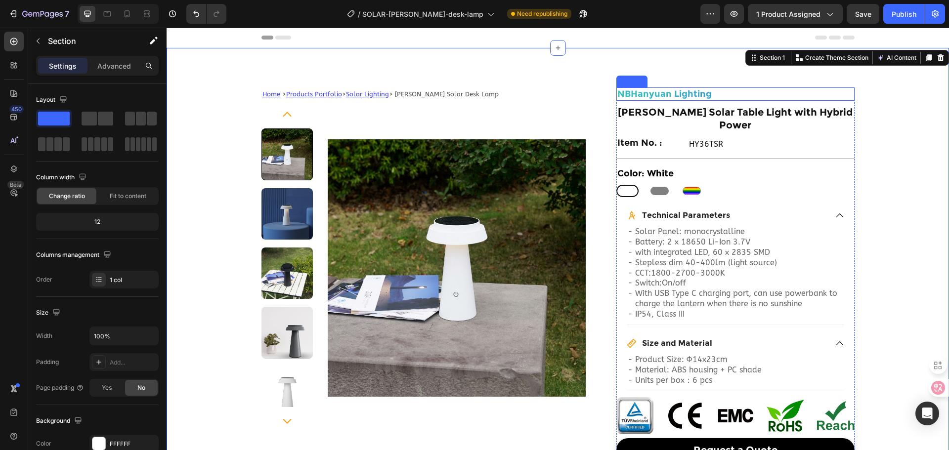
click at [655, 94] on p "NBHanyuan Lighting" at bounding box center [735, 93] width 236 height 11
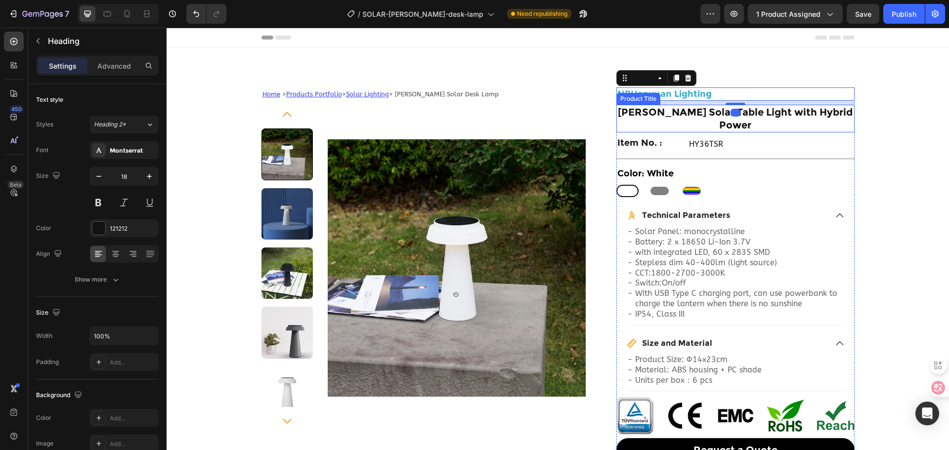
click at [664, 114] on h1 "[PERSON_NAME] Solar Table Light with Hybrid Power" at bounding box center [735, 119] width 238 height 28
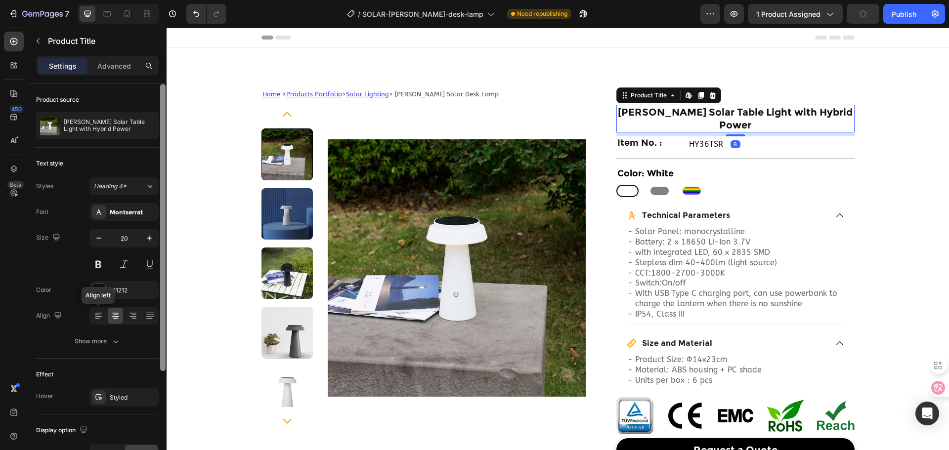
click at [102, 314] on icon at bounding box center [98, 316] width 10 height 10
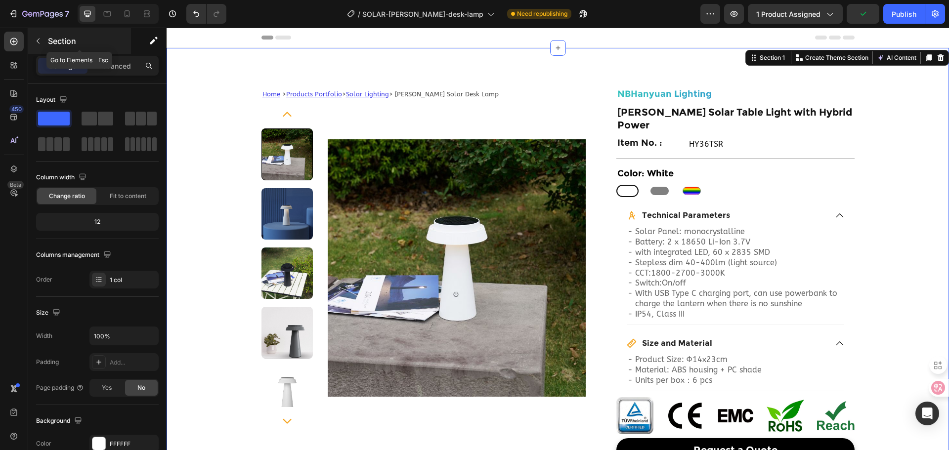
click at [43, 46] on button "button" at bounding box center [38, 41] width 16 height 16
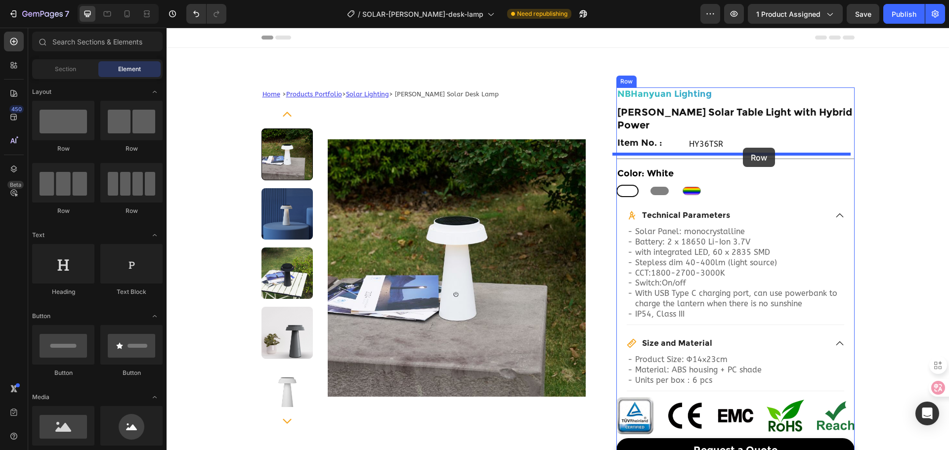
drag, startPoint x: 291, startPoint y: 152, endPoint x: 743, endPoint y: 148, distance: 451.8
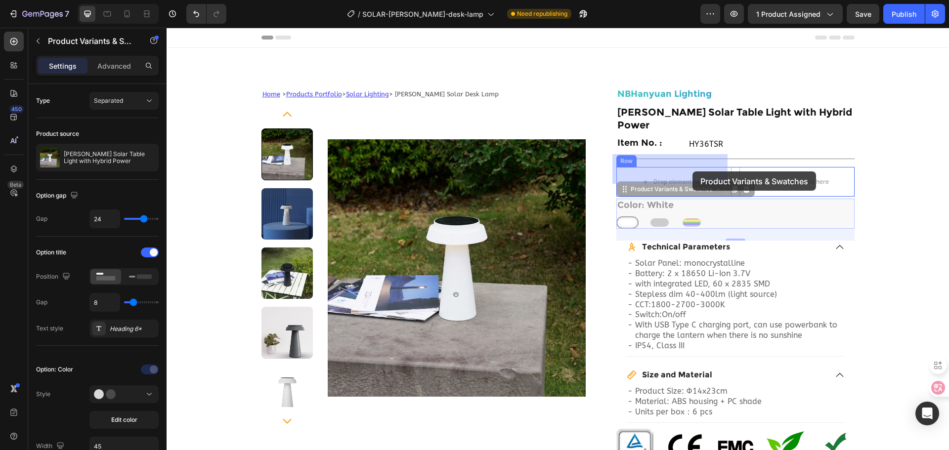
drag, startPoint x: 740, startPoint y: 201, endPoint x: 704, endPoint y: 180, distance: 41.0
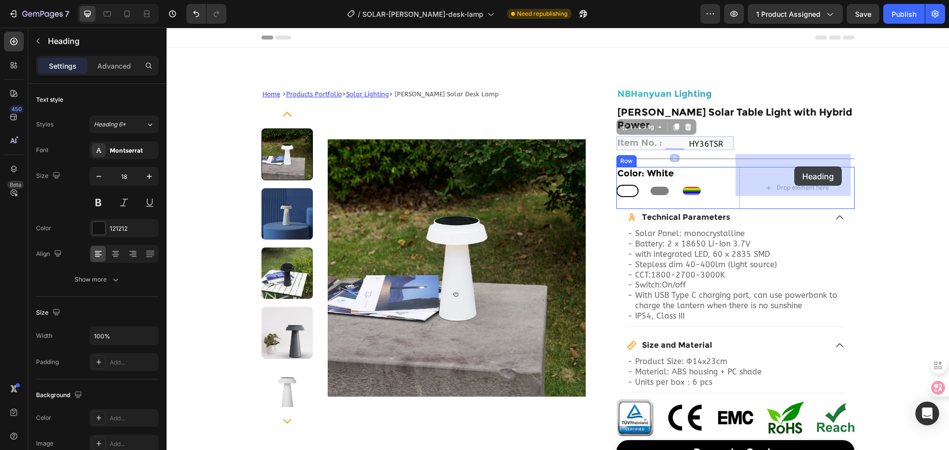
drag, startPoint x: 666, startPoint y: 128, endPoint x: 794, endPoint y: 167, distance: 133.7
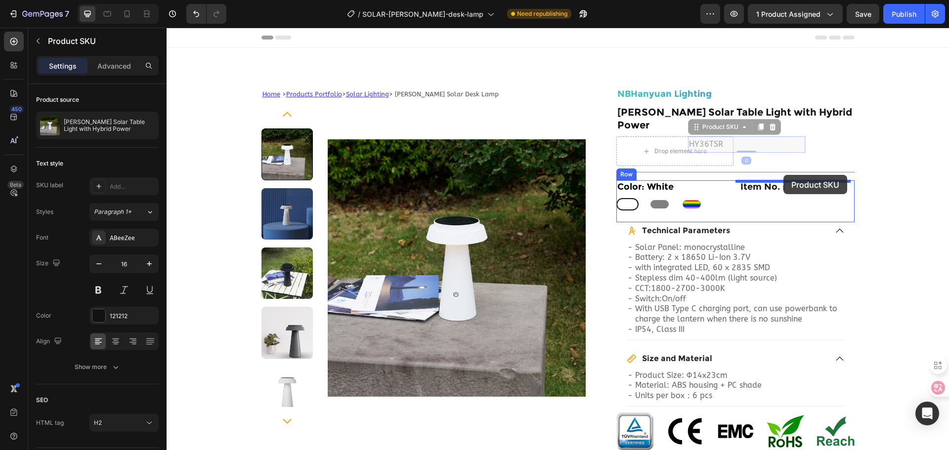
drag, startPoint x: 713, startPoint y: 130, endPoint x: 783, endPoint y: 175, distance: 83.1
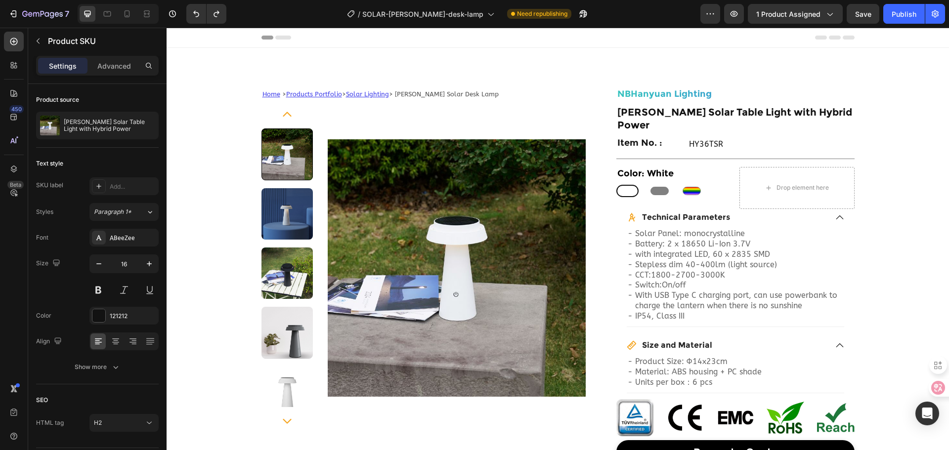
click at [695, 136] on h2 "HY36TSR" at bounding box center [746, 144] width 117 height 16
click at [689, 136] on h2 "HY36TSR" at bounding box center [746, 144] width 117 height 16
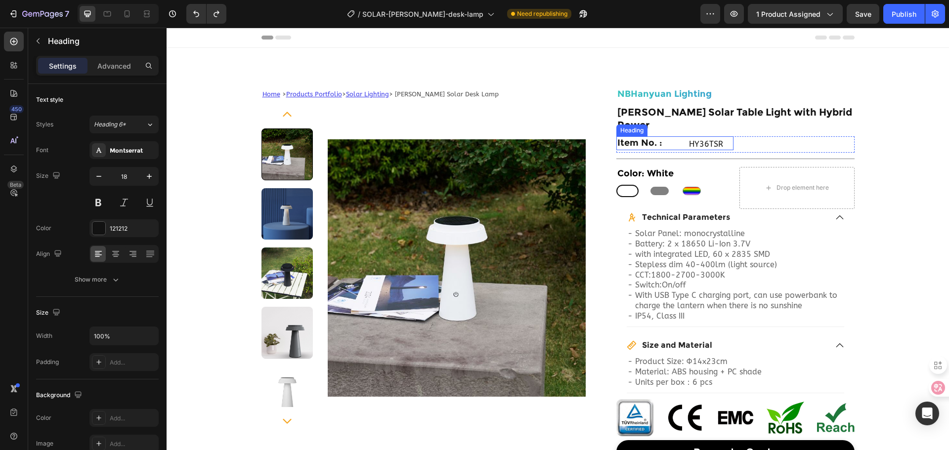
click at [651, 136] on h2 "Item No. :" at bounding box center [674, 142] width 117 height 13
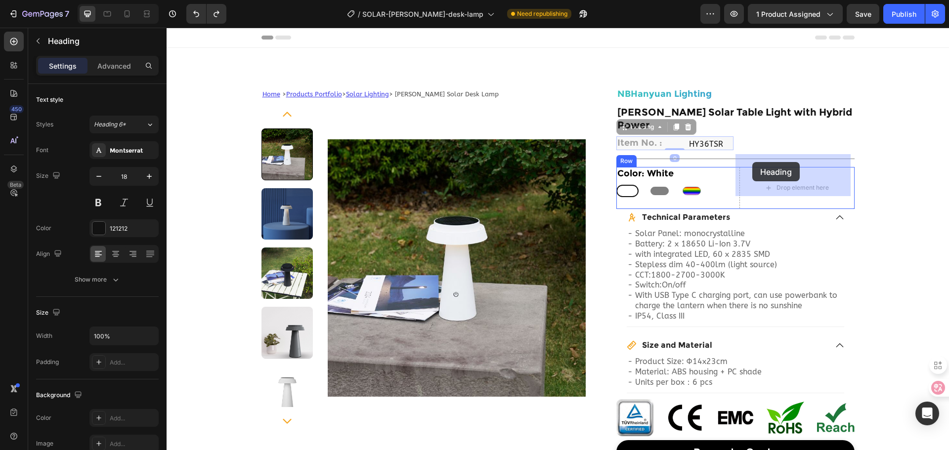
drag, startPoint x: 659, startPoint y: 127, endPoint x: 752, endPoint y: 162, distance: 99.3
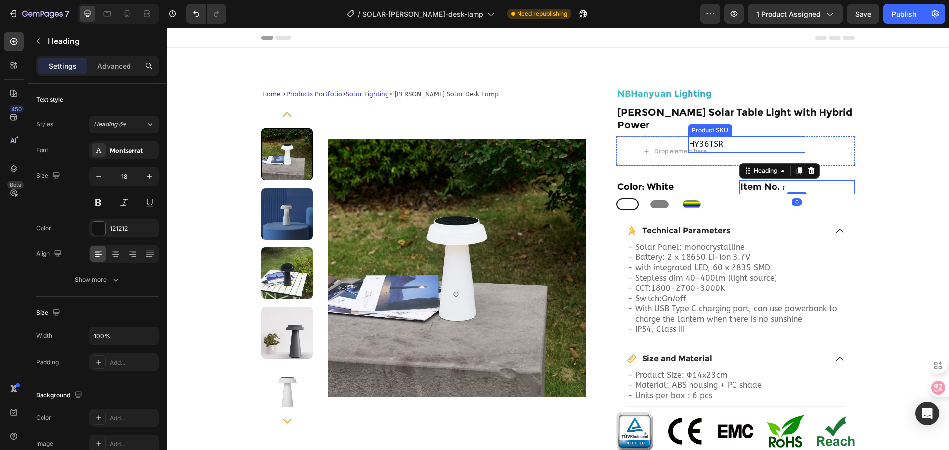
click at [691, 136] on h2 "HY36TSR" at bounding box center [746, 144] width 117 height 16
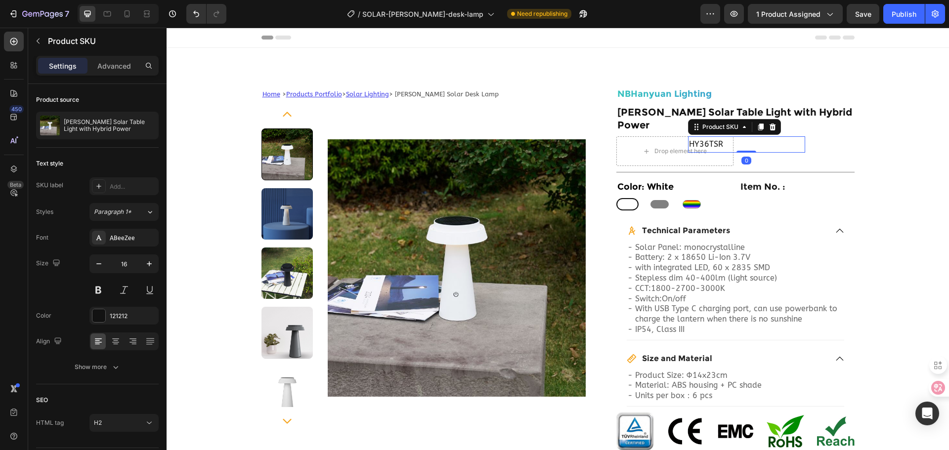
click at [697, 136] on h2 "HY36TSR" at bounding box center [746, 144] width 117 height 16
click at [724, 136] on h2 "HY36TSR" at bounding box center [746, 144] width 117 height 16
drag, startPoint x: 707, startPoint y: 132, endPoint x: 750, endPoint y: 131, distance: 43.0
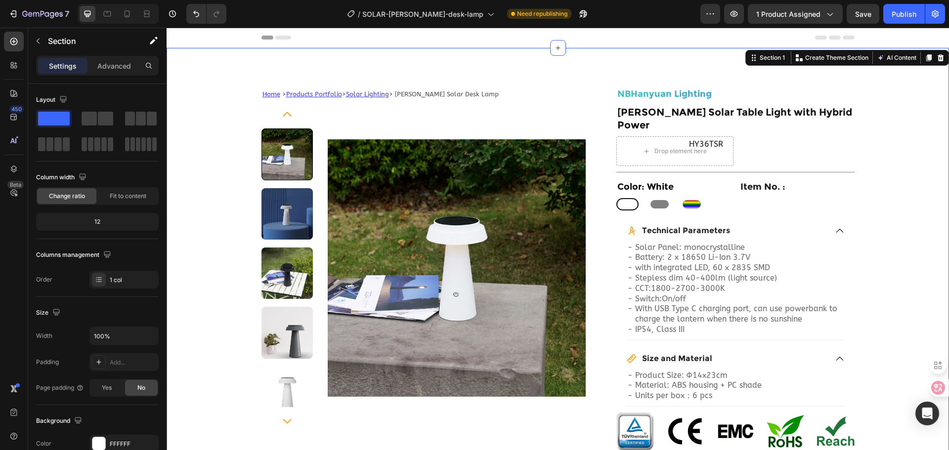
click at [36, 40] on icon "button" at bounding box center [38, 41] width 8 height 8
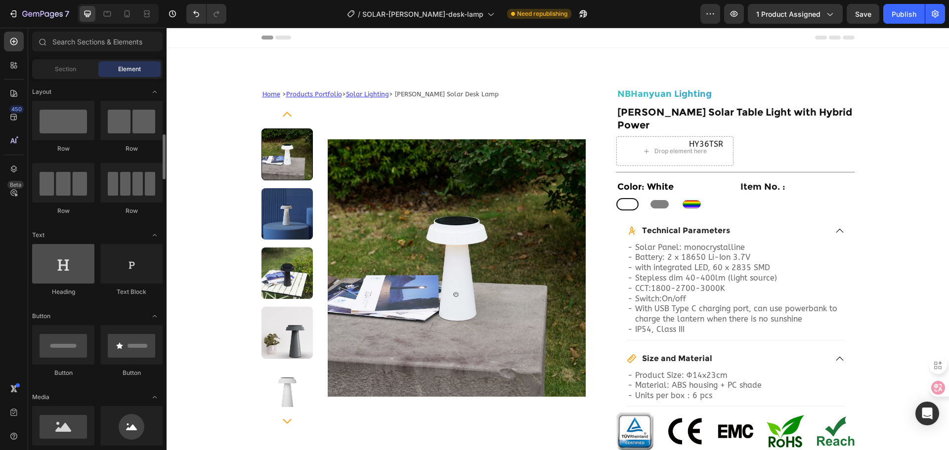
scroll to position [49, 0]
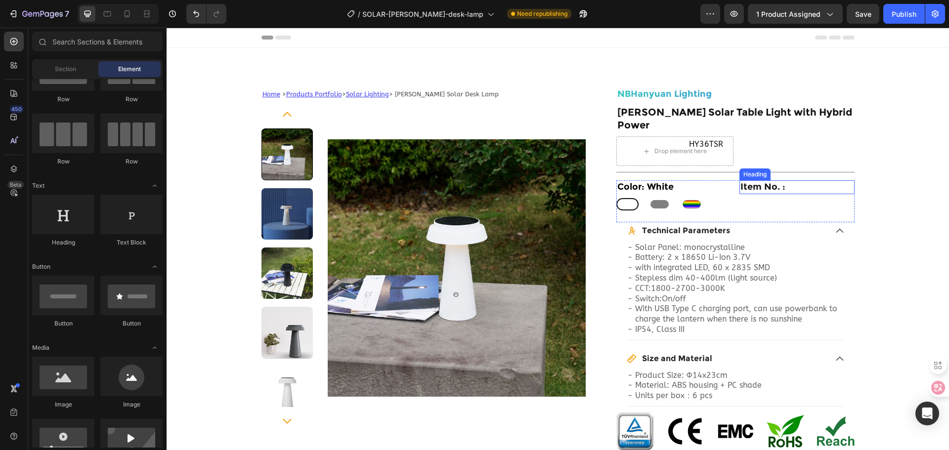
click at [755, 180] on h2 "Item No. :" at bounding box center [796, 186] width 115 height 13
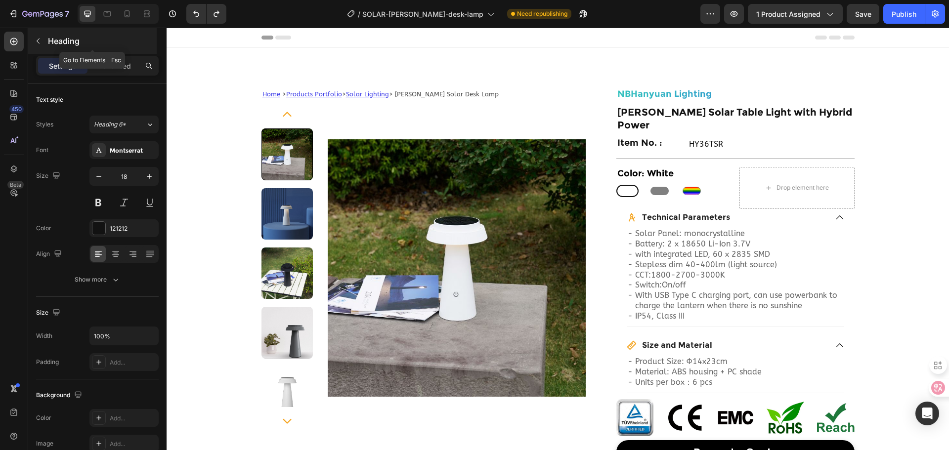
click at [37, 34] on button "button" at bounding box center [38, 41] width 16 height 16
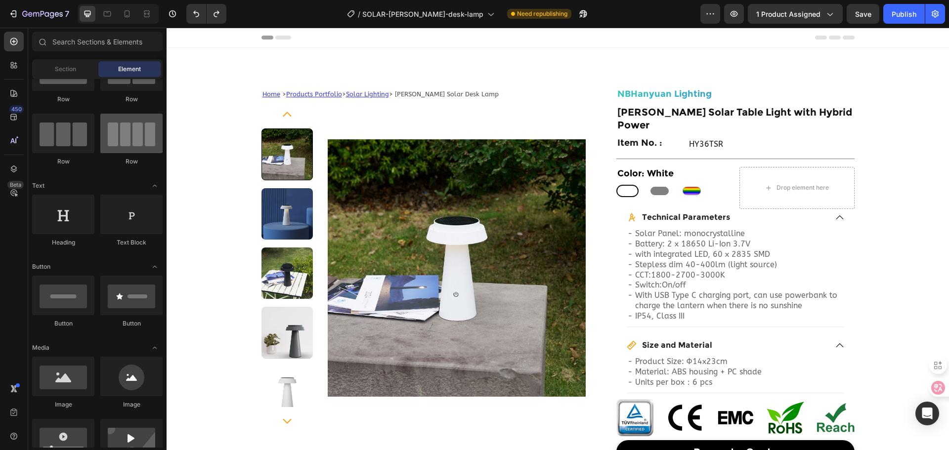
scroll to position [0, 0]
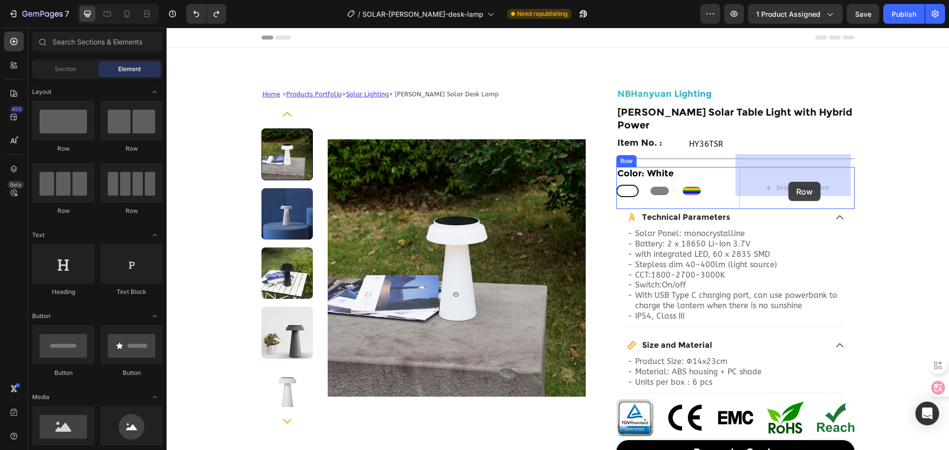
drag, startPoint x: 307, startPoint y: 166, endPoint x: 788, endPoint y: 182, distance: 481.7
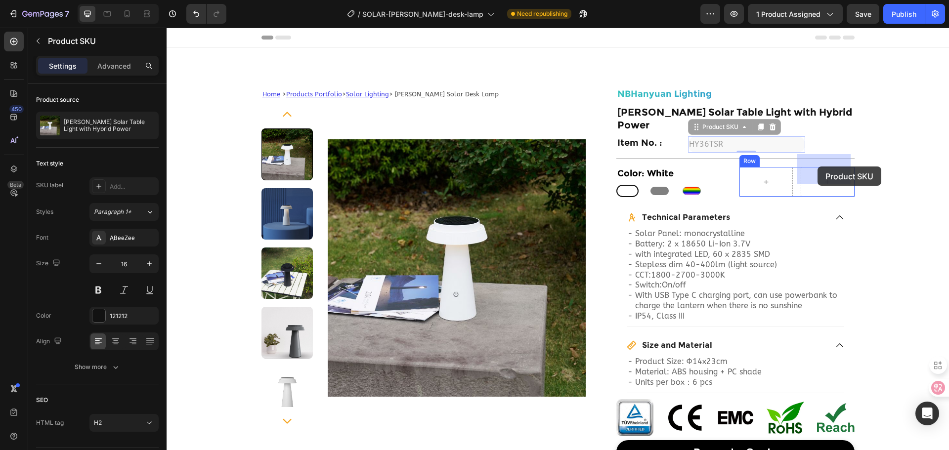
drag, startPoint x: 709, startPoint y: 133, endPoint x: 818, endPoint y: 167, distance: 113.3
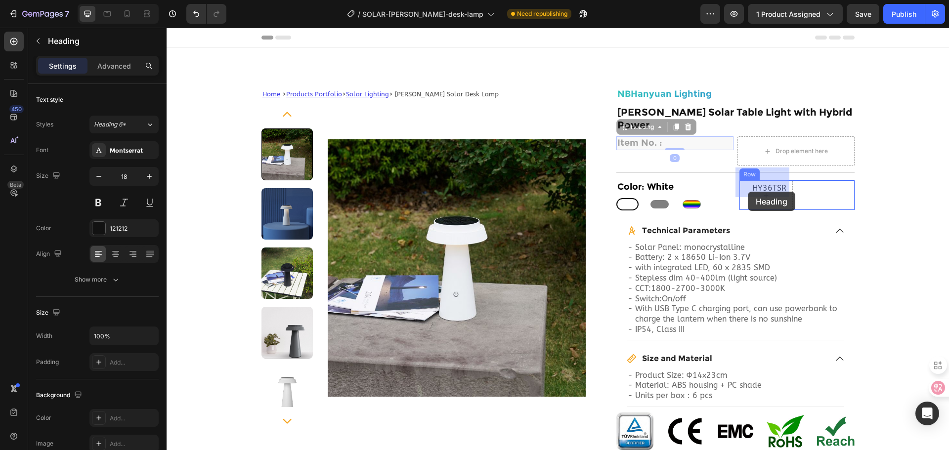
drag, startPoint x: 631, startPoint y: 129, endPoint x: 748, endPoint y: 192, distance: 132.2
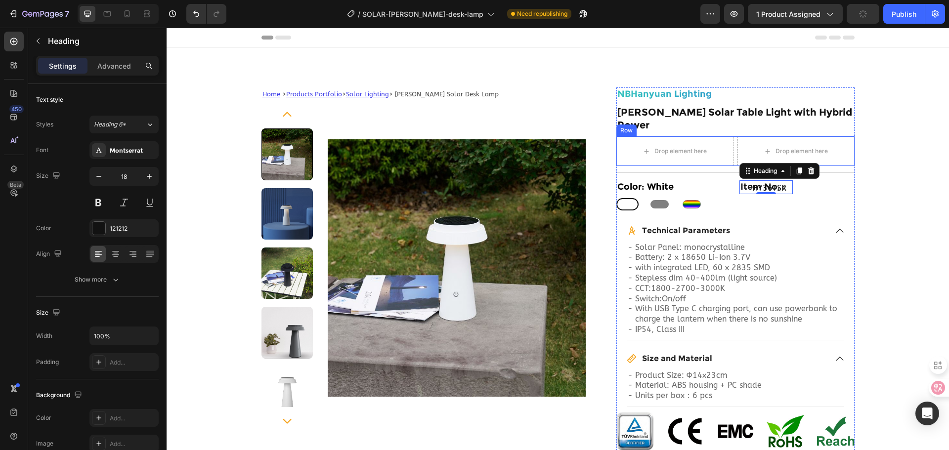
click at [731, 139] on div "Drop element here Drop element here Row" at bounding box center [735, 151] width 238 height 30
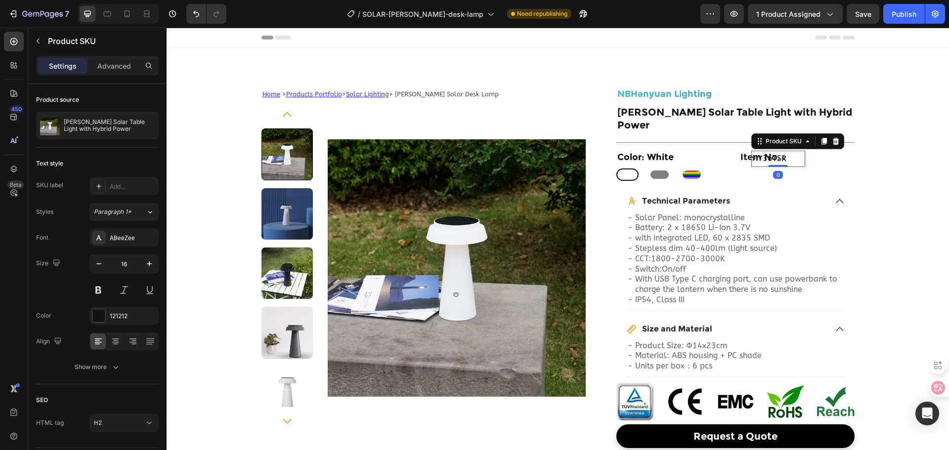
click at [794, 151] on h2 "HY36TSR" at bounding box center [778, 159] width 54 height 16
click at [126, 69] on p "Advanced" at bounding box center [114, 66] width 34 height 10
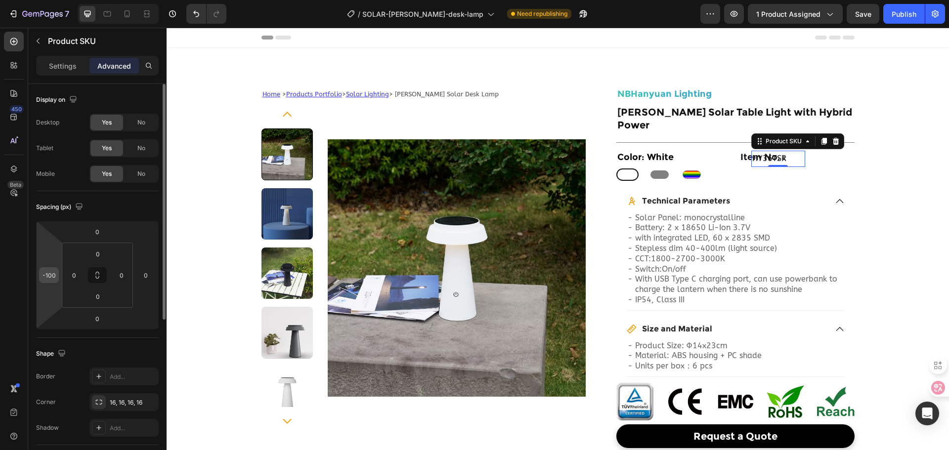
click at [51, 272] on input "-100" at bounding box center [49, 275] width 15 height 15
type input "0"
click at [125, 211] on div "Spacing (px)" at bounding box center [97, 207] width 123 height 16
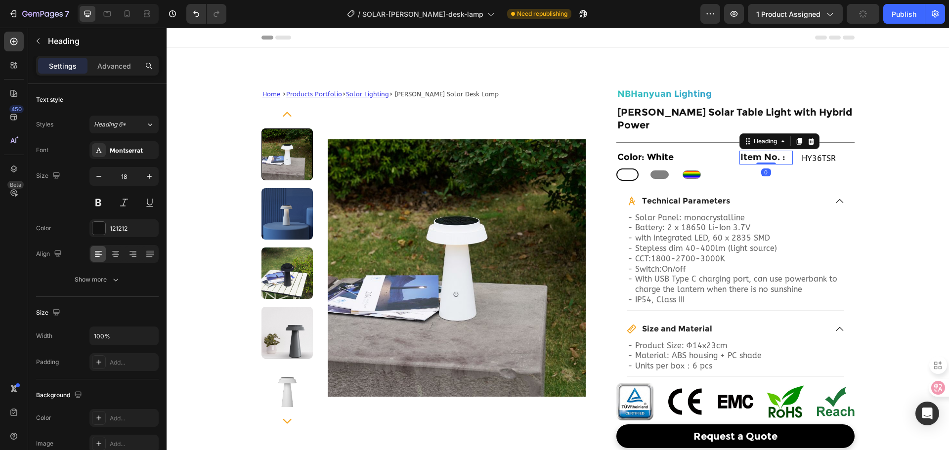
click at [775, 151] on h2 "Item No. :" at bounding box center [766, 157] width 54 height 13
click at [138, 254] on div at bounding box center [132, 254] width 15 height 16
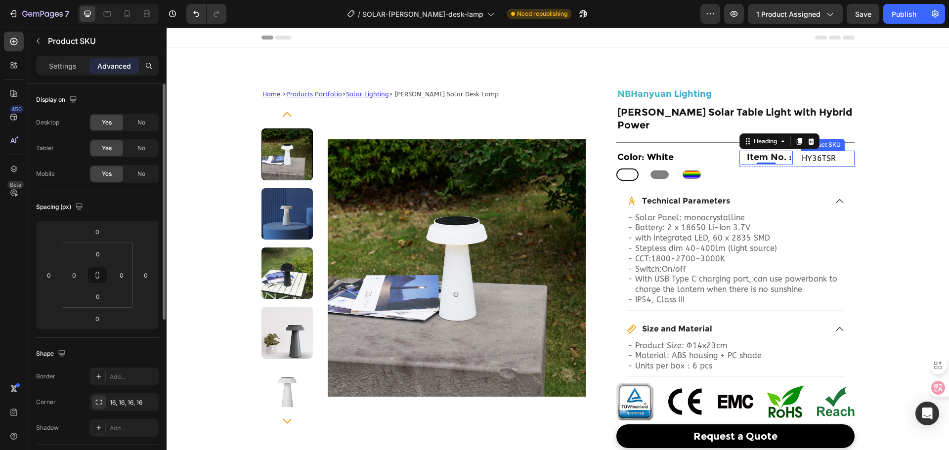
click at [812, 151] on h2 "HY36TSR" at bounding box center [828, 159] width 54 height 16
click at [794, 151] on div "Item No. : Heading HY36TSR Product SKU Row 0" at bounding box center [796, 159] width 115 height 16
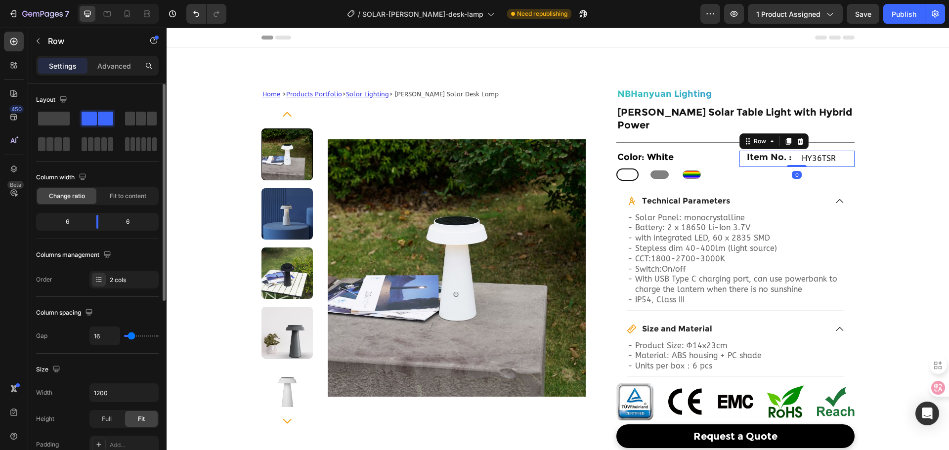
type input "7"
type input "4"
type input "2"
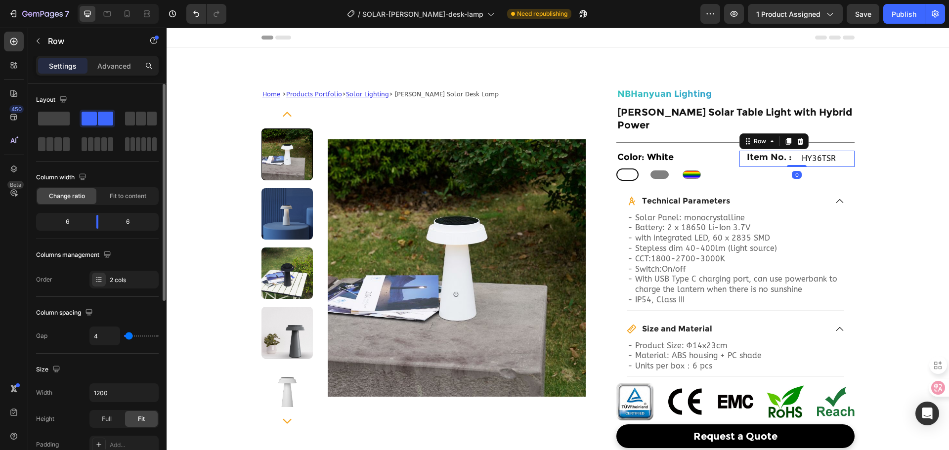
type input "2"
type input "0"
drag, startPoint x: 130, startPoint y: 338, endPoint x: 119, endPoint y: 340, distance: 11.6
type input "0"
click at [124, 337] on input "range" at bounding box center [141, 336] width 35 height 2
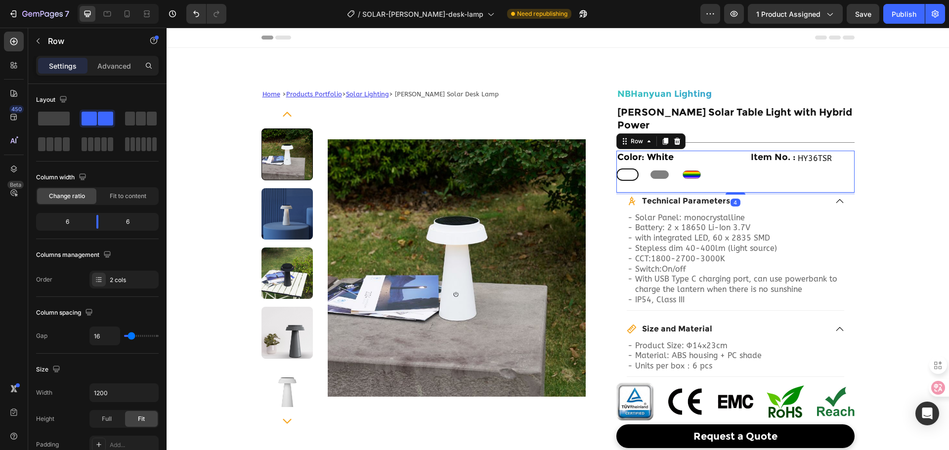
click at [748, 165] on div "Item No. : Heading HY36TSR Product SKU Row" at bounding box center [796, 172] width 115 height 42
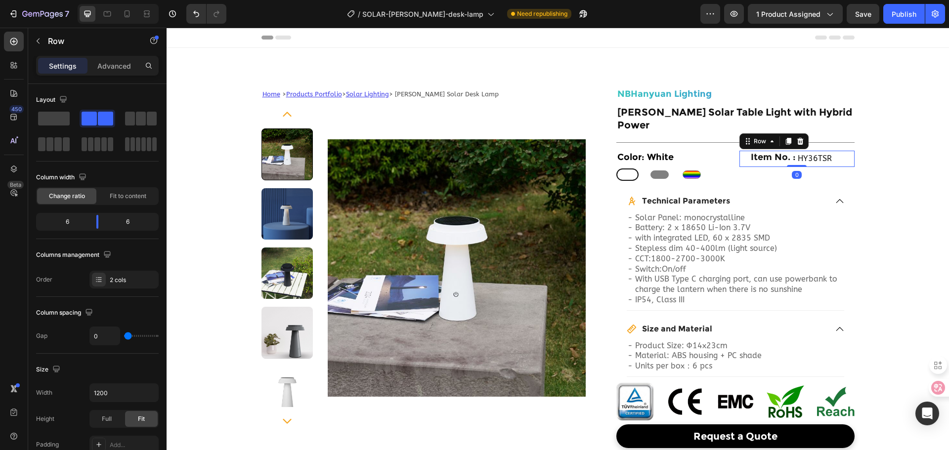
click at [792, 152] on div "Item No. : Heading" at bounding box center [768, 159] width 58 height 16
click at [121, 68] on p "Advanced" at bounding box center [114, 66] width 34 height 10
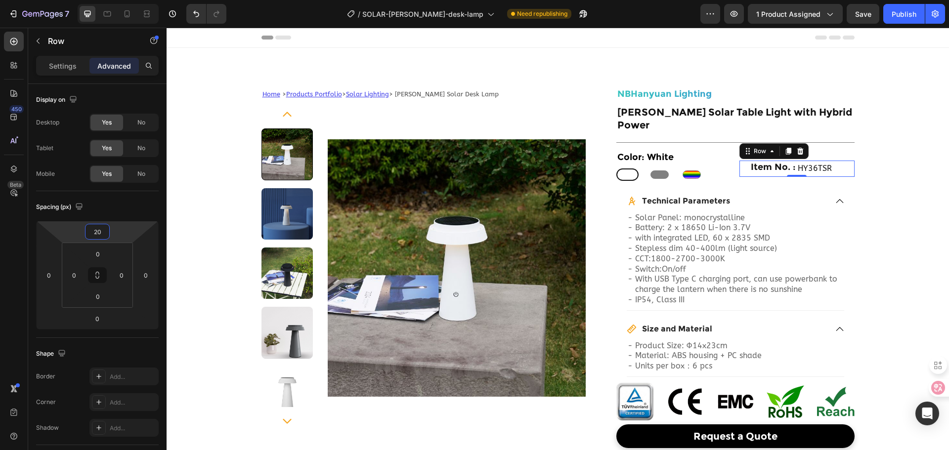
type input "18"
click at [113, 0] on html "7 Version history / SOLAR-[PERSON_NAME]-desk-lamp Need republishing Preview 1 p…" at bounding box center [474, 0] width 949 height 0
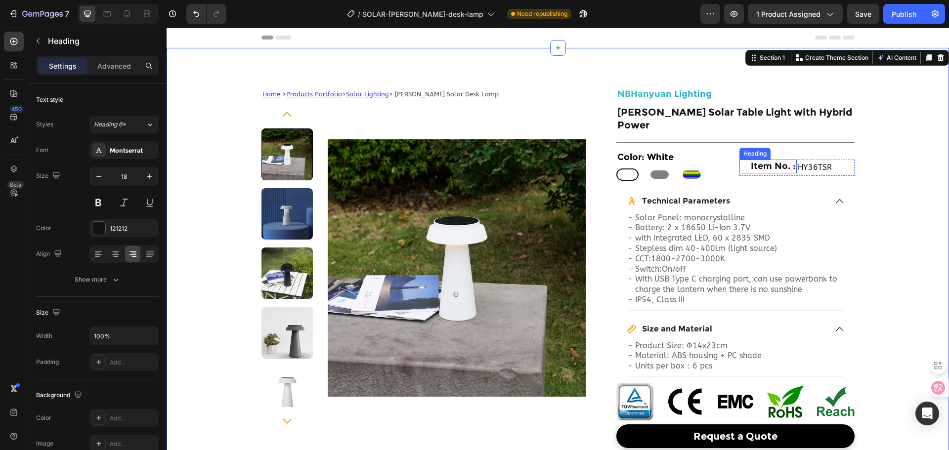
click at [763, 160] on h2 "Item No. :" at bounding box center [768, 166] width 58 height 13
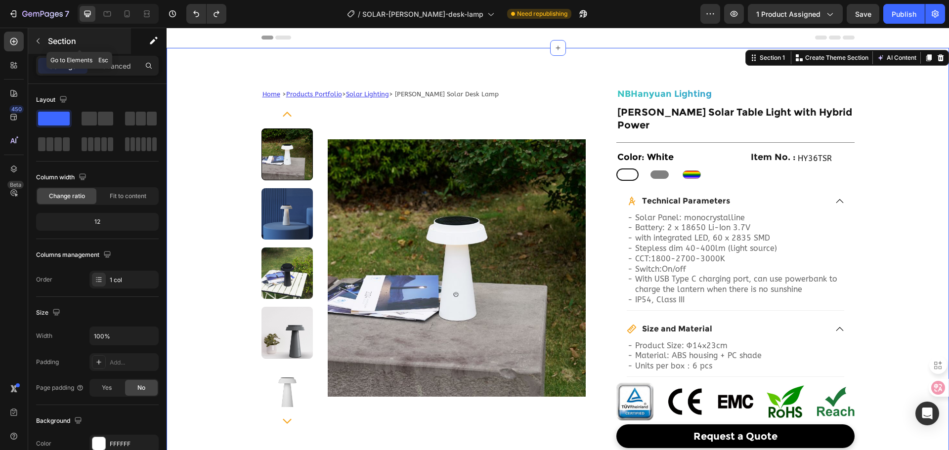
click at [49, 32] on div "Section" at bounding box center [79, 41] width 103 height 26
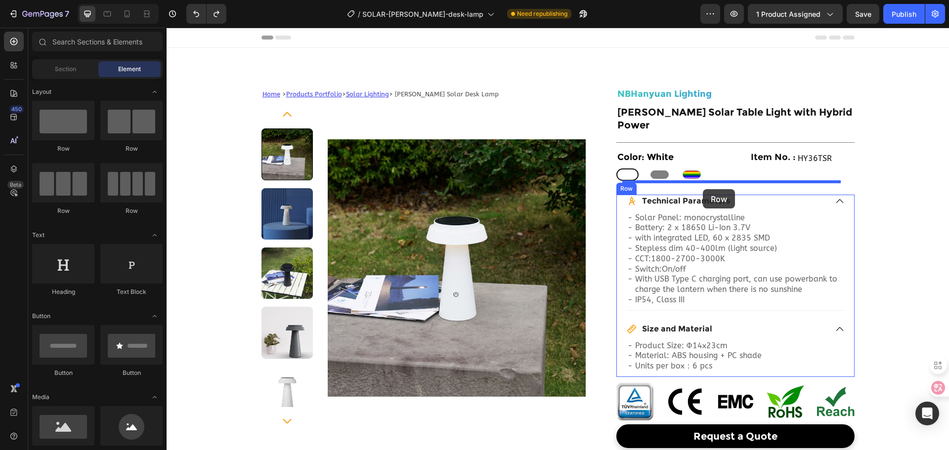
drag, startPoint x: 287, startPoint y: 150, endPoint x: 703, endPoint y: 189, distance: 417.5
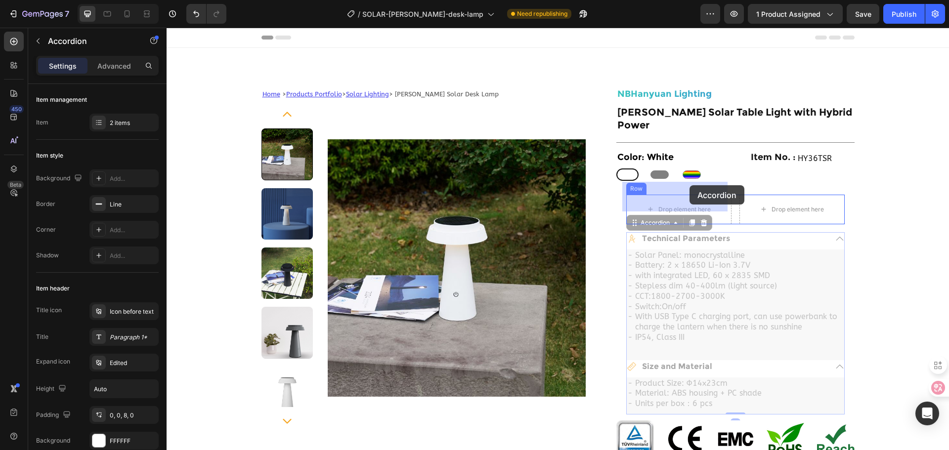
drag, startPoint x: 800, startPoint y: 229, endPoint x: 703, endPoint y: 199, distance: 101.9
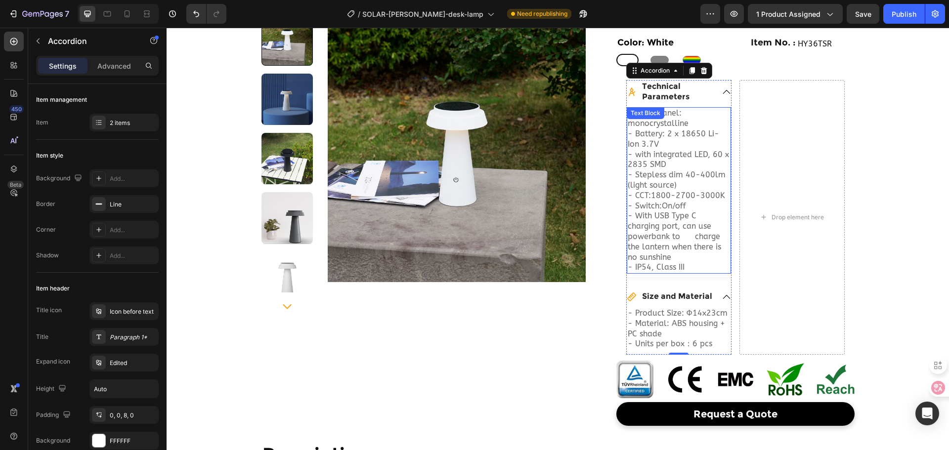
scroll to position [99, 0]
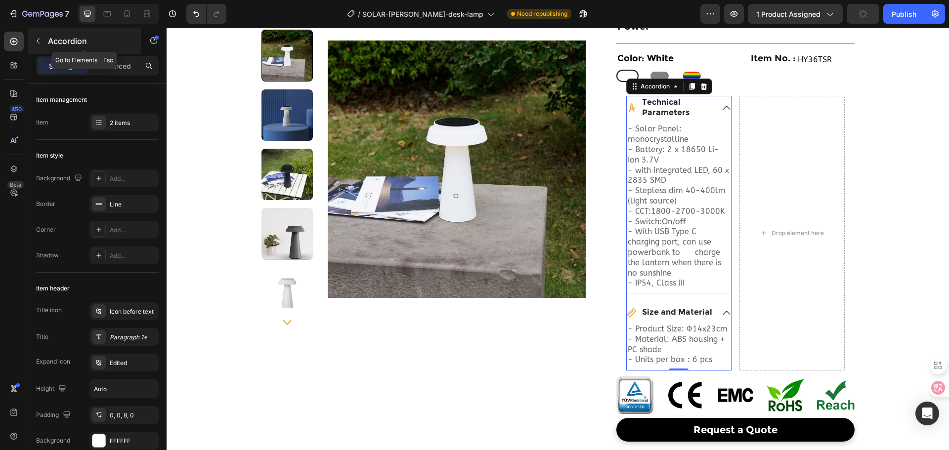
click at [44, 48] on button "button" at bounding box center [38, 41] width 16 height 16
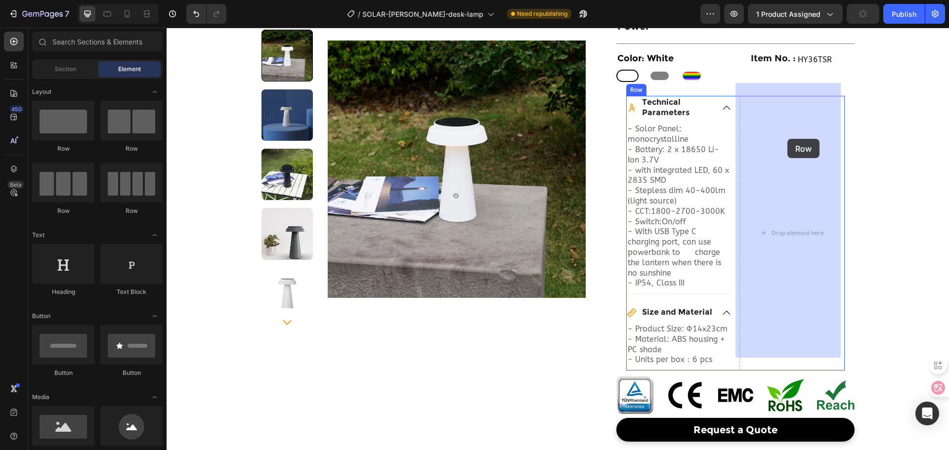
drag, startPoint x: 237, startPoint y: 157, endPoint x: 788, endPoint y: 137, distance: 550.9
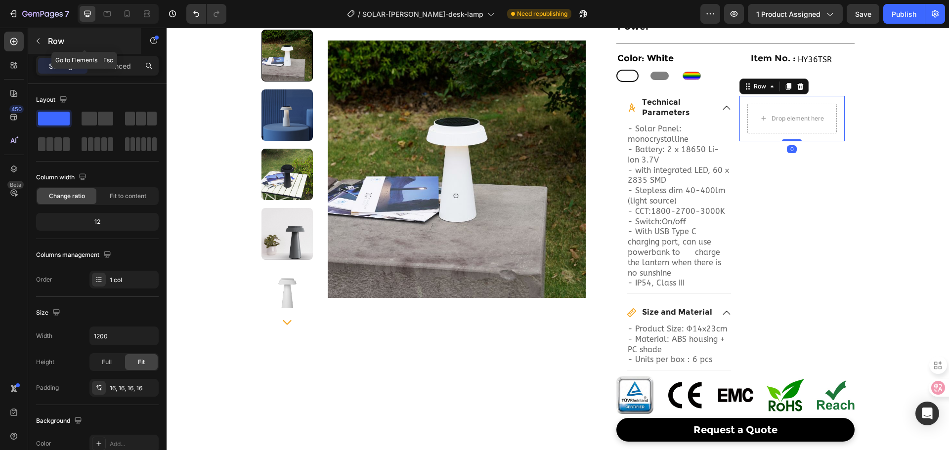
click at [54, 40] on p "Row" at bounding box center [90, 41] width 84 height 12
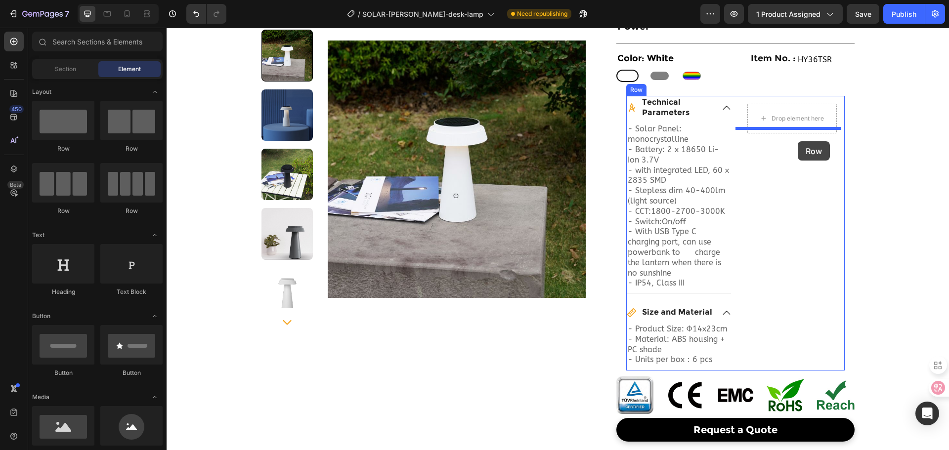
drag, startPoint x: 227, startPoint y: 147, endPoint x: 798, endPoint y: 141, distance: 570.9
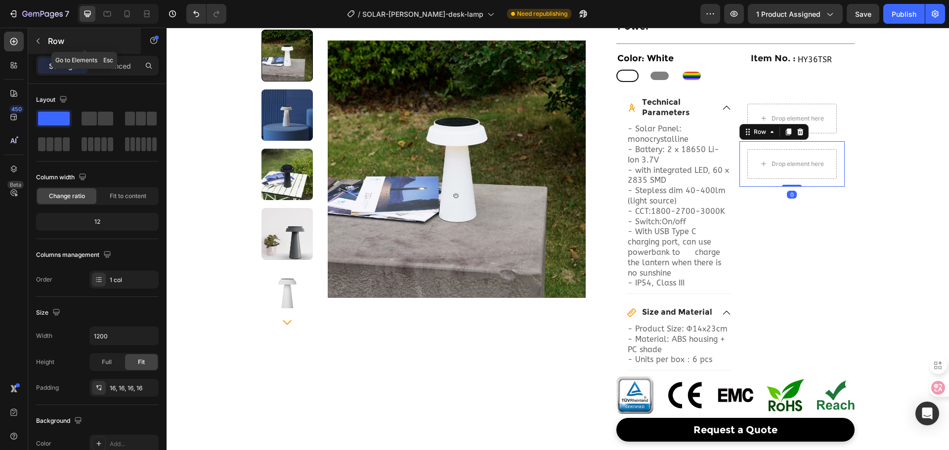
click at [38, 40] on icon "button" at bounding box center [38, 41] width 8 height 8
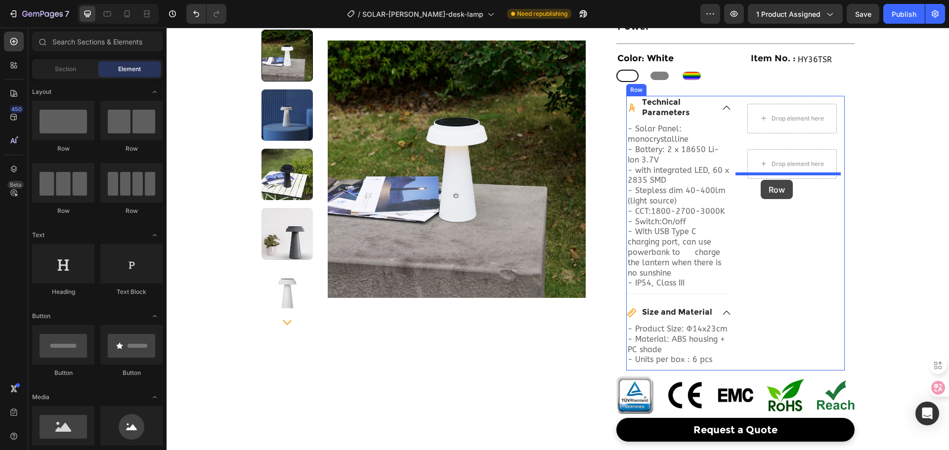
drag, startPoint x: 219, startPoint y: 145, endPoint x: 761, endPoint y: 180, distance: 542.4
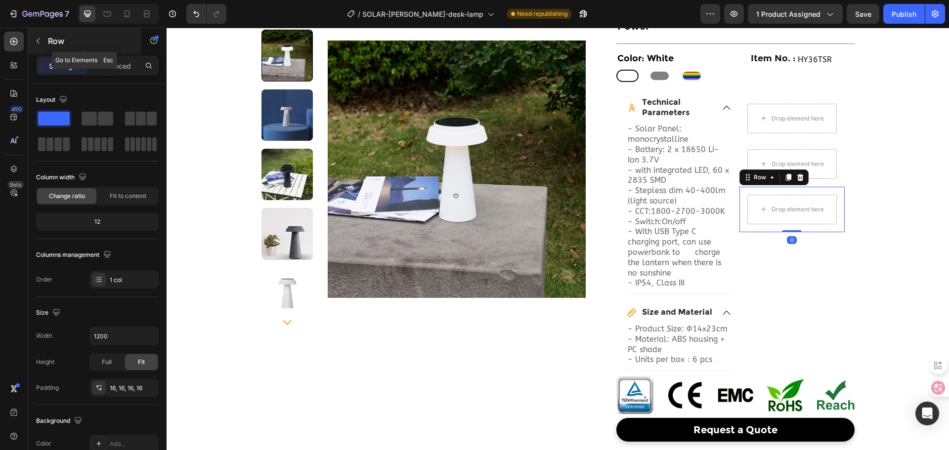
click at [39, 36] on button "button" at bounding box center [38, 41] width 16 height 16
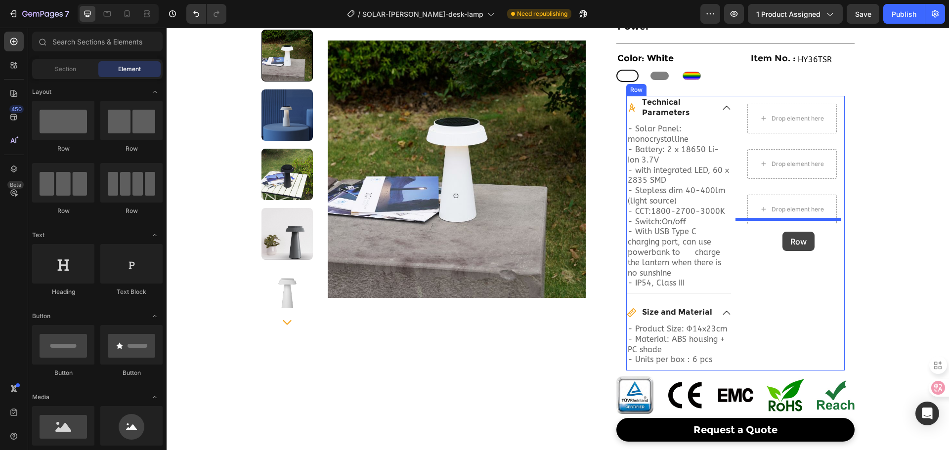
drag, startPoint x: 230, startPoint y: 164, endPoint x: 782, endPoint y: 232, distance: 556.7
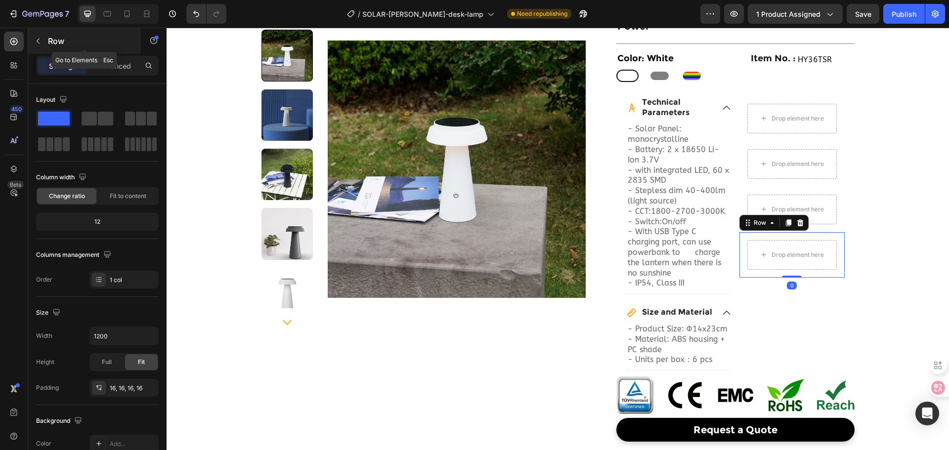
click at [34, 41] on icon "button" at bounding box center [38, 41] width 8 height 8
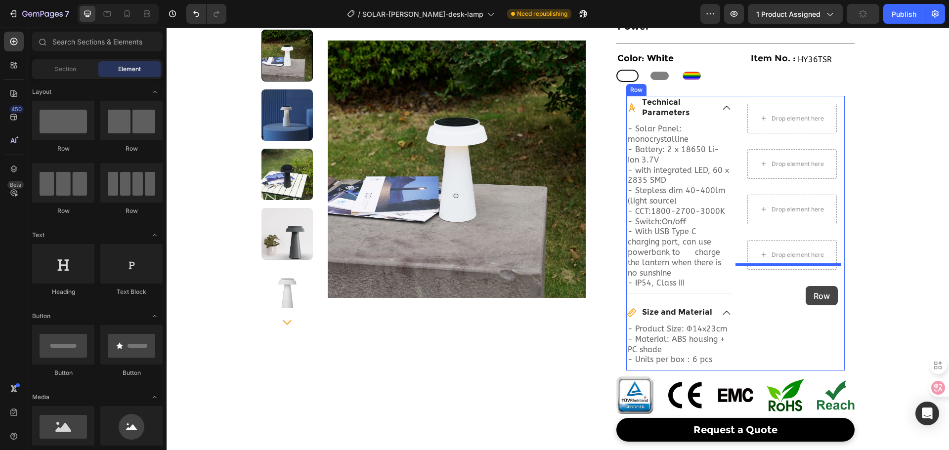
drag, startPoint x: 224, startPoint y: 160, endPoint x: 806, endPoint y: 286, distance: 595.2
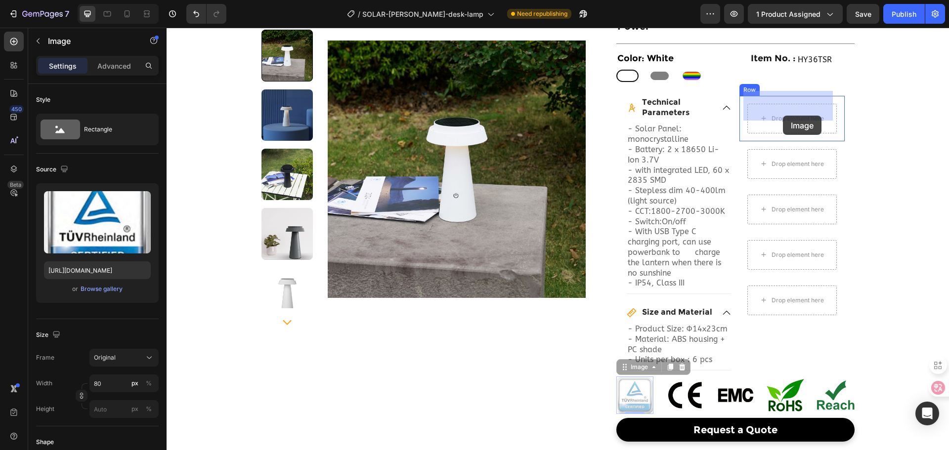
drag, startPoint x: 635, startPoint y: 380, endPoint x: 783, endPoint y: 116, distance: 302.9
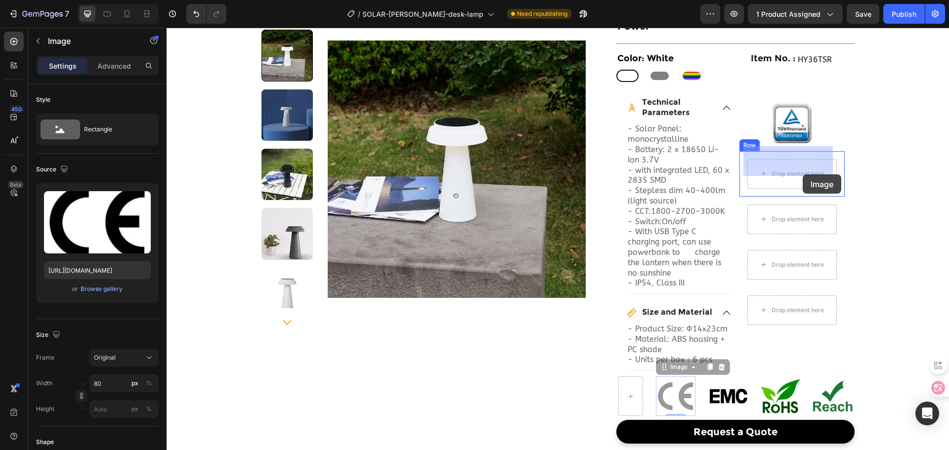
drag, startPoint x: 664, startPoint y: 382, endPoint x: 803, endPoint y: 172, distance: 251.0
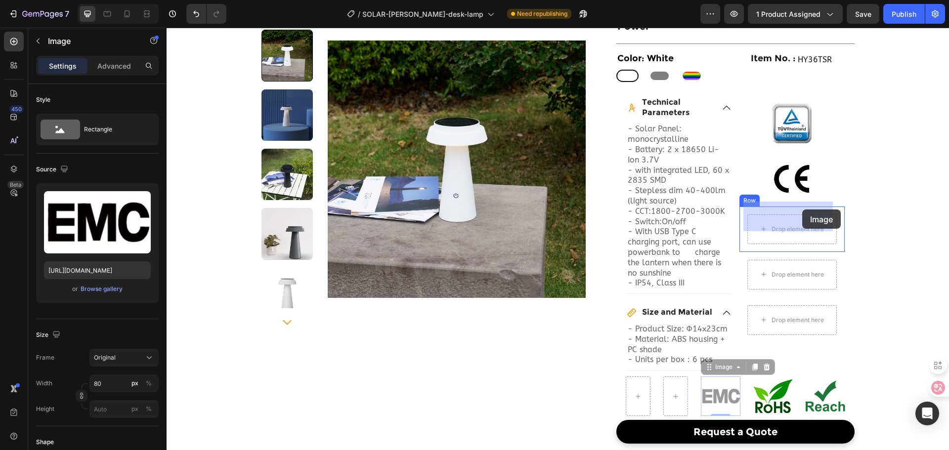
drag, startPoint x: 707, startPoint y: 378, endPoint x: 802, endPoint y: 210, distance: 193.0
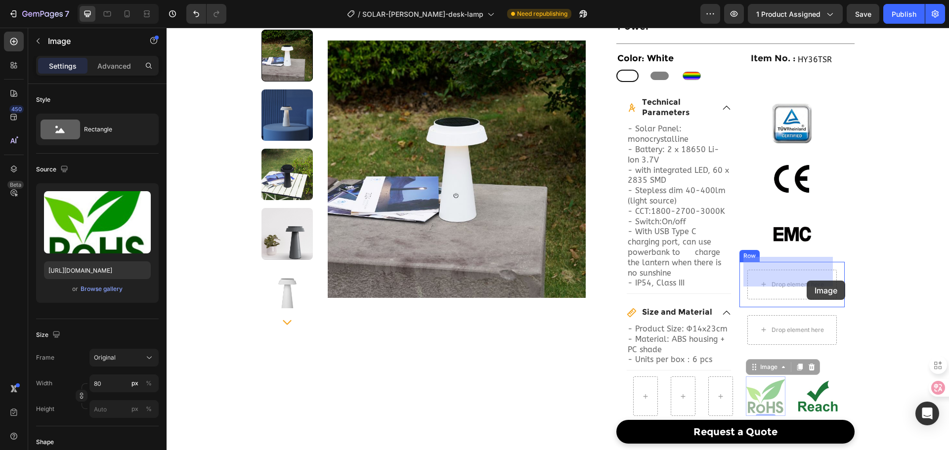
drag, startPoint x: 754, startPoint y: 393, endPoint x: 805, endPoint y: 286, distance: 119.2
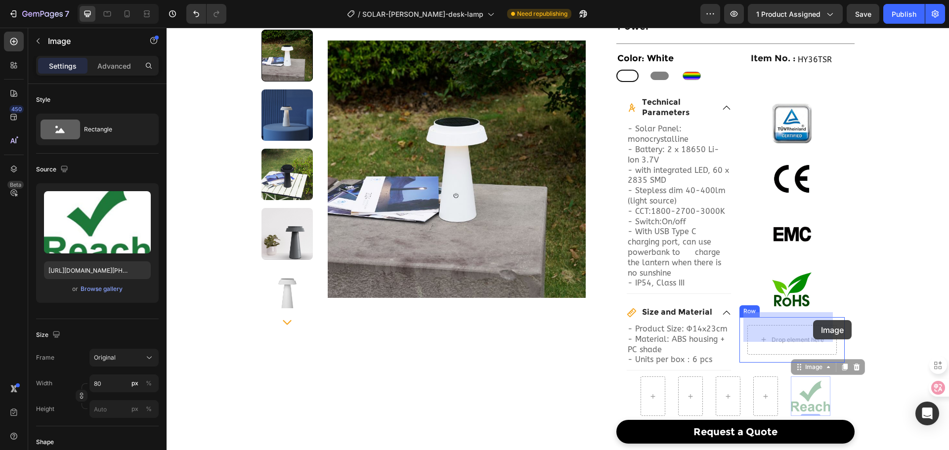
drag, startPoint x: 802, startPoint y: 379, endPoint x: 813, endPoint y: 321, distance: 58.8
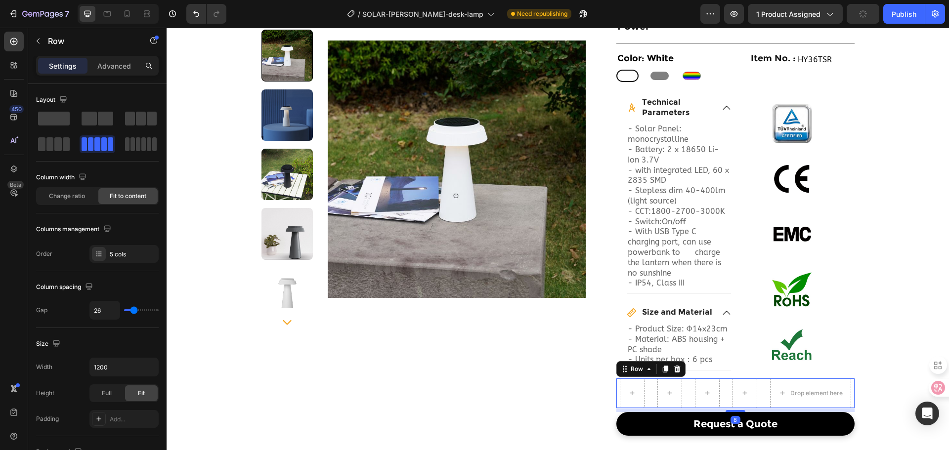
click at [849, 382] on div "Drop element here Row 8" at bounding box center [735, 394] width 238 height 30
click at [674, 366] on icon at bounding box center [677, 369] width 6 height 7
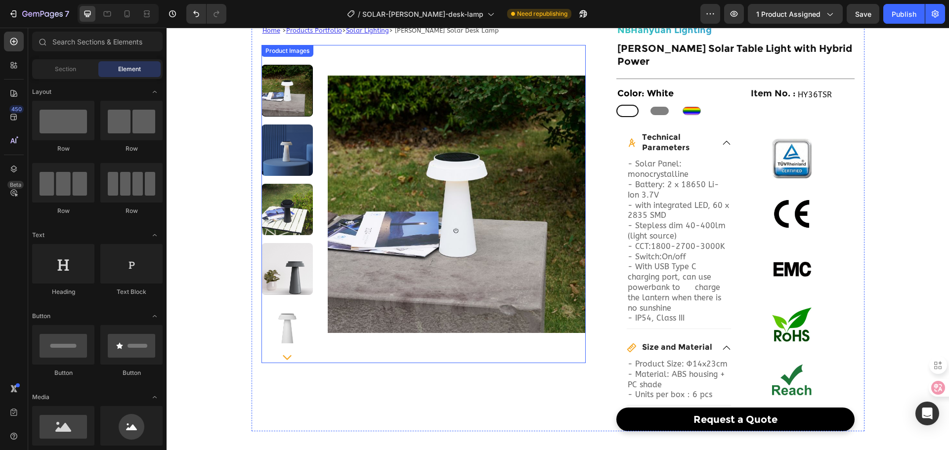
scroll to position [49, 0]
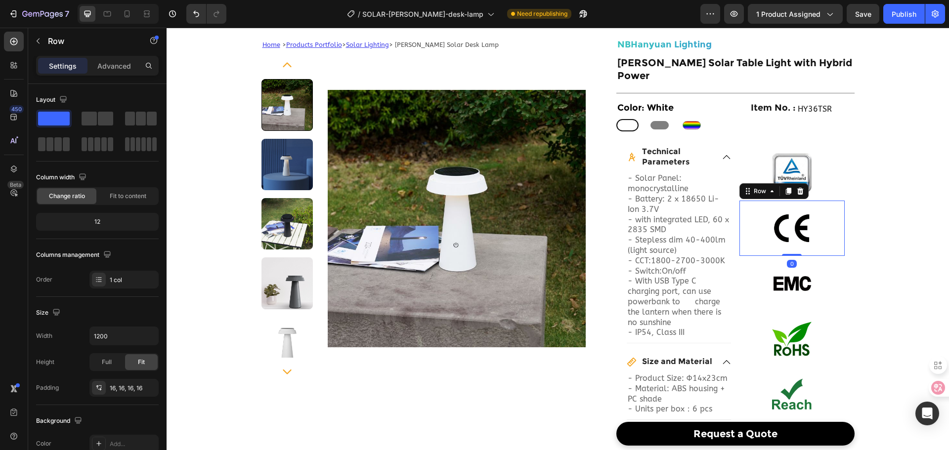
click at [739, 201] on div "Image Row 0" at bounding box center [791, 228] width 105 height 55
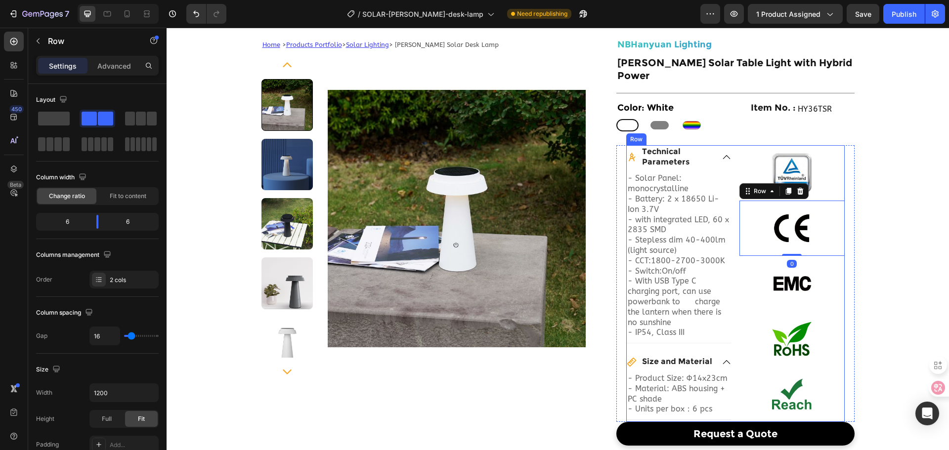
click at [734, 190] on div "Technical Parameters - Solar Panel: monocrystalline - Battery: 2 x 18650 Li-Ion…" at bounding box center [735, 283] width 218 height 277
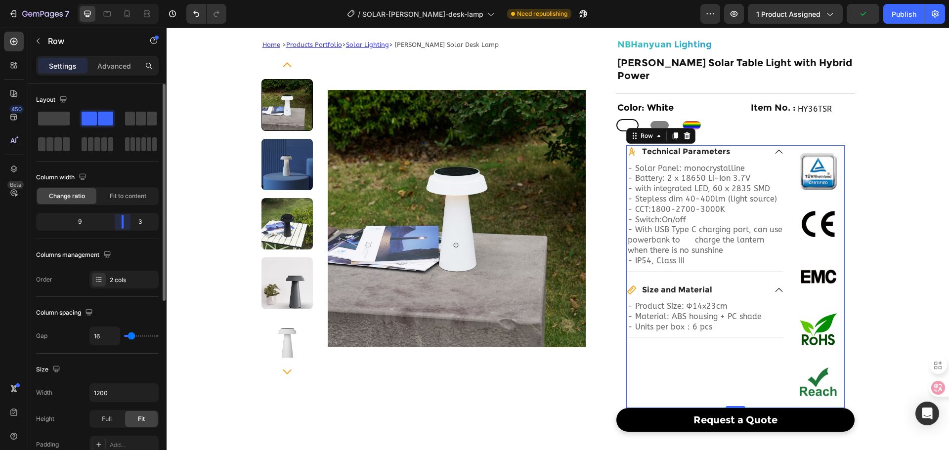
drag, startPoint x: 97, startPoint y: 224, endPoint x: 348, endPoint y: 203, distance: 252.0
click at [132, 224] on div "9 3" at bounding box center [97, 222] width 123 height 18
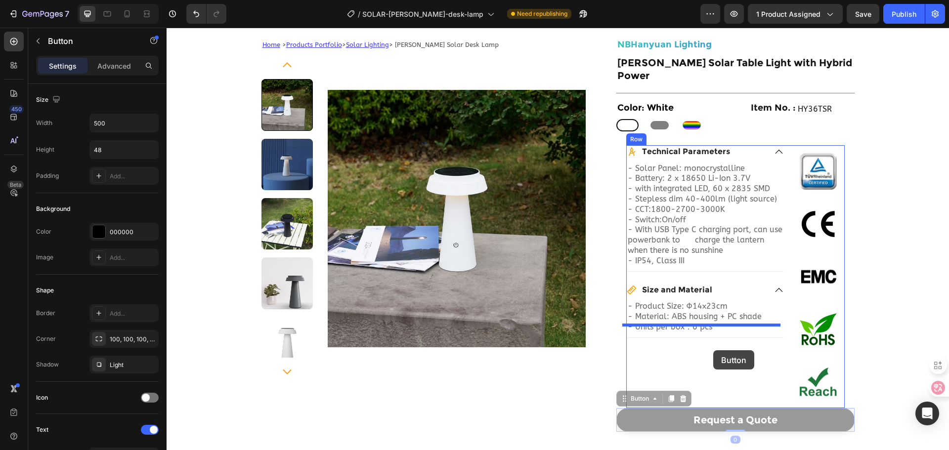
drag, startPoint x: 754, startPoint y: 405, endPoint x: 713, endPoint y: 350, distance: 68.5
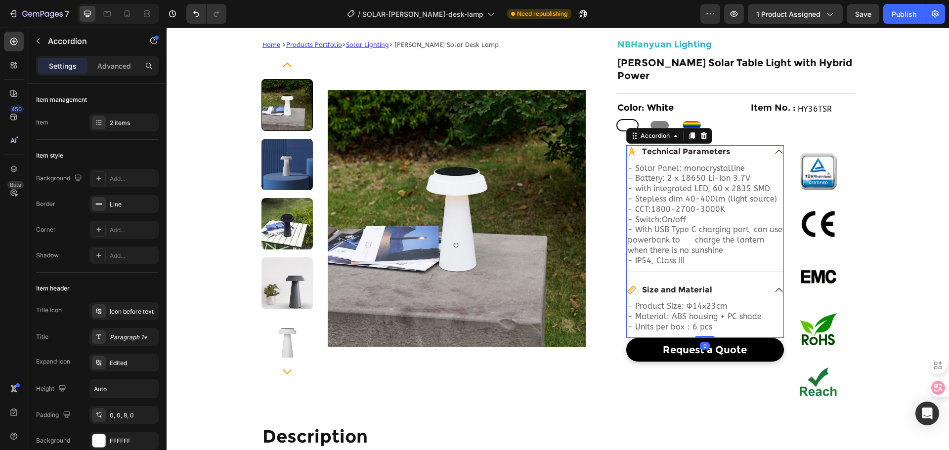
click at [744, 322] on div "- Product Size: Ф14x23cm - Material: ABS housing + PC shade - Units per box：6 p…" at bounding box center [705, 319] width 157 height 37
click at [116, 69] on p "Advanced" at bounding box center [114, 66] width 34 height 10
type input "100%"
type input "100"
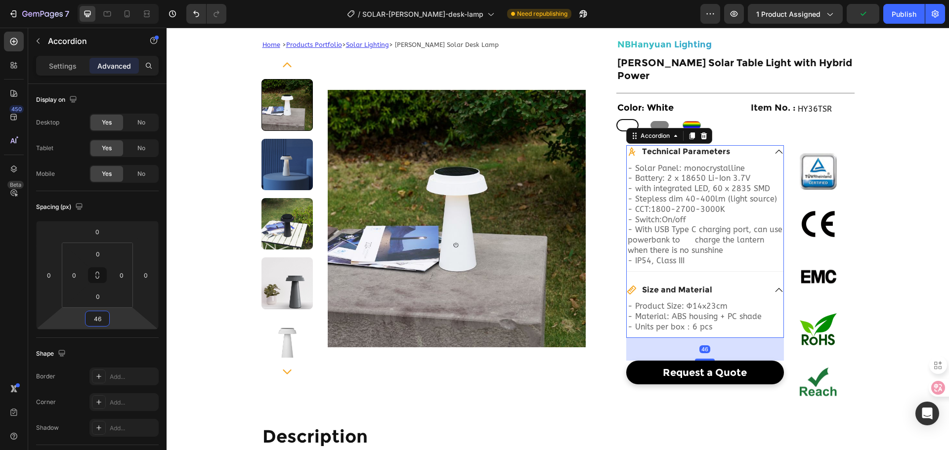
type input "48"
drag, startPoint x: 121, startPoint y: 312, endPoint x: 120, endPoint y: 300, distance: 11.9
click at [120, 0] on html "7 Version history / SOLAR-[PERSON_NAME]-desk-lamp Need republishing Preview 1 p…" at bounding box center [474, 0] width 949 height 0
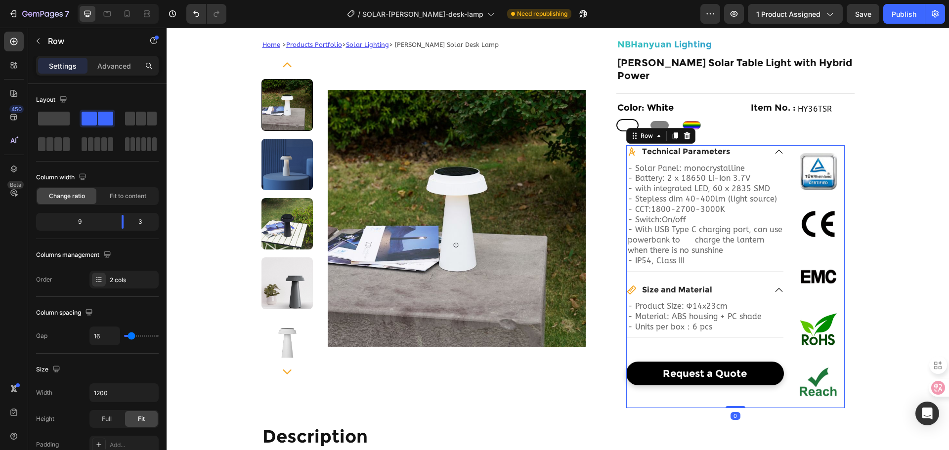
click at [783, 180] on div "Technical Parameters - Solar Panel: monocrystalline - Battery: 2 x 18650 Li-Ion…" at bounding box center [735, 276] width 218 height 263
drag, startPoint x: 125, startPoint y: 223, endPoint x: 133, endPoint y: 224, distance: 8.9
click at [133, 224] on div "9 3" at bounding box center [97, 222] width 123 height 18
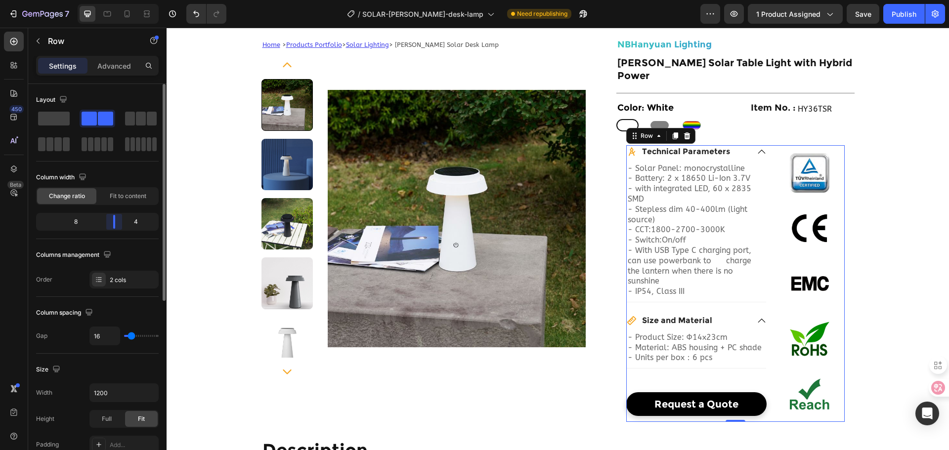
click at [124, 220] on div "4" at bounding box center [140, 222] width 34 height 14
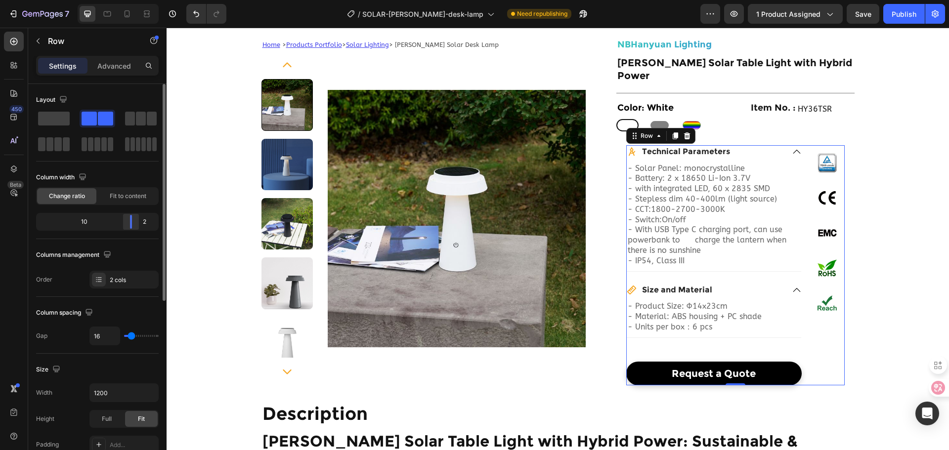
click at [137, 221] on div at bounding box center [131, 222] width 18 height 14
click at [68, 40] on p "Row" at bounding box center [90, 41] width 84 height 12
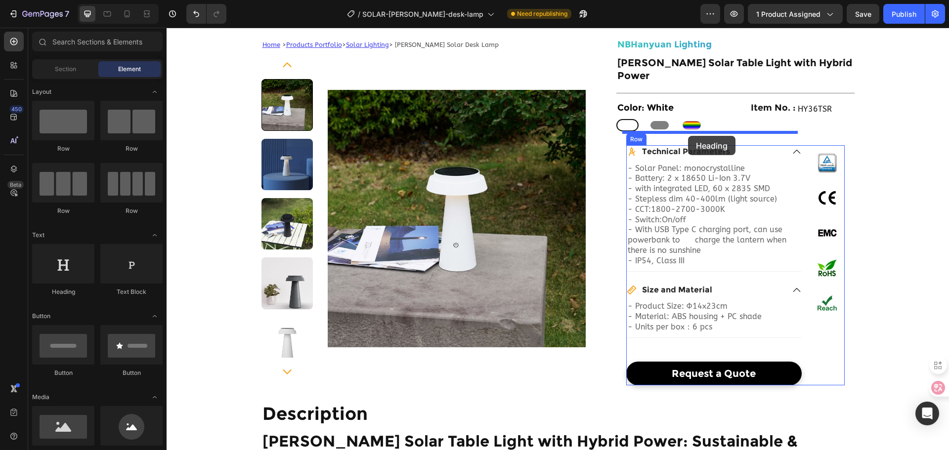
drag, startPoint x: 247, startPoint y: 302, endPoint x: 688, endPoint y: 136, distance: 471.6
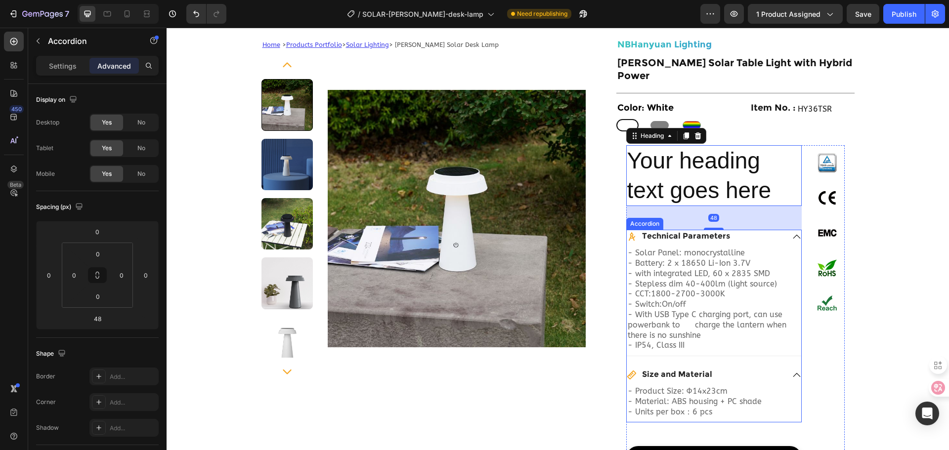
click at [693, 231] on p "Technical Parameters" at bounding box center [686, 236] width 88 height 10
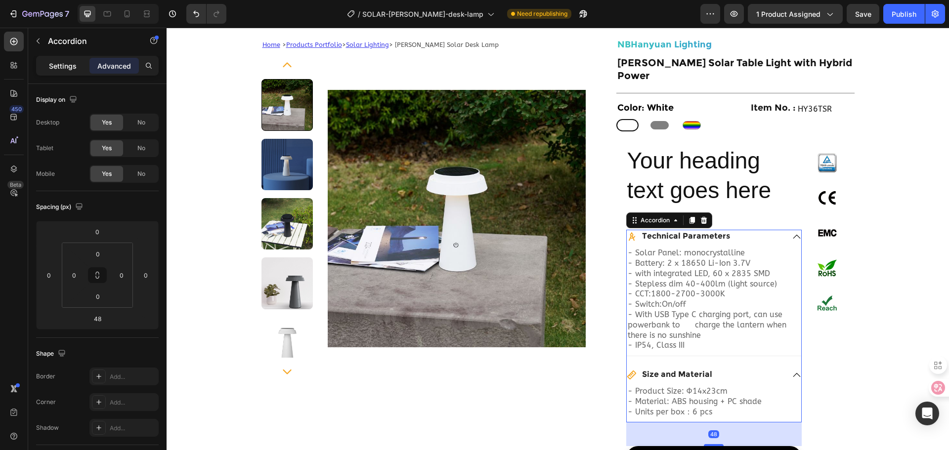
click at [71, 63] on p "Settings" at bounding box center [63, 66] width 28 height 10
type input "24"
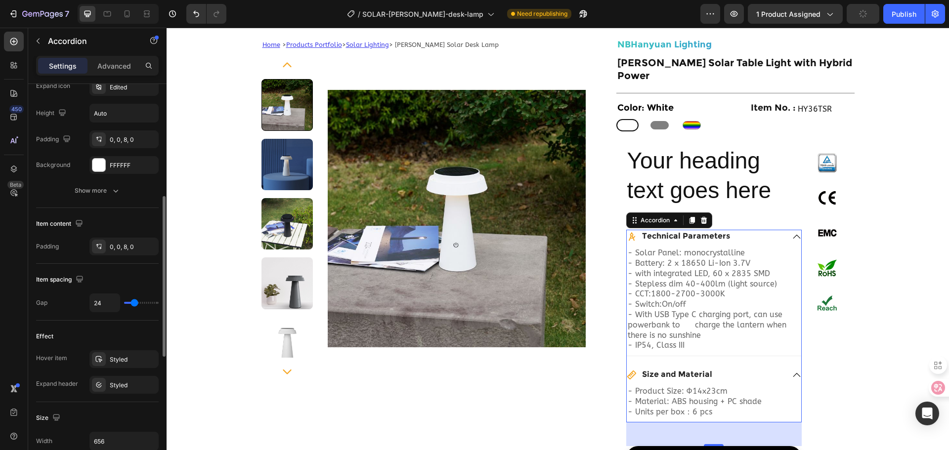
scroll to position [0, 0]
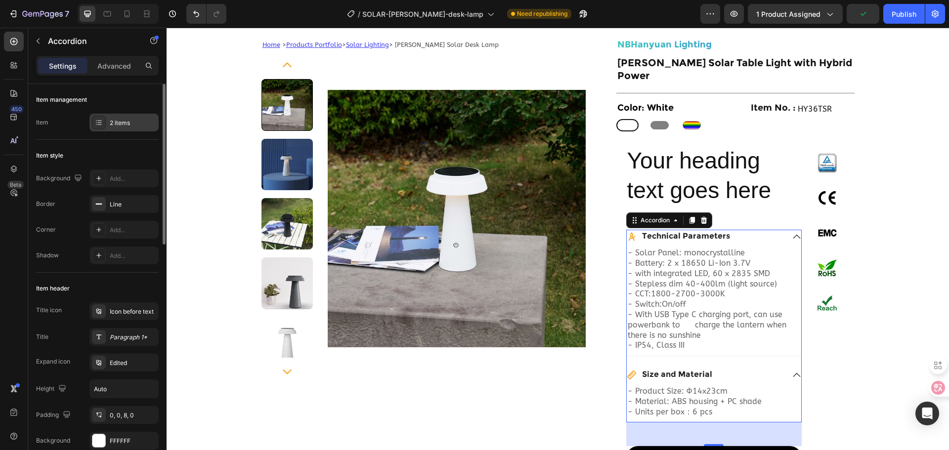
click at [129, 120] on div "2 items" at bounding box center [133, 123] width 46 height 9
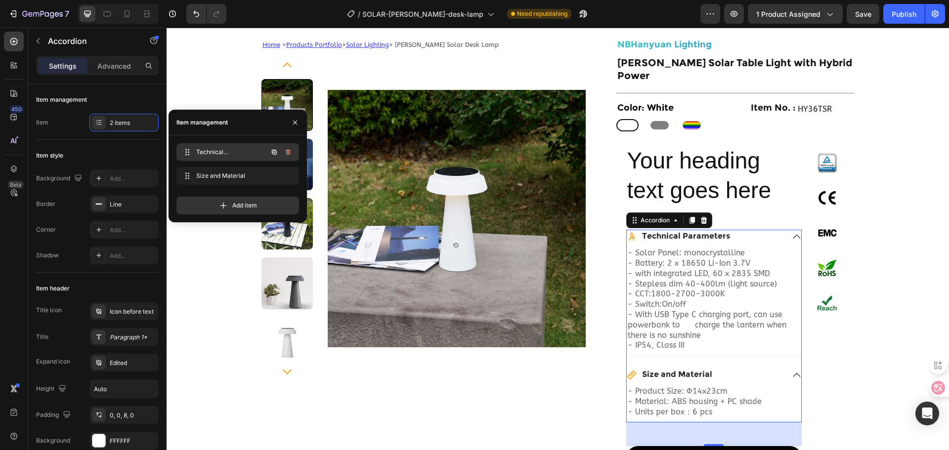
click at [258, 147] on div "Technical Parameters Technical Parameters" at bounding box center [223, 152] width 87 height 14
click at [95, 150] on div "Item style" at bounding box center [97, 156] width 123 height 16
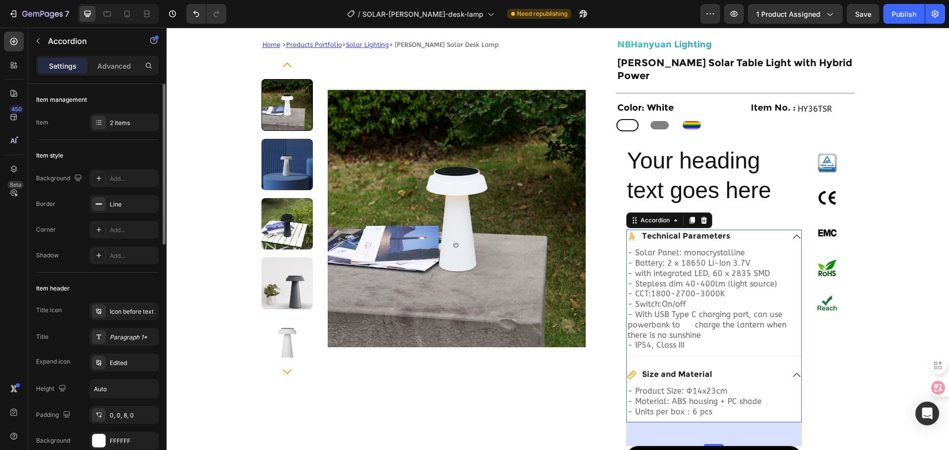
scroll to position [99, 0]
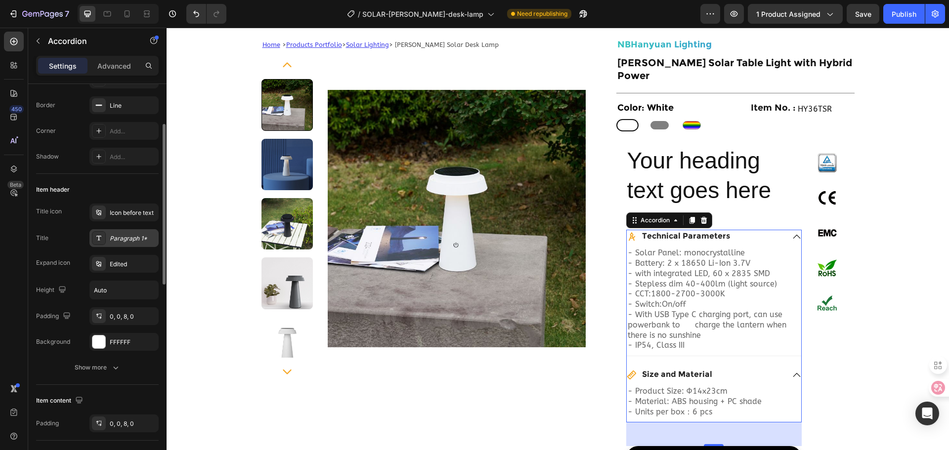
click at [124, 234] on div "Paragraph 1*" at bounding box center [133, 238] width 46 height 9
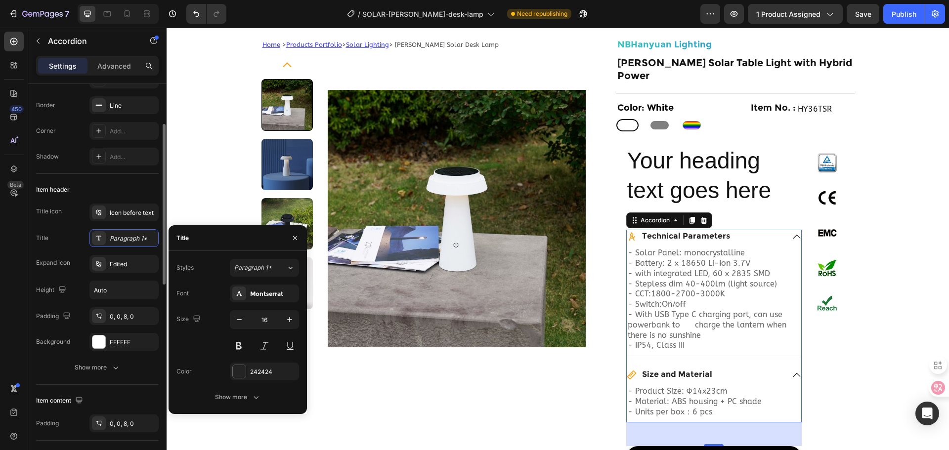
click at [77, 236] on div "Title Paragraph 1*" at bounding box center [97, 238] width 123 height 18
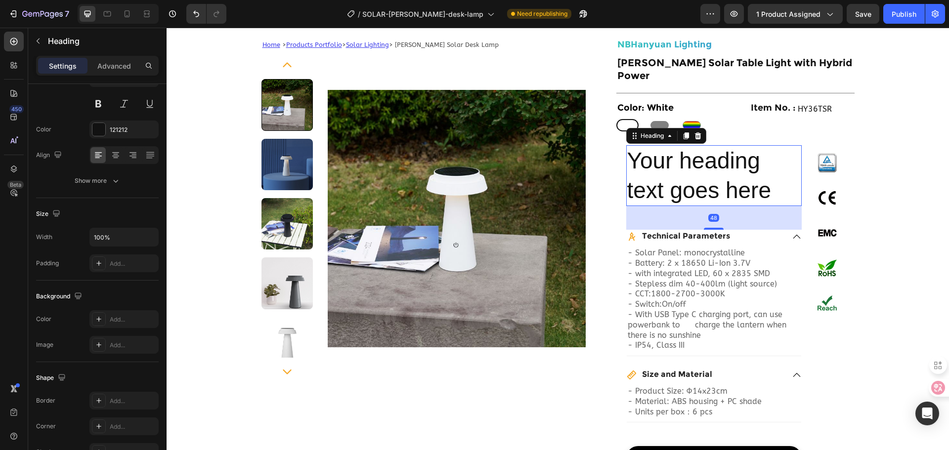
click at [692, 179] on h2 "Your heading text goes here" at bounding box center [713, 175] width 175 height 61
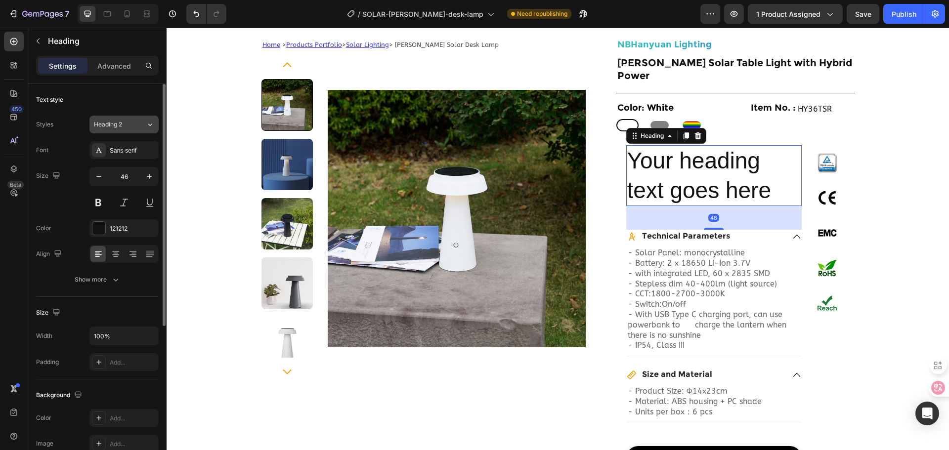
click at [153, 121] on icon at bounding box center [150, 125] width 8 height 10
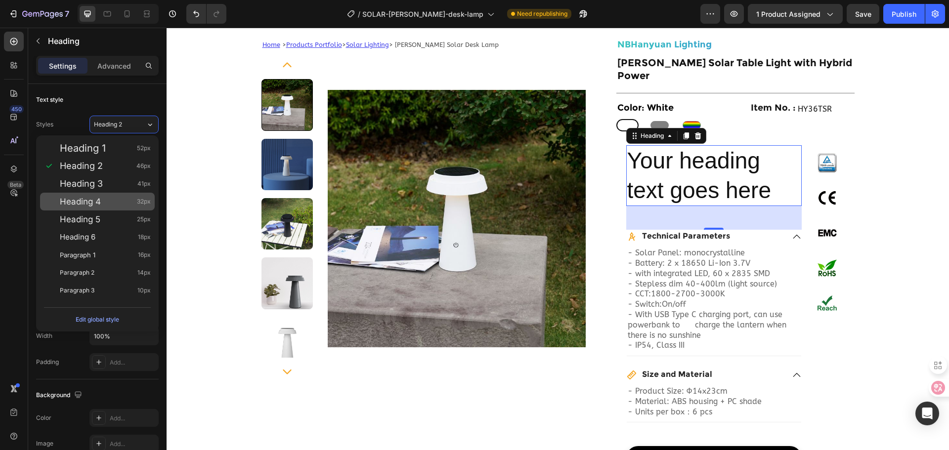
click at [117, 208] on div "Heading 4 32px" at bounding box center [97, 202] width 115 height 18
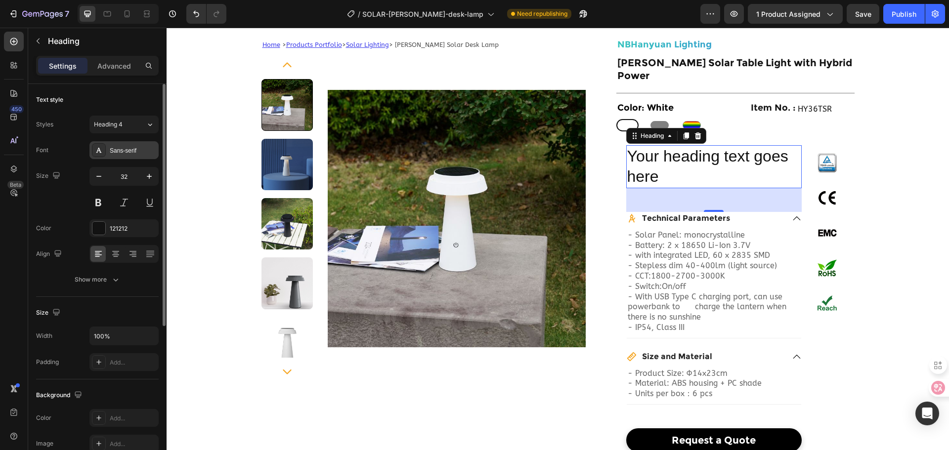
click at [128, 155] on div "Sans-serif" at bounding box center [123, 150] width 69 height 18
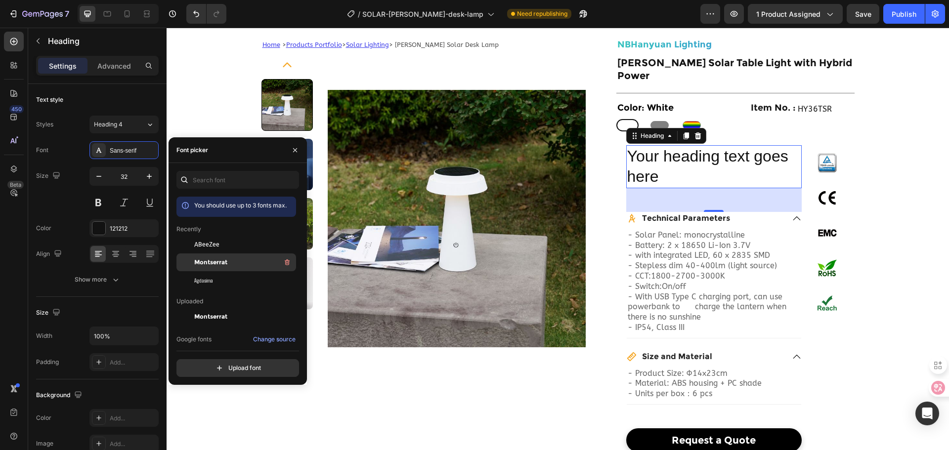
click at [214, 260] on span "Montserrat" at bounding box center [210, 262] width 33 height 9
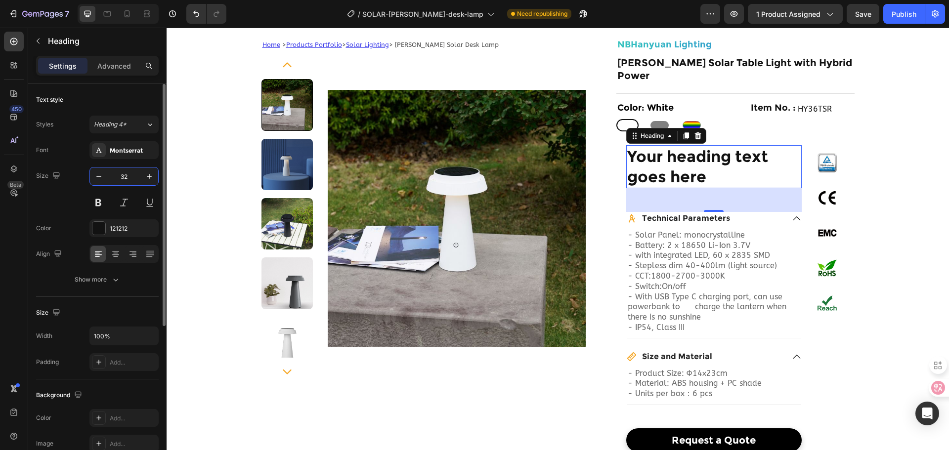
click at [132, 178] on input "32" at bounding box center [124, 177] width 33 height 18
type input "16"
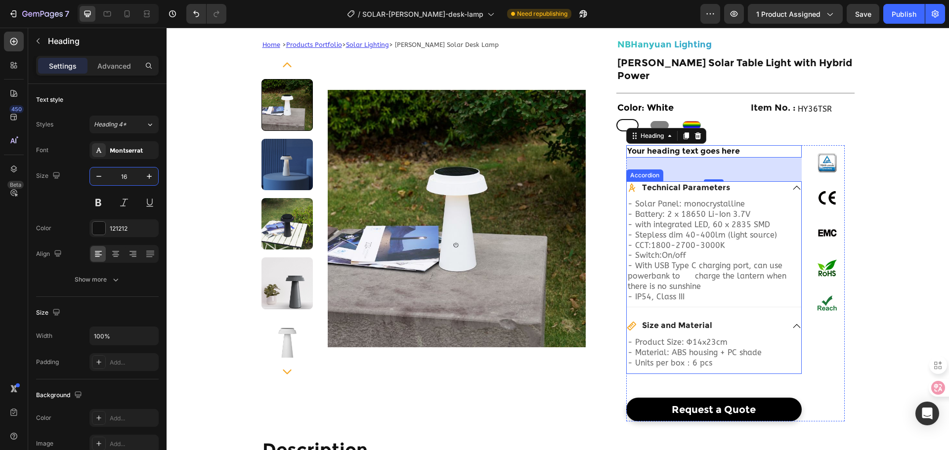
click at [660, 183] on p "Technical Parameters" at bounding box center [686, 188] width 88 height 10
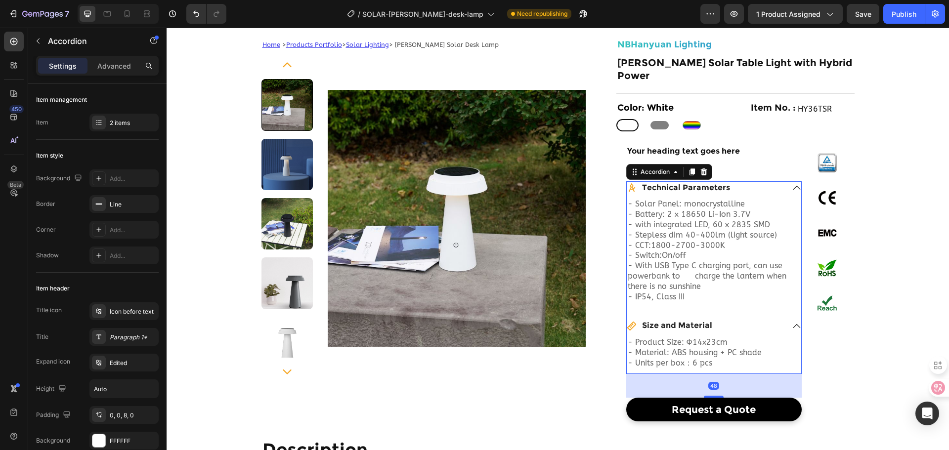
click at [670, 183] on p "Technical Parameters" at bounding box center [686, 188] width 88 height 10
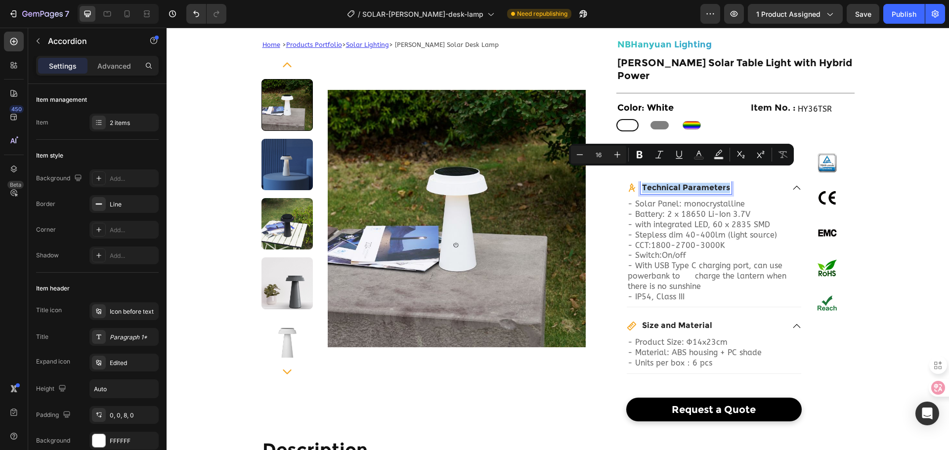
copy p "Technical Parameters"
click at [695, 145] on h2 "Your heading text goes here" at bounding box center [713, 151] width 175 height 12
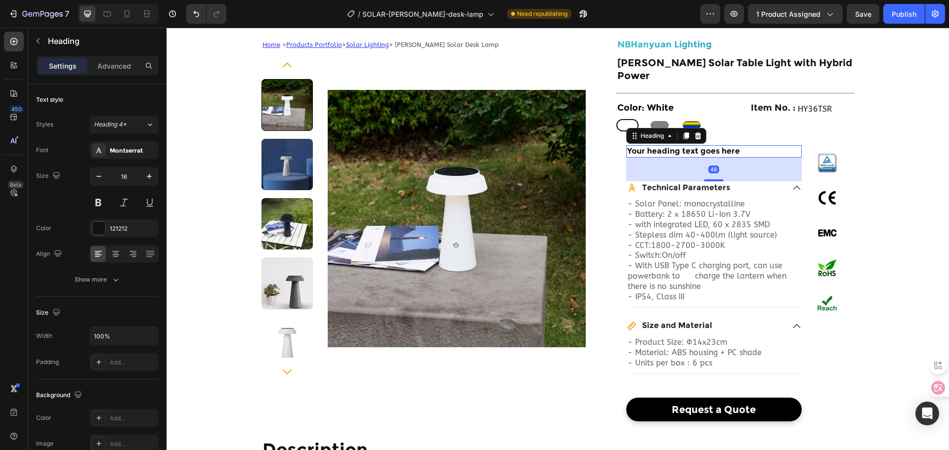
click at [695, 145] on h2 "Your heading text goes here" at bounding box center [713, 151] width 175 height 12
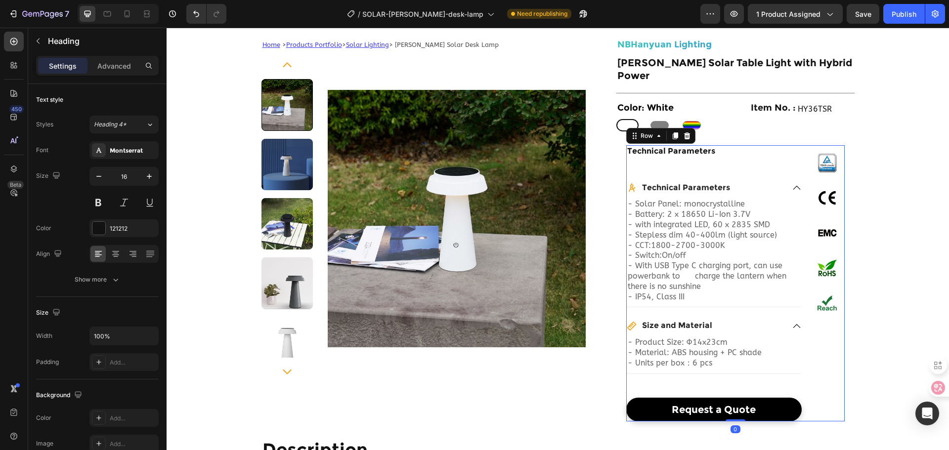
click at [735, 158] on div "Technical Parameters Heading Technical Parameters - Solar Panel: monocrystallin…" at bounding box center [713, 283] width 175 height 276
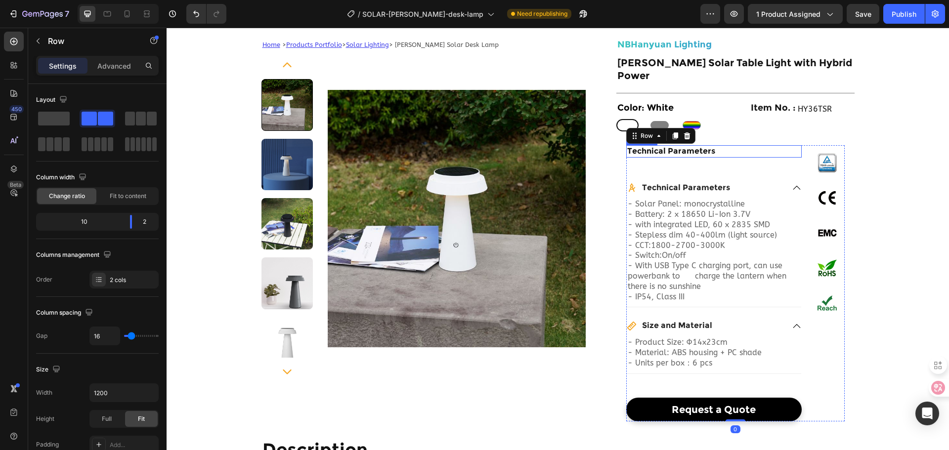
click at [731, 146] on p "Technical Parameters" at bounding box center [713, 151] width 173 height 10
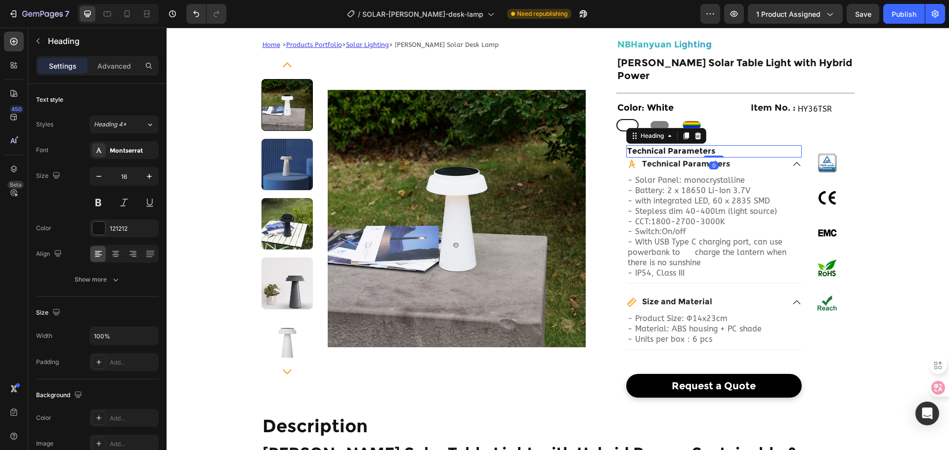
drag, startPoint x: 714, startPoint y: 166, endPoint x: 720, endPoint y: 134, distance: 32.1
click at [720, 145] on div "Technical Parameters Heading 0" at bounding box center [713, 151] width 175 height 12
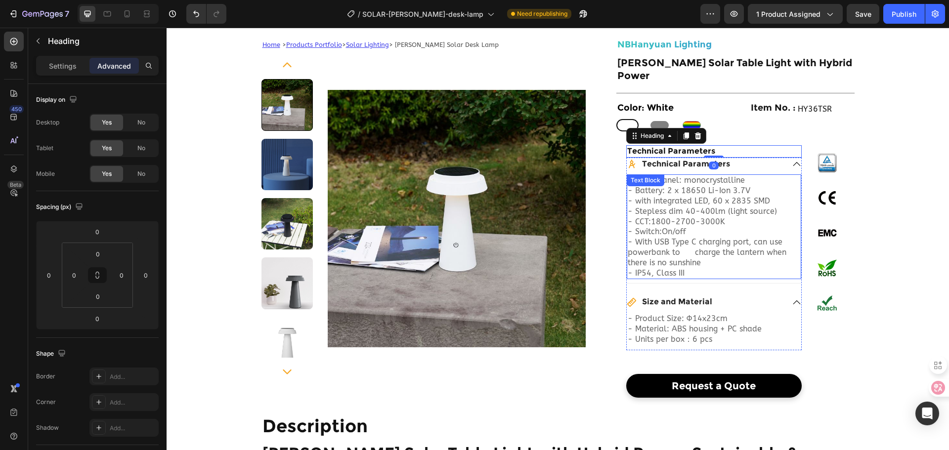
click at [695, 174] on div "- Solar Panel: monocrystalline - Battery: 2 x 18650 Li-Ion 3.7V - with integrat…" at bounding box center [714, 226] width 174 height 105
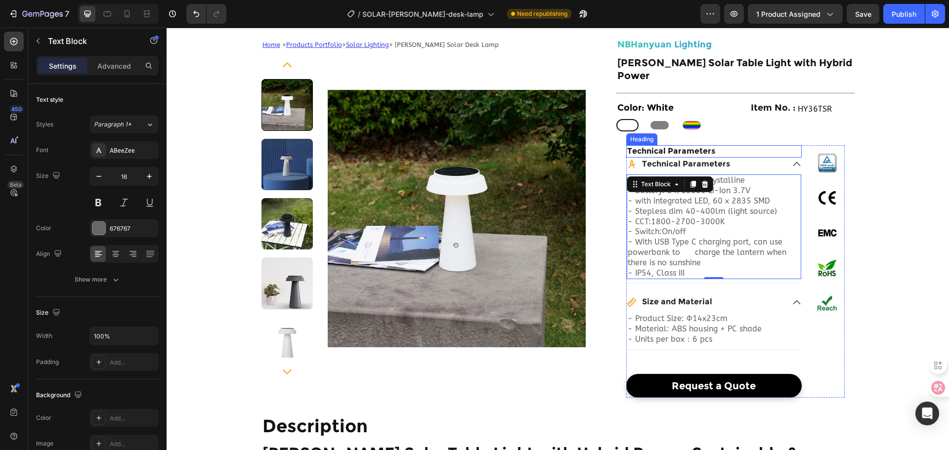
click at [627, 146] on p "Technical Parameters" at bounding box center [713, 151] width 173 height 10
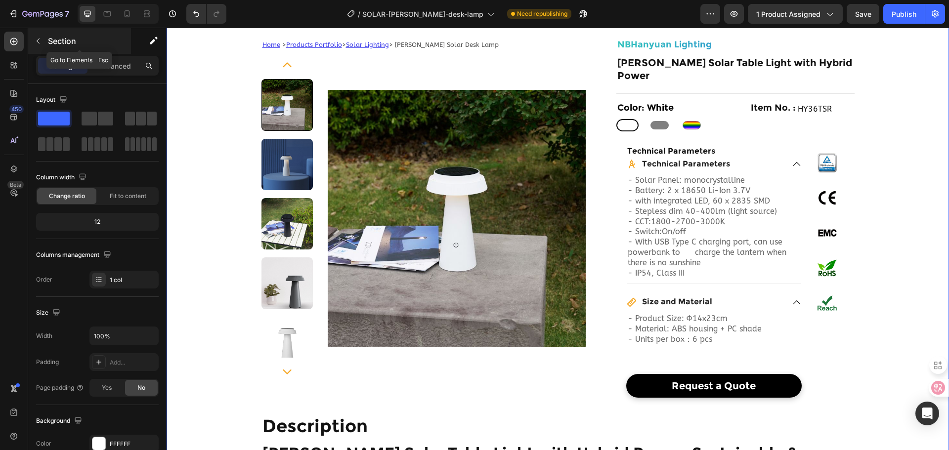
click at [37, 31] on div "Section" at bounding box center [79, 41] width 103 height 26
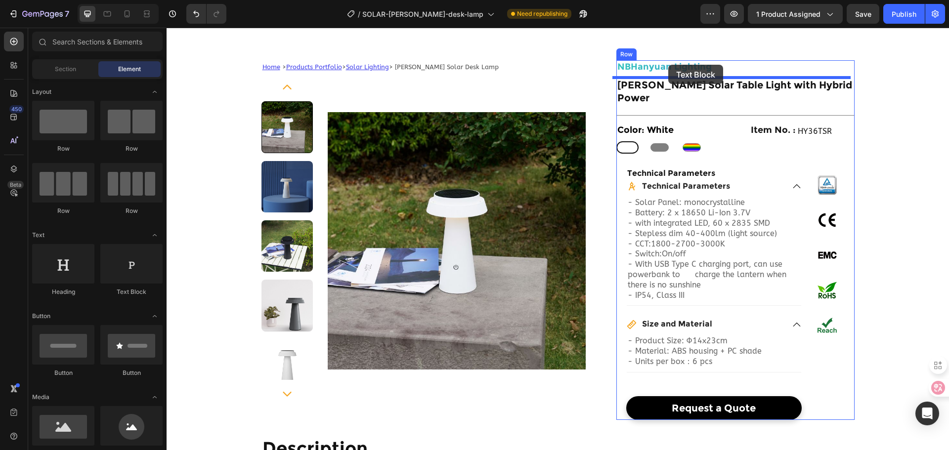
scroll to position [20, 0]
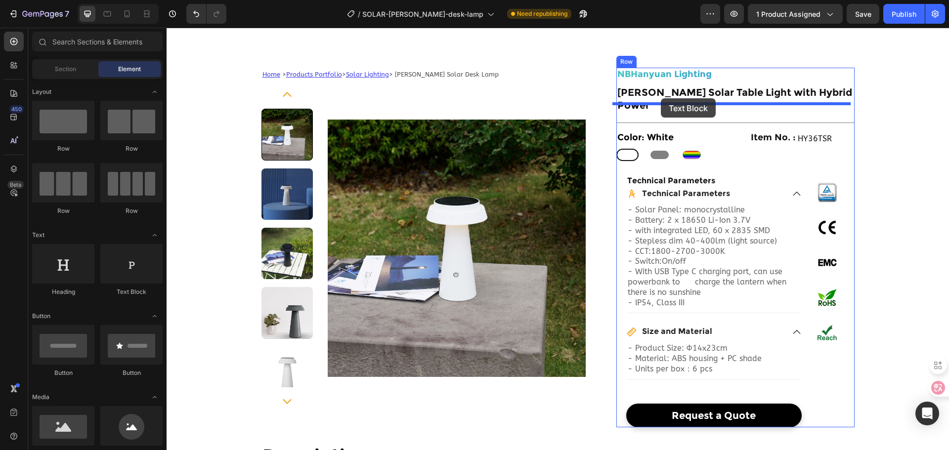
drag, startPoint x: 278, startPoint y: 290, endPoint x: 661, endPoint y: 98, distance: 427.9
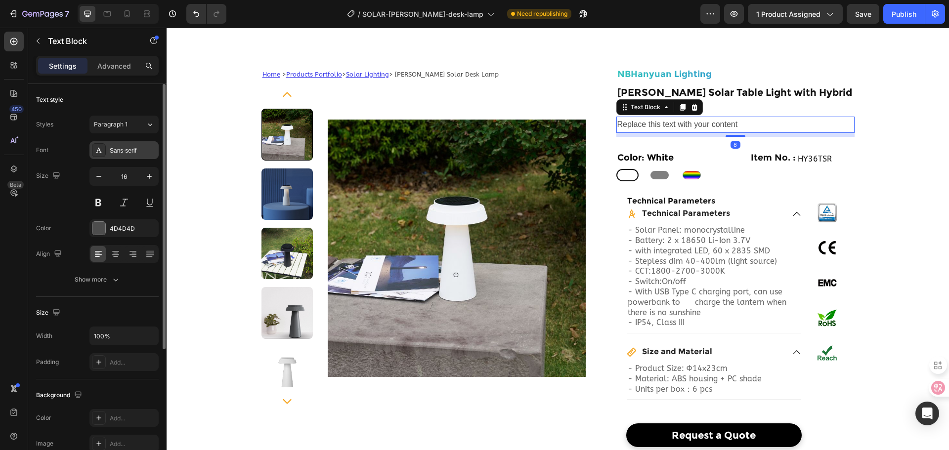
click at [133, 153] on div "Sans-serif" at bounding box center [133, 150] width 46 height 9
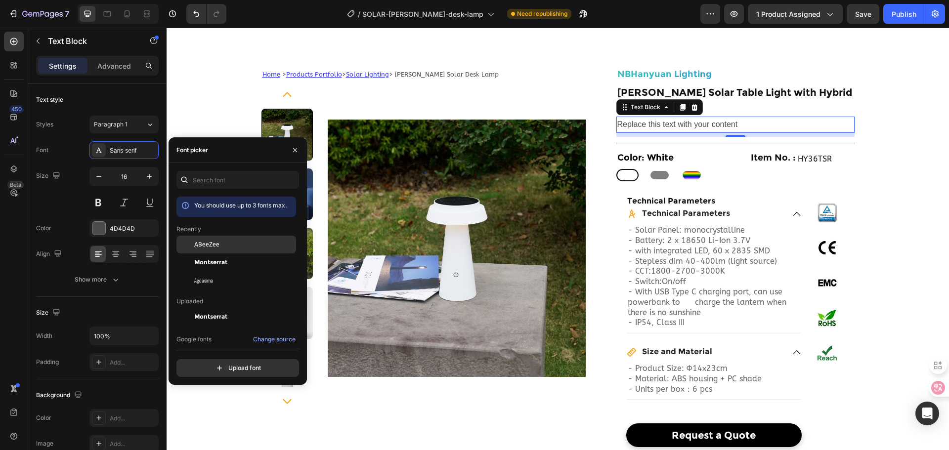
click at [218, 247] on div "ABeeZee" at bounding box center [244, 244] width 100 height 9
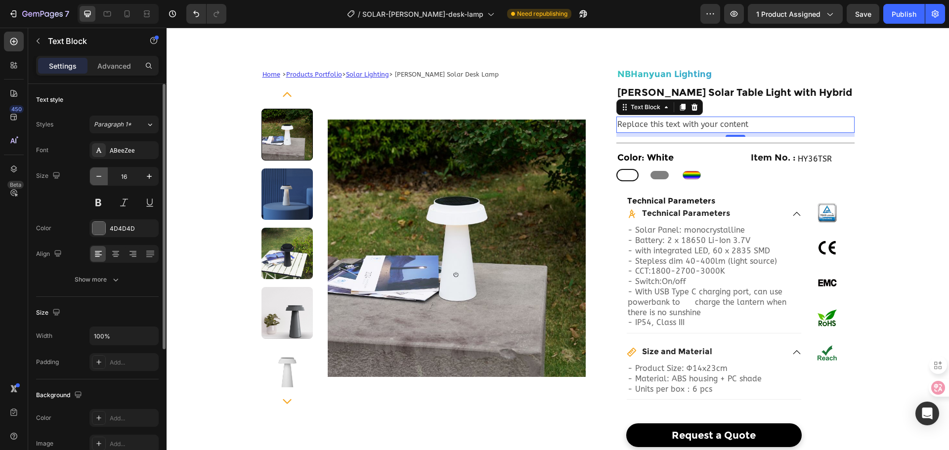
click at [104, 180] on button "button" at bounding box center [99, 177] width 18 height 18
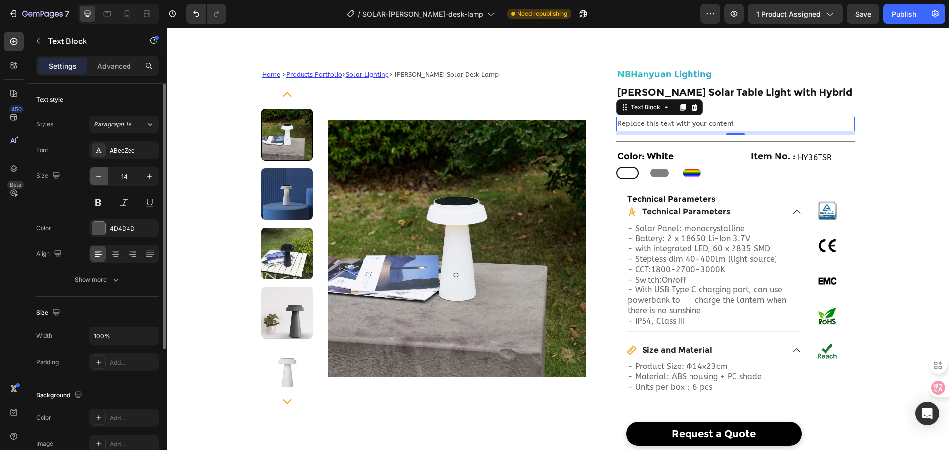
click at [104, 180] on button "button" at bounding box center [99, 177] width 18 height 18
type input "12"
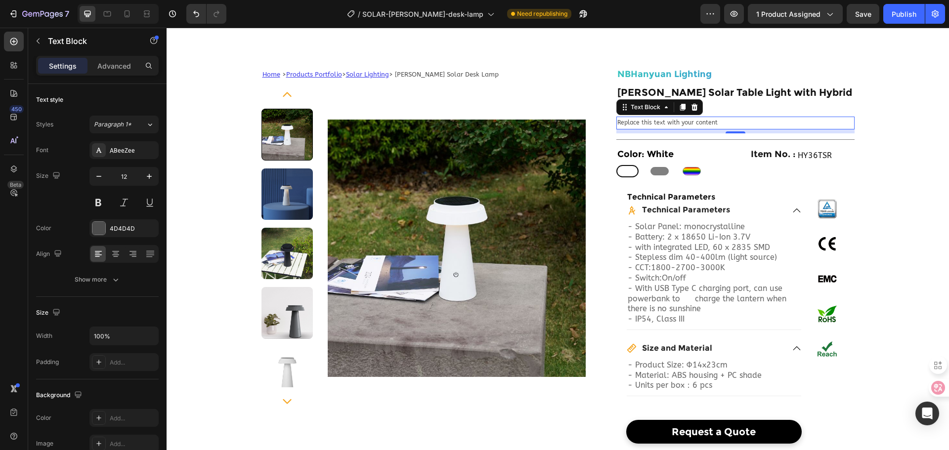
click at [657, 117] on div "Replace this text with your content" at bounding box center [735, 123] width 238 height 13
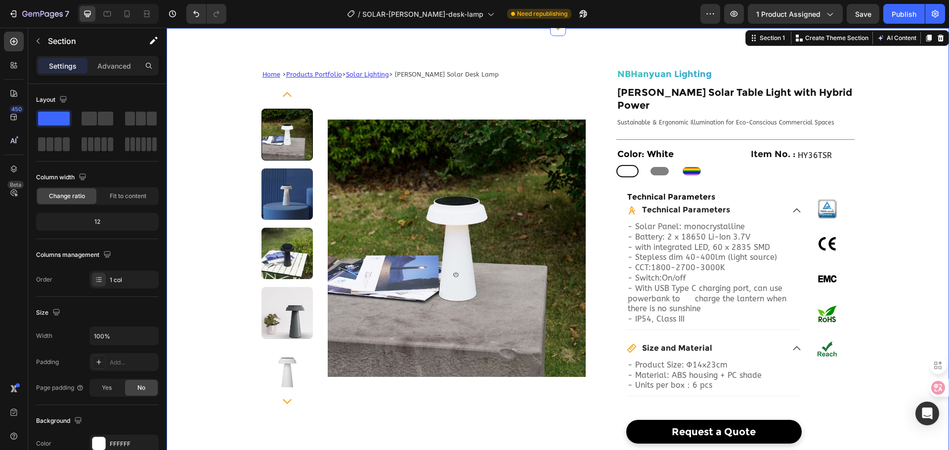
click at [814, 93] on h1 "[PERSON_NAME] Solar Table Light with Hybrid Power" at bounding box center [735, 99] width 238 height 28
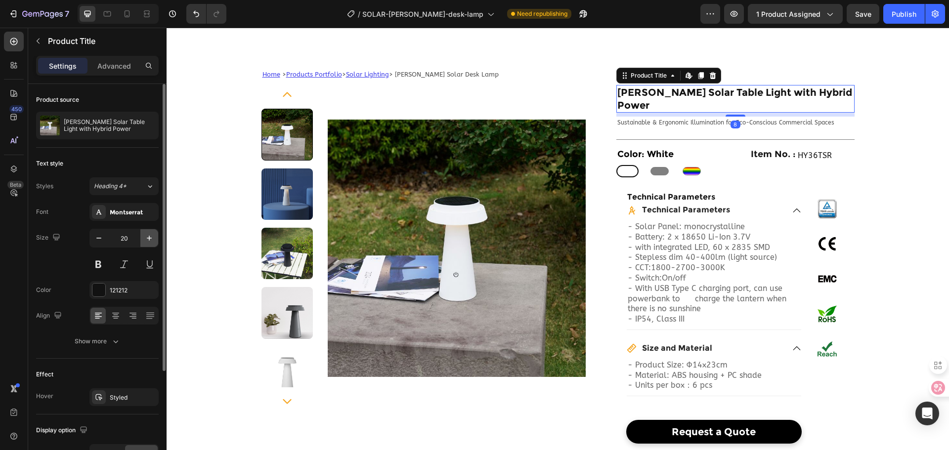
click at [153, 235] on icon "button" at bounding box center [149, 238] width 10 height 10
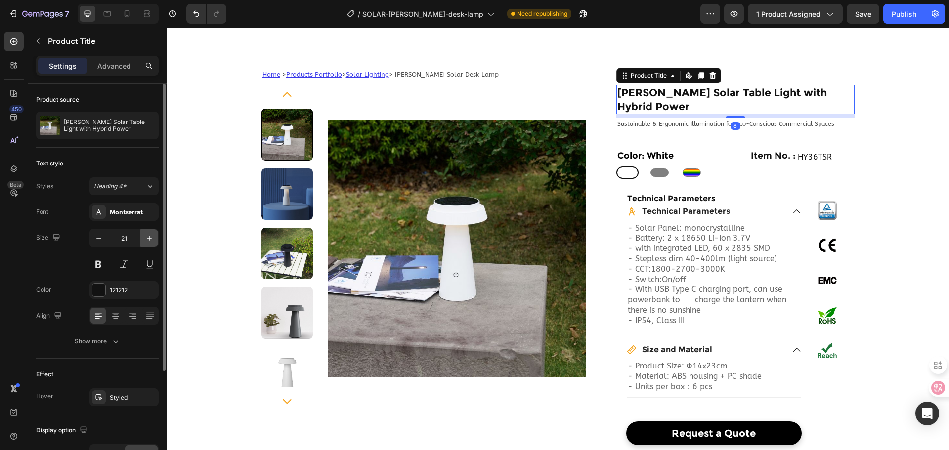
click at [151, 236] on icon "button" at bounding box center [149, 238] width 10 height 10
type input "22"
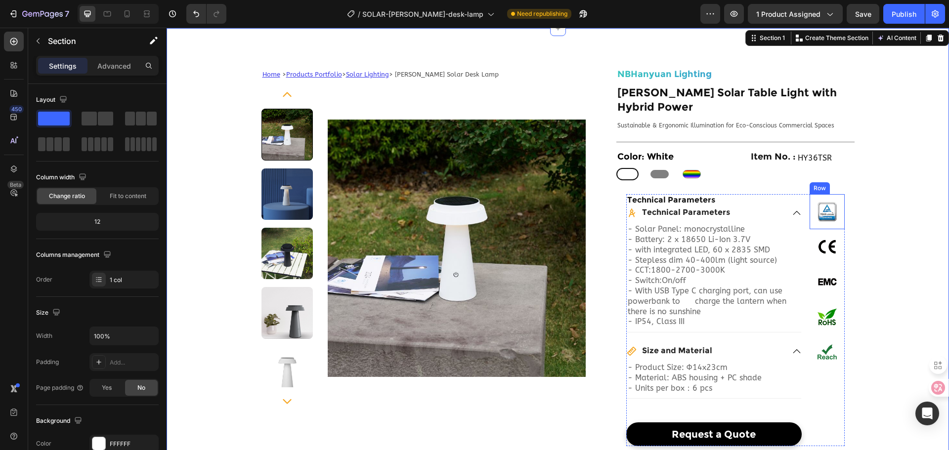
scroll to position [69, 0]
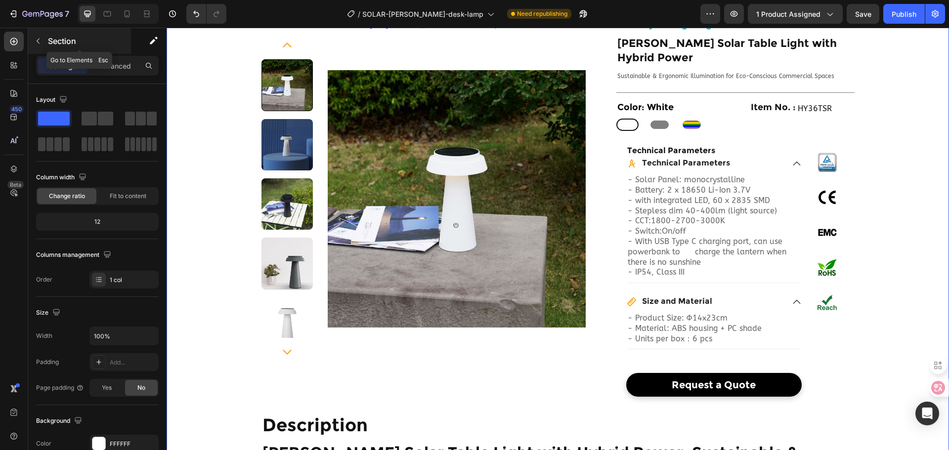
click at [49, 42] on p "Section" at bounding box center [88, 41] width 81 height 12
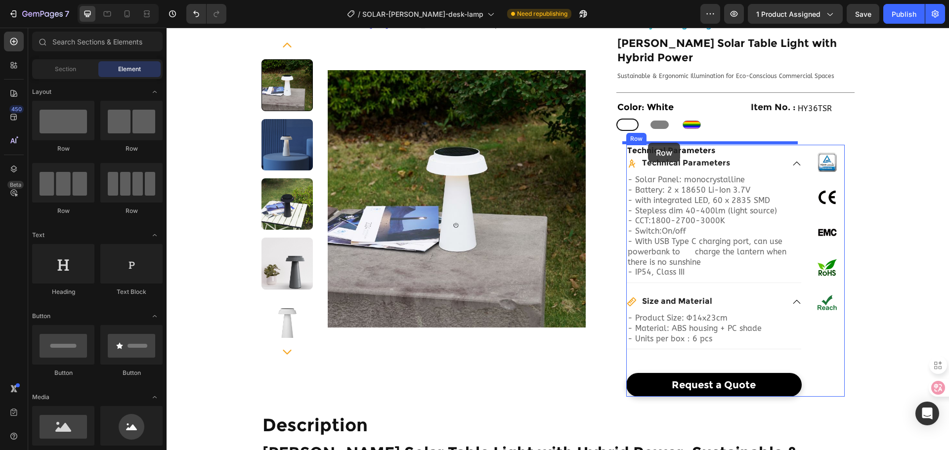
drag, startPoint x: 292, startPoint y: 153, endPoint x: 648, endPoint y: 143, distance: 356.0
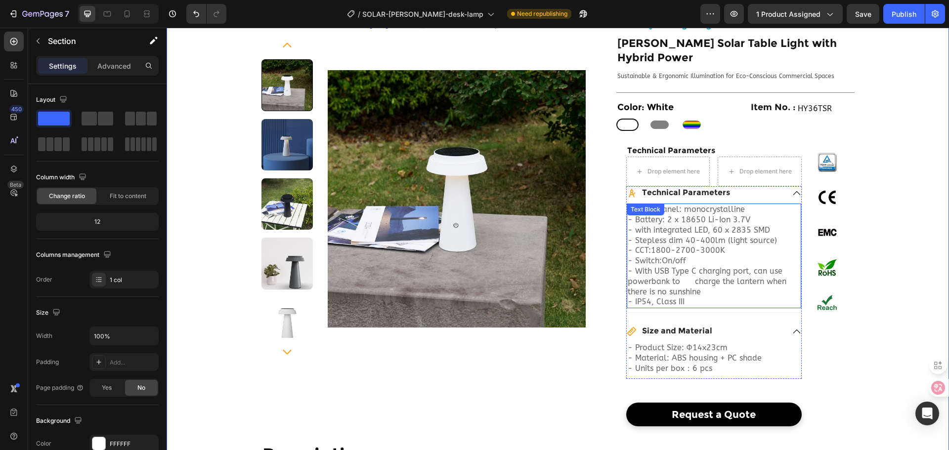
click at [654, 204] on div "Text Block" at bounding box center [646, 210] width 38 height 12
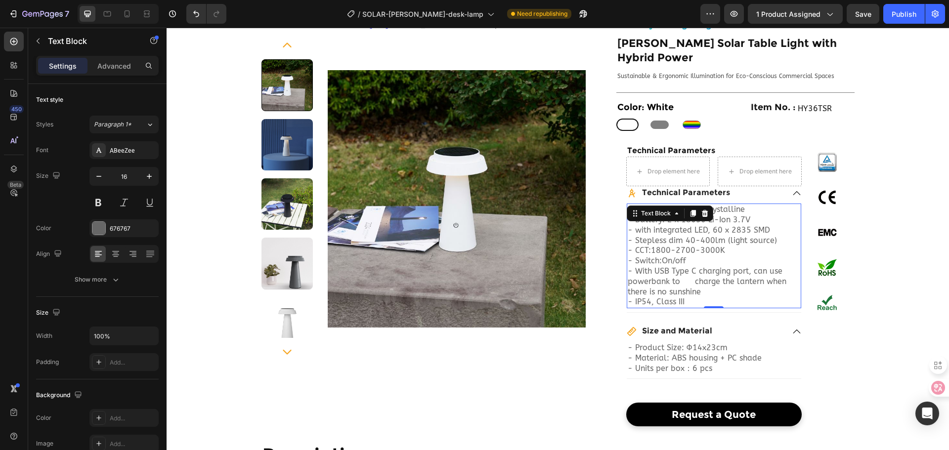
click at [712, 208] on p "- Solar Panel: monocrystalline - Battery: 2 x 18650 Li-Ion 3.7V - with integrat…" at bounding box center [714, 251] width 172 height 92
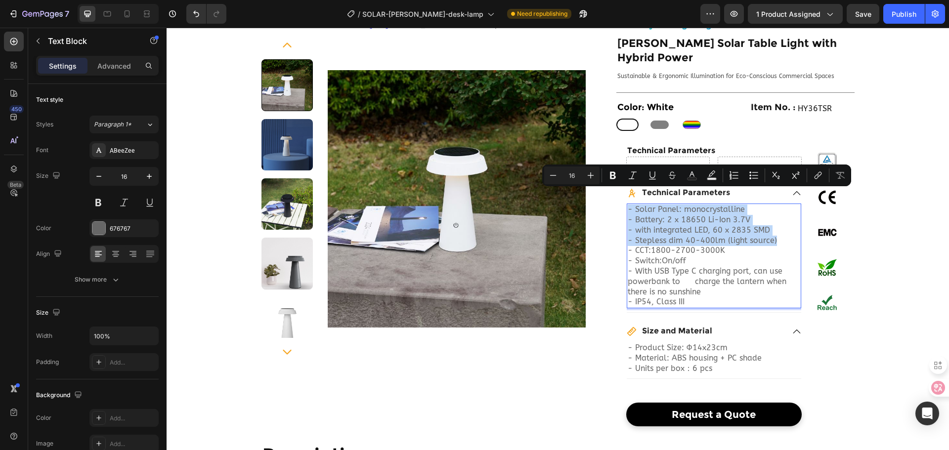
drag, startPoint x: 625, startPoint y: 197, endPoint x: 769, endPoint y: 225, distance: 146.6
click at [769, 225] on p "- Solar Panel: monocrystalline - Battery: 2 x 18650 Li-Ion 3.7V - with integrat…" at bounding box center [714, 251] width 172 height 92
copy p "- Solar Panel: monocrystalline - Battery: 2 x 18650 Li-Ion 3.7V - with integrat…"
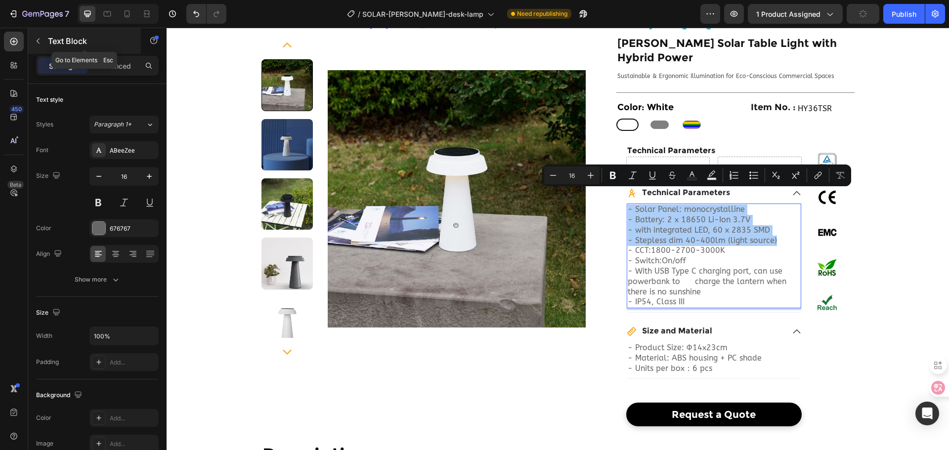
click at [40, 44] on icon "button" at bounding box center [38, 41] width 8 height 8
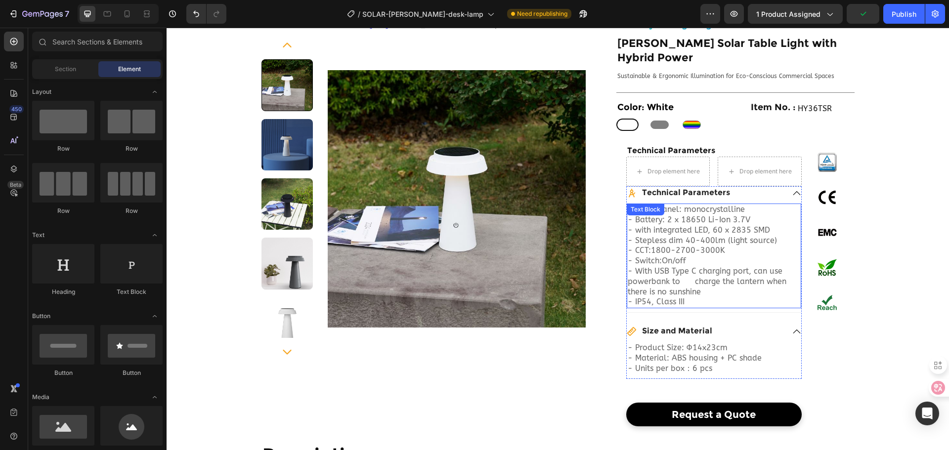
click at [681, 208] on p "- Solar Panel: monocrystalline - Battery: 2 x 18650 Li-Ion 3.7V - with integrat…" at bounding box center [714, 251] width 172 height 92
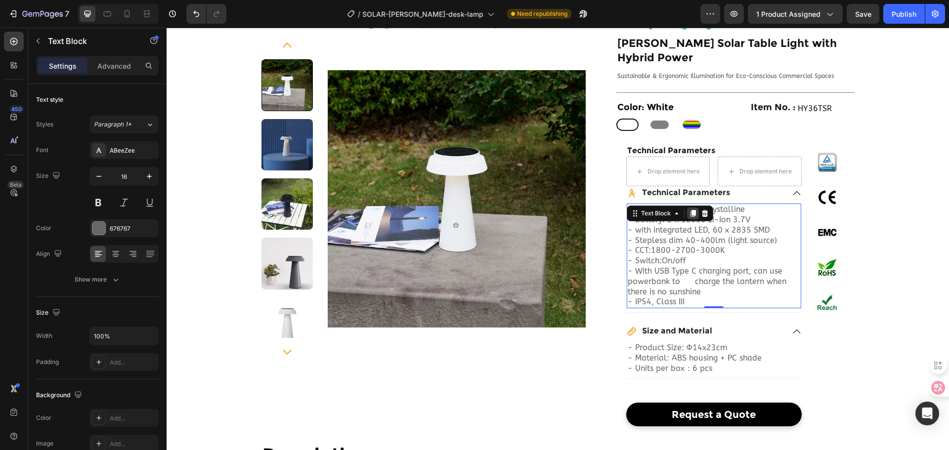
click at [689, 210] on icon at bounding box center [693, 214] width 8 height 8
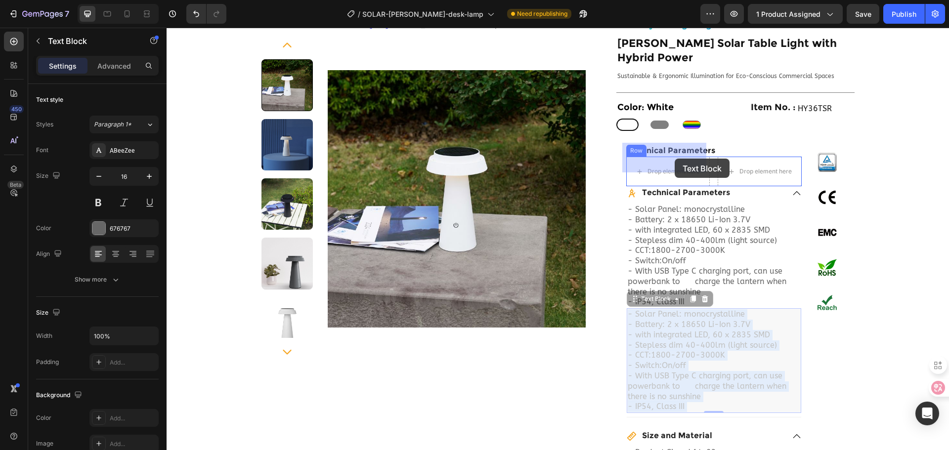
drag, startPoint x: 716, startPoint y: 331, endPoint x: 675, endPoint y: 159, distance: 177.4
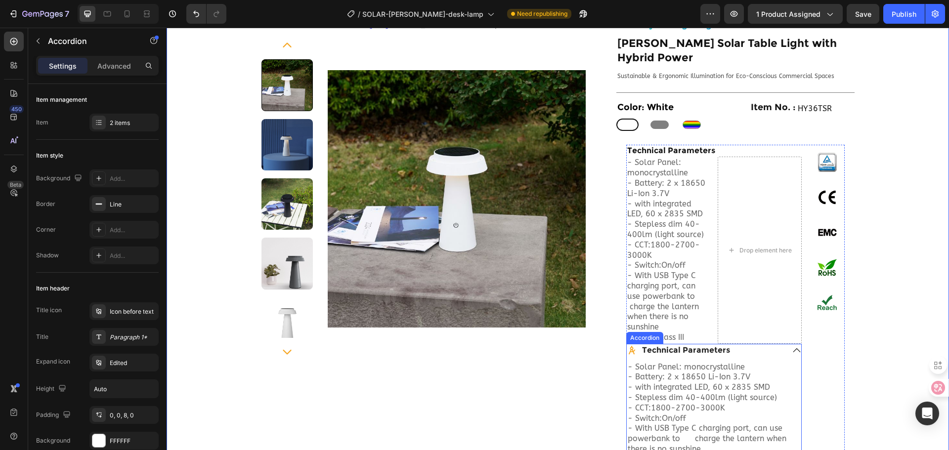
click at [793, 346] on icon at bounding box center [796, 350] width 9 height 9
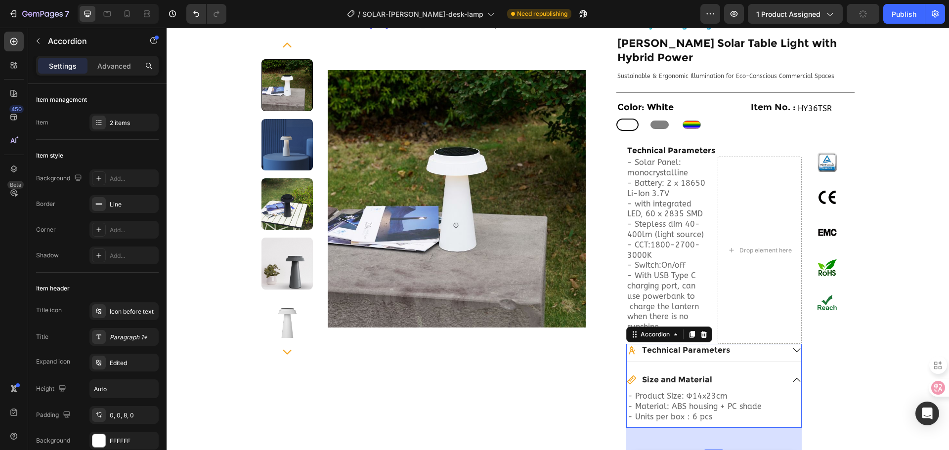
click at [686, 327] on div "Accordion" at bounding box center [669, 335] width 86 height 16
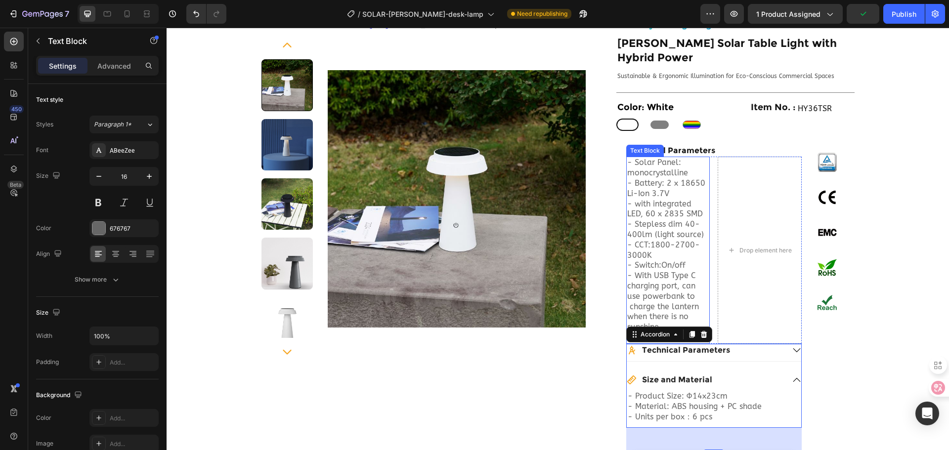
click at [654, 244] on p "- Solar Panel: monocrystalline - Battery: 2 x 18650 Li-Ion 3.7V - with integrat…" at bounding box center [668, 245] width 82 height 175
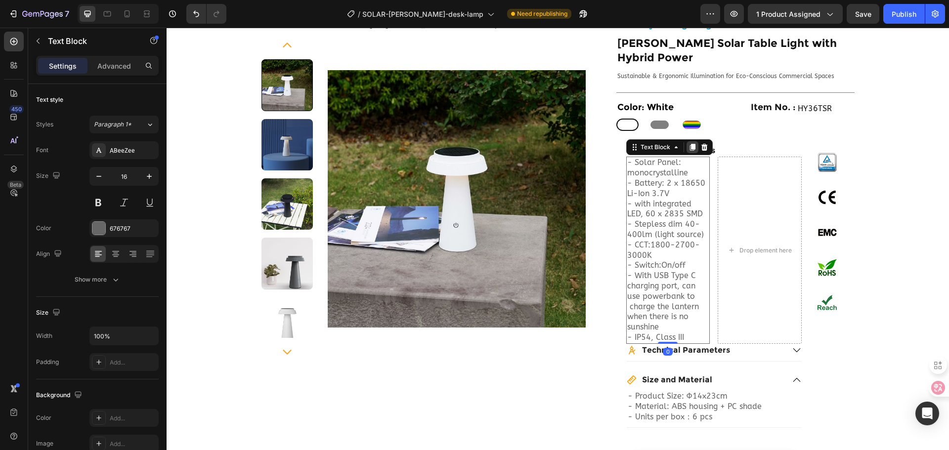
click at [689, 143] on icon at bounding box center [693, 147] width 8 height 8
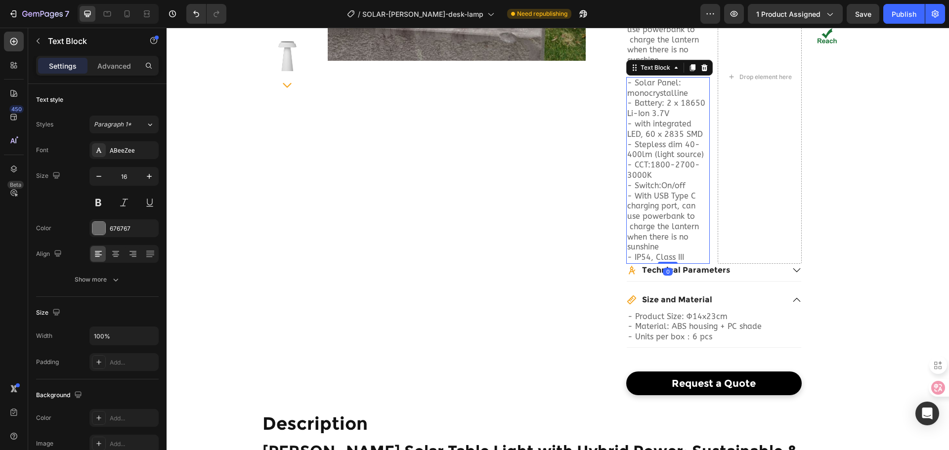
scroll to position [337, 0]
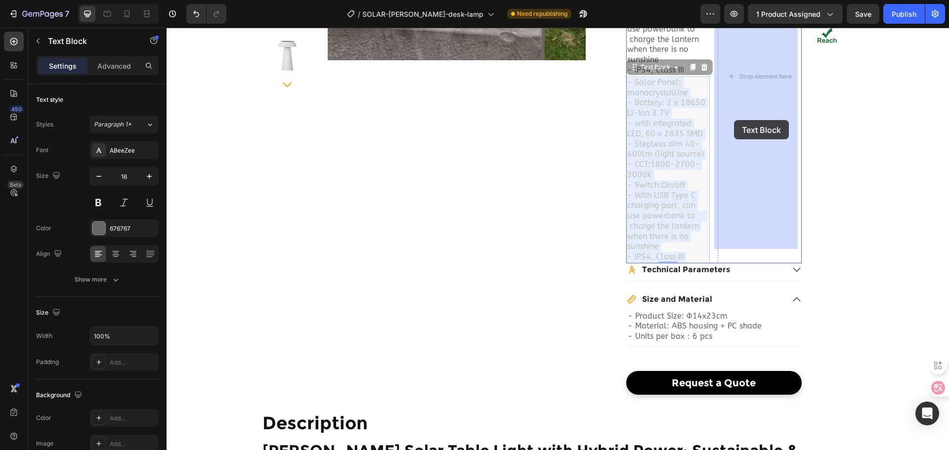
drag, startPoint x: 663, startPoint y: 169, endPoint x: 726, endPoint y: 126, distance: 76.1
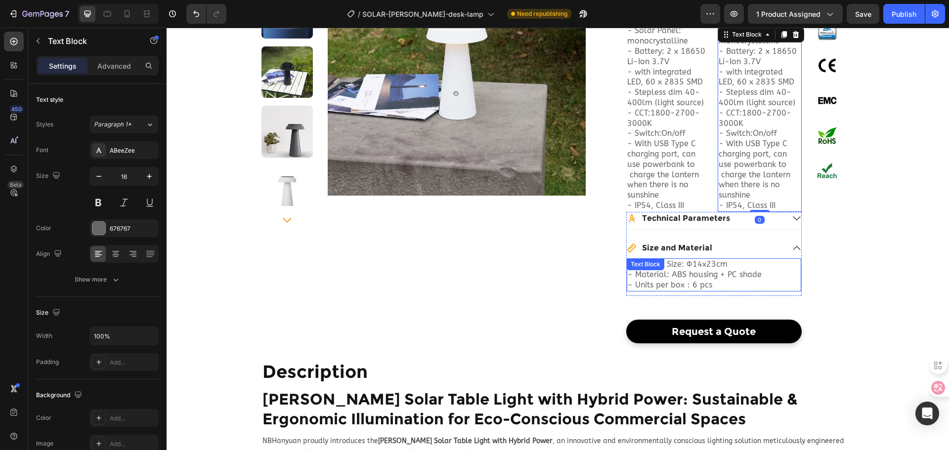
scroll to position [89, 0]
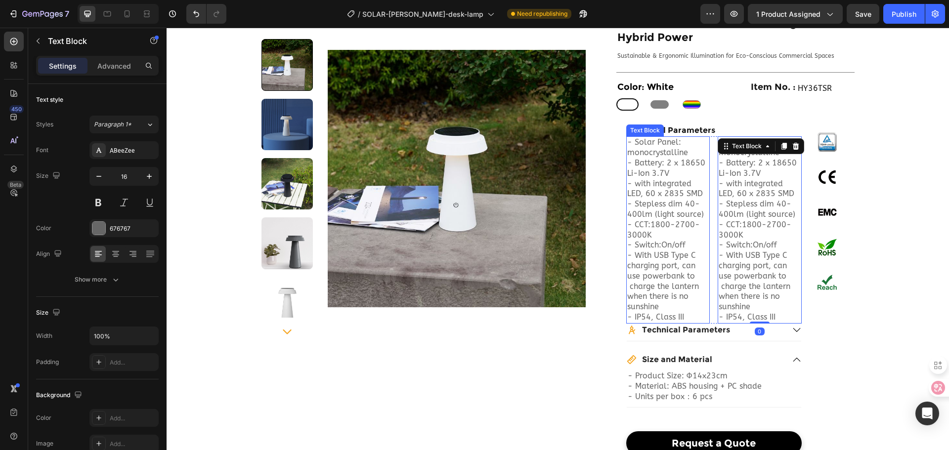
click at [653, 158] on p "- Solar Panel: monocrystalline - Battery: 2 x 18650 Li-Ion 3.7V - with integrat…" at bounding box center [668, 224] width 82 height 175
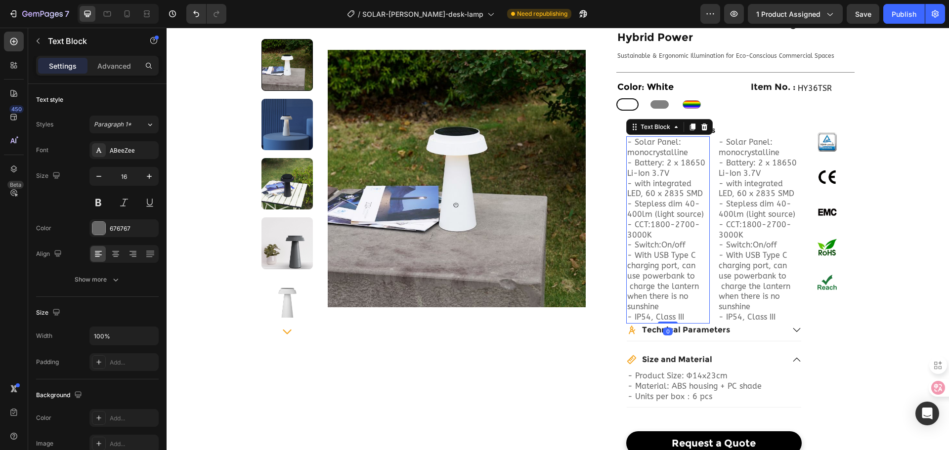
click at [647, 137] on p "- Solar Panel: monocrystalline - Battery: 2 x 18650 Li-Ion 3.7V - with integrat…" at bounding box center [668, 224] width 82 height 175
click at [630, 137] on p "- Solar Panel: monocrystalline - Battery: 2 x 18650 Li-Ion 3.7V - with integrat…" at bounding box center [668, 224] width 82 height 175
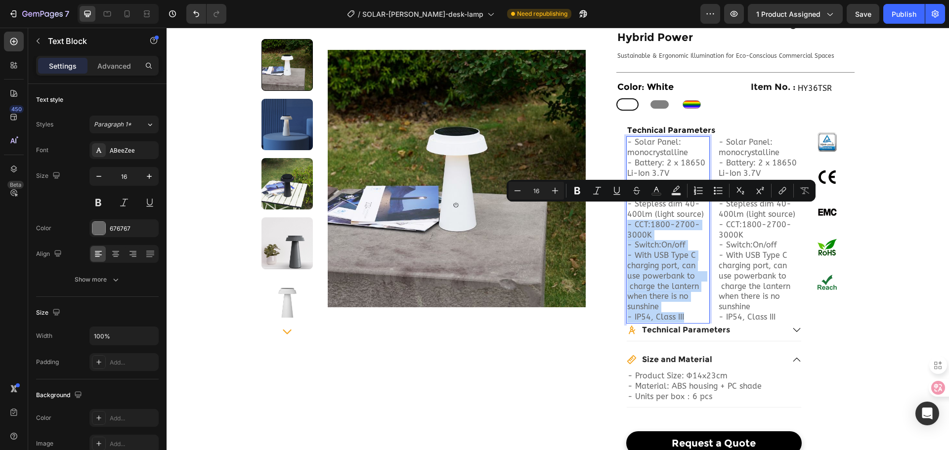
drag, startPoint x: 624, startPoint y: 212, endPoint x: 694, endPoint y: 301, distance: 112.9
click at [694, 301] on div "- Solar Panel: monocrystalline - Battery: 2 x 18650 Li-Ion 3.7V - with integrat…" at bounding box center [668, 229] width 84 height 187
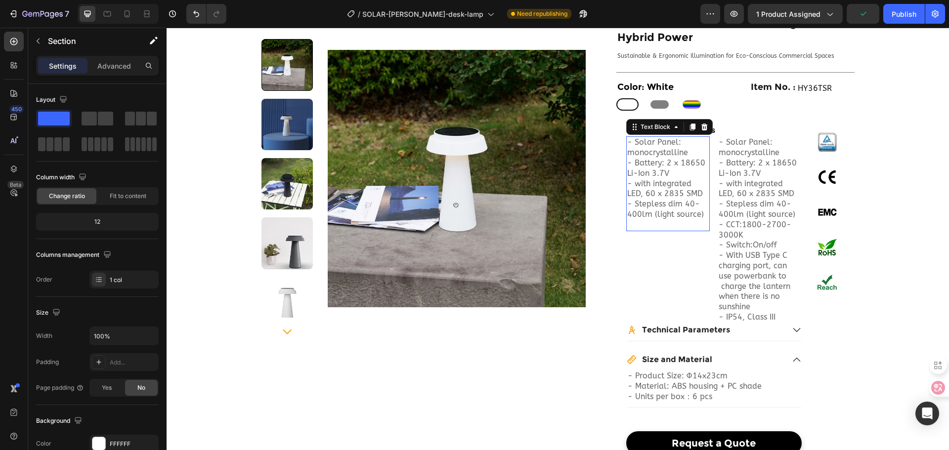
click at [673, 178] on p "- Solar Panel: monocrystalline - Battery: 2 x 18650 Li-Ion 3.7V - with integrat…" at bounding box center [668, 183] width 82 height 92
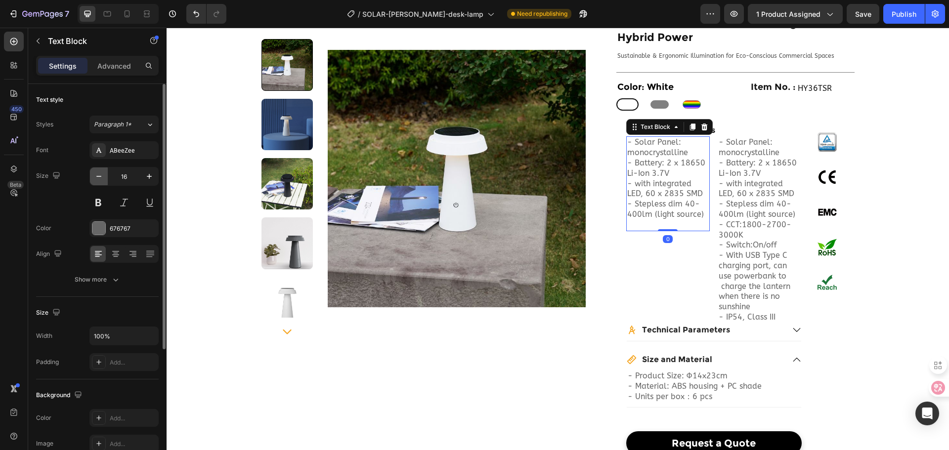
click at [101, 178] on icon "button" at bounding box center [99, 177] width 10 height 10
type input "14"
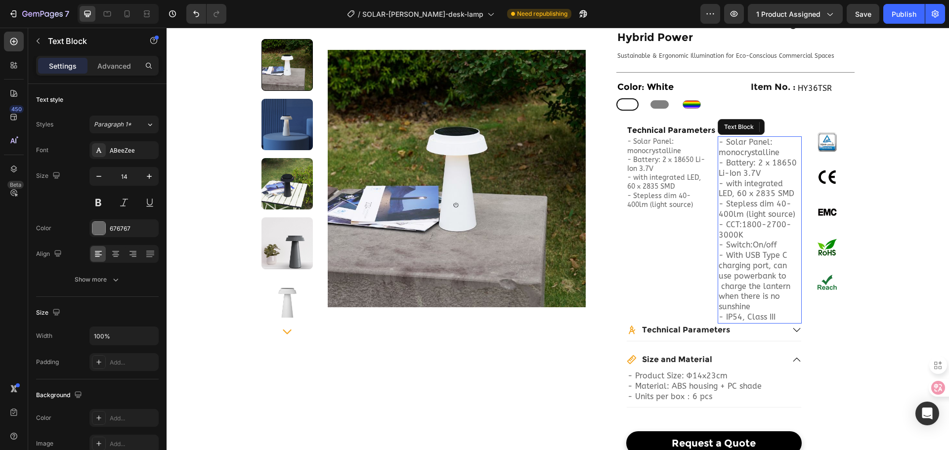
click at [738, 188] on p "- Solar Panel: monocrystalline - Battery: 2 x 18650 Li-Ion 3.7V - with integrat…" at bounding box center [760, 224] width 82 height 175
click at [735, 137] on p "- Solar Panel: monocrystalline - Battery: 2 x 18650 Li-Ion 3.7V - with integrat…" at bounding box center [760, 224] width 82 height 175
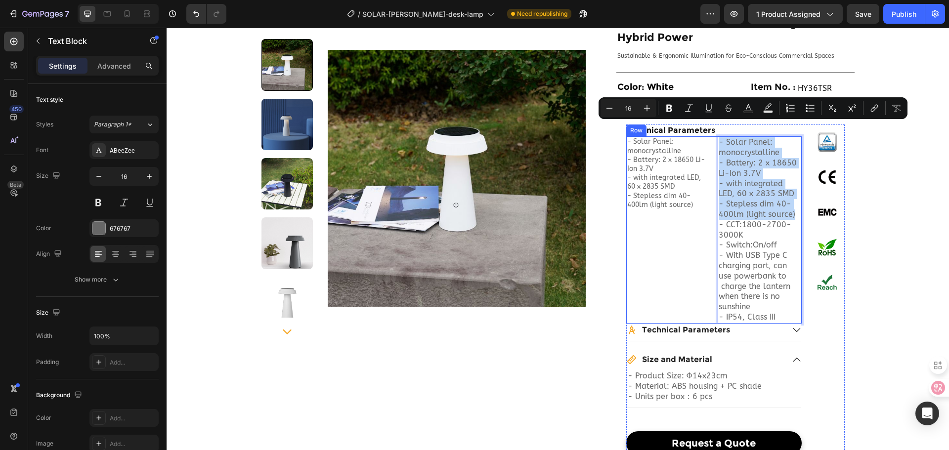
drag, startPoint x: 793, startPoint y: 200, endPoint x: 712, endPoint y: 131, distance: 106.3
click at [712, 136] on div "- Solar Panel: monocrystalline - Battery: 2 x 18650 Li-Ion 3.7V - with integrat…" at bounding box center [713, 229] width 175 height 187
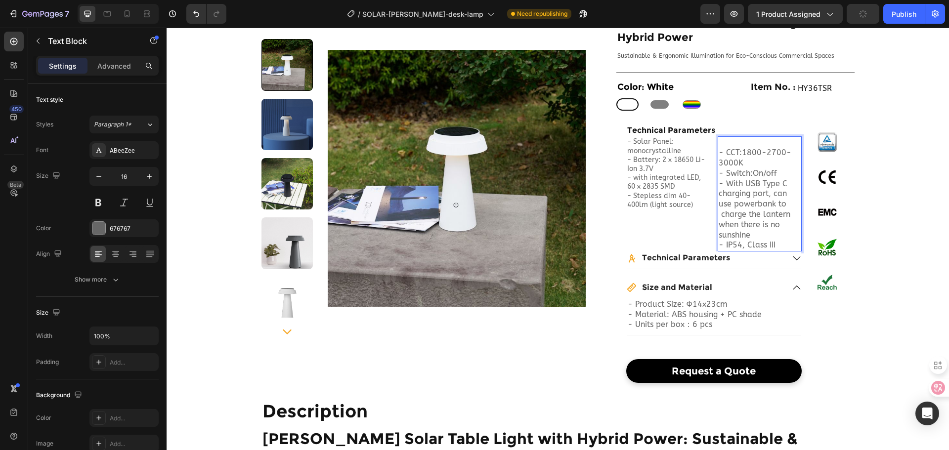
click at [719, 141] on p "⁠⁠⁠⁠⁠⁠⁠ - CCT:1800-2700-3000K - Switch:On/off - With USB Type C charging port, …" at bounding box center [760, 188] width 82 height 103
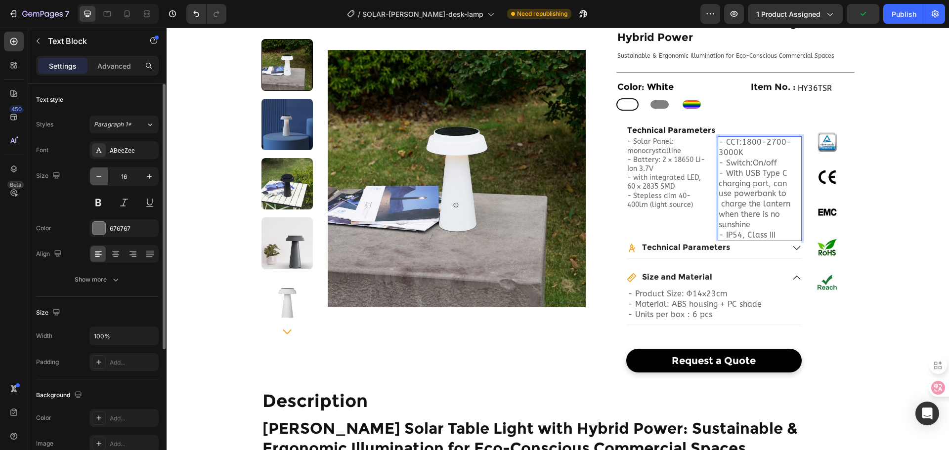
click at [101, 175] on icon "button" at bounding box center [99, 177] width 10 height 10
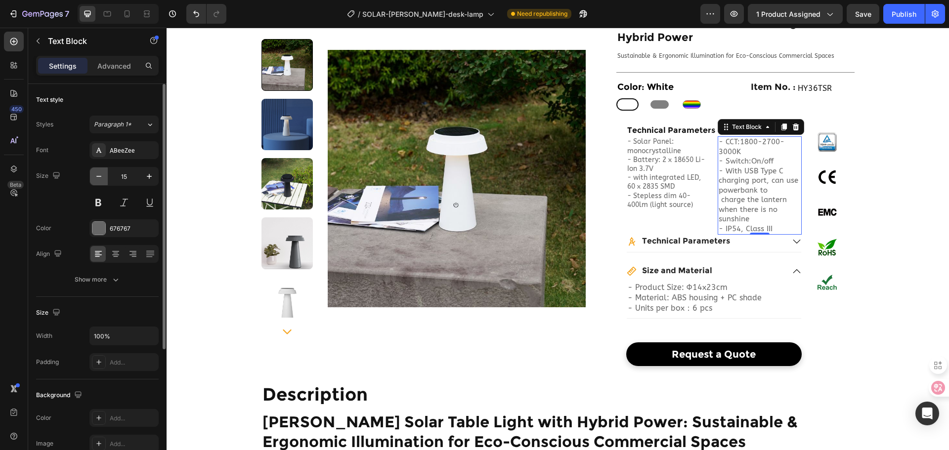
click at [101, 175] on icon "button" at bounding box center [99, 177] width 10 height 10
type input "14"
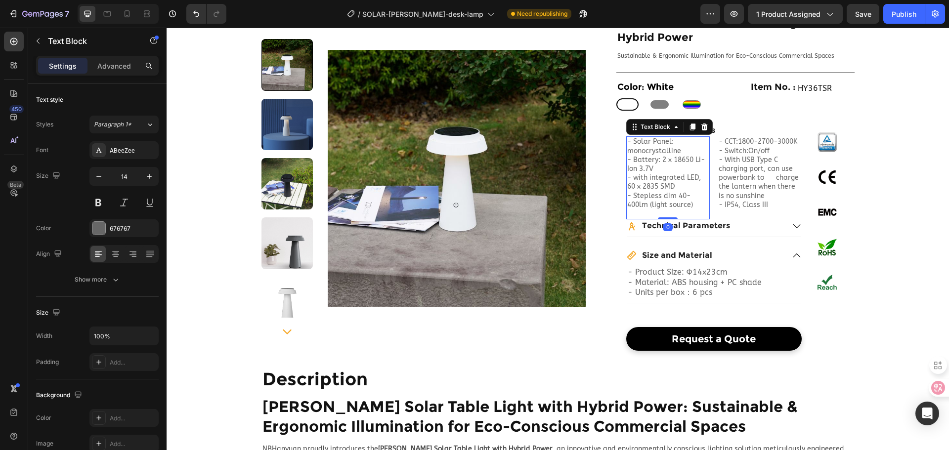
click at [670, 163] on p "- Solar Panel: monocrystalline - Battery: 2 x 18650 Li-Ion 3.7V - with integrat…" at bounding box center [668, 177] width 82 height 81
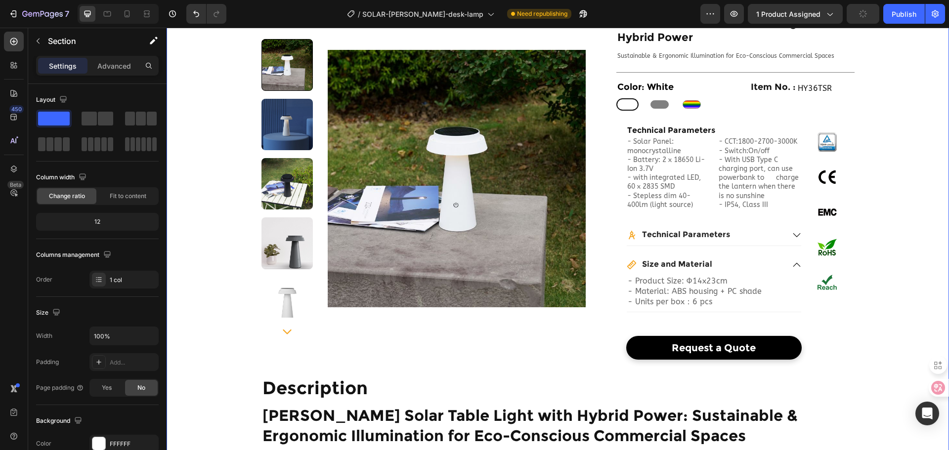
click at [710, 154] on div "- Solar Panel: monocrystalline - Battery: 2 x 18650 Li-Ion 3.7V - with integrat…" at bounding box center [713, 182] width 175 height 92
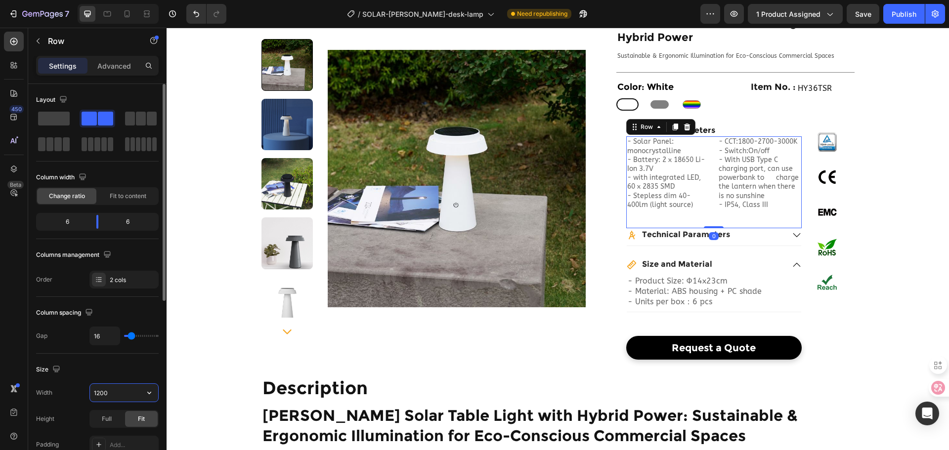
click at [124, 398] on input "1200" at bounding box center [124, 393] width 68 height 18
click at [145, 391] on icon "button" at bounding box center [149, 393] width 10 height 10
click at [117, 438] on p "Full 100%" at bounding box center [121, 436] width 56 height 9
type input "100%"
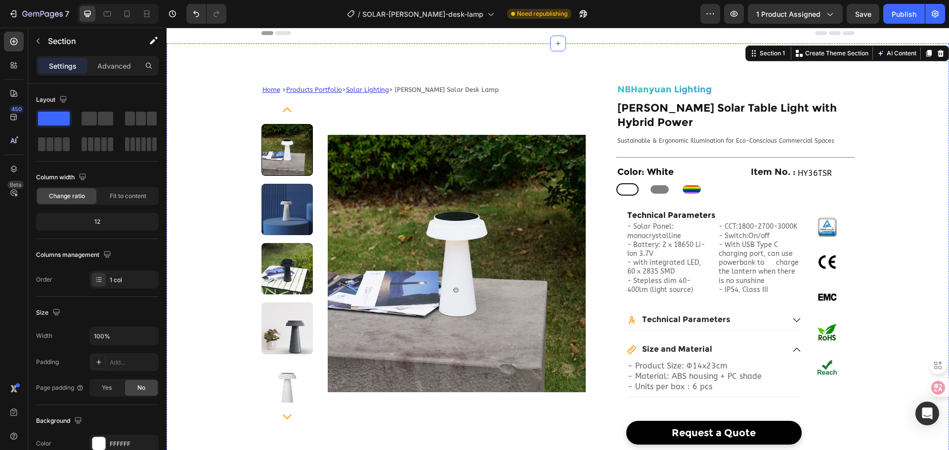
scroll to position [0, 0]
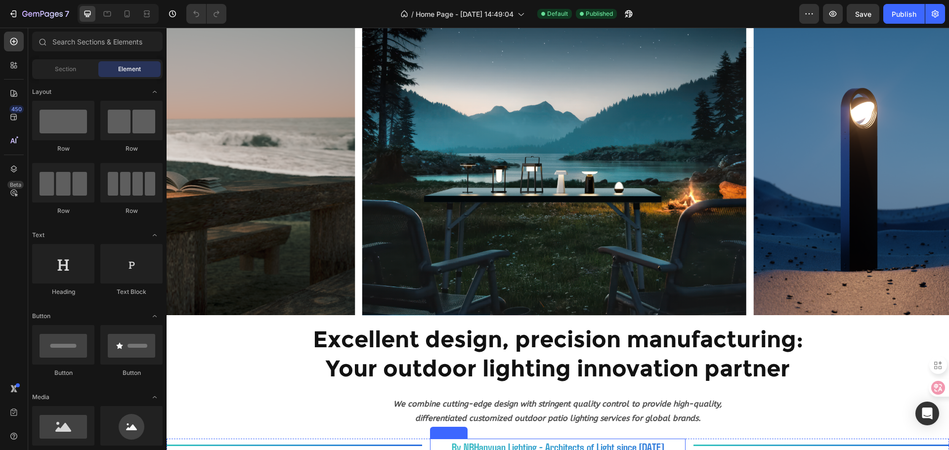
click at [544, 447] on strong "By NBHanyuan Lighting - Architects of Light since [DATE]" at bounding box center [558, 446] width 212 height 13
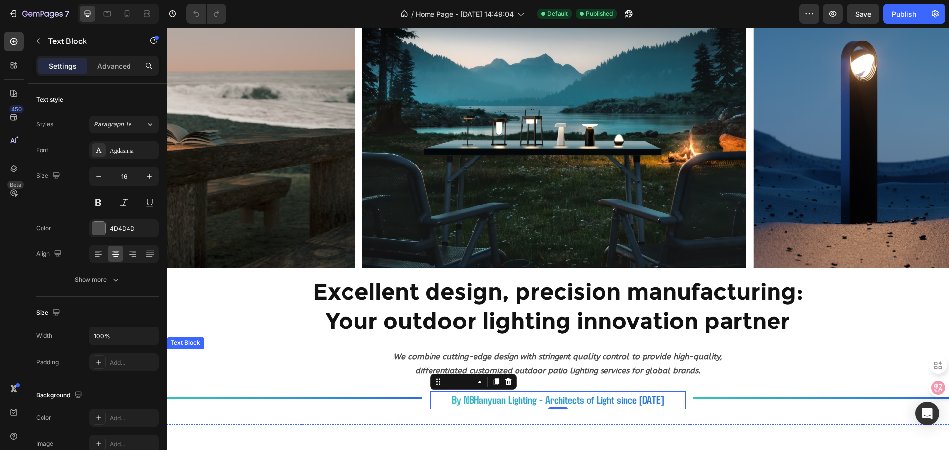
scroll to position [148, 0]
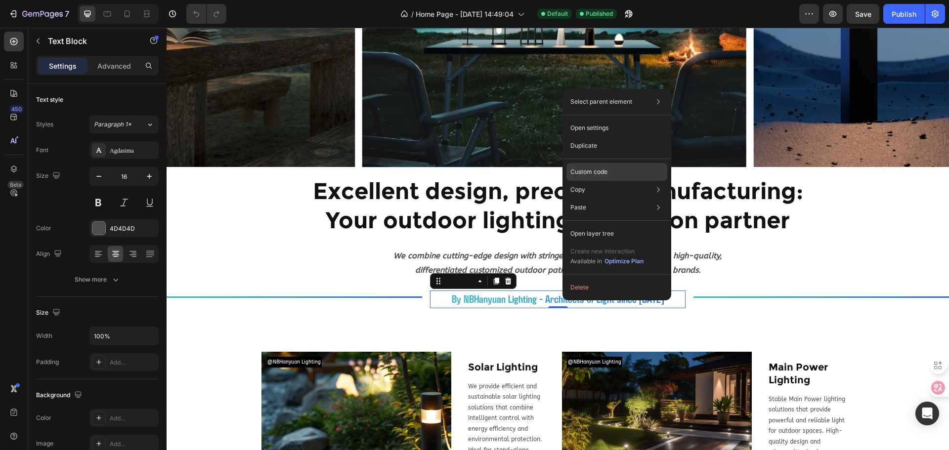
click at [612, 199] on div "Custom code" at bounding box center [616, 208] width 101 height 18
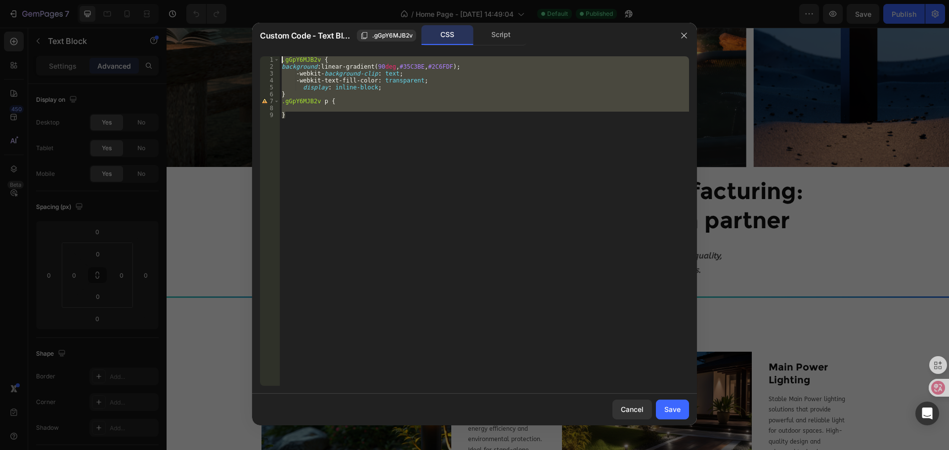
drag, startPoint x: 304, startPoint y: 119, endPoint x: 263, endPoint y: 54, distance: 76.9
click at [263, 54] on div "} 1 2 3 4 5 6 7 8 9 .gGpY6MJB2v { background : linear-gradient( 90 deg , #35C3B…" at bounding box center [474, 220] width 445 height 345
click at [339, 120] on div ".gGpY6MJB2v { background : linear-gradient( 90 deg , #35C3BE , #2C6FDF ) ; -web…" at bounding box center [484, 221] width 409 height 330
type textarea "}"
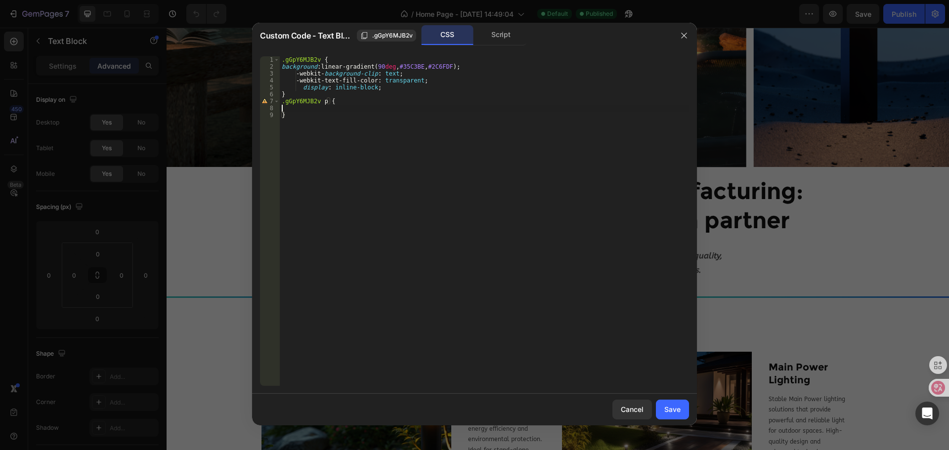
click at [310, 105] on div ".gGpY6MJB2v { background : linear-gradient( 90 deg , #35C3BE , #2C6FDF ) ; -web…" at bounding box center [484, 228] width 409 height 344
type textarea "}"
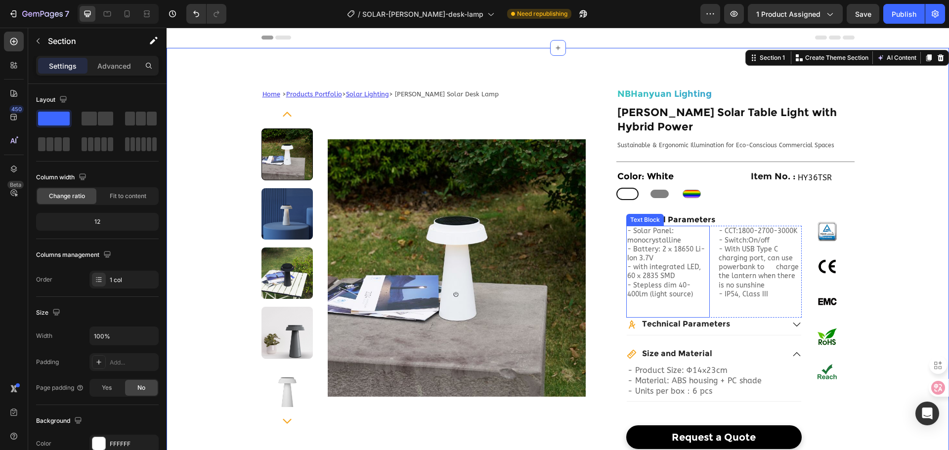
click at [659, 241] on p "- Solar Panel: monocrystalline - Battery: 2 x 18650 Li-Ion 3.7V - with integrat…" at bounding box center [668, 272] width 82 height 90
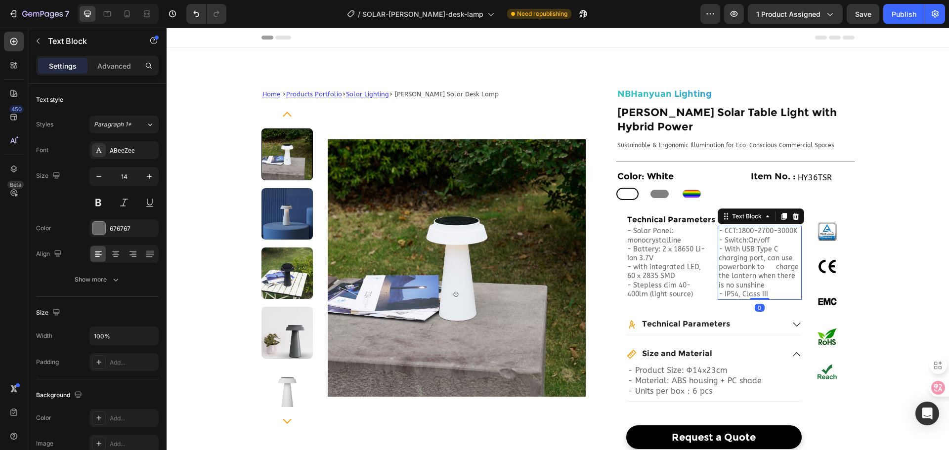
click at [748, 260] on p "- CCT:1800-2700-3000K - Switch:On/off - With USB Type C charging port, can use …" at bounding box center [760, 258] width 82 height 63
click at [769, 262] on p "- CCT:1800-2700-3000K - Switch:On/off - With USB Type C charging port, can use …" at bounding box center [760, 258] width 82 height 63
click at [772, 264] on p "- CCT:1800-2700-3000K - Switch:On/off - With USB Type C charging port, can use …" at bounding box center [760, 258] width 82 height 63
click at [719, 271] on p "- CCT:1800-2700-3000K - Switch:On/off - With USB Type C charging port, can use …" at bounding box center [760, 258] width 82 height 63
click at [763, 255] on p "- CCT:1800-2700-3000K - Switch:On/off - With USB Type C charging port, can use …" at bounding box center [760, 258] width 82 height 63
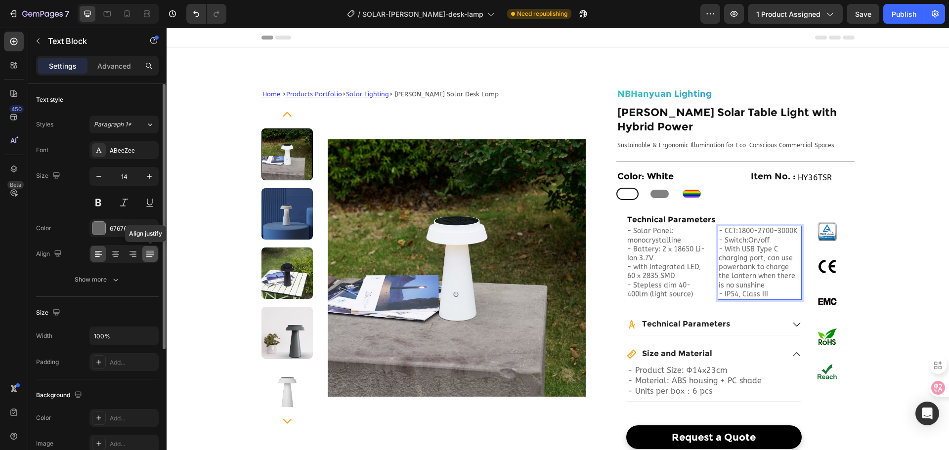
click at [149, 257] on icon at bounding box center [149, 257] width 6 height 0
click at [142, 257] on div at bounding box center [123, 254] width 69 height 18
click at [117, 257] on icon at bounding box center [115, 257] width 5 height 1
click at [731, 236] on p "- CCT:1800-2700-3000K - Switch:On/off - With USB Type C charging port, can use …" at bounding box center [760, 258] width 82 height 63
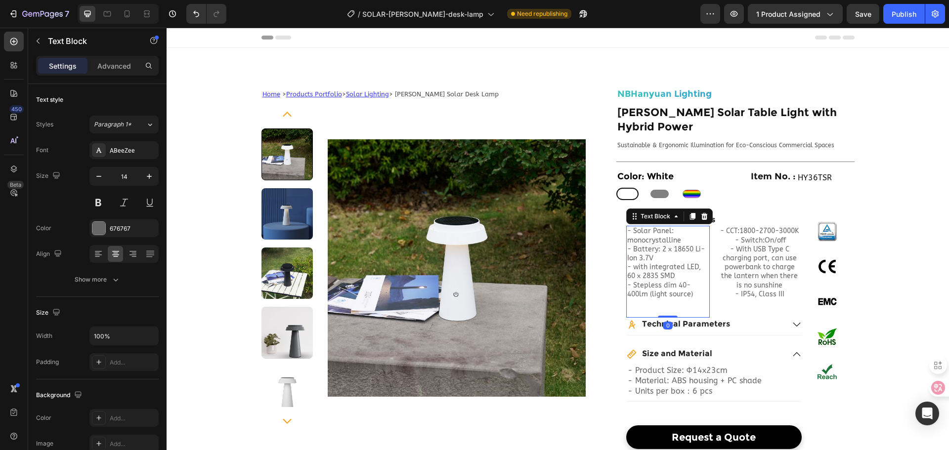
click at [638, 241] on p "- Solar Panel: monocrystalline - Battery: 2 x 18650 Li-Ion 3.7V - with integrat…" at bounding box center [668, 272] width 82 height 90
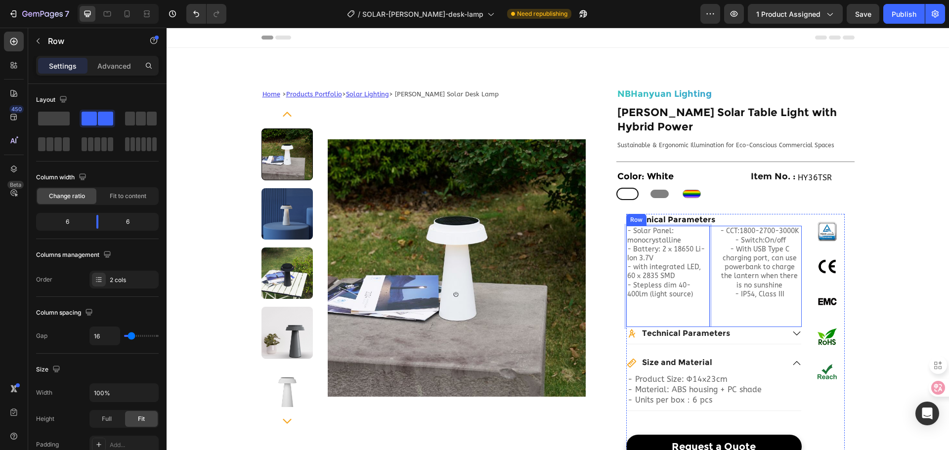
click at [709, 243] on div "- Solar Panel: monocrystalline - Battery: 2 x 18650 Li-Ion 3.7V - with integrat…" at bounding box center [713, 276] width 175 height 101
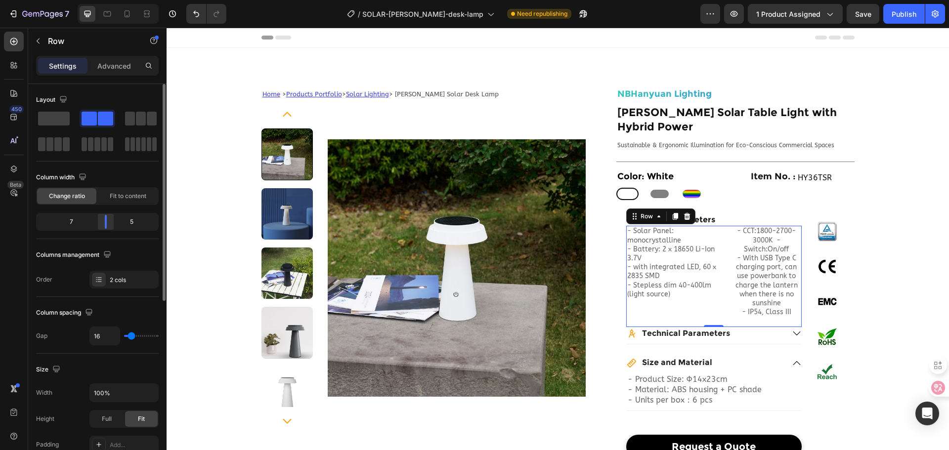
drag, startPoint x: 97, startPoint y: 219, endPoint x: 108, endPoint y: 219, distance: 10.9
click at [108, 219] on div at bounding box center [106, 222] width 18 height 14
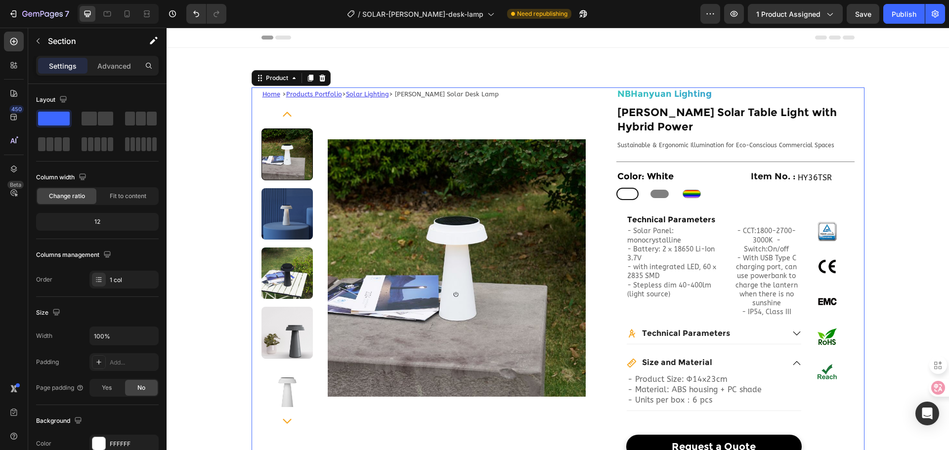
click at [589, 194] on div "Home > Products Portfolio > Solar Lighting > [PERSON_NAME] Solar Desk Lamp Text…" at bounding box center [558, 272] width 613 height 371
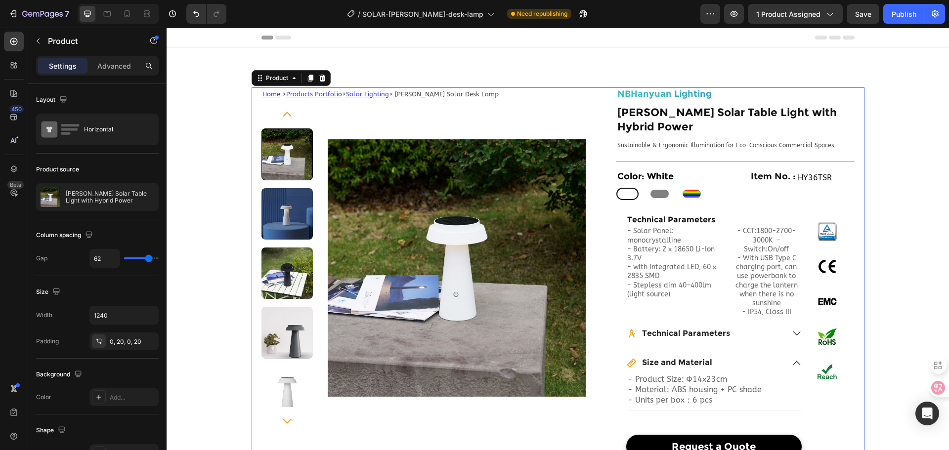
click at [605, 91] on div "Home > Products Portfolio > Solar Lighting > [PERSON_NAME] Solar Desk Lamp Text…" at bounding box center [558, 272] width 613 height 371
click at [267, 79] on div "Product" at bounding box center [277, 78] width 26 height 9
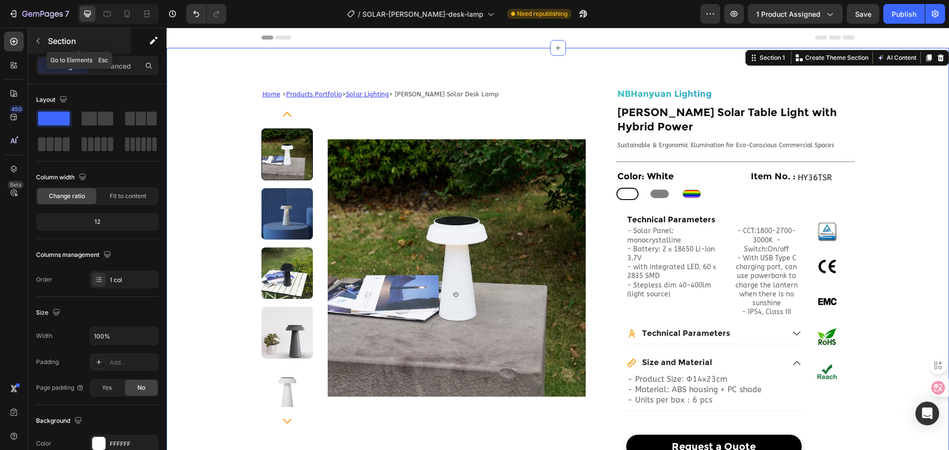
click at [39, 40] on icon "button" at bounding box center [38, 41] width 8 height 8
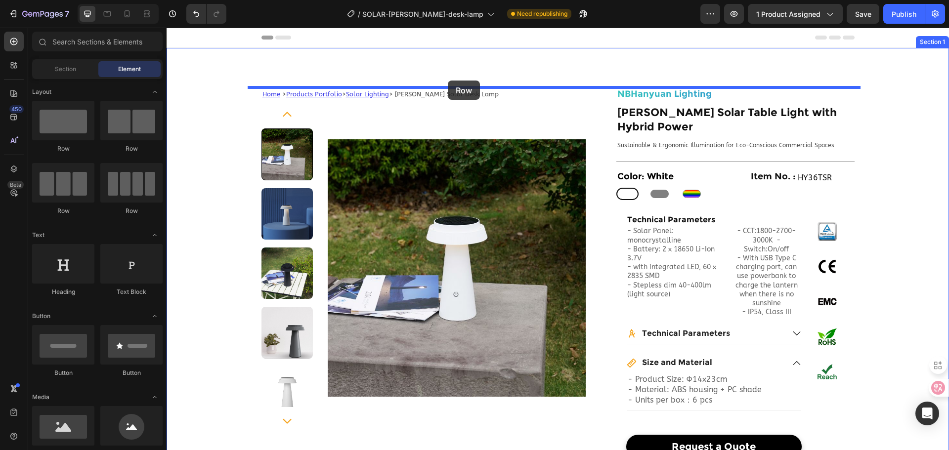
drag, startPoint x: 308, startPoint y: 154, endPoint x: 448, endPoint y: 81, distance: 157.6
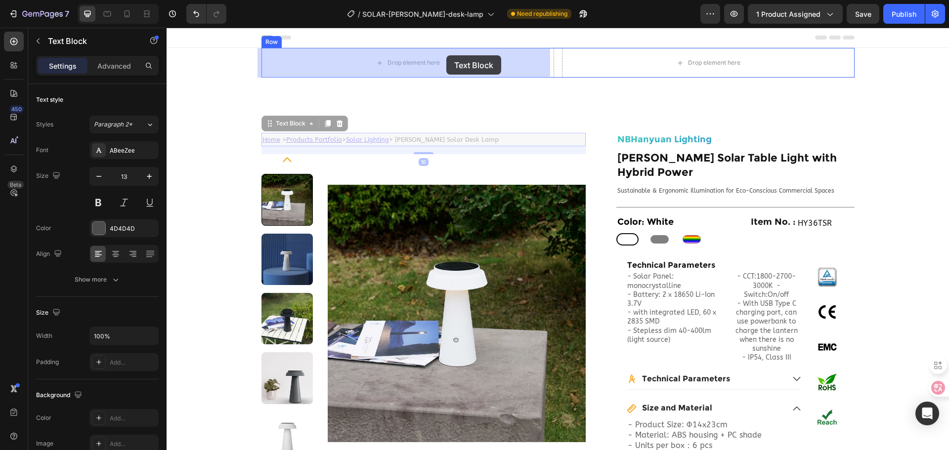
drag, startPoint x: 491, startPoint y: 142, endPoint x: 446, endPoint y: 55, distance: 97.7
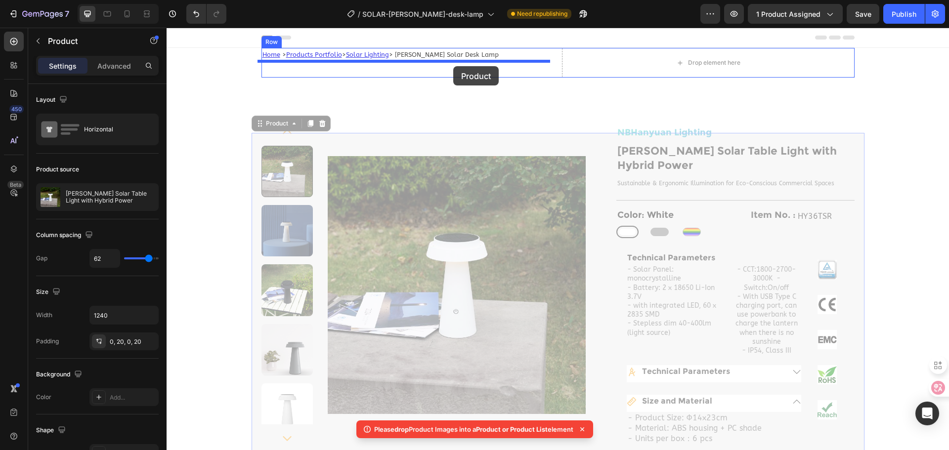
drag, startPoint x: 594, startPoint y: 232, endPoint x: 453, endPoint y: 66, distance: 217.4
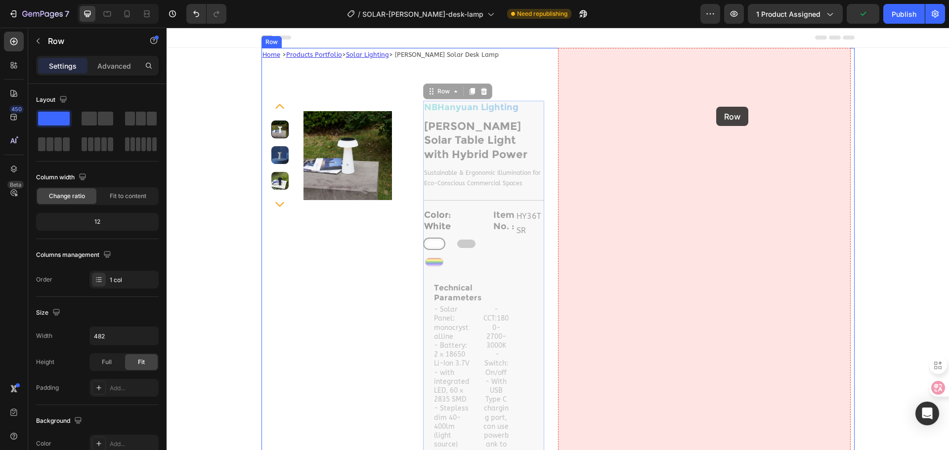
drag, startPoint x: 534, startPoint y: 117, endPoint x: 716, endPoint y: 107, distance: 182.6
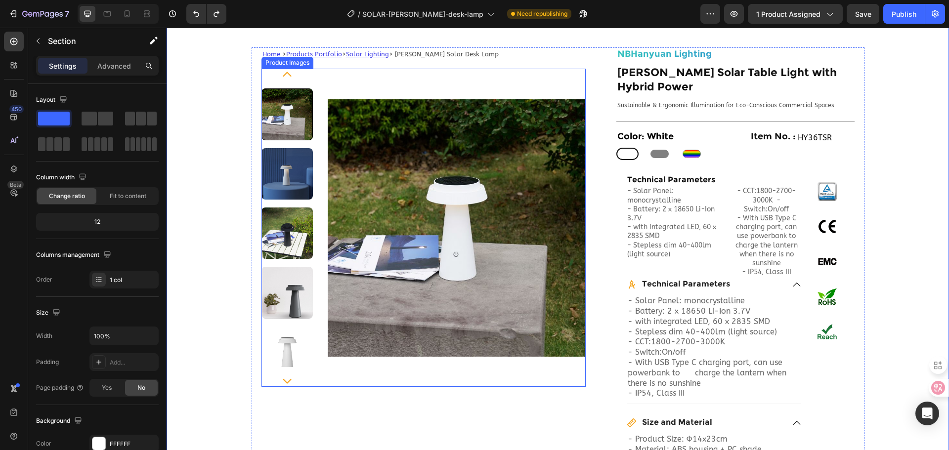
scroll to position [99, 0]
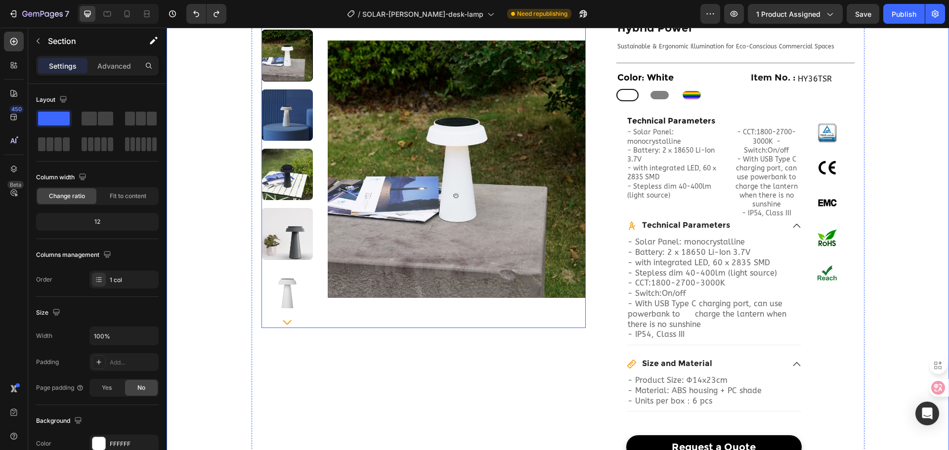
click at [321, 153] on div at bounding box center [423, 169] width 324 height 318
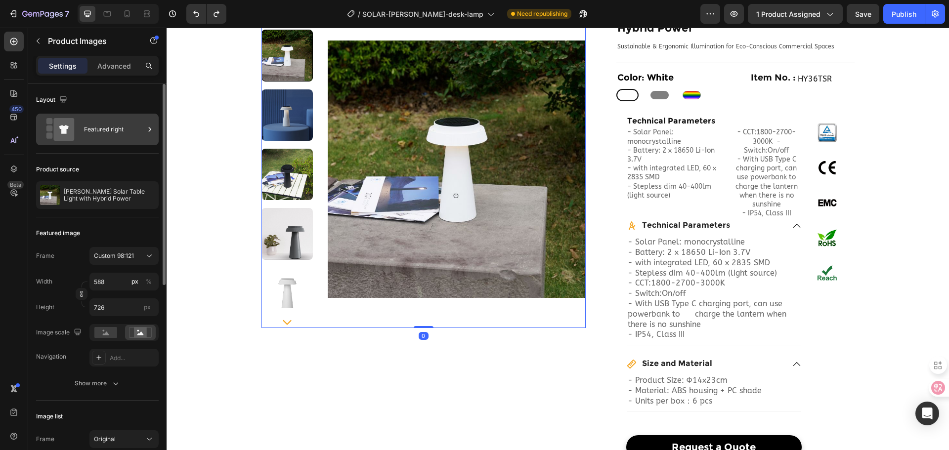
click at [136, 132] on div "Featured right" at bounding box center [114, 129] width 60 height 23
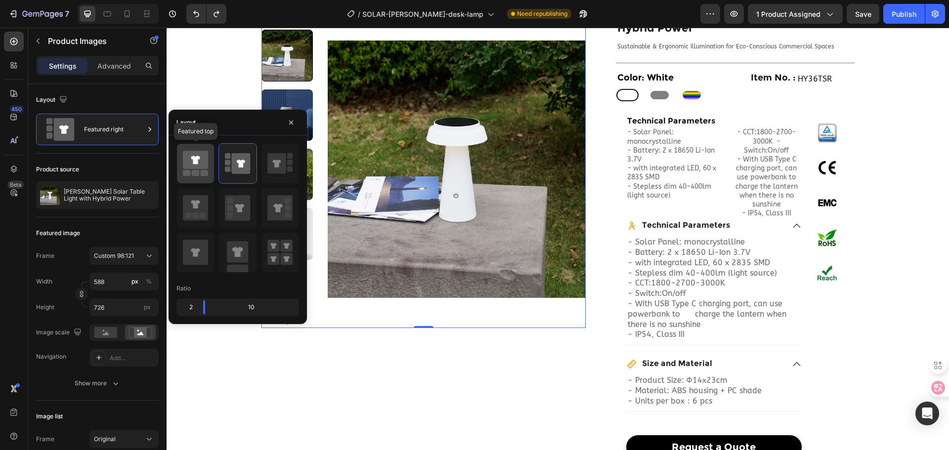
click at [211, 165] on div at bounding box center [195, 164] width 37 height 40
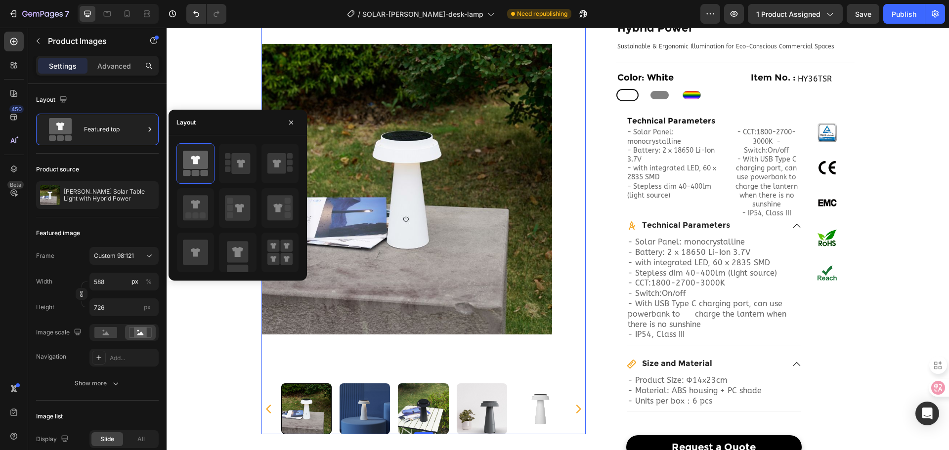
click at [451, 347] on img at bounding box center [406, 189] width 291 height 359
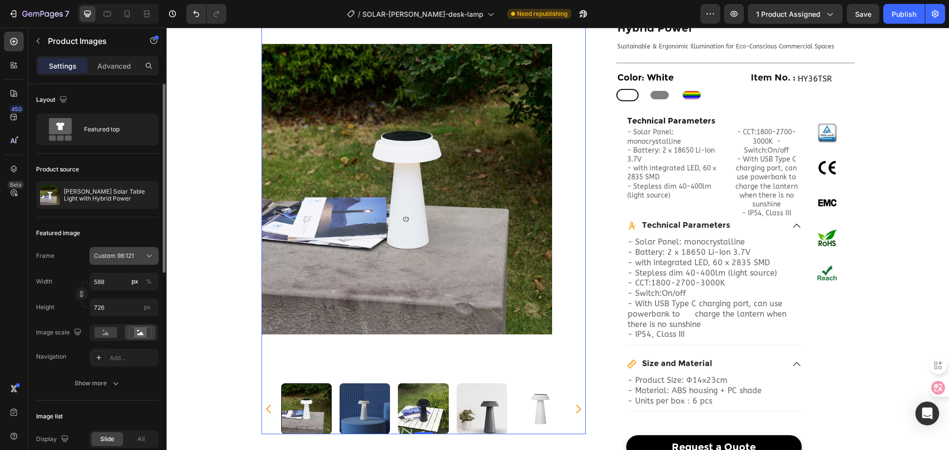
click at [149, 252] on icon at bounding box center [149, 256] width 10 height 10
click at [133, 328] on div "Original" at bounding box center [115, 336] width 79 height 18
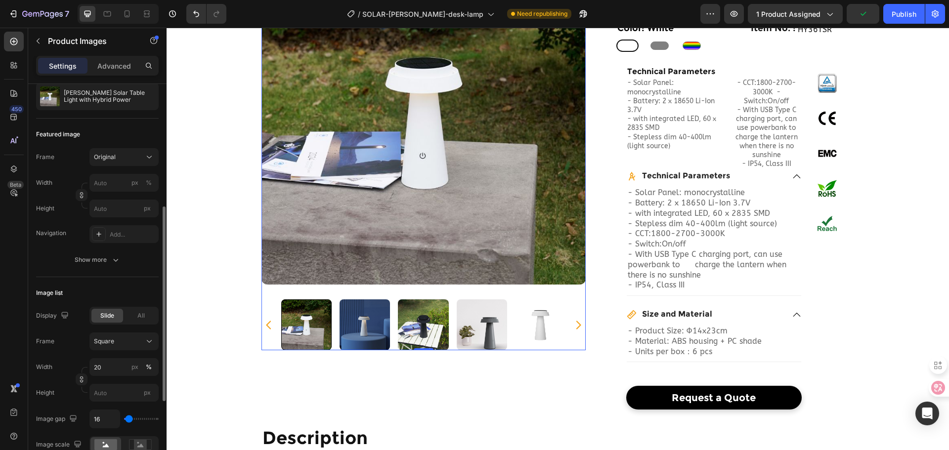
scroll to position [198, 0]
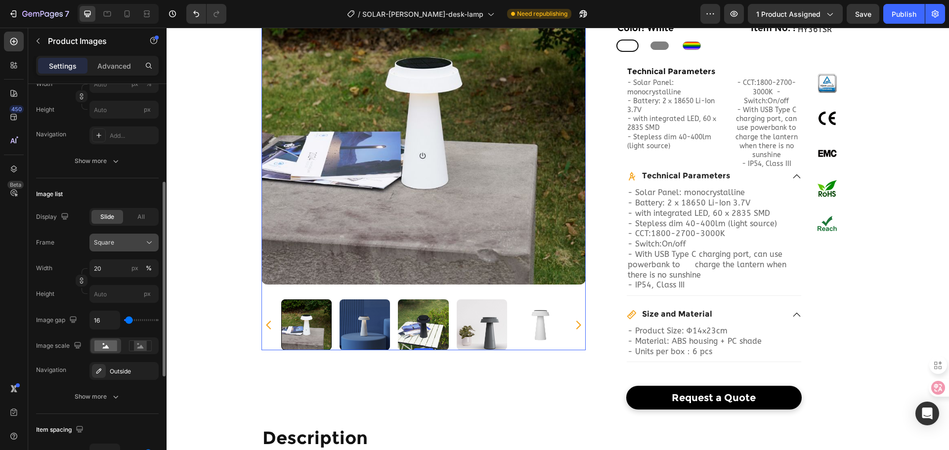
click at [127, 246] on div "Square" at bounding box center [118, 242] width 48 height 9
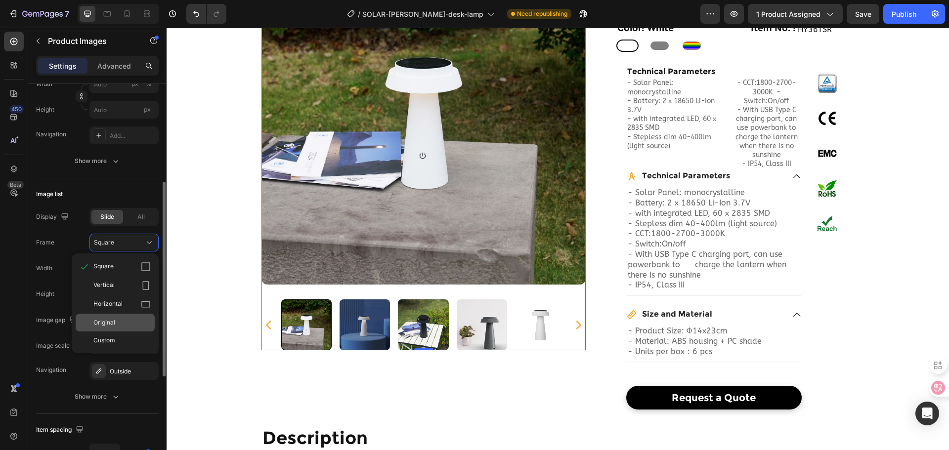
click at [123, 319] on div "Original" at bounding box center [121, 322] width 57 height 9
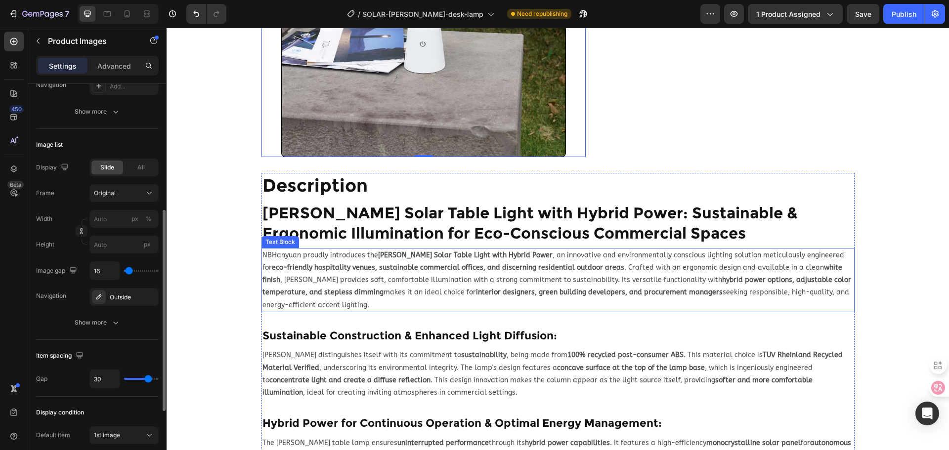
scroll to position [247, 0]
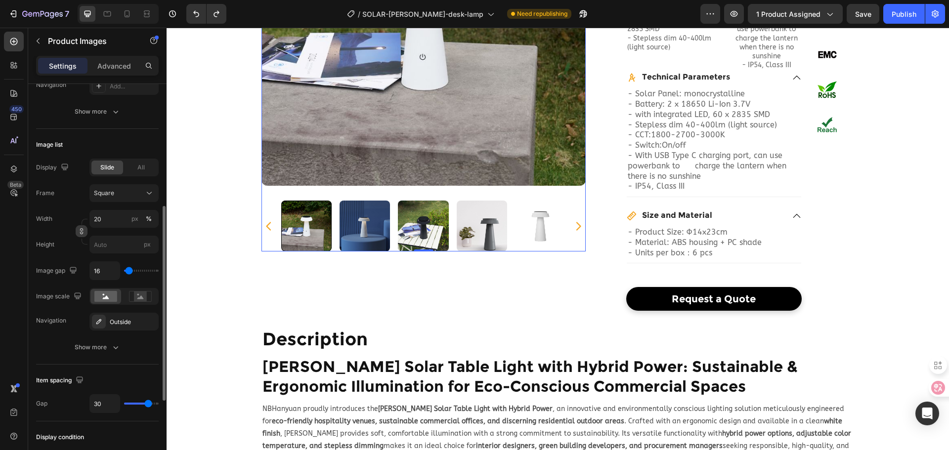
click at [86, 231] on button "button" at bounding box center [82, 231] width 12 height 12
click at [119, 222] on input "20" at bounding box center [123, 219] width 69 height 18
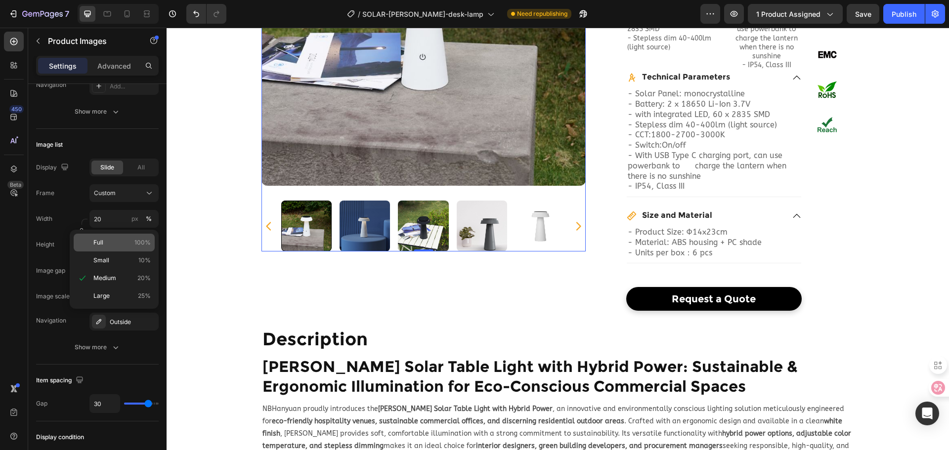
click at [109, 243] on p "Full 100%" at bounding box center [121, 242] width 57 height 9
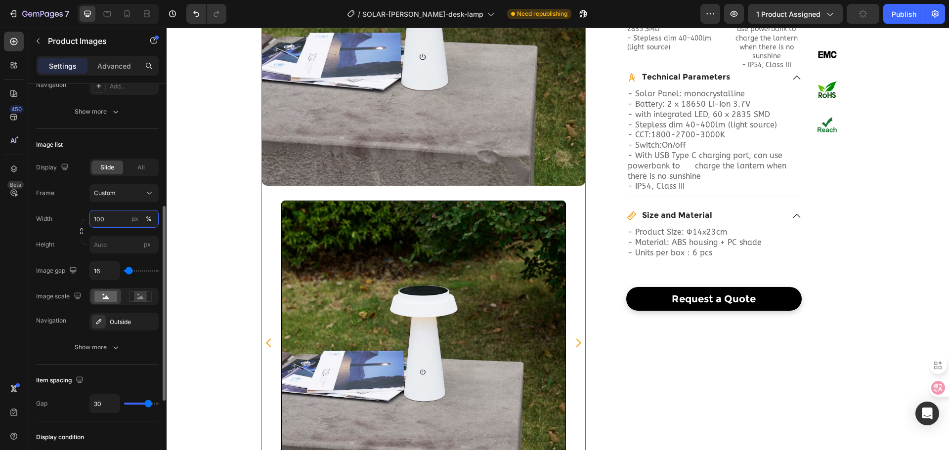
click at [116, 221] on input "100" at bounding box center [123, 219] width 69 height 18
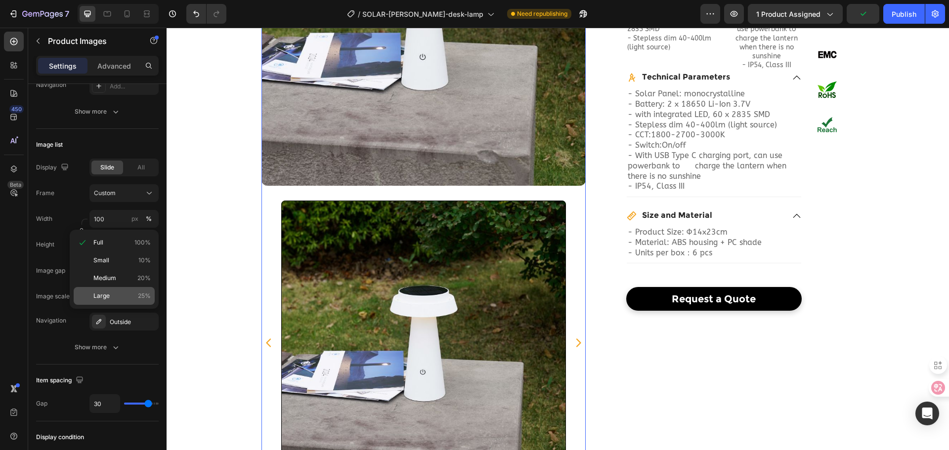
click at [121, 294] on p "Large 25%" at bounding box center [121, 296] width 57 height 9
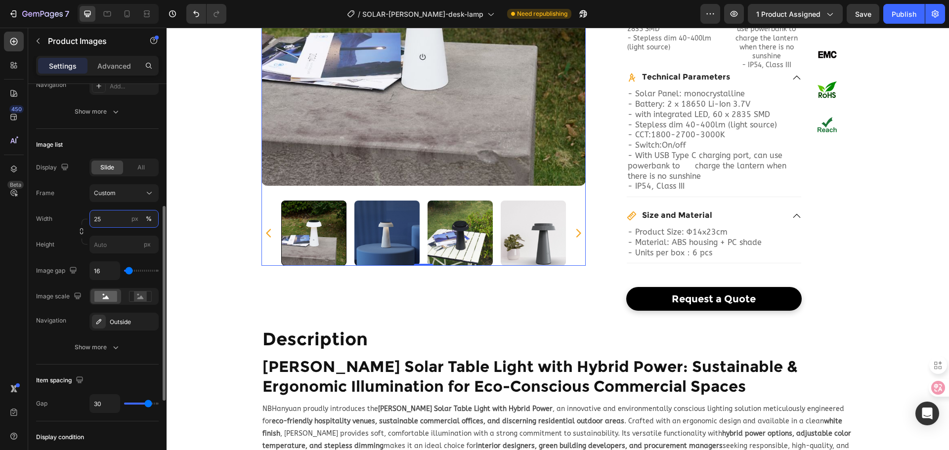
click at [116, 218] on input "25" at bounding box center [123, 219] width 69 height 18
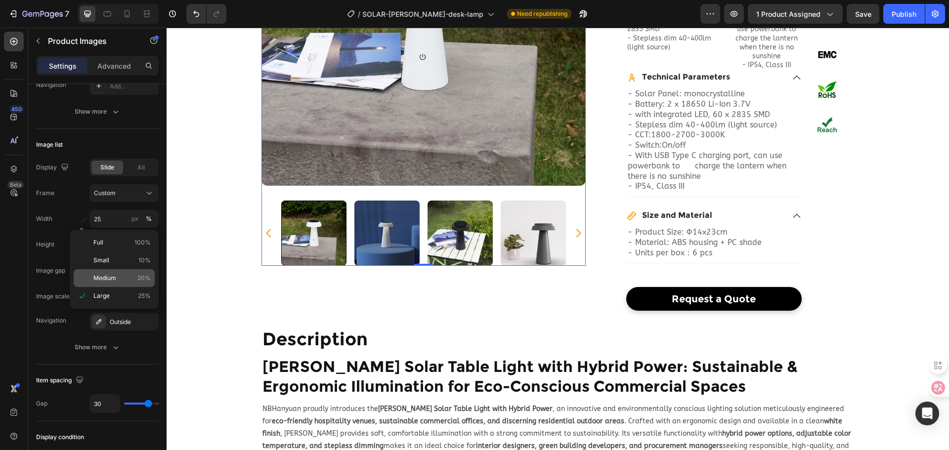
click at [120, 276] on p "Medium 20%" at bounding box center [121, 278] width 57 height 9
type input "20"
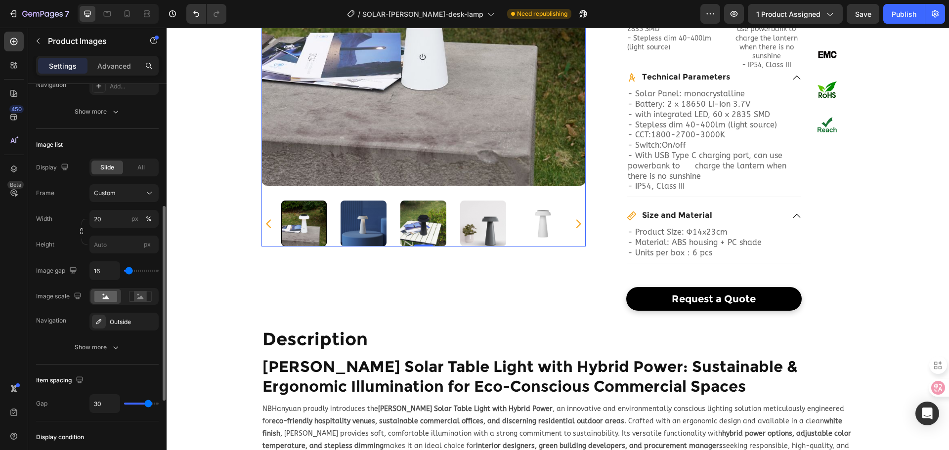
type input "28"
type input "0"
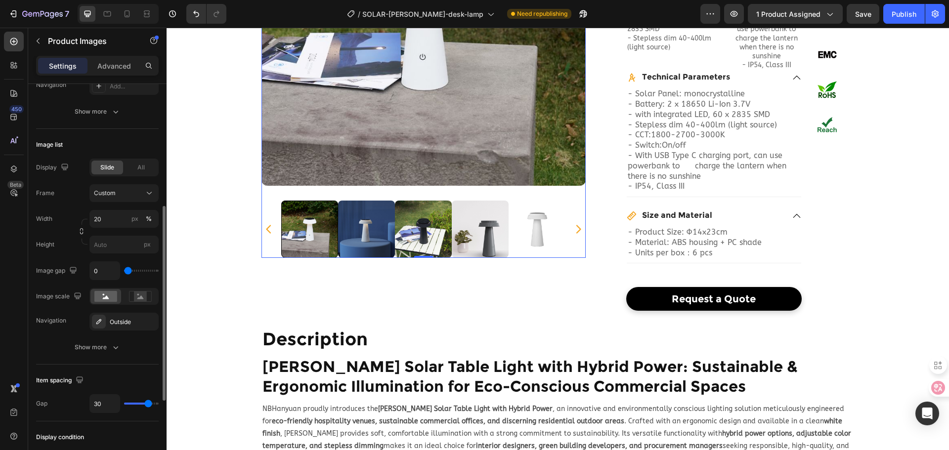
type input "19"
type input "74"
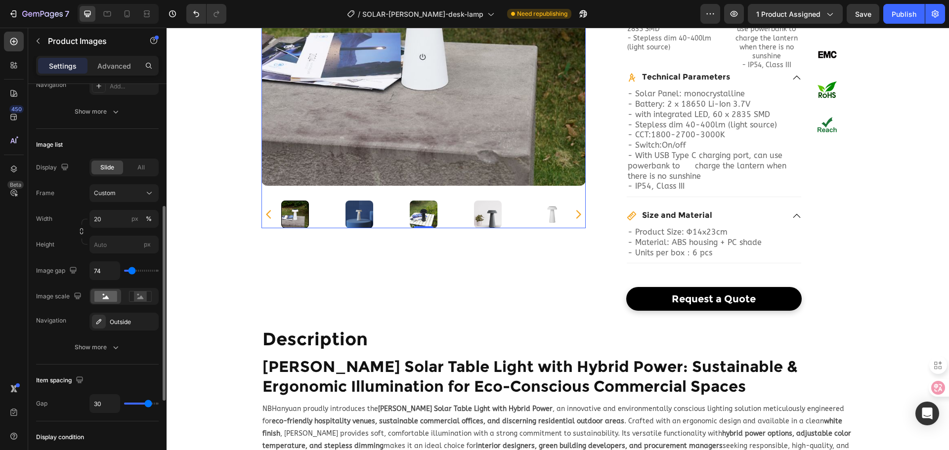
type input "37"
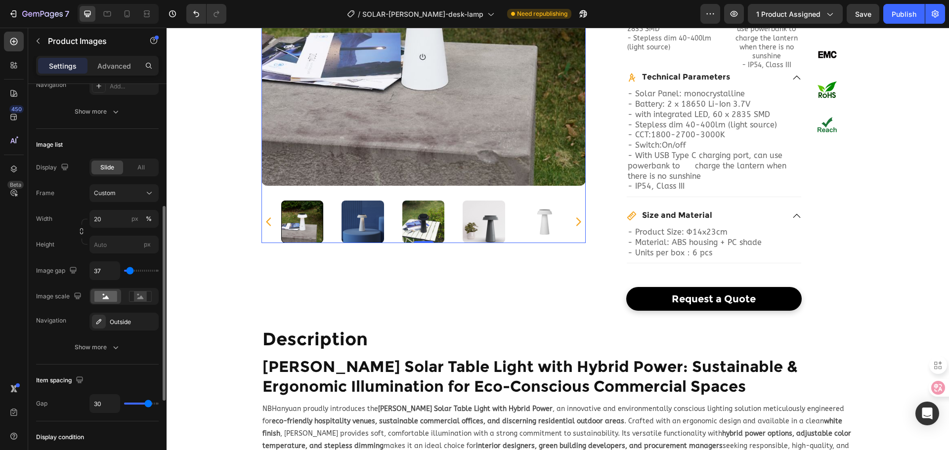
type input "19"
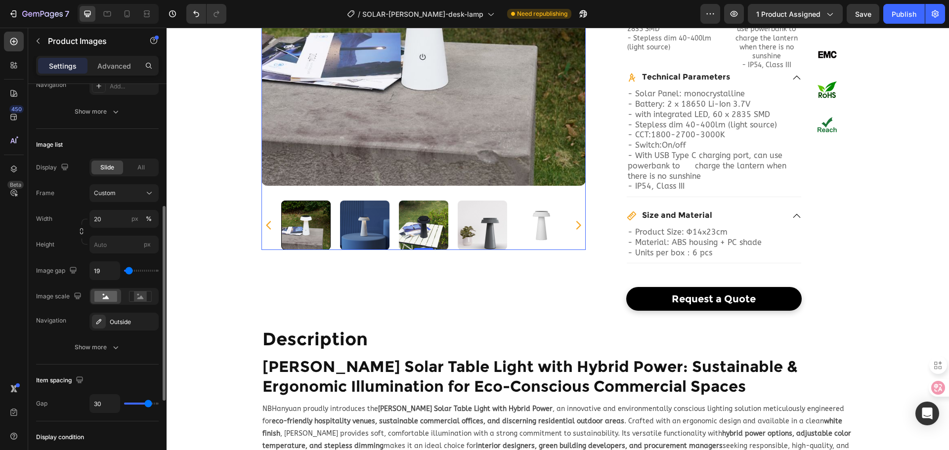
click at [129, 271] on input "range" at bounding box center [141, 271] width 35 height 2
type input "16"
click at [138, 170] on span "All" at bounding box center [140, 167] width 7 height 9
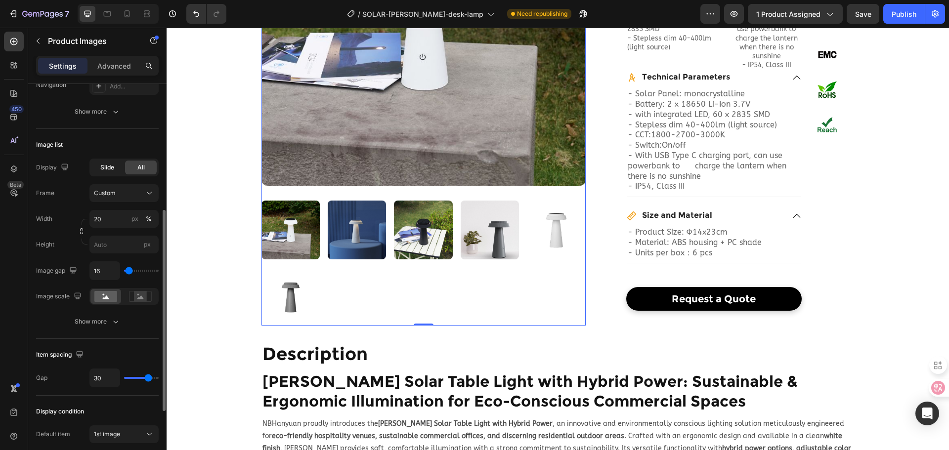
click at [104, 167] on span "Slide" at bounding box center [107, 167] width 14 height 9
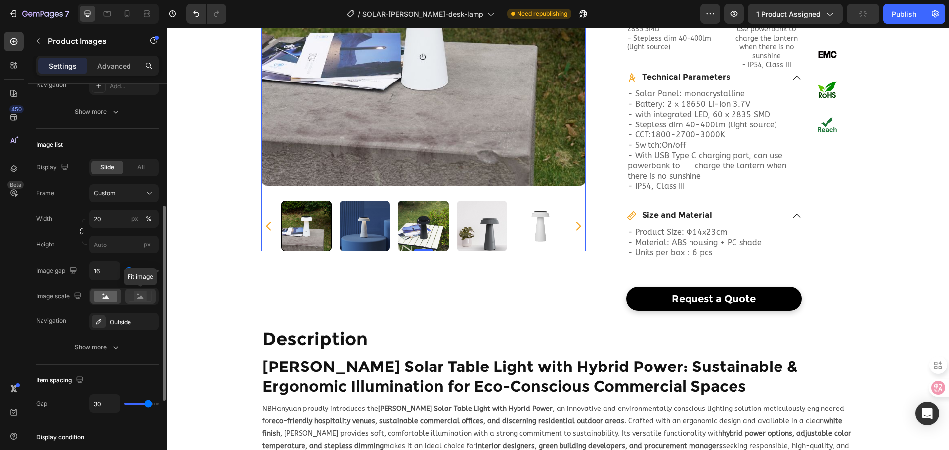
click at [140, 298] on icon at bounding box center [140, 297] width 6 height 3
click at [99, 295] on rect at bounding box center [105, 296] width 23 height 11
click at [131, 323] on div "Outside" at bounding box center [124, 322] width 29 height 9
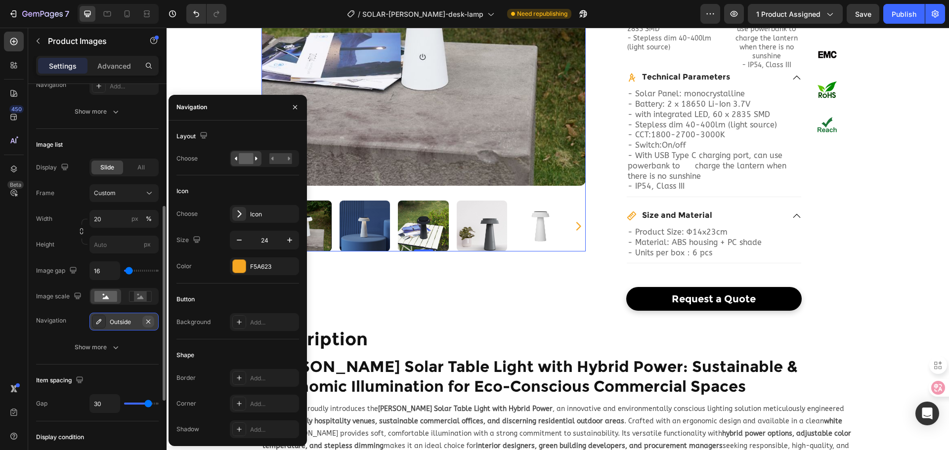
click at [152, 318] on icon "button" at bounding box center [148, 322] width 8 height 8
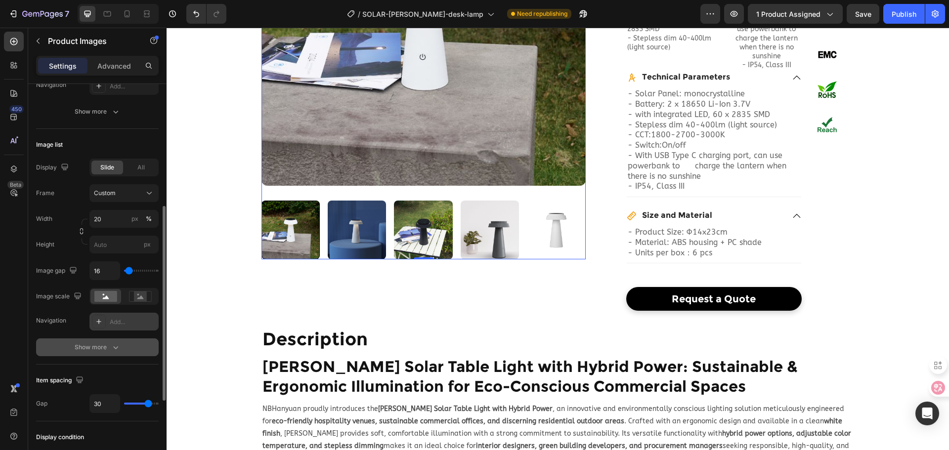
click at [93, 343] on div "Show more" at bounding box center [98, 348] width 46 height 10
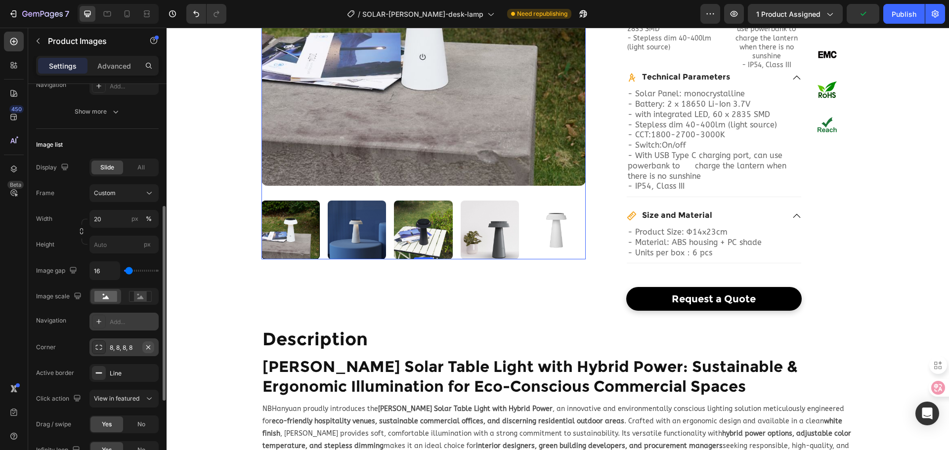
click at [150, 347] on icon "button" at bounding box center [148, 348] width 8 height 8
click at [139, 192] on div "Custom" at bounding box center [118, 193] width 48 height 9
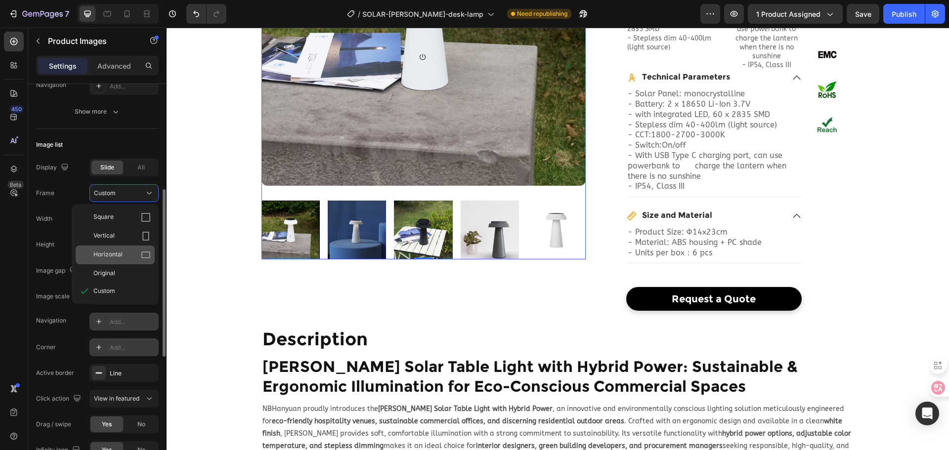
click at [139, 253] on div "Horizontal" at bounding box center [121, 255] width 57 height 10
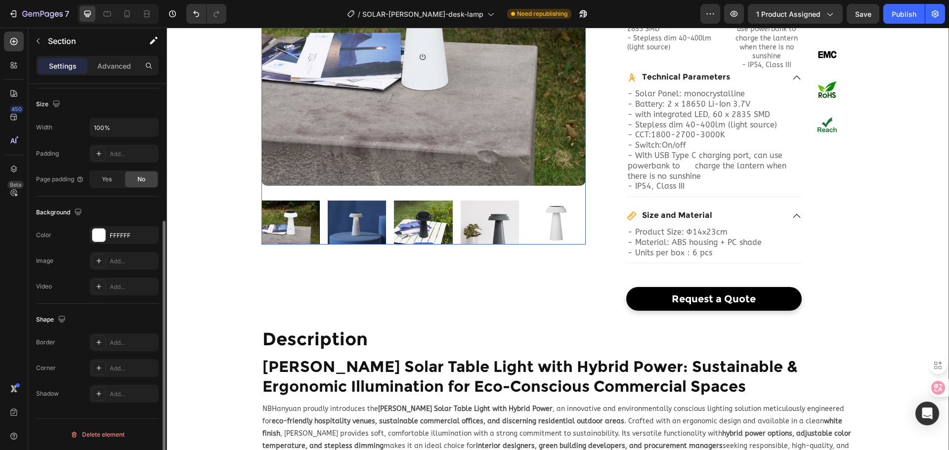
scroll to position [0, 0]
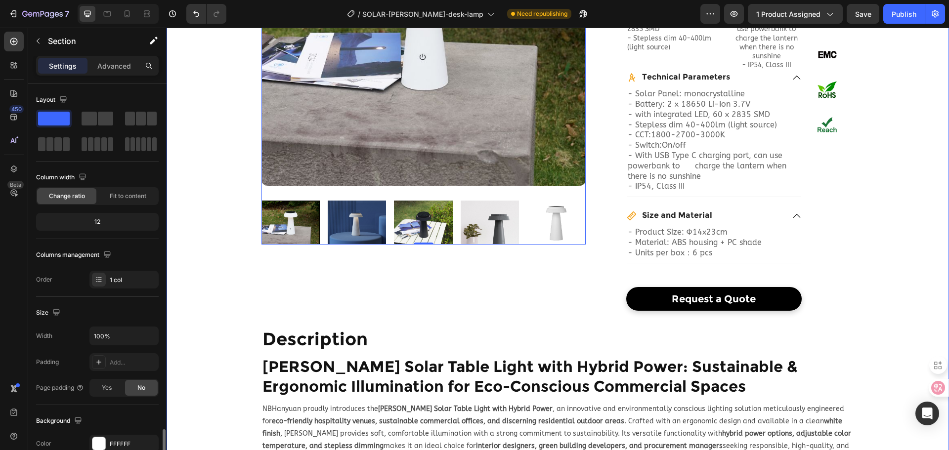
click at [220, 289] on div "Home > Products Portfolio > Solar Lighting > [PERSON_NAME] Solar Desk Lamp Text…" at bounding box center [558, 398] width 782 height 1195
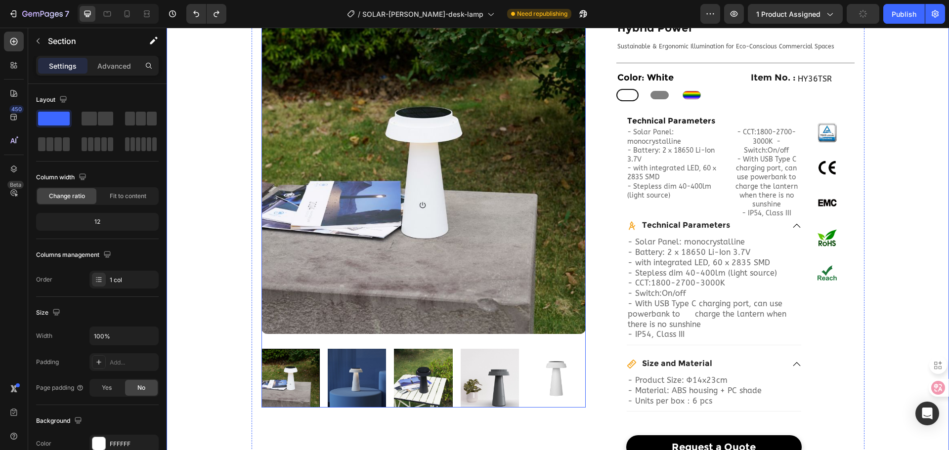
click at [269, 340] on div at bounding box center [423, 208] width 324 height 397
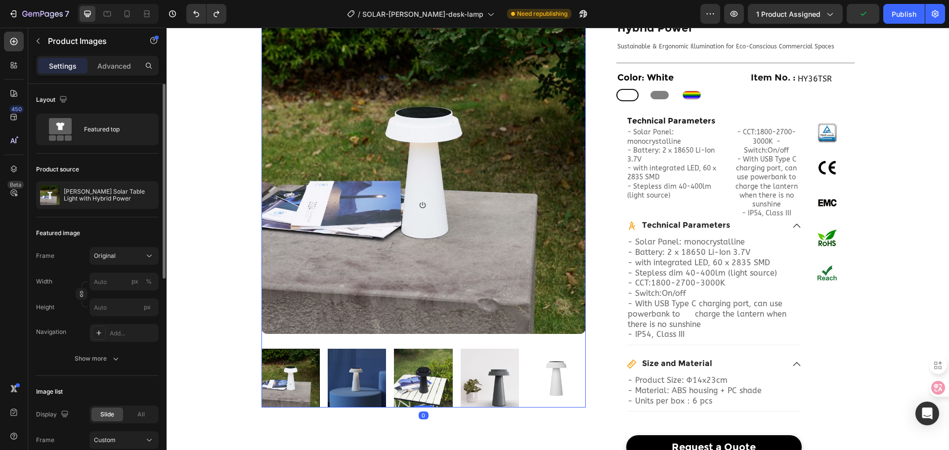
scroll to position [49, 0]
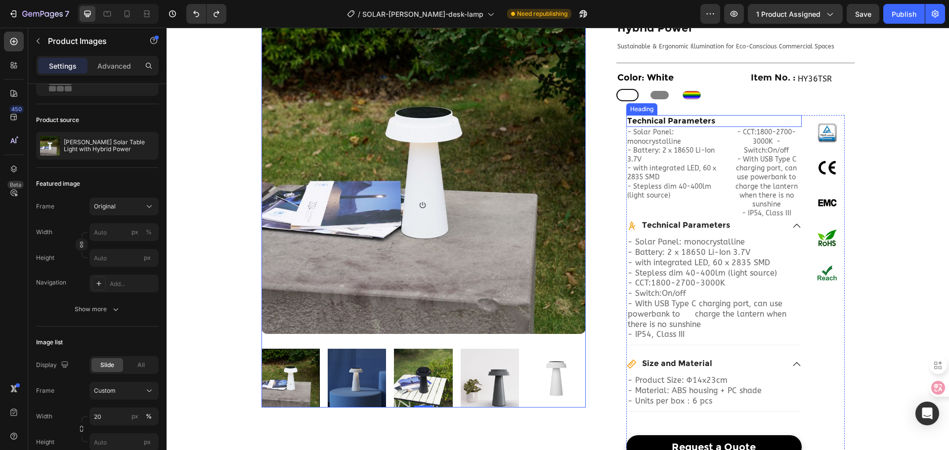
click at [709, 115] on h2 "Technical Parameters" at bounding box center [713, 121] width 175 height 12
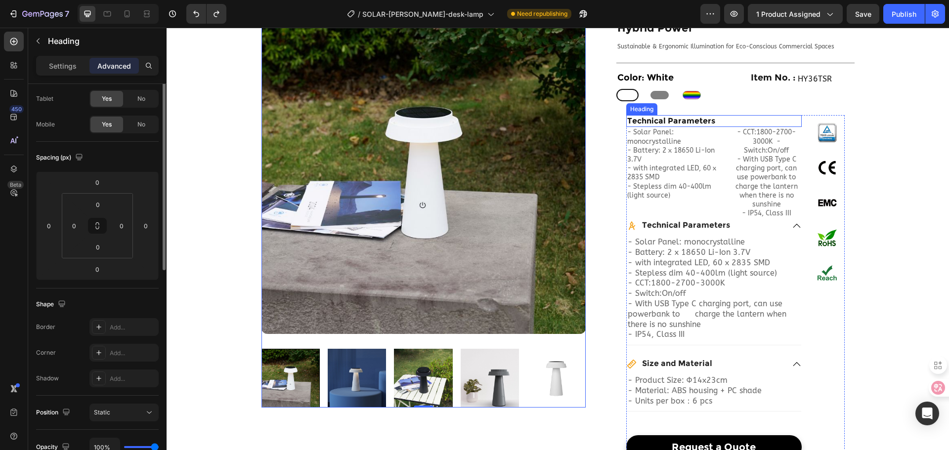
scroll to position [0, 0]
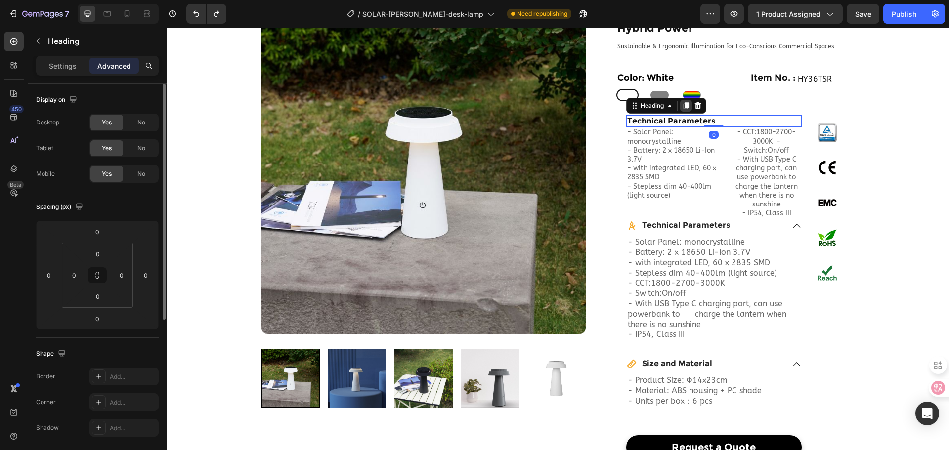
click at [685, 102] on icon at bounding box center [685, 105] width 5 height 7
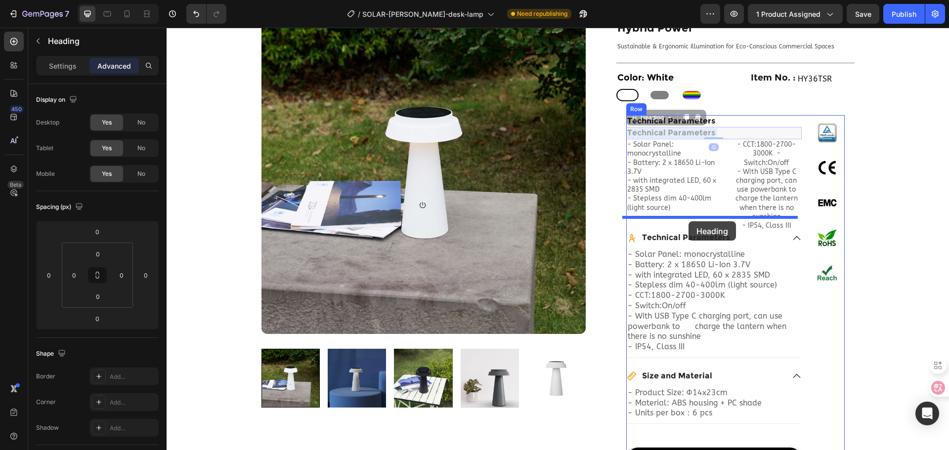
drag, startPoint x: 693, startPoint y: 119, endPoint x: 689, endPoint y: 221, distance: 102.9
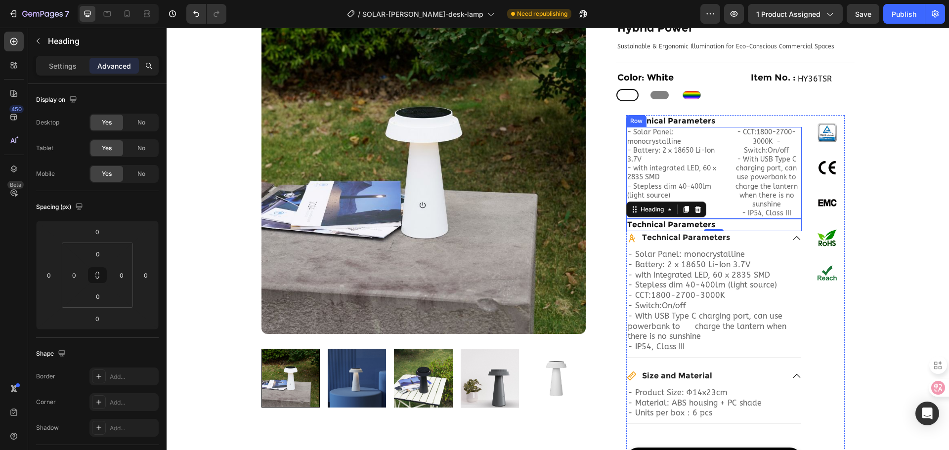
click at [725, 129] on div "- Solar Panel: monocrystalline - Battery: 2 x 18650 Li-Ion 3.7V - with integrat…" at bounding box center [713, 173] width 175 height 92
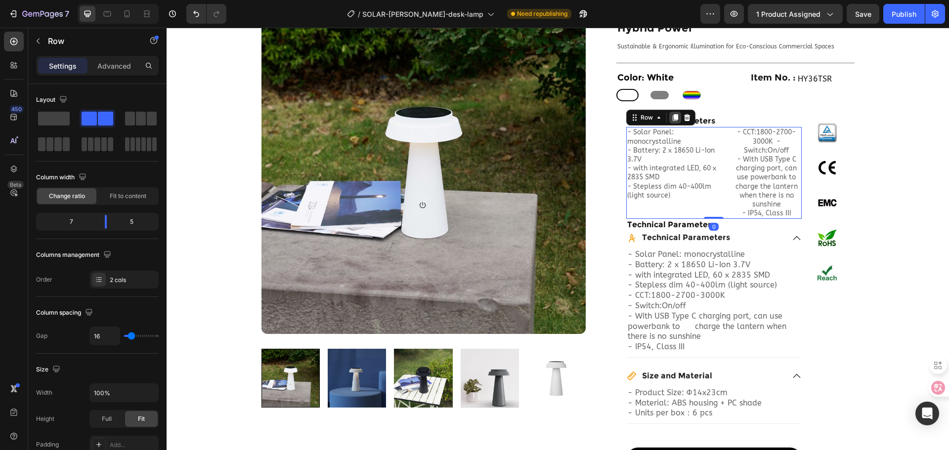
click at [671, 114] on icon at bounding box center [675, 118] width 8 height 8
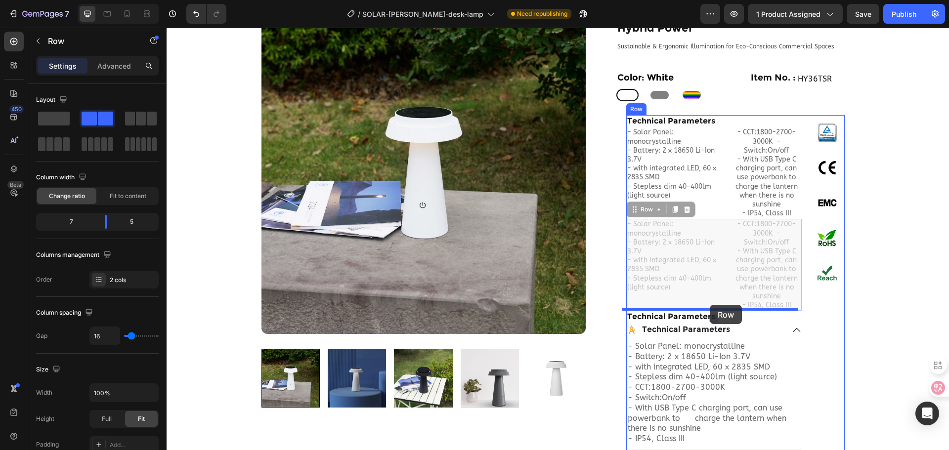
drag, startPoint x: 721, startPoint y: 214, endPoint x: 710, endPoint y: 305, distance: 92.1
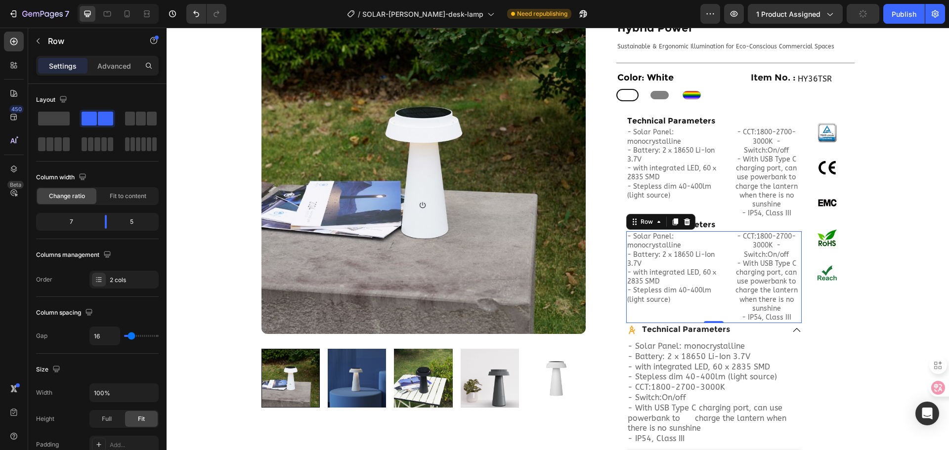
click at [721, 250] on div "- Solar Panel: monocrystalline - Battery: 2 x 18650 Li-Ion 3.7V - with integrat…" at bounding box center [713, 277] width 175 height 92
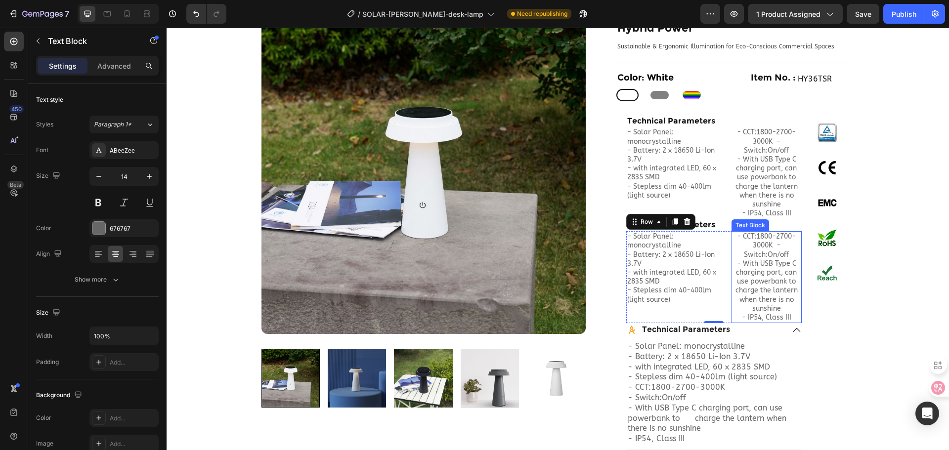
click at [759, 257] on p "- CCT:1800-2700-3000K - Switch:On/off - With USB Type C charging port, can use …" at bounding box center [766, 272] width 68 height 81
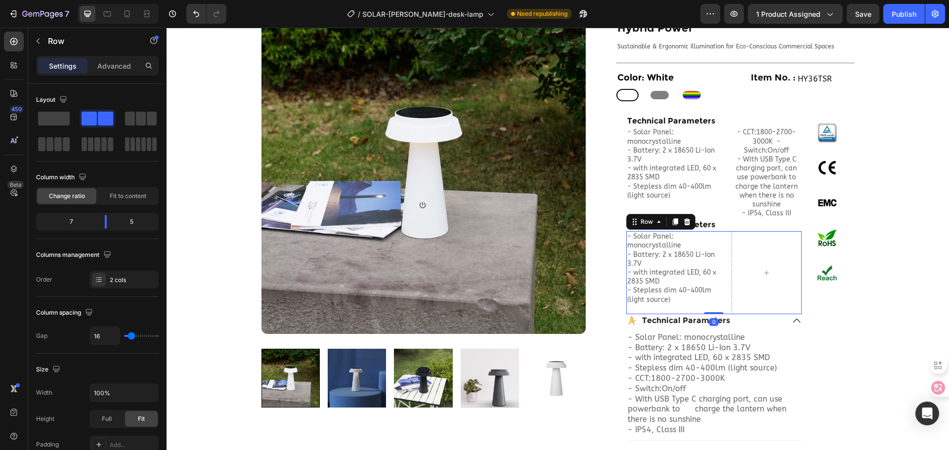
click at [721, 231] on div "- Solar Panel: monocrystalline - Battery: 2 x 18650 Li-Ion 3.7V - with integrat…" at bounding box center [713, 272] width 175 height 83
click at [69, 118] on span at bounding box center [54, 119] width 32 height 14
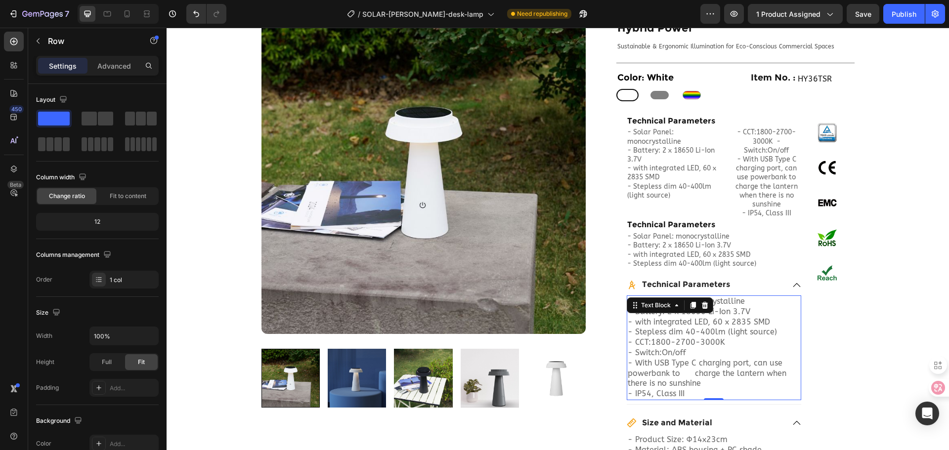
click at [678, 389] on p "- IP54, Class III" at bounding box center [714, 394] width 172 height 10
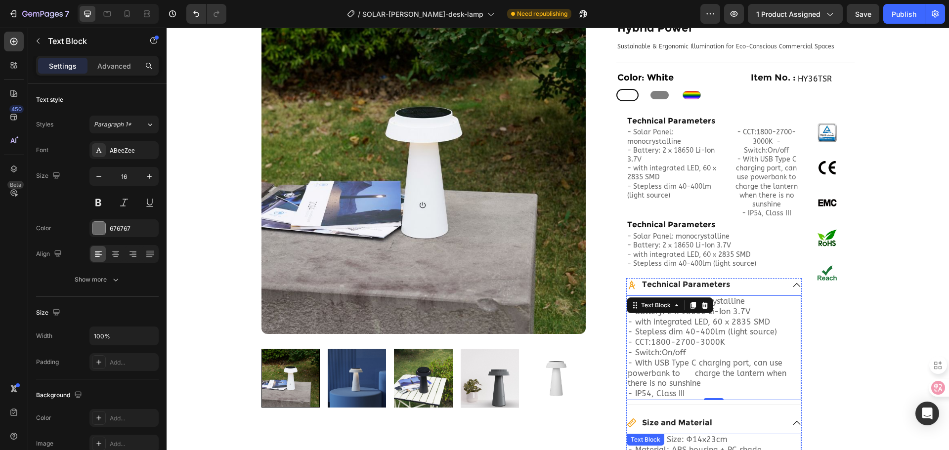
click at [671, 434] on div "- Product Size: Ф14x23cm - Material: ABS housing + PC shade - Units per box：6 p…" at bounding box center [714, 450] width 174 height 33
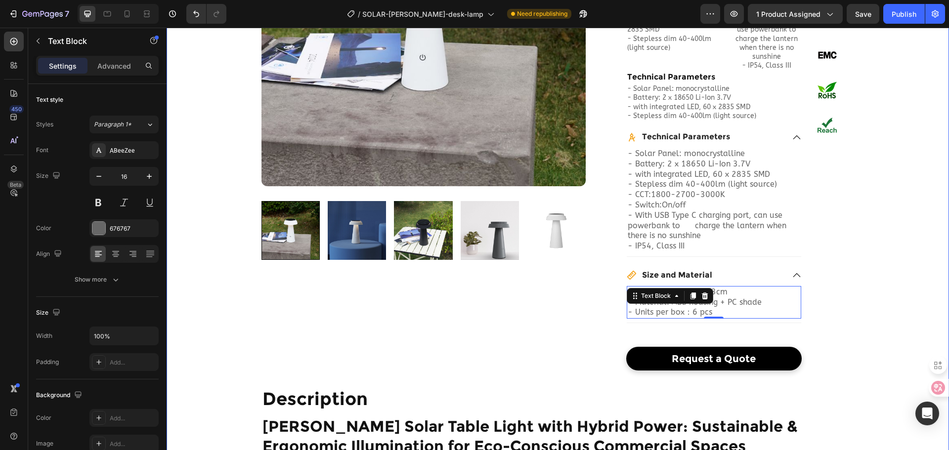
scroll to position [247, 0]
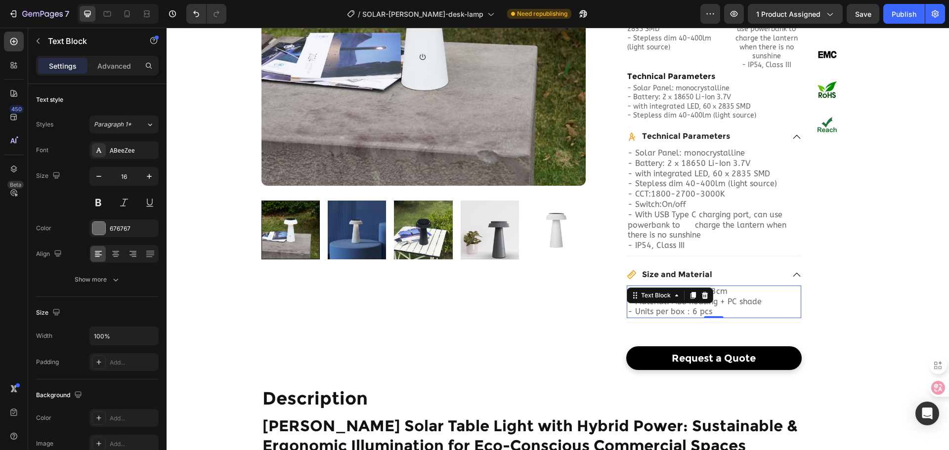
click at [721, 289] on p "- Product Size: Ф14x23cm - Material: ABS housing + PC shade" at bounding box center [714, 297] width 172 height 21
drag, startPoint x: 715, startPoint y: 295, endPoint x: 583, endPoint y: 252, distance: 138.3
click at [583, 252] on div "Home > Products Portfolio > Solar Lighting > [PERSON_NAME] Solar Desk Lamp Text…" at bounding box center [558, 105] width 613 height 530
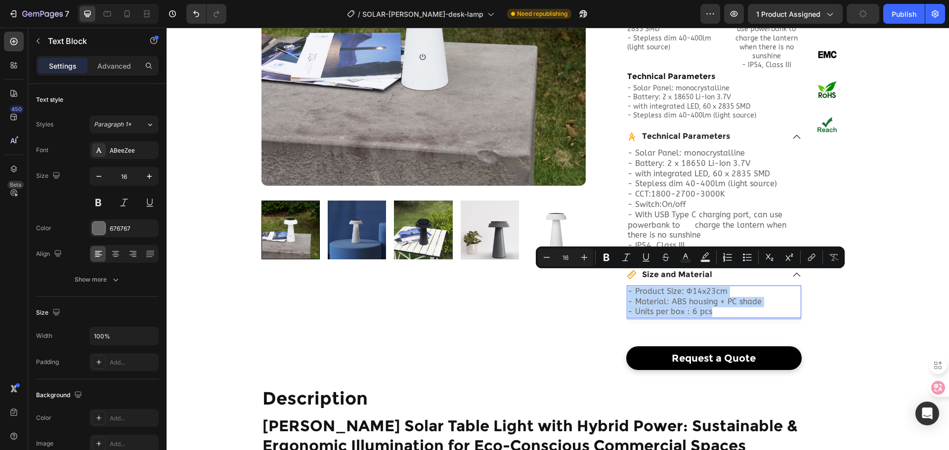
copy div "- Product Size: Ф14x23cm - Material: ABS housing + PC shade - Units per box：6 p…"
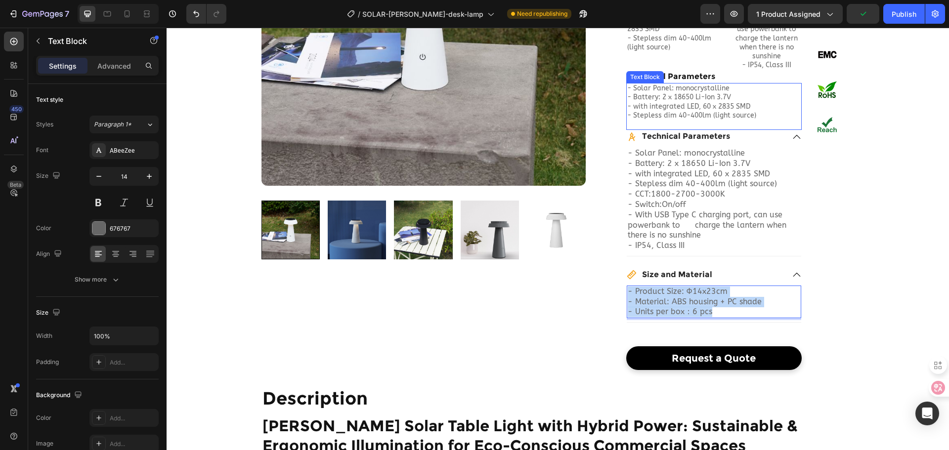
click at [661, 100] on p "- Solar Panel: monocrystalline - Battery: 2 x 18650 Li-Ion 3.7V - with integrat…" at bounding box center [713, 106] width 173 height 45
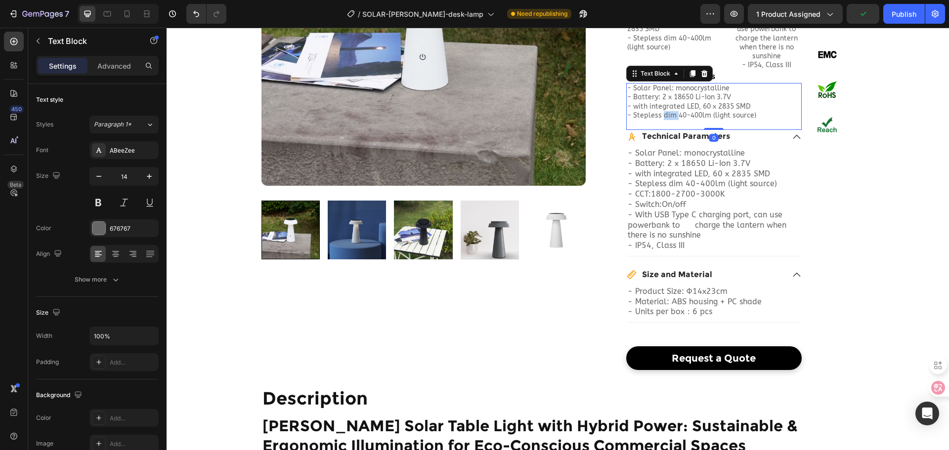
click at [661, 100] on p "- Solar Panel: monocrystalline - Battery: 2 x 18650 Li-Ion 3.7V - with integrat…" at bounding box center [713, 106] width 173 height 45
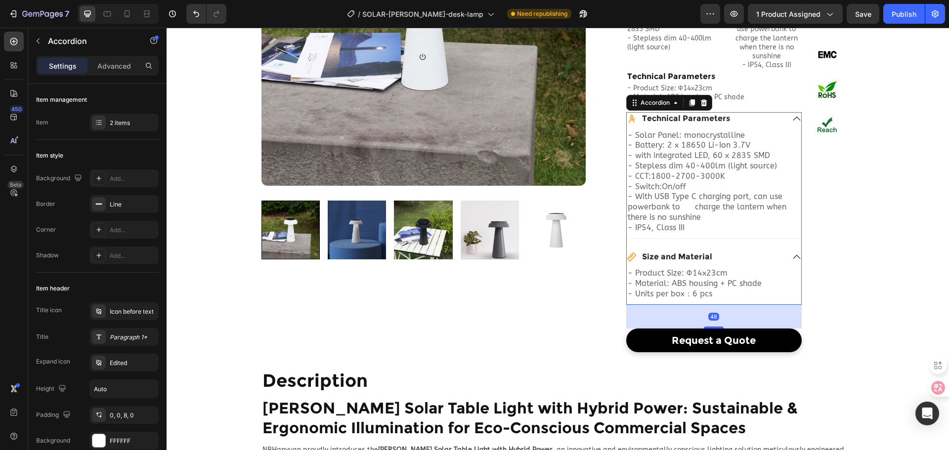
click at [758, 221] on div "- Solar Panel: monocrystalline - Battery: 2 x 18650 Li-Ion 3.7V - with integrat…" at bounding box center [714, 183] width 174 height 109
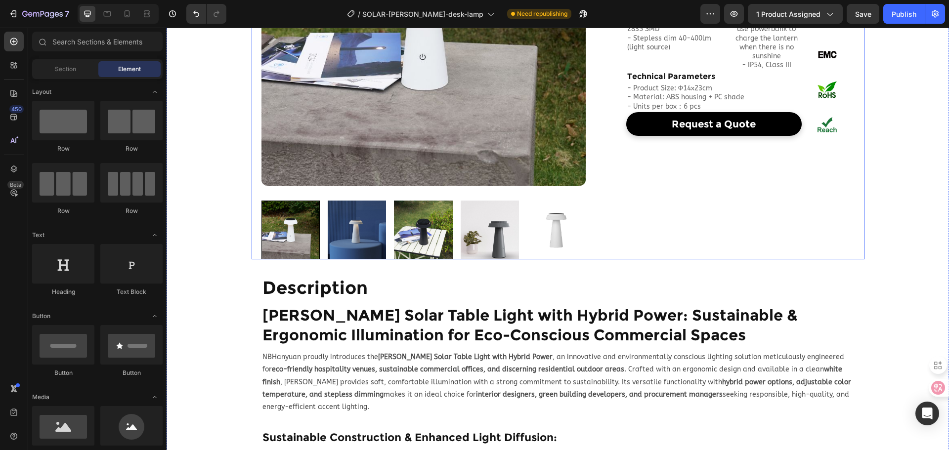
click at [845, 202] on div "NBHanyuan Lighting Heading [PERSON_NAME] Solar Table Light with Hybrid Power Pr…" at bounding box center [735, 49] width 238 height 419
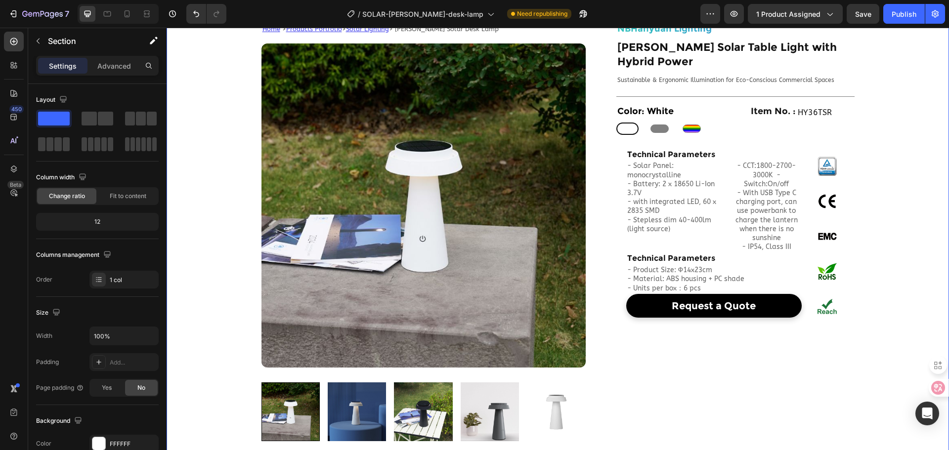
scroll to position [49, 0]
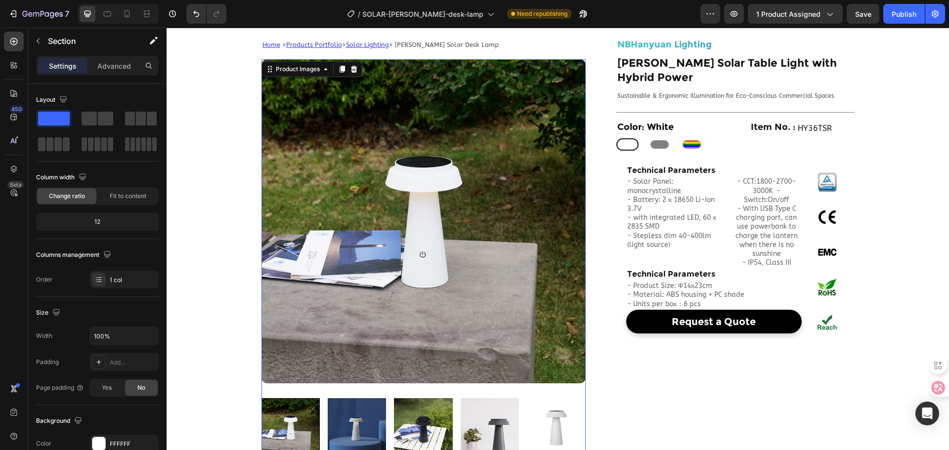
click at [438, 270] on img at bounding box center [423, 221] width 324 height 324
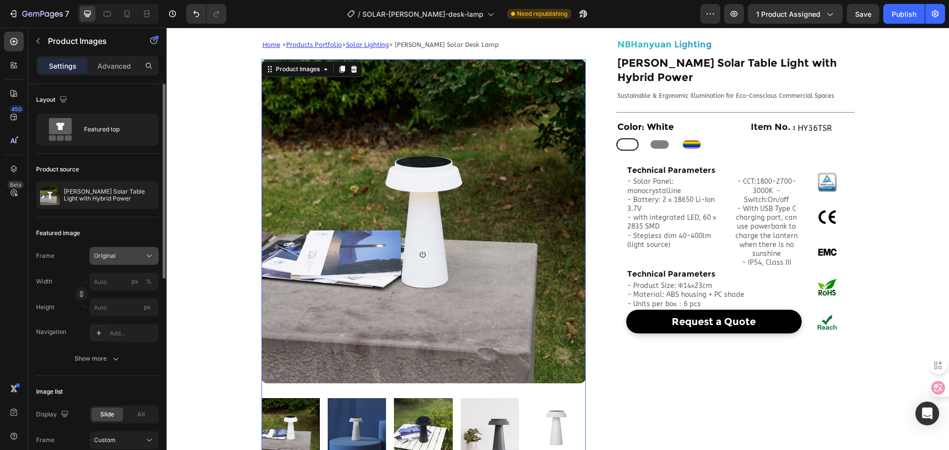
click at [129, 255] on div "Original" at bounding box center [118, 256] width 48 height 9
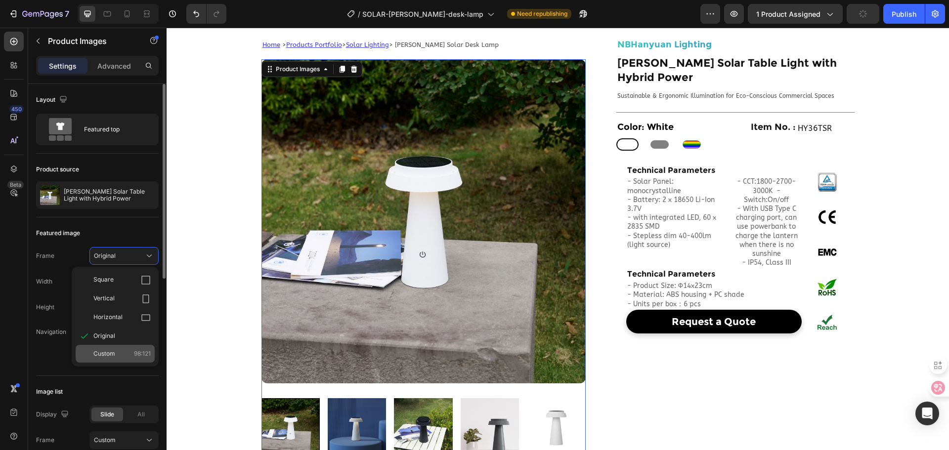
click at [127, 351] on div "Custom 98:121" at bounding box center [121, 353] width 57 height 9
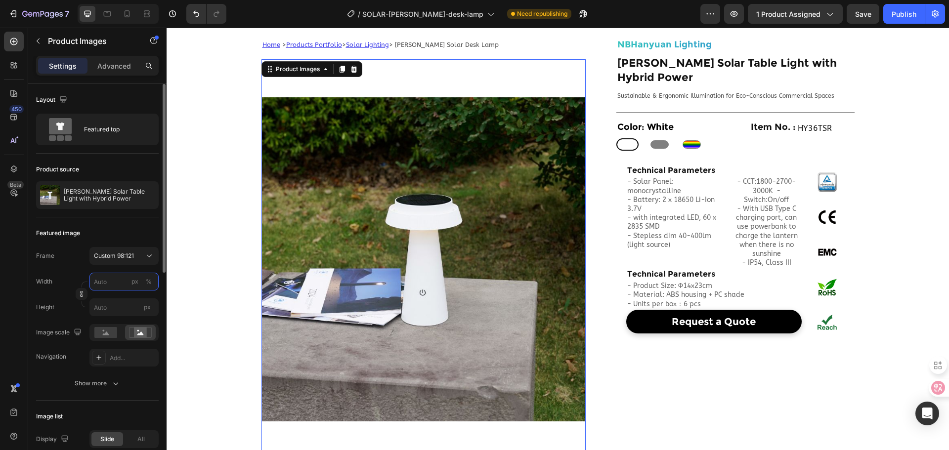
click at [106, 282] on input "px %" at bounding box center [123, 282] width 69 height 18
click at [77, 272] on div "Frame Custom 98:121 Width px % Height px" at bounding box center [97, 281] width 123 height 69
click at [124, 255] on span "Custom 98:121" at bounding box center [114, 256] width 40 height 9
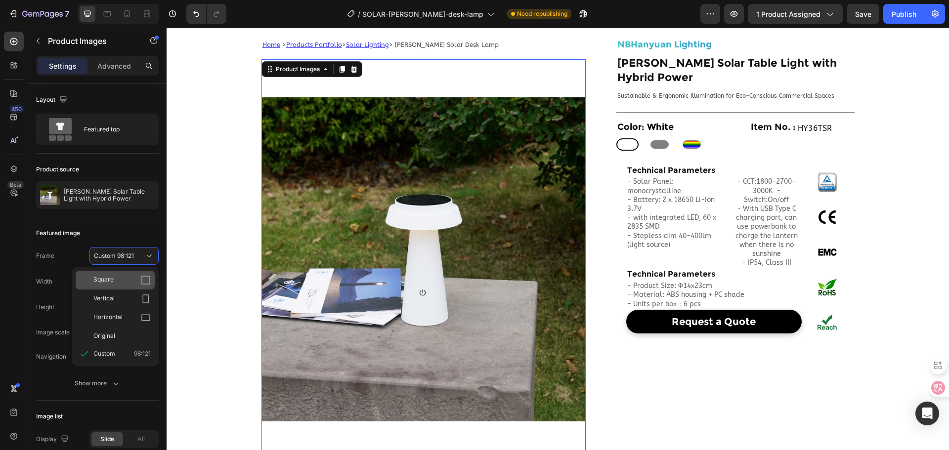
click at [143, 277] on icon at bounding box center [146, 280] width 10 height 10
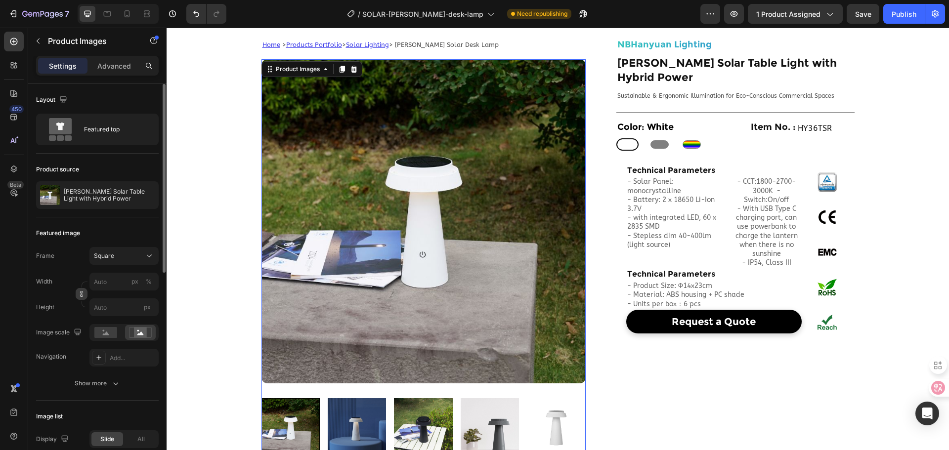
click at [78, 292] on icon "button" at bounding box center [81, 294] width 7 height 7
click at [120, 283] on input "px %" at bounding box center [123, 282] width 69 height 18
click at [132, 279] on div "px" at bounding box center [134, 281] width 7 height 9
click at [119, 280] on input "px %" at bounding box center [123, 282] width 69 height 18
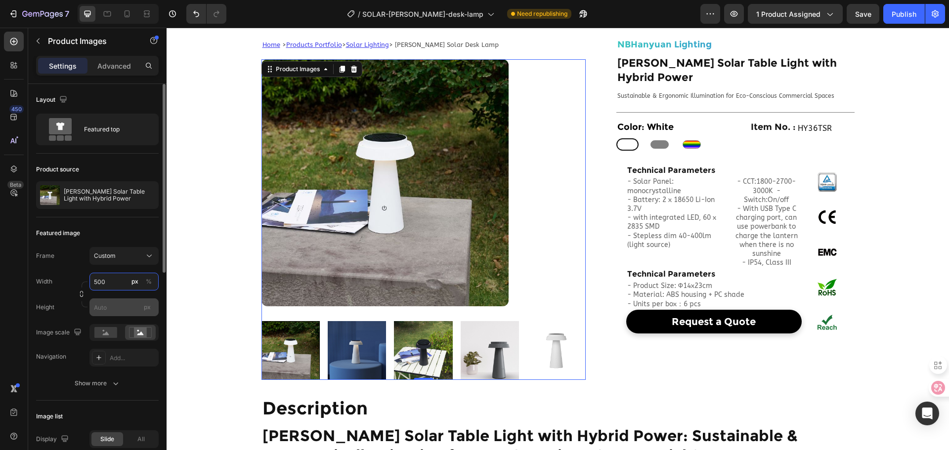
type input "500"
click at [112, 307] on input "px" at bounding box center [123, 308] width 69 height 18
type input "500"
click at [111, 285] on input "500" at bounding box center [123, 282] width 69 height 18
click at [81, 291] on icon "button" at bounding box center [81, 294] width 7 height 7
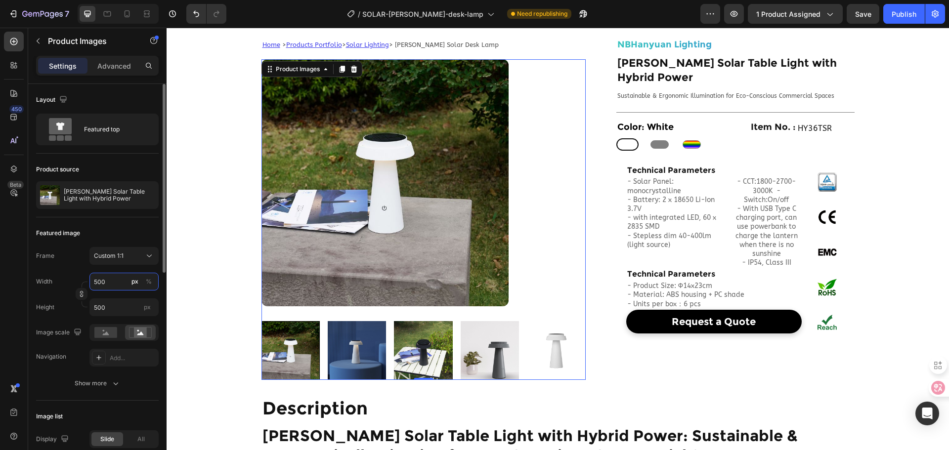
click at [105, 282] on input "500" at bounding box center [123, 282] width 69 height 18
drag, startPoint x: 114, startPoint y: 281, endPoint x: 80, endPoint y: 279, distance: 33.6
click at [80, 279] on div "Width 500 px %" at bounding box center [97, 282] width 123 height 18
type input "4"
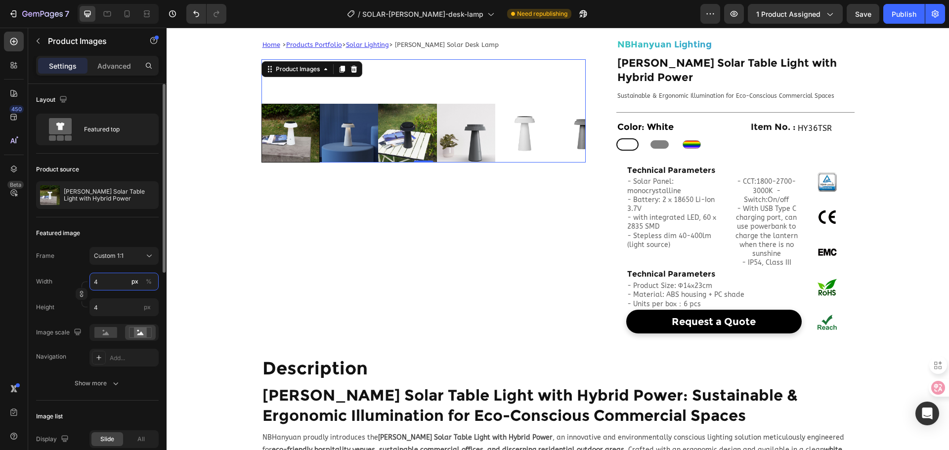
type input "40"
type input "400"
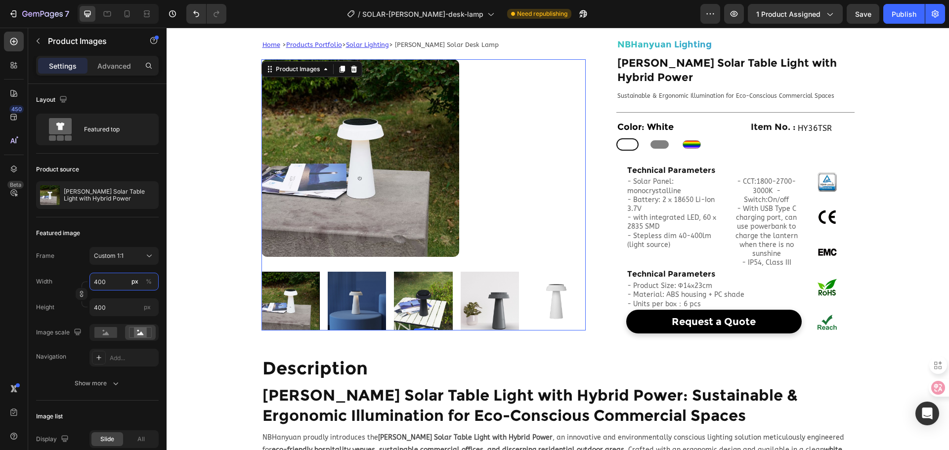
type input "400"
click at [393, 176] on img at bounding box center [360, 158] width 198 height 198
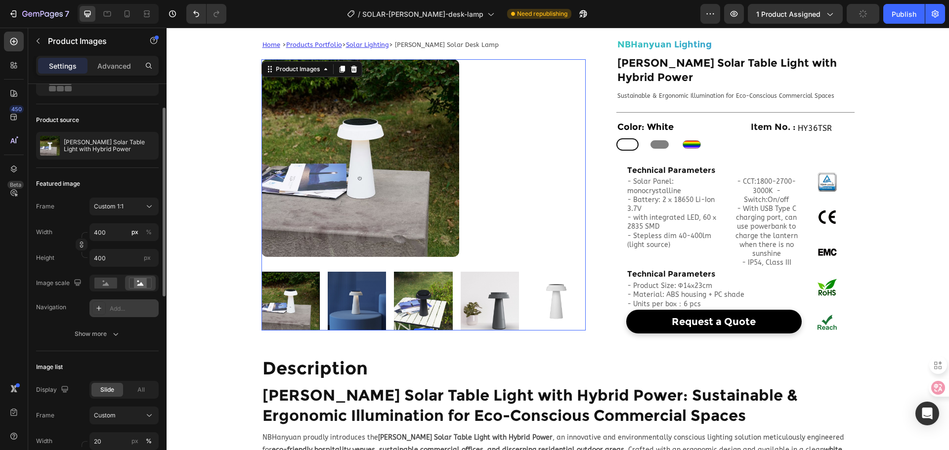
scroll to position [148, 0]
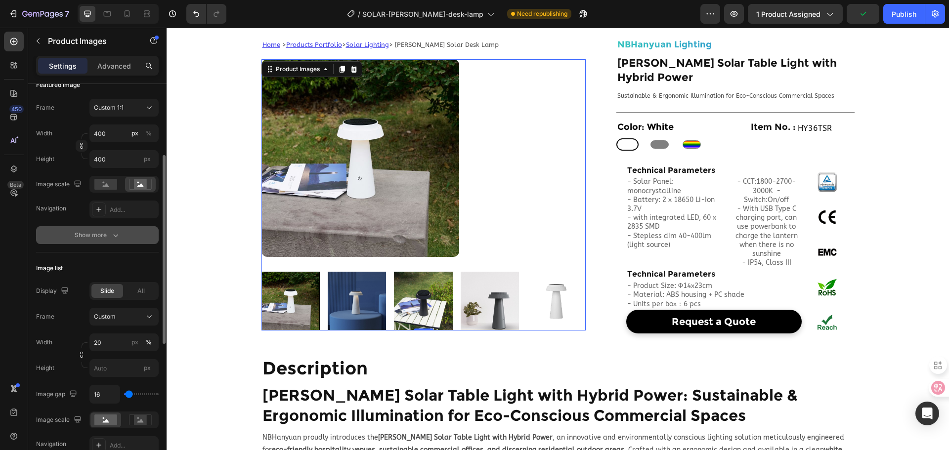
click at [108, 239] on div "Show more" at bounding box center [98, 235] width 46 height 10
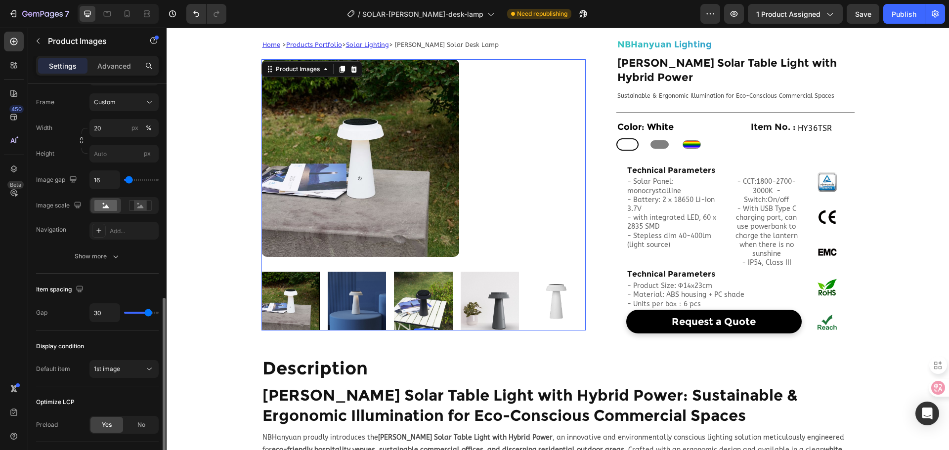
scroll to position [609, 0]
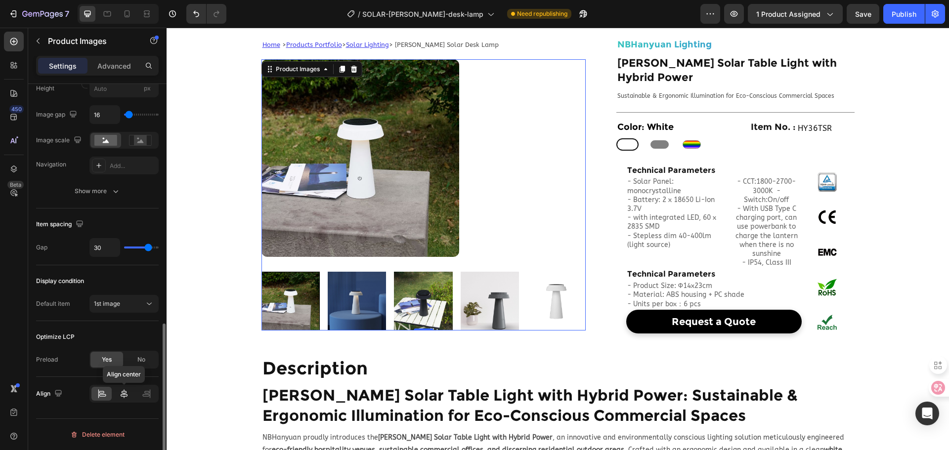
click at [118, 389] on div at bounding box center [124, 394] width 20 height 14
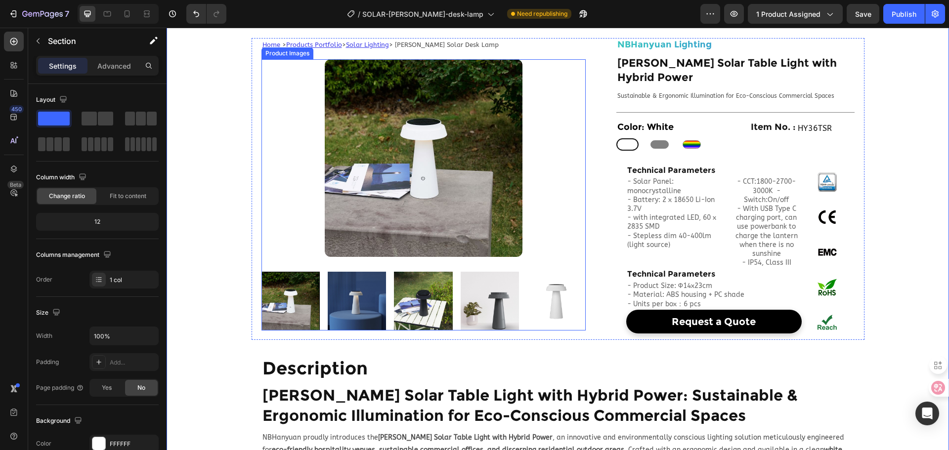
click at [390, 175] on img at bounding box center [424, 158] width 198 height 198
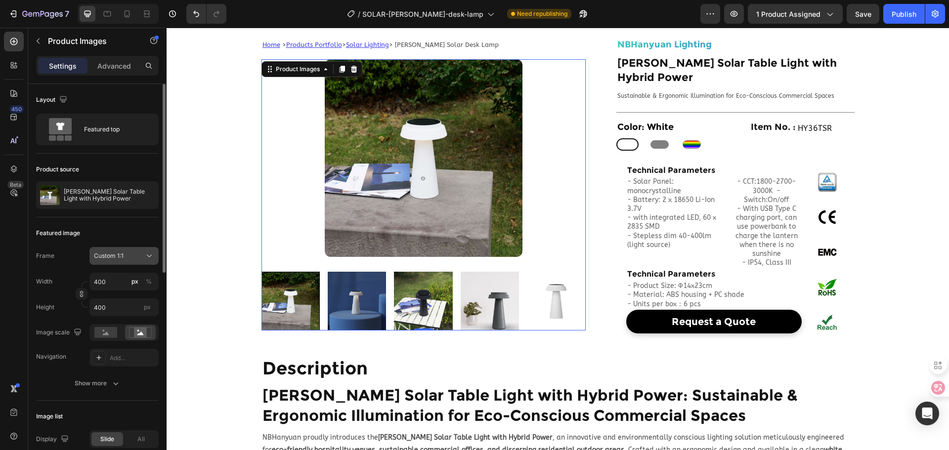
click at [135, 252] on div "Custom 1:1" at bounding box center [118, 256] width 48 height 9
click at [127, 318] on div "Horizontal" at bounding box center [121, 318] width 57 height 10
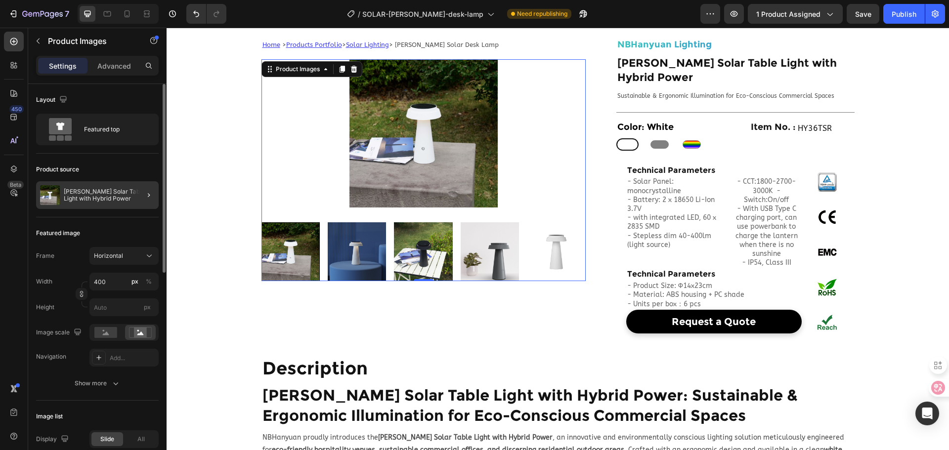
type input "400"
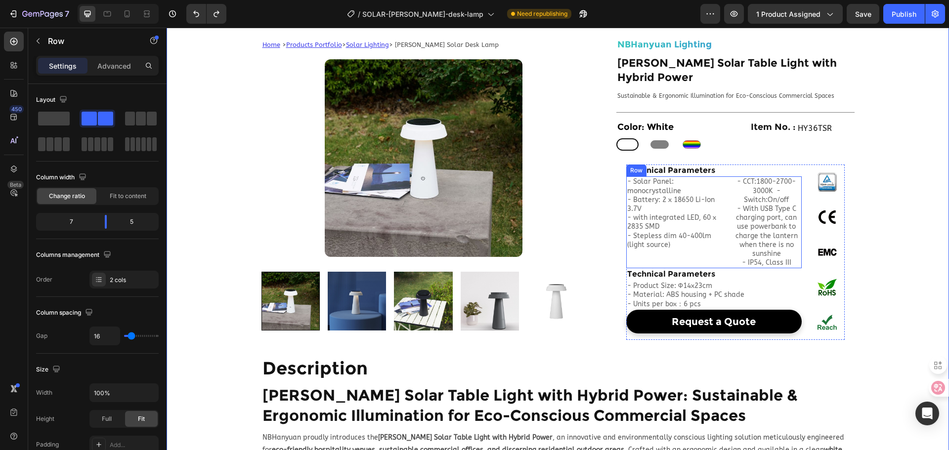
click at [726, 179] on div "- Solar Panel: monocrystalline - Battery: 2 x 18650 Li-Ion 3.7V - with integrat…" at bounding box center [713, 222] width 175 height 92
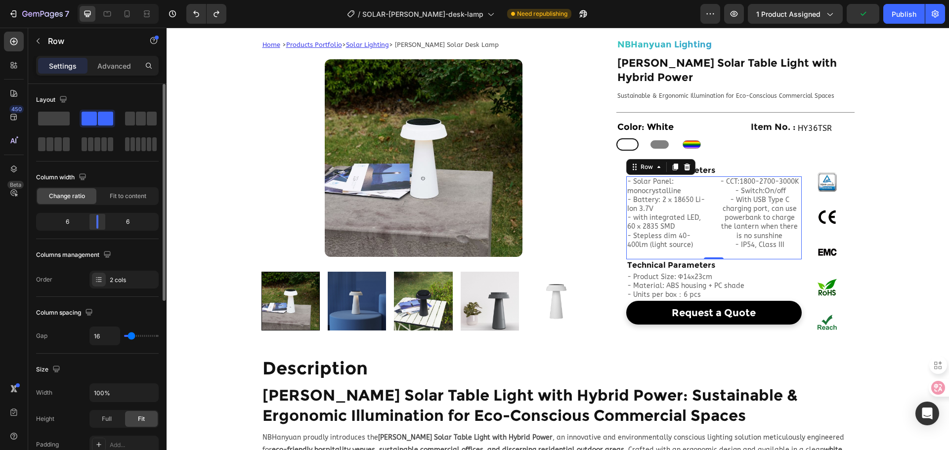
drag, startPoint x: 107, startPoint y: 225, endPoint x: 99, endPoint y: 223, distance: 8.0
click at [99, 223] on div at bounding box center [97, 222] width 18 height 14
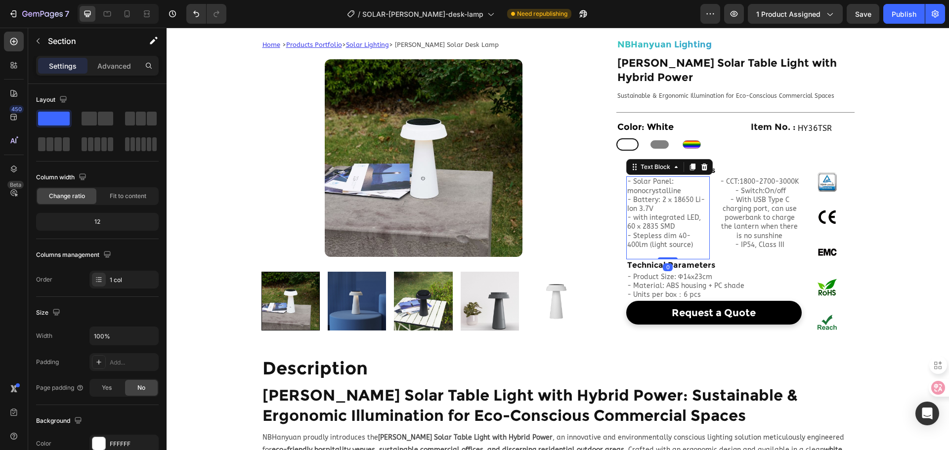
click at [640, 182] on p "- Solar Panel: monocrystalline - Battery: 2 x 18650 Li-Ion 3.7V - with integrat…" at bounding box center [668, 217] width 82 height 81
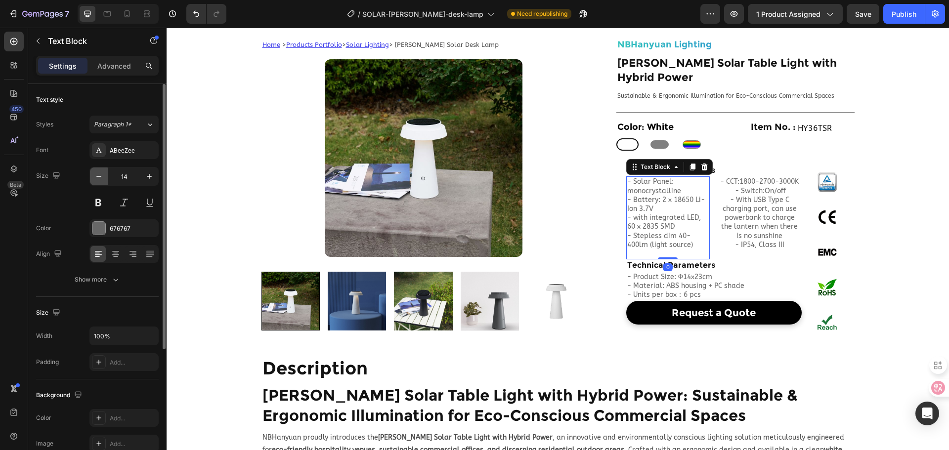
click at [99, 180] on icon "button" at bounding box center [99, 177] width 10 height 10
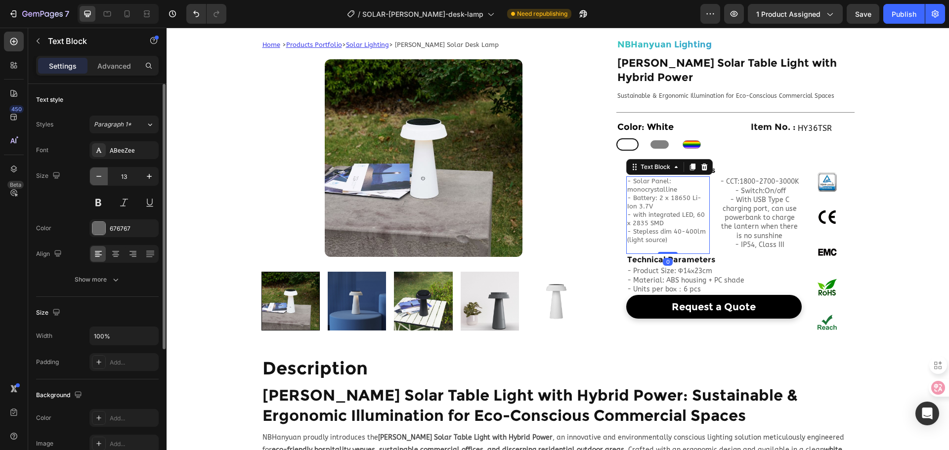
click at [99, 180] on icon "button" at bounding box center [99, 177] width 10 height 10
type input "12"
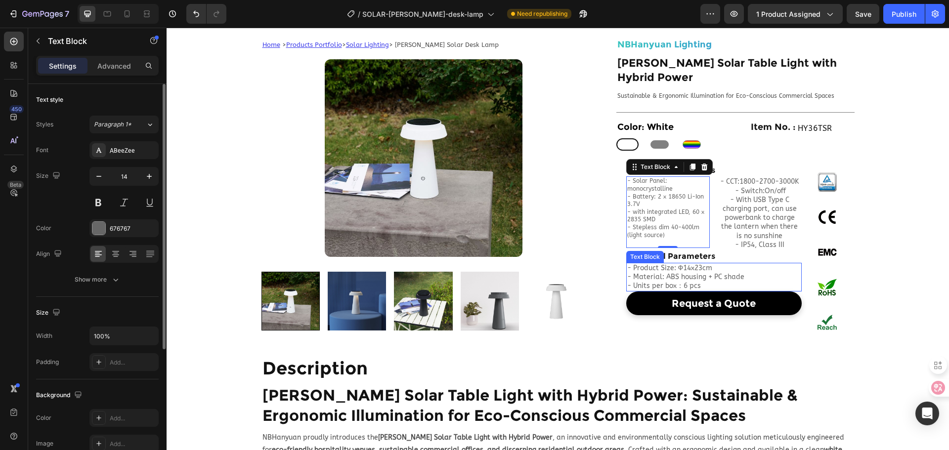
click at [647, 264] on p "- Product Size: Ф14x23cm - Material: ABS housing + PC shade" at bounding box center [713, 273] width 173 height 18
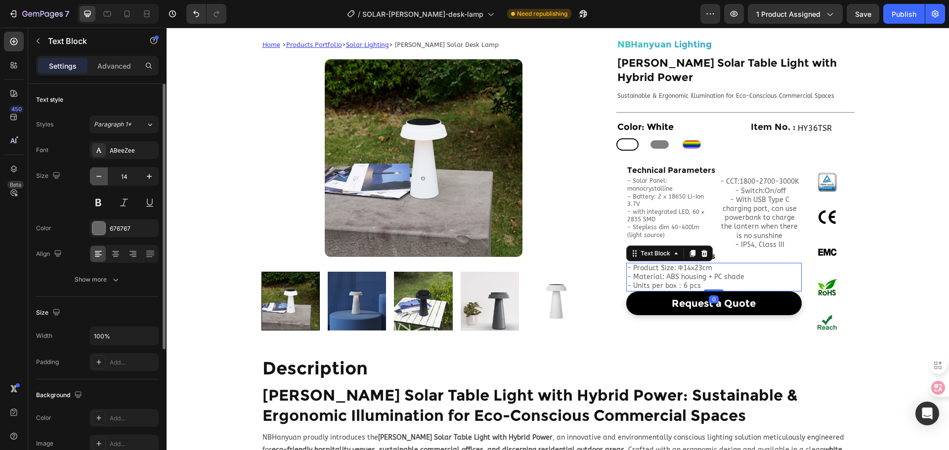
click at [98, 177] on icon "button" at bounding box center [99, 177] width 10 height 10
type input "12"
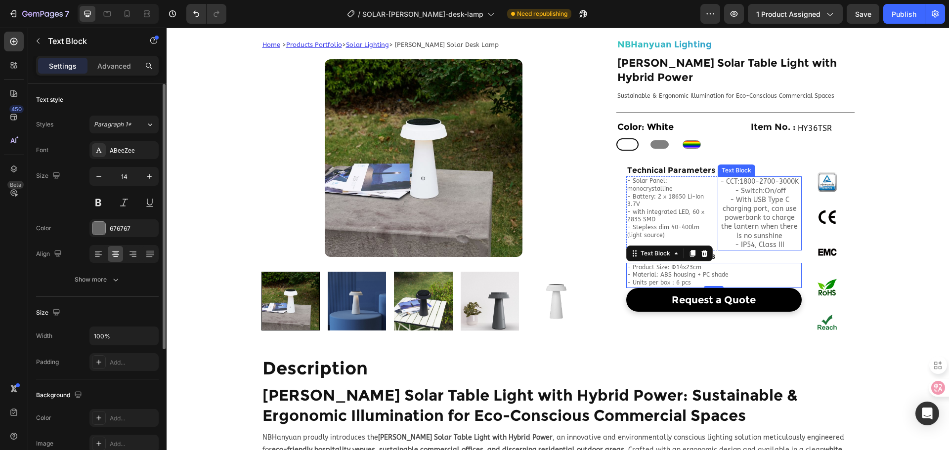
click at [757, 189] on p "- CCT:1800-2700-3000K - Switch:On/off - With USB Type C charging port, can use …" at bounding box center [760, 208] width 82 height 63
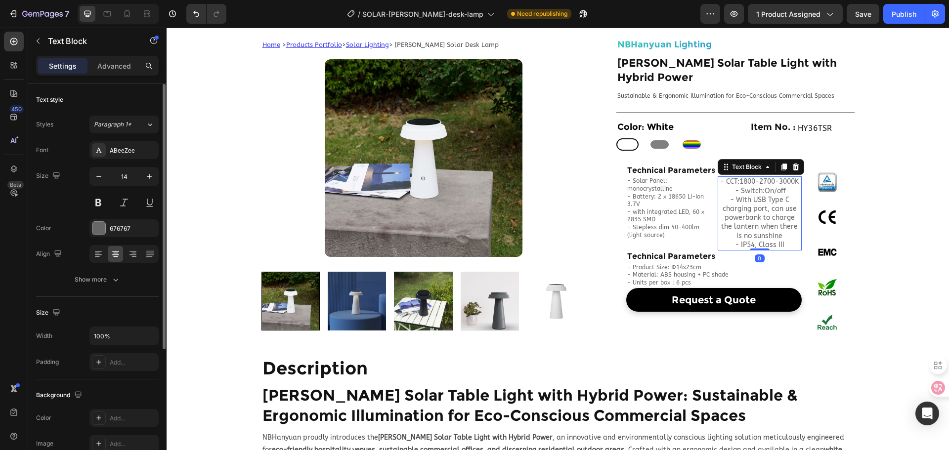
click at [89, 176] on div "Size 14" at bounding box center [97, 189] width 123 height 44
click at [91, 177] on button "button" at bounding box center [99, 177] width 18 height 18
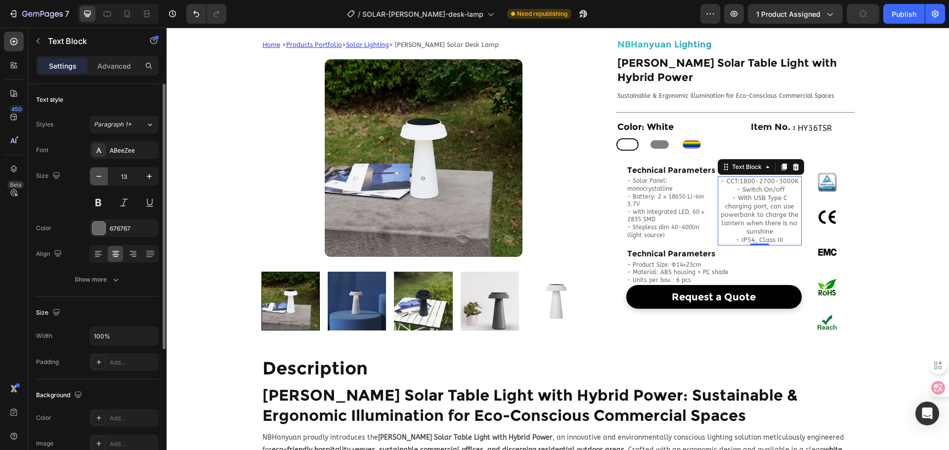
click at [91, 177] on button "button" at bounding box center [99, 177] width 18 height 18
type input "12"
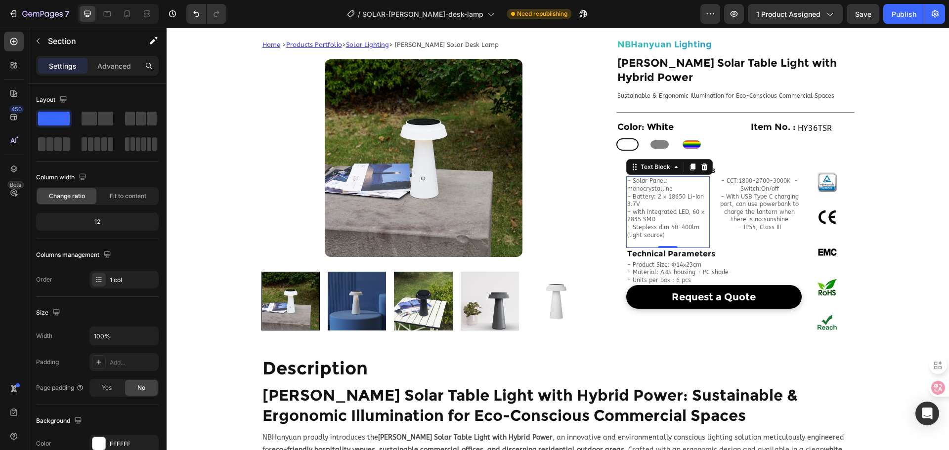
click at [635, 177] on p "- Solar Panel: monocrystalline - Battery: 2 x 18650 Li-Ion 3.7V - with integrat…" at bounding box center [668, 211] width 82 height 69
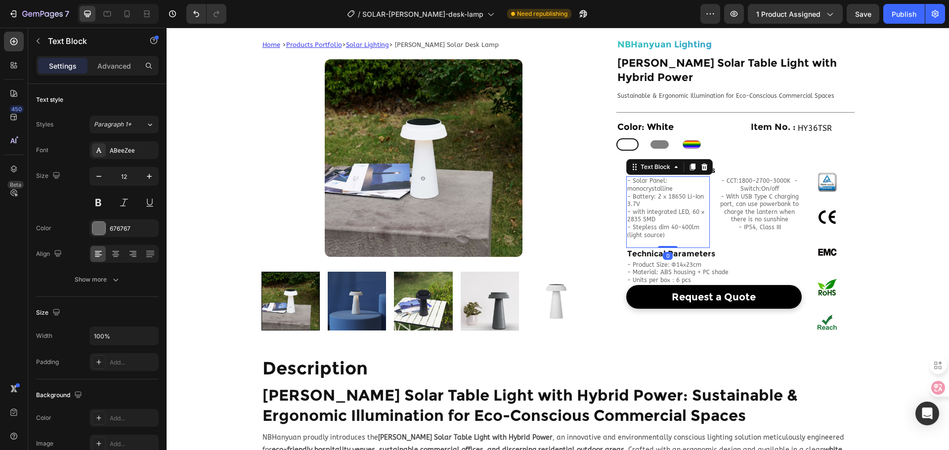
click at [627, 177] on p "- Solar Panel: monocrystalline - Battery: 2 x 18650 Li-Ion 3.7V - with integrat…" at bounding box center [668, 211] width 82 height 69
click at [677, 177] on p "- Solar Panel: monocrystalline - Battery: 2 x 18650 Li-Ion 3.7V - with integrat…" at bounding box center [668, 211] width 82 height 69
click at [668, 177] on p "- Solar Panel: monocrystalline - Battery: 2 x 18650 Li-Ion 3.7V - with integrat…" at bounding box center [668, 211] width 82 height 69
click at [684, 177] on p "- Solar Panel: monocrystalline - Battery: 2 x 18650 Li-Ion 3.7V - with integrat…" at bounding box center [668, 211] width 82 height 69
click at [672, 189] on p "- Solar Panel: monocrystalline - Battery: 2 x 18650 Li-Ion 3.7V - with integrat…" at bounding box center [668, 211] width 82 height 69
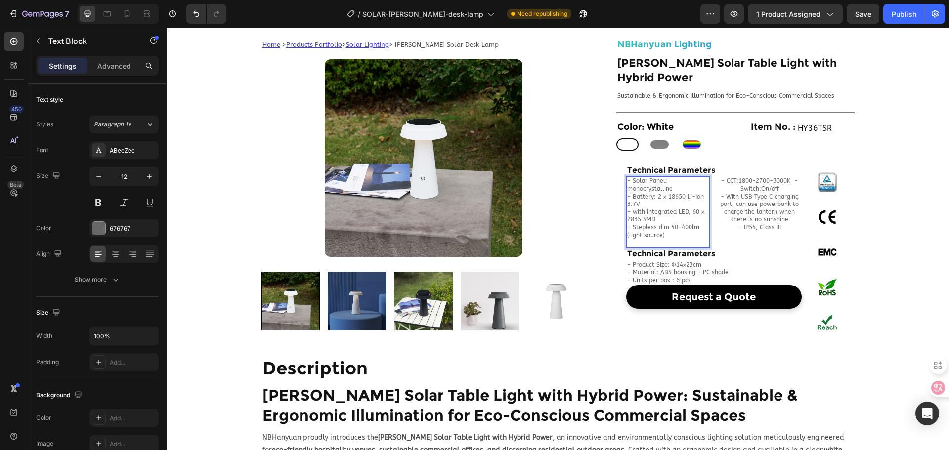
click at [669, 202] on p "- Solar Panel: monocrystalline - Battery: 2 x 18650 Li-Ion 3.7V - with integrat…" at bounding box center [668, 211] width 82 height 69
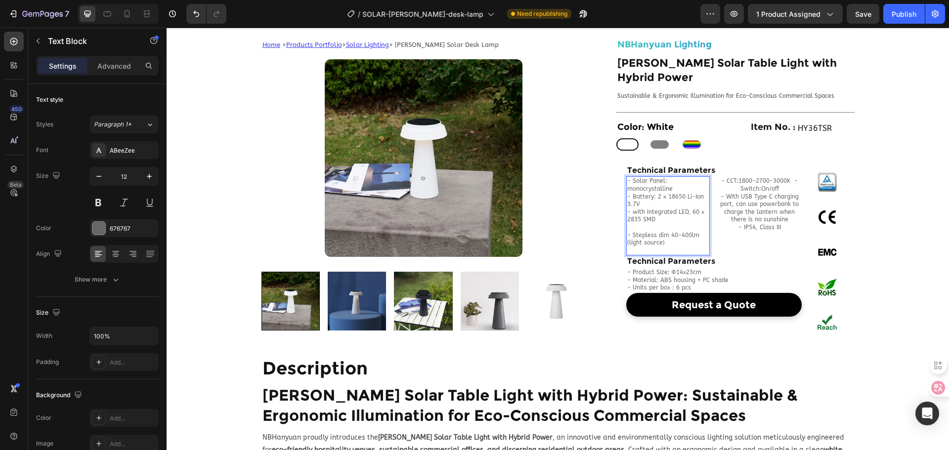
click at [653, 185] on p "- Solar Panel: monocrystalline - Battery: 2 x 18650 Li-Ion 3.7V - with integrat…" at bounding box center [668, 200] width 82 height 46
click at [651, 193] on p "- Solar Panel: monocrystalline - Battery: 2 x 18650 Li-Ion 3.7V - with integrat…" at bounding box center [668, 200] width 82 height 46
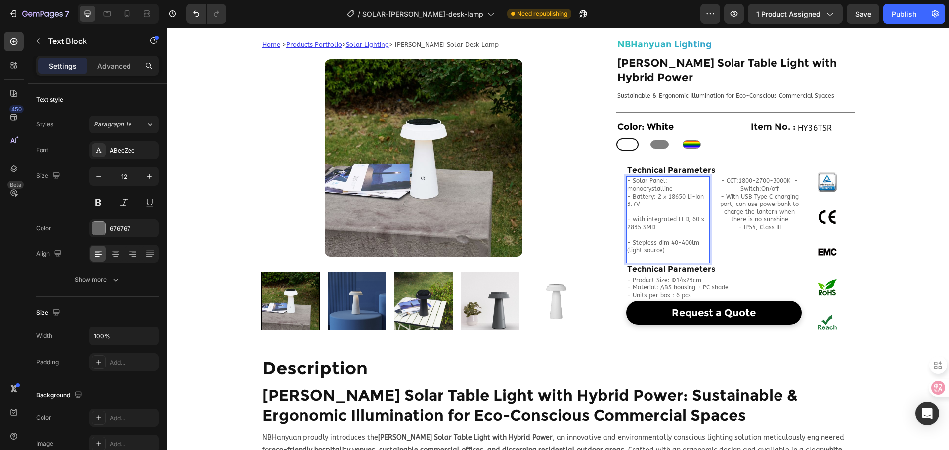
click at [674, 177] on p "- Solar Panel: monocrystalline - Battery: 2 x 18650 Li-Ion 3.7V" at bounding box center [668, 192] width 82 height 31
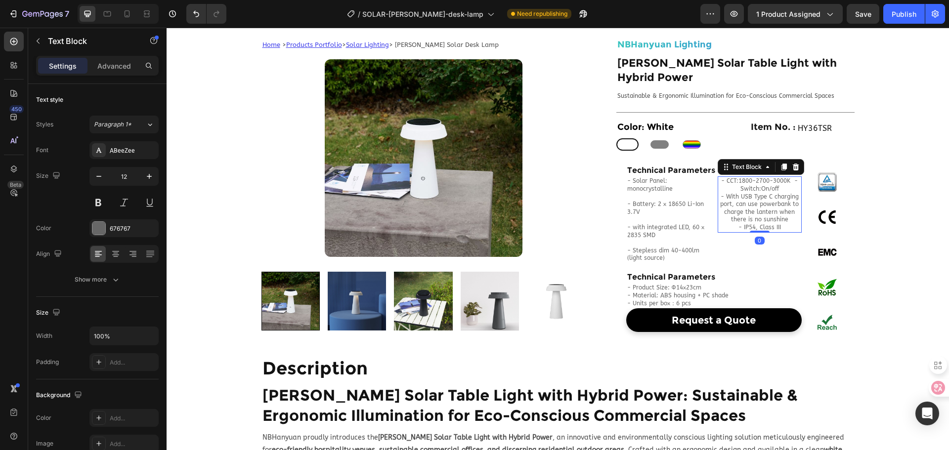
click at [785, 177] on p "- CCT:1800-2700-3000K - Switch:On/off - With USB Type C charging port, can use …" at bounding box center [760, 200] width 82 height 46
drag, startPoint x: 785, startPoint y: 174, endPoint x: 776, endPoint y: 175, distance: 8.9
click at [785, 177] on p "- CCT:1800-2700-3000K - Switch:On/off - With USB Type C charging port, can use …" at bounding box center [760, 200] width 82 height 46
click at [787, 213] on p "⁠⁠⁠⁠⁠⁠⁠ - With USB Type C charging port, can use powerbank to charge the lanter…" at bounding box center [760, 212] width 82 height 39
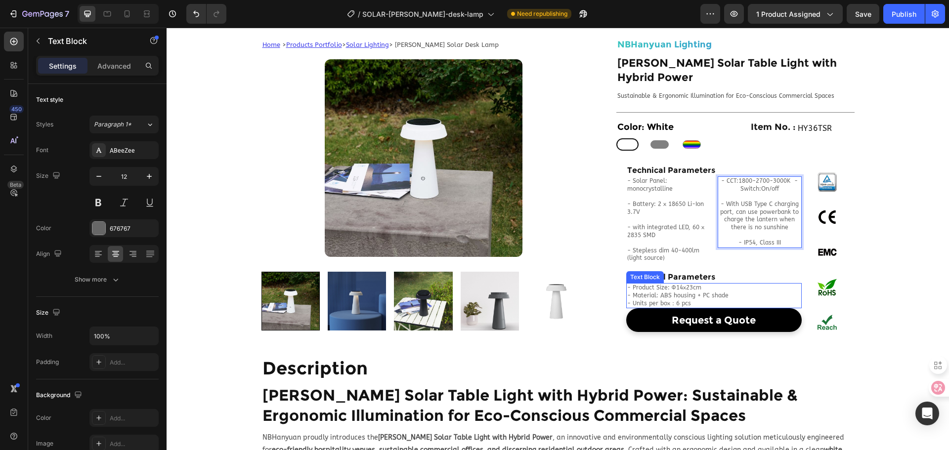
click at [734, 284] on p "- Product Size: Ф14x23cm - Material: ABS housing + PC shade" at bounding box center [713, 291] width 173 height 15
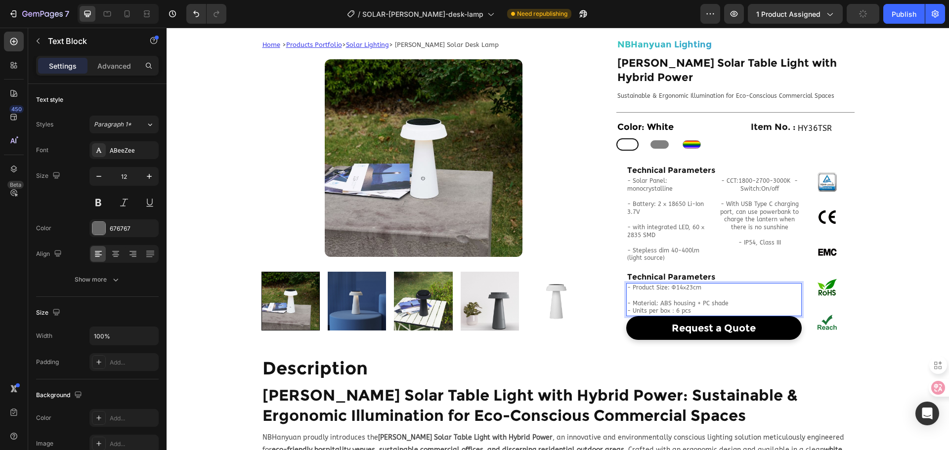
click at [727, 292] on p "⁠⁠⁠⁠⁠⁠⁠ - Material: ABS housing + PC shade" at bounding box center [713, 299] width 173 height 15
click at [730, 292] on p "⁠⁠⁠⁠⁠⁠⁠ - Material: ABS housing + PC shade" at bounding box center [713, 299] width 173 height 15
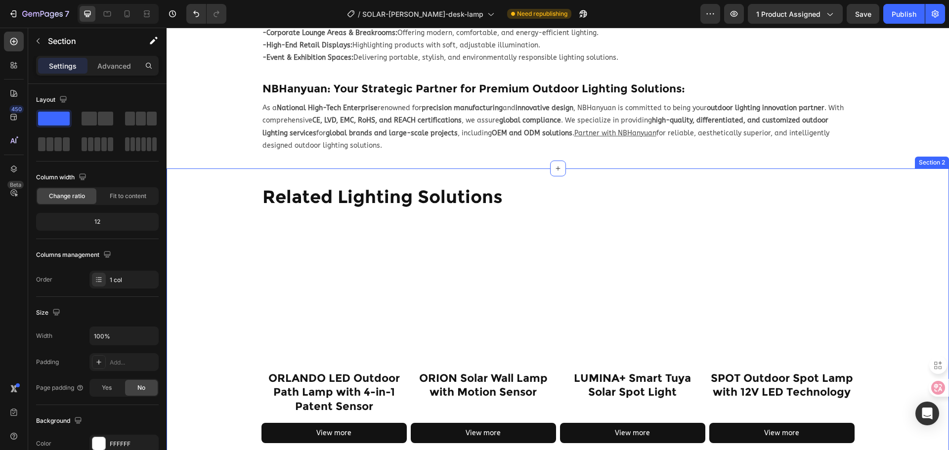
scroll to position [1038, 0]
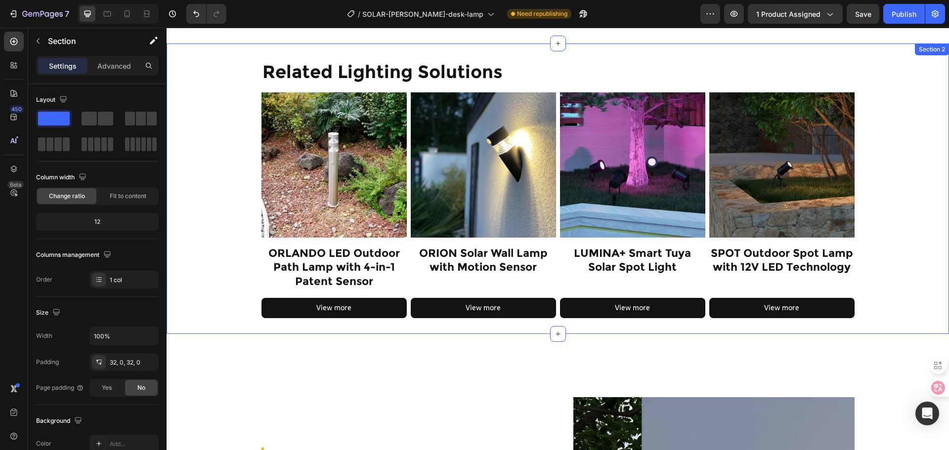
click at [222, 205] on div "Related Lighting Solutions Heading Row Product Images ORLANDO LED Outdoor Path …" at bounding box center [558, 188] width 782 height 259
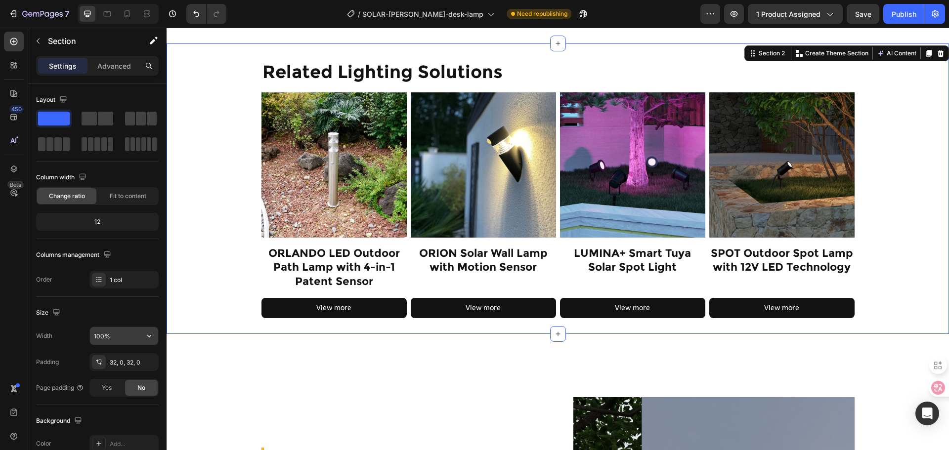
scroll to position [148, 0]
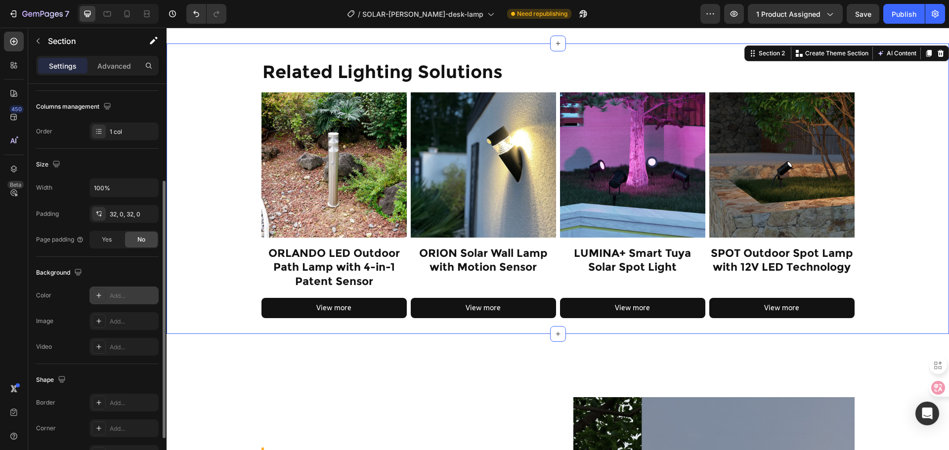
click at [123, 295] on div "Add..." at bounding box center [133, 296] width 46 height 9
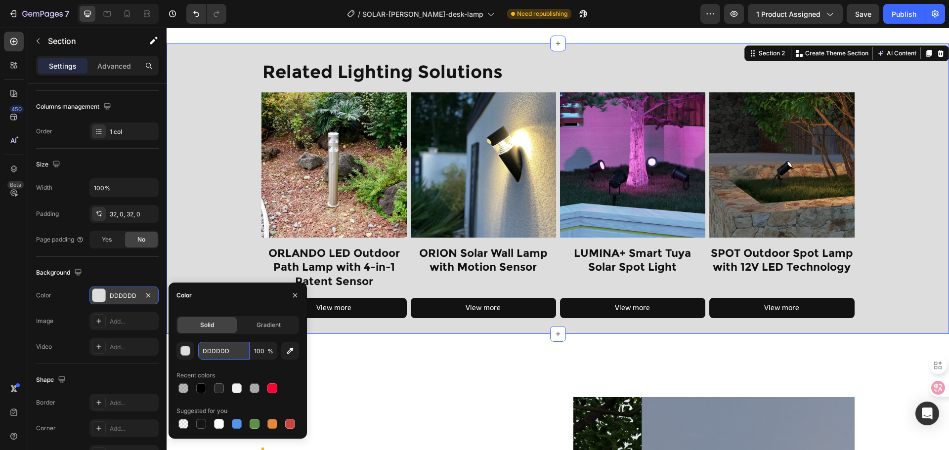
click at [214, 350] on input "DDDDDD" at bounding box center [223, 351] width 51 height 18
type input "ffffff"
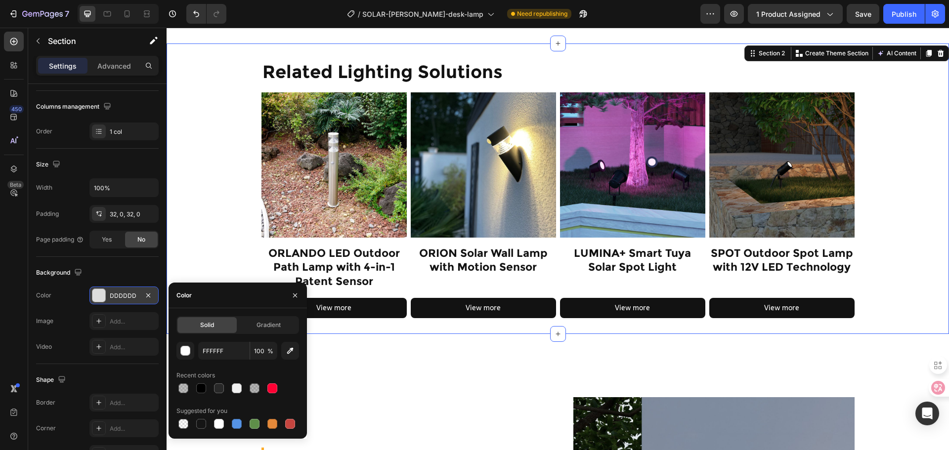
click at [184, 243] on div "Related Lighting Solutions Heading Row Product Images ORLANDO LED Outdoor Path …" at bounding box center [558, 188] width 782 height 259
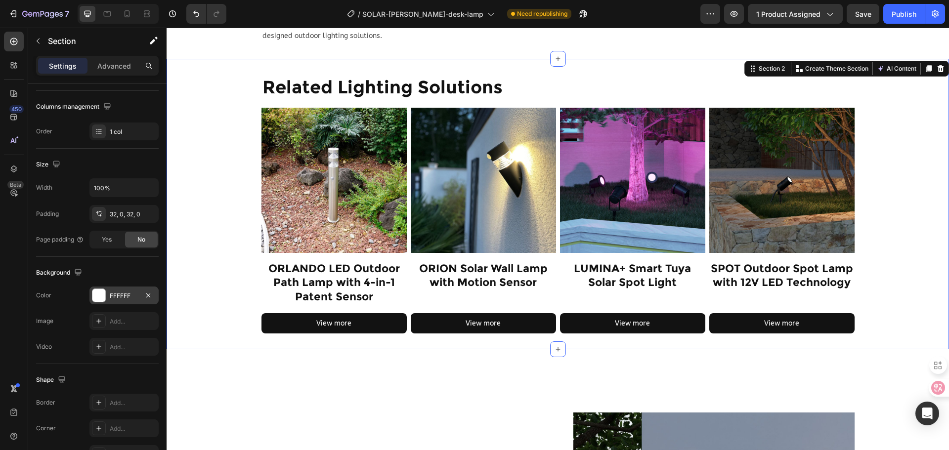
scroll to position [840, 0]
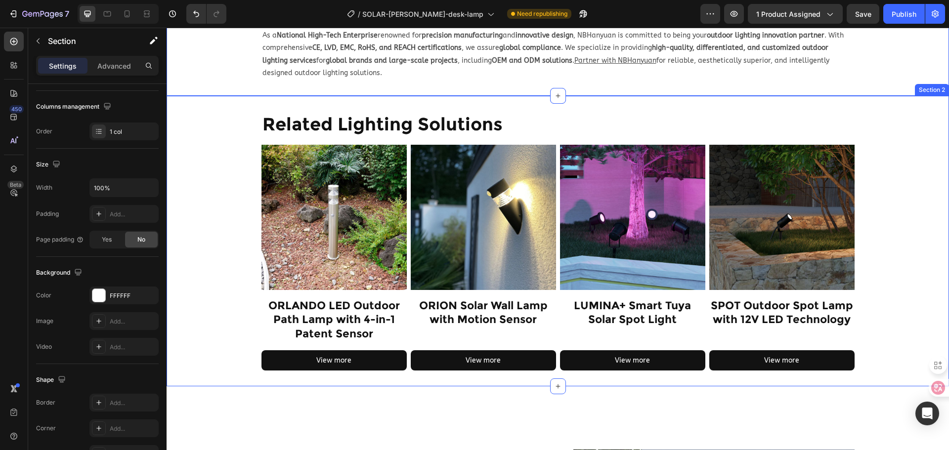
scroll to position [989, 0]
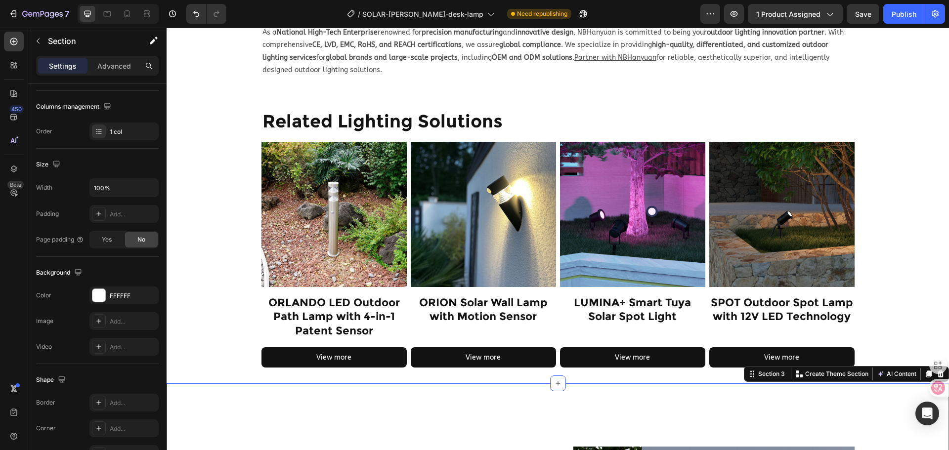
click at [890, 259] on div "Related Lighting Solutions Heading Row Product Images ORLANDO LED Outdoor Path …" at bounding box center [558, 238] width 782 height 259
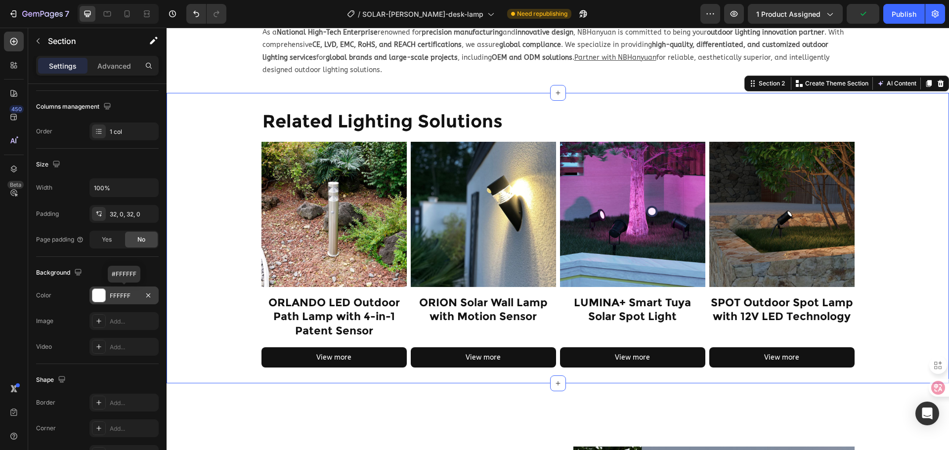
click at [120, 292] on div "FFFFFF" at bounding box center [124, 296] width 29 height 9
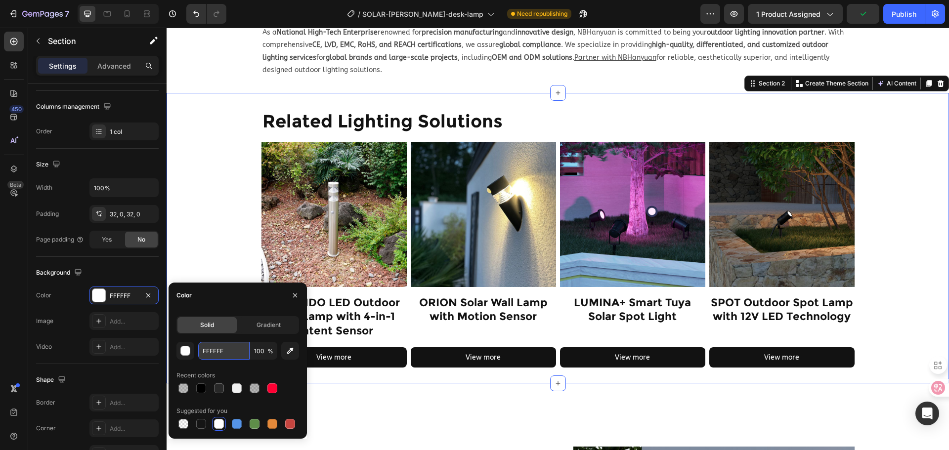
click at [225, 352] on input "FFFFFF" at bounding box center [223, 351] width 51 height 18
type input "发"
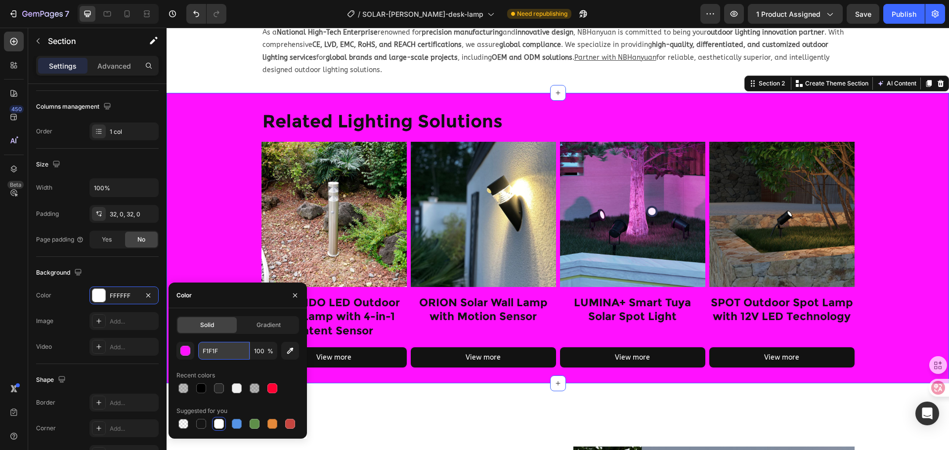
type input "F1F1F1"
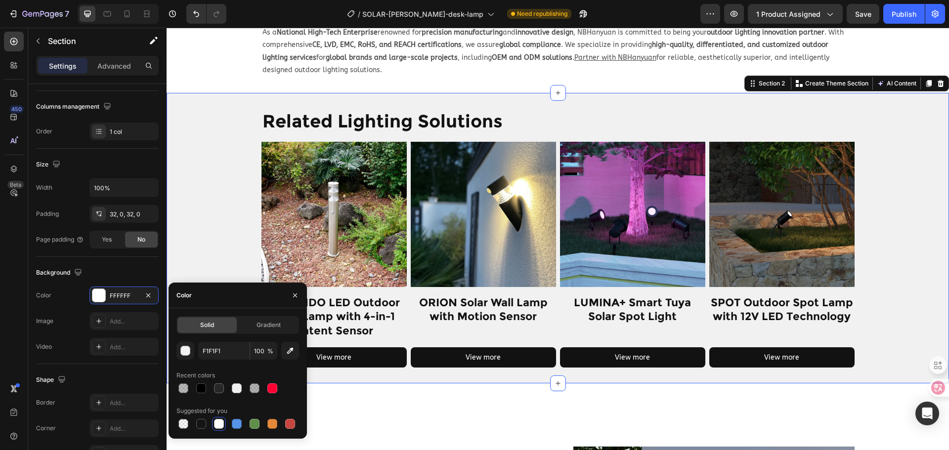
click at [227, 150] on div "Related Lighting Solutions Heading Row Product Images ORLANDO LED Outdoor Path …" at bounding box center [558, 238] width 782 height 259
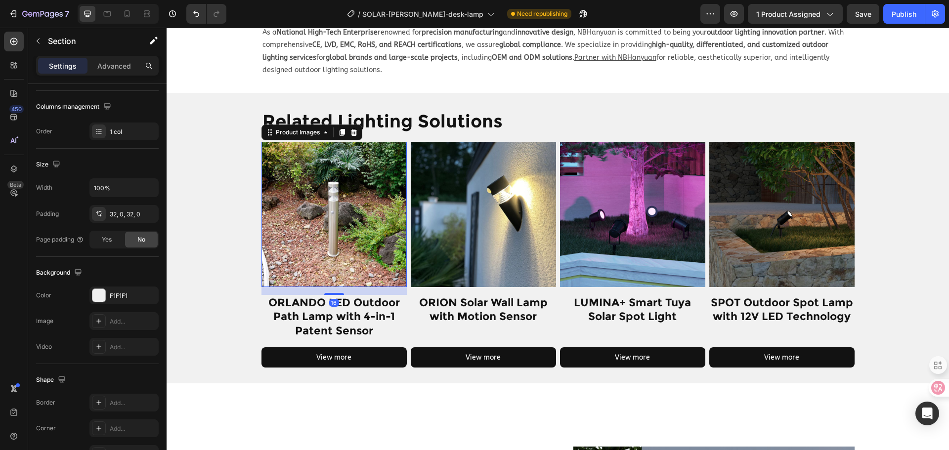
click at [364, 214] on img at bounding box center [333, 214] width 145 height 145
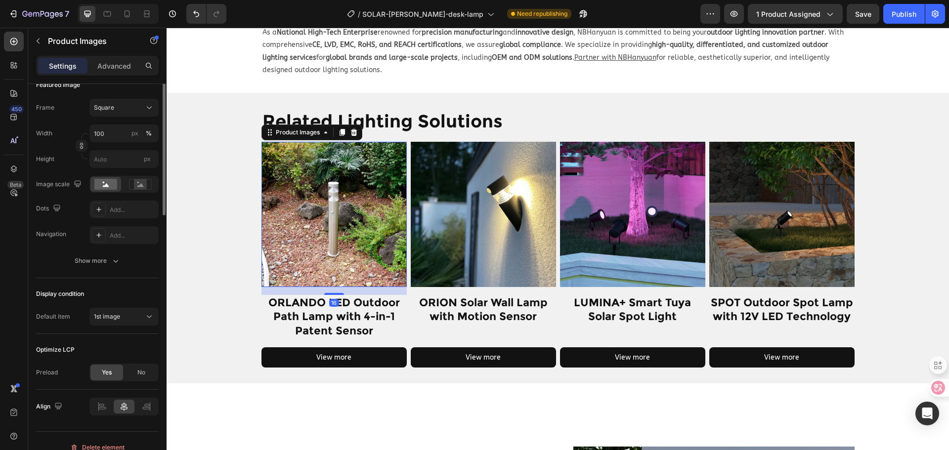
scroll to position [0, 0]
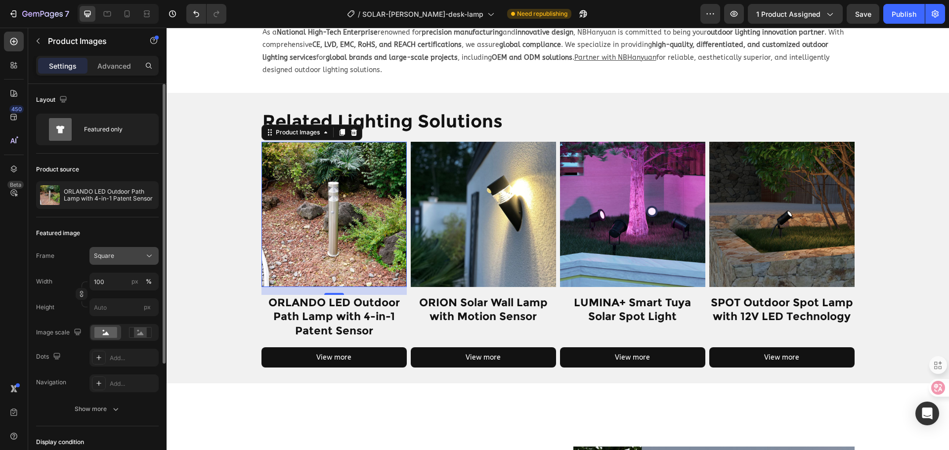
click at [121, 254] on div "Square" at bounding box center [118, 256] width 48 height 9
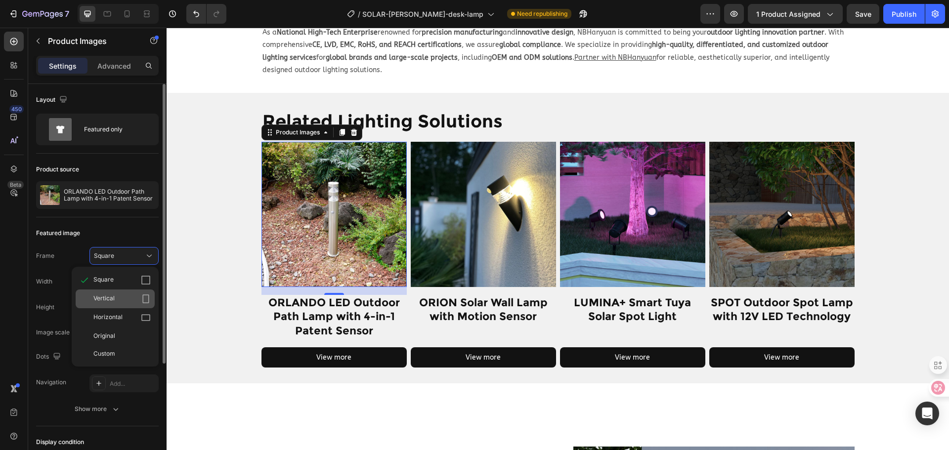
click at [138, 299] on div "Vertical" at bounding box center [121, 299] width 57 height 10
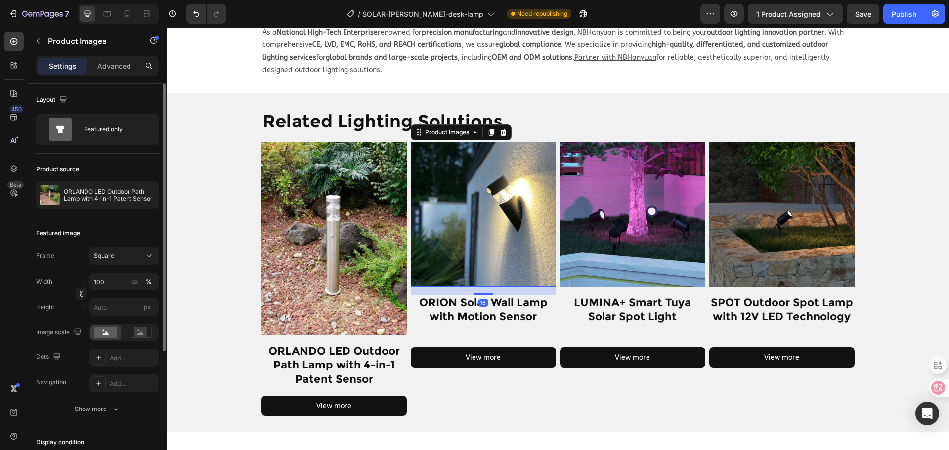
click at [465, 239] on img at bounding box center [483, 214] width 145 height 145
click at [112, 260] on div "Square" at bounding box center [124, 256] width 60 height 10
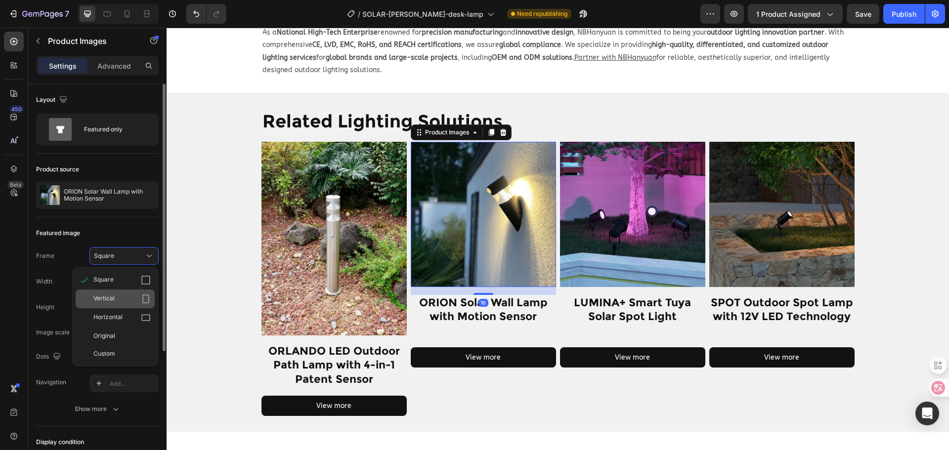
click at [143, 296] on icon at bounding box center [146, 299] width 6 height 9
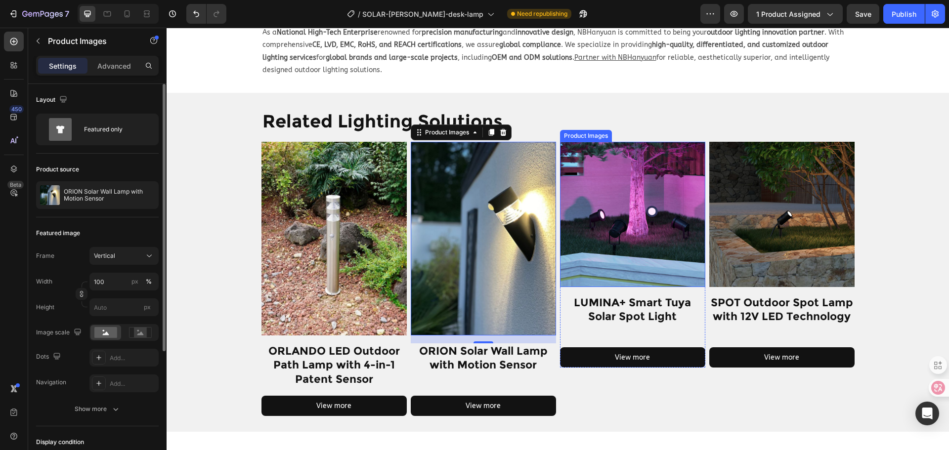
click at [588, 225] on img at bounding box center [632, 214] width 145 height 145
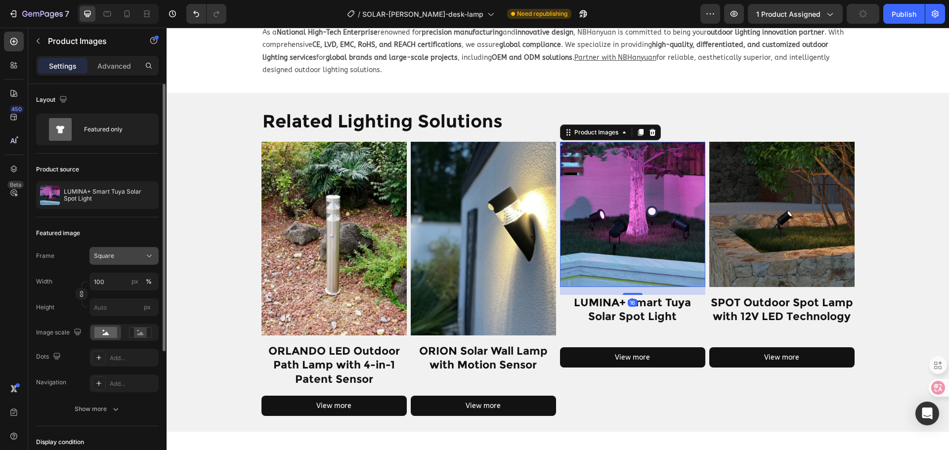
click at [152, 257] on icon at bounding box center [149, 256] width 10 height 10
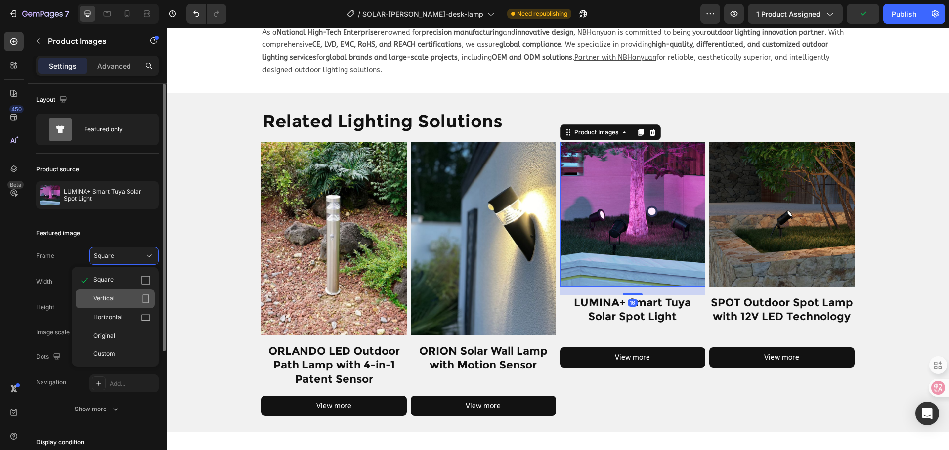
click at [124, 298] on div "Vertical" at bounding box center [121, 299] width 57 height 10
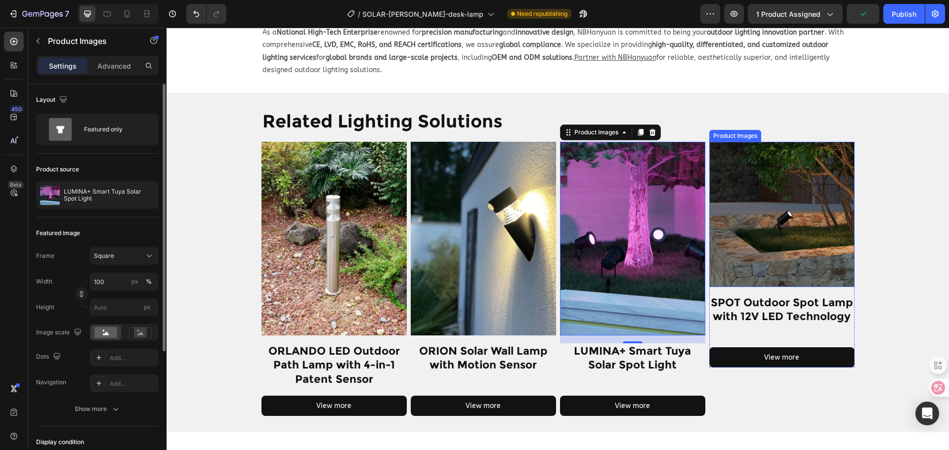
click at [760, 215] on img at bounding box center [781, 214] width 145 height 145
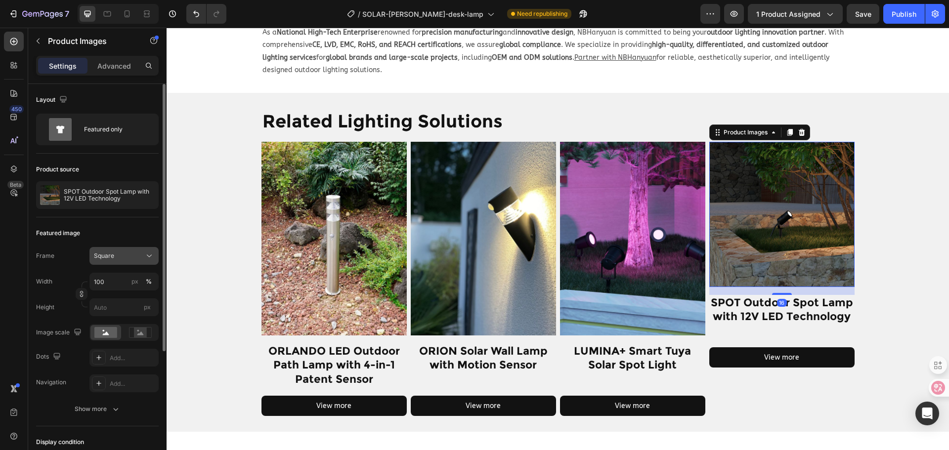
click at [130, 254] on div "Square" at bounding box center [118, 256] width 48 height 9
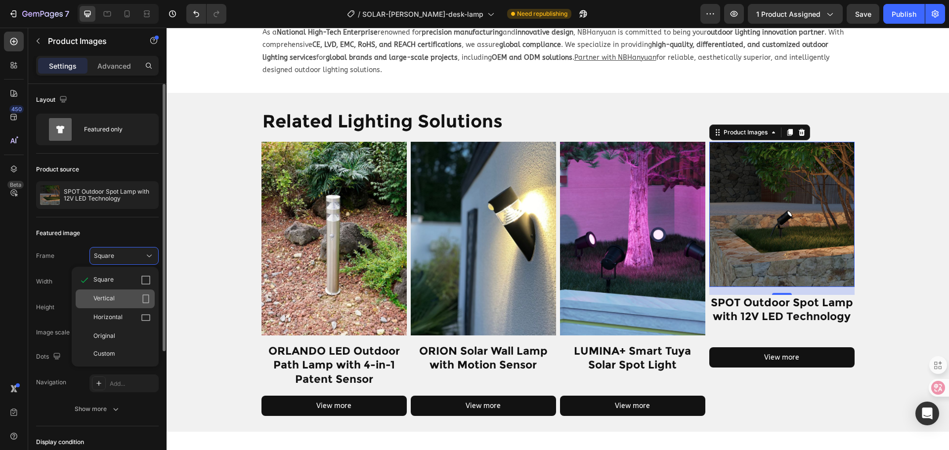
click at [116, 299] on div "Vertical" at bounding box center [121, 299] width 57 height 10
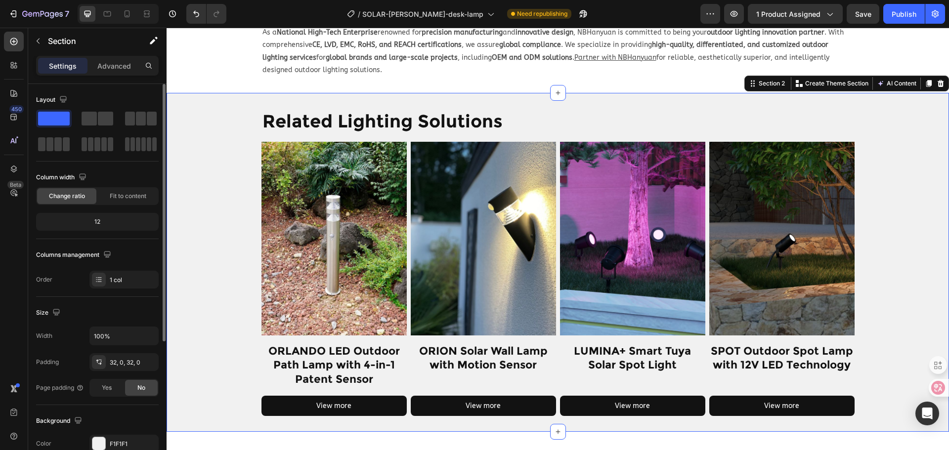
click at [864, 298] on div "Related Lighting Solutions Heading Row Product Images ORLANDO LED Outdoor Path …" at bounding box center [558, 262] width 782 height 307
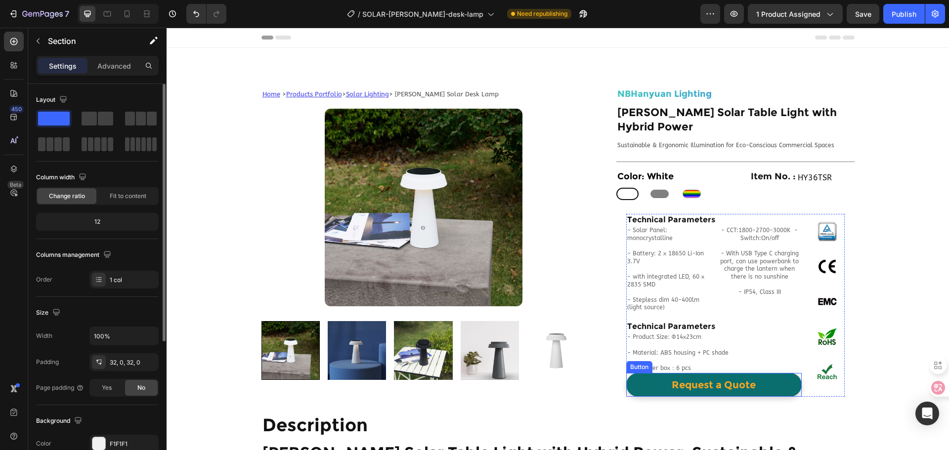
click at [777, 373] on link "Request a Quote" at bounding box center [713, 385] width 175 height 24
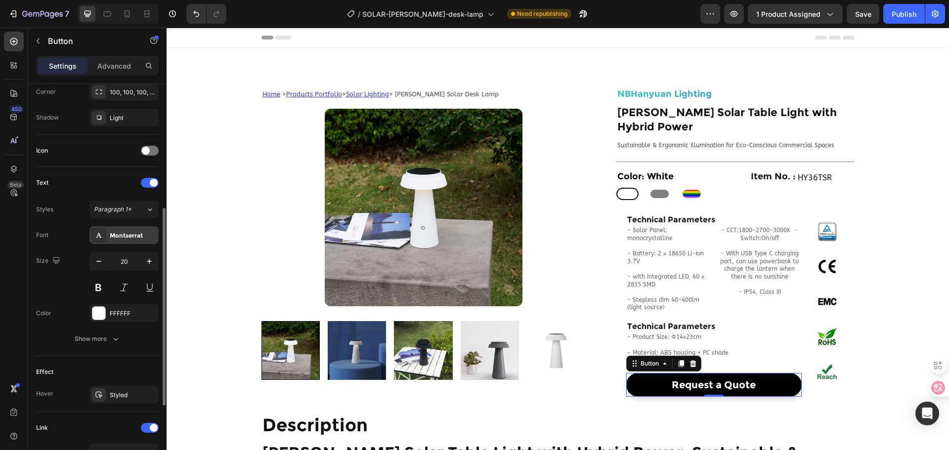
scroll to position [391, 0]
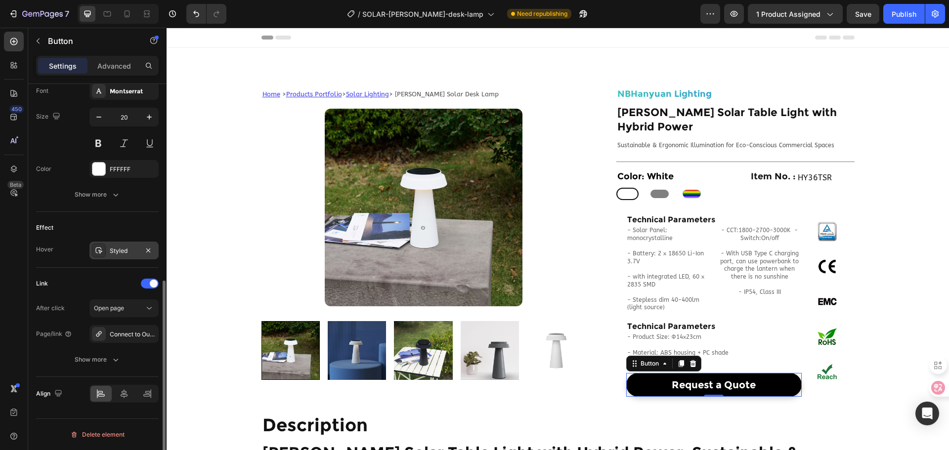
click at [126, 250] on div "Styled" at bounding box center [124, 251] width 29 height 9
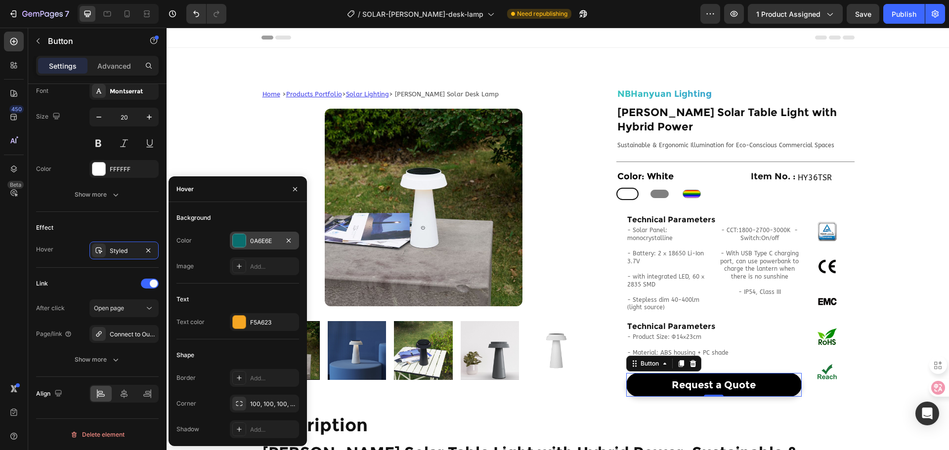
click at [244, 242] on div at bounding box center [239, 240] width 13 height 13
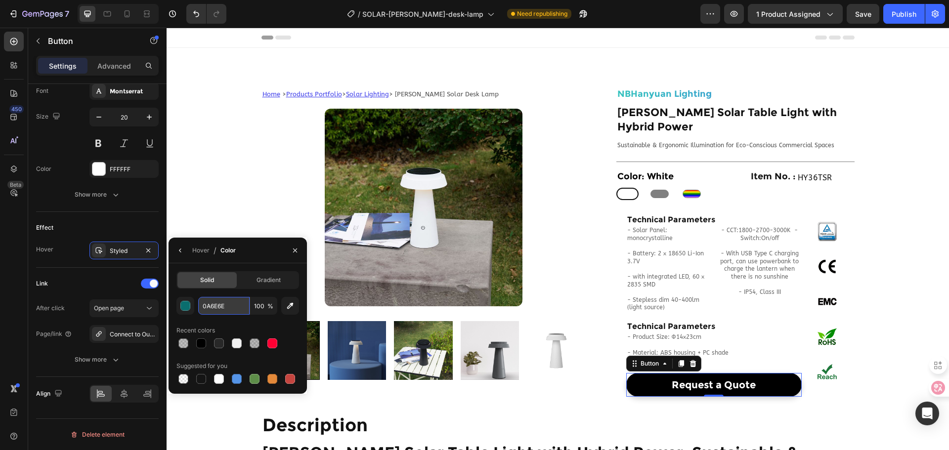
click at [226, 312] on input "0A6E6E" at bounding box center [223, 306] width 51 height 18
type input "000000"
click at [184, 247] on icon "button" at bounding box center [180, 251] width 8 height 8
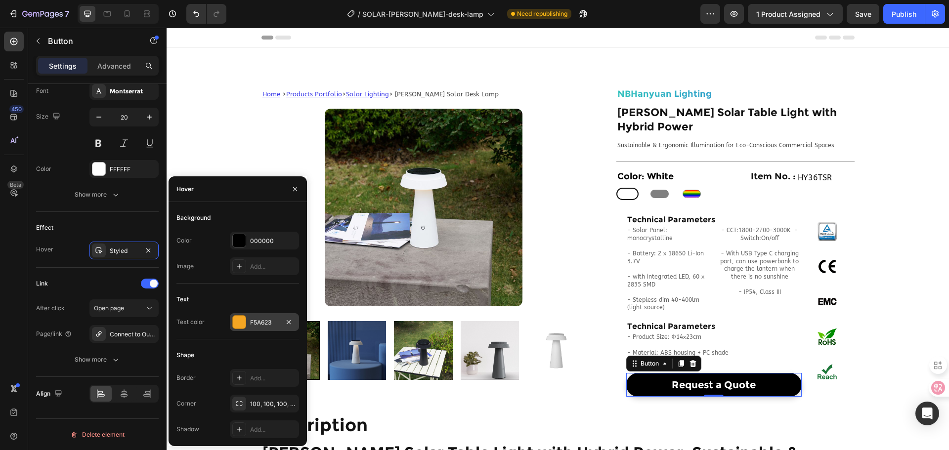
click at [256, 315] on div "F5A623" at bounding box center [264, 322] width 69 height 18
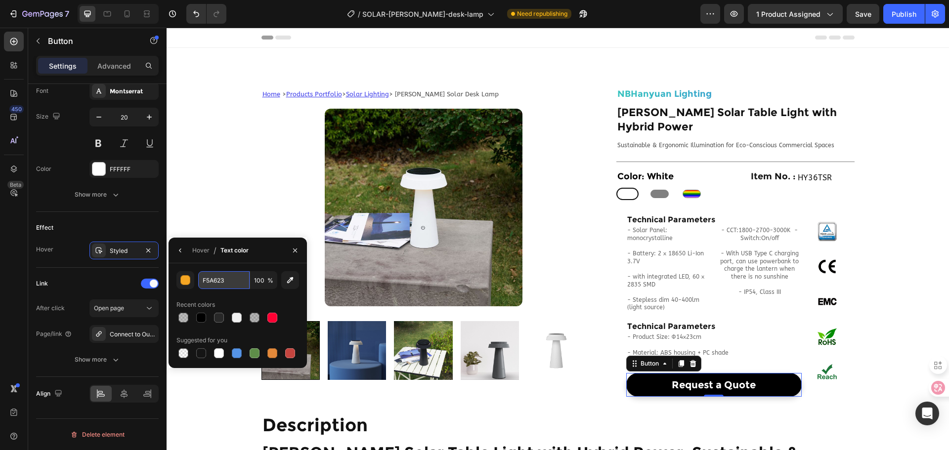
click at [0, 0] on input "F5A623" at bounding box center [0, 0] width 0 height 0
type input "FFFFFF"
click at [203, 253] on div "Hover" at bounding box center [200, 250] width 17 height 9
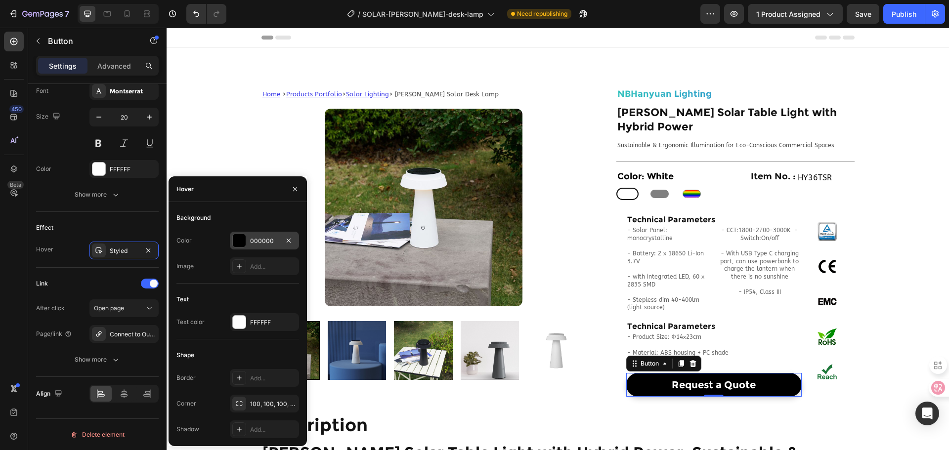
click at [261, 237] on div "000000" at bounding box center [264, 241] width 29 height 9
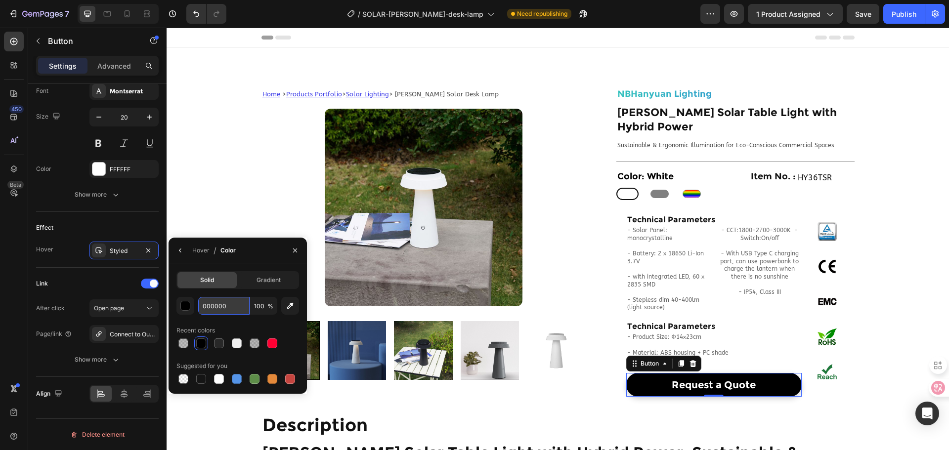
click at [221, 310] on input "000000" at bounding box center [223, 306] width 51 height 18
type input "212121"
click at [204, 263] on div "Solid Gradient 212121 100 % Recent colors Suggested for you" at bounding box center [238, 328] width 138 height 130
click at [199, 243] on div "Hover" at bounding box center [200, 251] width 17 height 16
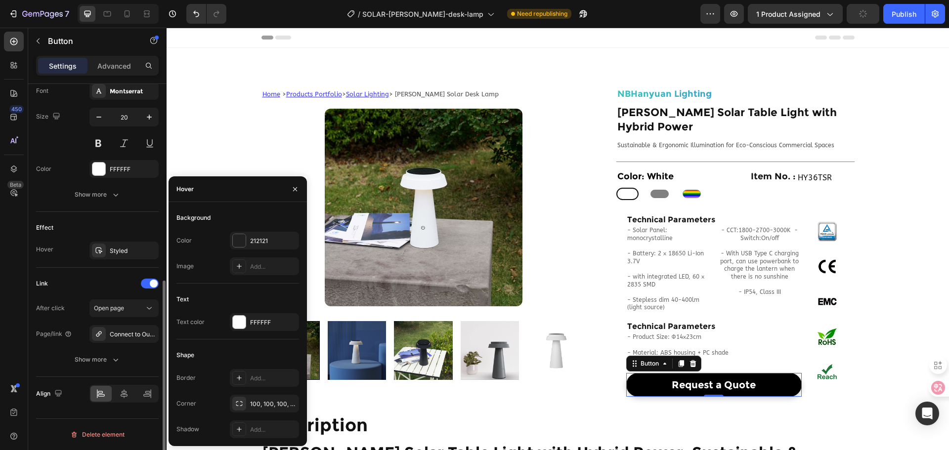
click at [145, 221] on div "Effect" at bounding box center [97, 228] width 123 height 16
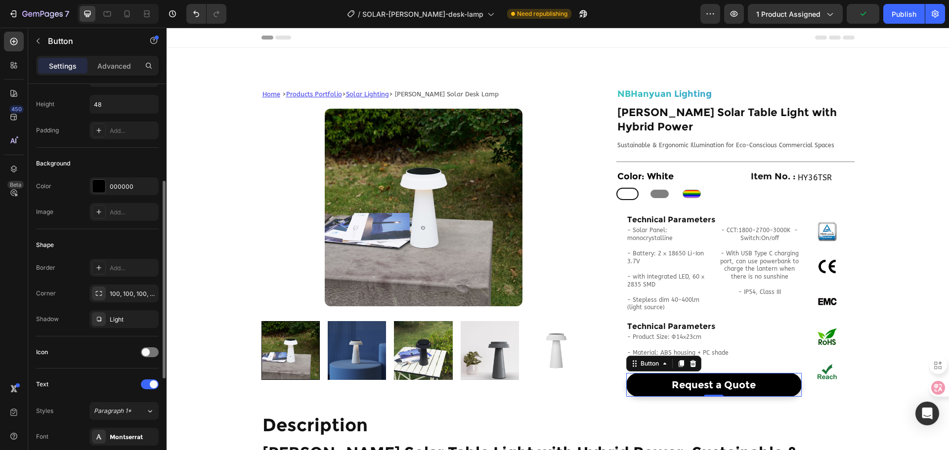
scroll to position [0, 0]
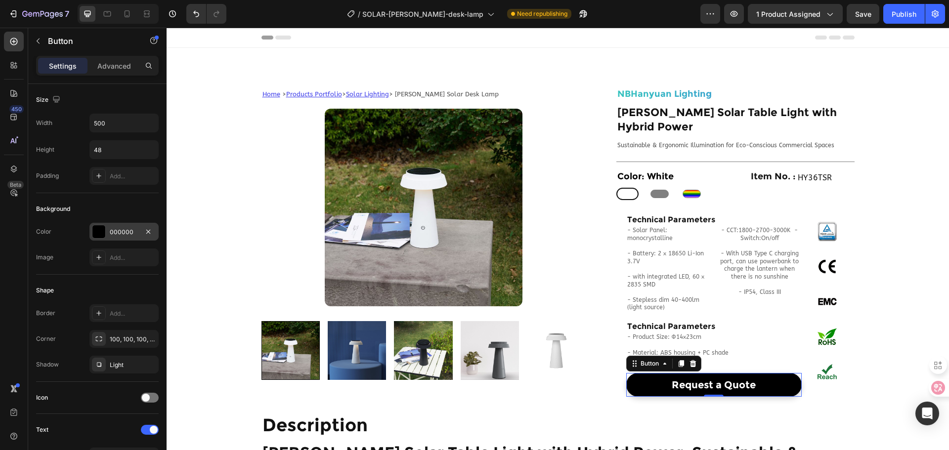
click at [127, 230] on div "000000" at bounding box center [124, 232] width 29 height 9
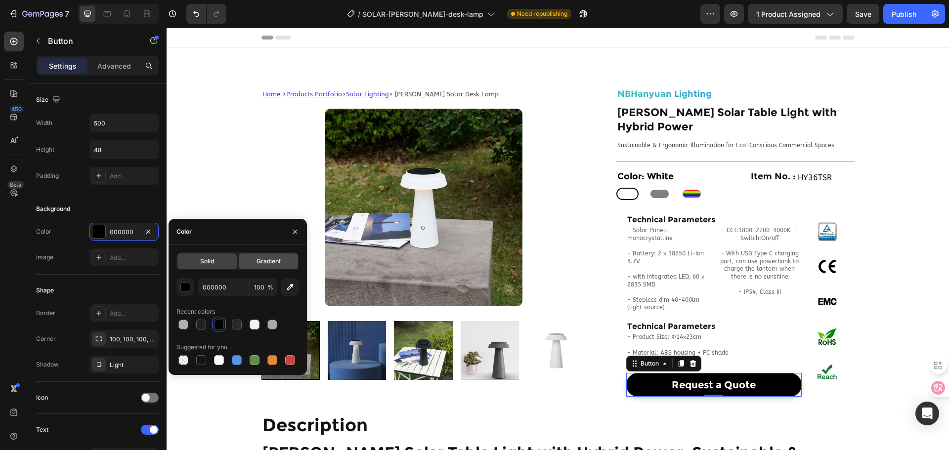
click at [258, 256] on div "Gradient" at bounding box center [268, 262] width 59 height 16
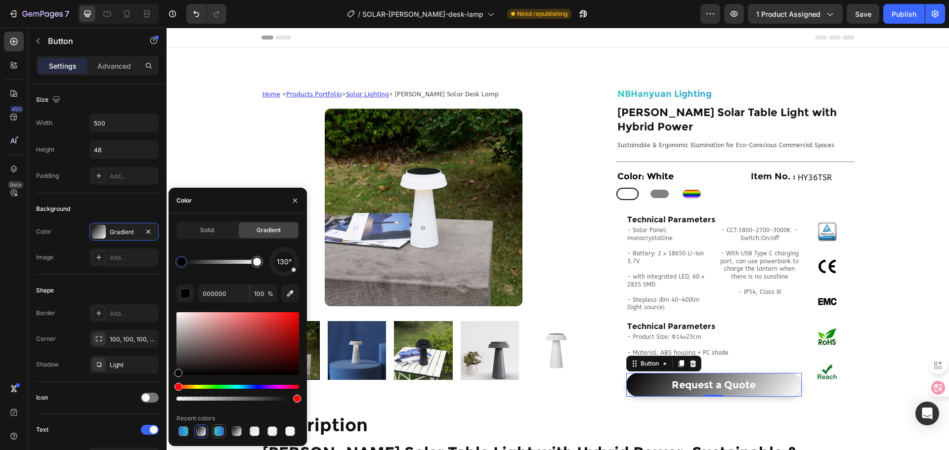
click at [215, 429] on div at bounding box center [219, 432] width 10 height 10
type input "35C3BE"
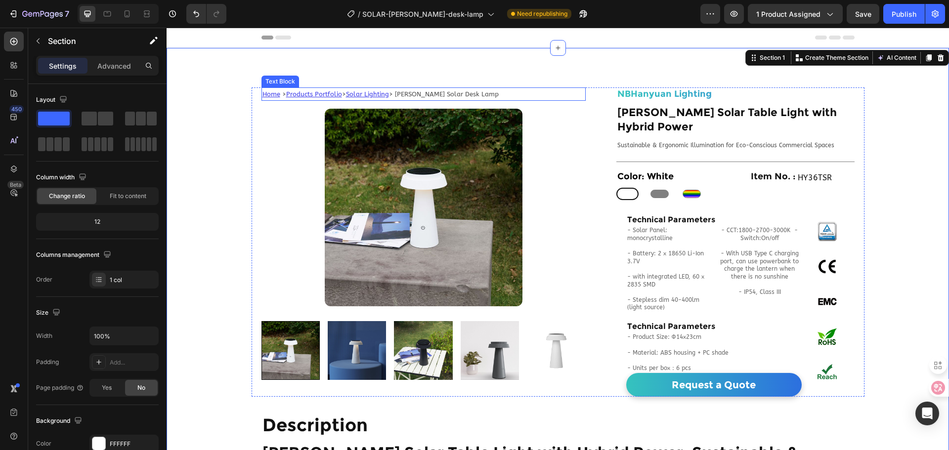
drag, startPoint x: 475, startPoint y: 93, endPoint x: 423, endPoint y: 99, distance: 53.2
click at [475, 93] on p "Home > Products Portfolio > Solar Lighting > Rosa Solar Desk Lamp" at bounding box center [423, 93] width 322 height 11
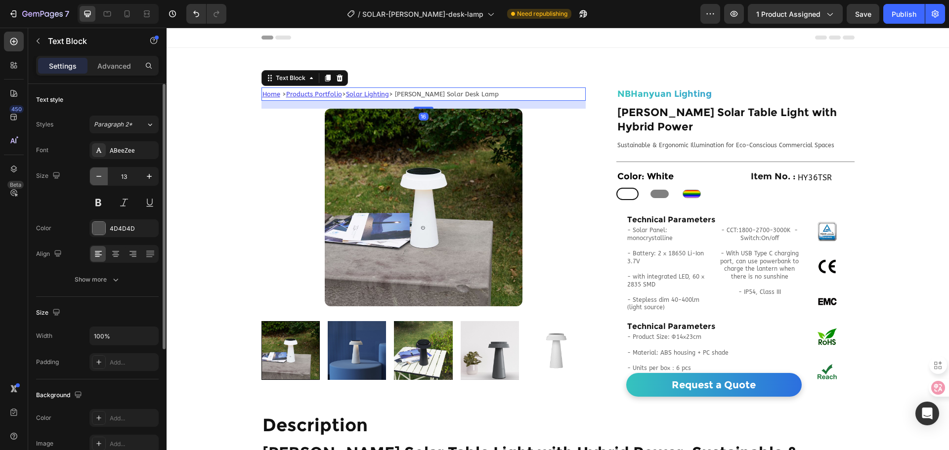
click at [97, 182] on button "button" at bounding box center [99, 177] width 18 height 18
type input "12"
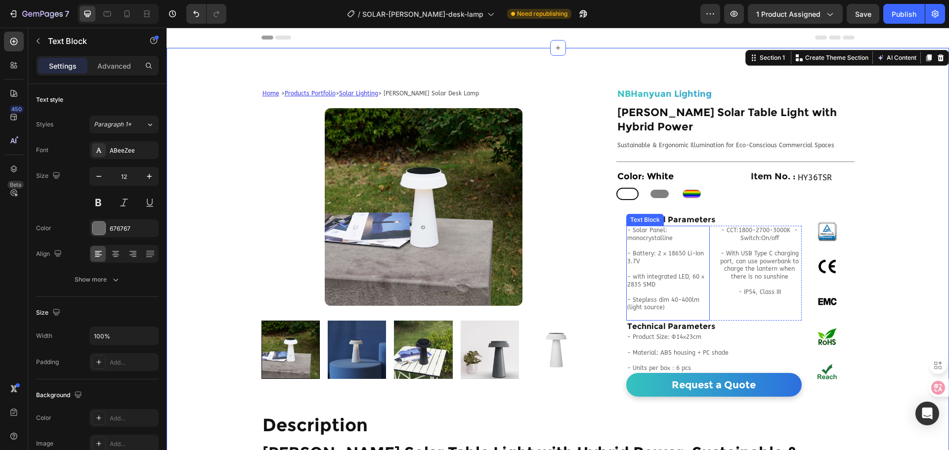
click at [652, 227] on p "- Solar Panel: monocrystalline" at bounding box center [668, 234] width 82 height 15
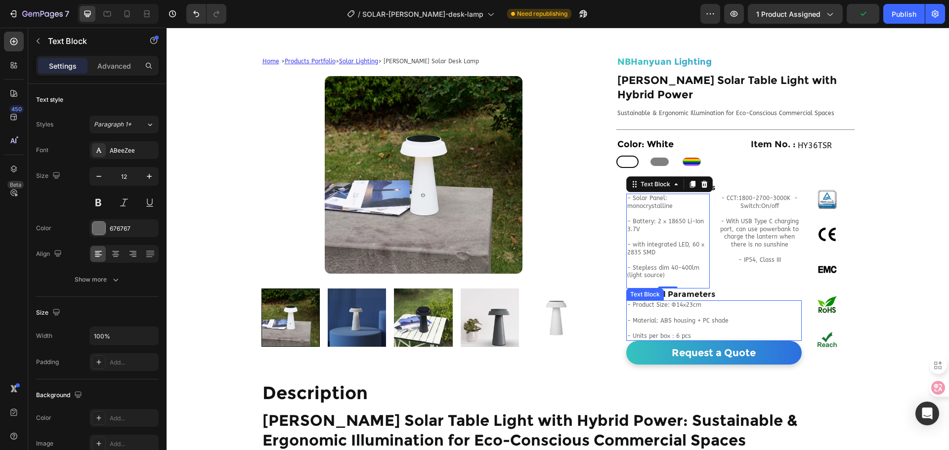
scroll to position [49, 0]
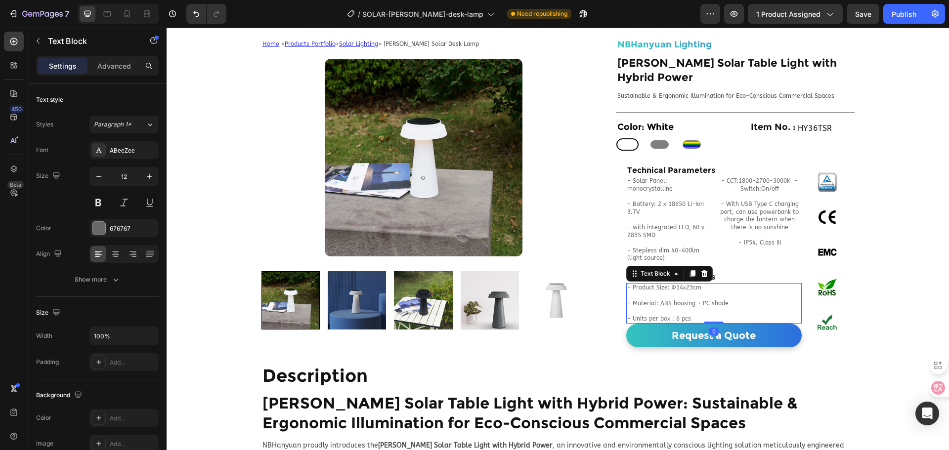
click at [728, 315] on p "- Units per box：6 pcs" at bounding box center [713, 319] width 173 height 8
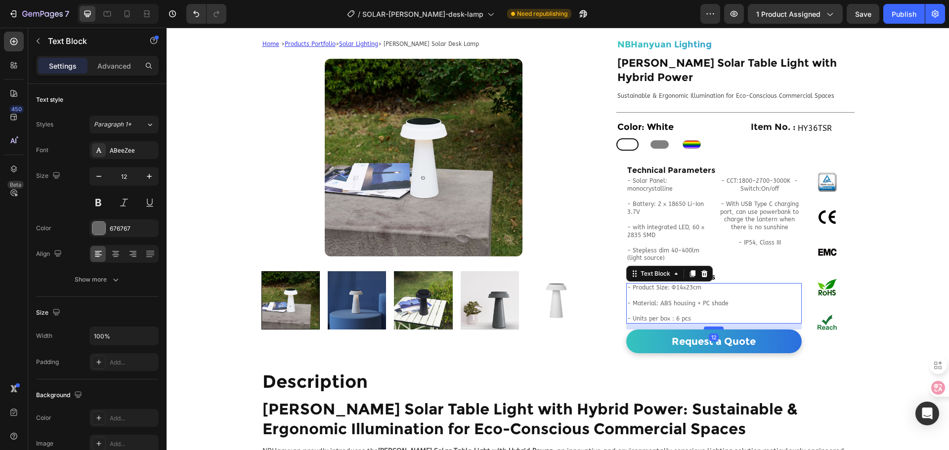
drag, startPoint x: 711, startPoint y: 307, endPoint x: 711, endPoint y: 313, distance: 5.9
click at [711, 327] on div at bounding box center [714, 328] width 20 height 3
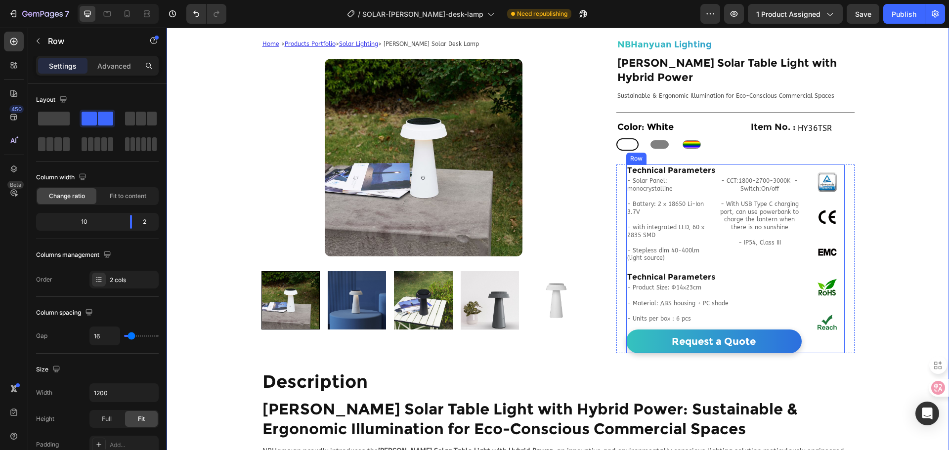
click at [803, 234] on div "Technical Parameters Heading - Solar Panel: monocrystalline - Battery: 2 x 1865…" at bounding box center [735, 259] width 218 height 189
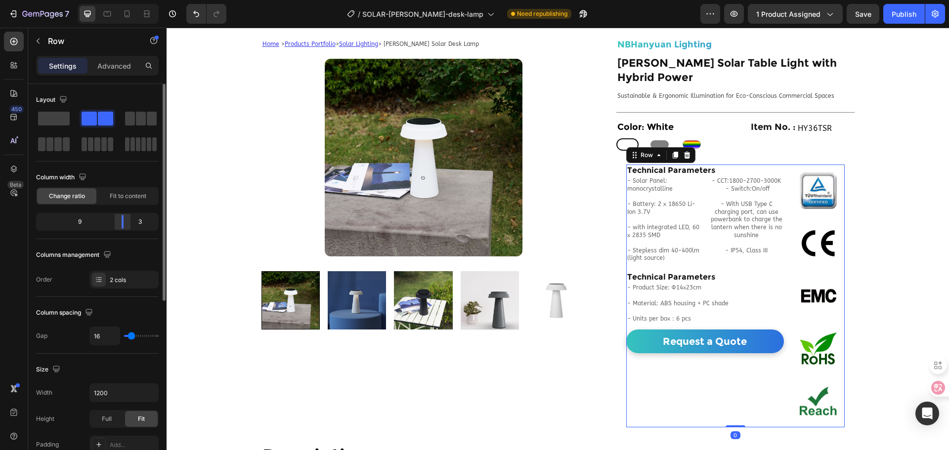
drag, startPoint x: 132, startPoint y: 226, endPoint x: 127, endPoint y: 226, distance: 5.0
click at [127, 226] on div at bounding box center [123, 222] width 18 height 14
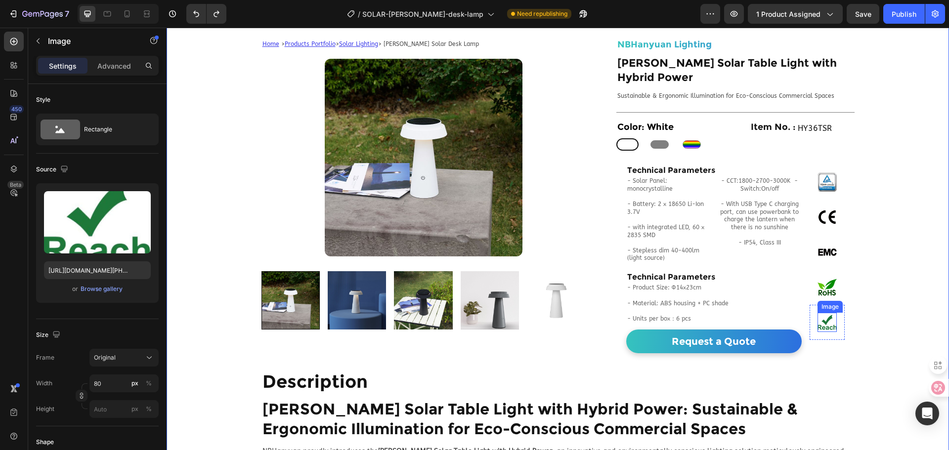
click at [825, 313] on img at bounding box center [827, 322] width 19 height 19
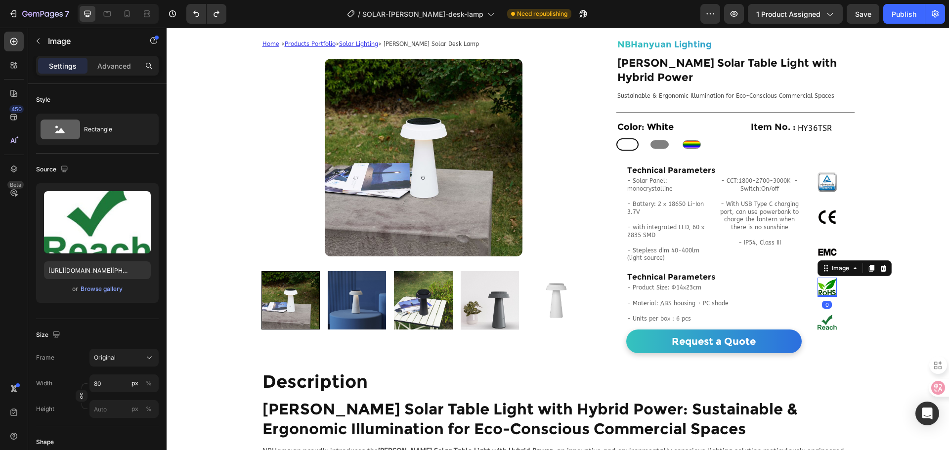
click at [822, 278] on img at bounding box center [827, 287] width 19 height 19
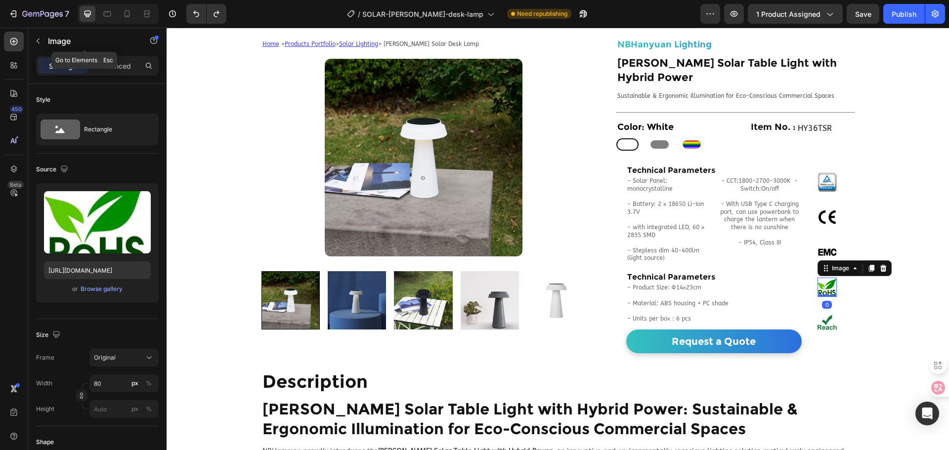
click at [120, 54] on div "Image" at bounding box center [84, 42] width 113 height 28
click at [120, 58] on div "Advanced" at bounding box center [113, 66] width 49 height 16
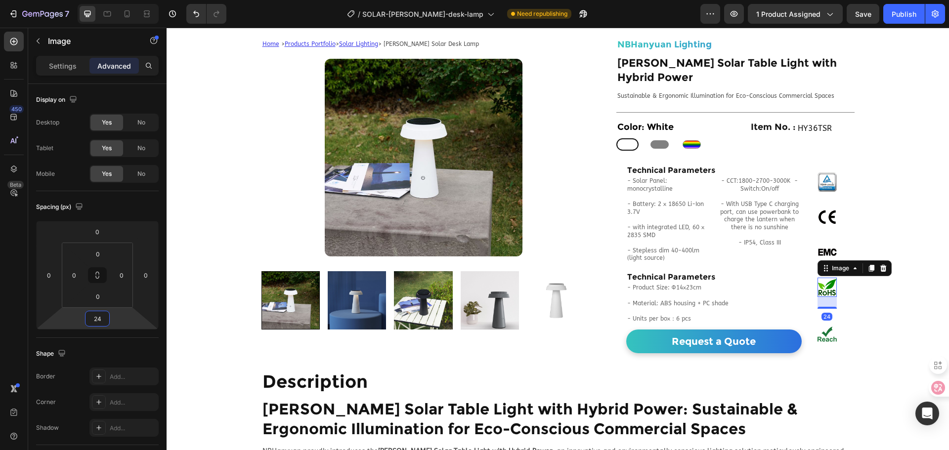
drag, startPoint x: 110, startPoint y: 320, endPoint x: 109, endPoint y: 314, distance: 6.1
click at [109, 0] on html "7 Version history / SOLAR-rosa-desk-lamp Need republishing Preview 1 product as…" at bounding box center [474, 0] width 949 height 0
drag, startPoint x: 102, startPoint y: 322, endPoint x: 90, endPoint y: 320, distance: 12.5
click at [90, 320] on input "24" at bounding box center [97, 318] width 20 height 15
type input "2"
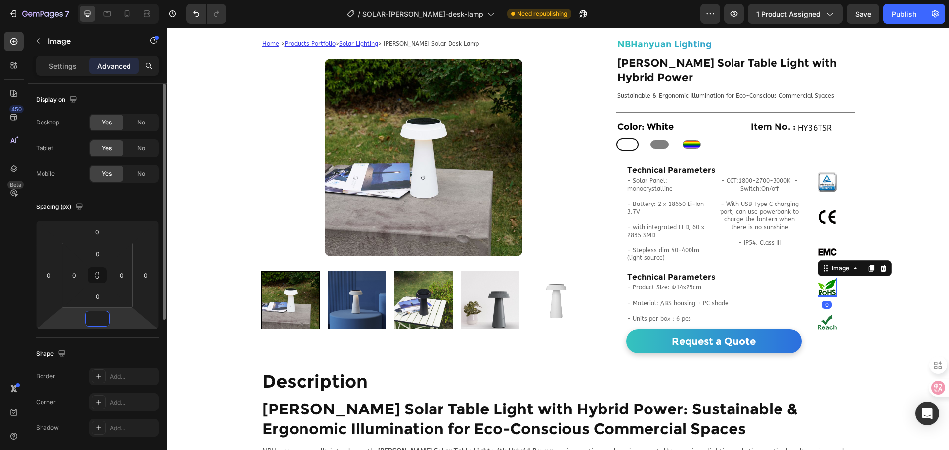
type input "7"
click at [825, 243] on img at bounding box center [827, 252] width 19 height 19
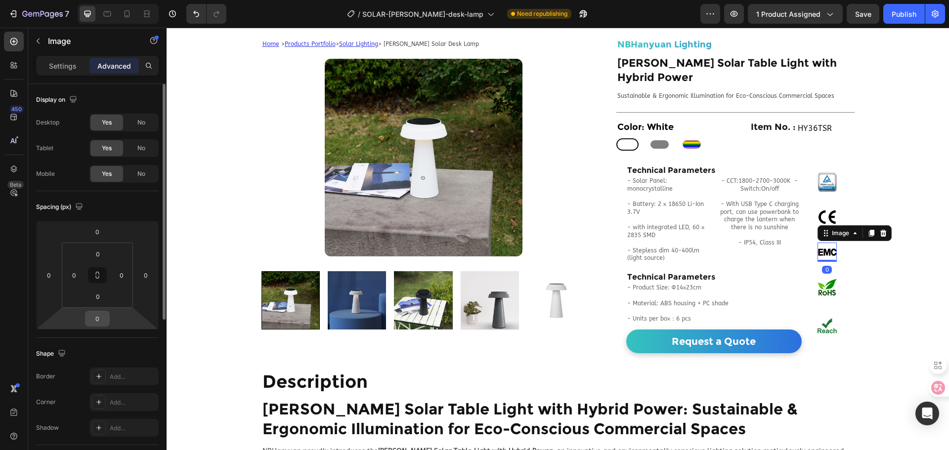
click at [109, 319] on div "0" at bounding box center [97, 319] width 25 height 16
click at [106, 319] on input "0" at bounding box center [97, 318] width 20 height 15
type input "7"
click at [824, 208] on img at bounding box center [827, 217] width 19 height 19
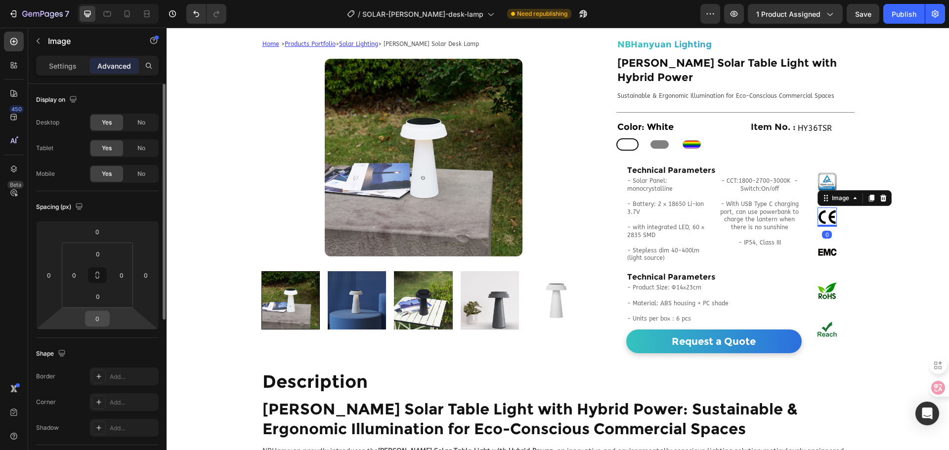
click at [105, 319] on input "0" at bounding box center [97, 318] width 20 height 15
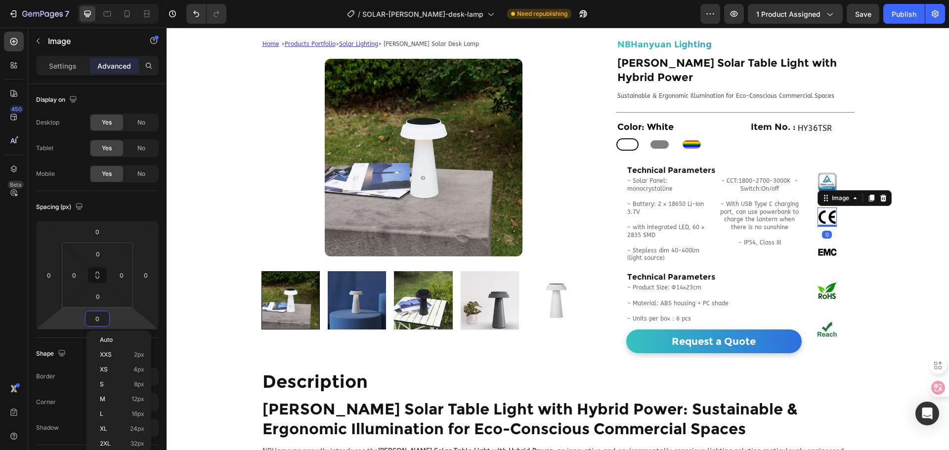
type input "7"
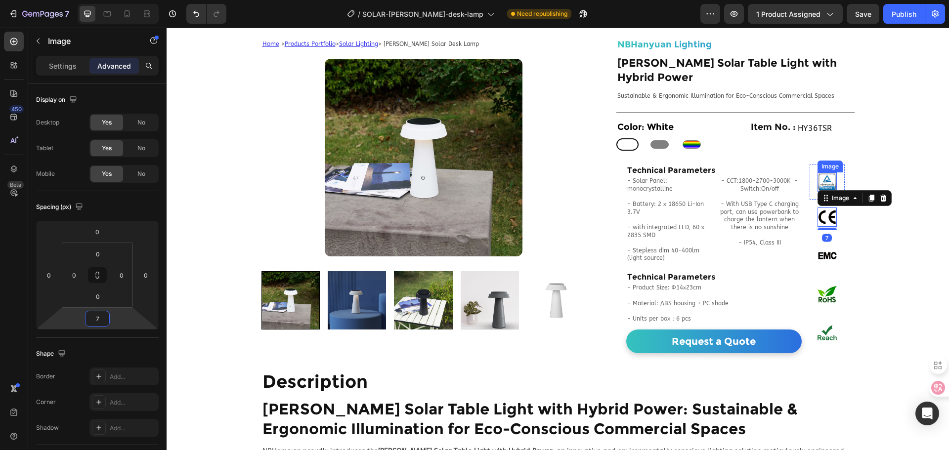
click at [830, 172] on img at bounding box center [827, 181] width 19 height 19
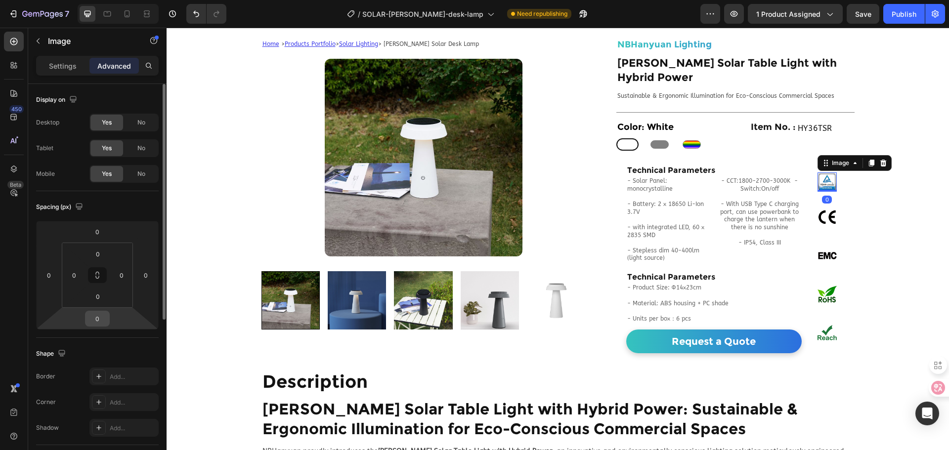
click at [104, 319] on input "0" at bounding box center [97, 318] width 20 height 15
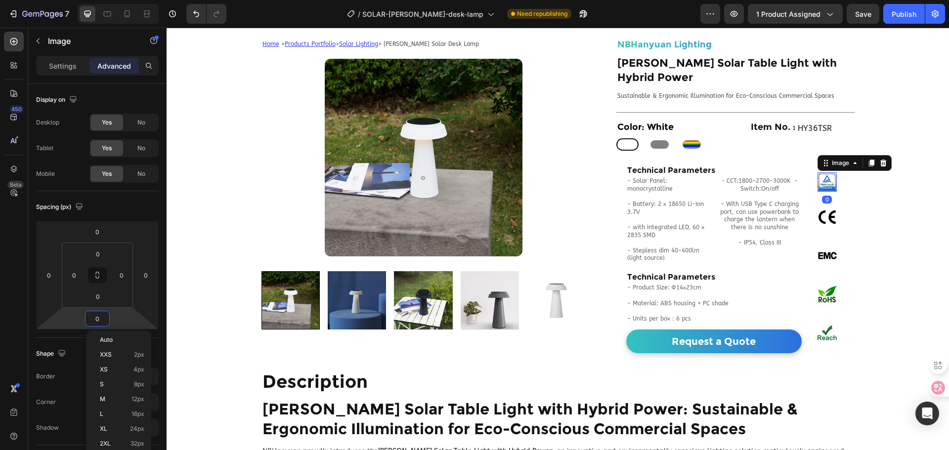
type input "7"
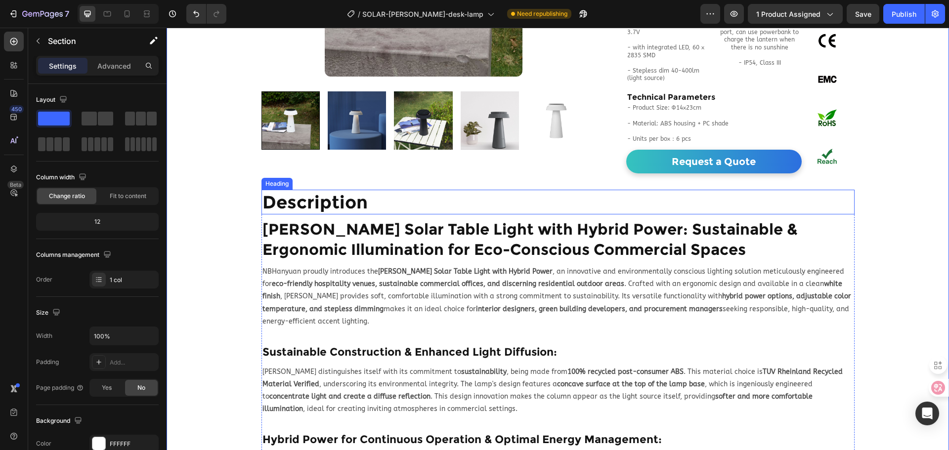
scroll to position [247, 0]
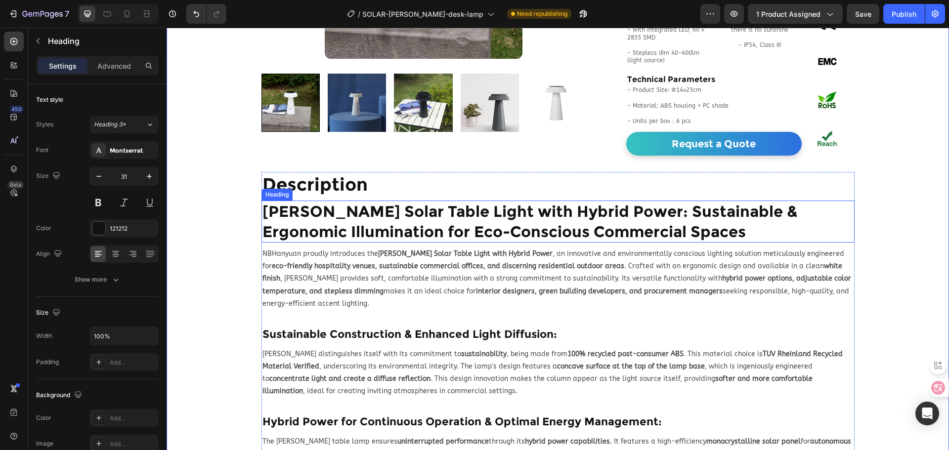
click at [362, 203] on h2 "[PERSON_NAME] Solar Table Light with Hybrid Power: Sustainable & Ergonomic Illu…" at bounding box center [557, 222] width 593 height 42
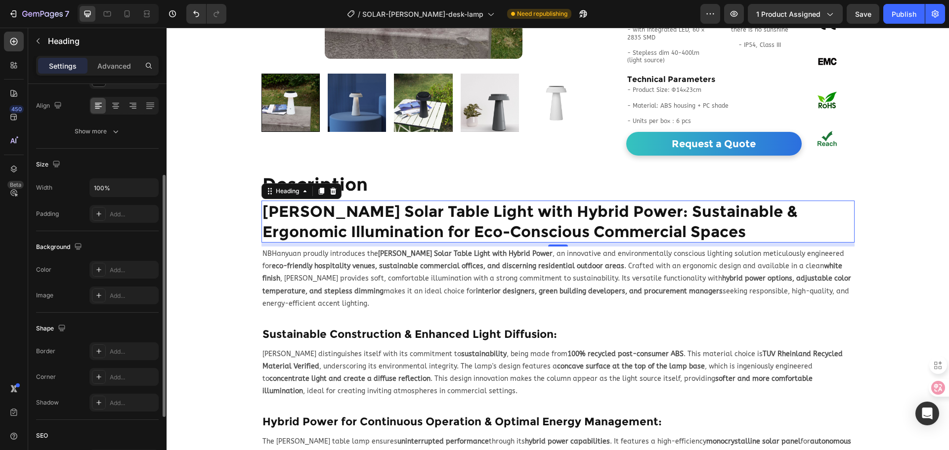
scroll to position [198, 0]
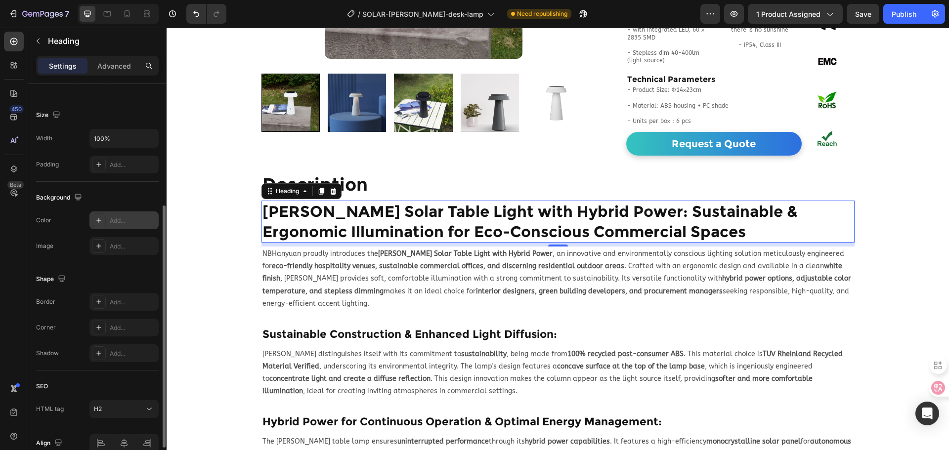
click at [132, 216] on div "Add..." at bounding box center [133, 220] width 46 height 9
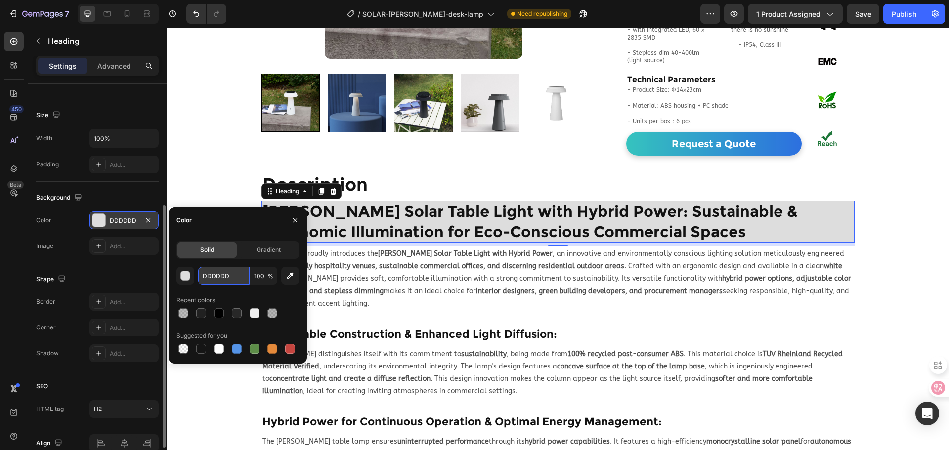
click at [232, 278] on input "DDDDDD" at bounding box center [223, 276] width 51 height 18
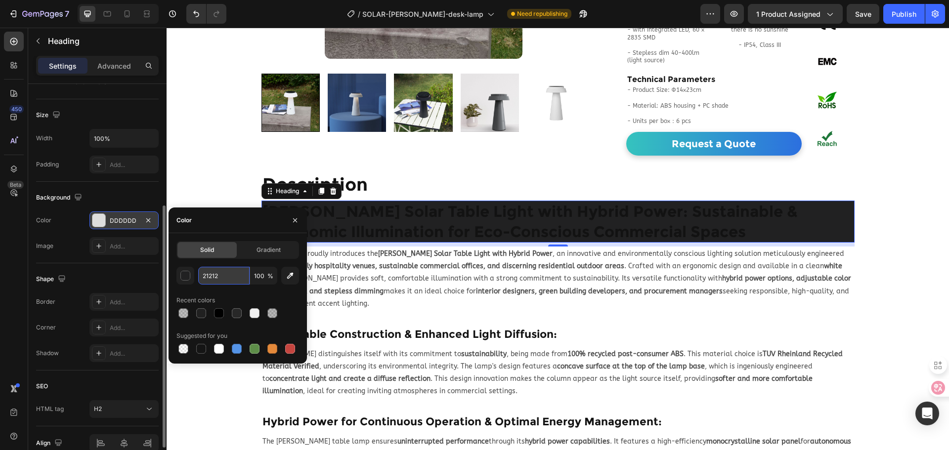
type input "212121"
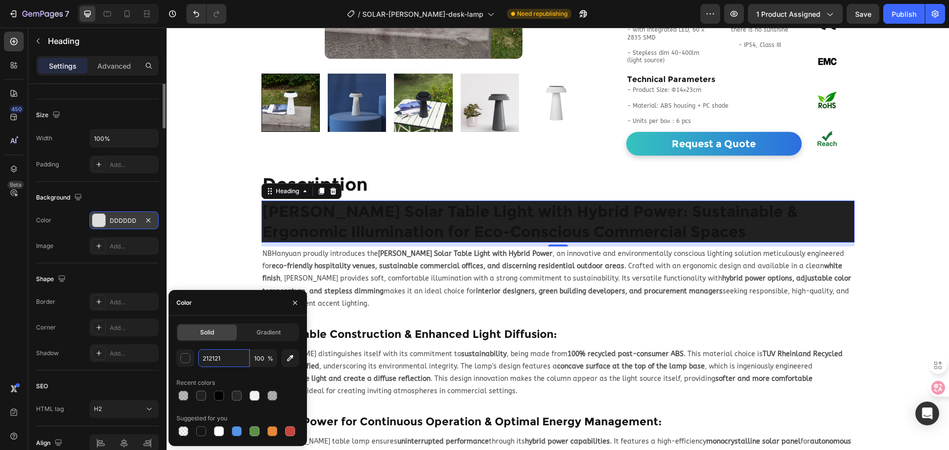
scroll to position [0, 0]
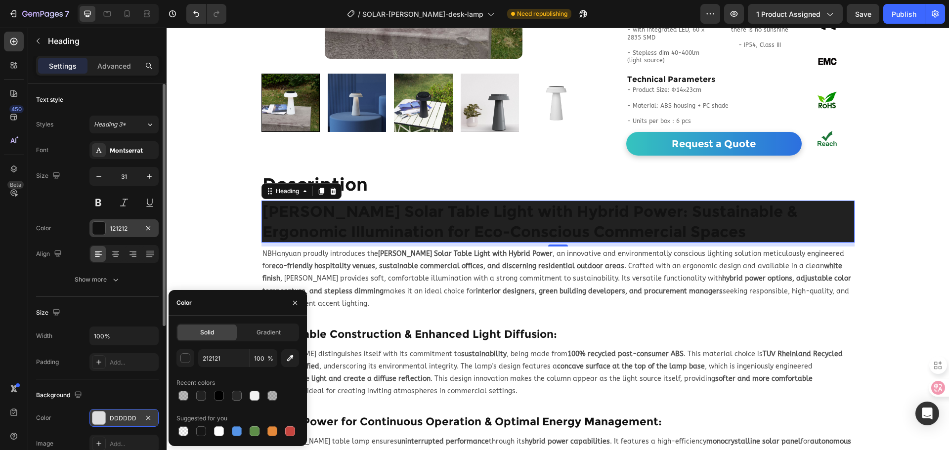
click at [125, 224] on div "121212" at bounding box center [124, 228] width 29 height 9
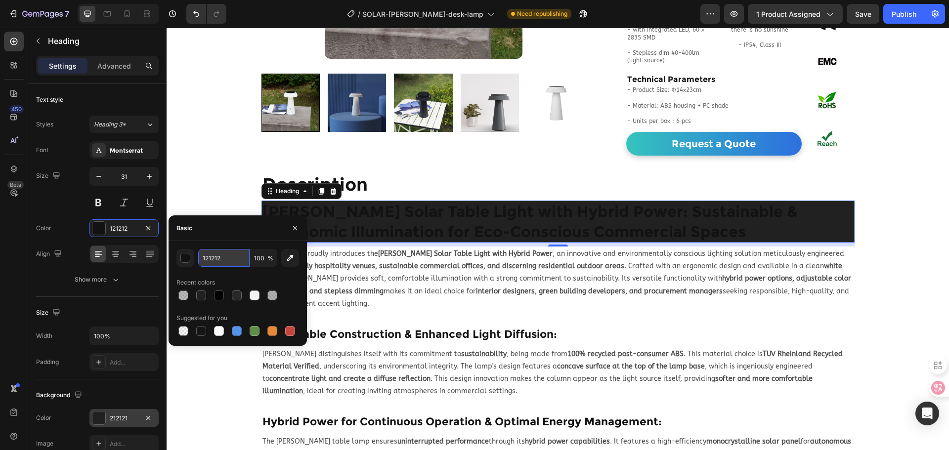
click at [224, 258] on input "121212" at bounding box center [223, 258] width 51 height 18
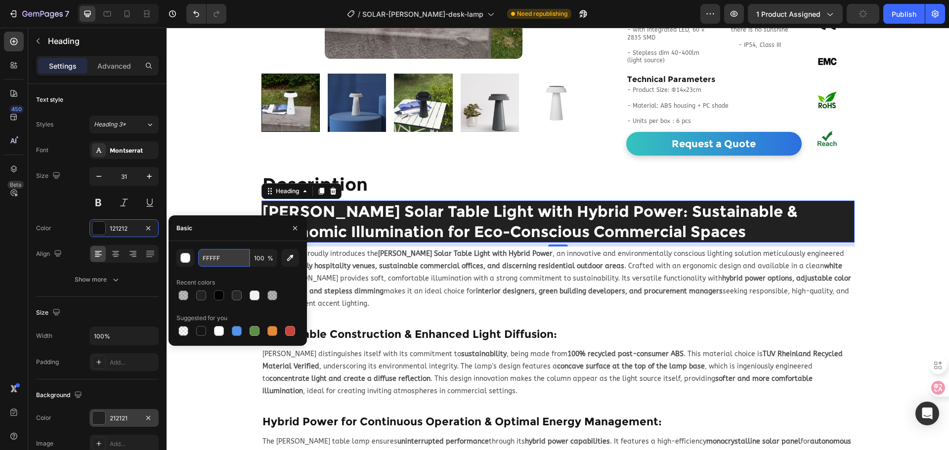
type input "FFFFFF"
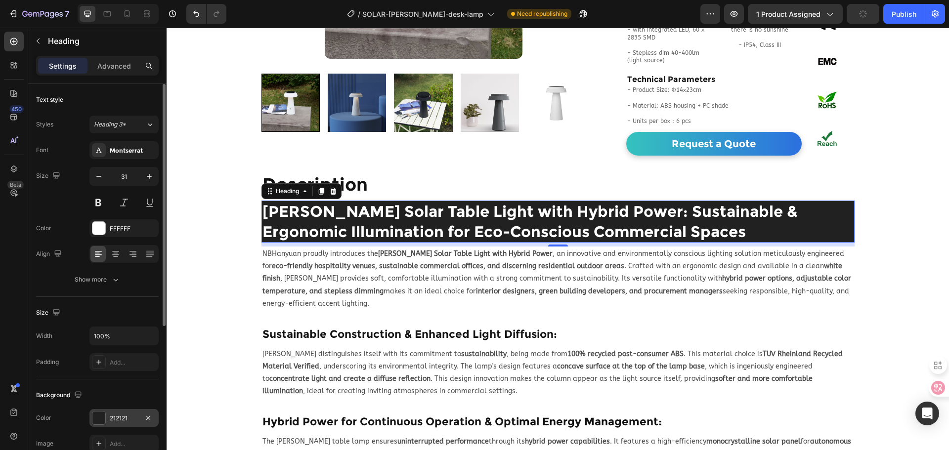
click at [61, 213] on div "Font Montserrat Size 31 Color FFFFFF Align Show more" at bounding box center [97, 214] width 123 height 147
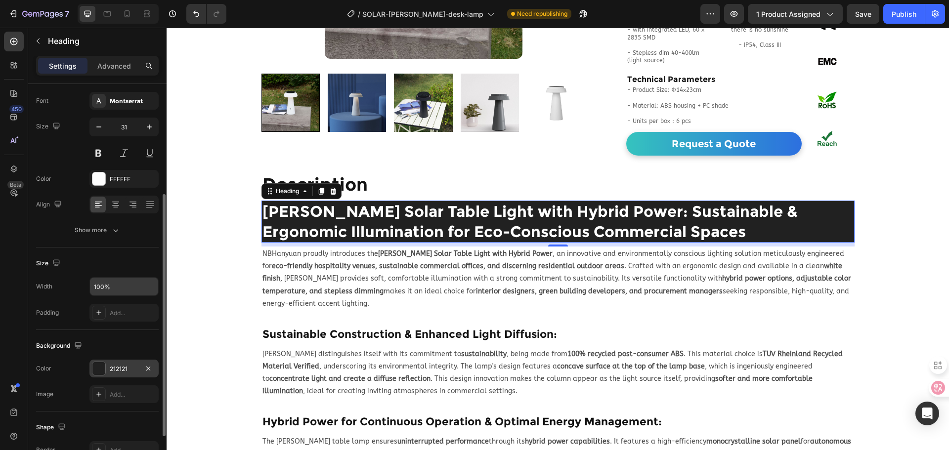
scroll to position [148, 0]
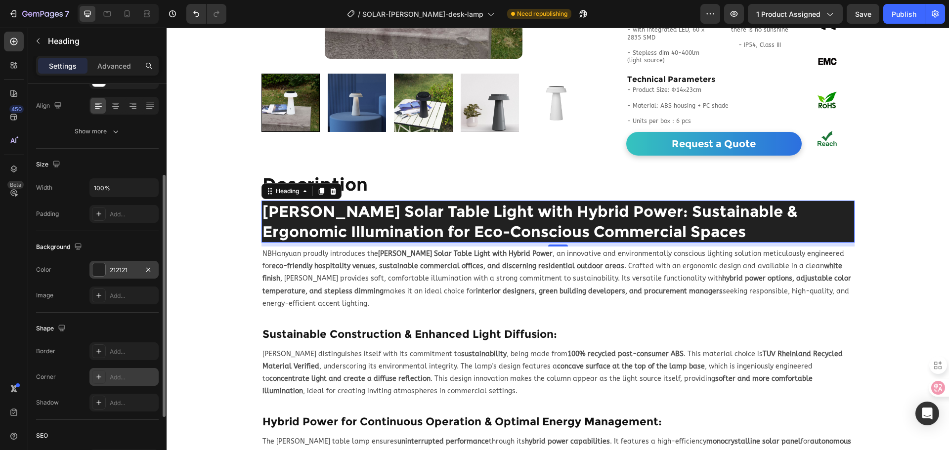
click at [135, 379] on div "Add..." at bounding box center [133, 377] width 46 height 9
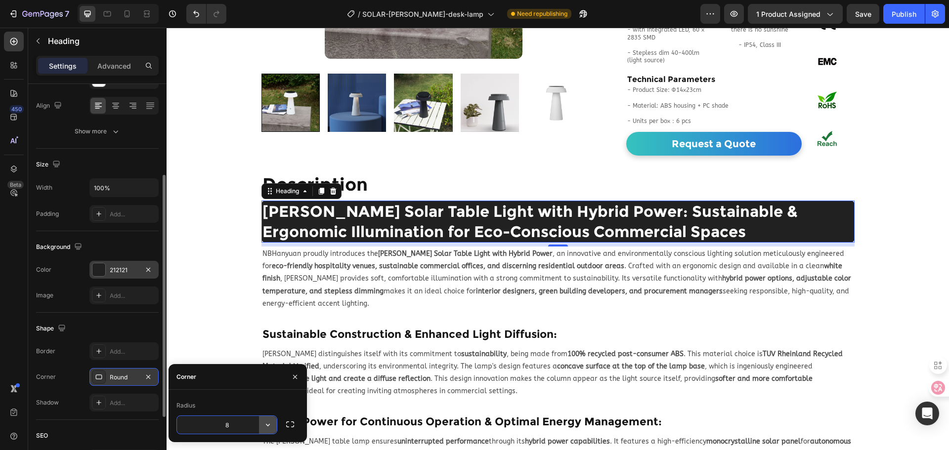
click at [260, 422] on button "button" at bounding box center [268, 425] width 18 height 18
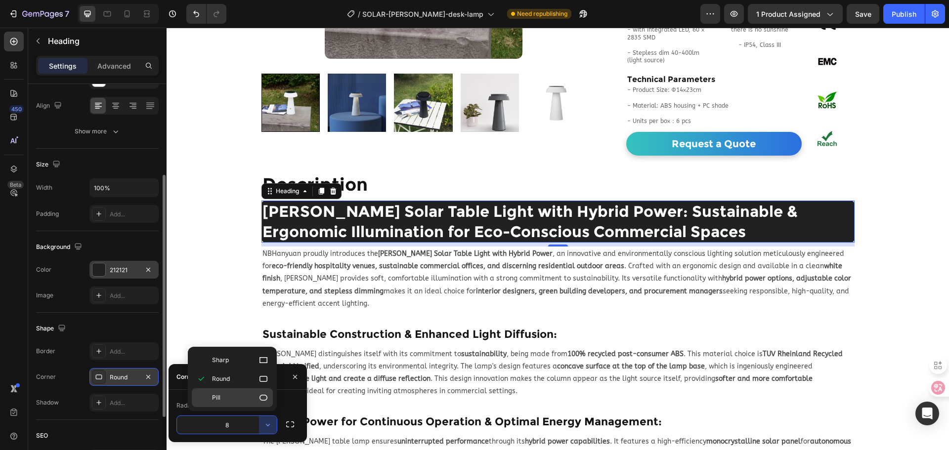
click at [246, 394] on p "Pill" at bounding box center [240, 398] width 56 height 10
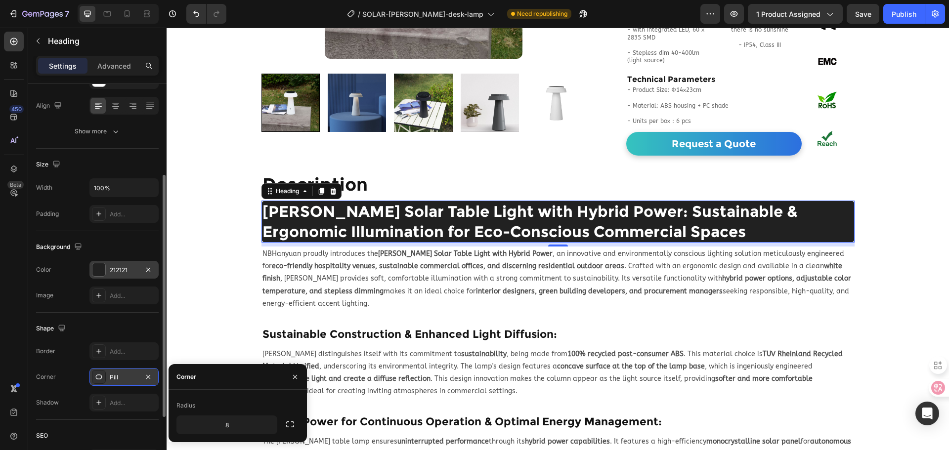
type input "9999"
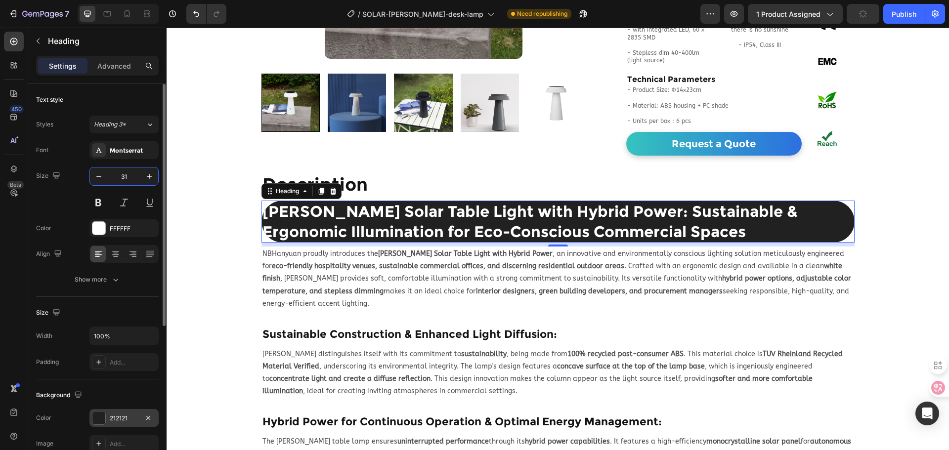
click at [124, 174] on input "31" at bounding box center [124, 177] width 33 height 18
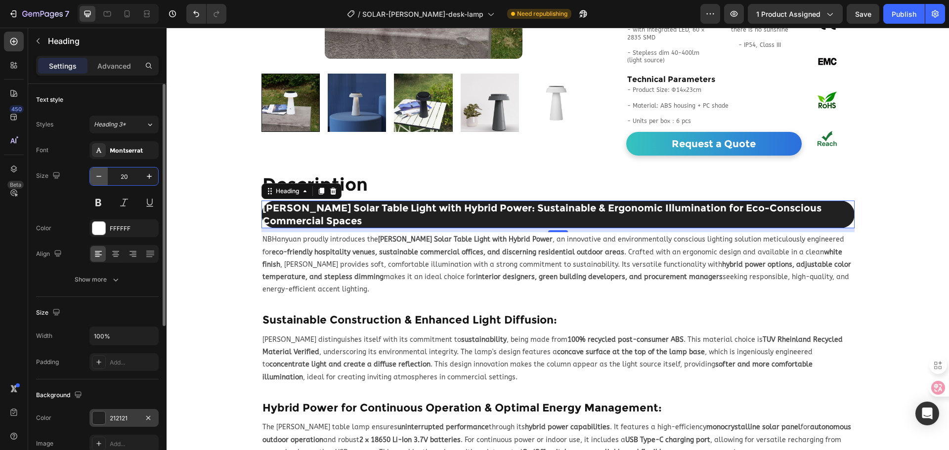
click at [96, 177] on icon "button" at bounding box center [99, 177] width 10 height 10
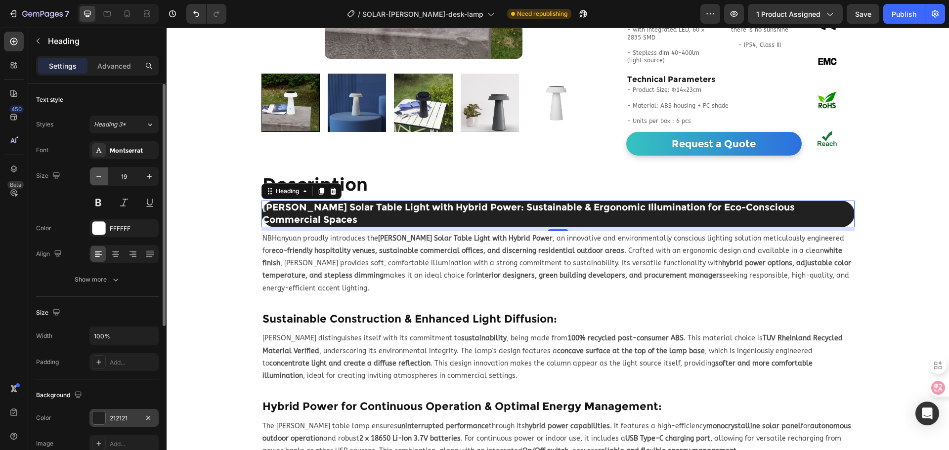
click at [96, 177] on icon "button" at bounding box center [99, 177] width 10 height 10
type input "18"
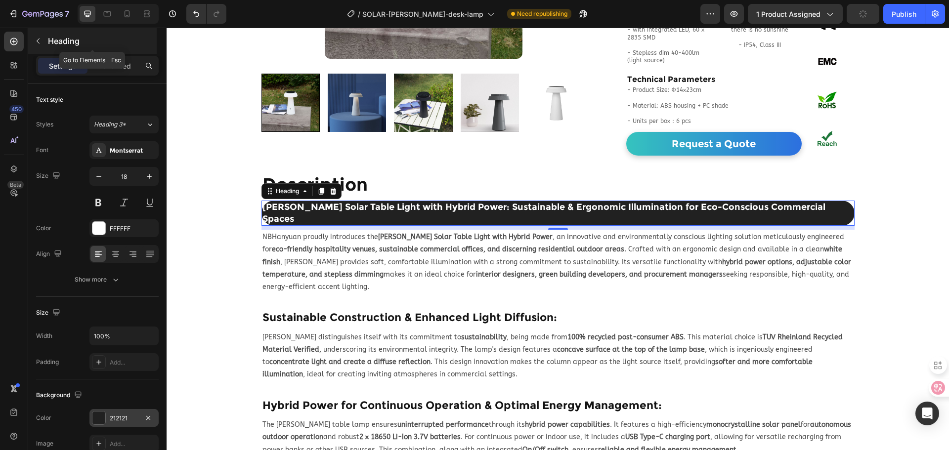
click at [37, 39] on icon "button" at bounding box center [38, 41] width 8 height 8
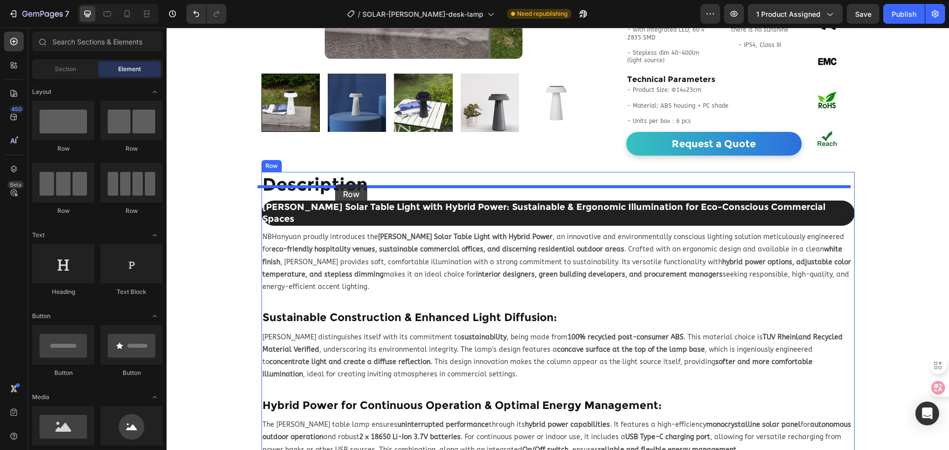
drag, startPoint x: 243, startPoint y: 146, endPoint x: 335, endPoint y: 184, distance: 99.5
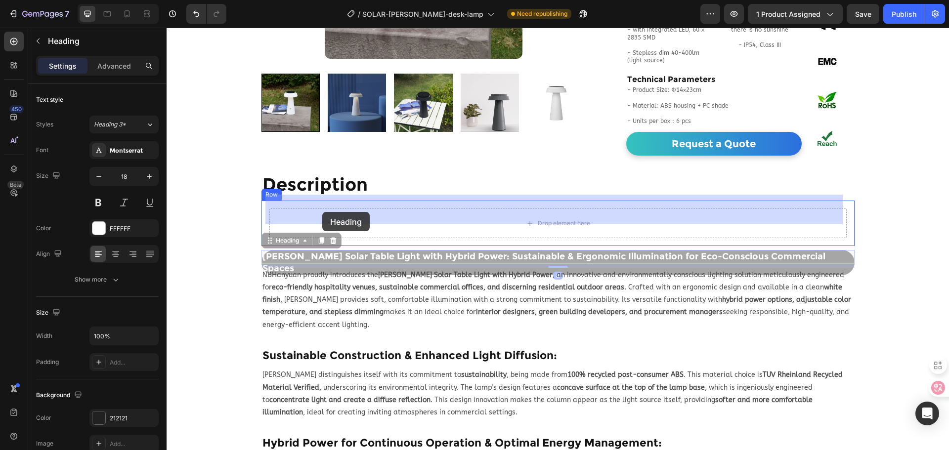
drag, startPoint x: 306, startPoint y: 239, endPoint x: 322, endPoint y: 212, distance: 31.5
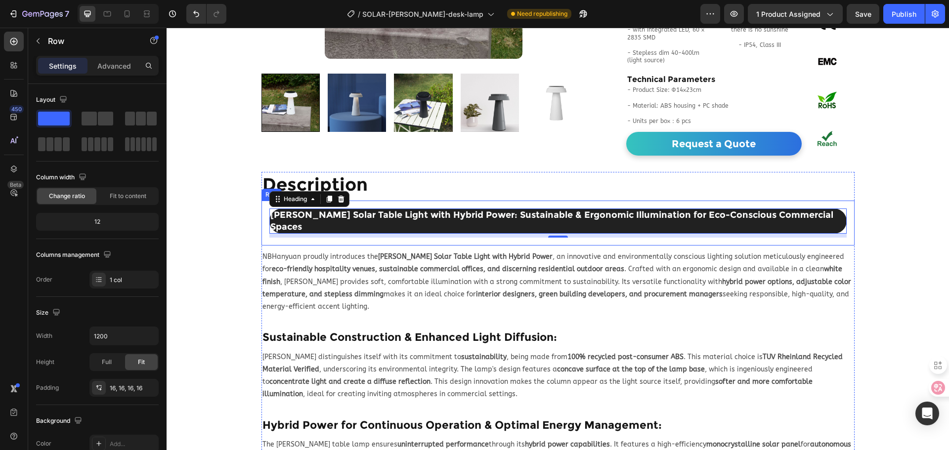
click at [298, 215] on div "ROSA Solar Table Light with Hybrid Power: Sustainable & Ergonomic Illumination …" at bounding box center [557, 223] width 593 height 45
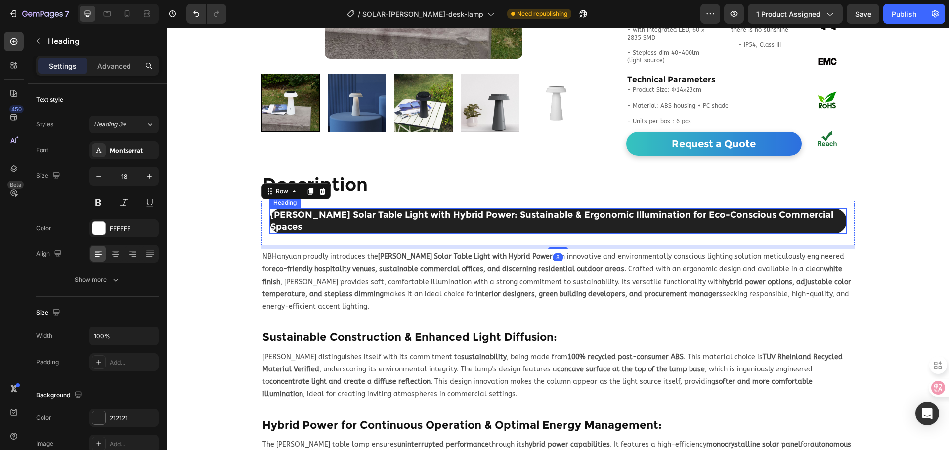
click at [269, 209] on h2 "[PERSON_NAME] Solar Table Light with Hybrid Power: Sustainable & Ergonomic Illu…" at bounding box center [557, 221] width 577 height 25
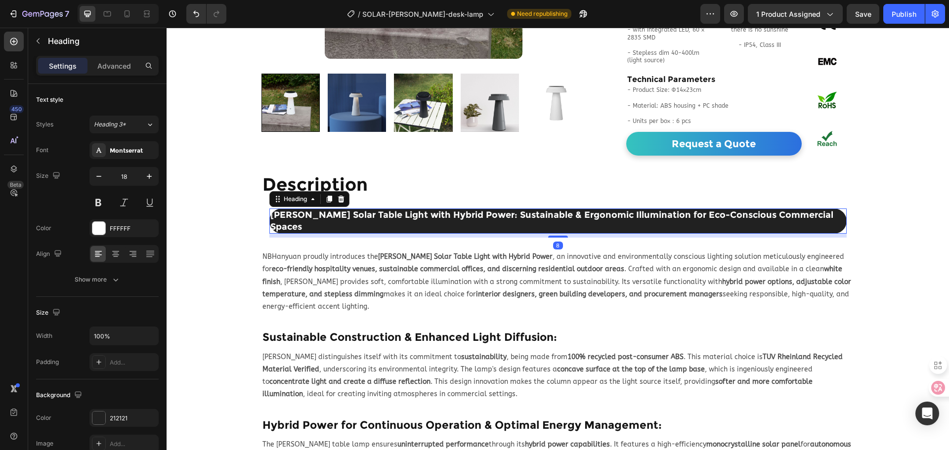
click at [269, 209] on h2 "[PERSON_NAME] Solar Table Light with Hybrid Power: Sustainable & Ergonomic Illu…" at bounding box center [557, 221] width 577 height 25
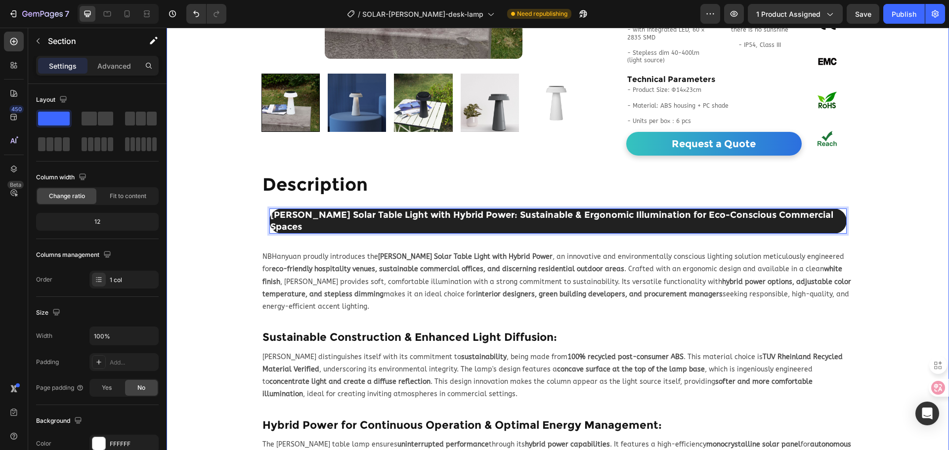
click at [915, 211] on div "Home > Products Portfolio > Solar Lighting > Rosa Solar Desk Lamp Text Block Pr…" at bounding box center [558, 322] width 782 height 1042
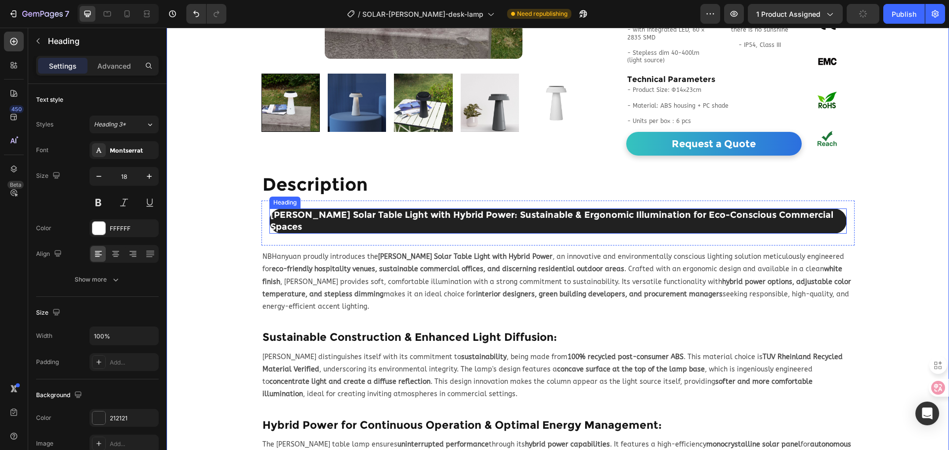
click at [270, 210] on p "[PERSON_NAME] Solar Table Light with Hybrid Power: Sustainable & Ergonomic Illu…" at bounding box center [557, 221] width 575 height 23
click at [272, 210] on p "[PERSON_NAME] Solar Table Light with Hybrid Power: Sustainable & Ergonomic Illu…" at bounding box center [557, 221] width 575 height 23
click at [916, 222] on div "Home > Products Portfolio > Solar Lighting > Rosa Solar Desk Lamp Text Block Pr…" at bounding box center [558, 322] width 782 height 1042
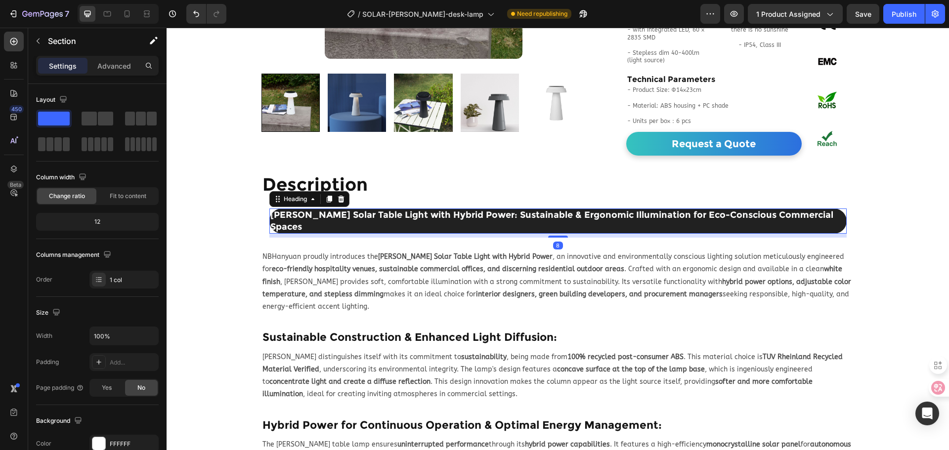
click at [566, 210] on p "[PERSON_NAME] Solar Table Light with Hybrid Power: Sustainable & Ergonomic Illu…" at bounding box center [557, 221] width 575 height 23
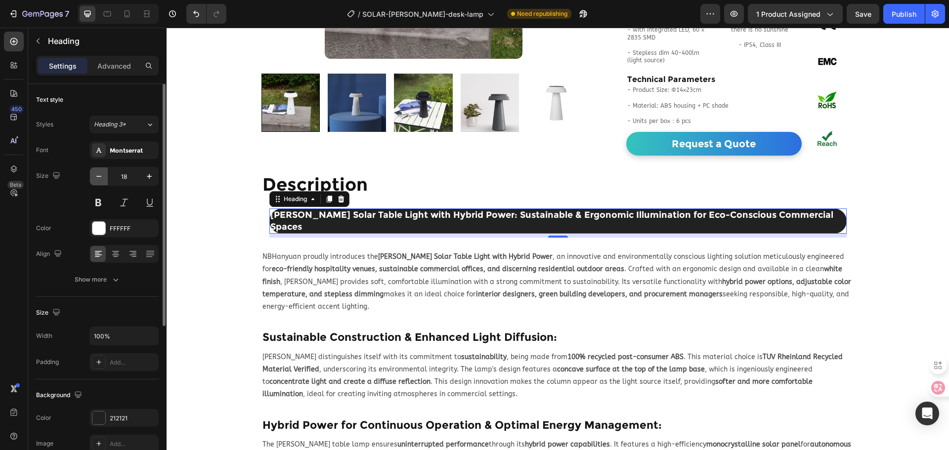
click at [97, 173] on icon "button" at bounding box center [99, 177] width 10 height 10
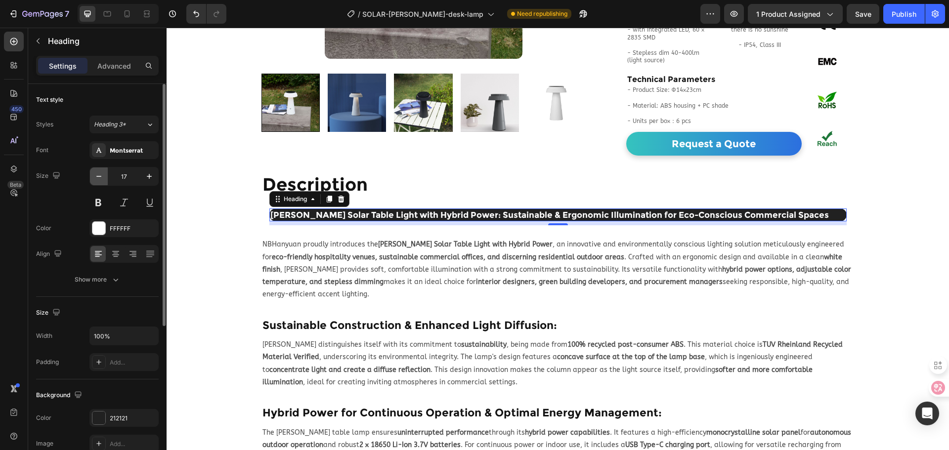
click at [97, 173] on icon "button" at bounding box center [99, 177] width 10 height 10
type input "16"
click at [116, 258] on icon at bounding box center [116, 254] width 10 height 10
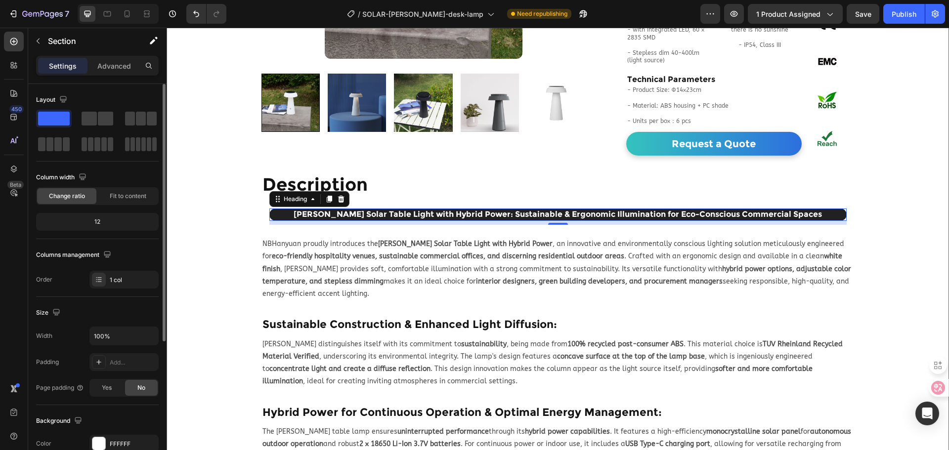
click at [912, 243] on div "Home > Products Portfolio > Solar Lighting > Rosa Solar Desk Lamp Text Block Pr…" at bounding box center [558, 316] width 782 height 1030
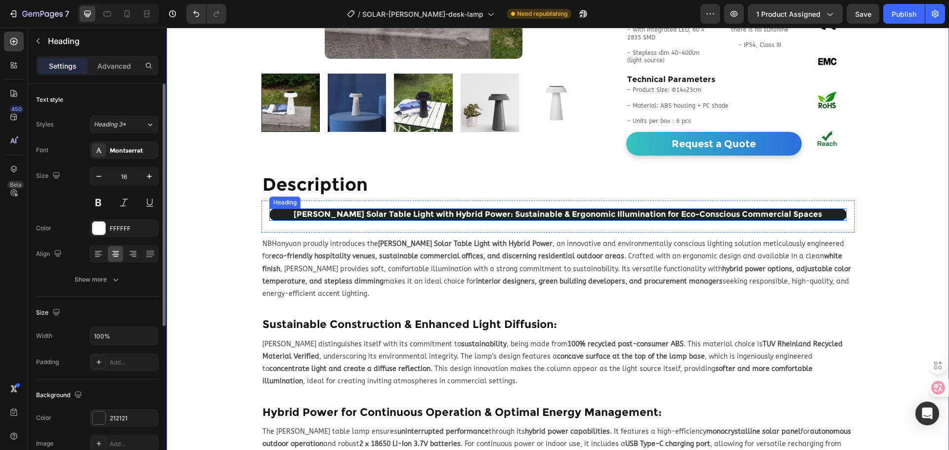
click at [832, 210] on p "[PERSON_NAME] Solar Table Light with Hybrid Power: Sustainable & Ergonomic Illu…" at bounding box center [557, 215] width 575 height 10
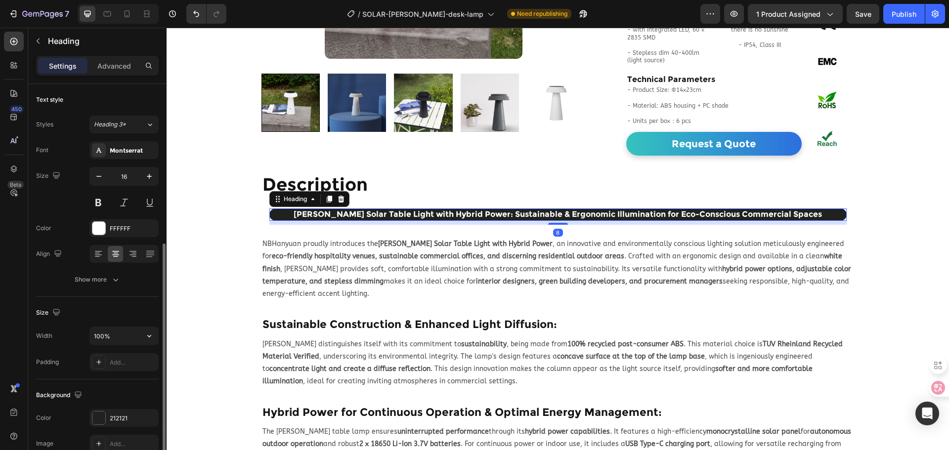
scroll to position [99, 0]
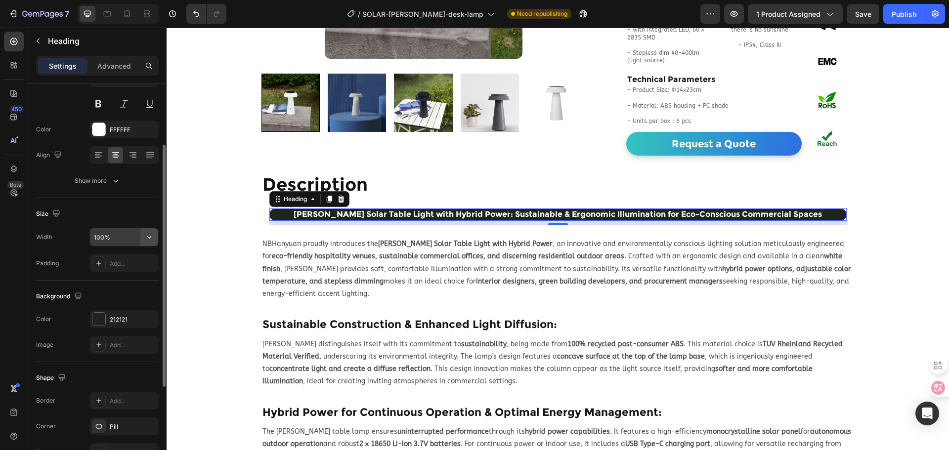
click at [145, 235] on icon "button" at bounding box center [149, 237] width 10 height 10
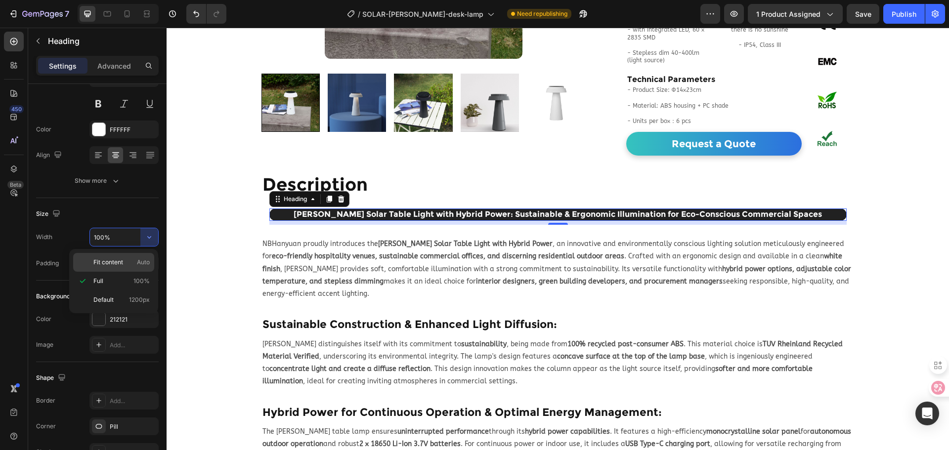
click at [129, 257] on div "Fit content Auto" at bounding box center [113, 262] width 81 height 19
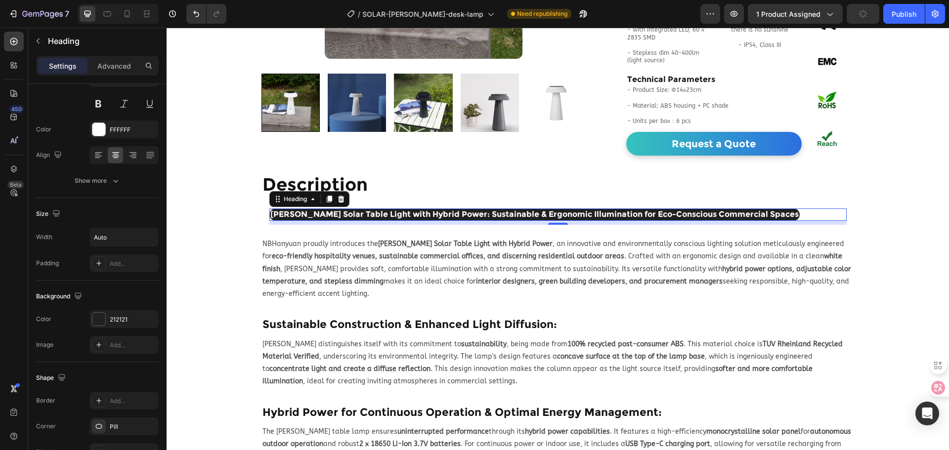
type input "100%"
click at [129, 207] on div "Size" at bounding box center [97, 214] width 123 height 16
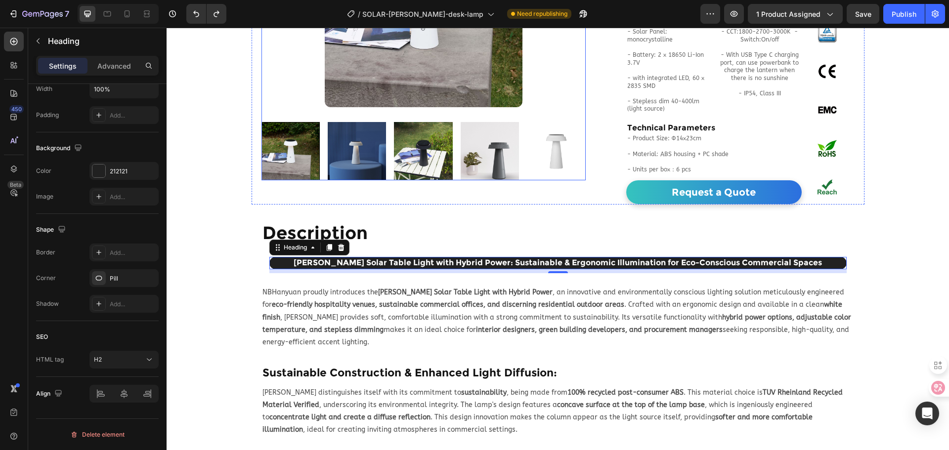
scroll to position [198, 0]
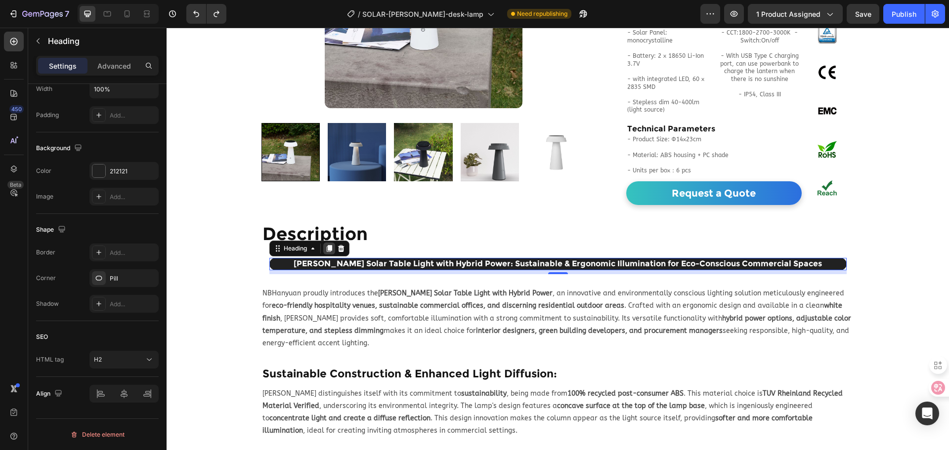
click at [325, 245] on icon at bounding box center [329, 249] width 8 height 8
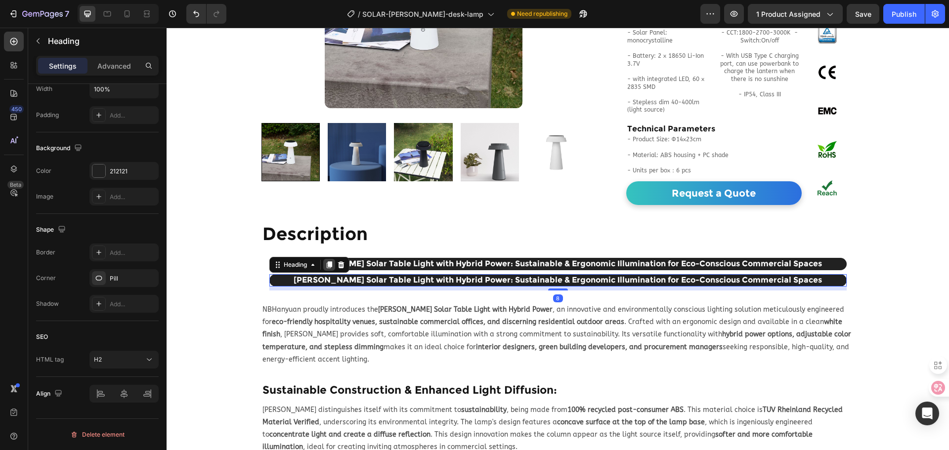
click at [326, 261] on icon at bounding box center [329, 265] width 8 height 8
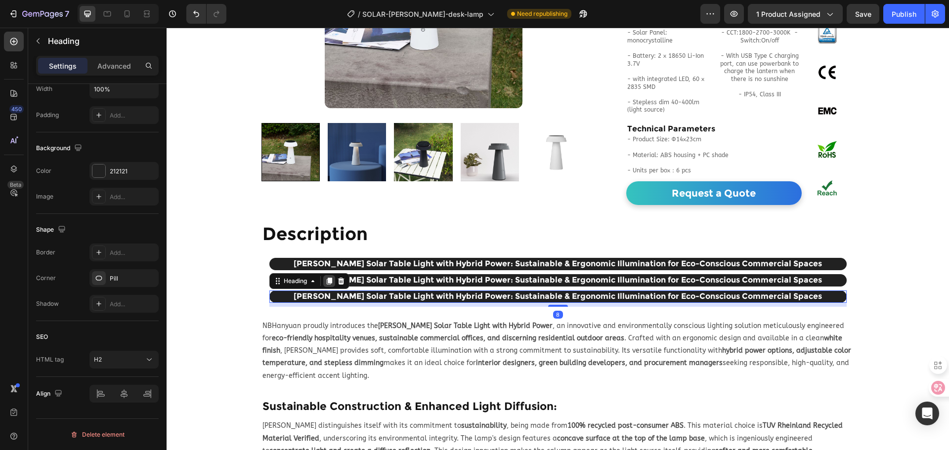
click at [328, 277] on icon at bounding box center [329, 281] width 8 height 8
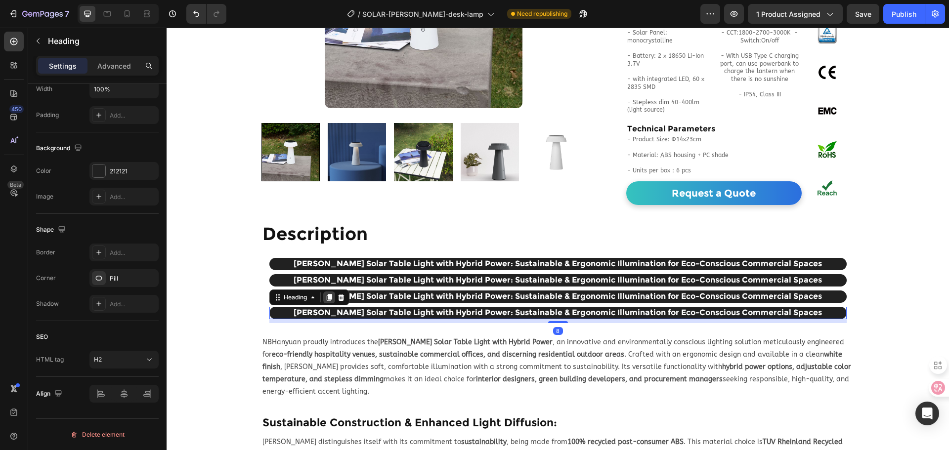
click at [326, 294] on icon at bounding box center [328, 297] width 5 height 7
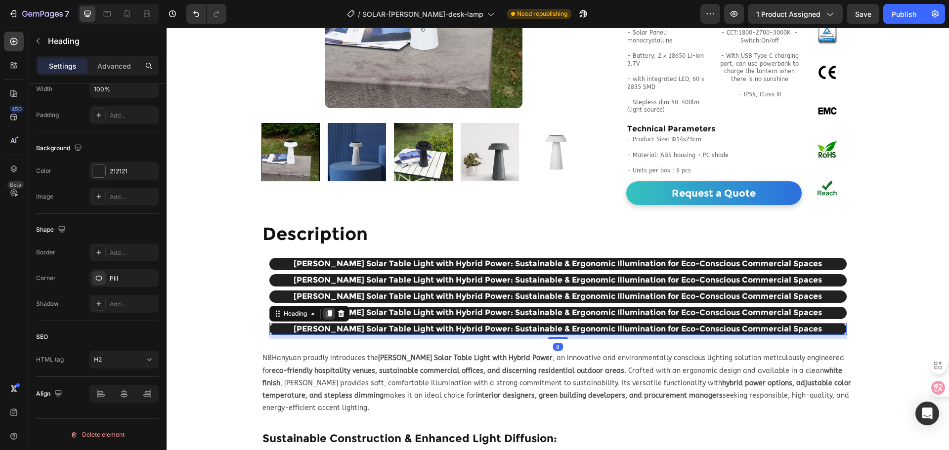
click at [325, 308] on div at bounding box center [329, 314] width 12 height 12
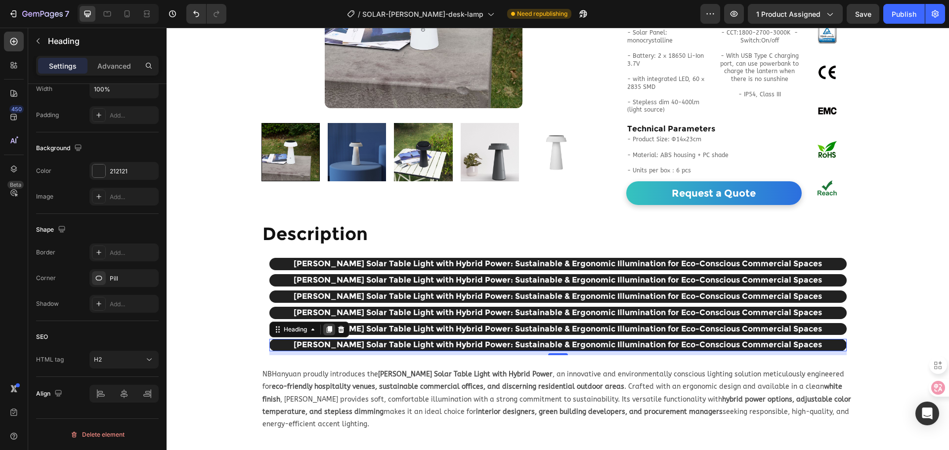
click at [325, 326] on icon at bounding box center [329, 330] width 8 height 8
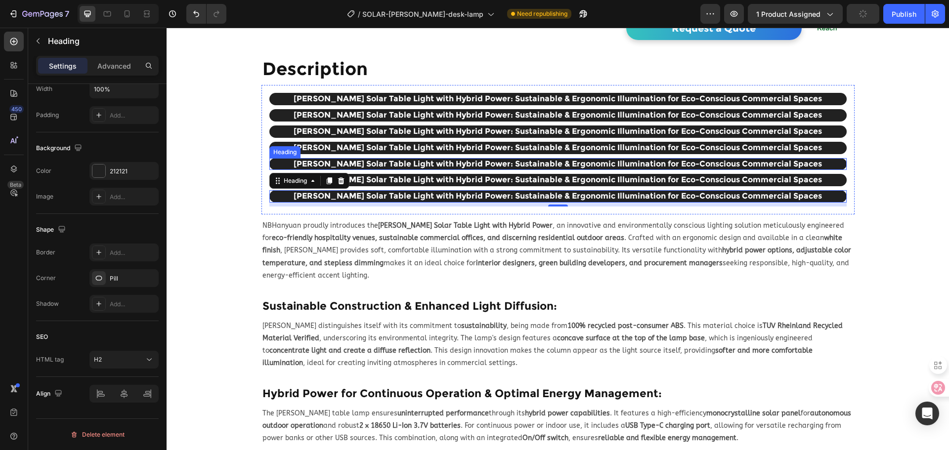
scroll to position [395, 0]
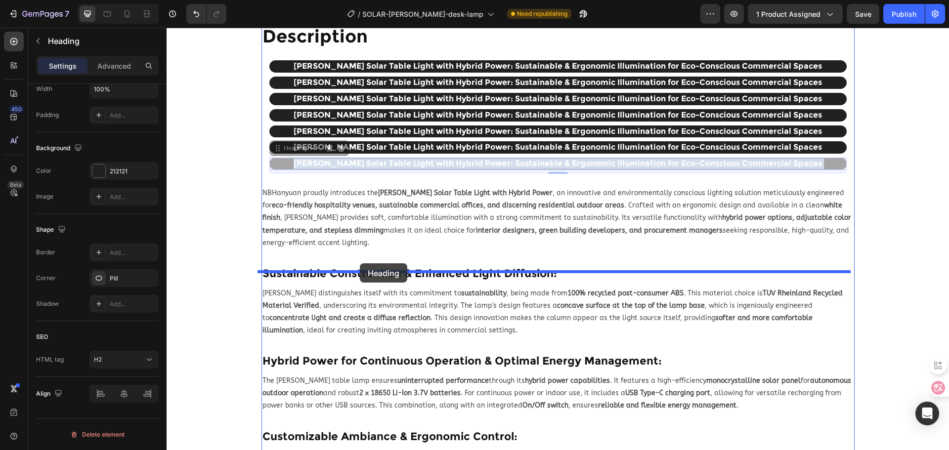
drag, startPoint x: 379, startPoint y: 152, endPoint x: 360, endPoint y: 263, distance: 113.3
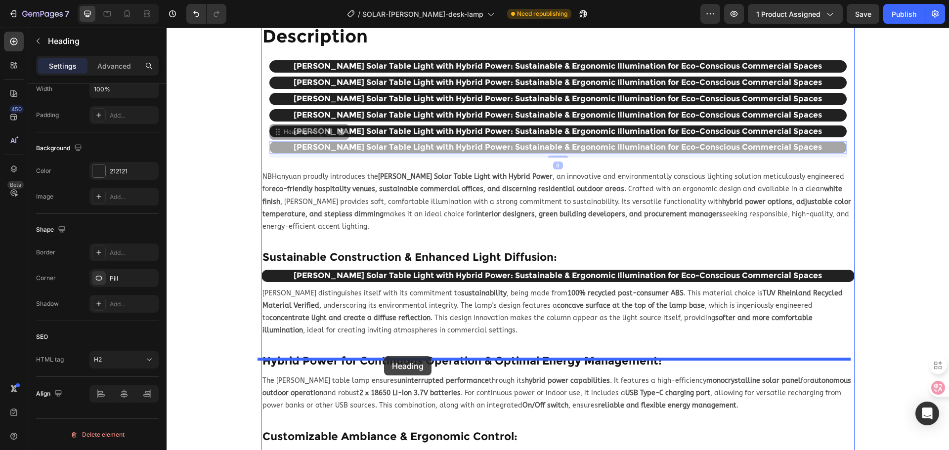
drag, startPoint x: 428, startPoint y: 134, endPoint x: 384, endPoint y: 356, distance: 226.6
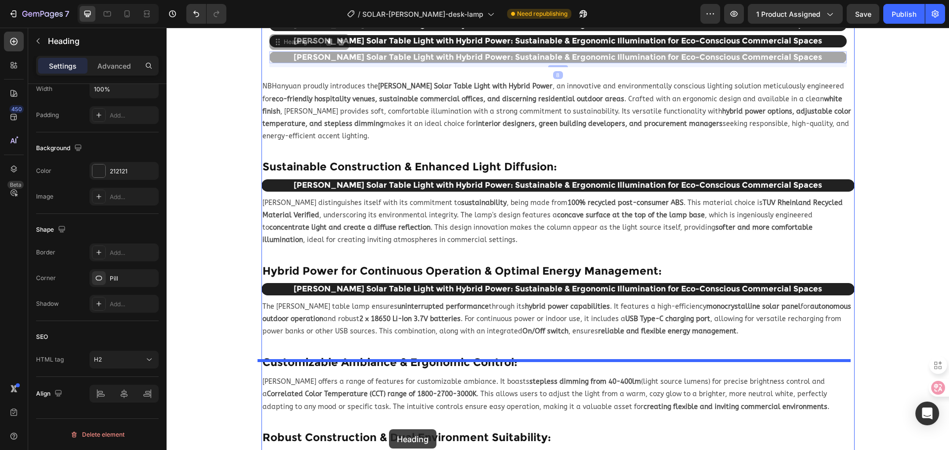
scroll to position [513, 0]
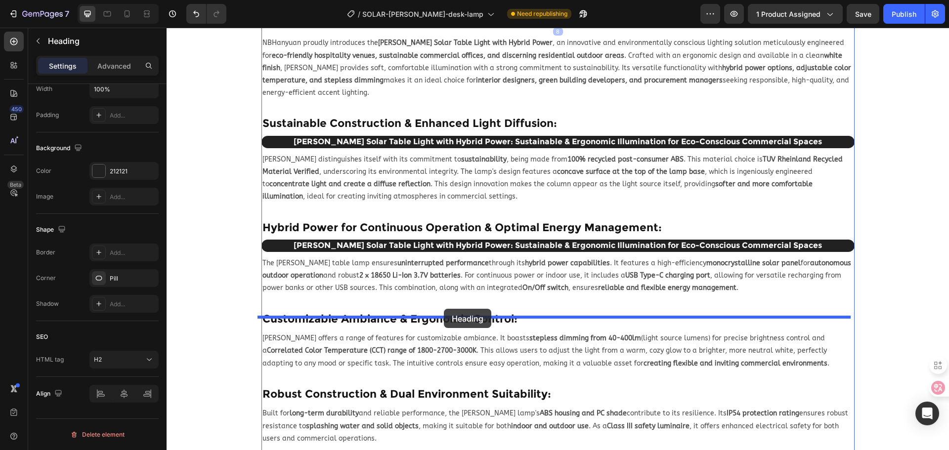
drag, startPoint x: 403, startPoint y: 115, endPoint x: 444, endPoint y: 309, distance: 198.5
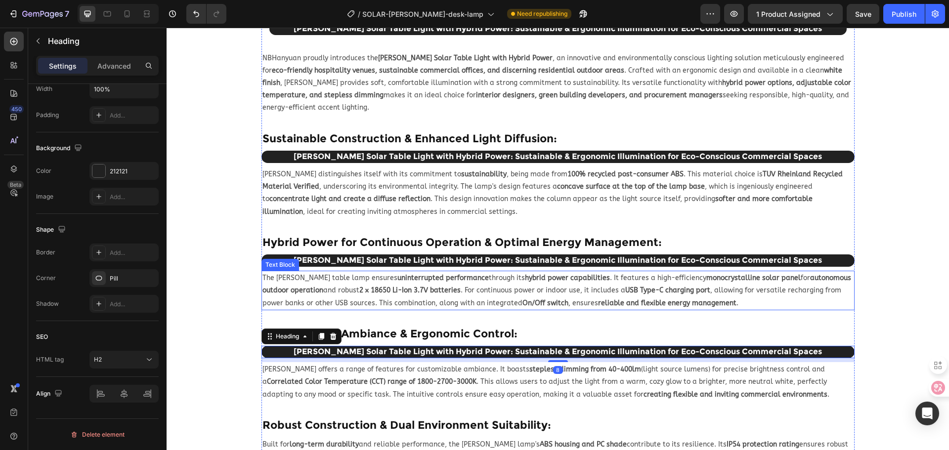
scroll to position [299, 0]
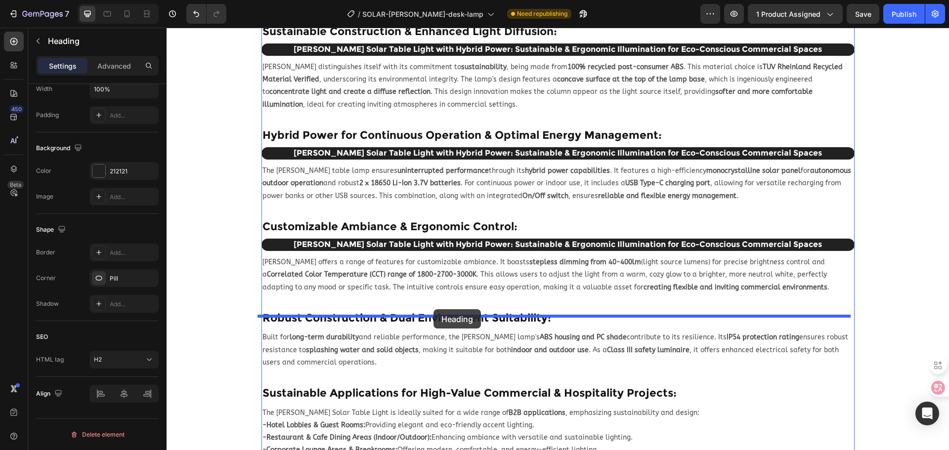
drag, startPoint x: 414, startPoint y: 194, endPoint x: 433, endPoint y: 309, distance: 117.3
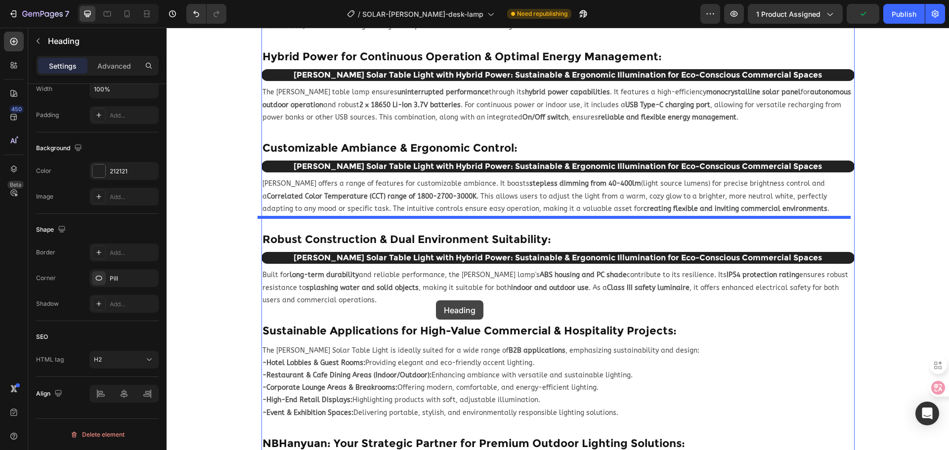
scroll to position [818, 0]
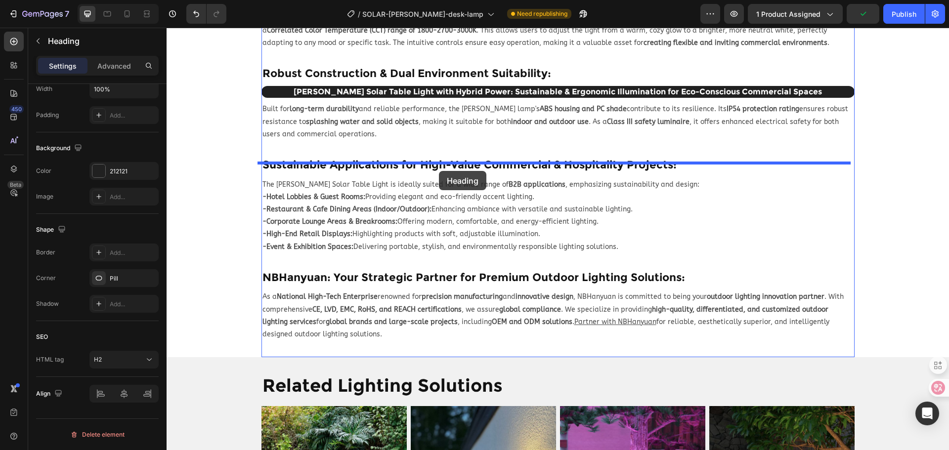
drag, startPoint x: 430, startPoint y: 110, endPoint x: 439, endPoint y: 171, distance: 61.9
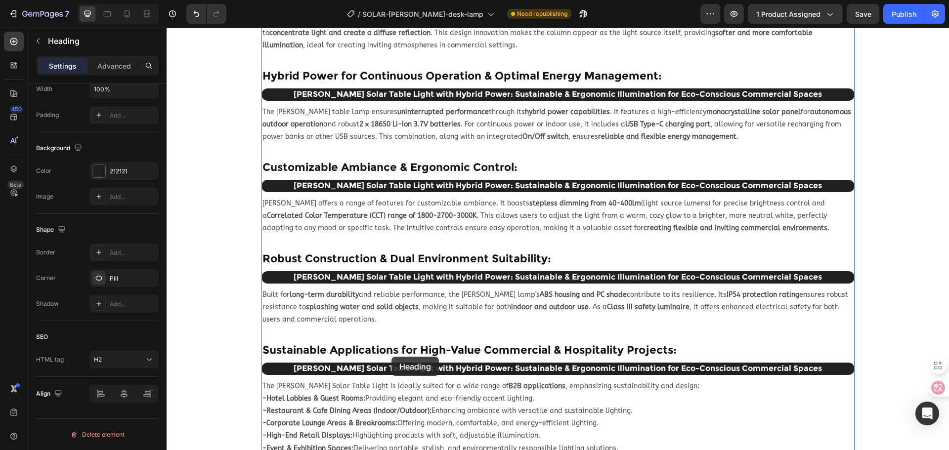
scroll to position [752, 0]
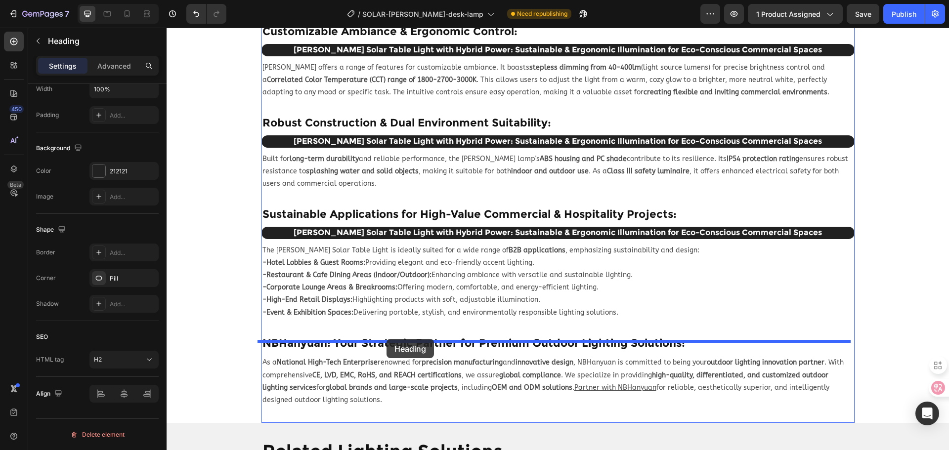
drag, startPoint x: 369, startPoint y: 208, endPoint x: 387, endPoint y: 339, distance: 132.6
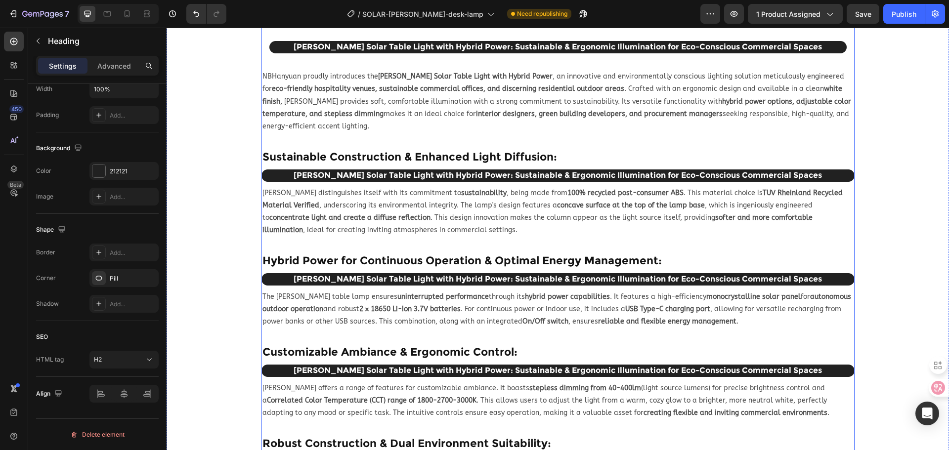
scroll to position [291, 0]
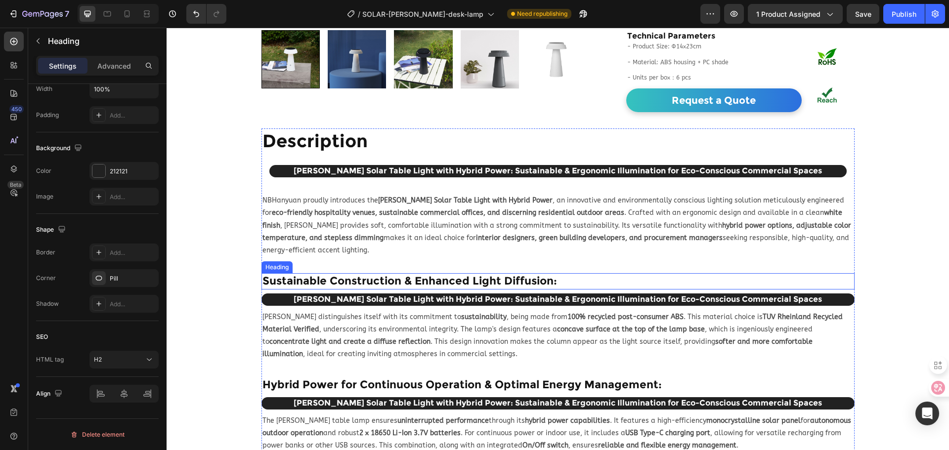
click at [384, 273] on h2 "Sustainable Construction & Enhanced Light Diffusion:" at bounding box center [557, 281] width 593 height 16
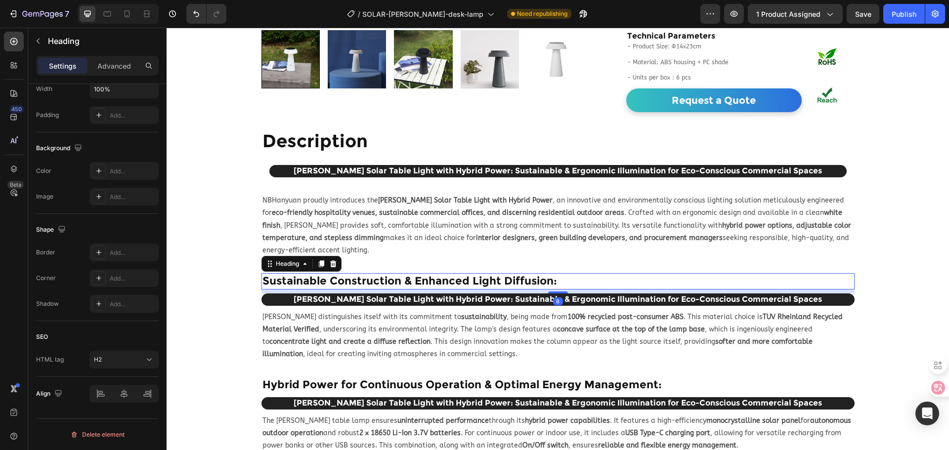
click at [384, 273] on h2 "Sustainable Construction & Enhanced Light Diffusion:" at bounding box center [557, 281] width 593 height 16
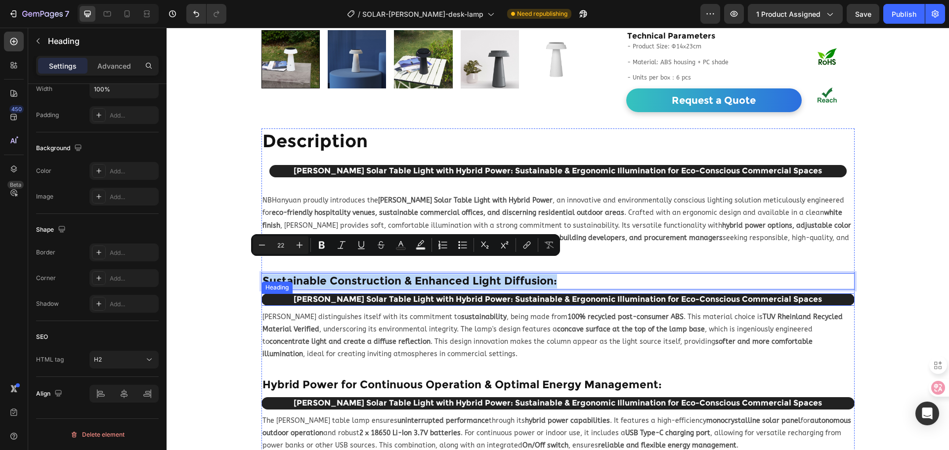
click at [401, 294] on h2 "[PERSON_NAME] Solar Table Light with Hybrid Power: Sustainable & Ergonomic Illu…" at bounding box center [557, 300] width 593 height 12
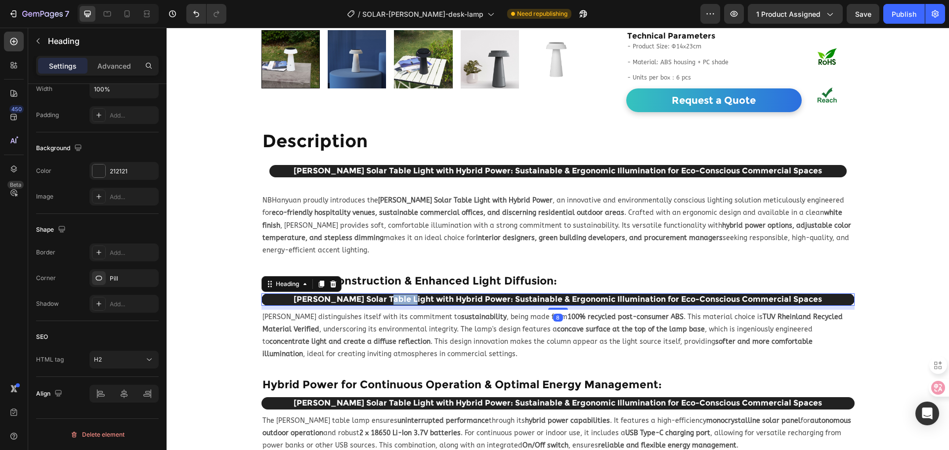
click at [401, 294] on h2 "[PERSON_NAME] Solar Table Light with Hybrid Power: Sustainable & Ergonomic Illu…" at bounding box center [557, 300] width 593 height 12
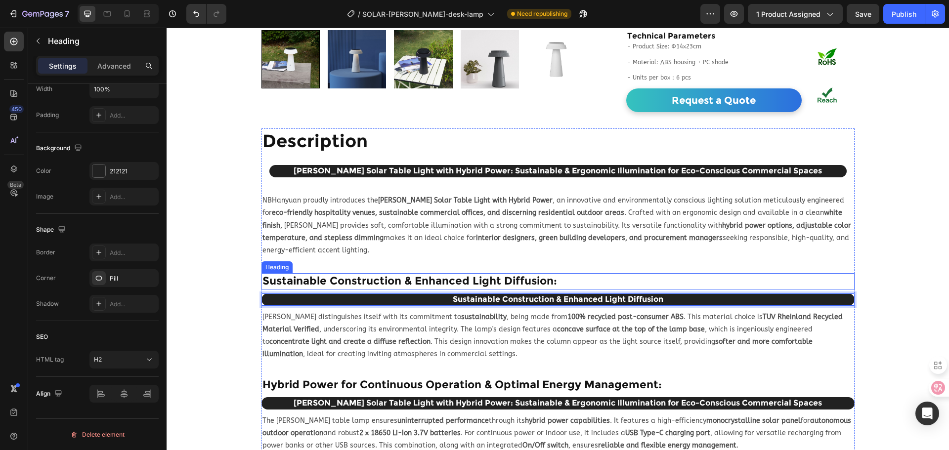
click at [565, 274] on p "Sustainable Construction & Enhanced Light Diffusion:" at bounding box center [557, 281] width 591 height 14
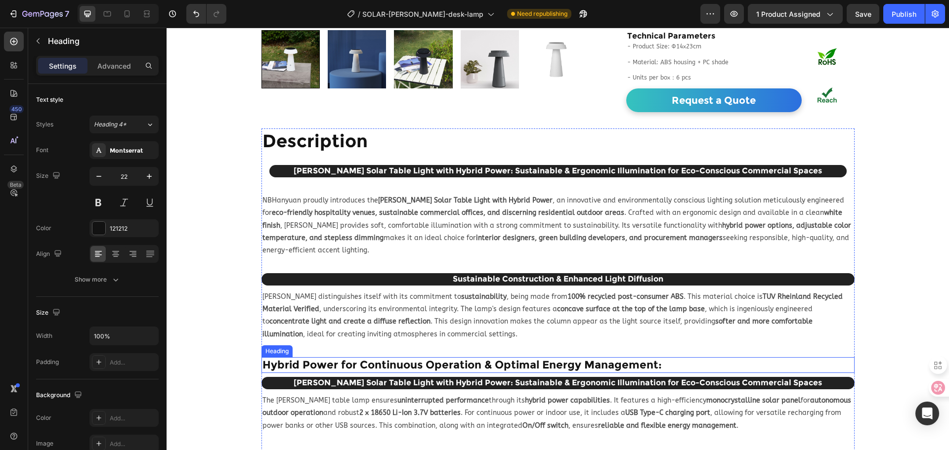
click at [474, 357] on h2 "Hybrid Power for Continuous Operation & Optimal Energy Management:" at bounding box center [557, 365] width 593 height 16
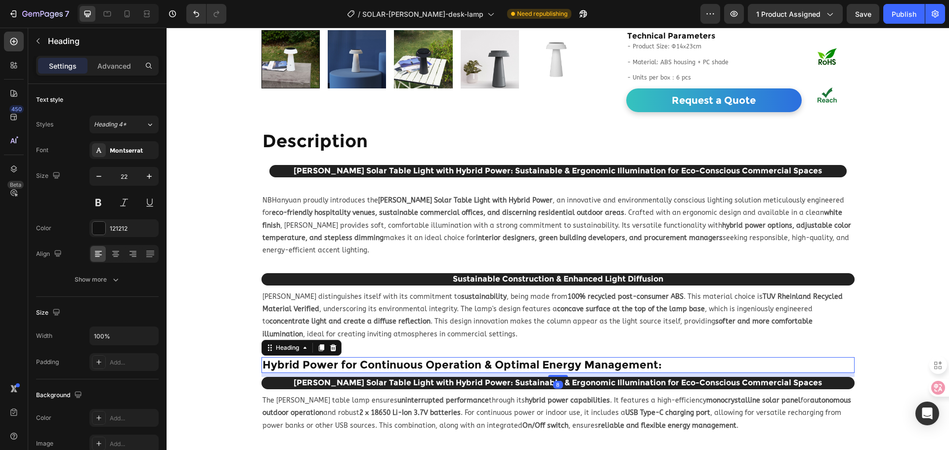
click at [474, 357] on h2 "Hybrid Power for Continuous Operation & Optimal Energy Management:" at bounding box center [557, 365] width 593 height 16
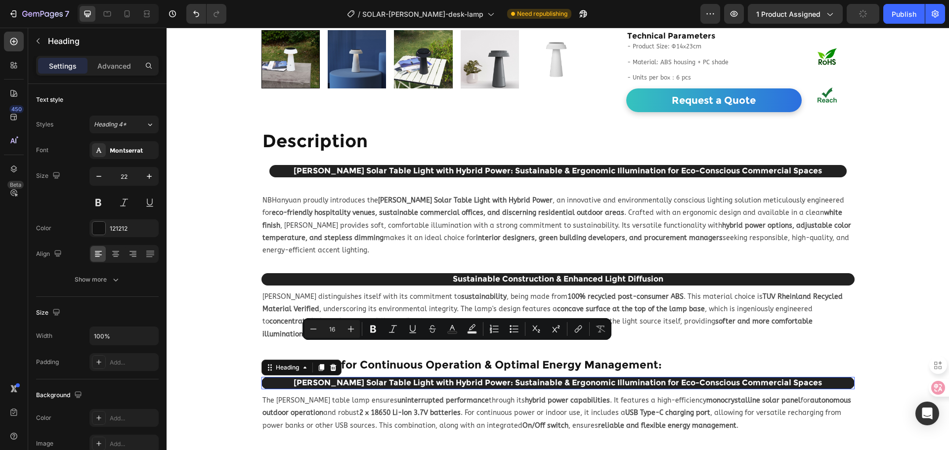
click at [457, 377] on h2 "[PERSON_NAME] Solar Table Light with Hybrid Power: Sustainable & Ergonomic Illu…" at bounding box center [557, 383] width 593 height 12
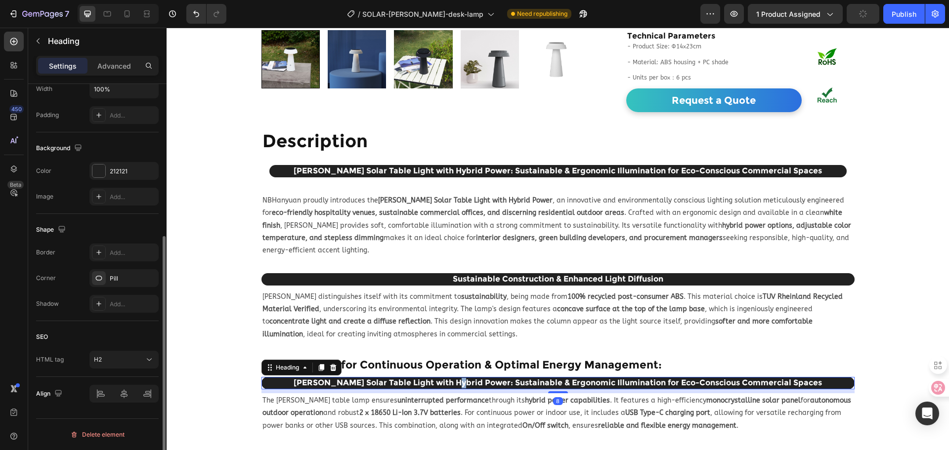
click at [457, 377] on h2 "[PERSON_NAME] Solar Table Light with Hybrid Power: Sustainable & Ergonomic Illu…" at bounding box center [557, 383] width 593 height 12
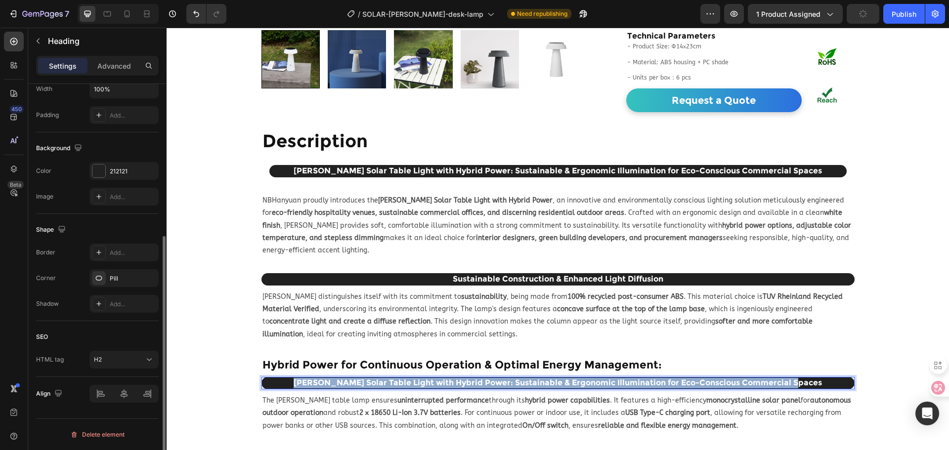
click at [457, 378] on p "[PERSON_NAME] Solar Table Light with Hybrid Power: Sustainable & Ergonomic Illu…" at bounding box center [557, 383] width 591 height 10
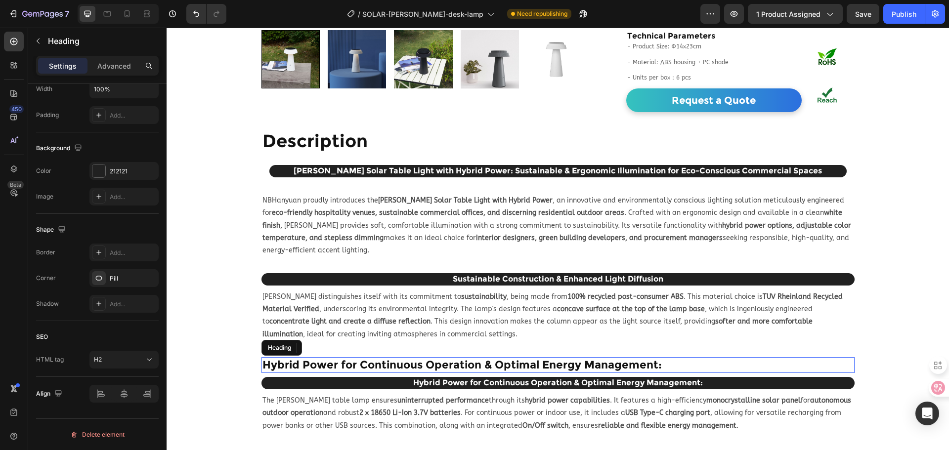
click at [560, 358] on p "Hybrid Power for Continuous Operation & Optimal Energy Management:" at bounding box center [557, 365] width 591 height 14
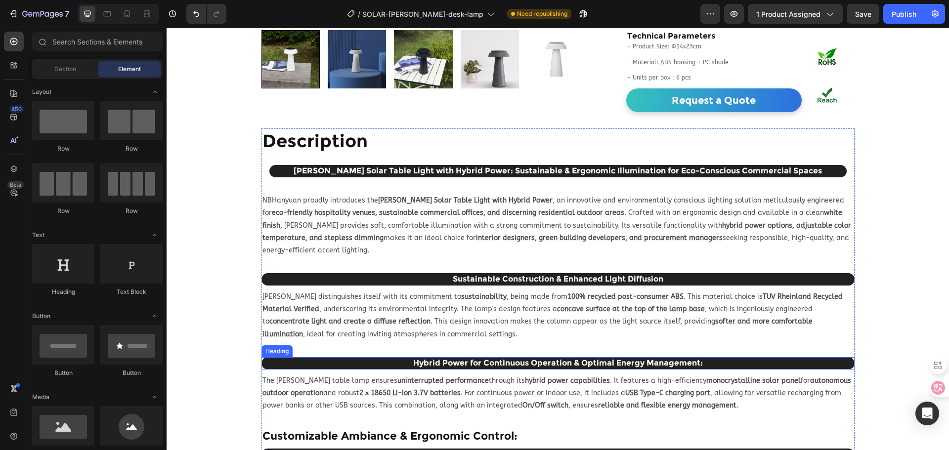
click at [714, 358] on p "Hybrid Power for Continuous Operation & Optimal Energy Management:" at bounding box center [557, 363] width 591 height 10
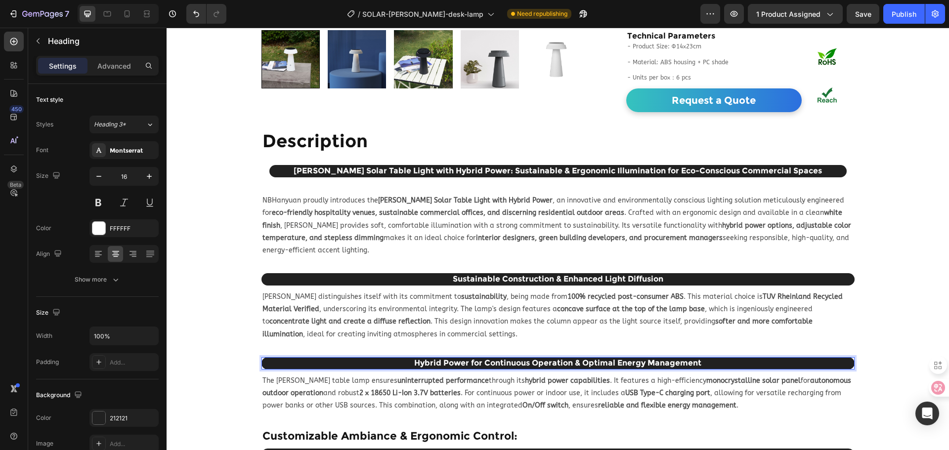
click at [598, 375] on p "The ROSA table lamp ensures uninterrupted performance through its hybrid power …" at bounding box center [557, 394] width 591 height 38
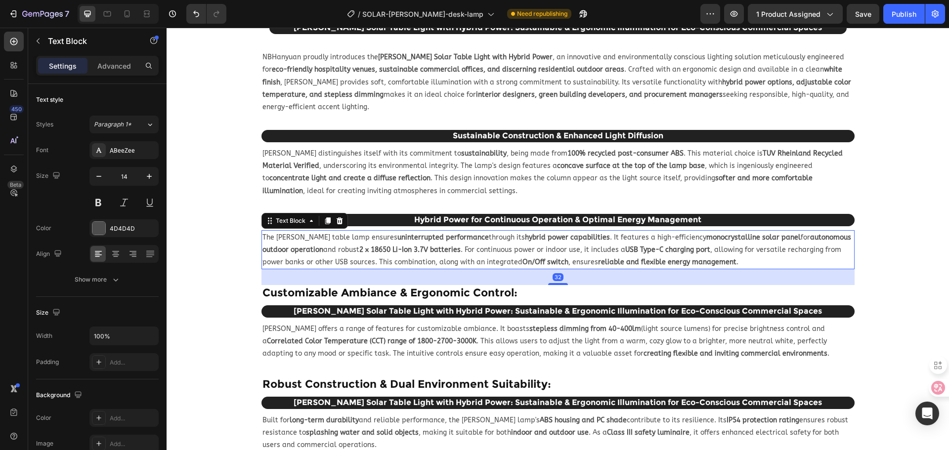
scroll to position [439, 0]
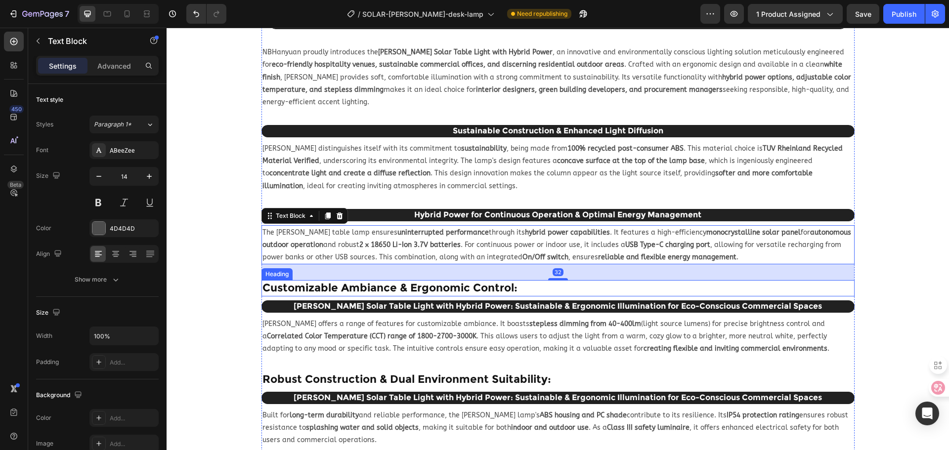
click at [477, 280] on h2 "Customizable Ambiance & Ergonomic Control:" at bounding box center [557, 288] width 593 height 16
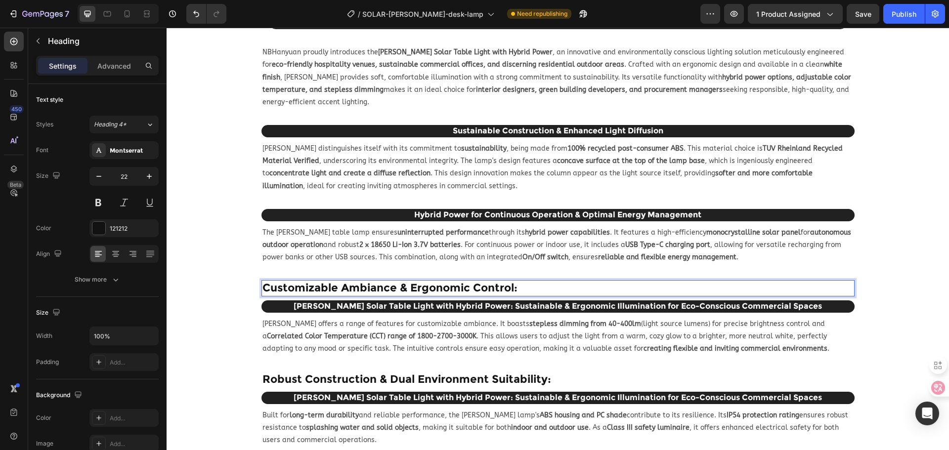
click at [477, 280] on h2 "Customizable Ambiance & Ergonomic Control:" at bounding box center [557, 288] width 593 height 16
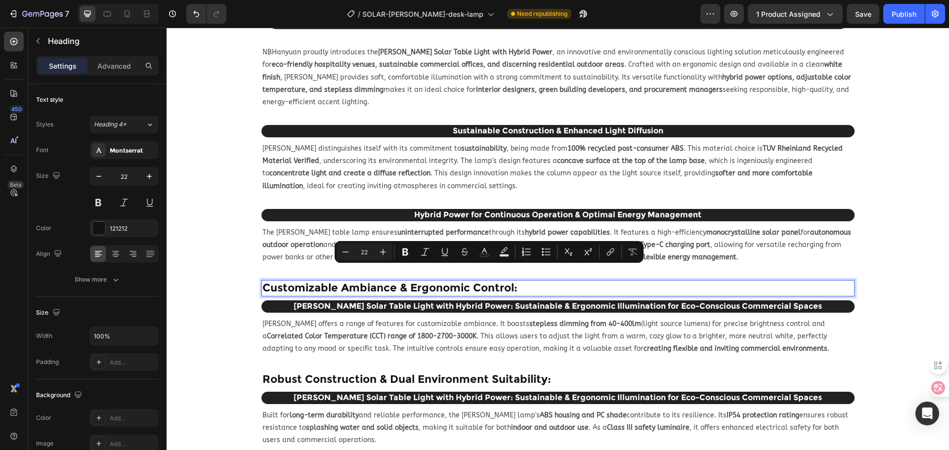
click at [511, 281] on p "Customizable Ambiance & Ergonomic Control:" at bounding box center [557, 288] width 591 height 14
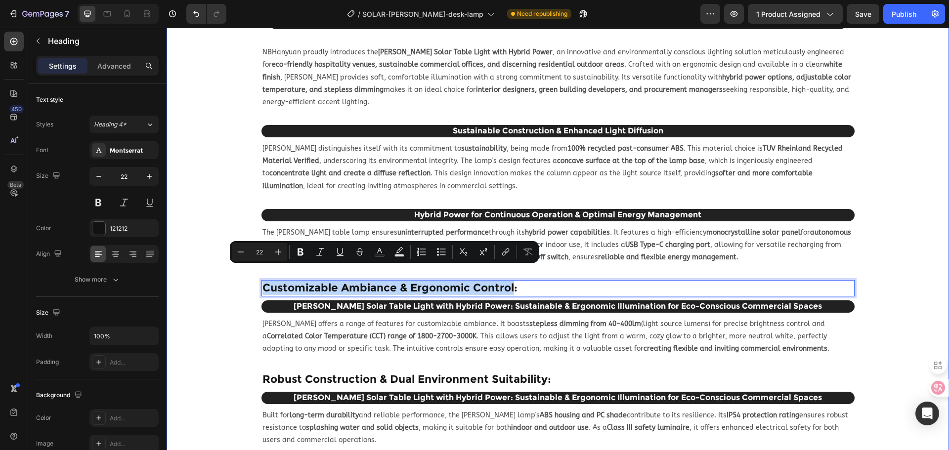
drag, startPoint x: 510, startPoint y: 273, endPoint x: 140, endPoint y: 278, distance: 369.7
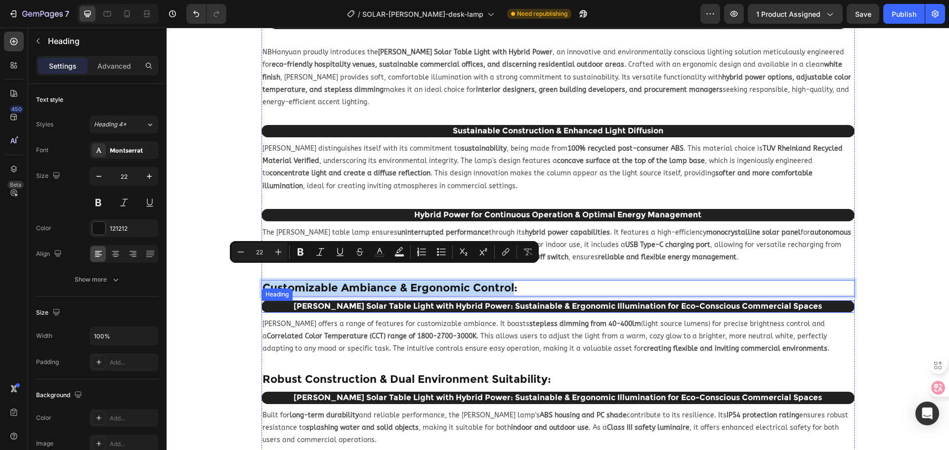
copy p "Customizable Ambiance & Ergonomic Control"
click at [447, 301] on h2 "[PERSON_NAME] Solar Table Light with Hybrid Power: Sustainable & Ergonomic Illu…" at bounding box center [557, 307] width 593 height 12
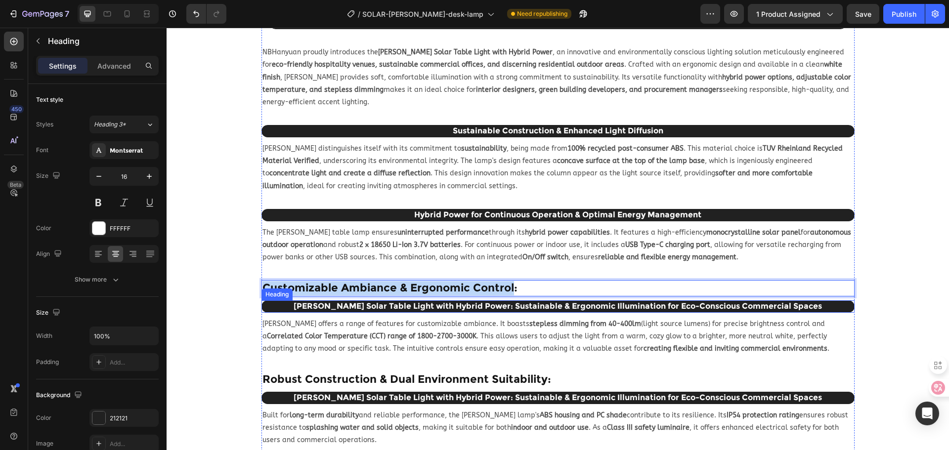
scroll to position [247, 0]
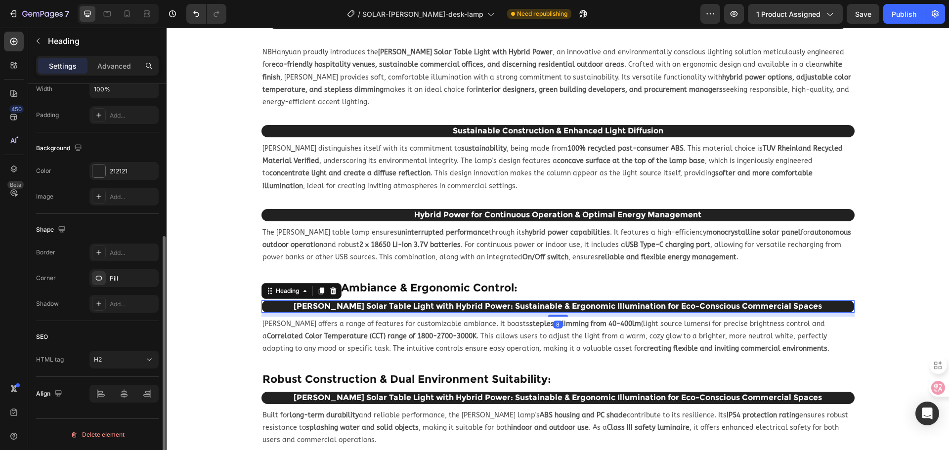
click at [447, 301] on h2 "[PERSON_NAME] Solar Table Light with Hybrid Power: Sustainable & Ergonomic Illu…" at bounding box center [557, 307] width 593 height 12
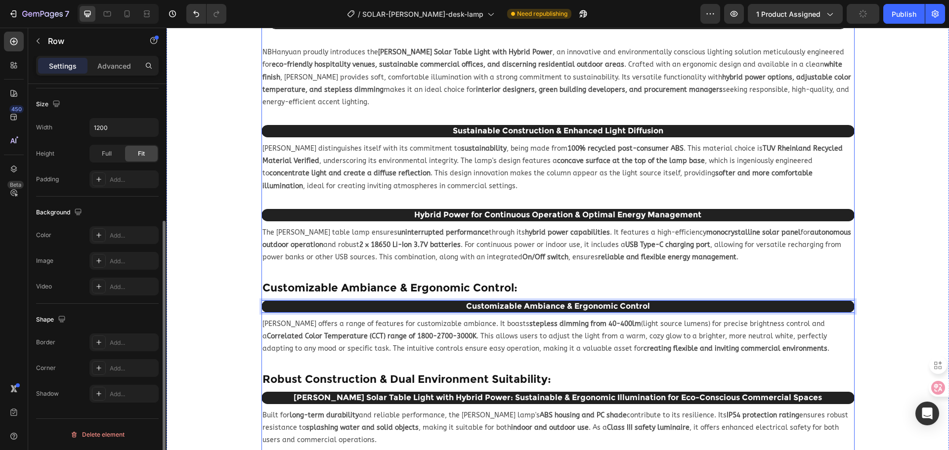
click at [534, 265] on div "Description Heading ROSA Solar Table Light with Hybrid Power: Sustainable & Erg…" at bounding box center [557, 338] width 593 height 716
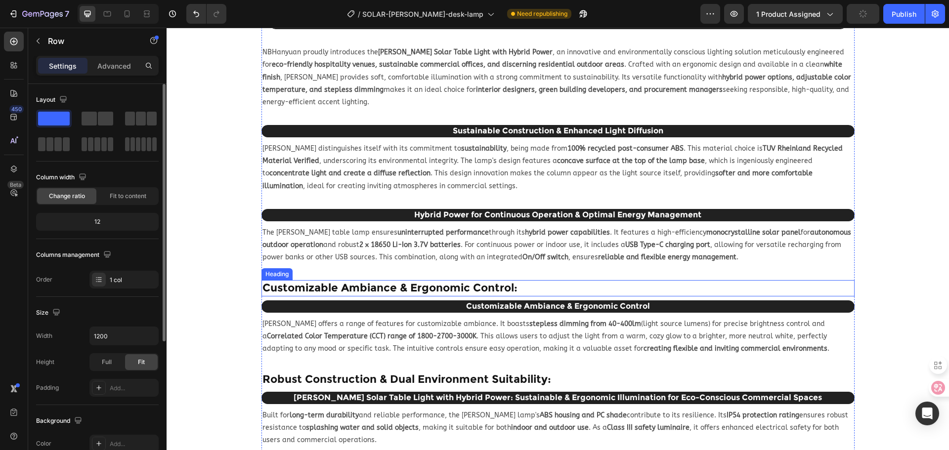
click at [533, 281] on p "Customizable Ambiance & Ergonomic Control:" at bounding box center [557, 288] width 591 height 14
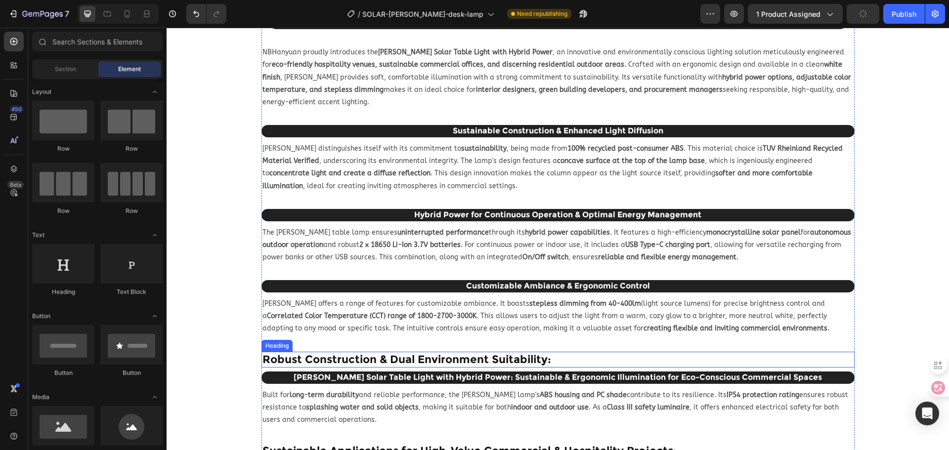
click at [510, 352] on h2 "Robust Construction & Dual Environment Suitability:" at bounding box center [557, 360] width 593 height 16
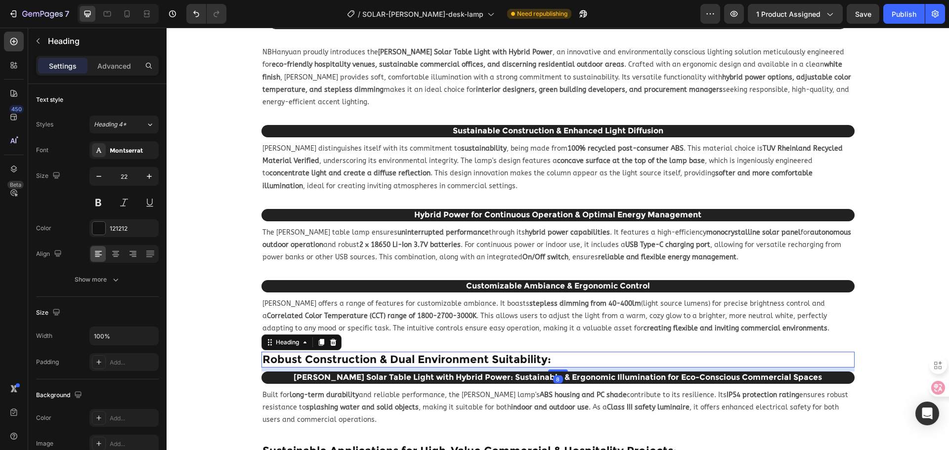
click at [510, 352] on h2 "Robust Construction & Dual Environment Suitability:" at bounding box center [557, 360] width 593 height 16
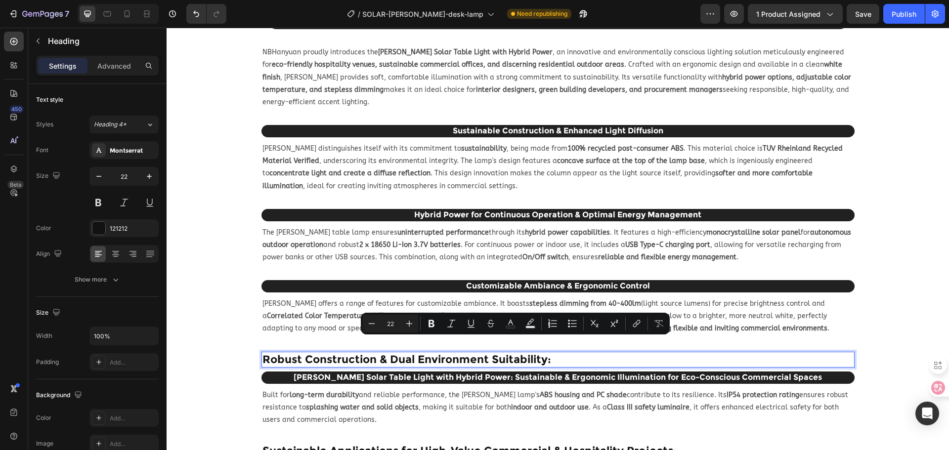
click at [536, 353] on p "Robust Construction & Dual Environment Suitability:" at bounding box center [557, 360] width 591 height 14
click at [543, 353] on p "Robust Construction & Dual Environment Suitability:" at bounding box center [557, 360] width 591 height 14
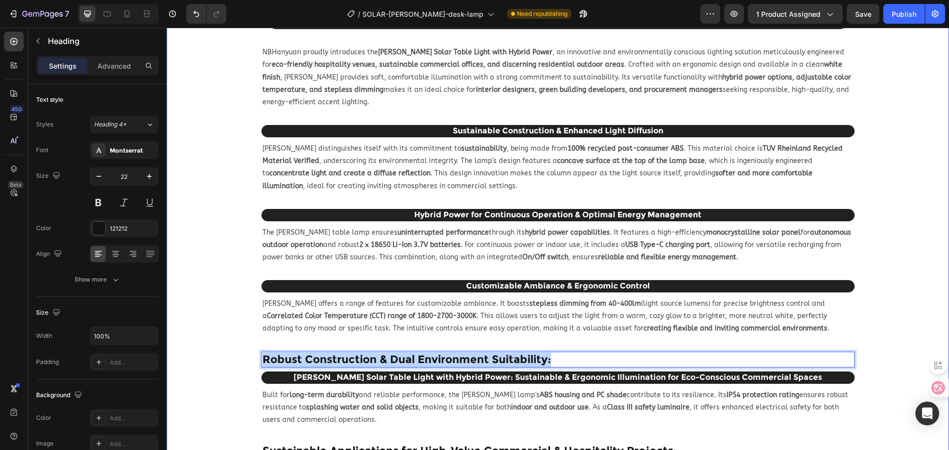
drag, startPoint x: 543, startPoint y: 344, endPoint x: 279, endPoint y: 342, distance: 264.0
click at [224, 344] on div "Home > Products Portfolio > Solar Lighting > Rosa Solar Desk Lamp Text Block Pr…" at bounding box center [558, 142] width 782 height 1067
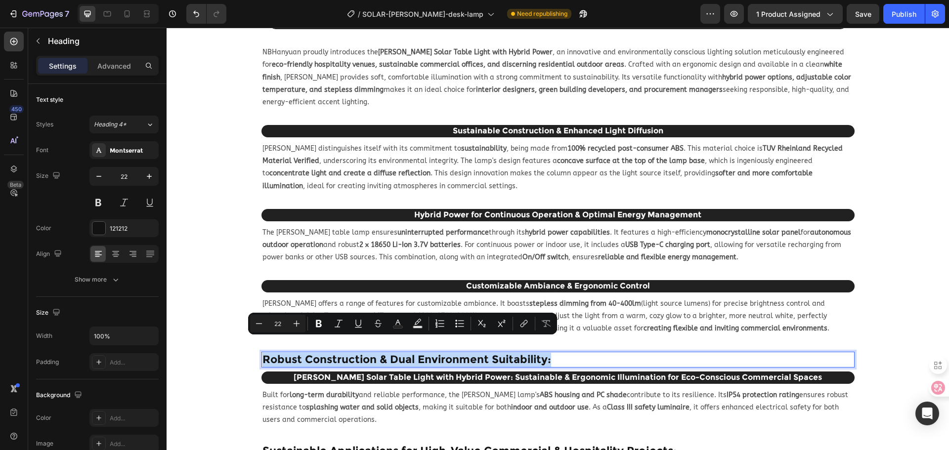
drag, startPoint x: 276, startPoint y: 344, endPoint x: 448, endPoint y: 350, distance: 172.1
click at [279, 353] on p "Robust Construction & Dual Environment Suitability:" at bounding box center [557, 360] width 591 height 14
click at [545, 353] on p "Robust Construction & Dual Environment Suitability:" at bounding box center [557, 360] width 591 height 14
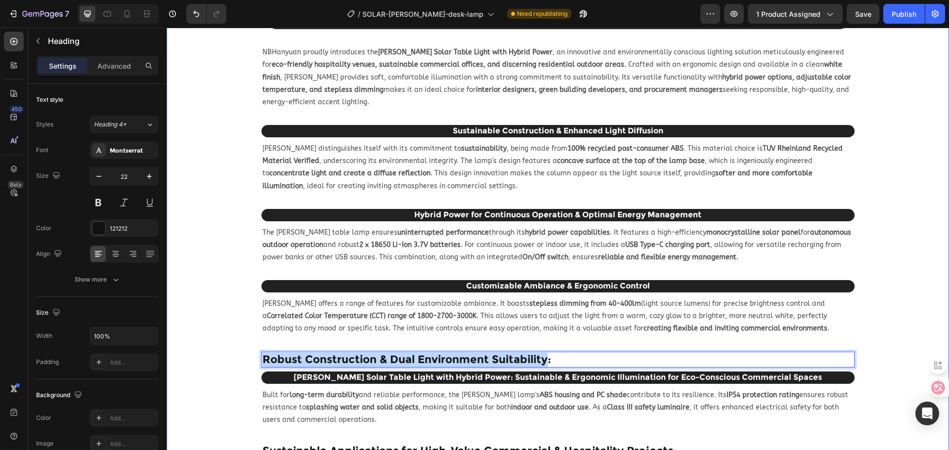
drag, startPoint x: 543, startPoint y: 346, endPoint x: 257, endPoint y: 340, distance: 286.2
click at [257, 340] on div "Home > Products Portfolio > Solar Lighting > Rosa Solar Desk Lamp Text Block Pr…" at bounding box center [558, 142] width 782 height 1067
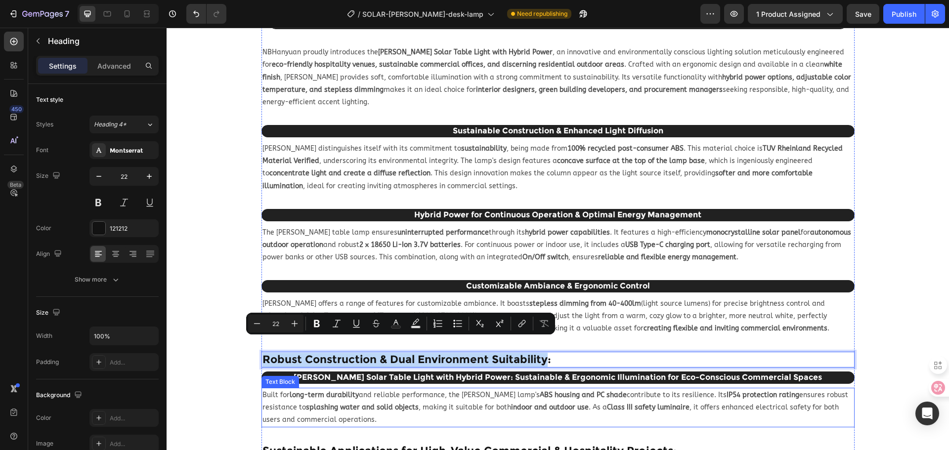
copy p "Robust Construction & Dual Environment Suitability"
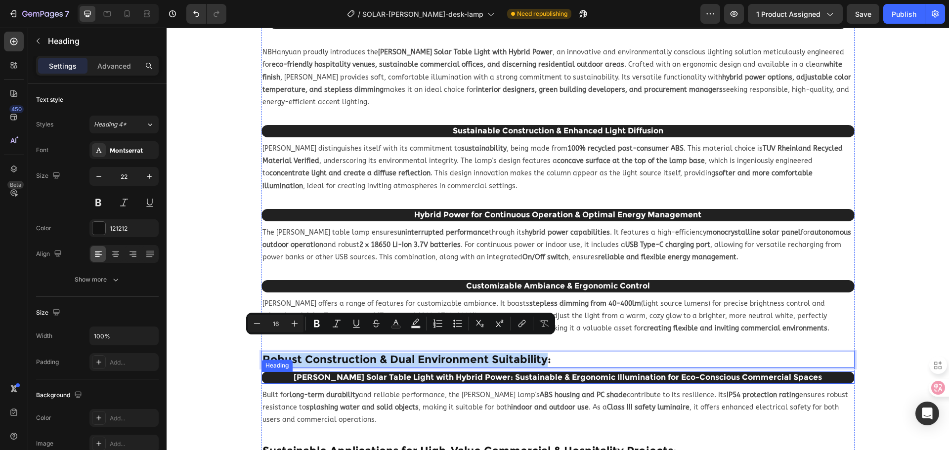
click at [507, 372] on h2 "[PERSON_NAME] Solar Table Light with Hybrid Power: Sustainable & Ergonomic Illu…" at bounding box center [557, 378] width 593 height 12
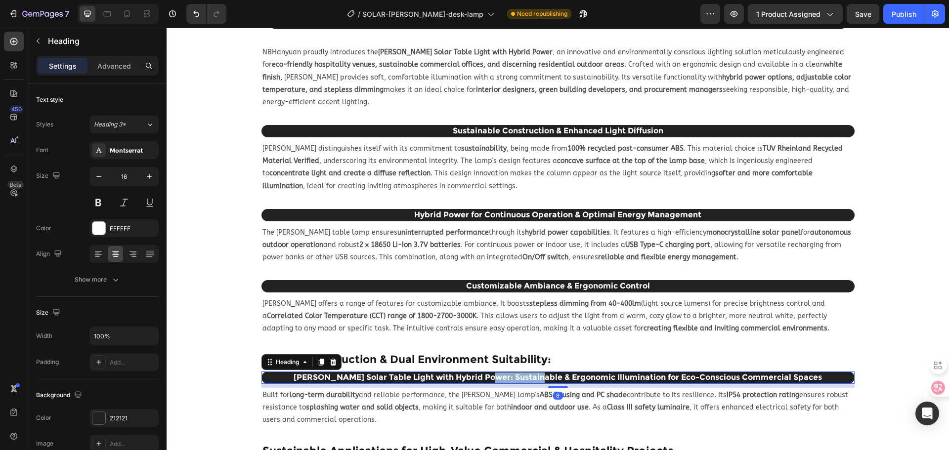
click at [507, 372] on h2 "[PERSON_NAME] Solar Table Light with Hybrid Power: Sustainable & Ergonomic Illu…" at bounding box center [557, 378] width 593 height 12
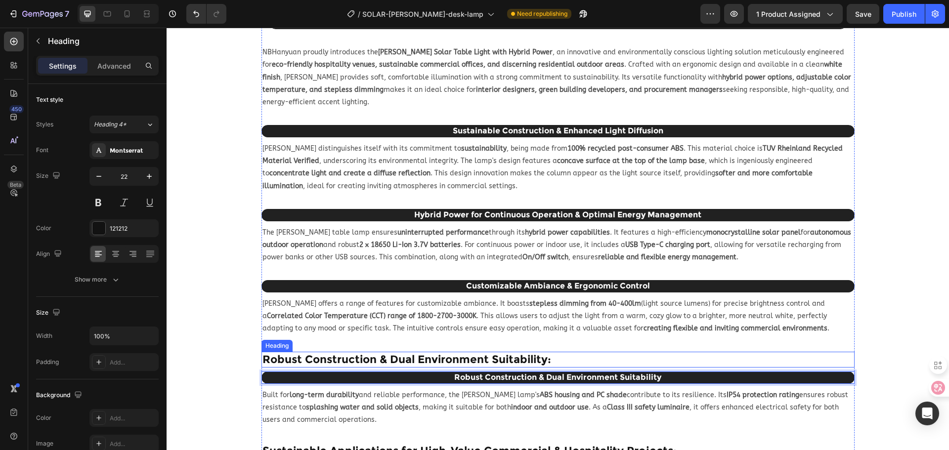
click at [480, 353] on p "Robust Construction & Dual Environment Suitability:" at bounding box center [557, 360] width 591 height 14
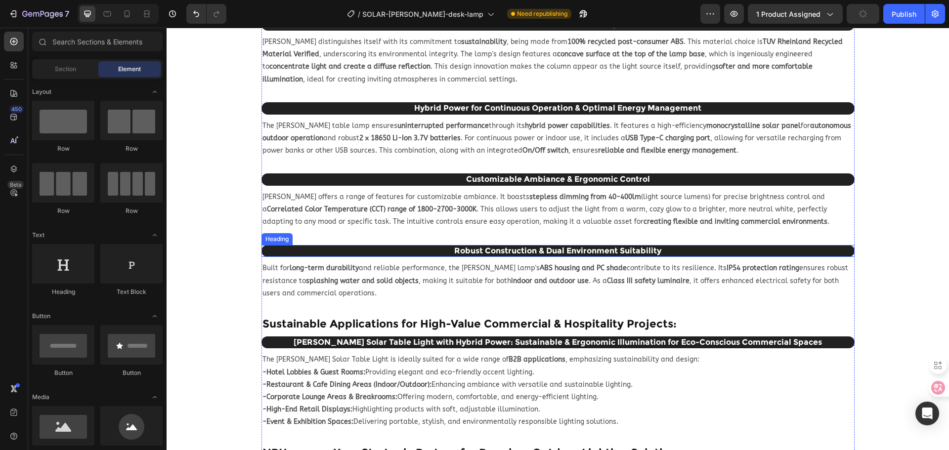
scroll to position [587, 0]
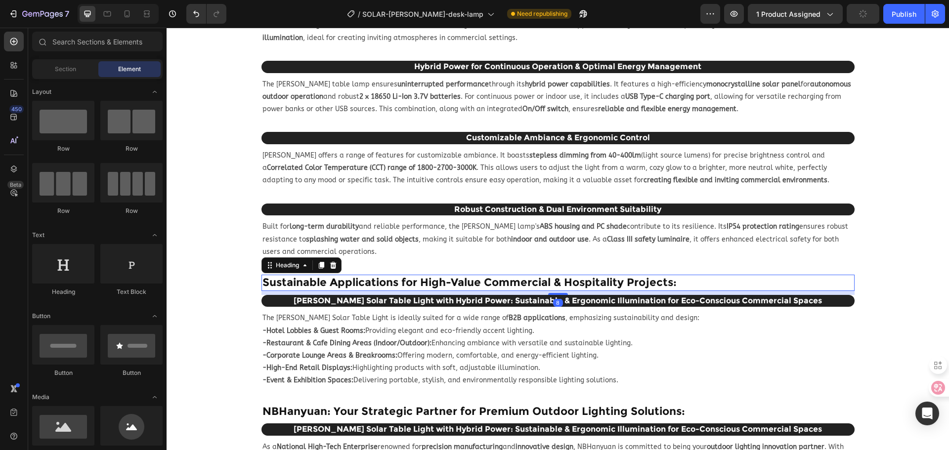
click at [530, 275] on h2 "Sustainable Applications for High-Value Commercial & Hospitality Projects:" at bounding box center [557, 283] width 593 height 16
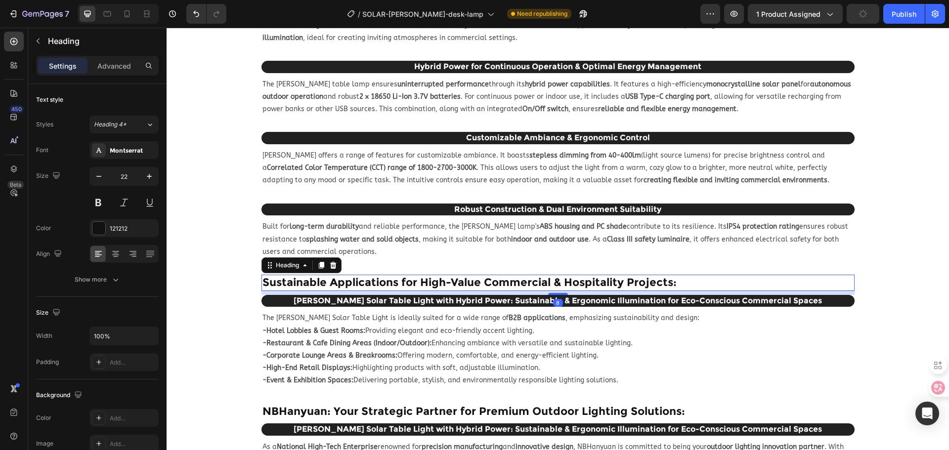
click at [527, 275] on h2 "Sustainable Applications for High-Value Commercial & Hospitality Projects:" at bounding box center [557, 283] width 593 height 16
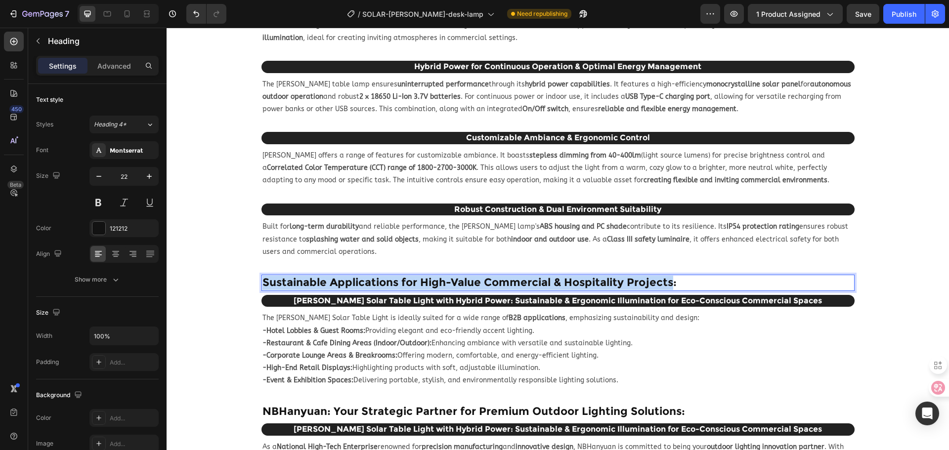
drag, startPoint x: 667, startPoint y: 265, endPoint x: 330, endPoint y: 295, distance: 338.8
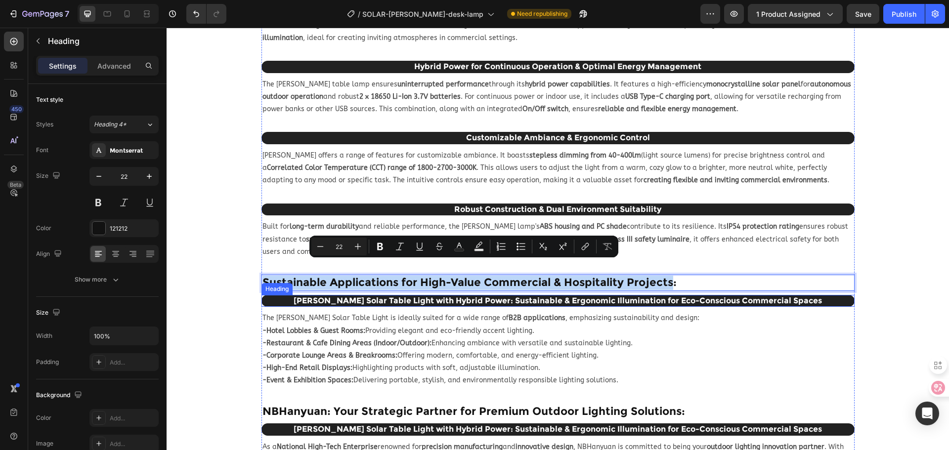
copy p "Sustainable Applications for High-Value Commercial & Hospitality Projects"
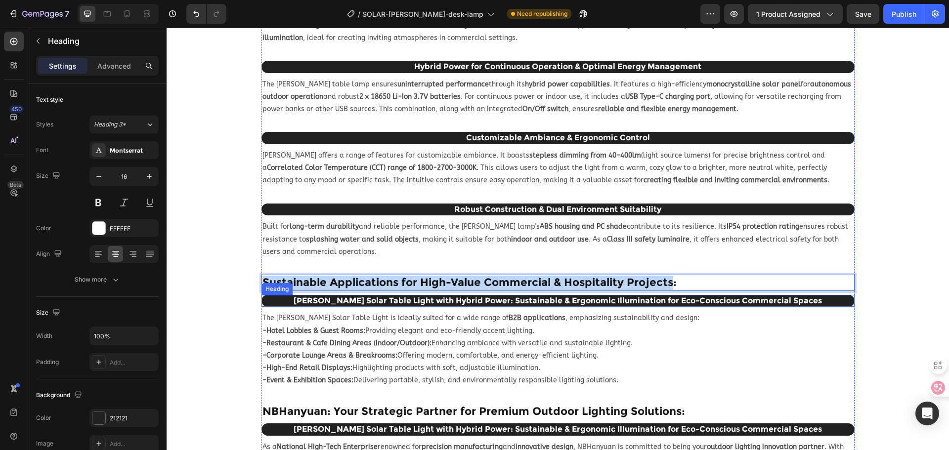
click at [419, 295] on h2 "[PERSON_NAME] Solar Table Light with Hybrid Power: Sustainable & Ergonomic Illu…" at bounding box center [557, 301] width 593 height 12
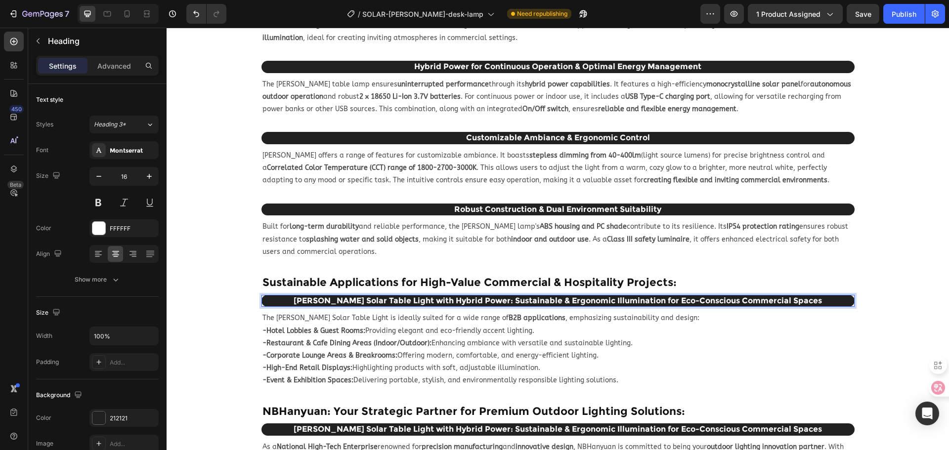
click at [418, 295] on h2 "[PERSON_NAME] Solar Table Light with Hybrid Power: Sustainable & Ergonomic Illu…" at bounding box center [557, 301] width 593 height 12
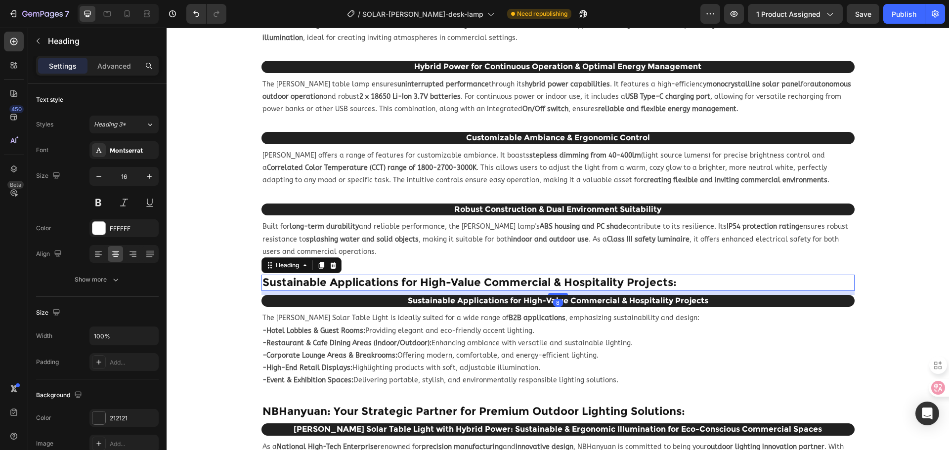
click at [683, 276] on p "Sustainable Applications for High-Value Commercial & Hospitality Projects:" at bounding box center [557, 283] width 591 height 14
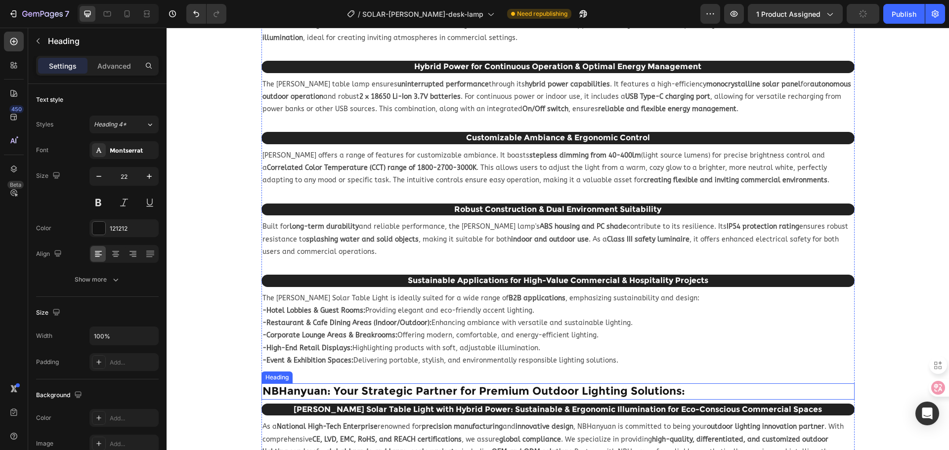
click at [562, 384] on h2 "NBHanyuan: Your Strategic Partner for Premium Outdoor Lighting Solutions:" at bounding box center [557, 392] width 593 height 16
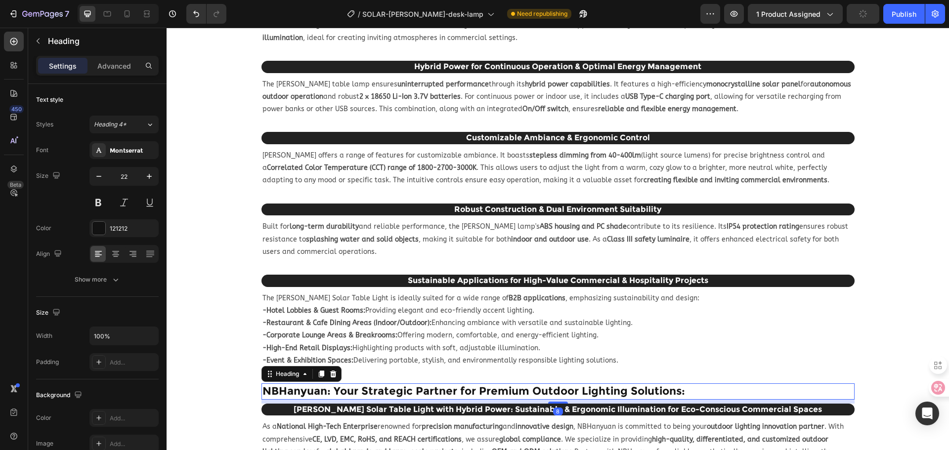
click at [549, 384] on h2 "NBHanyuan: Your Strategic Partner for Premium Outdoor Lighting Solutions:" at bounding box center [557, 392] width 593 height 16
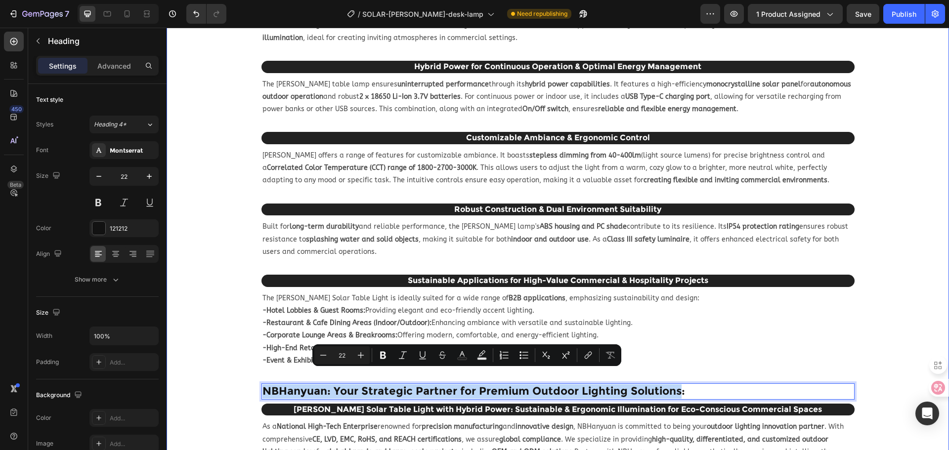
drag, startPoint x: 675, startPoint y: 378, endPoint x: 254, endPoint y: 359, distance: 421.6
copy p "NBHanyuan: Your Strategic Partner for Premium Outdoor Lighting Solutions"
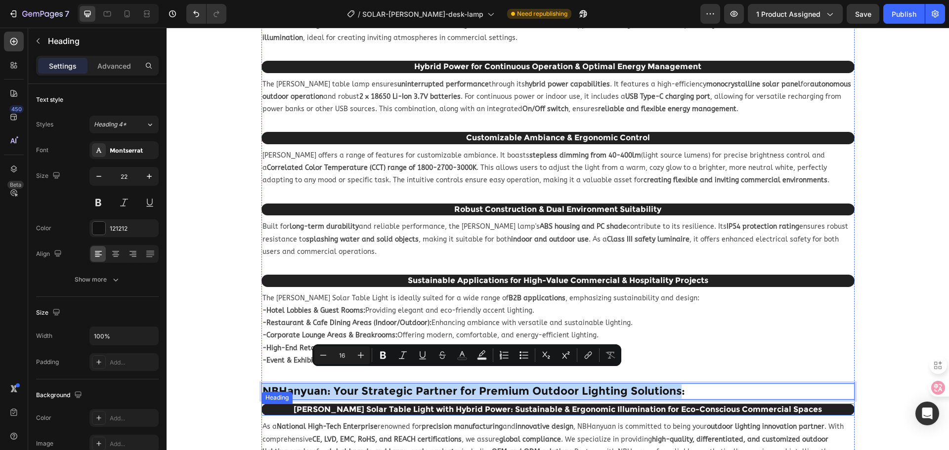
click at [496, 404] on h2 "[PERSON_NAME] Solar Table Light with Hybrid Power: Sustainable & Ergonomic Illu…" at bounding box center [557, 410] width 593 height 12
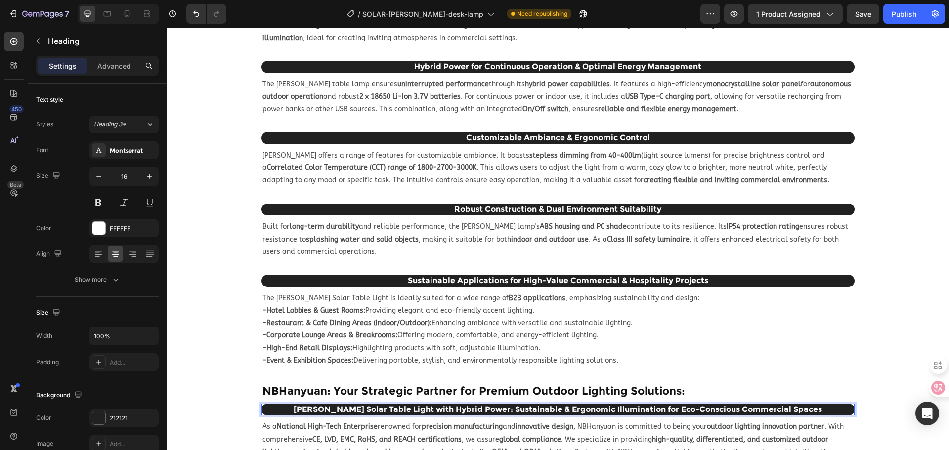
click at [503, 404] on h2 "[PERSON_NAME] Solar Table Light with Hybrid Power: Sustainable & Ergonomic Illu…" at bounding box center [557, 410] width 593 height 12
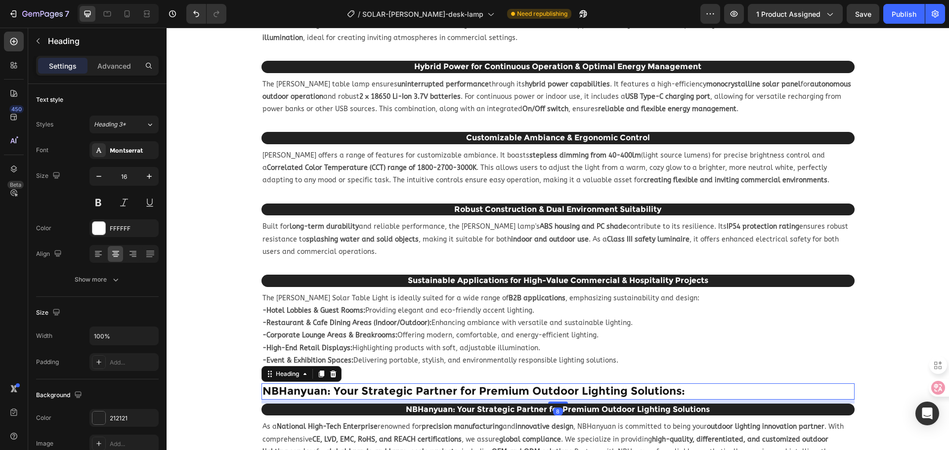
click at [566, 385] on p "NBHanyuan: Your Strategic Partner for Premium Outdoor Lighting Solutions:" at bounding box center [557, 392] width 591 height 14
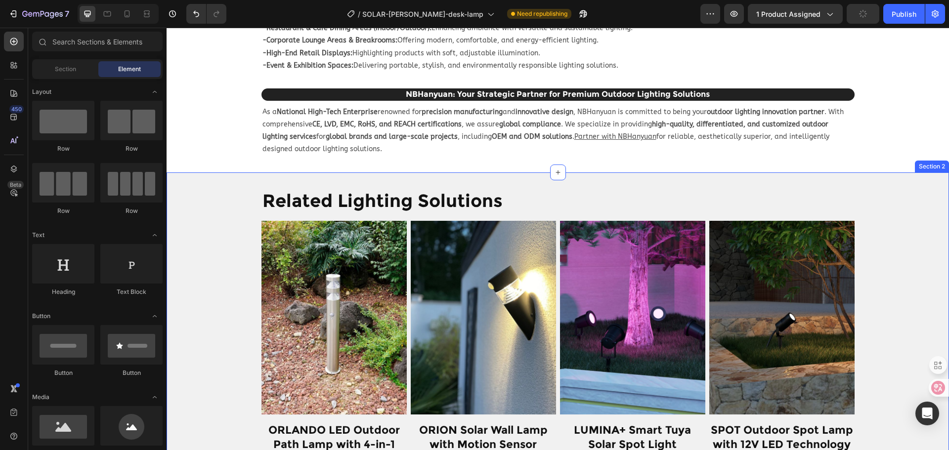
scroll to position [983, 0]
